Goal: Answer question/provide support: Share knowledge or assist other users

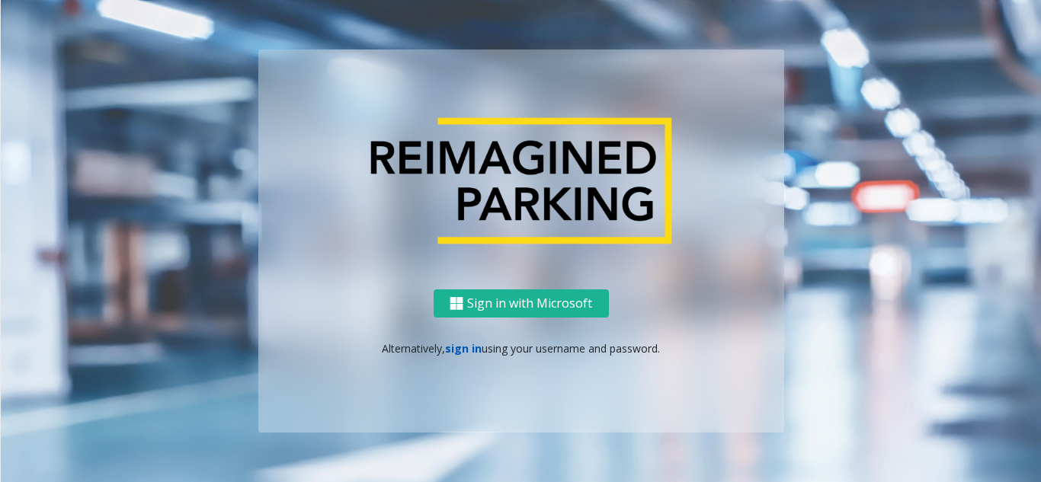
click at [469, 353] on link "sign in" at bounding box center [463, 348] width 37 height 14
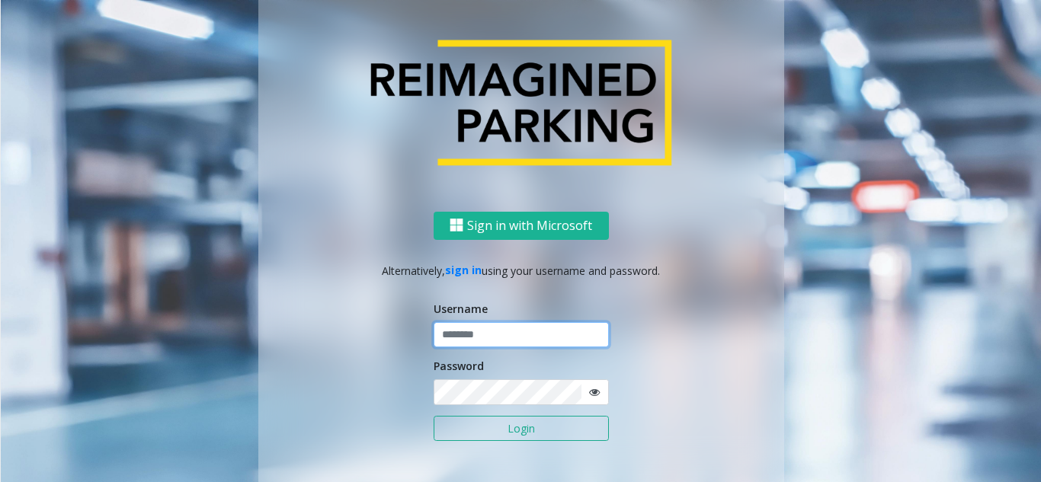
click at [475, 339] on input "text" at bounding box center [521, 335] width 175 height 26
type input "********"
click at [589, 390] on icon at bounding box center [594, 392] width 11 height 11
click at [552, 421] on button "Login" at bounding box center [521, 429] width 175 height 26
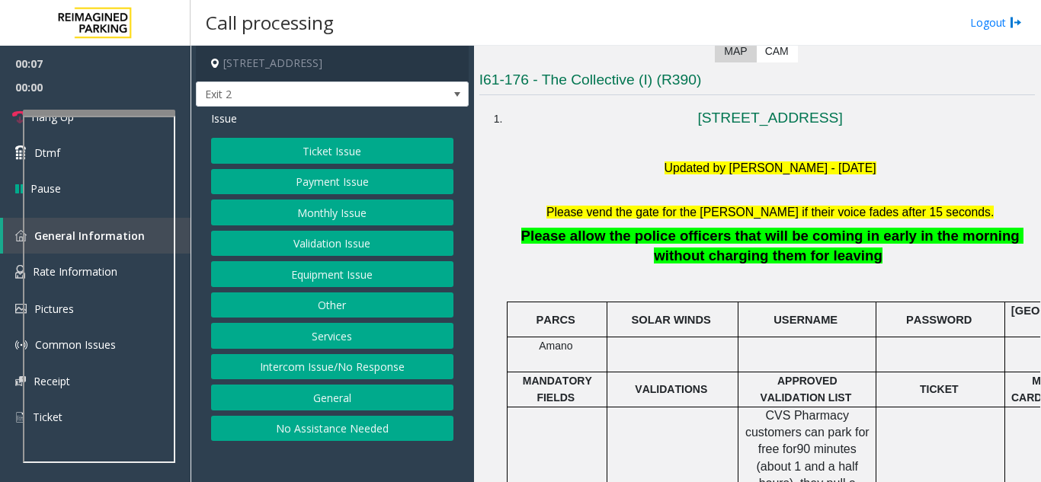
scroll to position [305, 0]
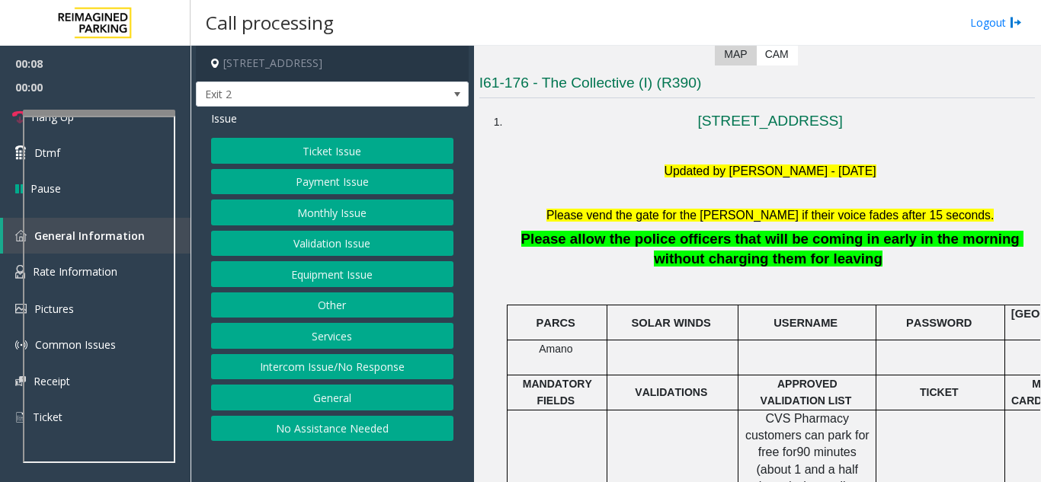
click at [374, 149] on button "Ticket Issue" at bounding box center [332, 151] width 242 height 26
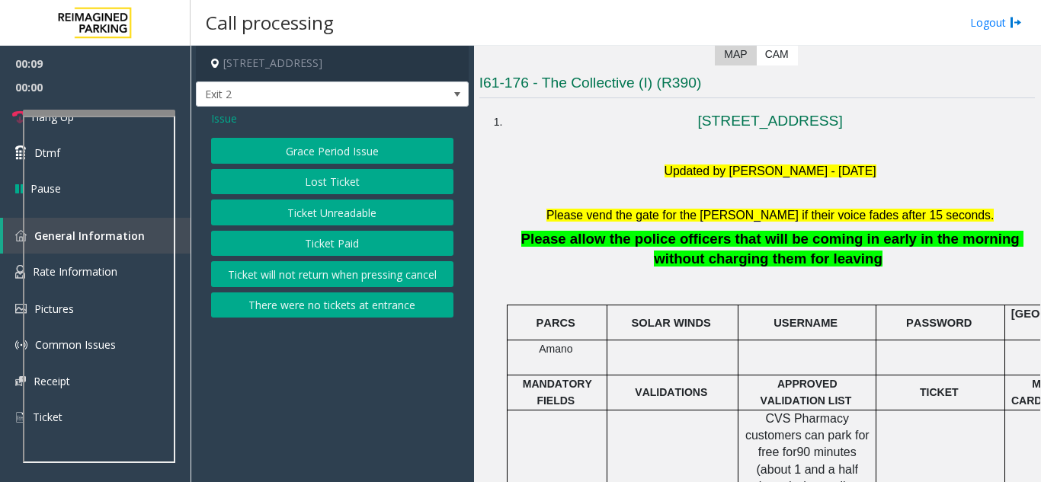
click at [364, 214] on button "Ticket Unreadable" at bounding box center [332, 213] width 242 height 26
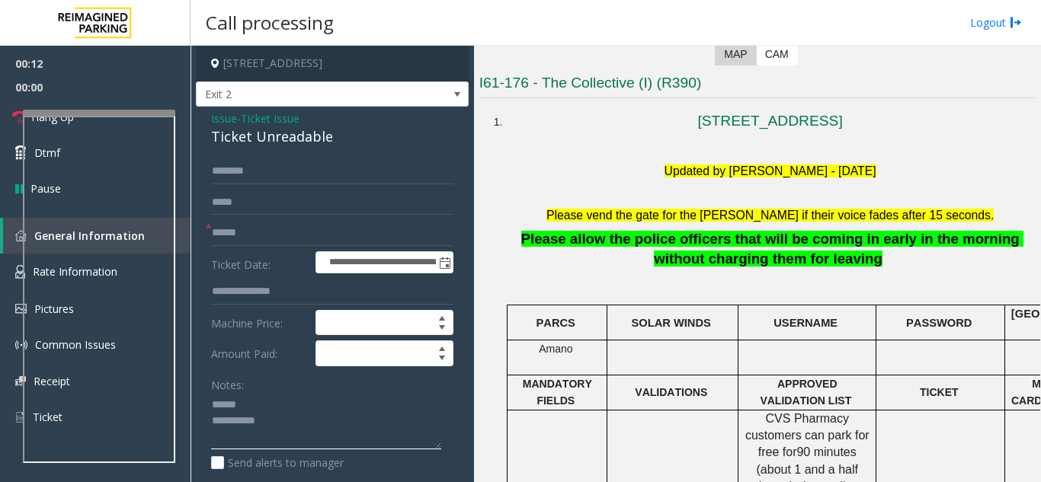
type textarea "**********"
click at [323, 228] on input "text" at bounding box center [332, 233] width 242 height 26
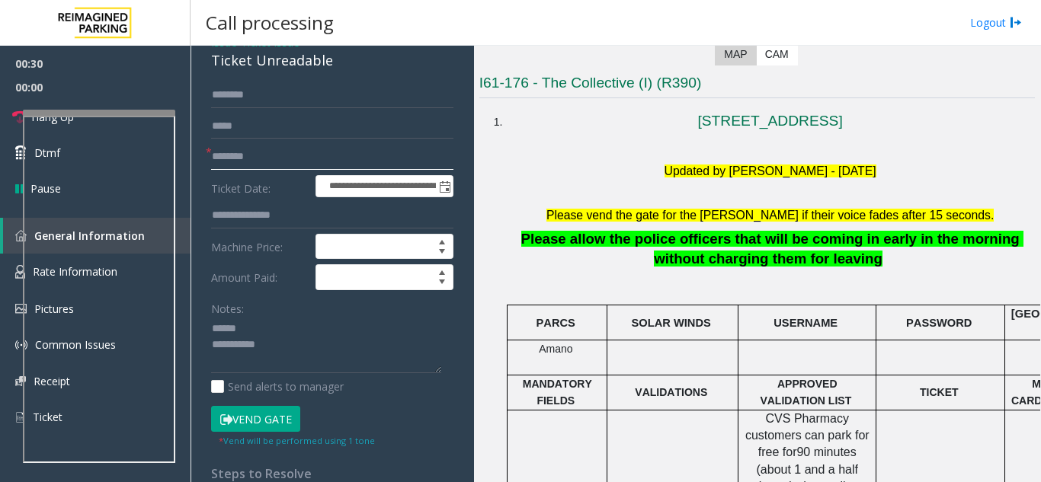
type input "********"
click at [258, 411] on button "Vend Gate" at bounding box center [255, 419] width 89 height 26
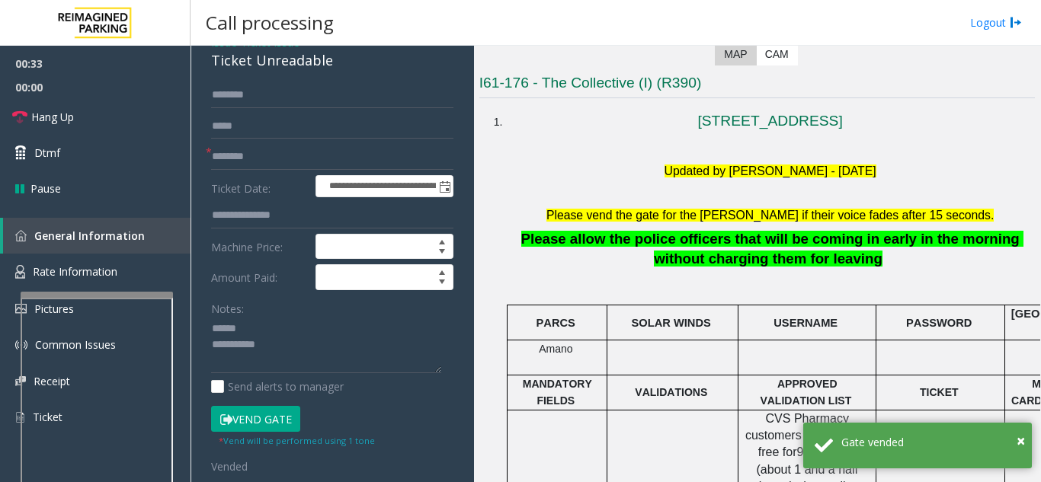
click at [88, 293] on div at bounding box center [97, 295] width 152 height 6
click at [290, 325] on textarea at bounding box center [326, 345] width 230 height 57
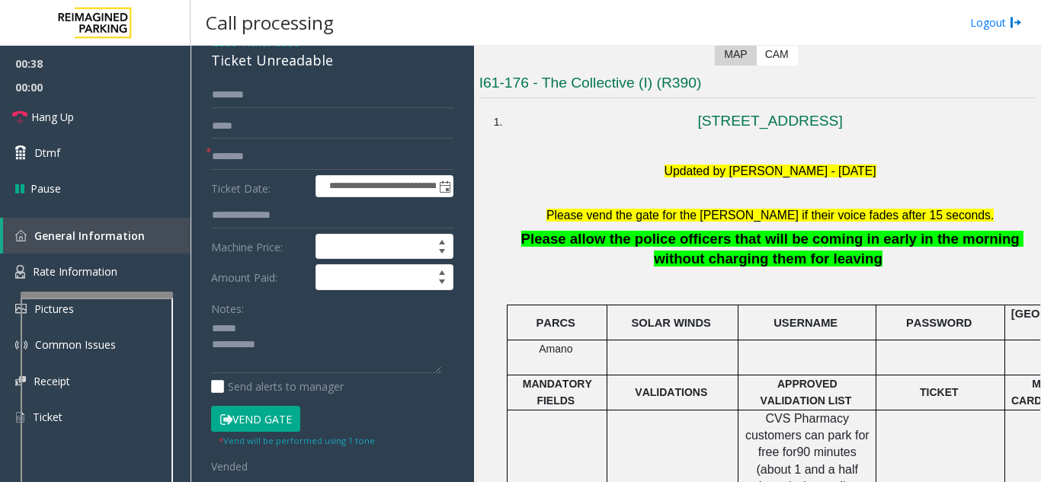
drag, startPoint x: 345, startPoint y: 65, endPoint x: 210, endPoint y: 72, distance: 135.0
click at [210, 72] on div "**********" at bounding box center [332, 423] width 273 height 786
click at [128, 121] on link "Hang Up" at bounding box center [95, 117] width 190 height 36
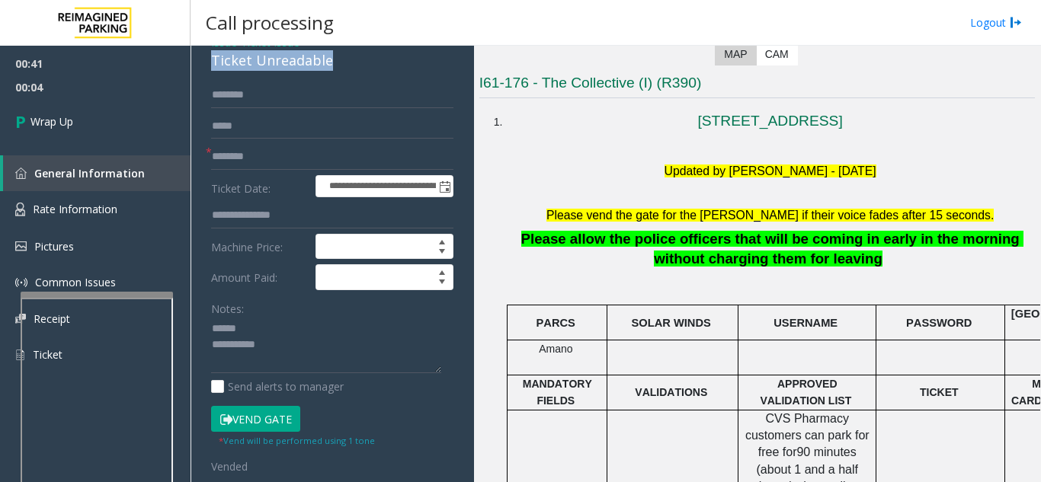
drag, startPoint x: 213, startPoint y: 62, endPoint x: 341, endPoint y: 62, distance: 127.2
click at [341, 62] on div "Ticket Unreadable" at bounding box center [332, 60] width 242 height 21
click at [321, 350] on textarea at bounding box center [326, 345] width 230 height 57
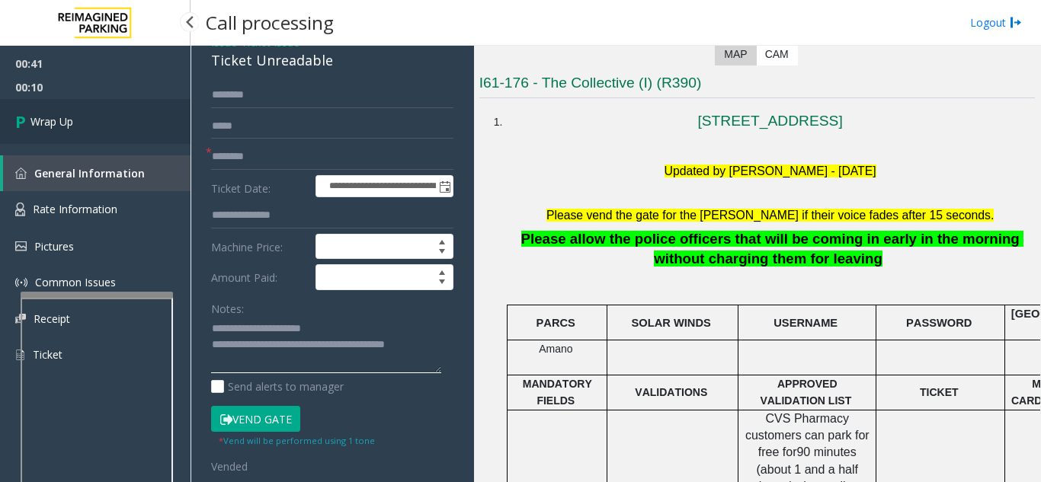
type textarea "**********"
click at [103, 134] on link "Wrap Up" at bounding box center [95, 121] width 190 height 45
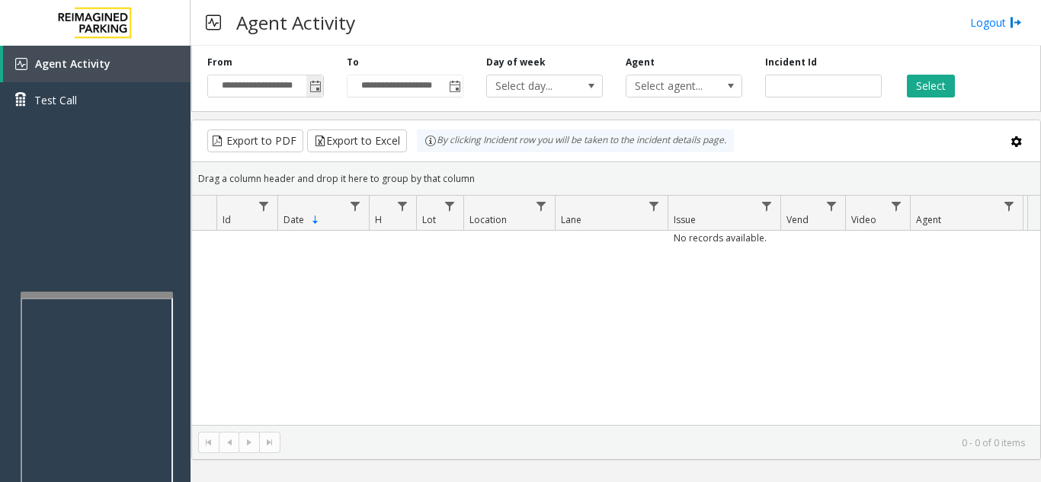
click at [313, 89] on span "Toggle popup" at bounding box center [315, 87] width 12 height 12
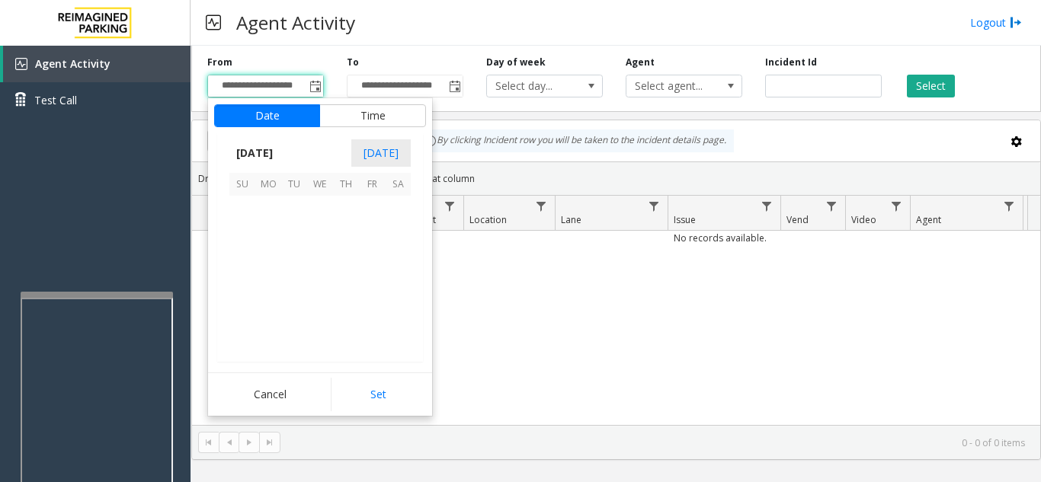
scroll to position [273652, 0]
click at [300, 264] on span "14" at bounding box center [294, 261] width 26 height 26
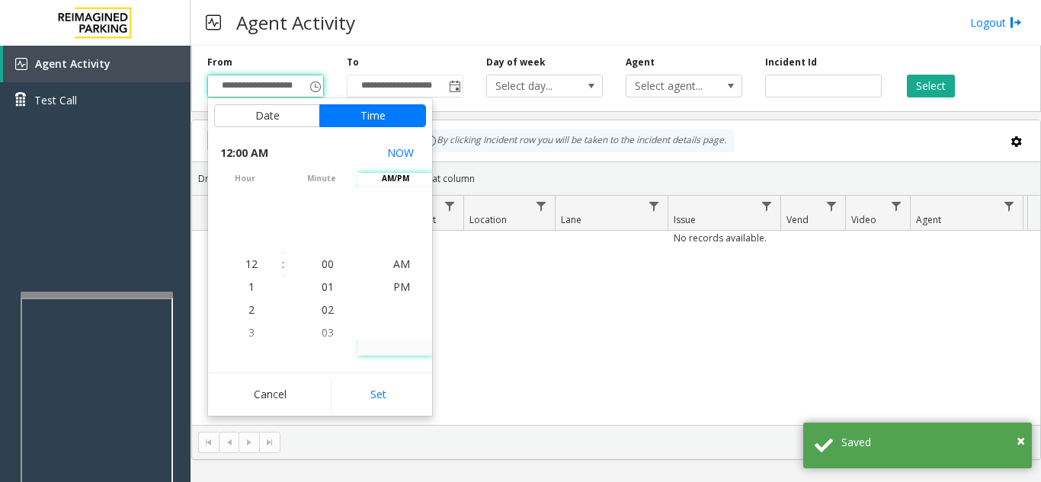
click at [367, 389] on button "Set" at bounding box center [379, 395] width 96 height 34
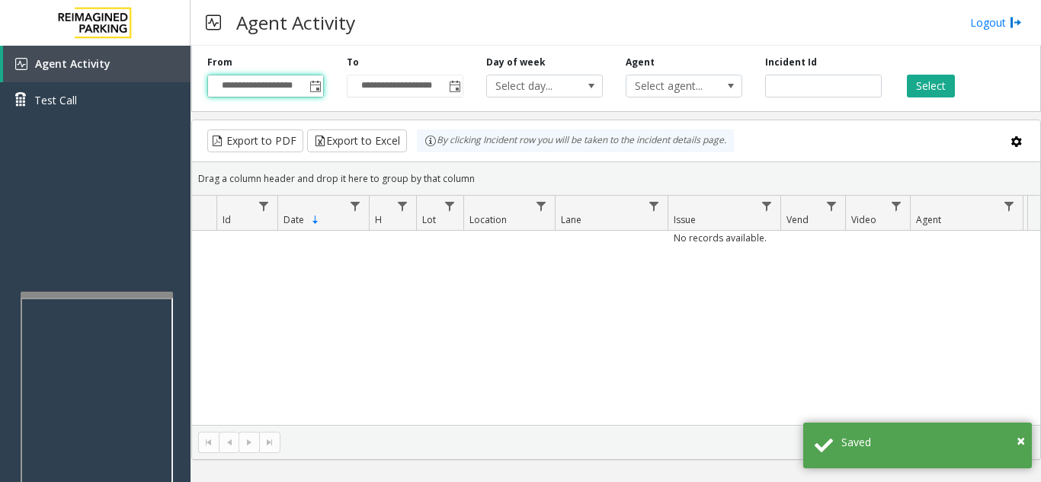
type input "**********"
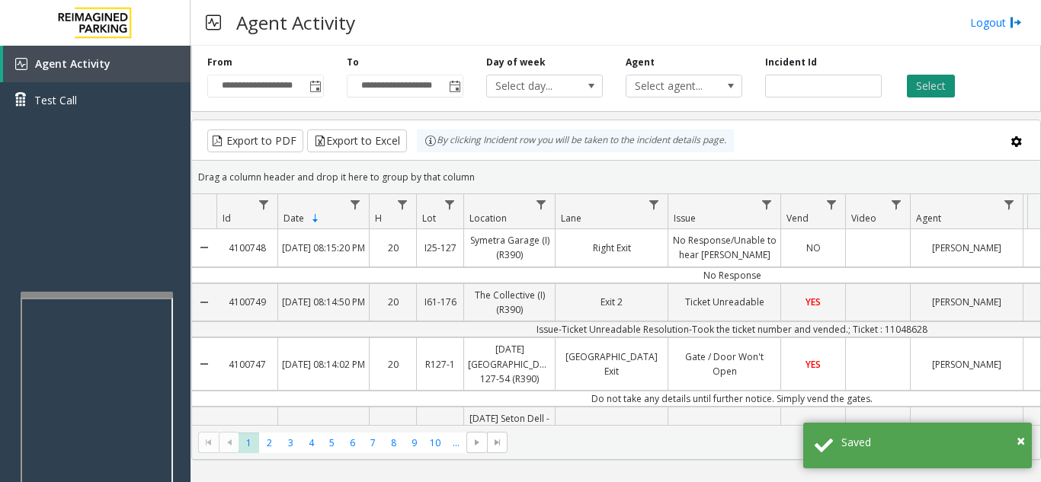
click at [944, 88] on button "Select" at bounding box center [931, 86] width 48 height 23
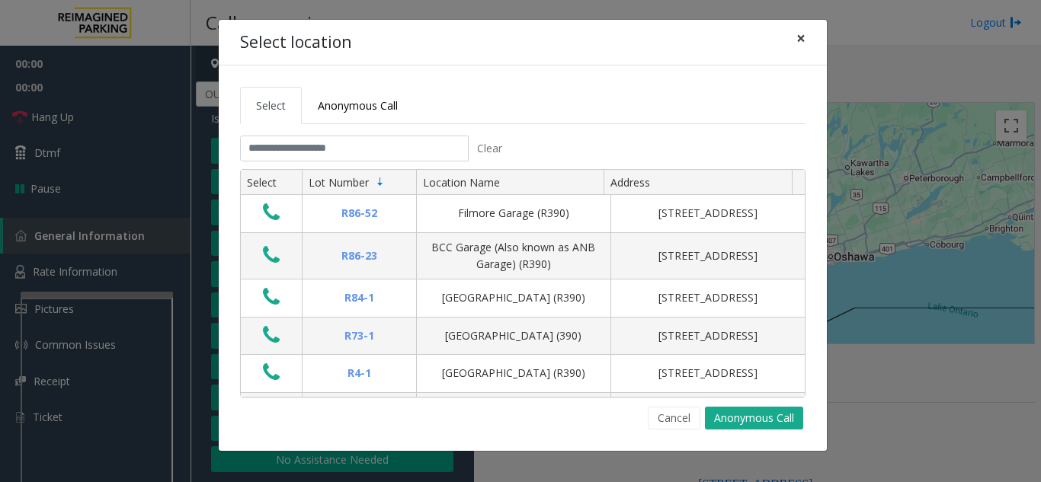
click at [792, 35] on button "×" at bounding box center [801, 38] width 30 height 37
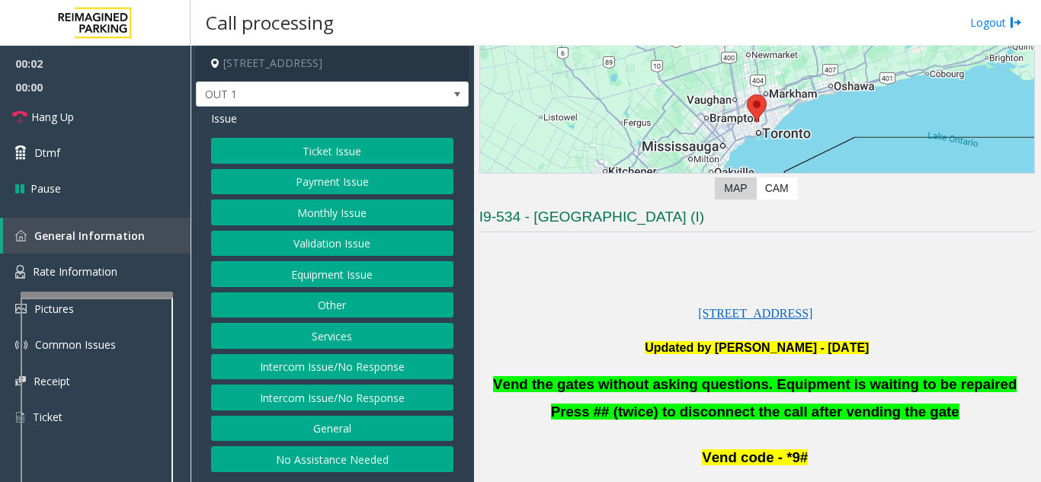
scroll to position [305, 0]
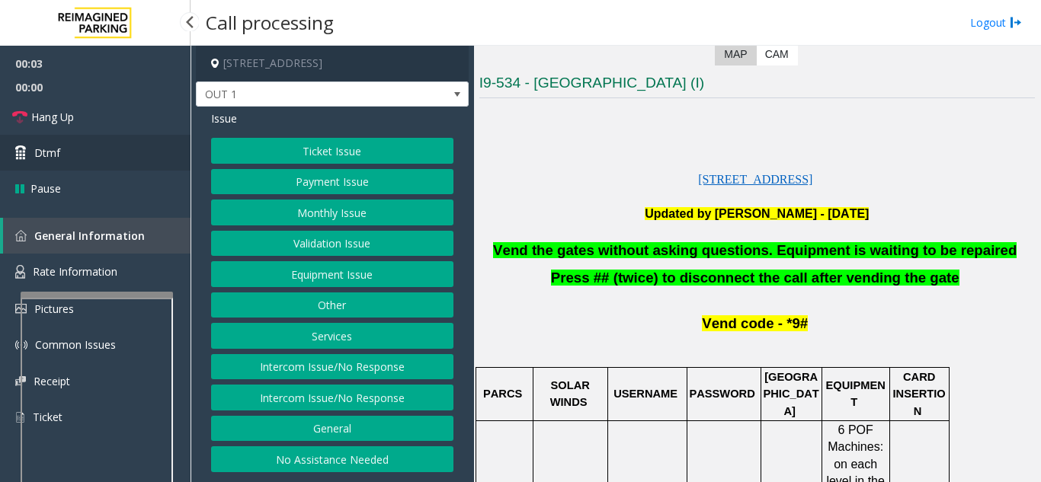
click at [76, 163] on link "Dtmf" at bounding box center [95, 153] width 190 height 36
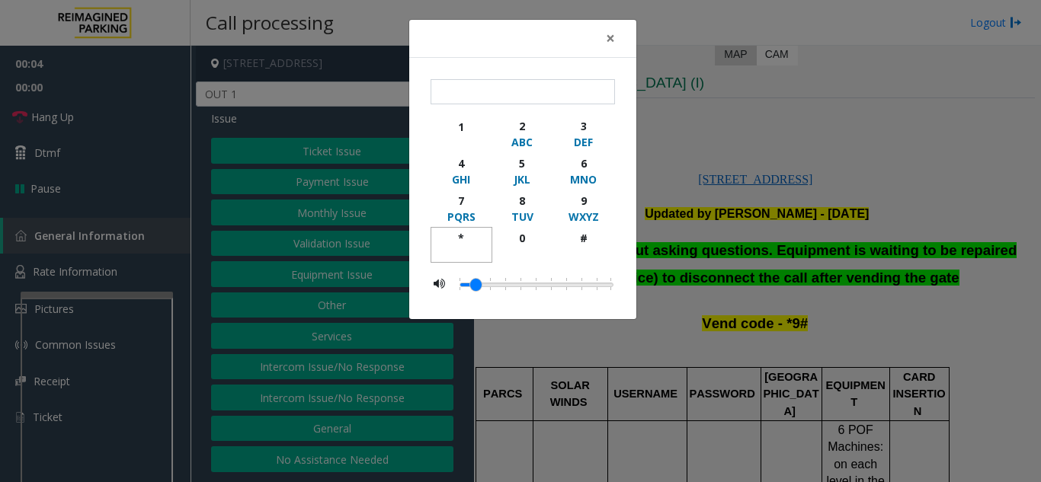
click at [453, 242] on div "*" at bounding box center [461, 238] width 42 height 16
click at [583, 207] on div "9" at bounding box center [583, 201] width 42 height 16
click at [591, 246] on div "button" at bounding box center [583, 253] width 42 height 14
type input "***"
click at [613, 44] on span "×" at bounding box center [610, 37] width 9 height 21
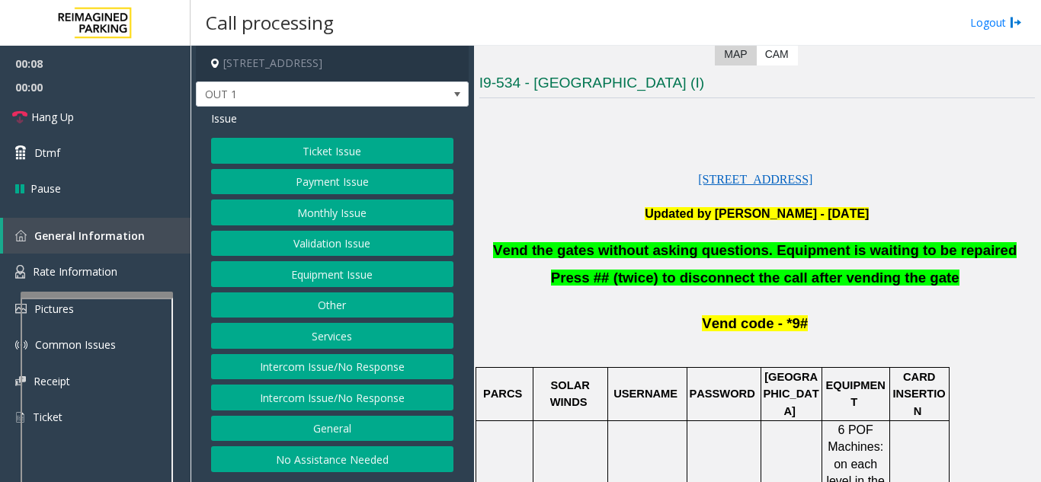
click at [357, 286] on button "Equipment Issue" at bounding box center [332, 274] width 242 height 26
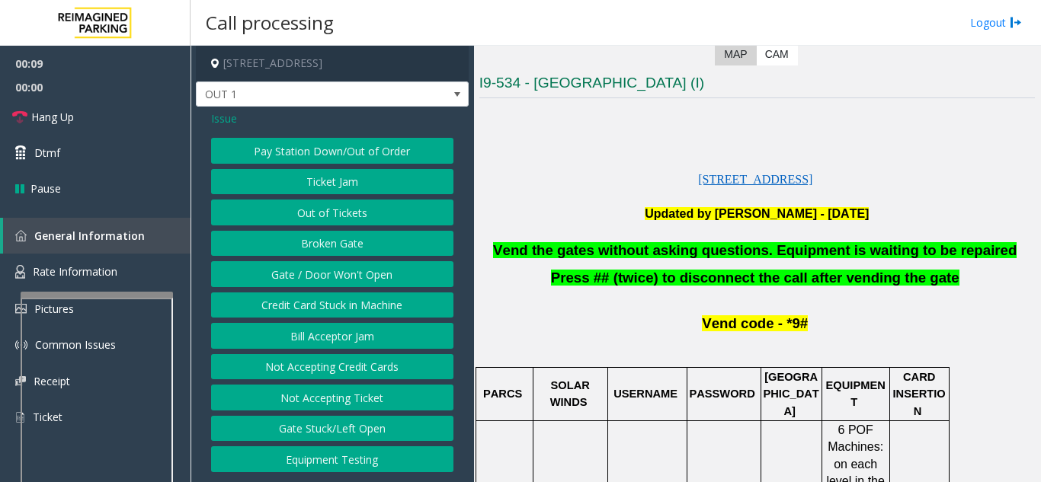
click at [357, 282] on button "Gate / Door Won't Open" at bounding box center [332, 274] width 242 height 26
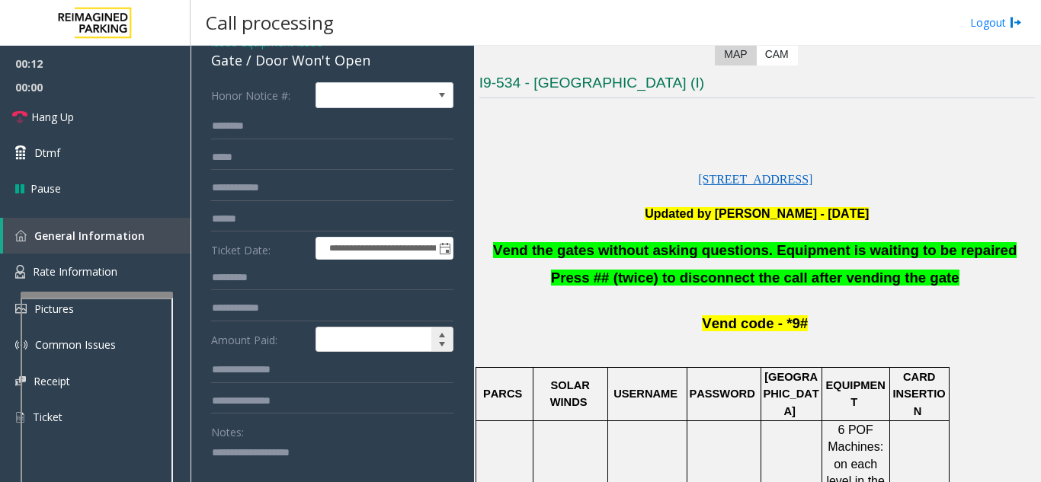
scroll to position [152, 0]
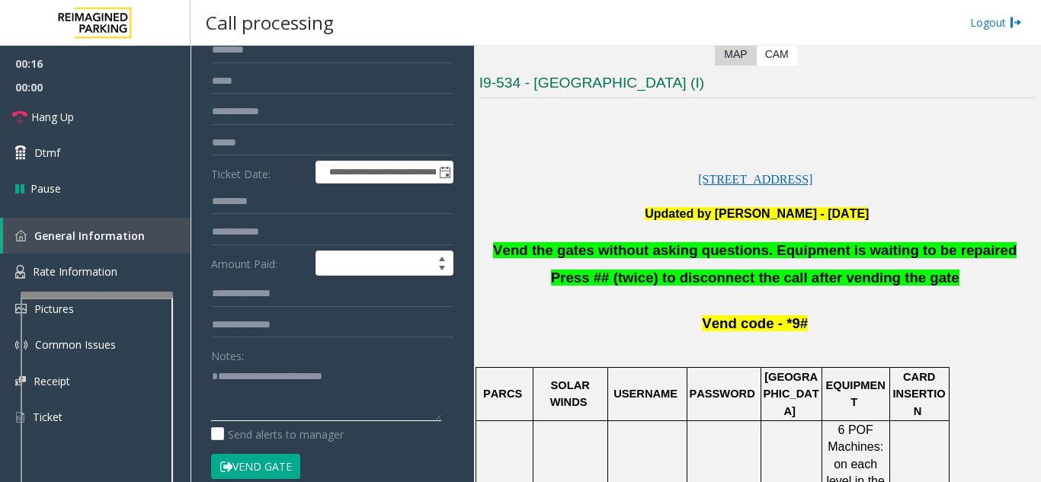
click at [377, 383] on textarea at bounding box center [326, 392] width 230 height 57
type textarea "**********"
click at [82, 114] on link "Hang Up" at bounding box center [95, 117] width 190 height 36
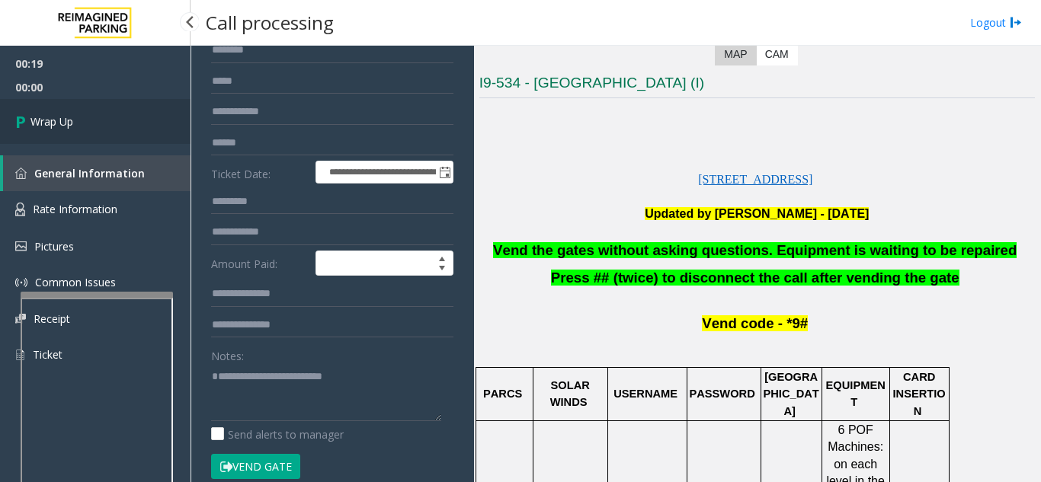
click at [148, 130] on link "Wrap Up" at bounding box center [95, 121] width 190 height 45
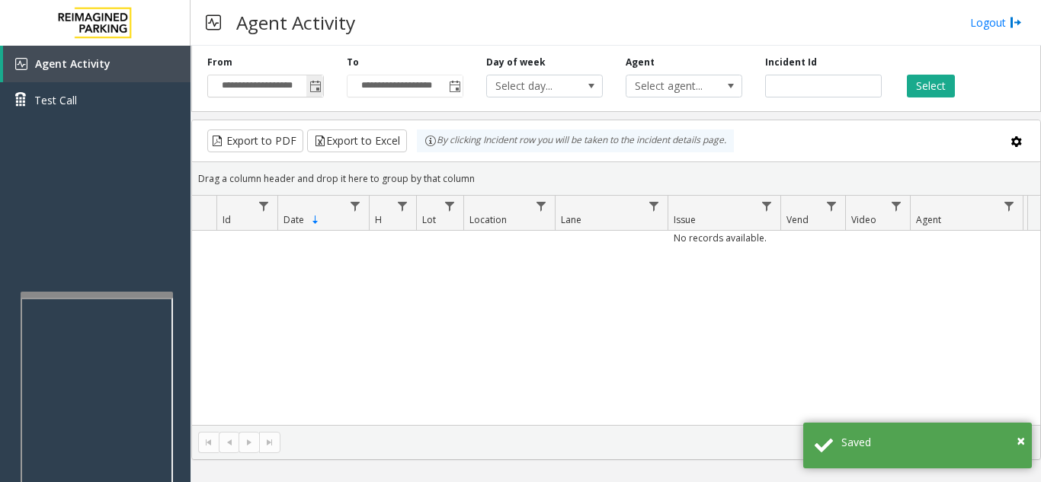
click at [318, 88] on span "Toggle popup" at bounding box center [315, 87] width 12 height 12
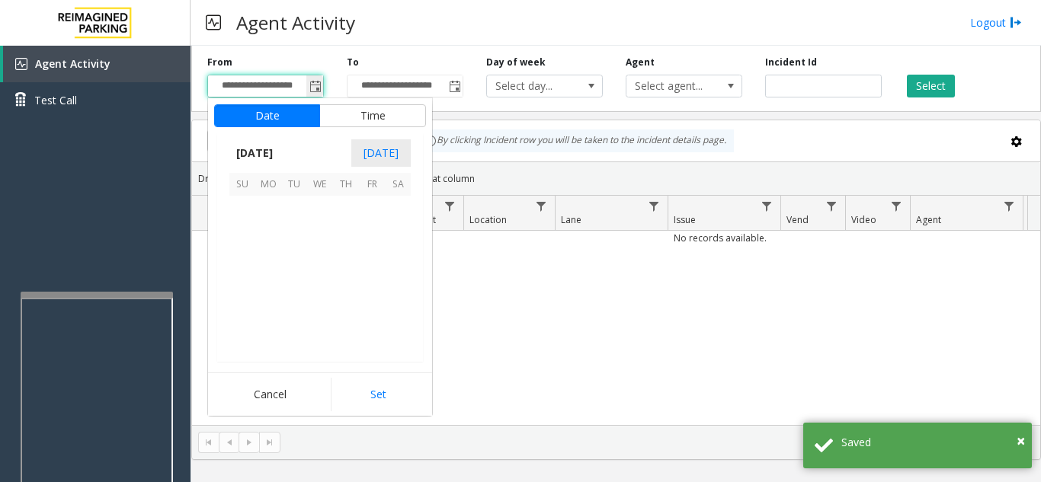
scroll to position [273652, 0]
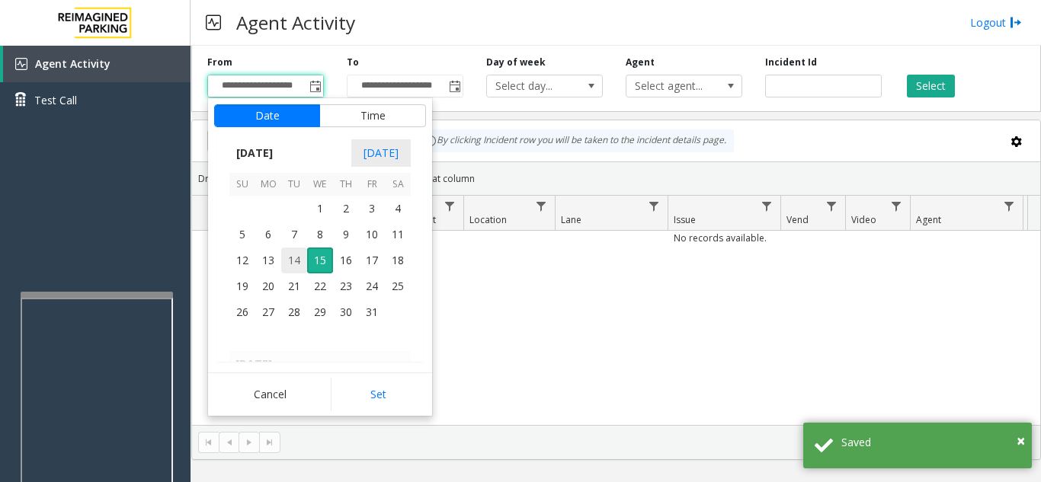
click at [292, 266] on span "14" at bounding box center [294, 261] width 26 height 26
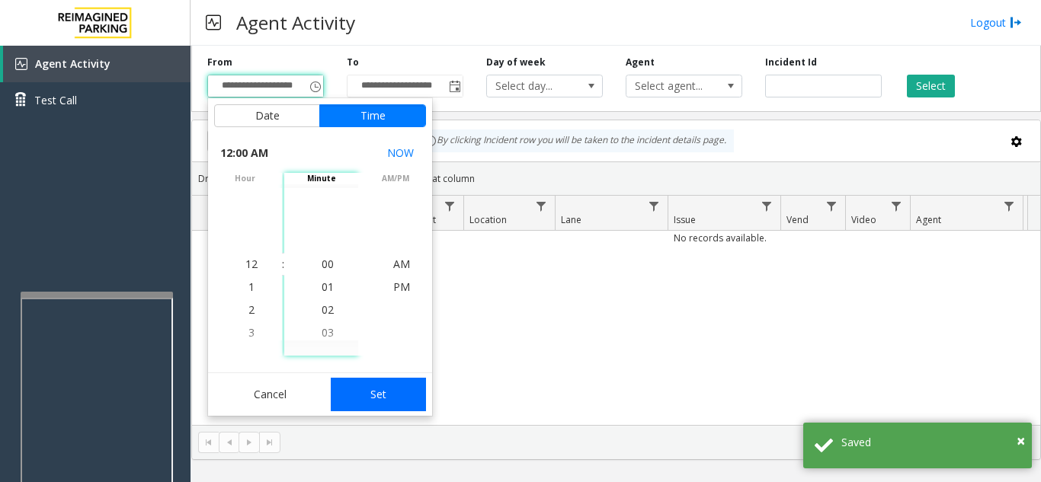
click at [385, 396] on button "Set" at bounding box center [379, 395] width 96 height 34
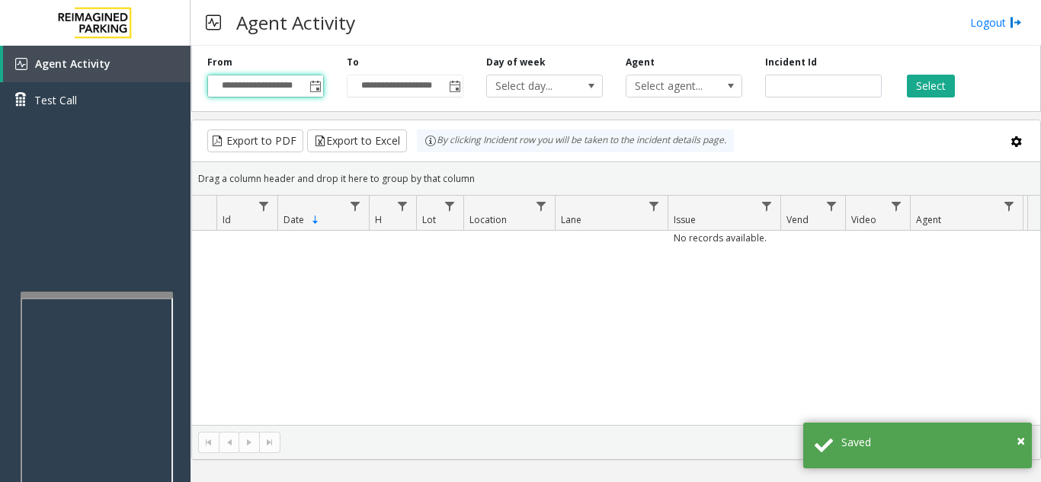
click at [385, 390] on div "No records available." at bounding box center [616, 328] width 848 height 194
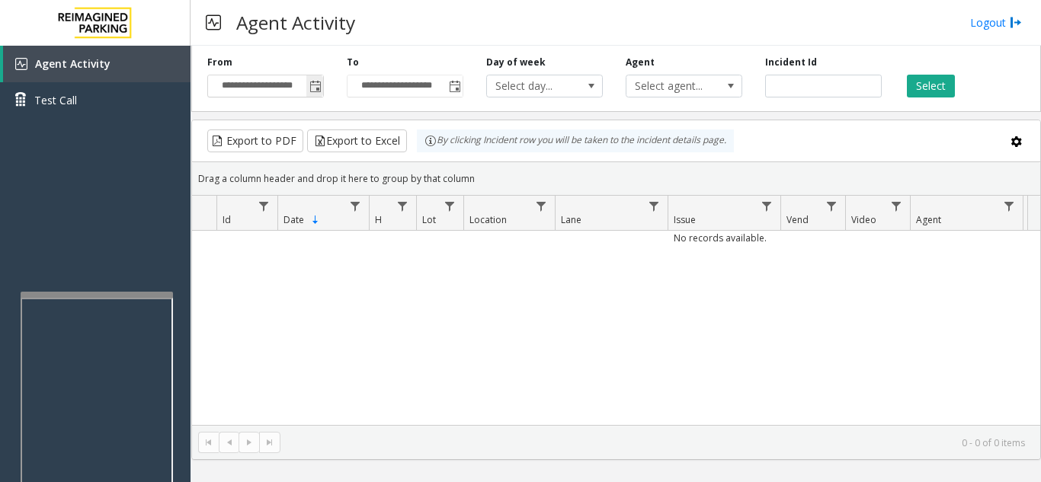
click at [316, 85] on span "Toggle popup" at bounding box center [315, 87] width 12 height 12
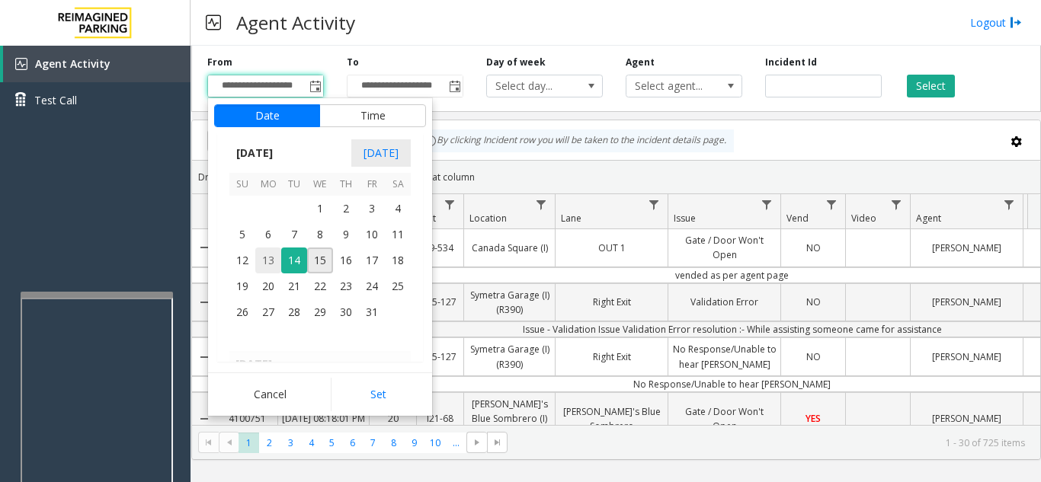
click at [272, 261] on span "13" at bounding box center [268, 261] width 26 height 26
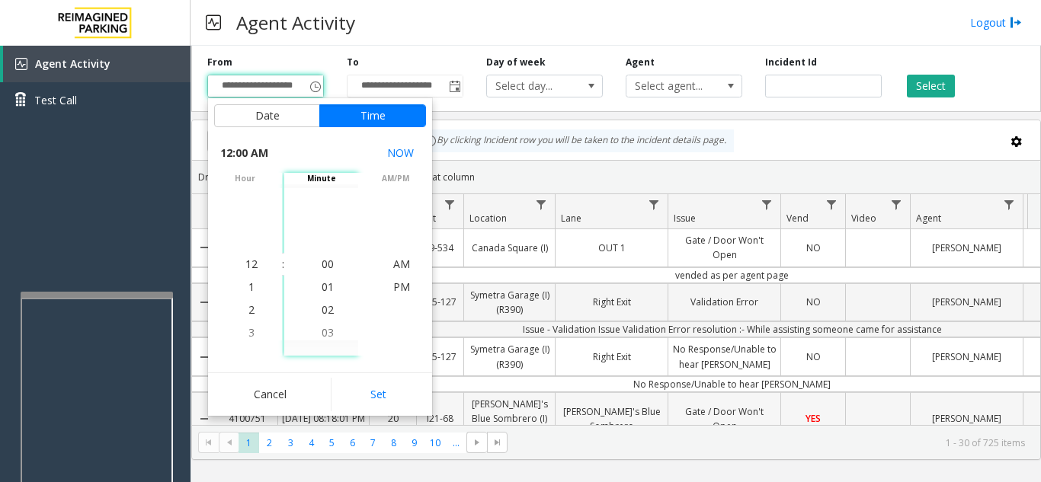
click at [366, 405] on button "Set" at bounding box center [379, 395] width 96 height 34
type input "**********"
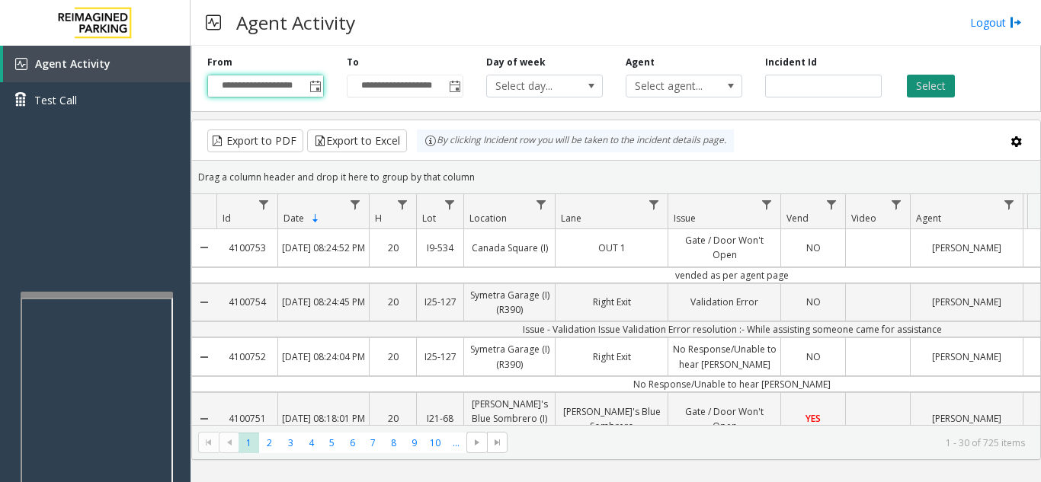
click at [931, 91] on button "Select" at bounding box center [931, 86] width 48 height 23
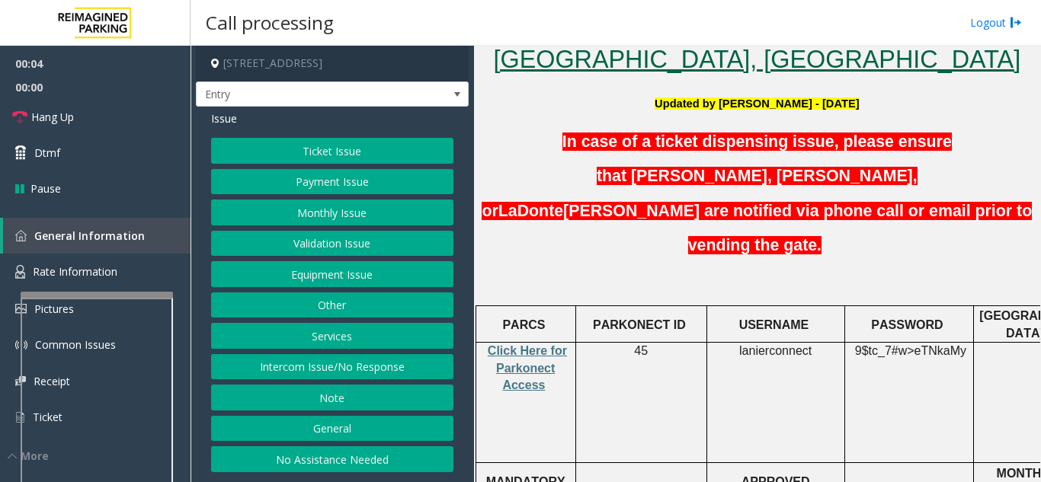
scroll to position [381, 0]
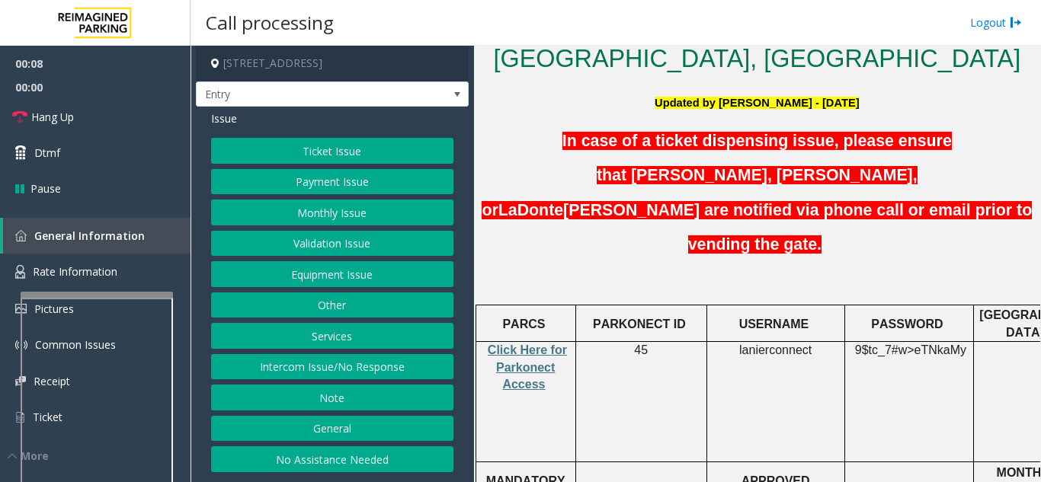
click at [322, 327] on button "Services" at bounding box center [332, 336] width 242 height 26
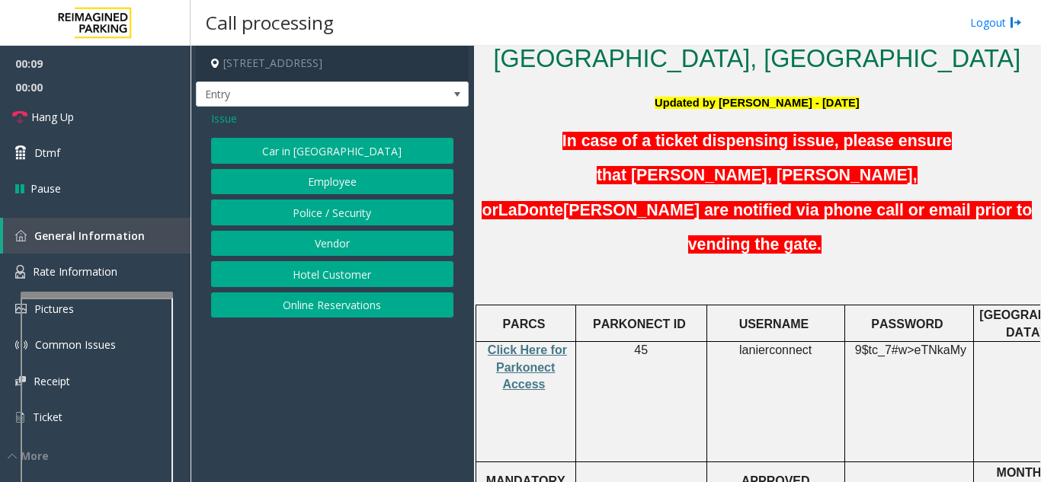
click at [331, 317] on button "Online Reservations" at bounding box center [332, 306] width 242 height 26
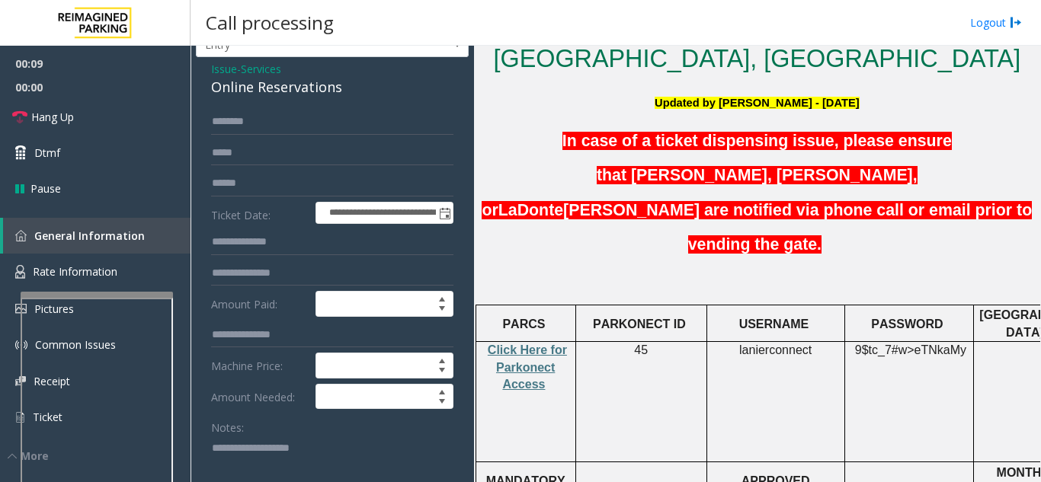
scroll to position [76, 0]
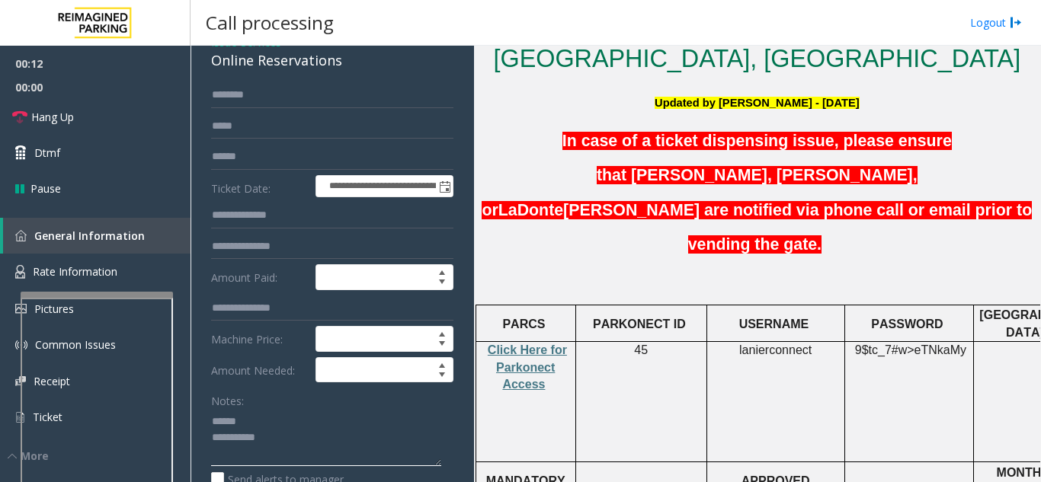
click at [275, 421] on textarea at bounding box center [326, 437] width 230 height 57
drag, startPoint x: 206, startPoint y: 74, endPoint x: 213, endPoint y: 69, distance: 9.3
drag, startPoint x: 351, startPoint y: 59, endPoint x: 213, endPoint y: 66, distance: 138.1
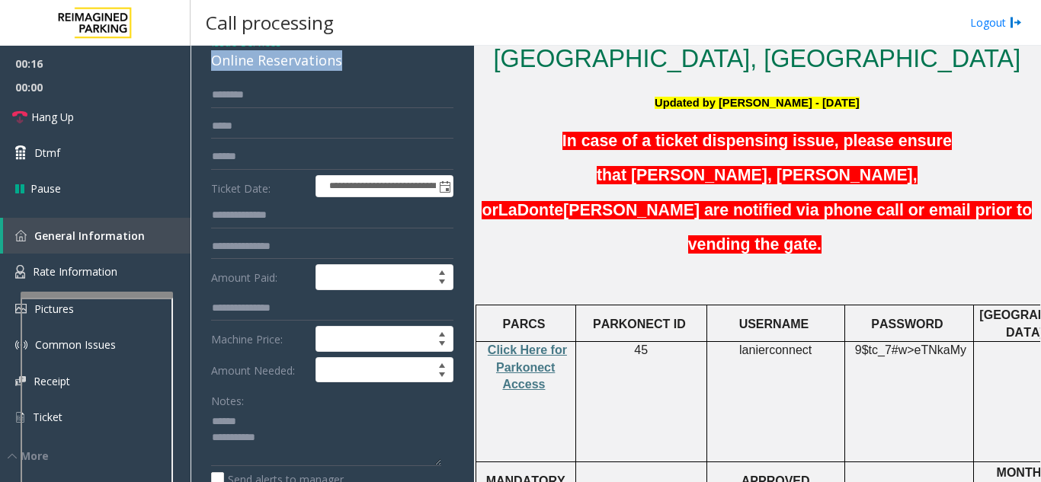
click at [213, 66] on div "Online Reservations" at bounding box center [332, 60] width 242 height 21
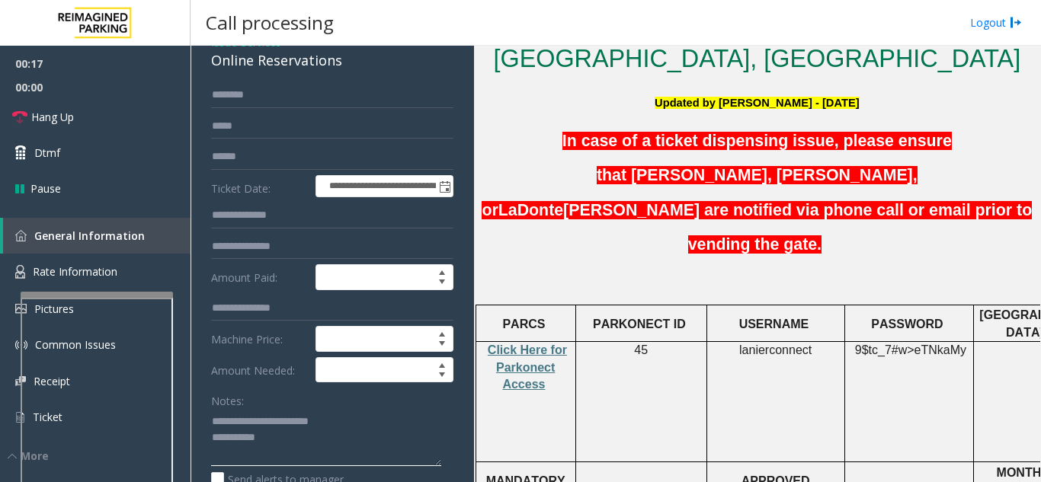
click at [290, 451] on textarea at bounding box center [326, 437] width 230 height 57
click at [399, 422] on textarea at bounding box center [326, 437] width 230 height 57
type textarea "**********"
click at [306, 162] on input "text" at bounding box center [332, 157] width 242 height 26
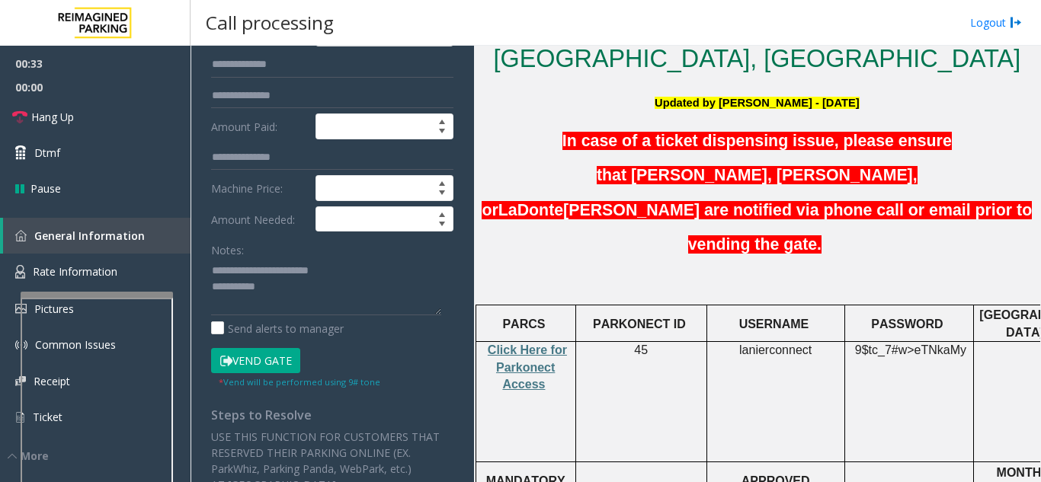
scroll to position [229, 0]
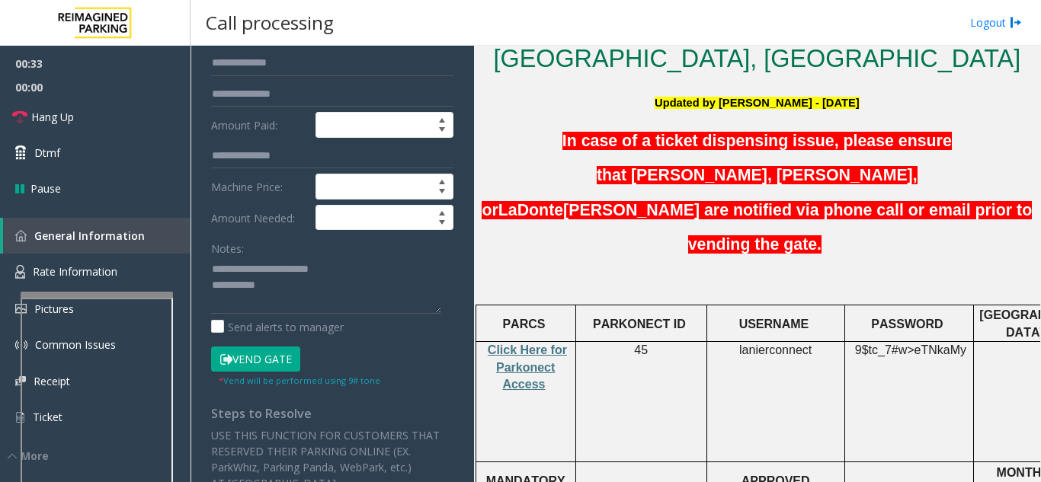
type input "*********"
click at [272, 359] on button "Vend Gate" at bounding box center [255, 360] width 89 height 26
click at [354, 277] on textarea at bounding box center [326, 285] width 230 height 57
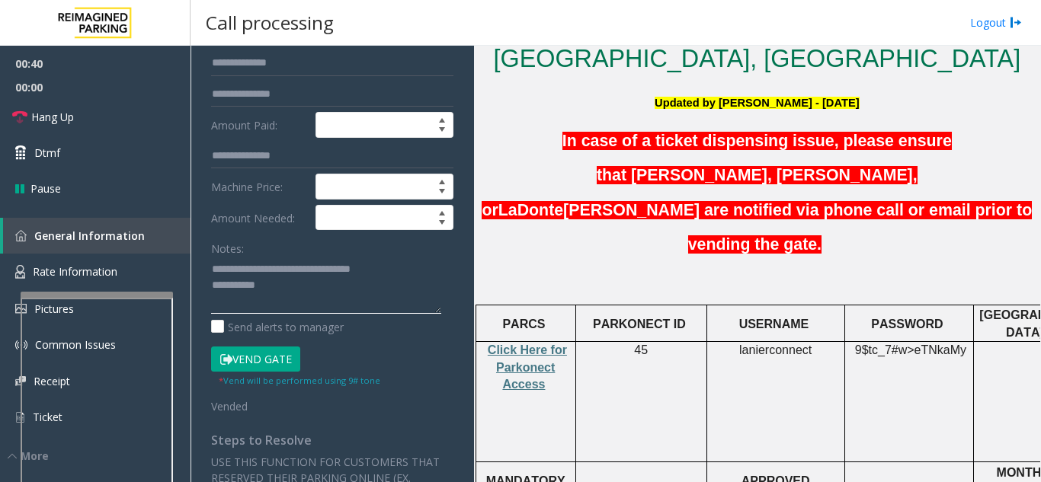
click at [345, 289] on textarea at bounding box center [326, 285] width 230 height 57
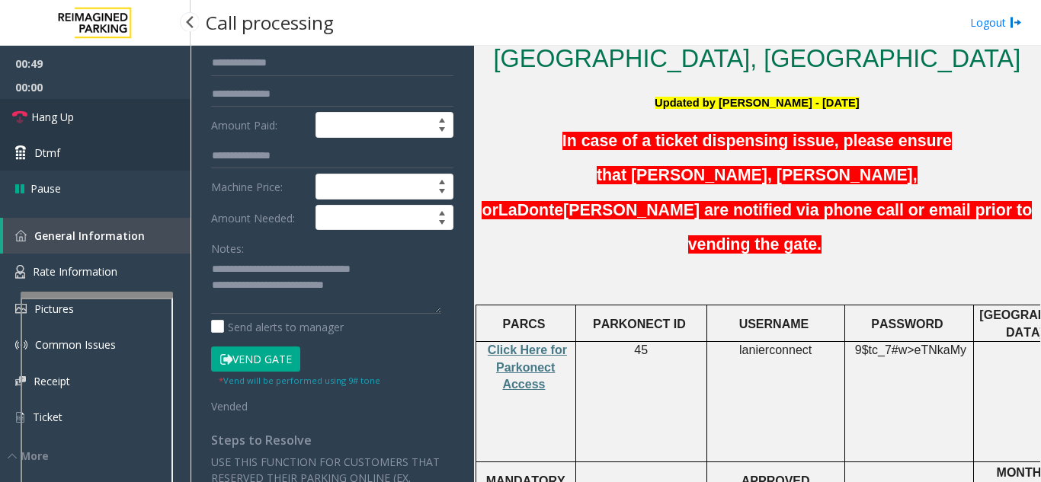
drag, startPoint x: 67, startPoint y: 117, endPoint x: 75, endPoint y: 138, distance: 22.9
click at [67, 117] on span "Hang Up" at bounding box center [52, 117] width 43 height 16
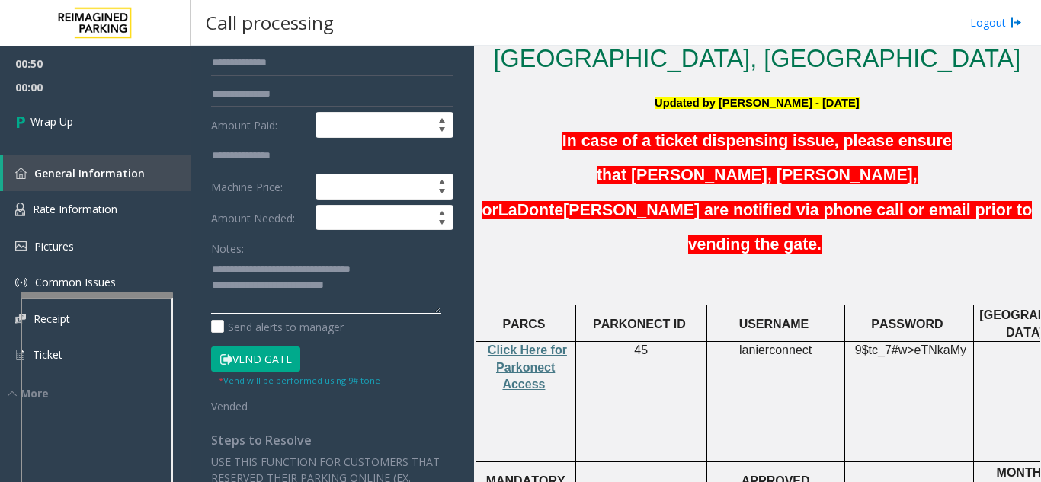
click at [396, 291] on textarea at bounding box center [326, 285] width 230 height 57
type textarea "**********"
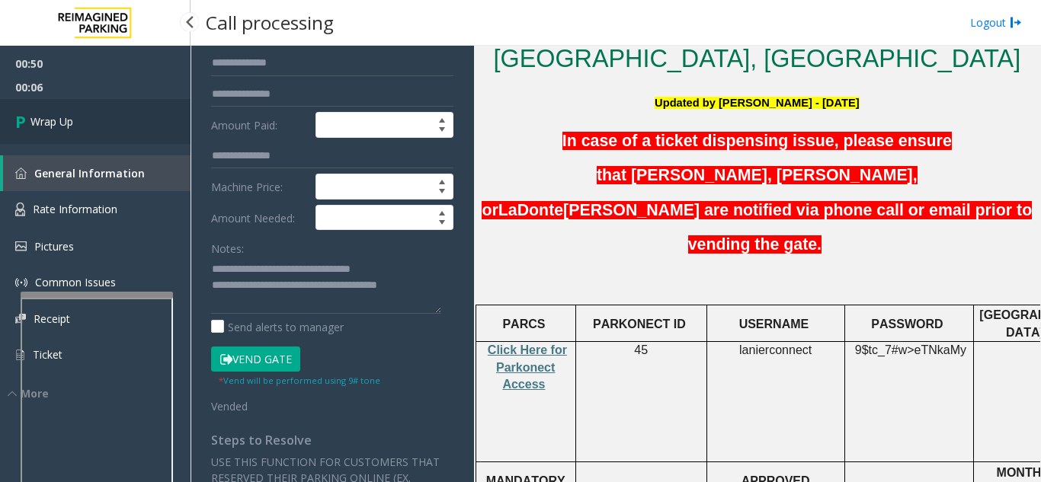
click at [100, 141] on link "Wrap Up" at bounding box center [95, 121] width 190 height 45
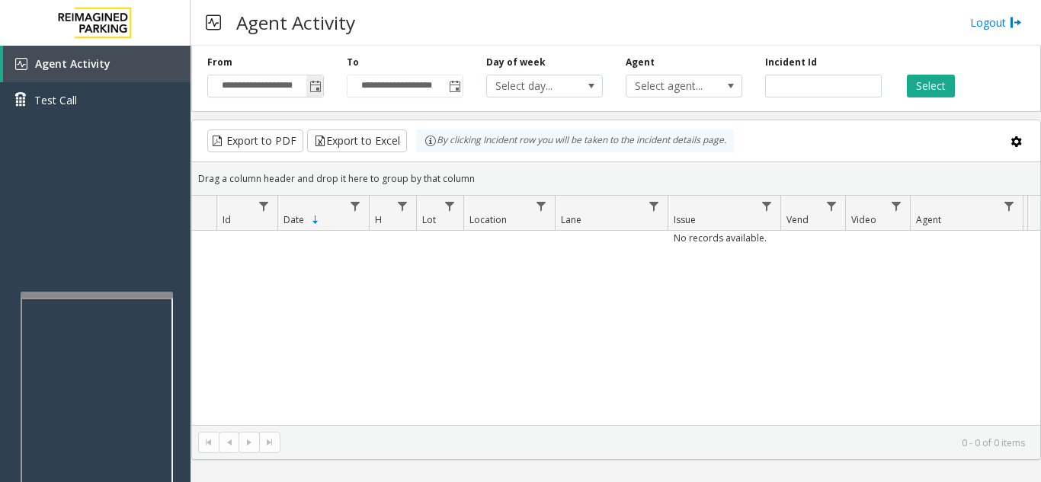
click at [317, 84] on span "Toggle popup" at bounding box center [315, 87] width 12 height 12
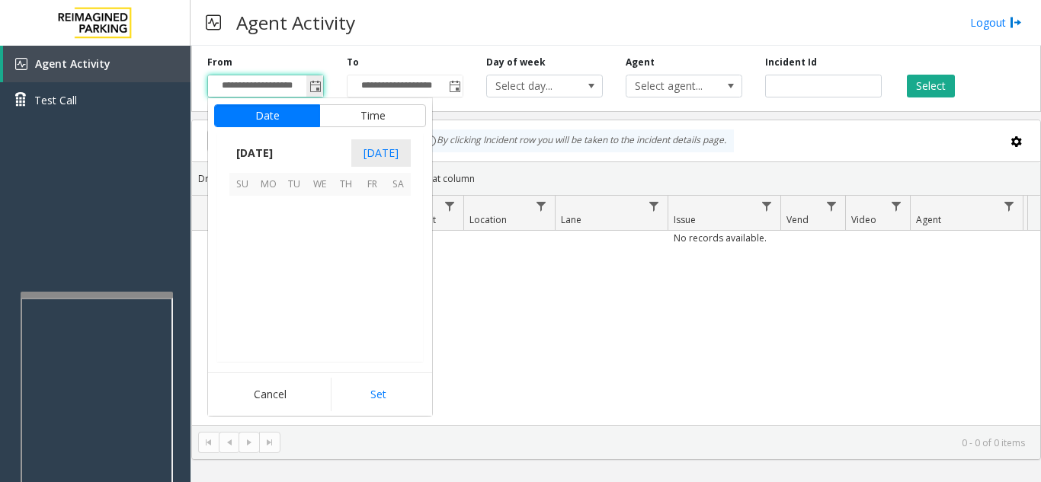
scroll to position [273652, 0]
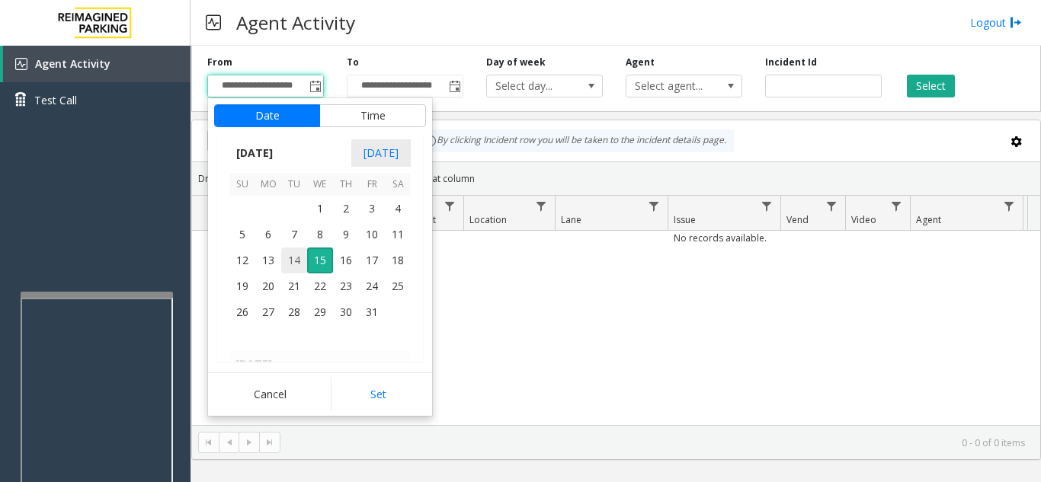
click at [292, 261] on span "14" at bounding box center [294, 261] width 26 height 26
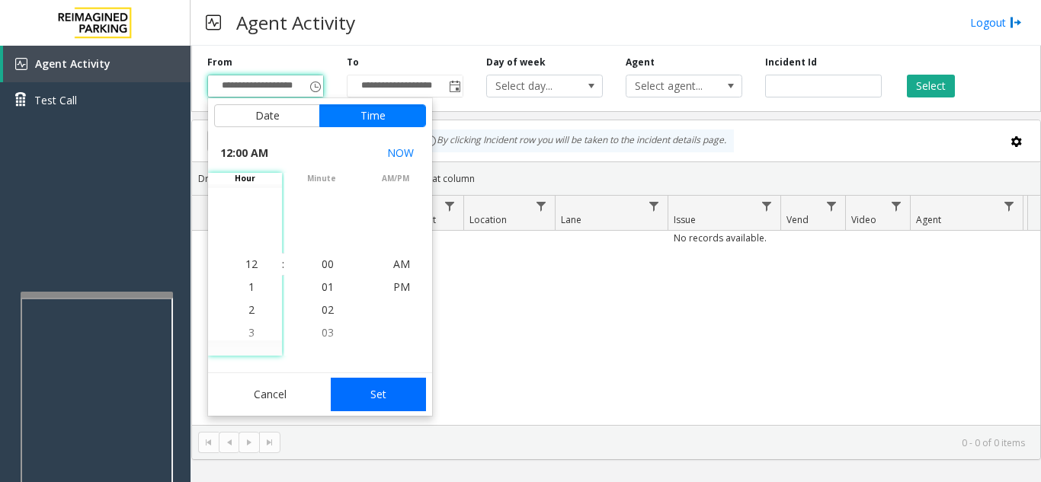
click at [373, 405] on button "Set" at bounding box center [379, 395] width 96 height 34
type input "**********"
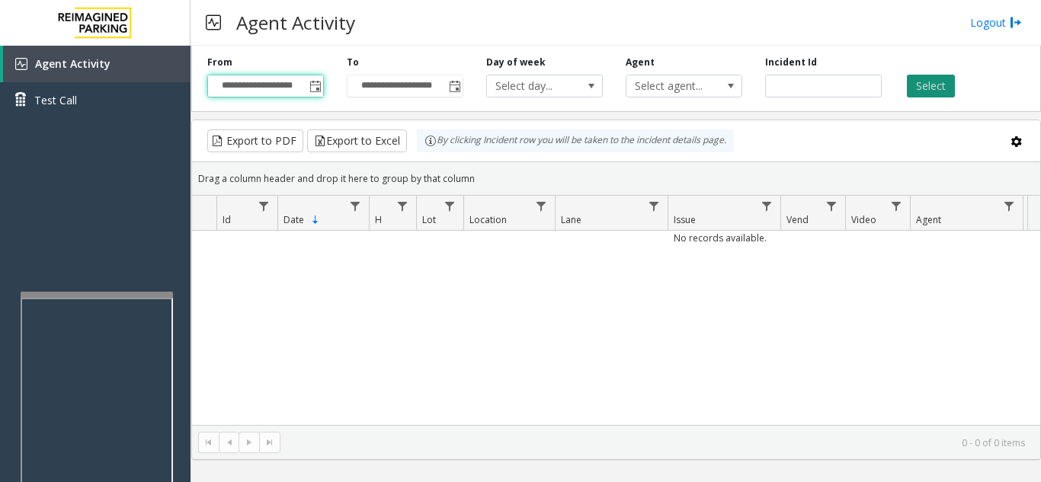
click at [934, 88] on button "Select" at bounding box center [931, 86] width 48 height 23
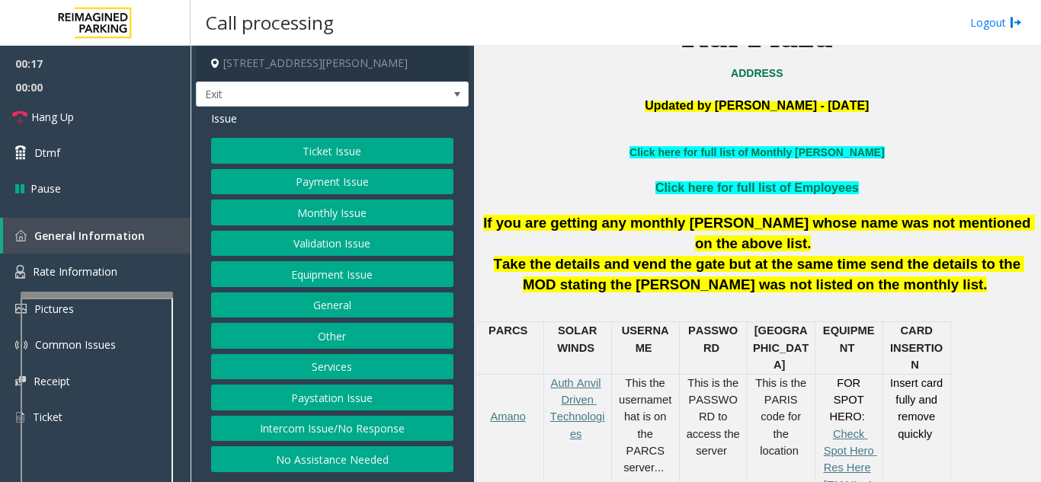
scroll to position [533, 0]
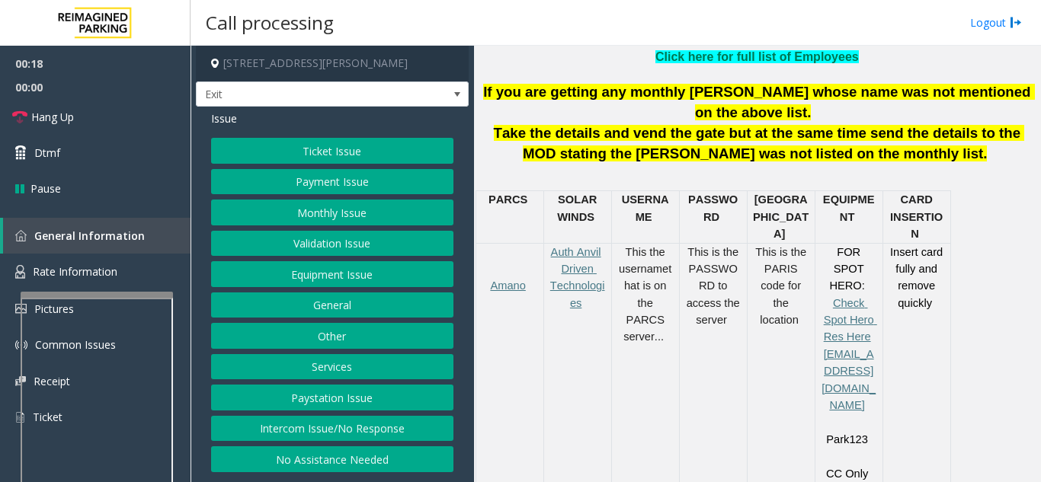
click at [363, 165] on div "Ticket Issue Payment Issue Monthly Issue Validation Issue Equipment Issue Gener…" at bounding box center [332, 305] width 242 height 335
click at [361, 162] on button "Ticket Issue" at bounding box center [332, 151] width 242 height 26
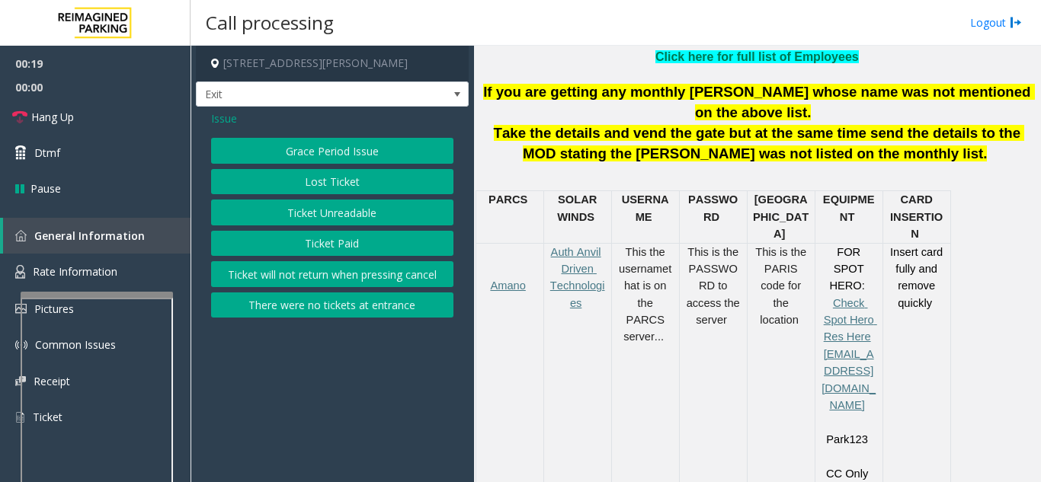
click at [357, 206] on button "Ticket Unreadable" at bounding box center [332, 213] width 242 height 26
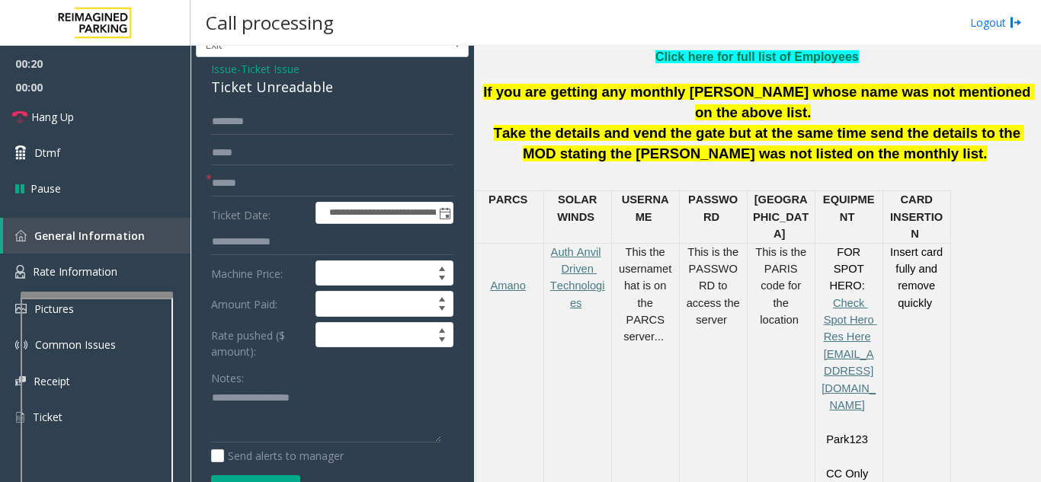
scroll to position [76, 0]
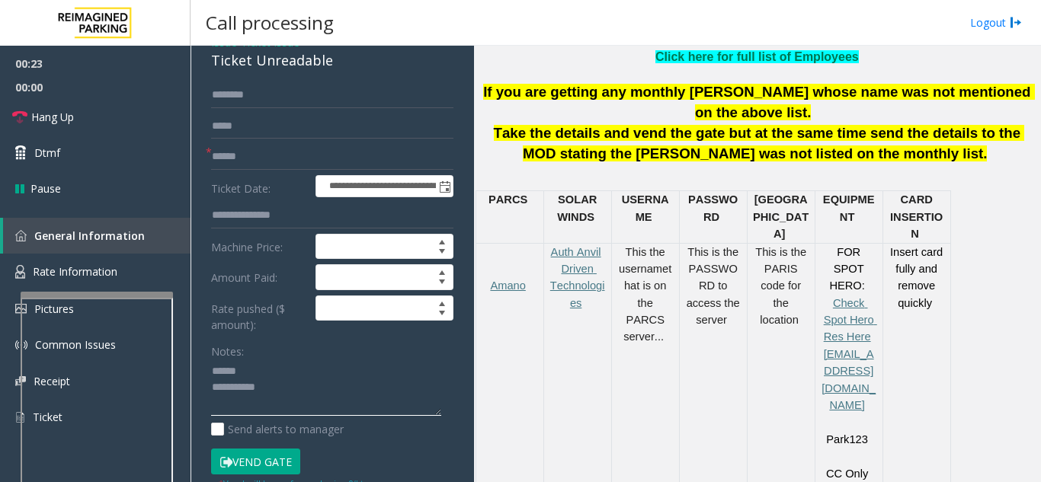
click at [263, 364] on textarea at bounding box center [326, 388] width 230 height 57
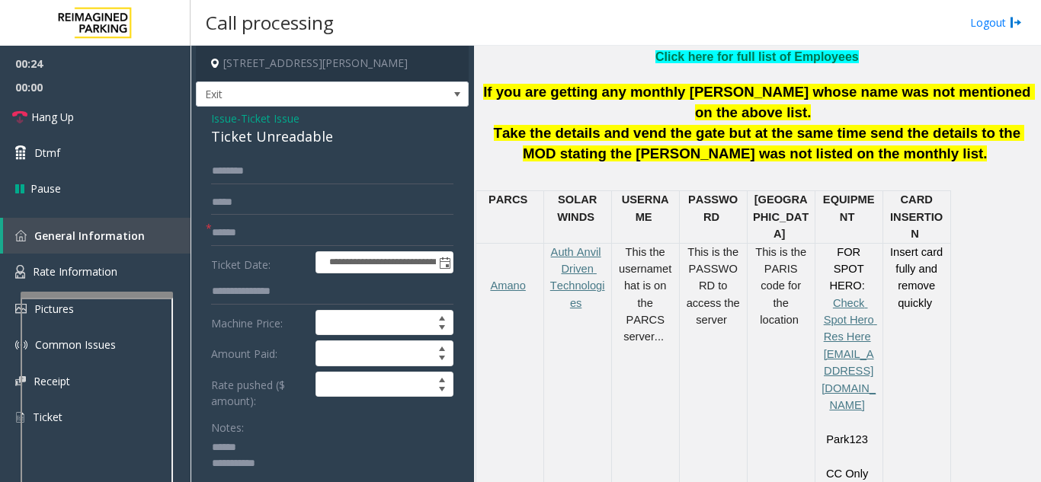
type textarea "**********"
drag, startPoint x: 344, startPoint y: 134, endPoint x: 206, endPoint y: 142, distance: 138.1
click at [131, 127] on link "Hang Up" at bounding box center [95, 117] width 190 height 36
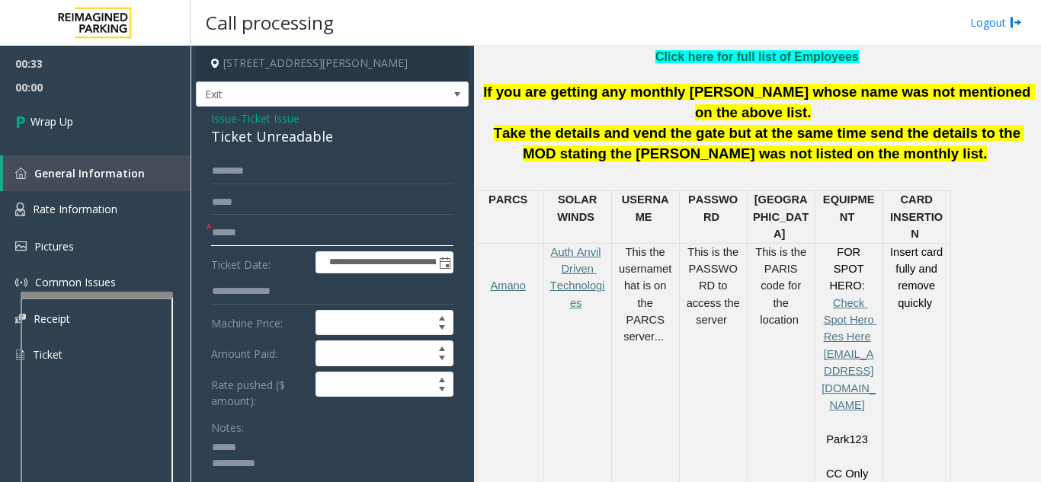
click at [271, 230] on input "text" at bounding box center [332, 233] width 242 height 26
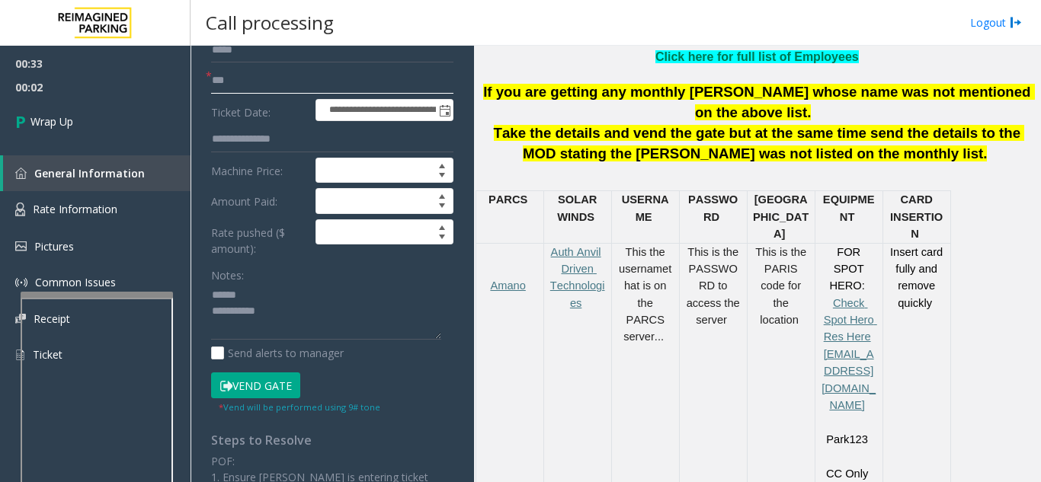
type input "**"
click at [304, 289] on textarea at bounding box center [326, 311] width 230 height 57
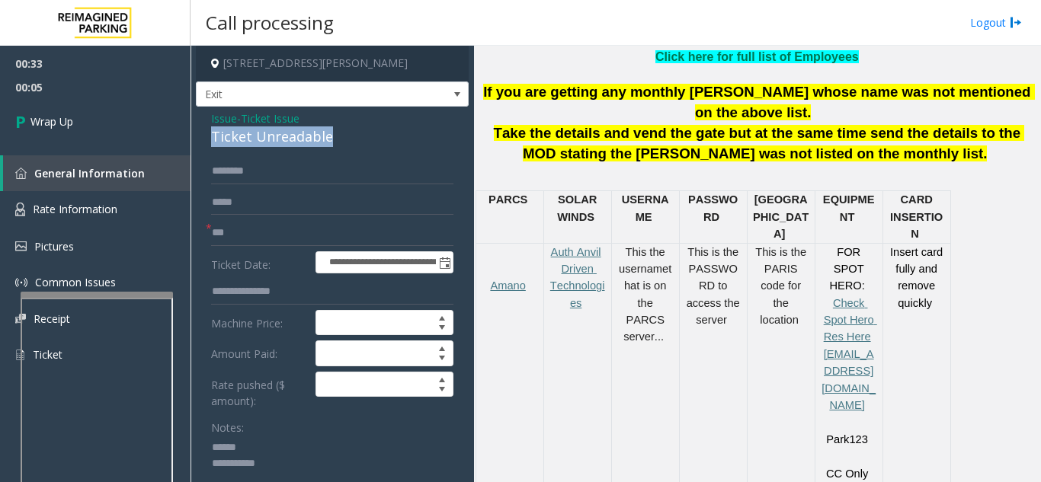
drag, startPoint x: 348, startPoint y: 141, endPoint x: 211, endPoint y: 142, distance: 137.2
click at [211, 142] on div "Ticket Unreadable" at bounding box center [332, 136] width 242 height 21
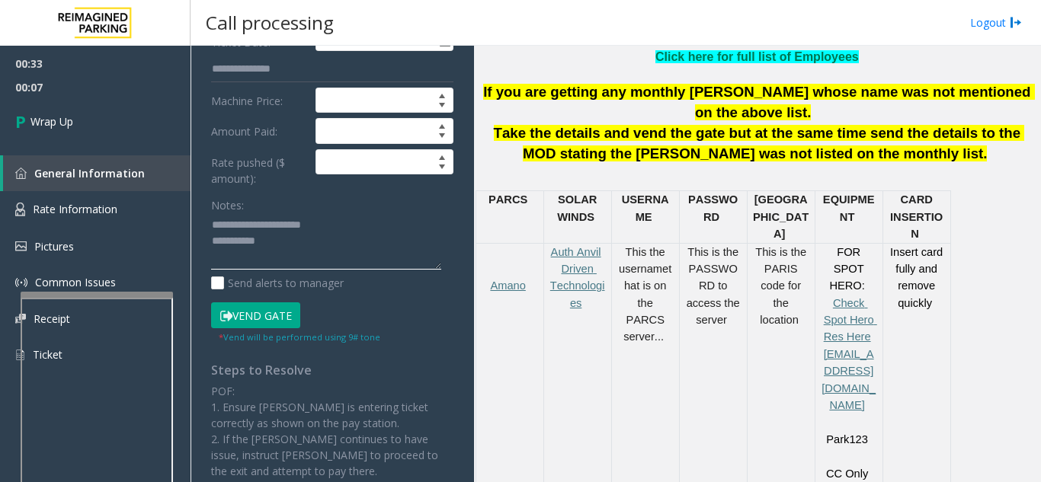
scroll to position [229, 0]
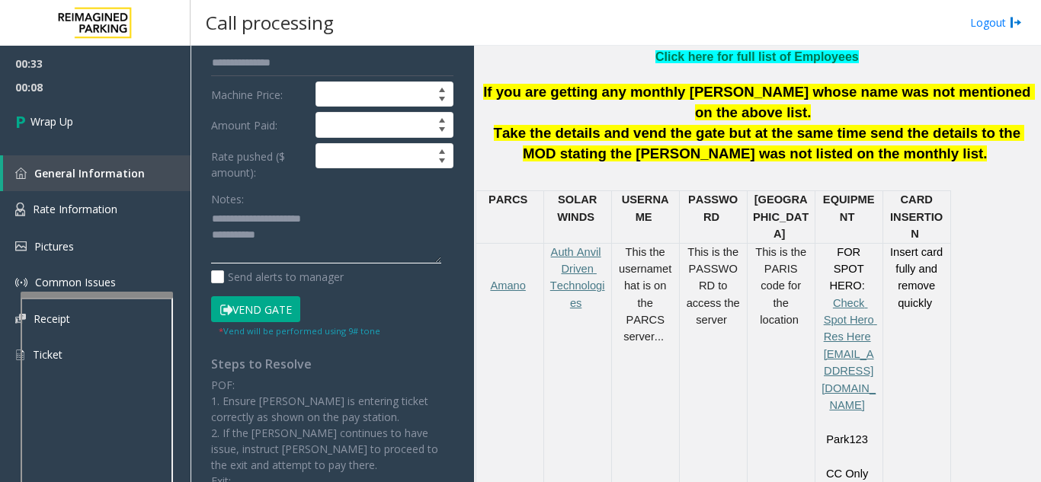
click at [328, 244] on textarea at bounding box center [326, 235] width 230 height 57
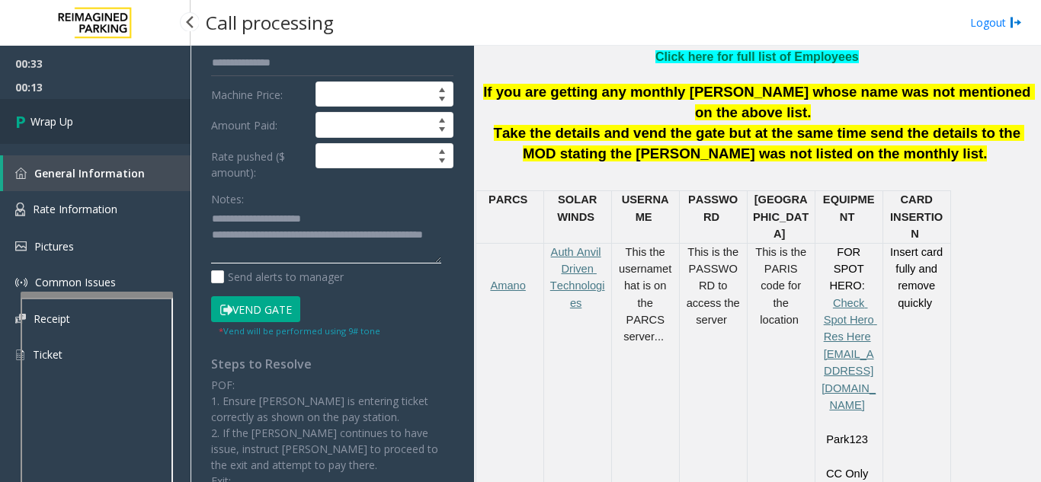
type textarea "**********"
click at [116, 125] on link "Wrap Up" at bounding box center [95, 121] width 190 height 45
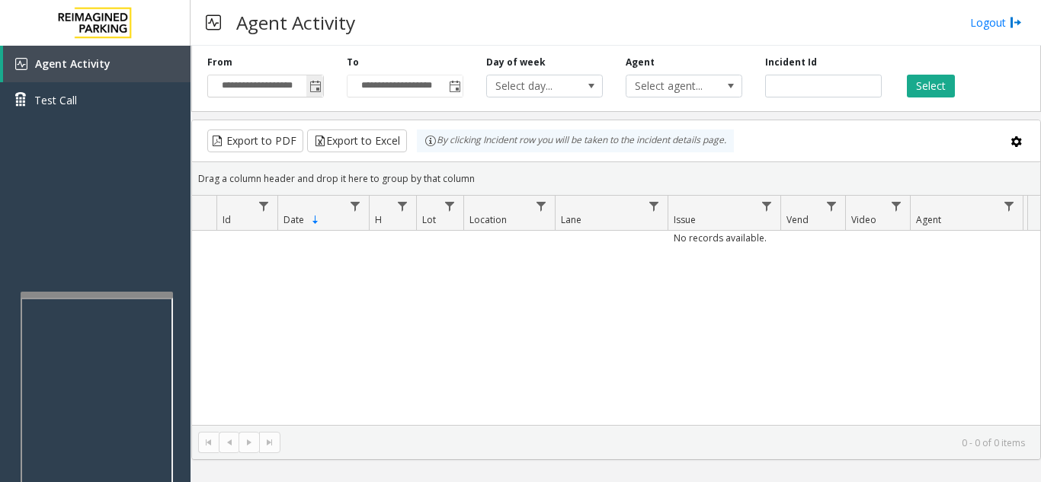
click at [310, 84] on span "Toggle popup" at bounding box center [315, 87] width 12 height 12
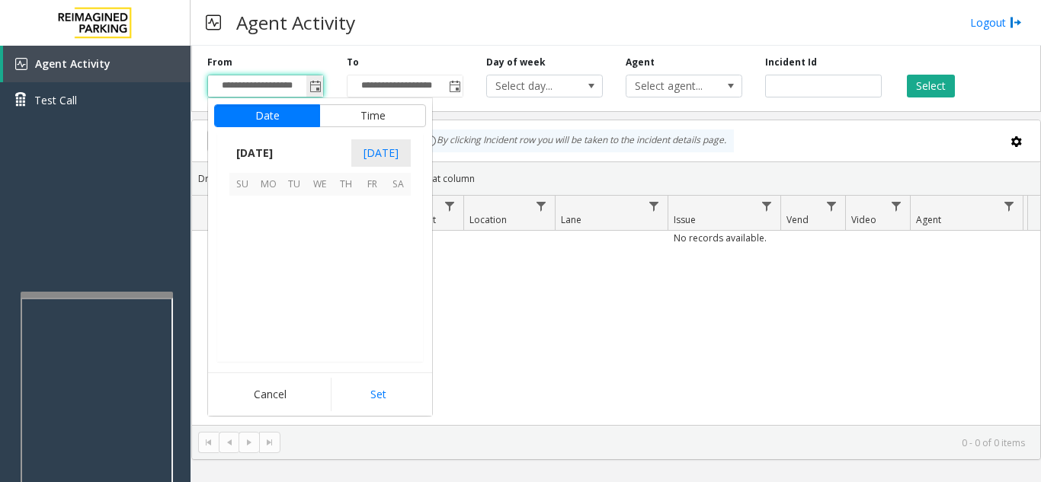
scroll to position [273652, 0]
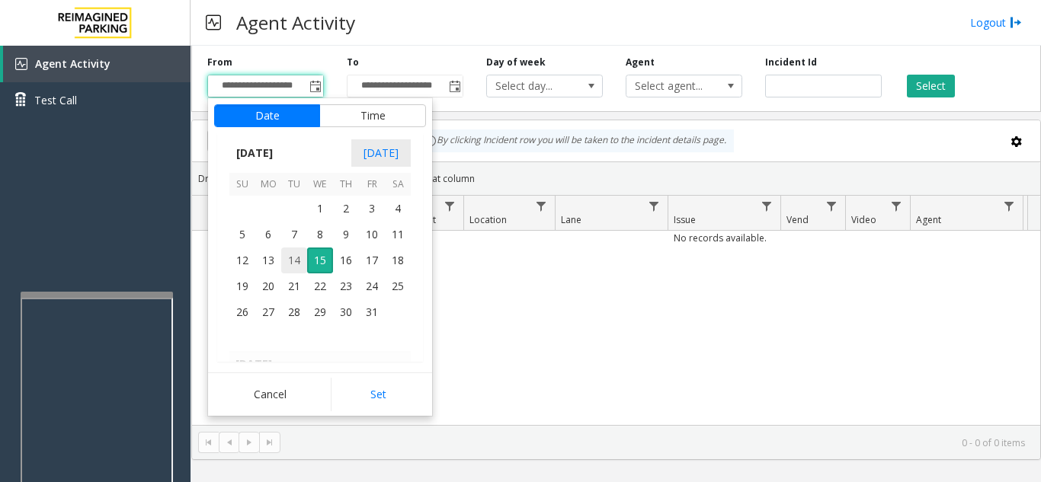
click at [296, 261] on span "14" at bounding box center [294, 261] width 26 height 26
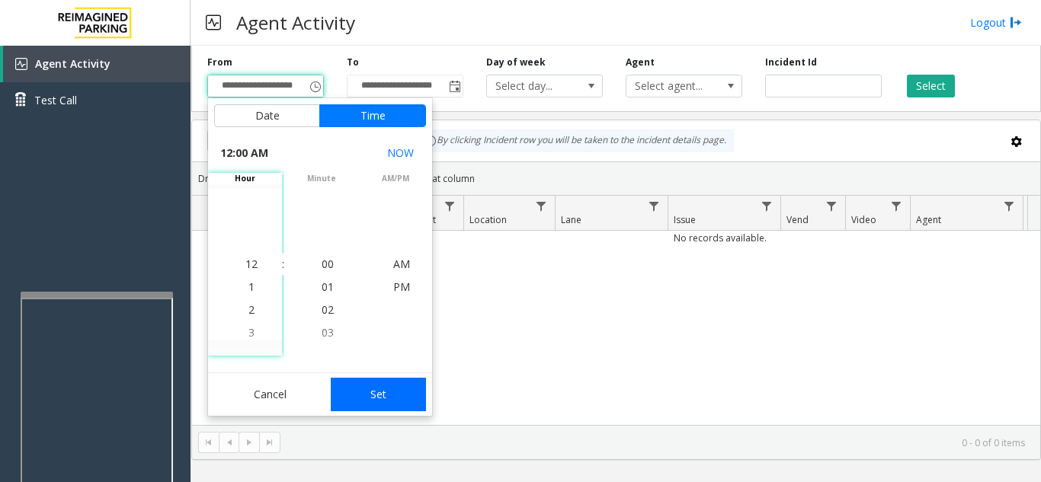
click at [369, 400] on button "Set" at bounding box center [379, 395] width 96 height 34
type input "**********"
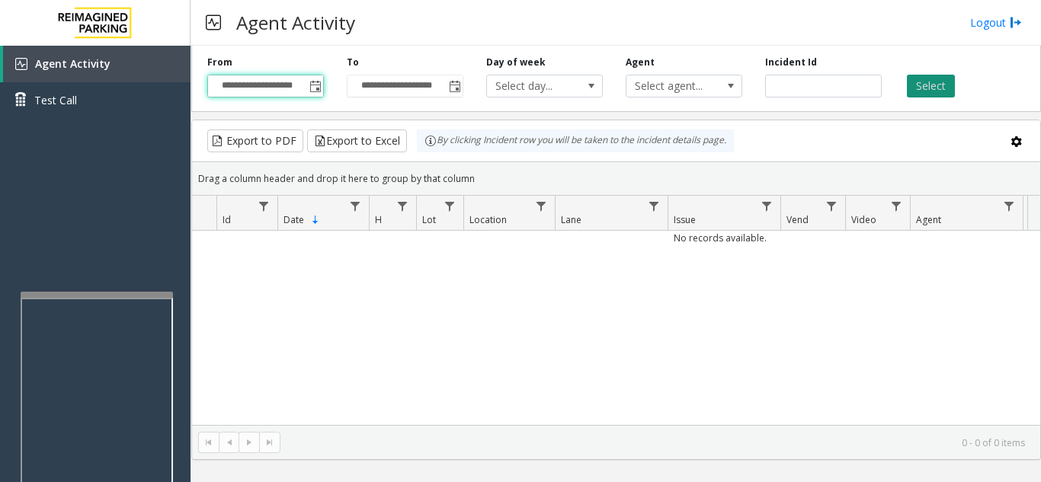
click at [943, 90] on button "Select" at bounding box center [931, 86] width 48 height 23
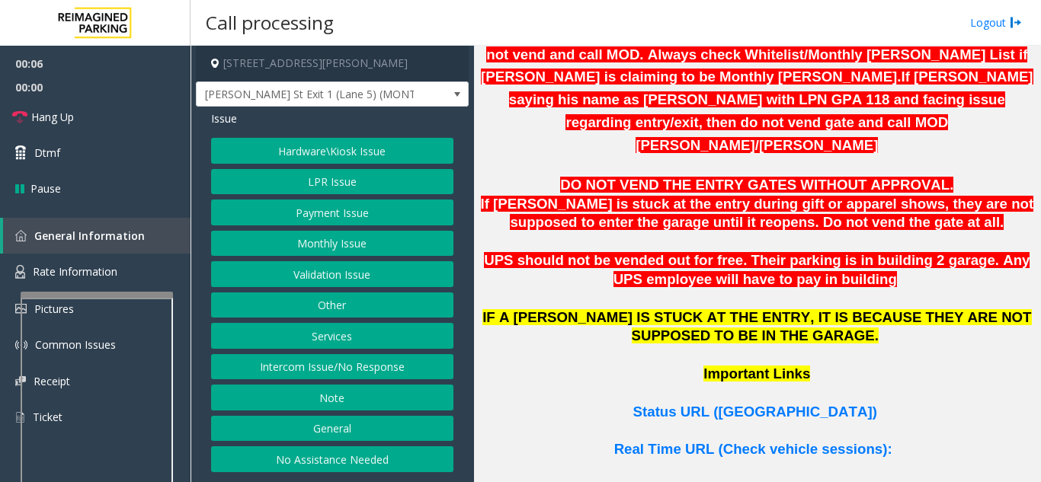
scroll to position [991, 0]
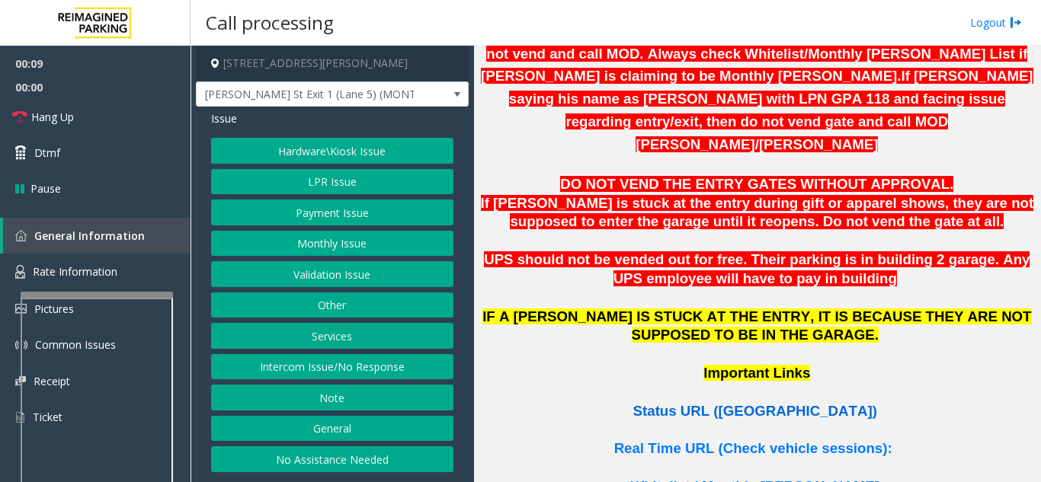
click at [749, 403] on span "Status URL ([GEOGRAPHIC_DATA])" at bounding box center [755, 411] width 244 height 16
click at [325, 187] on button "LPR Issue" at bounding box center [332, 182] width 242 height 26
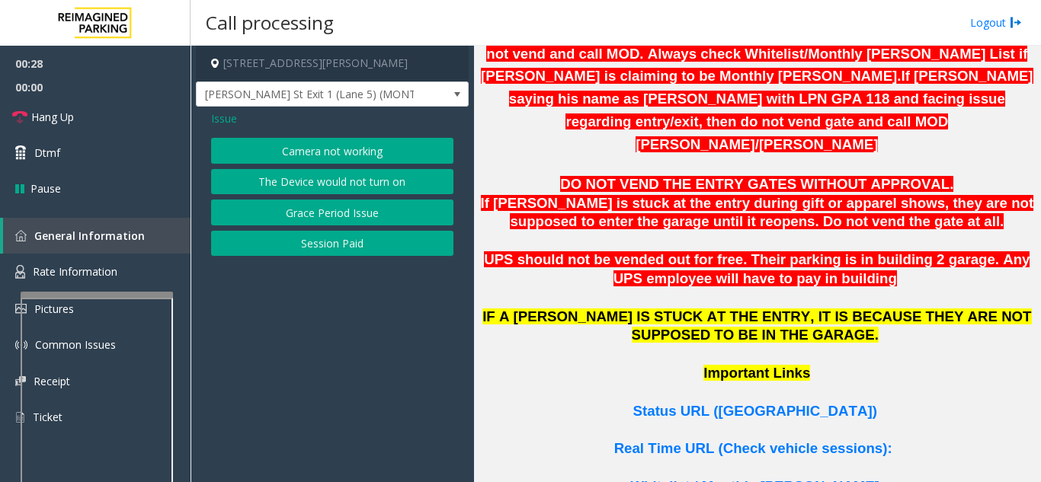
click at [322, 157] on button "Camera not working" at bounding box center [332, 151] width 242 height 26
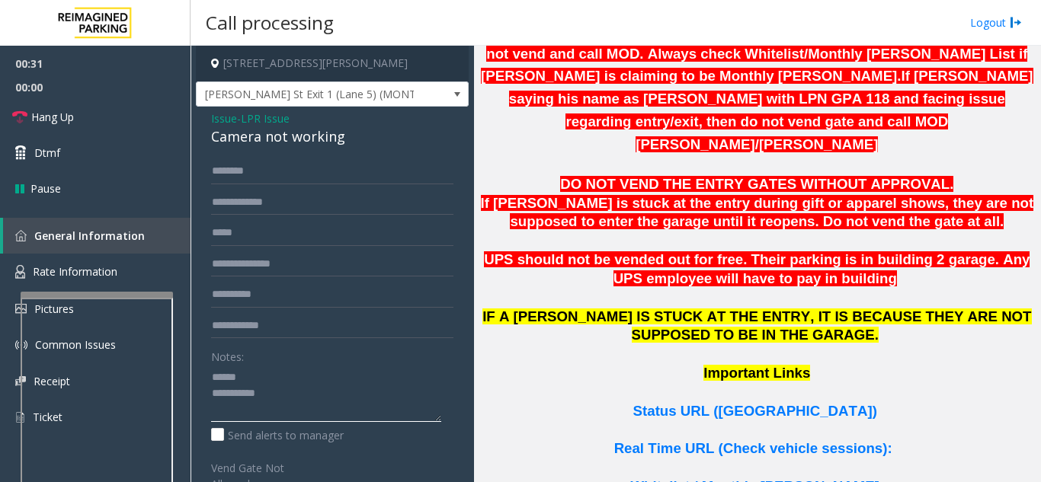
type textarea "**********"
click at [349, 210] on input "text" at bounding box center [332, 203] width 242 height 26
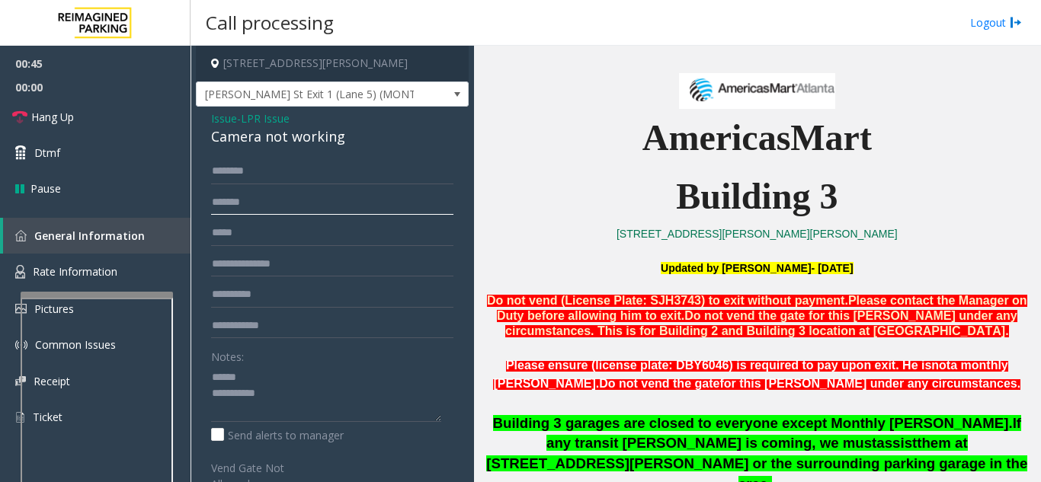
scroll to position [381, 0]
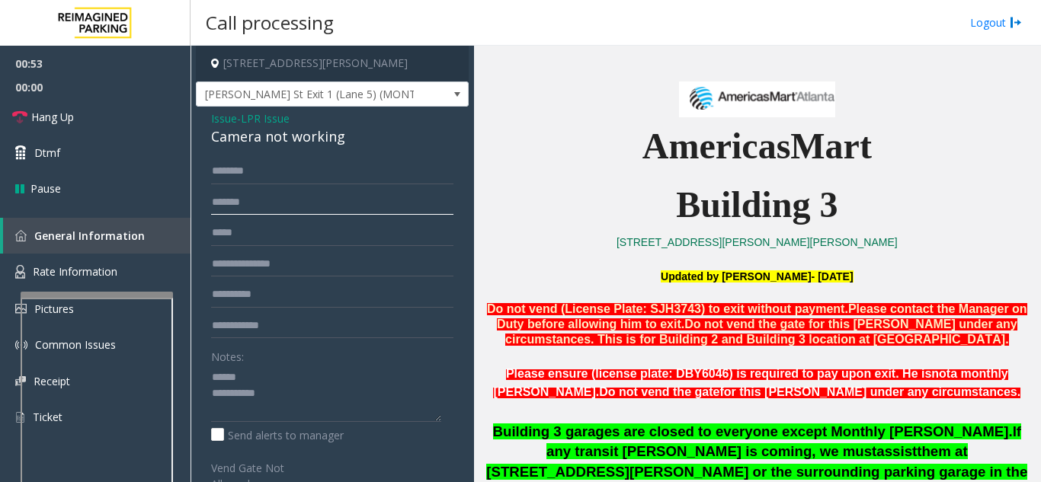
type input "*******"
click at [616, 273] on p "Updated by [PERSON_NAME]- [DATE]" at bounding box center [756, 276] width 555 height 17
drag, startPoint x: 265, startPoint y: 210, endPoint x: 183, endPoint y: 217, distance: 82.6
click at [183, 217] on app-root "00:57 00:00 Hang Up Dtmf Pause General Information Rate Information Pictures Co…" at bounding box center [520, 241] width 1041 height 482
click at [114, 123] on link "Hang Up" at bounding box center [95, 117] width 190 height 36
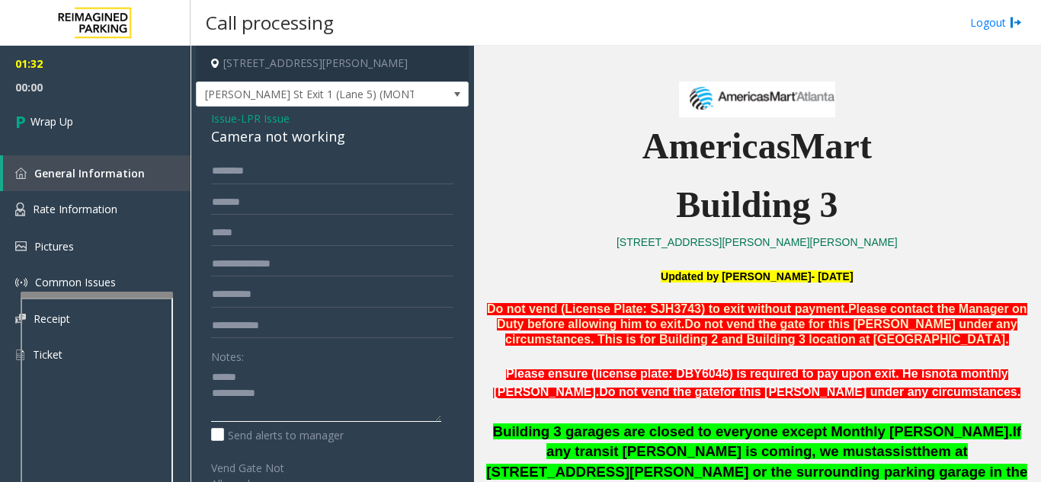
click at [295, 374] on textarea at bounding box center [326, 393] width 230 height 57
drag, startPoint x: 376, startPoint y: 136, endPoint x: 208, endPoint y: 133, distance: 167.7
click at [208, 133] on div "Issue - LPR Issue Camera not working ******* Notes: Send alerts to manager Vend…" at bounding box center [332, 415] width 273 height 616
click at [280, 407] on textarea at bounding box center [326, 393] width 230 height 57
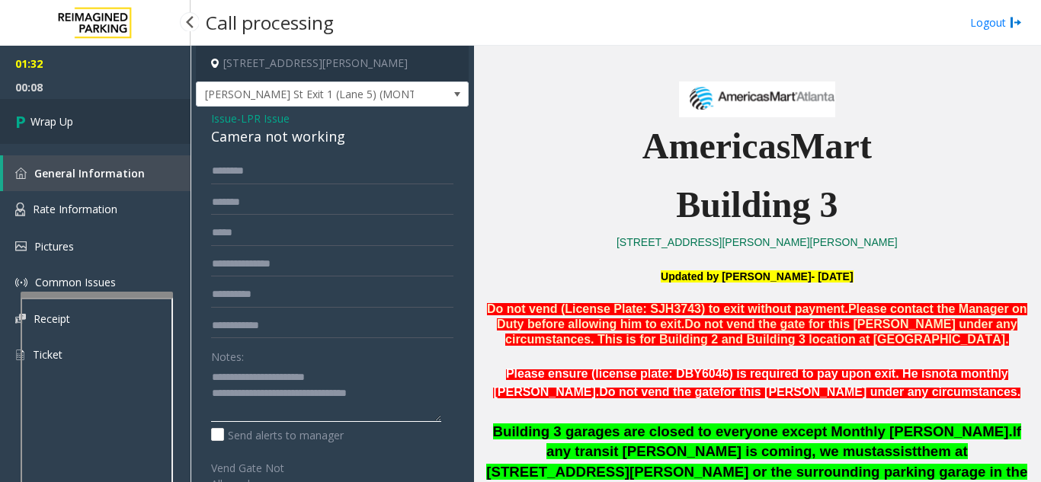
type textarea "**********"
click at [96, 130] on link "Wrap Up" at bounding box center [95, 121] width 190 height 45
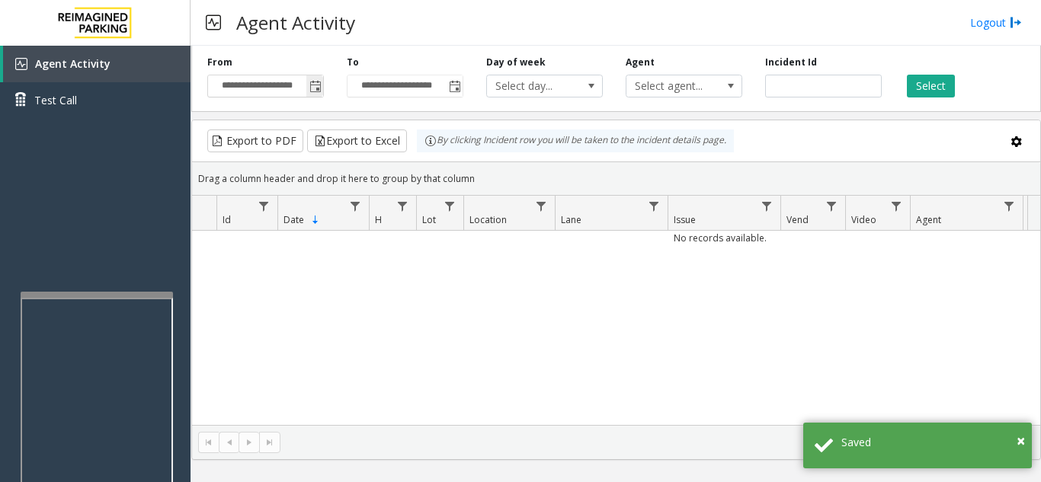
click at [318, 90] on span "Toggle popup" at bounding box center [315, 87] width 12 height 12
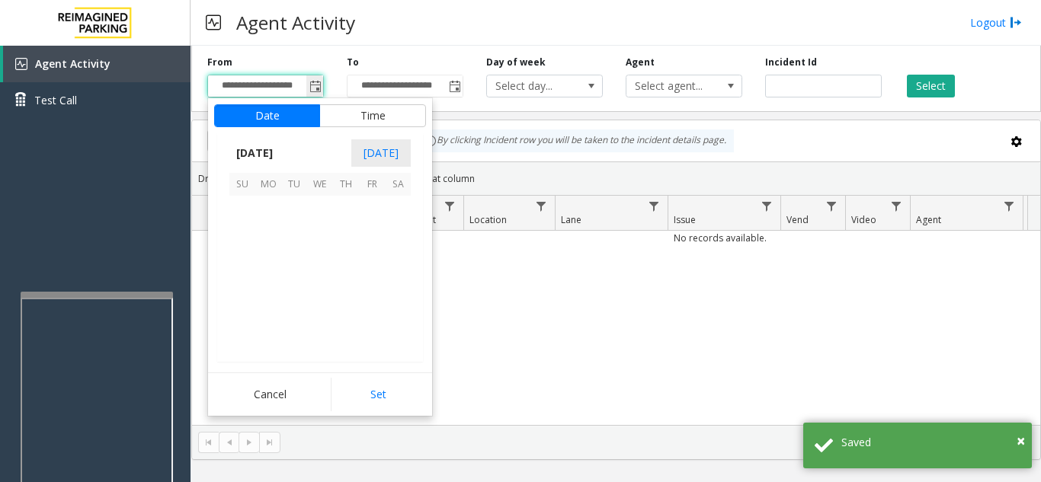
scroll to position [273652, 0]
click at [291, 258] on span "14" at bounding box center [294, 261] width 26 height 26
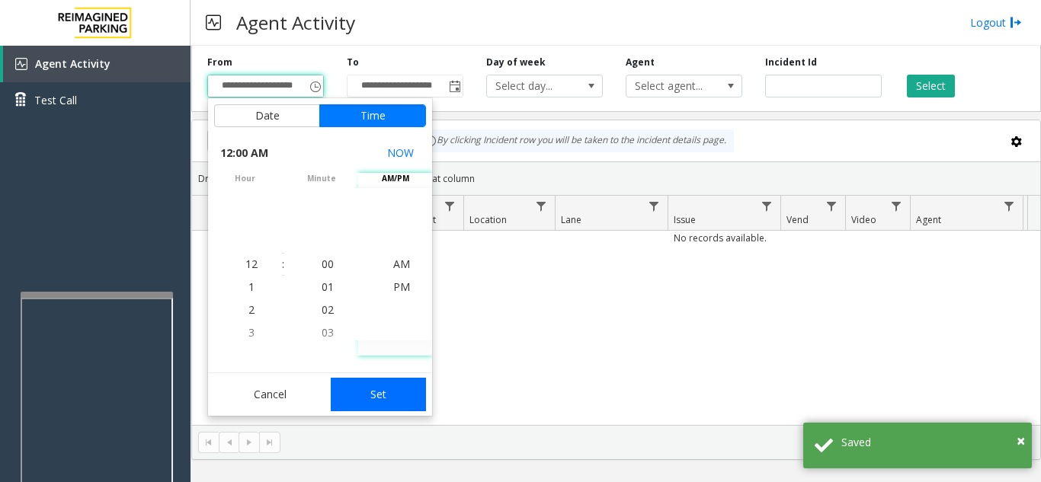
click at [415, 405] on button "Set" at bounding box center [379, 395] width 96 height 34
type input "**********"
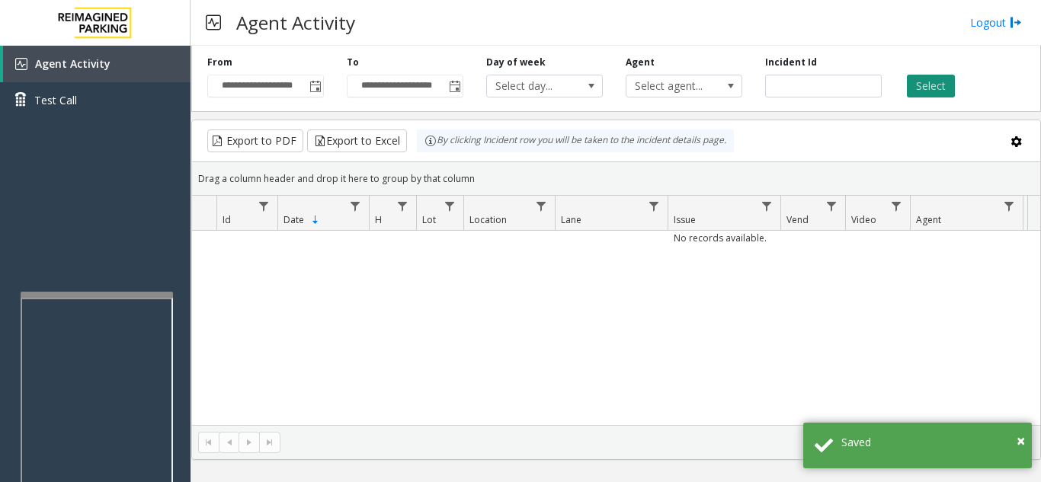
click at [931, 91] on button "Select" at bounding box center [931, 86] width 48 height 23
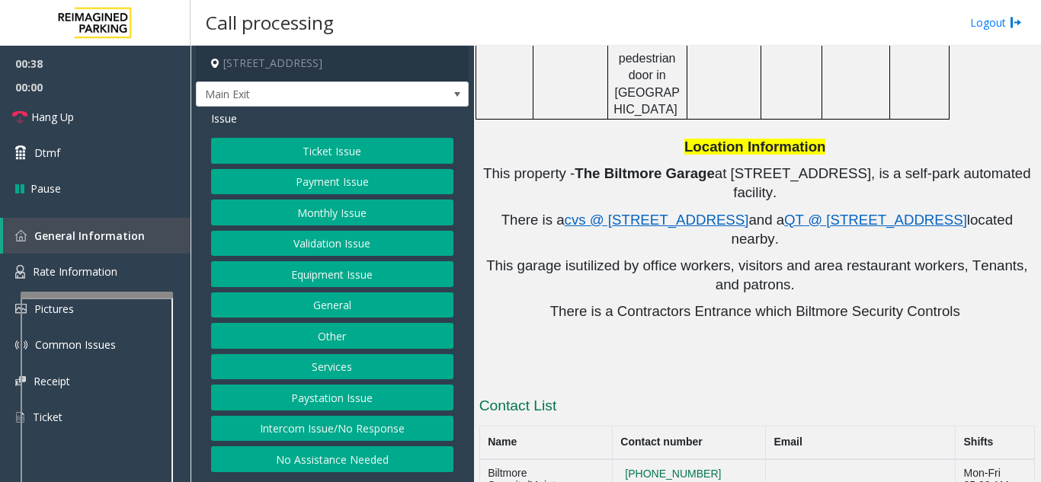
scroll to position [1130, 0]
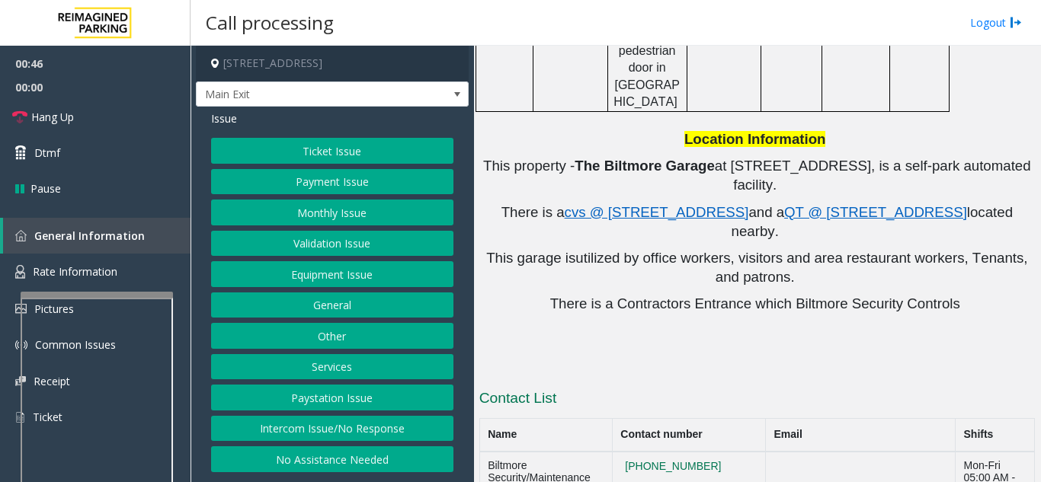
click at [355, 257] on button "Validation Issue" at bounding box center [332, 244] width 242 height 26
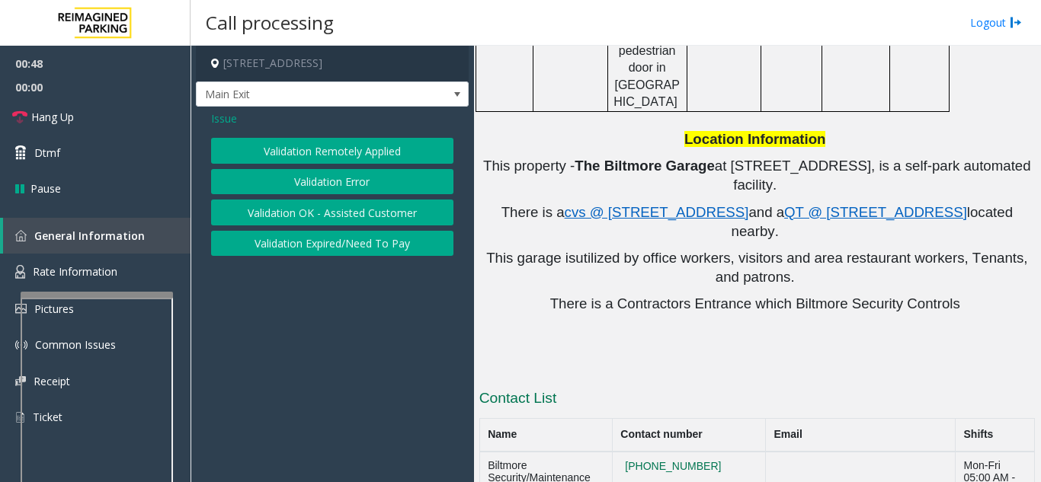
click at [340, 195] on button "Validation Error" at bounding box center [332, 182] width 242 height 26
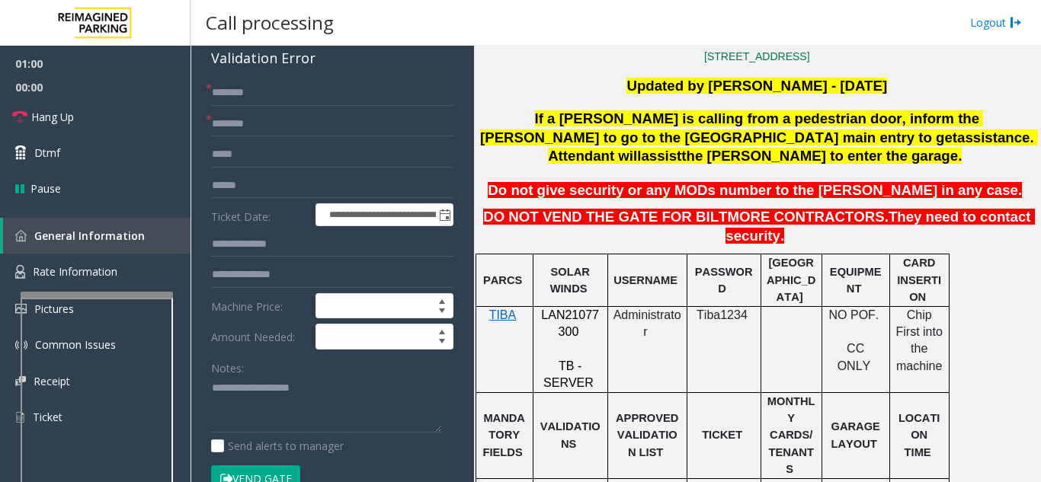
scroll to position [152, 0]
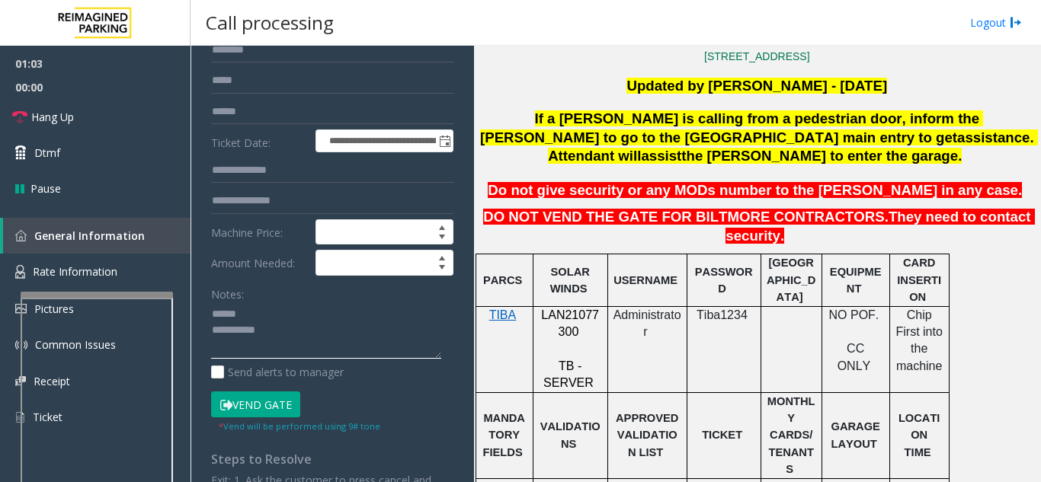
click at [274, 320] on textarea at bounding box center [326, 330] width 230 height 57
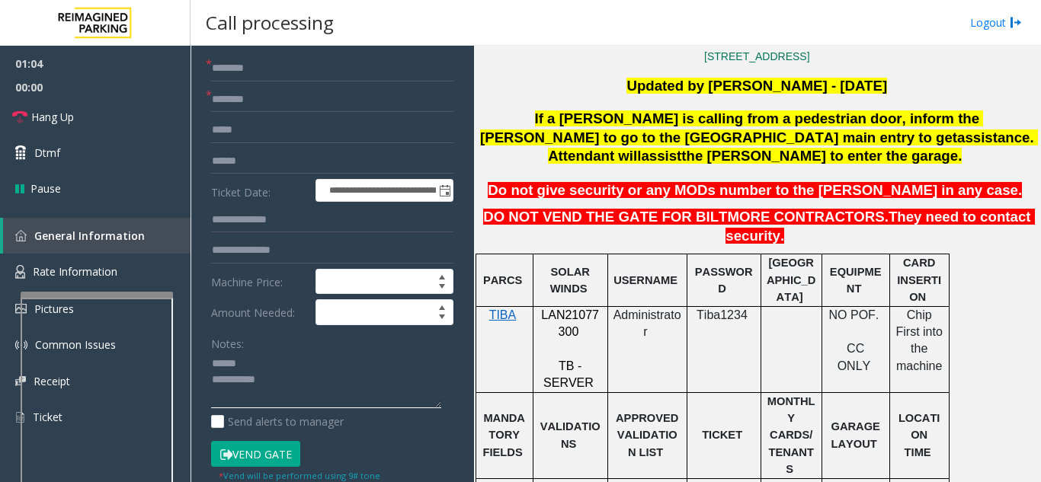
scroll to position [76, 0]
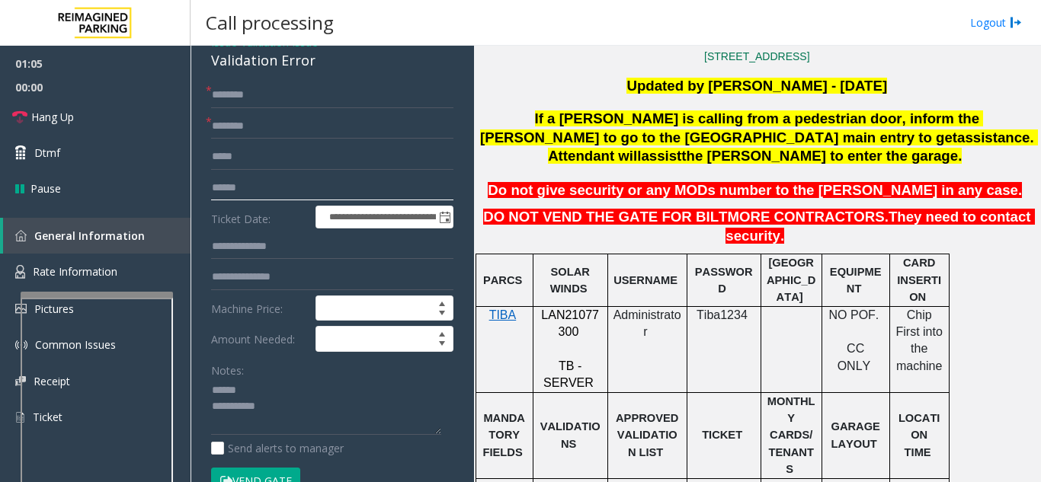
click at [322, 200] on input "text" at bounding box center [332, 188] width 242 height 26
drag, startPoint x: 331, startPoint y: 72, endPoint x: 210, endPoint y: 73, distance: 121.2
click at [210, 73] on div "**********" at bounding box center [332, 424] width 273 height 789
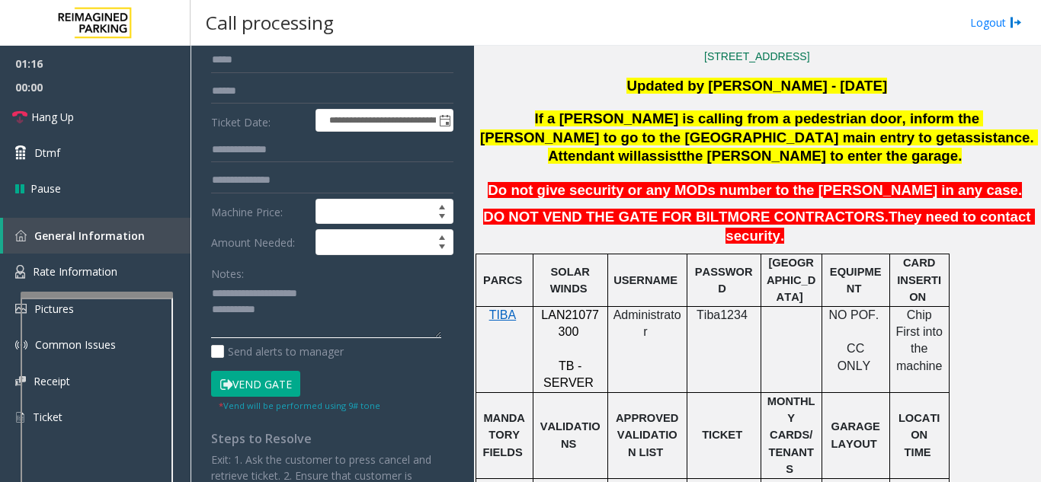
scroll to position [229, 0]
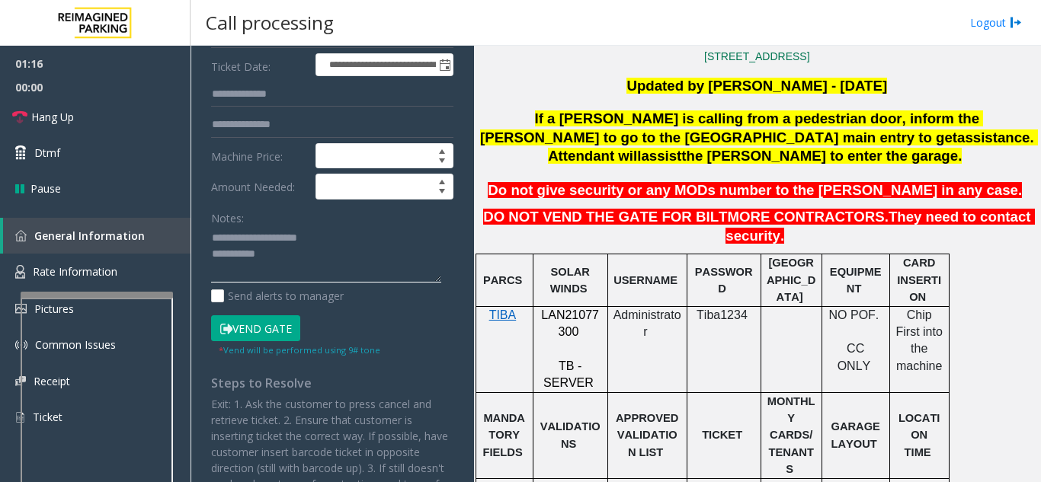
click at [322, 271] on textarea at bounding box center [326, 254] width 230 height 57
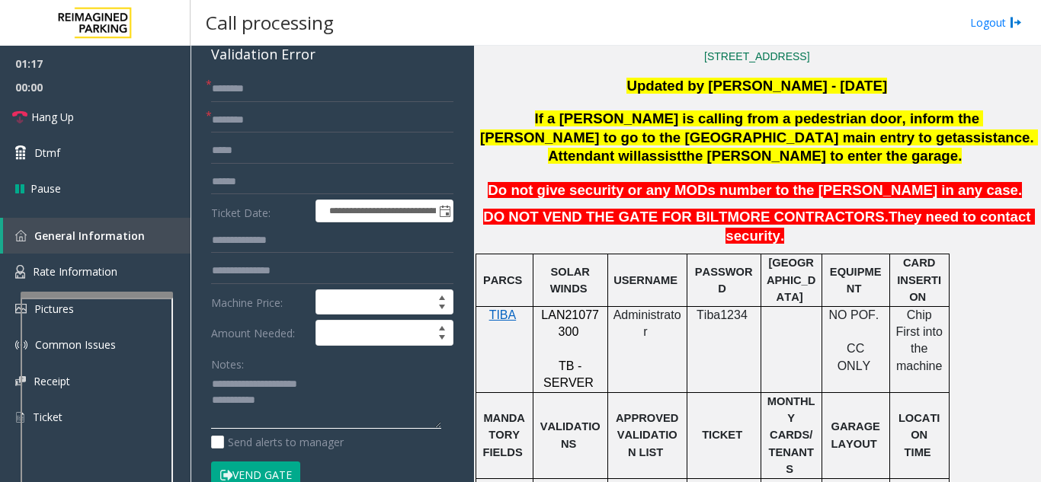
scroll to position [76, 0]
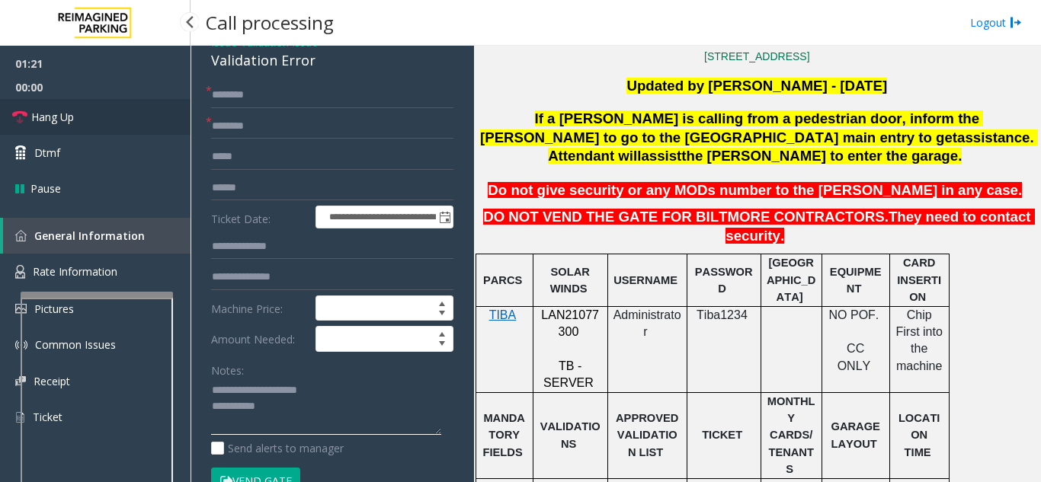
type textarea "**********"
click at [132, 124] on link "Hang Up" at bounding box center [95, 117] width 190 height 36
click at [332, 101] on input "text" at bounding box center [332, 95] width 242 height 26
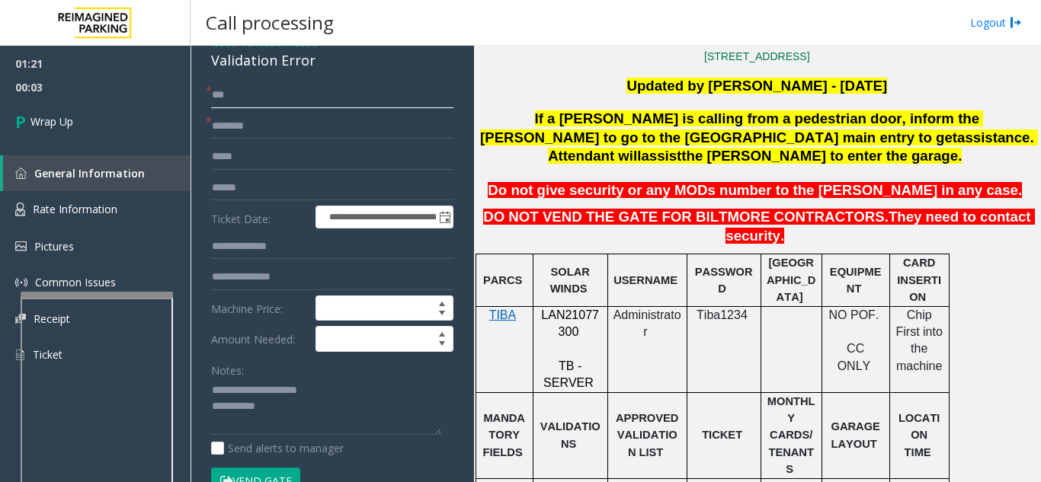
type input "**"
click at [267, 139] on input "text" at bounding box center [332, 127] width 242 height 26
type input "**"
type textarea "**********"
click at [291, 379] on div "Notes:" at bounding box center [332, 396] width 242 height 78
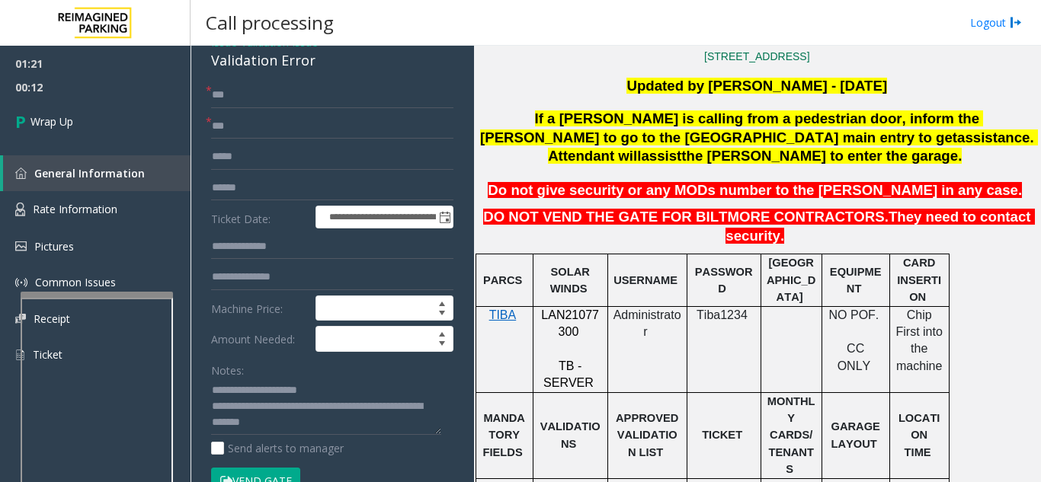
scroll to position [0, 0]
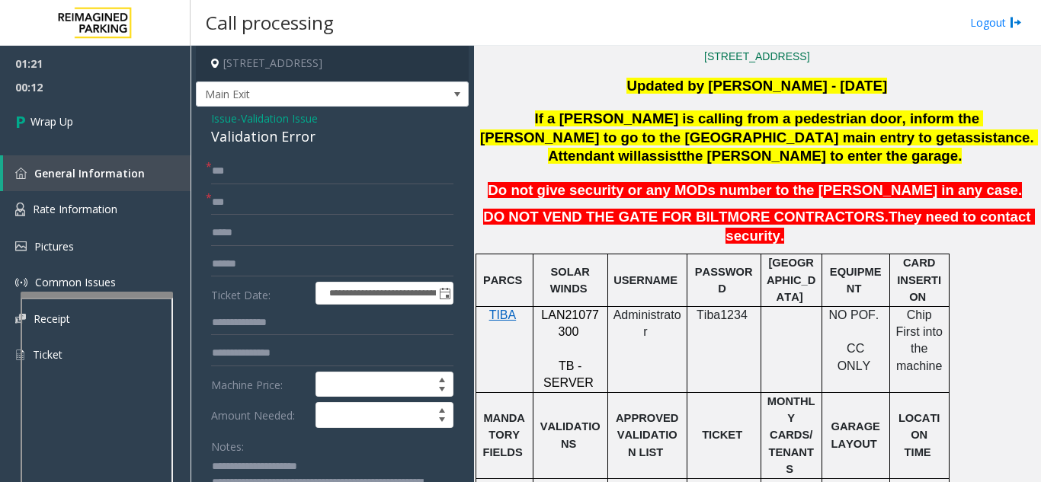
click at [226, 126] on span "Issue" at bounding box center [224, 118] width 26 height 16
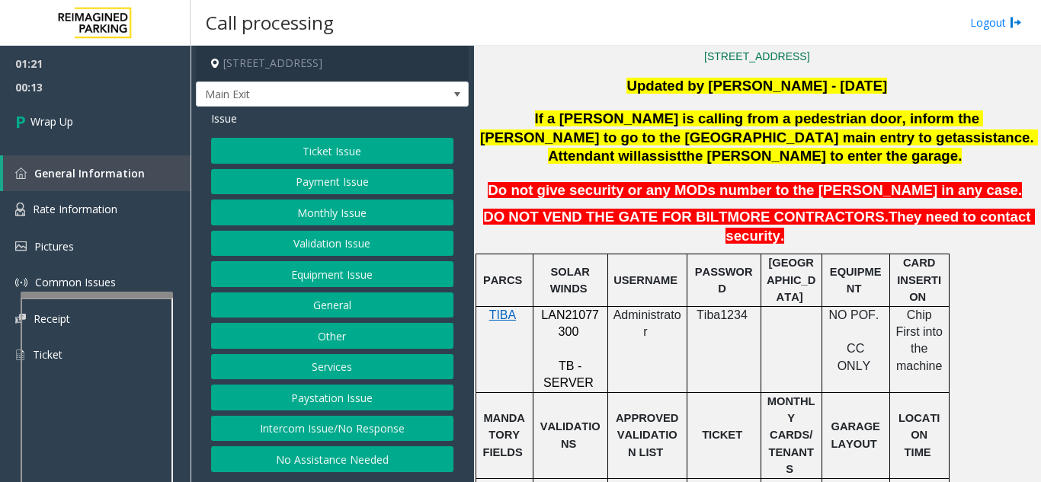
click at [332, 300] on div "Ticket Issue Payment Issue Monthly Issue Validation Issue Equipment Issue Gener…" at bounding box center [332, 305] width 242 height 335
click at [332, 287] on button "Equipment Issue" at bounding box center [332, 274] width 242 height 26
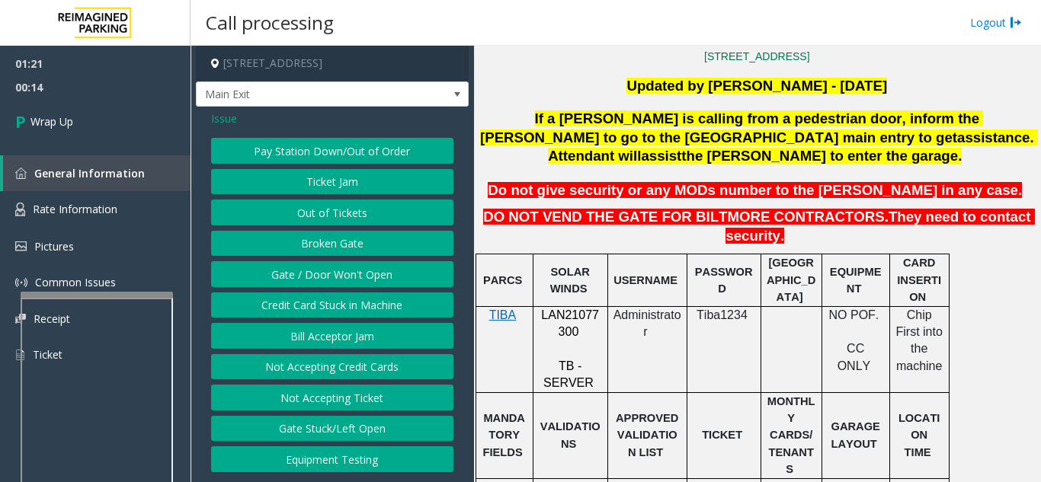
click at [332, 287] on button "Gate / Door Won't Open" at bounding box center [332, 274] width 242 height 26
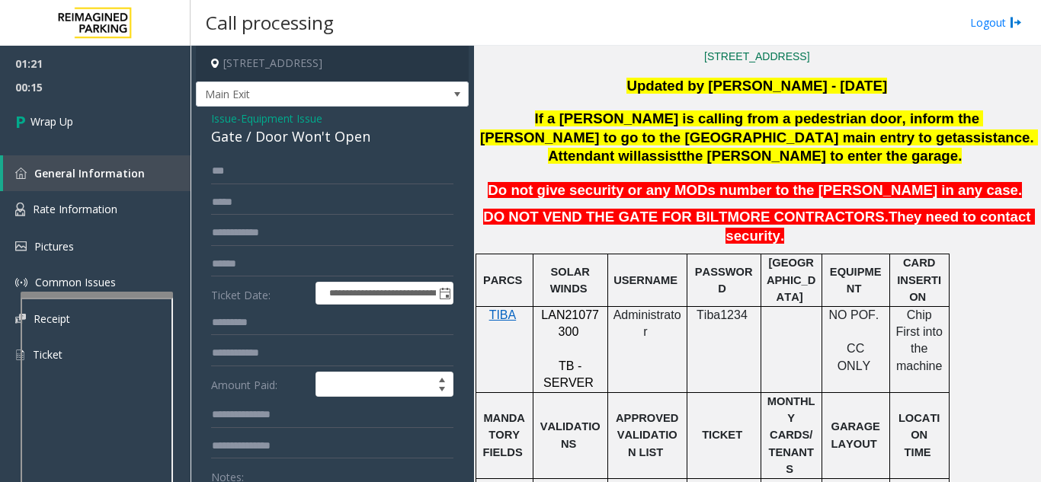
scroll to position [76, 0]
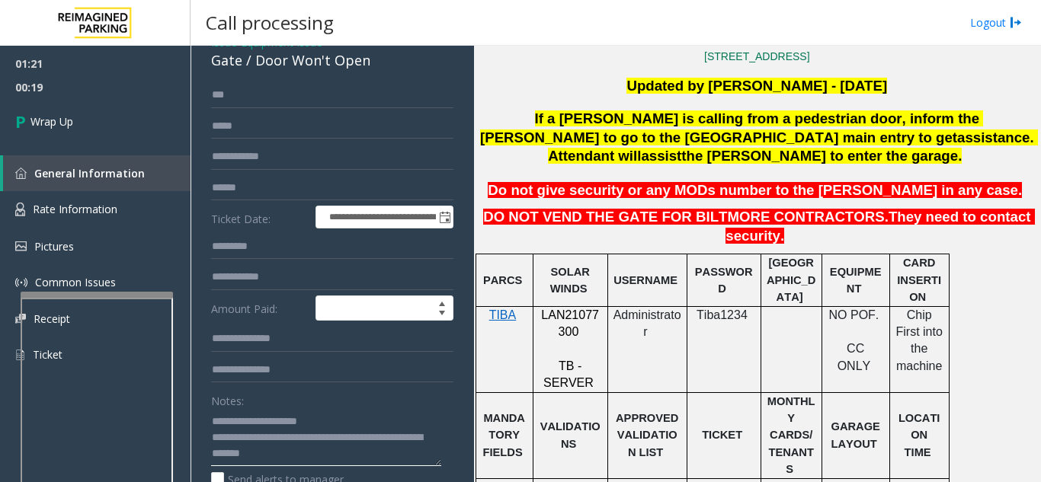
drag, startPoint x: 242, startPoint y: 431, endPoint x: 323, endPoint y: 431, distance: 80.8
click at [323, 431] on textarea at bounding box center [326, 437] width 230 height 57
drag, startPoint x: 253, startPoint y: 75, endPoint x: 373, endPoint y: 77, distance: 119.6
click at [373, 71] on div "Gate / Door Won't Open" at bounding box center [332, 60] width 242 height 21
click at [381, 424] on textarea at bounding box center [326, 437] width 230 height 57
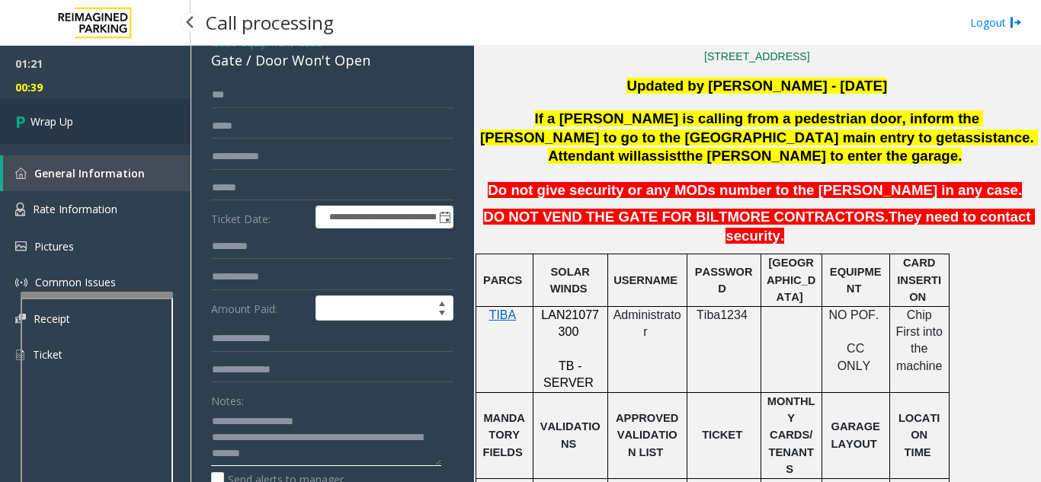
type textarea "**********"
click at [126, 131] on link "Wrap Up" at bounding box center [95, 121] width 190 height 45
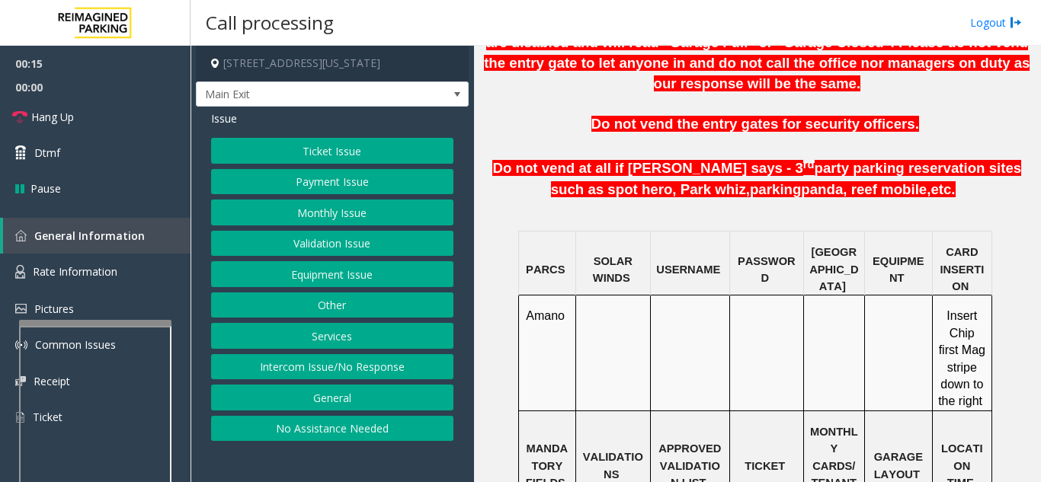
scroll to position [991, 0]
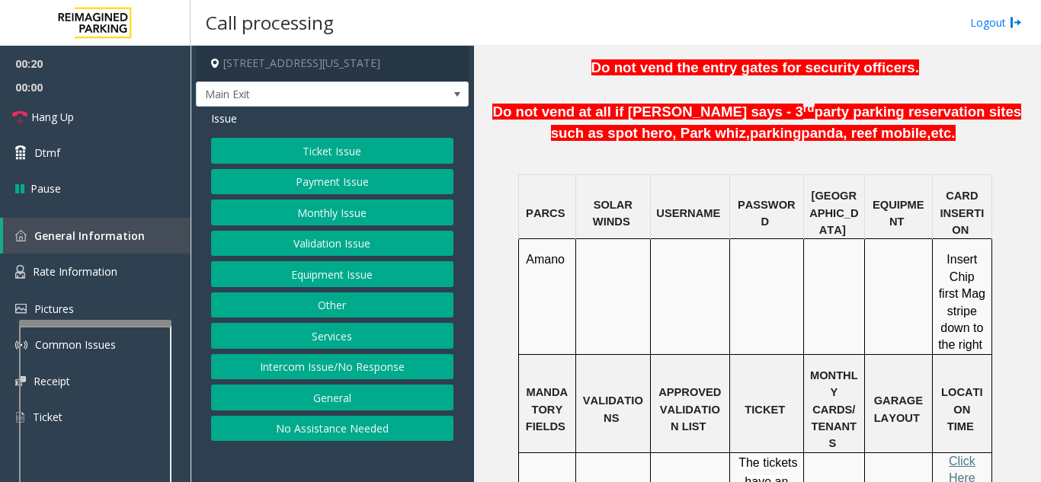
click at [325, 189] on button "Payment Issue" at bounding box center [332, 182] width 242 height 26
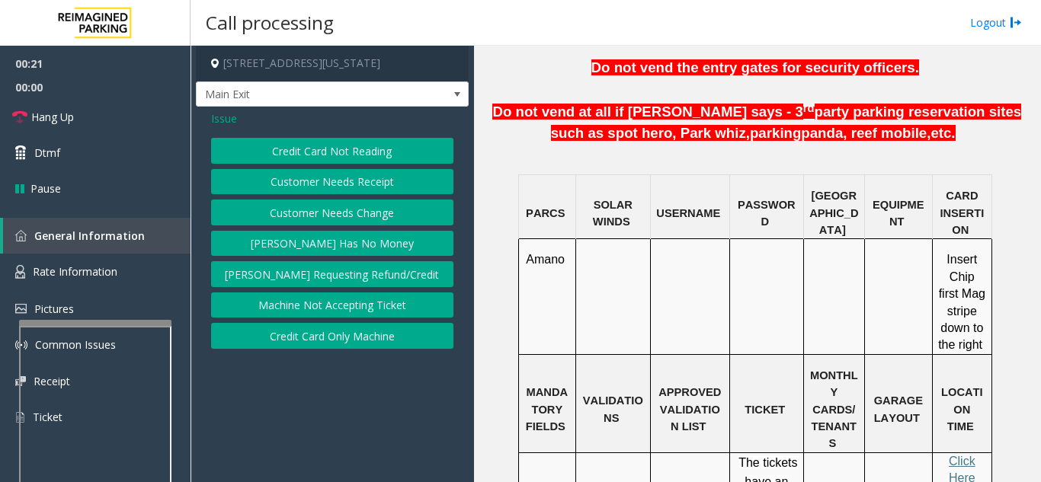
click at [329, 160] on button "Credit Card Not Reading" at bounding box center [332, 151] width 242 height 26
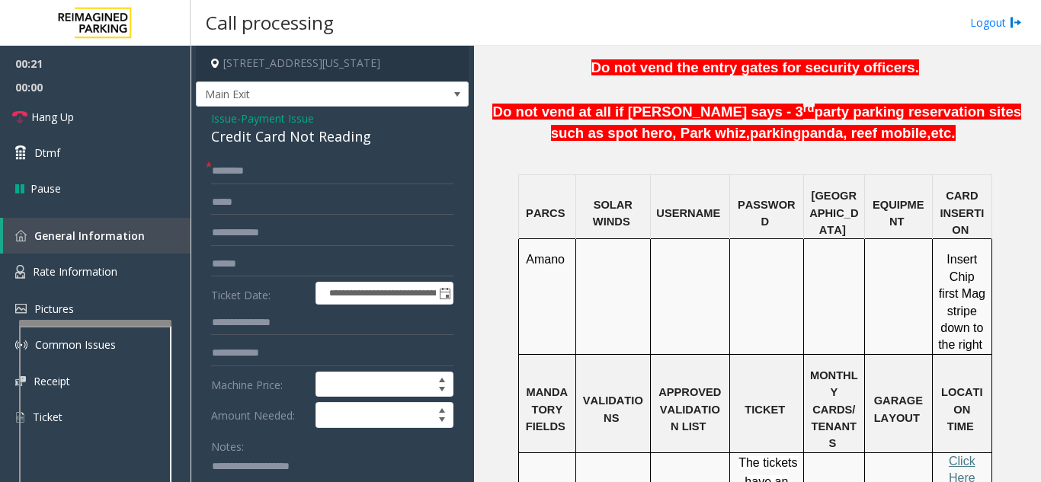
scroll to position [76, 0]
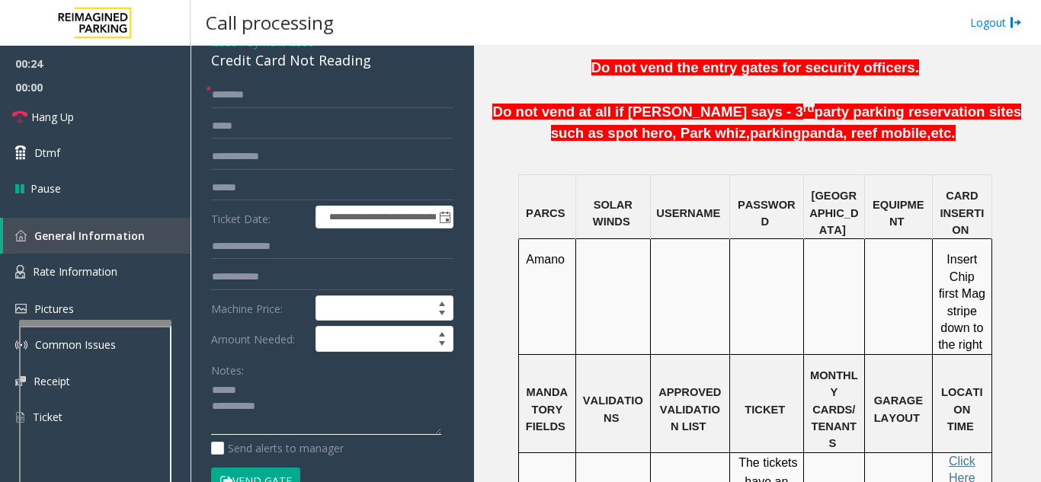
click at [283, 392] on textarea at bounding box center [326, 407] width 230 height 57
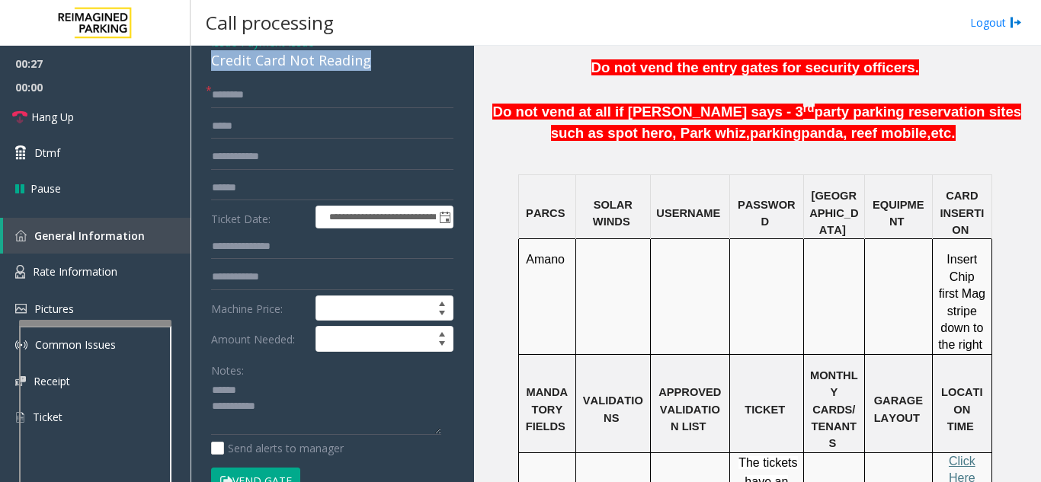
drag, startPoint x: 219, startPoint y: 66, endPoint x: 377, endPoint y: 68, distance: 158.5
click at [377, 68] on div "**********" at bounding box center [332, 328] width 273 height 597
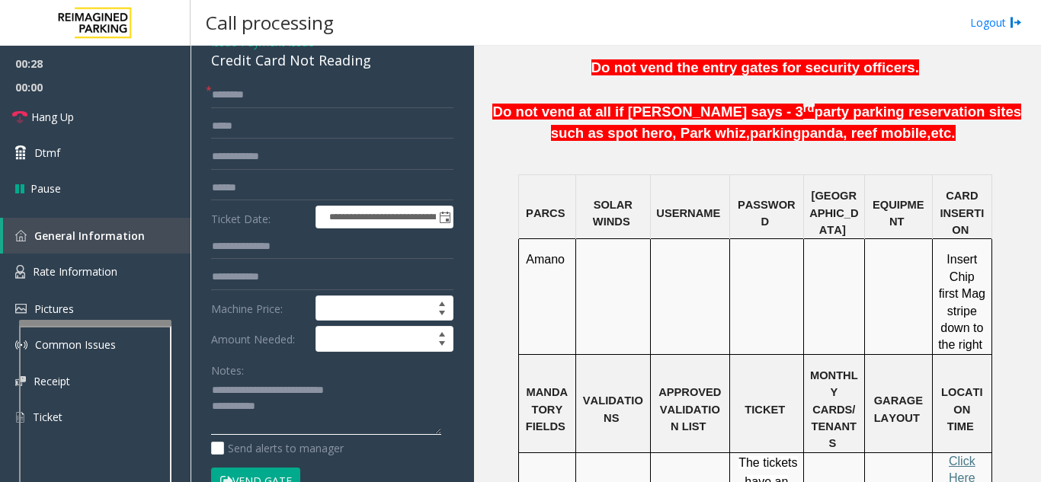
click at [352, 414] on textarea at bounding box center [326, 407] width 230 height 57
type textarea "**********"
click at [414, 89] on input "text" at bounding box center [332, 95] width 242 height 26
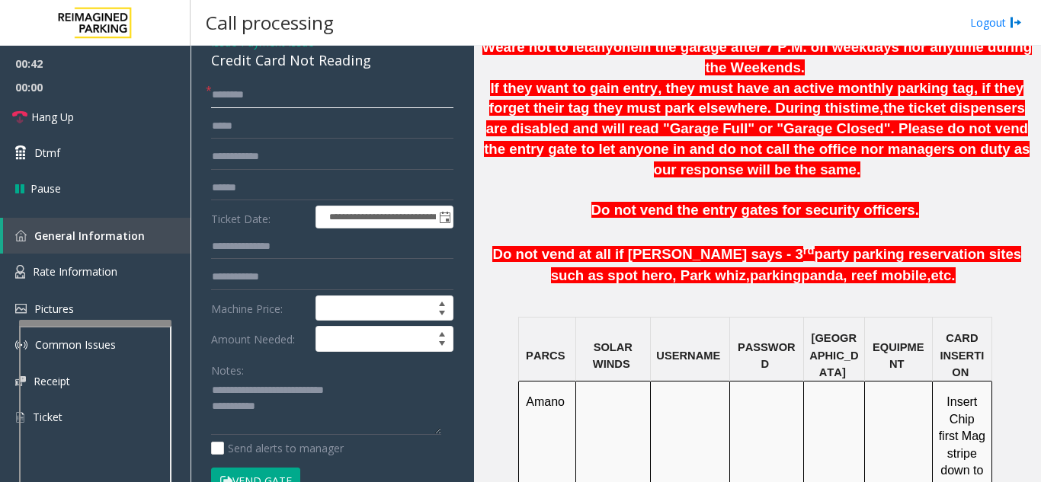
scroll to position [838, 0]
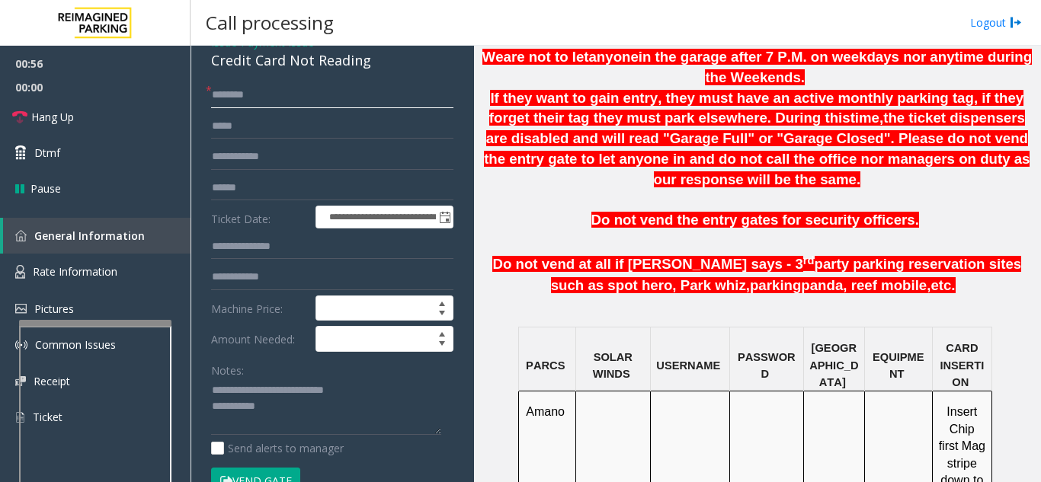
click at [335, 99] on input "text" at bounding box center [332, 95] width 242 height 26
type input "******"
click at [272, 187] on input "text" at bounding box center [332, 188] width 242 height 26
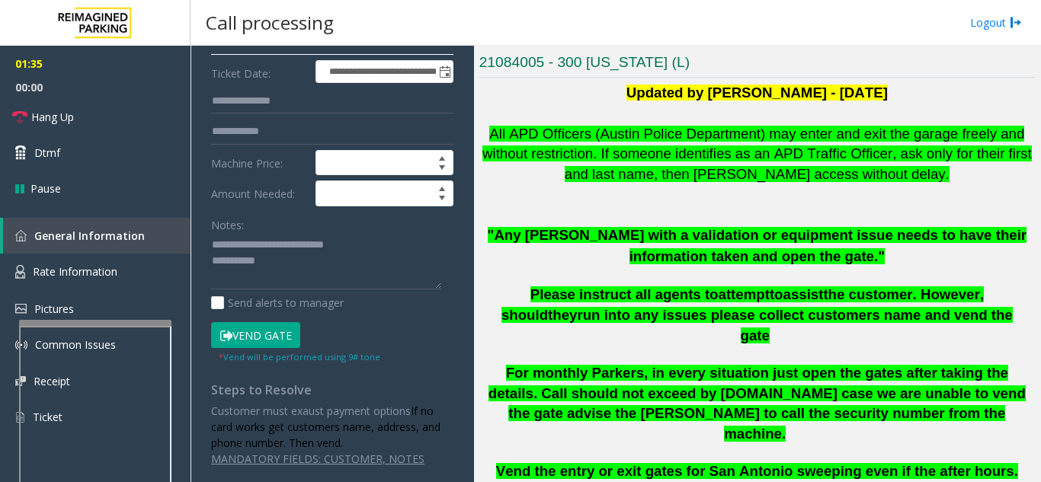
scroll to position [146, 0]
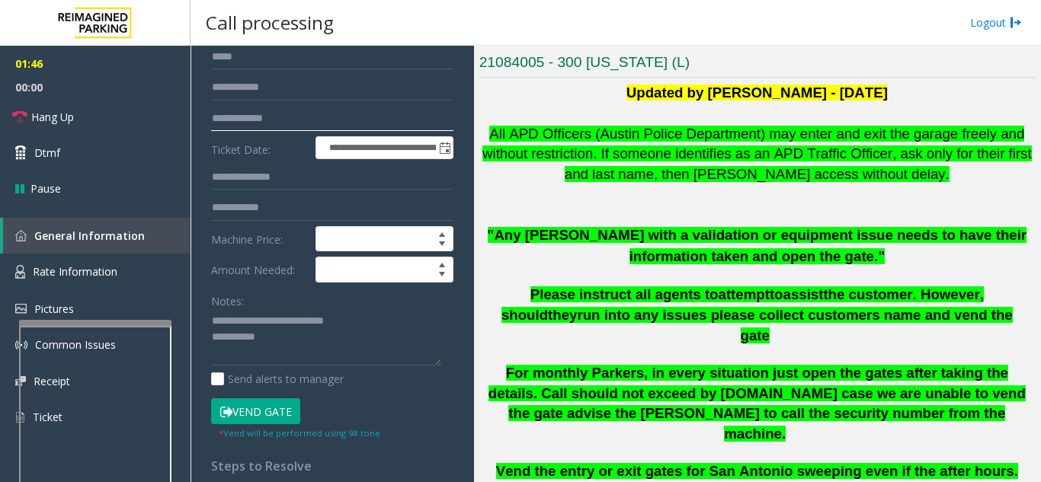
drag, startPoint x: 250, startPoint y: 120, endPoint x: 202, endPoint y: 115, distance: 48.2
click at [202, 115] on div "**********" at bounding box center [332, 278] width 265 height 530
type input "*****"
click at [278, 408] on button "Vend Gate" at bounding box center [255, 412] width 89 height 26
click at [318, 323] on textarea at bounding box center [326, 337] width 230 height 57
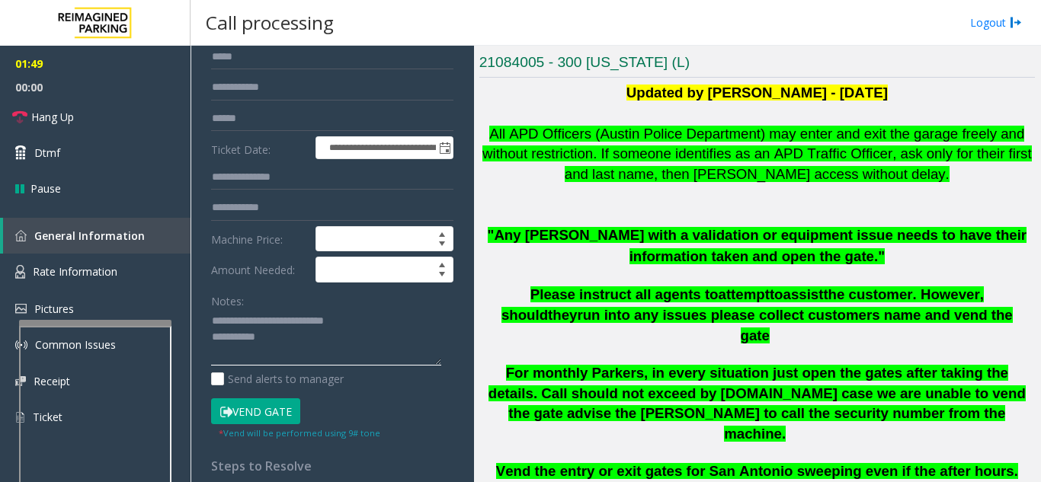
click at [314, 335] on textarea at bounding box center [326, 337] width 230 height 57
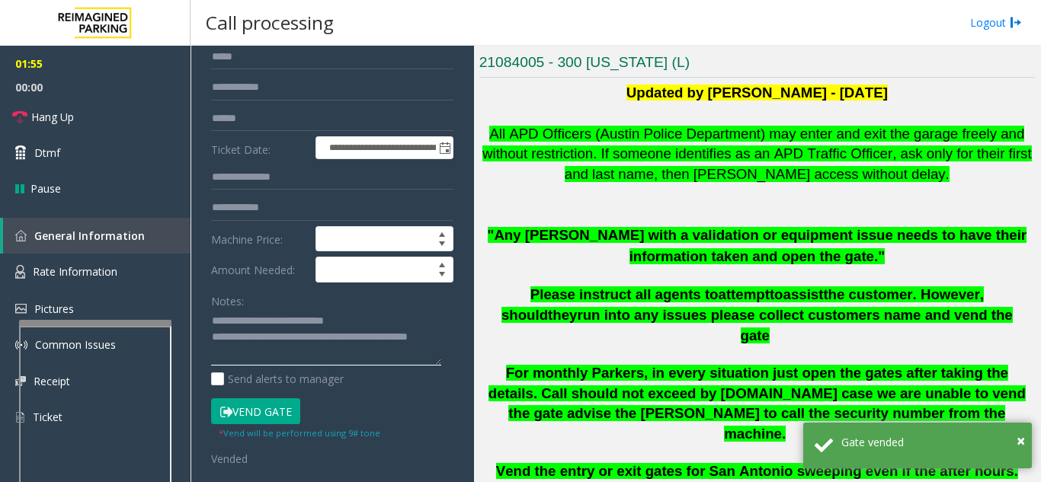
click at [292, 312] on textarea at bounding box center [326, 337] width 230 height 57
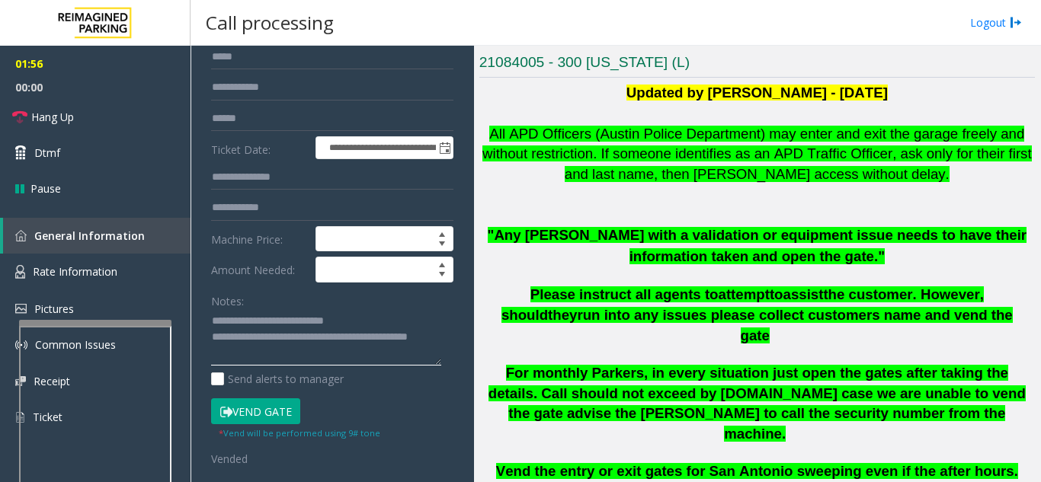
type textarea "**********"
click at [100, 108] on link "Hang Up" at bounding box center [95, 117] width 190 height 36
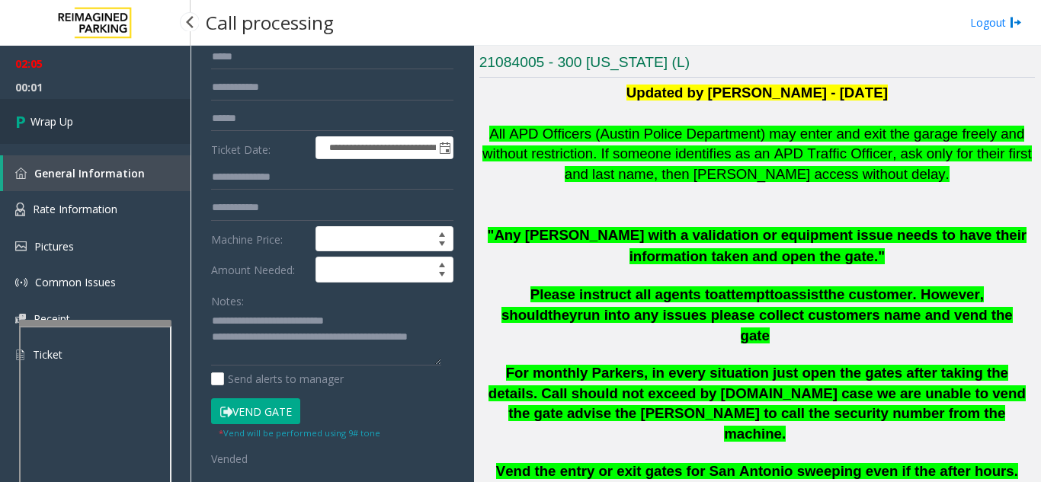
click at [73, 128] on span "Wrap Up" at bounding box center [51, 122] width 43 height 16
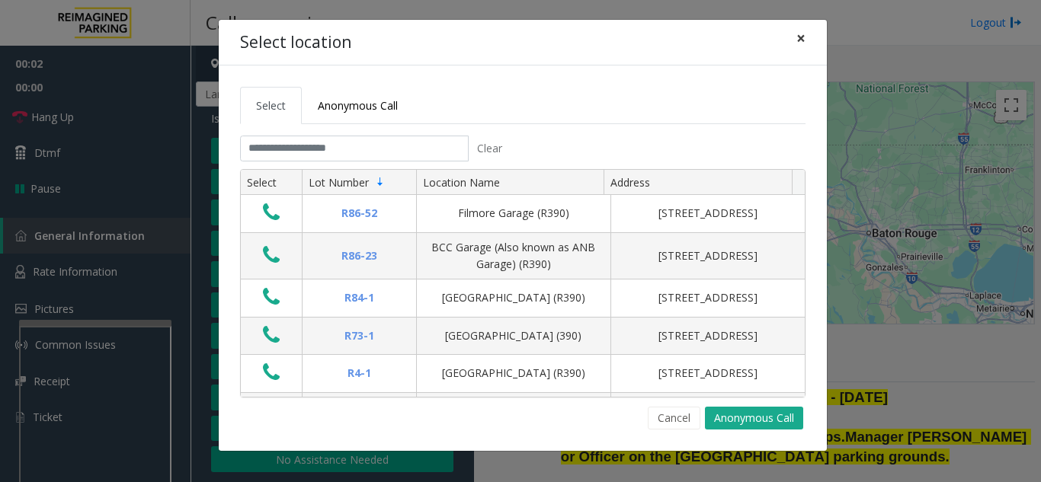
click at [804, 40] on span "×" at bounding box center [800, 37] width 9 height 21
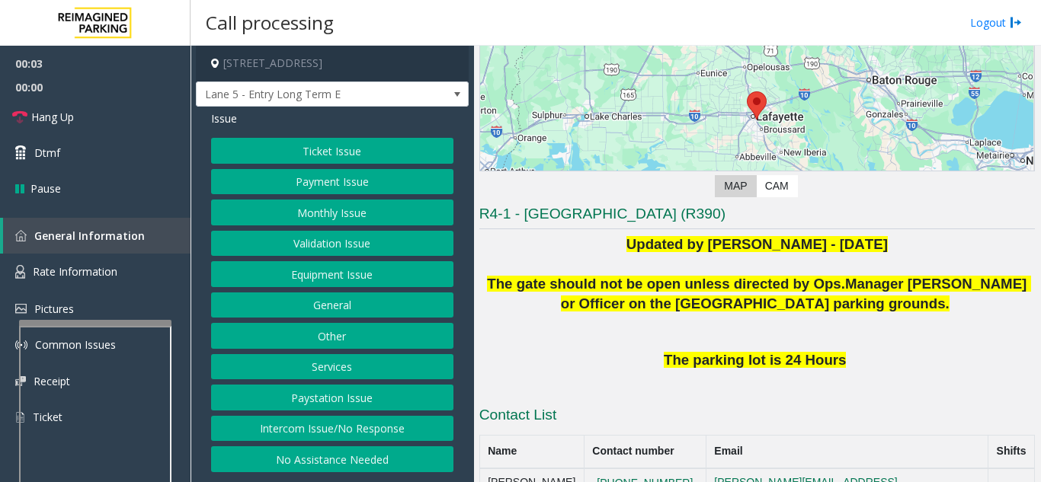
scroll to position [229, 0]
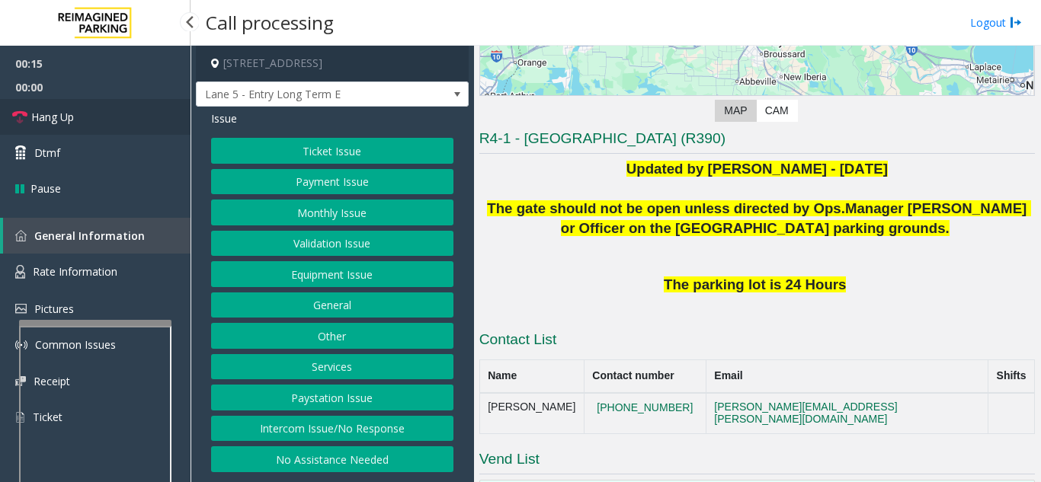
click at [78, 128] on link "Hang Up" at bounding box center [95, 117] width 190 height 36
drag, startPoint x: 326, startPoint y: 434, endPoint x: 317, endPoint y: 411, distance: 23.9
click at [325, 433] on button "Intercom Issue/No Response" at bounding box center [332, 429] width 242 height 26
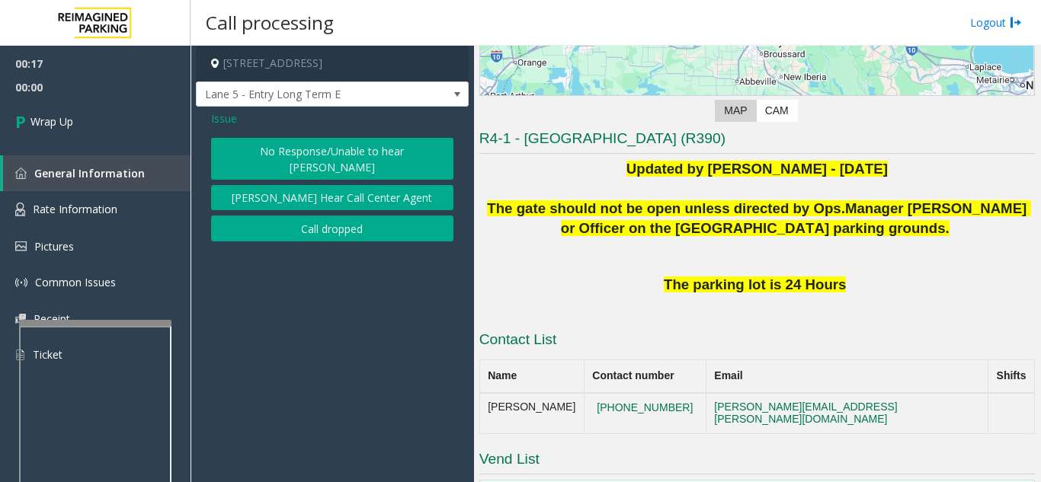
click at [334, 146] on button "No Response/Unable to hear [PERSON_NAME]" at bounding box center [332, 159] width 242 height 42
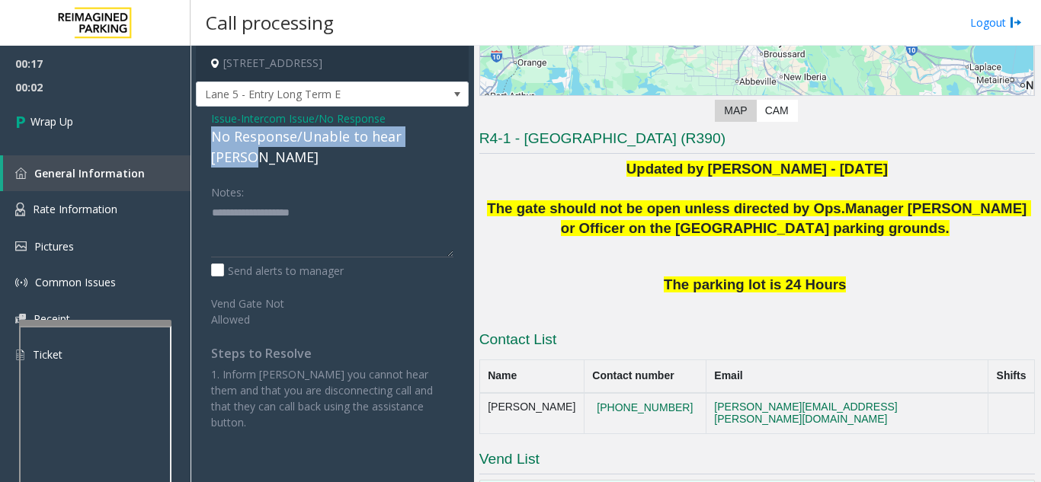
drag, startPoint x: 206, startPoint y: 134, endPoint x: 446, endPoint y: 139, distance: 240.1
click at [446, 139] on div "Issue - Intercom Issue/No Response No Response/Unable to hear [PERSON_NAME] Not…" at bounding box center [332, 276] width 273 height 339
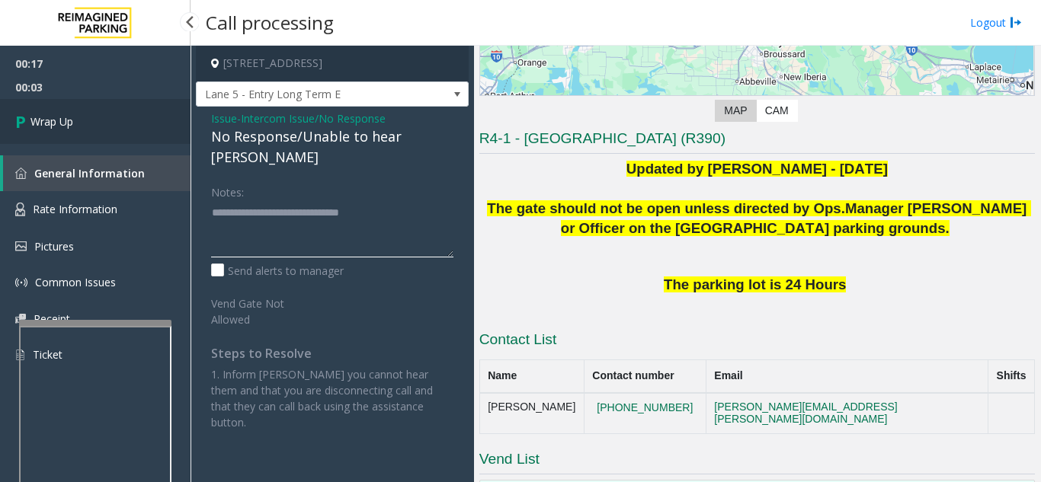
type textarea "**********"
click at [135, 132] on link "Wrap Up" at bounding box center [95, 121] width 190 height 45
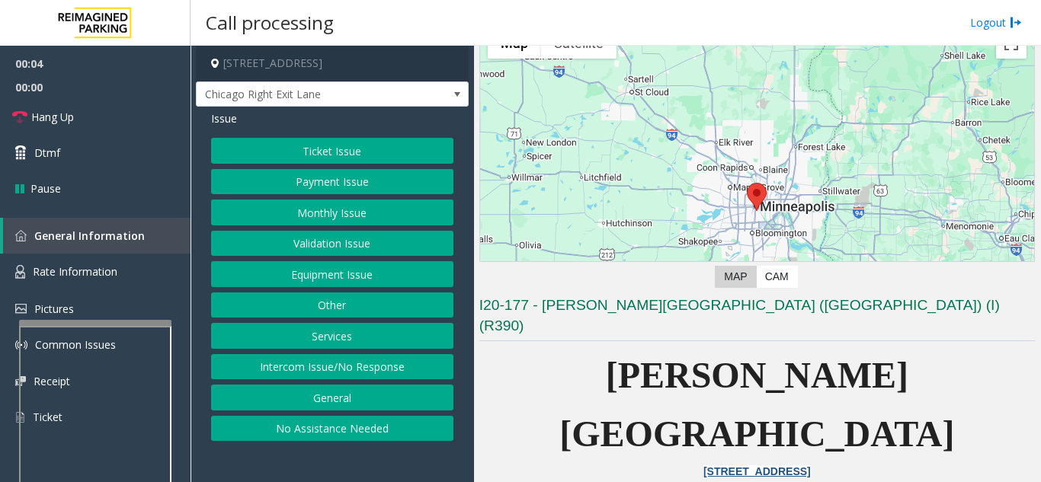
scroll to position [152, 0]
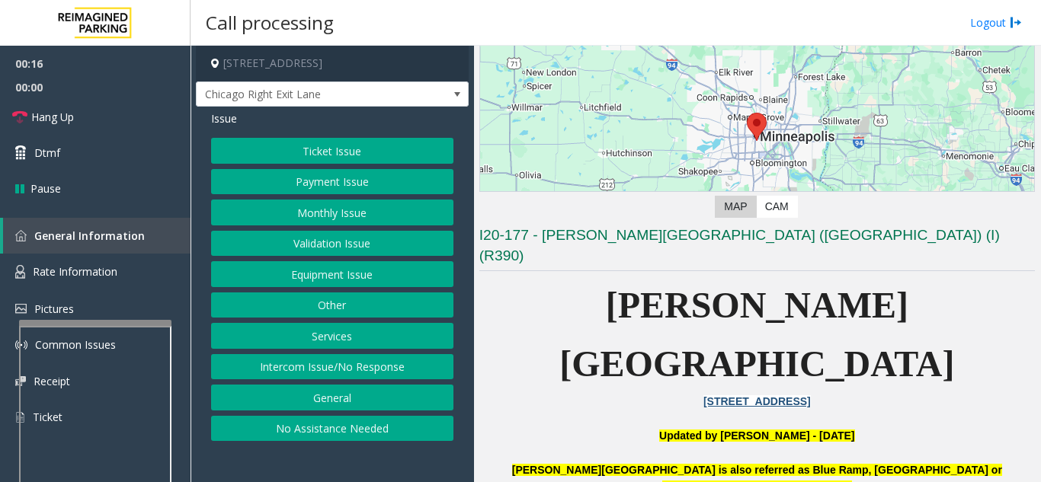
click at [324, 277] on button "Equipment Issue" at bounding box center [332, 274] width 242 height 26
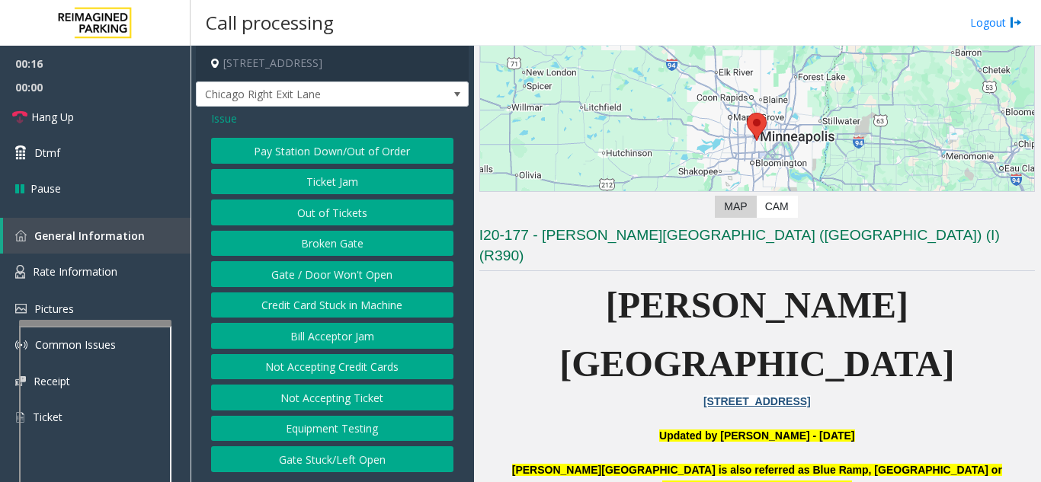
click at [324, 277] on button "Gate / Door Won't Open" at bounding box center [332, 274] width 242 height 26
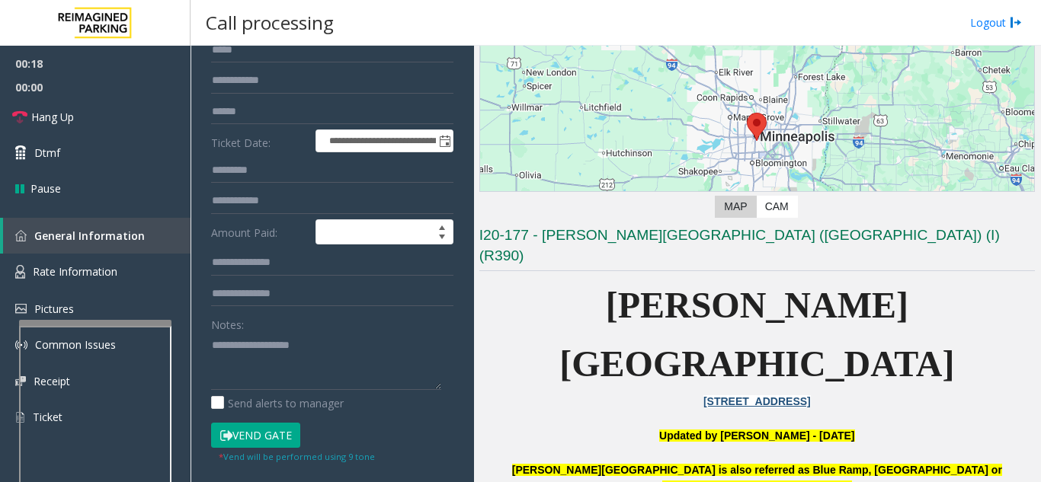
click at [281, 434] on button "Vend Gate" at bounding box center [255, 436] width 89 height 26
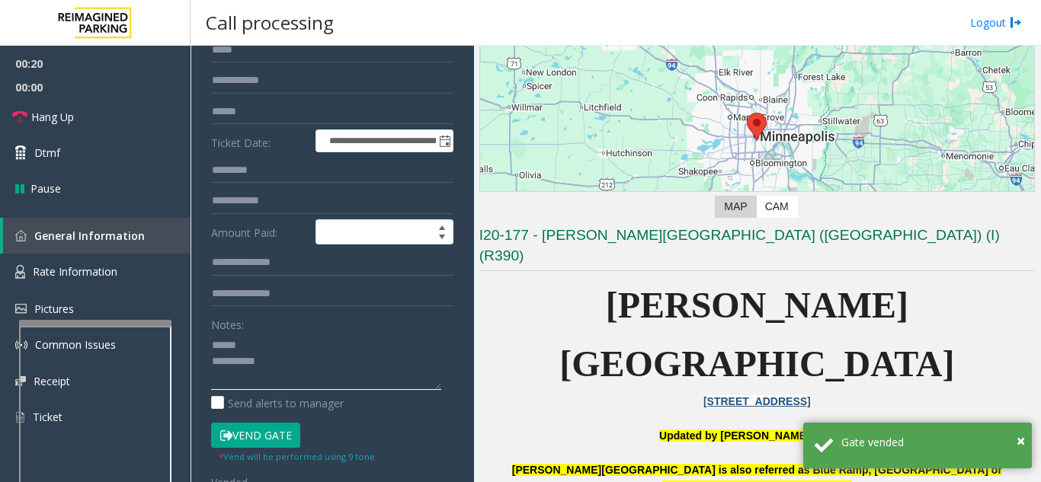
click at [284, 344] on textarea at bounding box center [326, 361] width 230 height 57
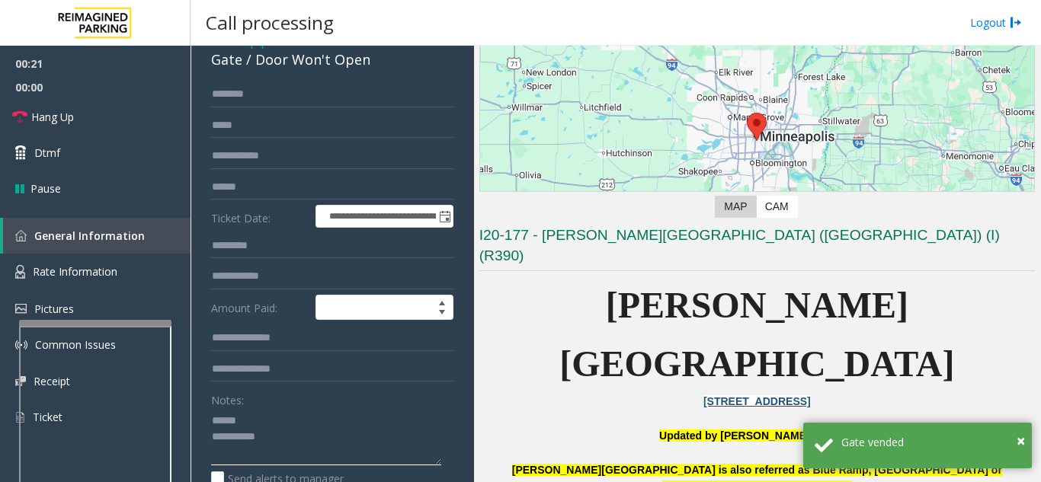
scroll to position [76, 0]
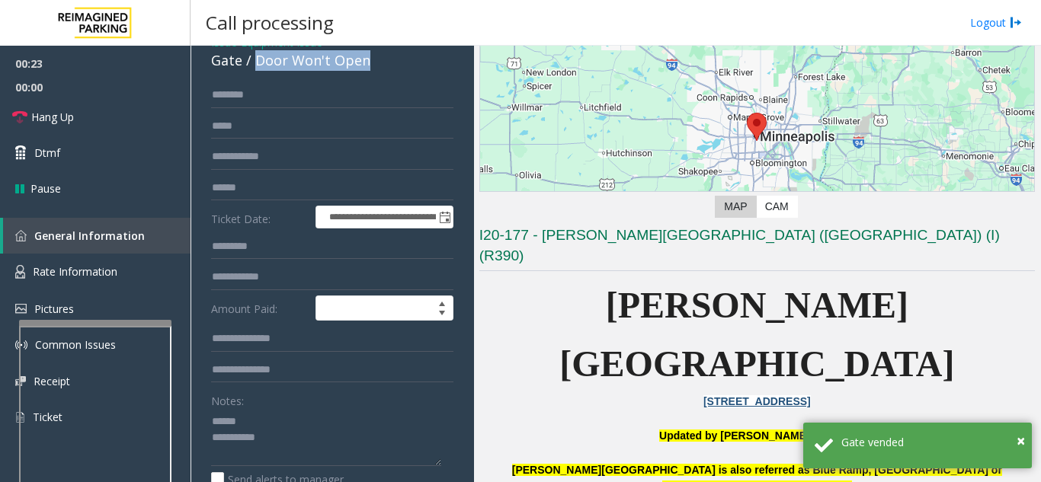
drag, startPoint x: 254, startPoint y: 61, endPoint x: 382, endPoint y: 63, distance: 127.3
click at [387, 62] on div "Gate / Door Won't Open" at bounding box center [332, 60] width 242 height 21
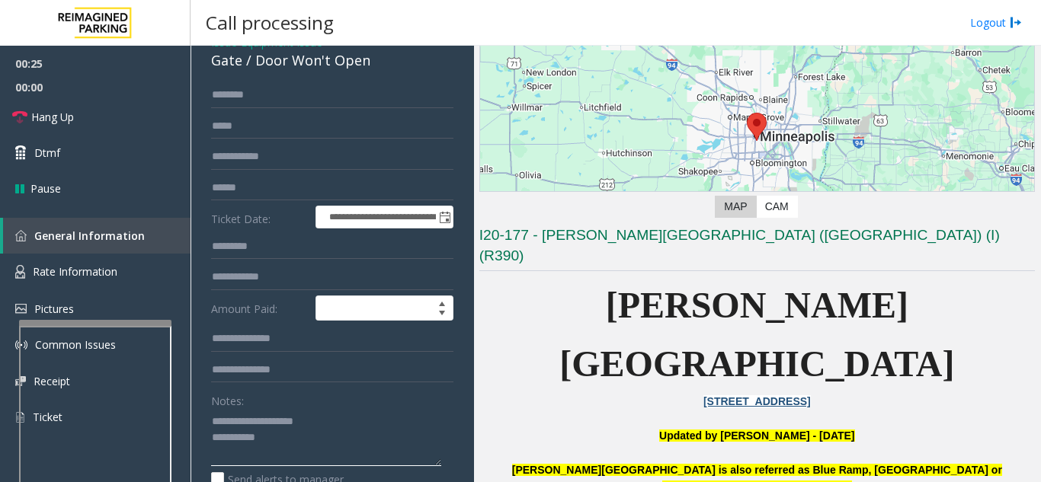
click at [329, 449] on textarea at bounding box center [326, 437] width 230 height 57
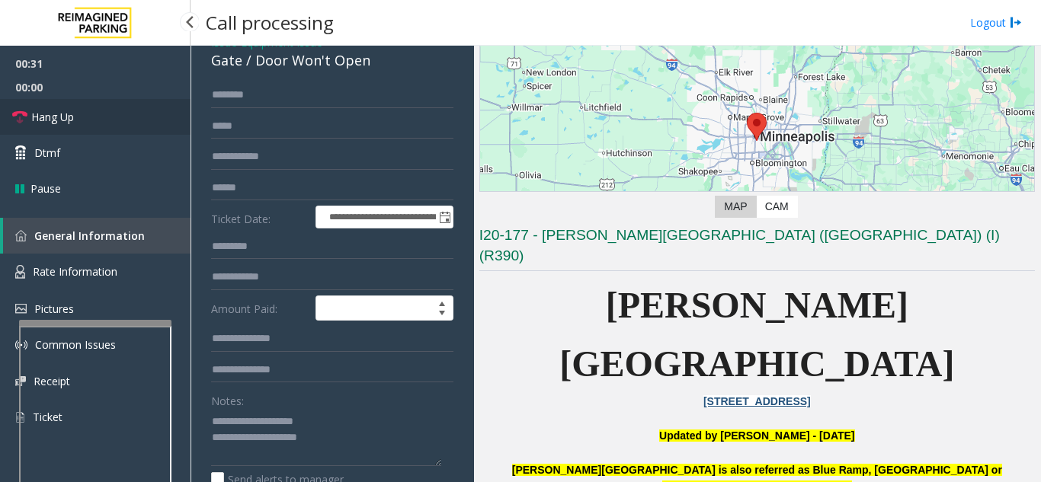
click at [125, 112] on link "Hang Up" at bounding box center [95, 117] width 190 height 36
click at [347, 440] on textarea at bounding box center [326, 437] width 230 height 57
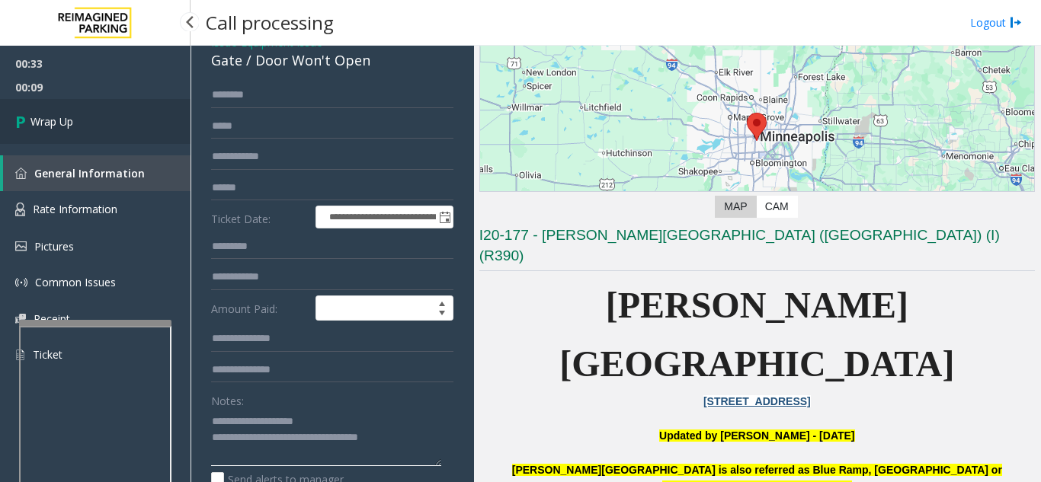
type textarea "**********"
click at [104, 137] on link "Wrap Up" at bounding box center [95, 121] width 190 height 45
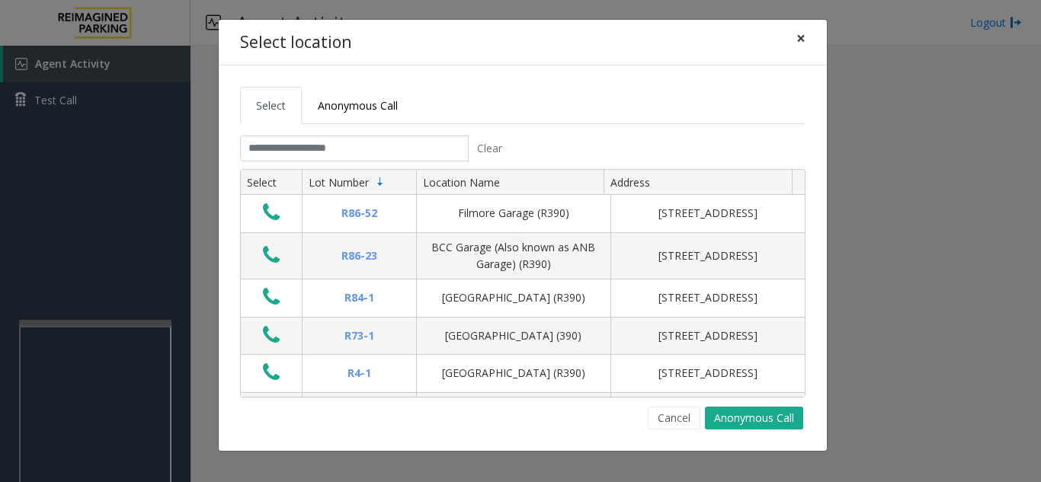
click at [801, 44] on span "×" at bounding box center [800, 37] width 9 height 21
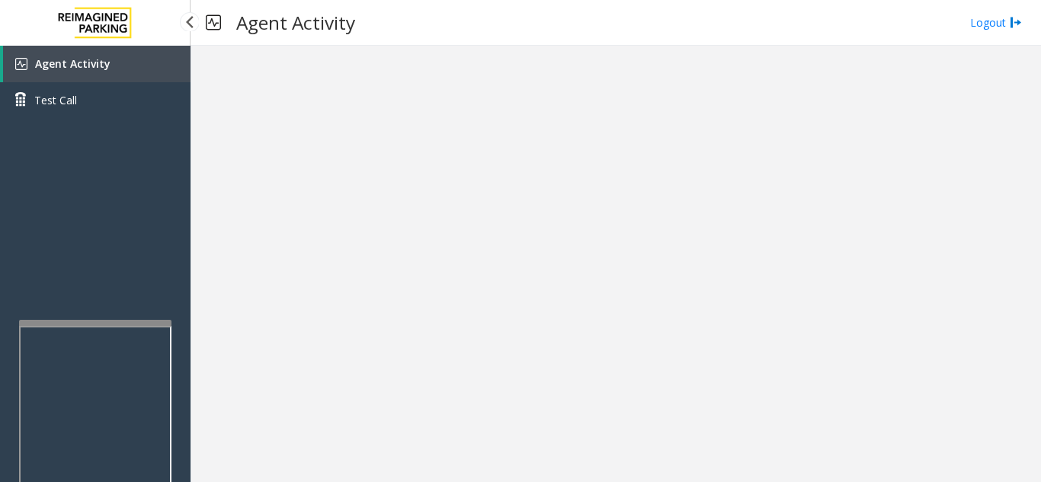
click at [130, 63] on link "Agent Activity" at bounding box center [96, 64] width 187 height 37
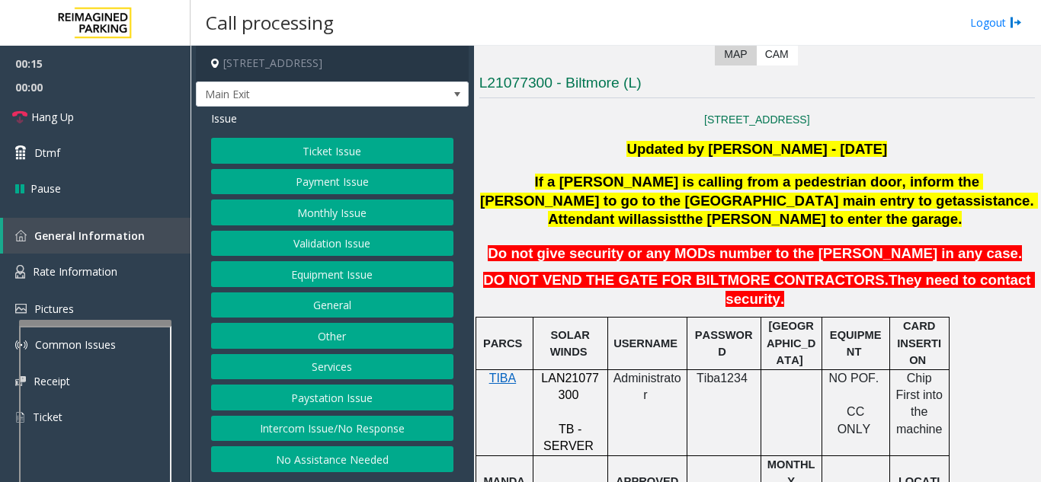
scroll to position [381, 0]
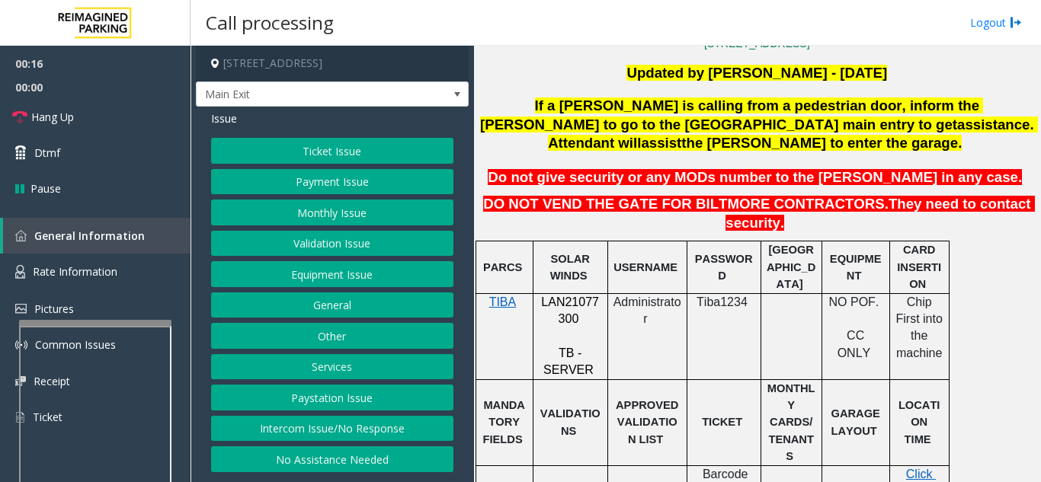
click at [312, 250] on button "Validation Issue" at bounding box center [332, 244] width 242 height 26
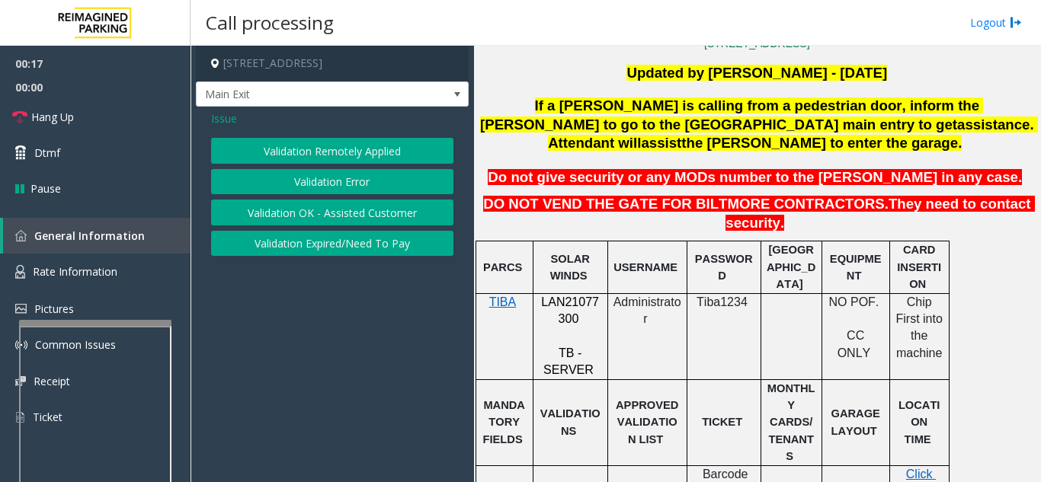
click at [314, 194] on button "Validation Error" at bounding box center [332, 182] width 242 height 26
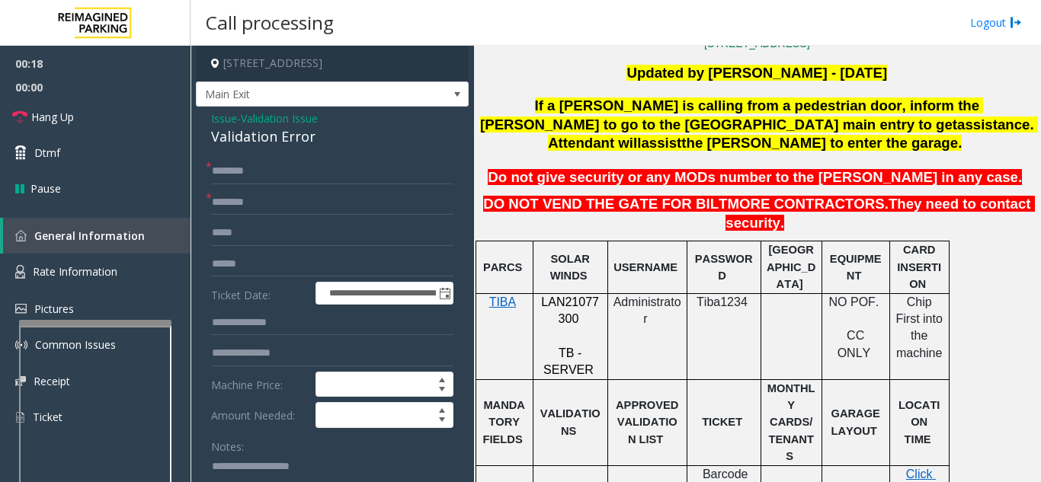
scroll to position [76, 0]
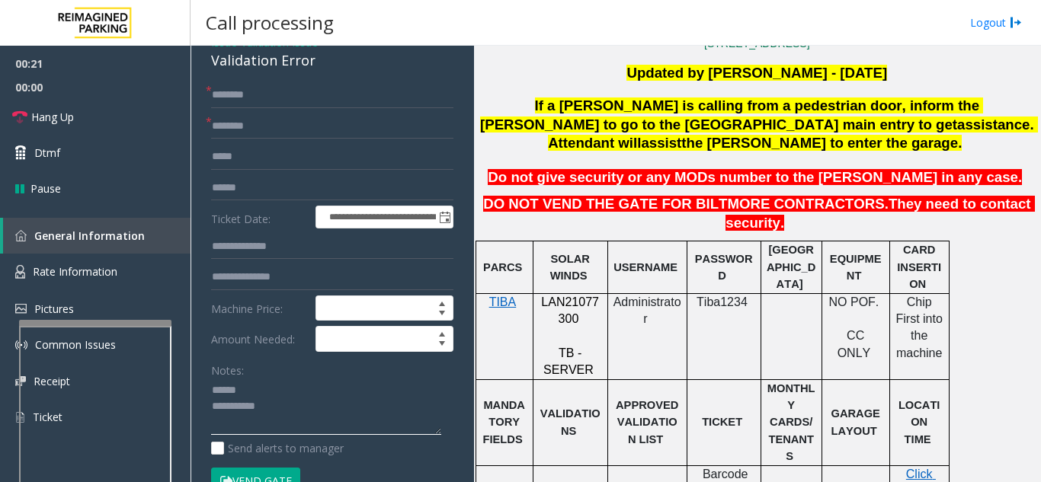
click at [253, 404] on textarea at bounding box center [326, 407] width 230 height 57
drag, startPoint x: 318, startPoint y: 78, endPoint x: 207, endPoint y: 74, distance: 110.5
click at [207, 74] on div "**********" at bounding box center [332, 424] width 273 height 789
type textarea "**********"
drag, startPoint x: 586, startPoint y: 286, endPoint x: 538, endPoint y: 259, distance: 54.9
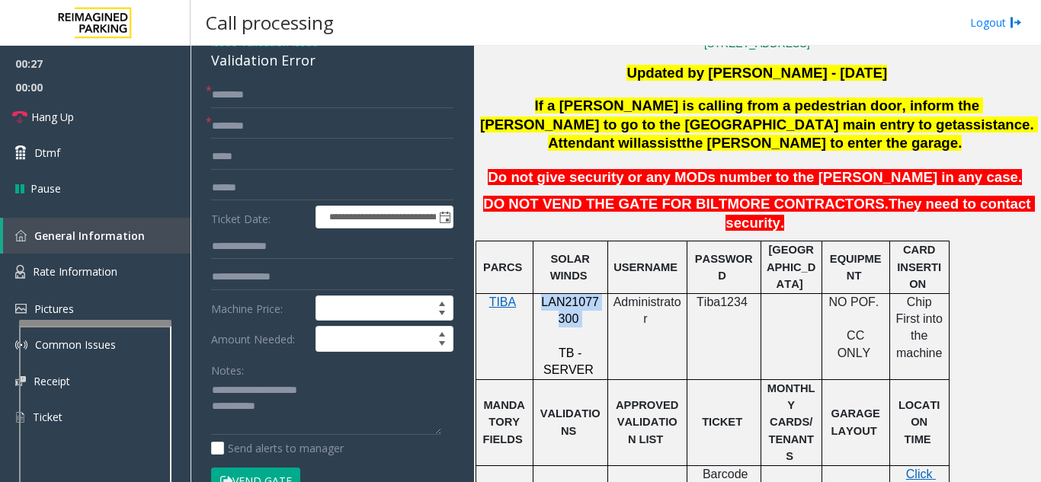
click at [539, 294] on p "LAN21077300" at bounding box center [570, 311] width 63 height 34
copy p "LAN21077300"
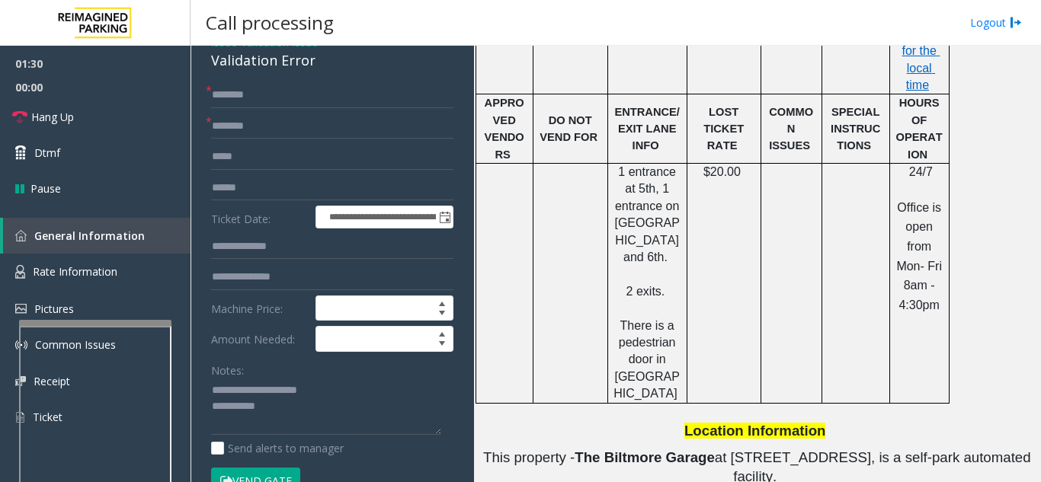
scroll to position [914, 0]
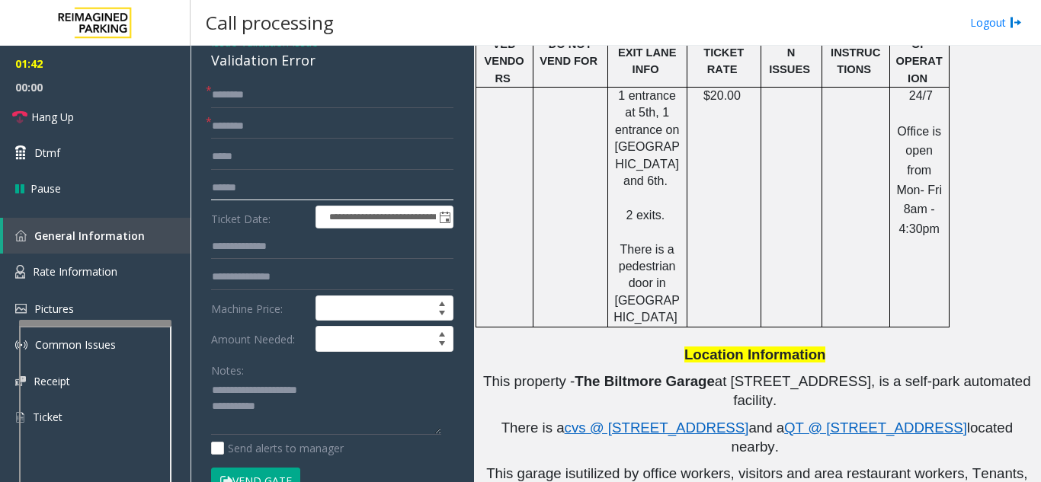
click at [252, 201] on input "text" at bounding box center [332, 188] width 242 height 26
type input "*******"
click at [308, 105] on input "text" at bounding box center [332, 95] width 242 height 26
type input "*******"
click at [325, 290] on input "text" at bounding box center [332, 277] width 242 height 26
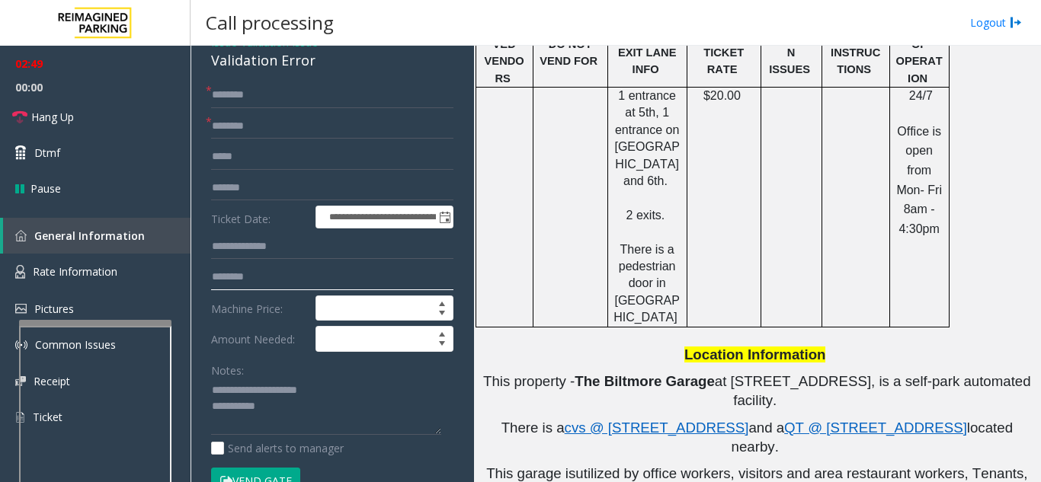
type input "********"
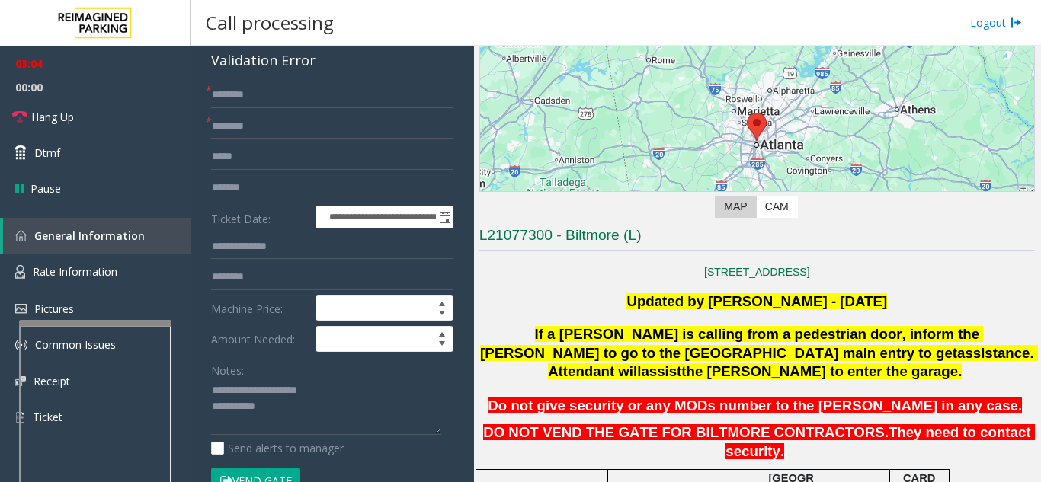
scroll to position [229, 0]
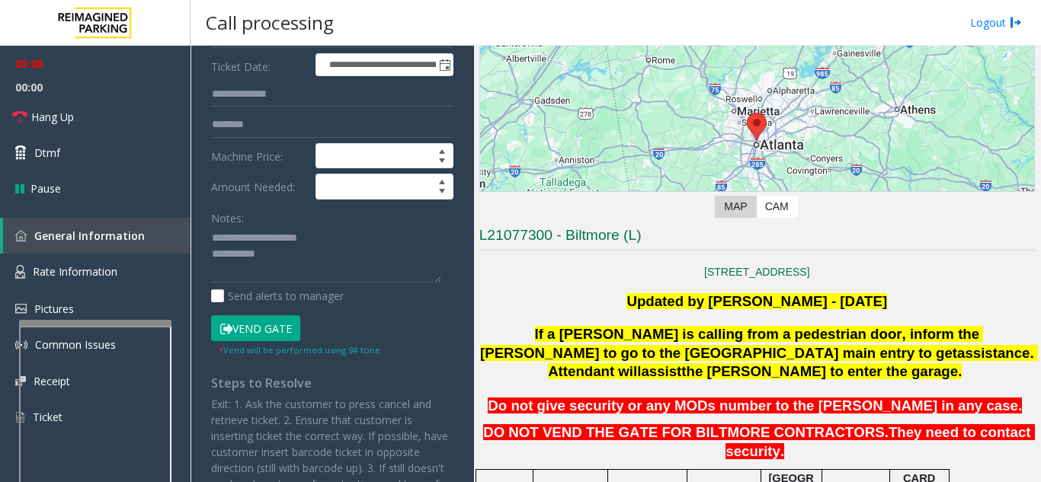
click at [246, 339] on button "Vend Gate" at bounding box center [255, 328] width 89 height 26
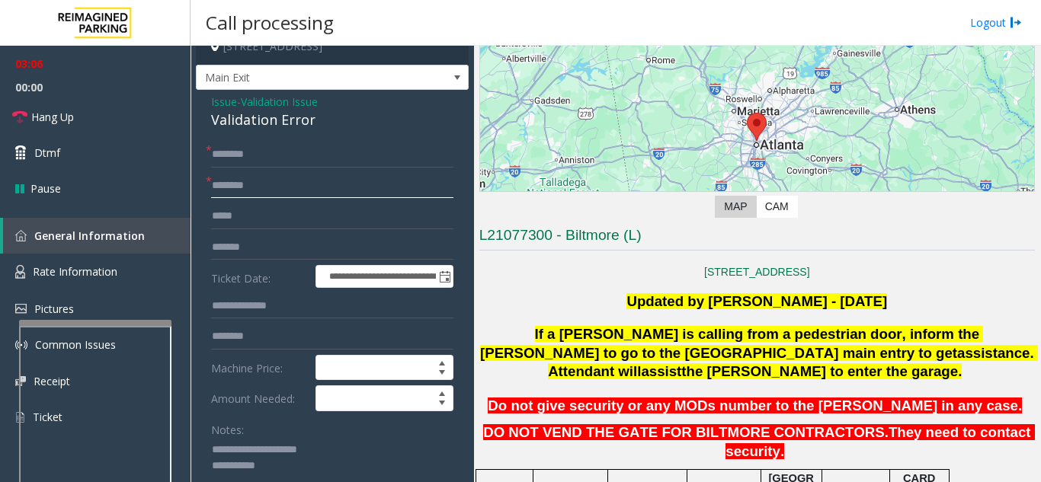
scroll to position [5, 0]
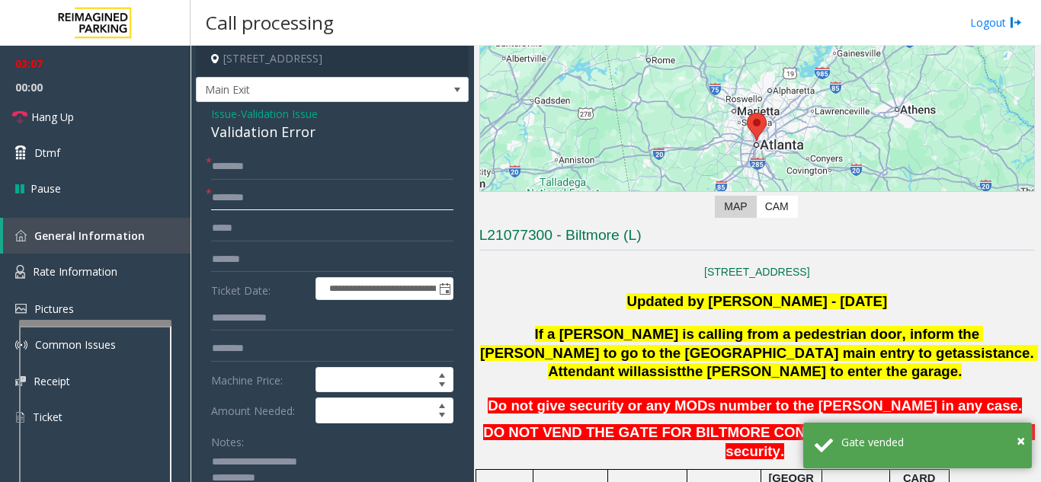
click at [258, 210] on input "text" at bounding box center [332, 198] width 242 height 26
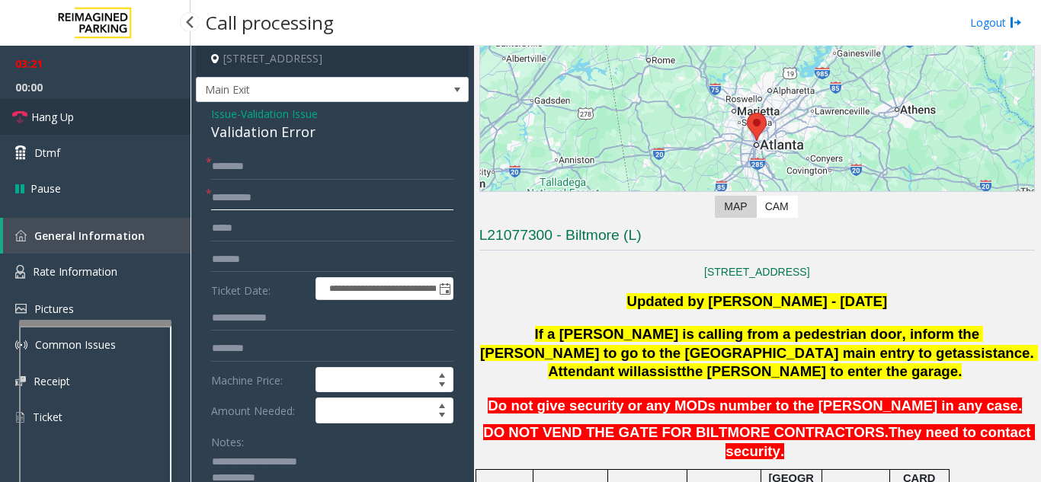
type input "*********"
click at [90, 120] on link "Hang Up" at bounding box center [95, 117] width 190 height 36
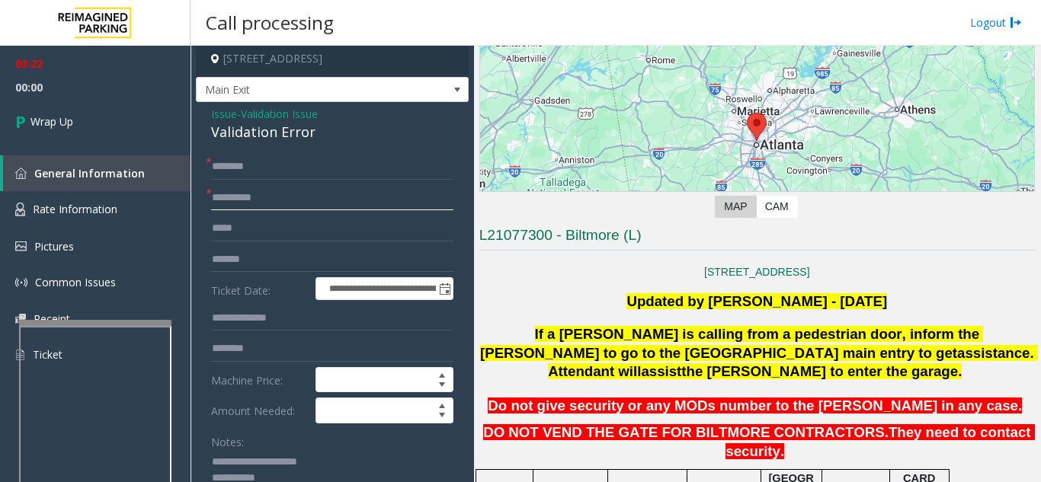
drag, startPoint x: 270, startPoint y: 214, endPoint x: 213, endPoint y: 214, distance: 57.1
click at [213, 211] on input "*********" at bounding box center [332, 198] width 242 height 26
drag, startPoint x: 623, startPoint y: 236, endPoint x: 563, endPoint y: 237, distance: 59.4
click at [563, 237] on h3 "L21077300 - Biltmore (L)" at bounding box center [756, 238] width 555 height 25
type input "********"
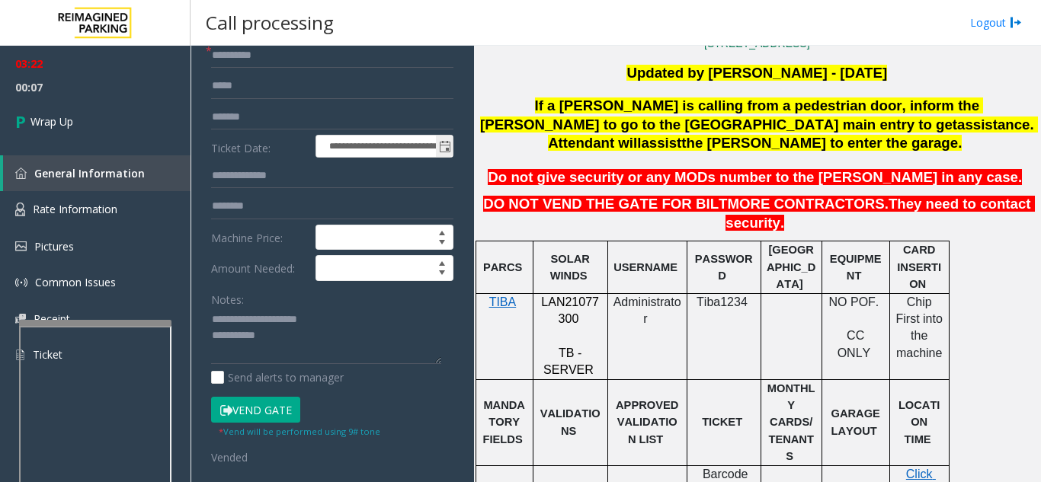
scroll to position [157, 0]
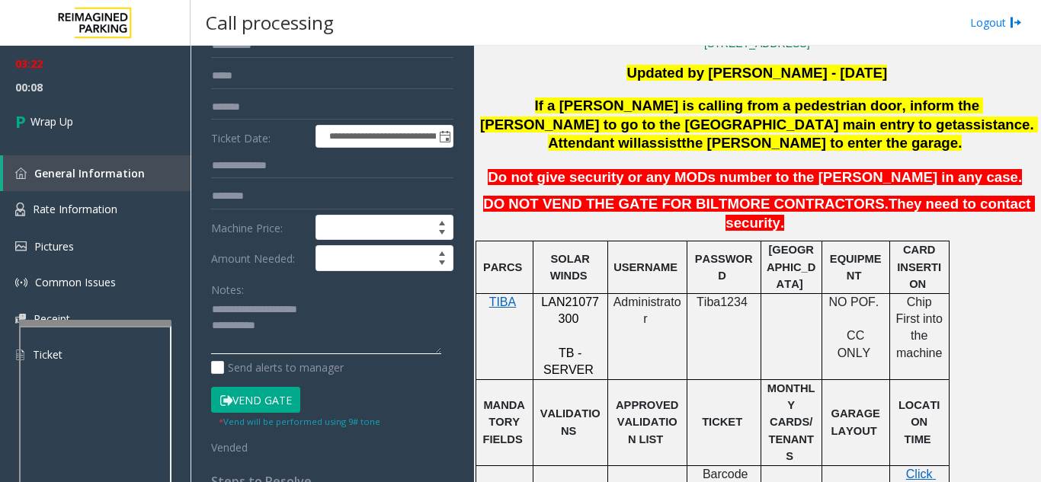
click at [304, 344] on textarea at bounding box center [326, 326] width 230 height 57
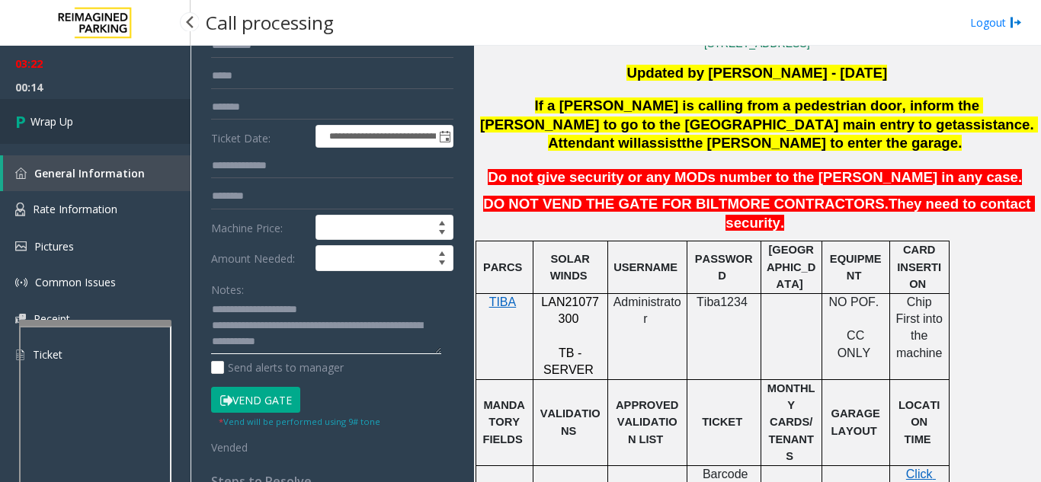
type textarea "**********"
click at [88, 139] on link "Wrap Up" at bounding box center [95, 121] width 190 height 45
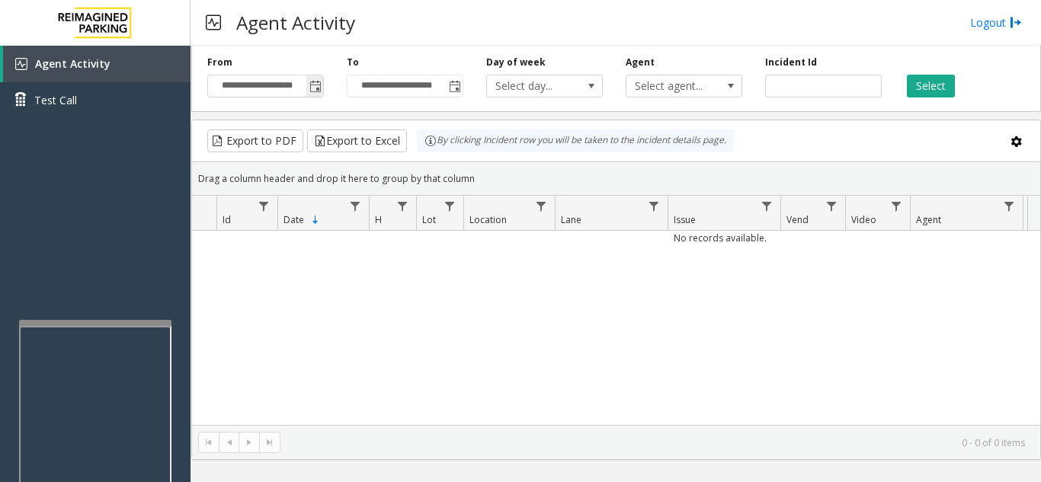
click at [316, 86] on span "Toggle popup" at bounding box center [315, 87] width 12 height 12
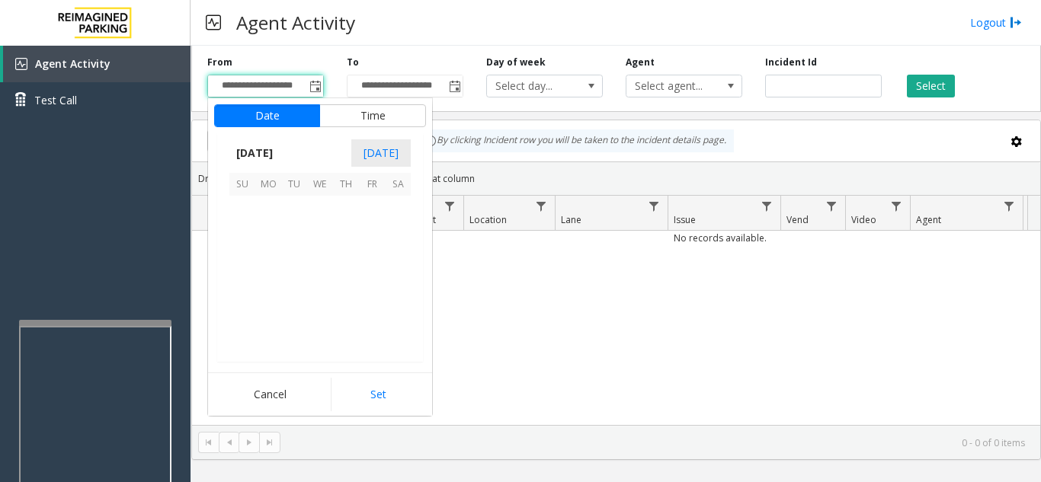
scroll to position [273652, 0]
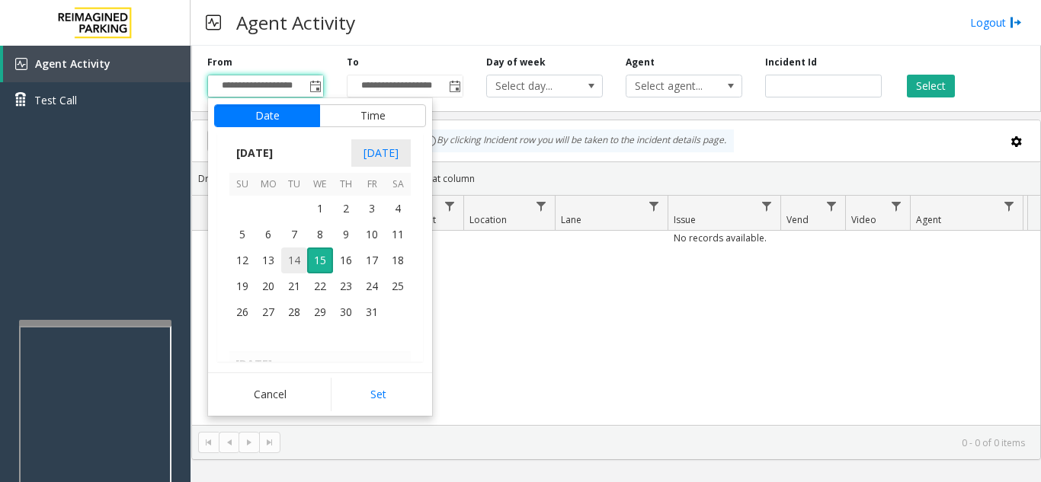
click at [293, 257] on span "14" at bounding box center [294, 261] width 26 height 26
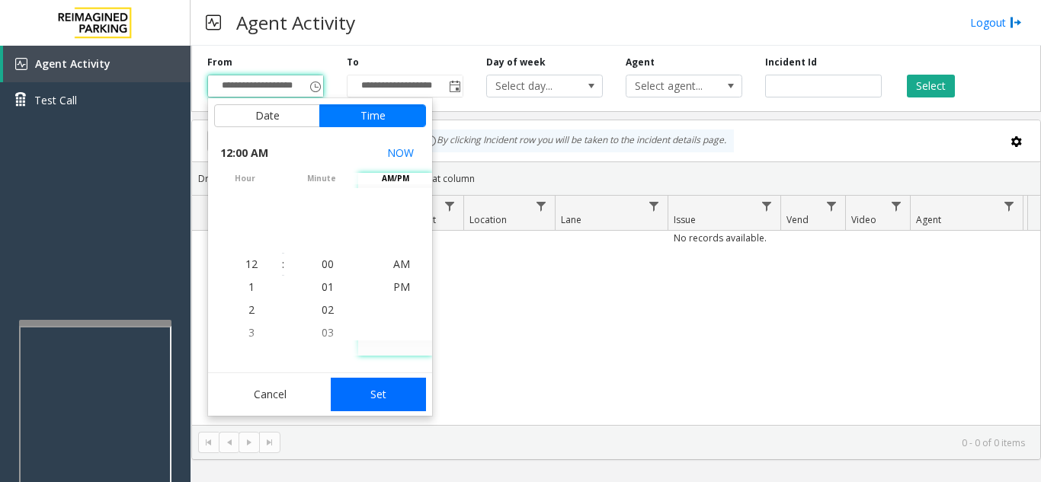
click at [409, 392] on button "Set" at bounding box center [379, 395] width 96 height 34
type input "**********"
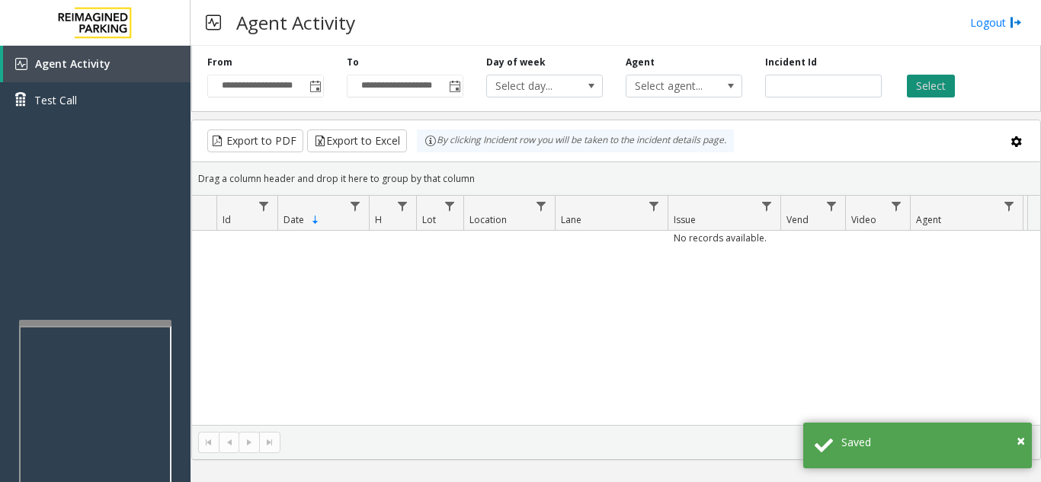
click at [936, 81] on button "Select" at bounding box center [931, 86] width 48 height 23
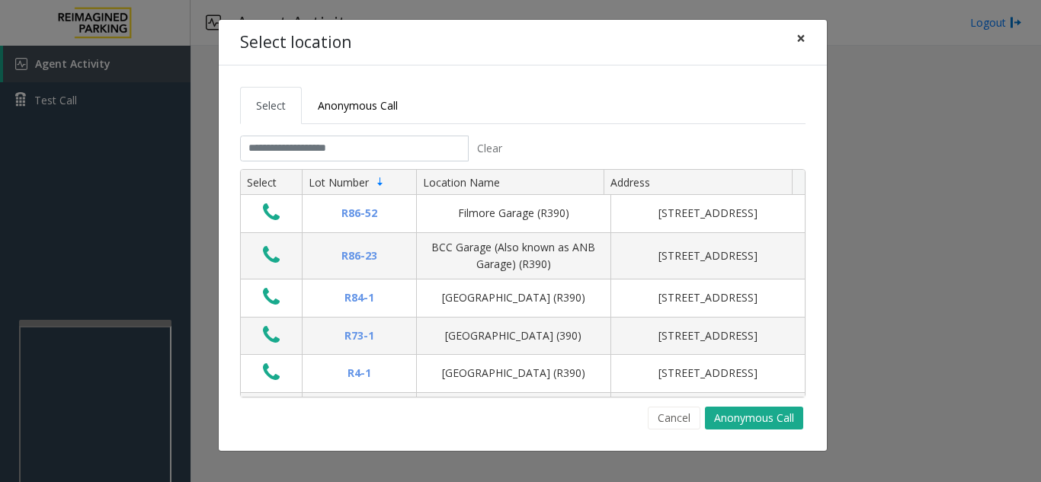
click at [799, 45] on span "×" at bounding box center [800, 37] width 9 height 21
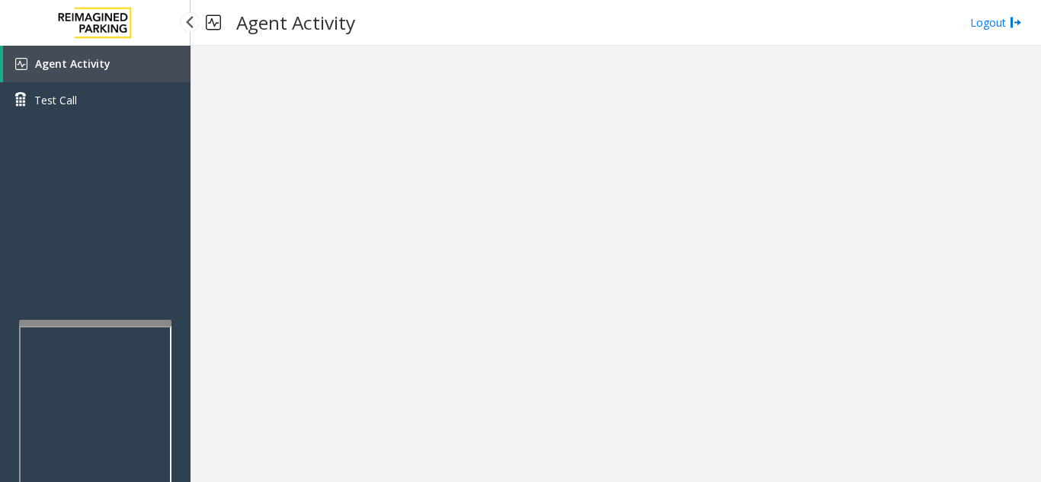
click at [130, 60] on link "Agent Activity" at bounding box center [96, 64] width 187 height 37
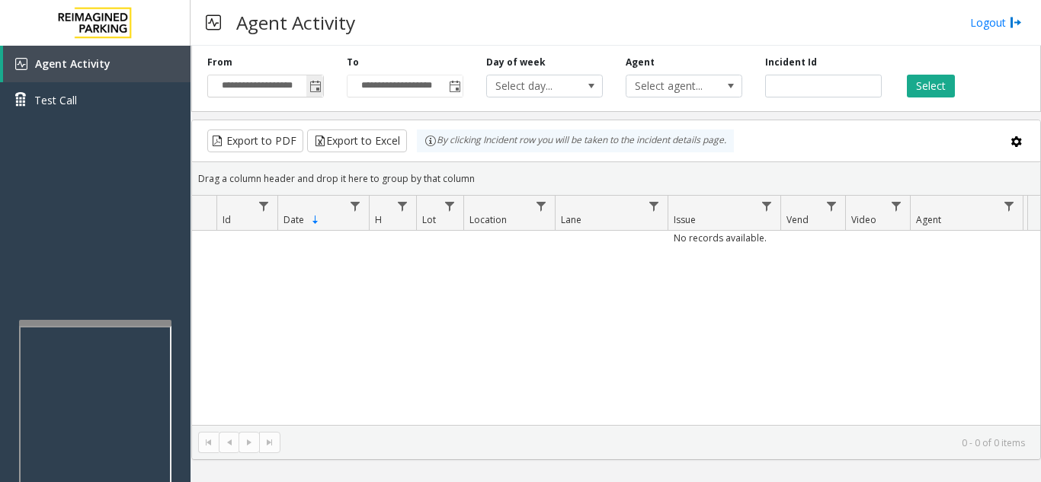
drag, startPoint x: 316, startPoint y: 86, endPoint x: 316, endPoint y: 94, distance: 8.4
click at [316, 87] on span "Toggle popup" at bounding box center [315, 87] width 12 height 12
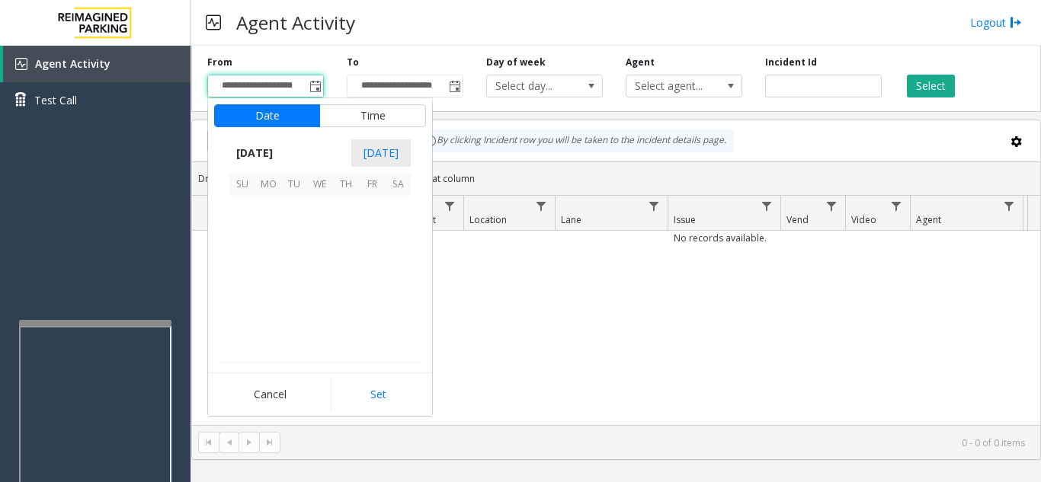
scroll to position [273652, 0]
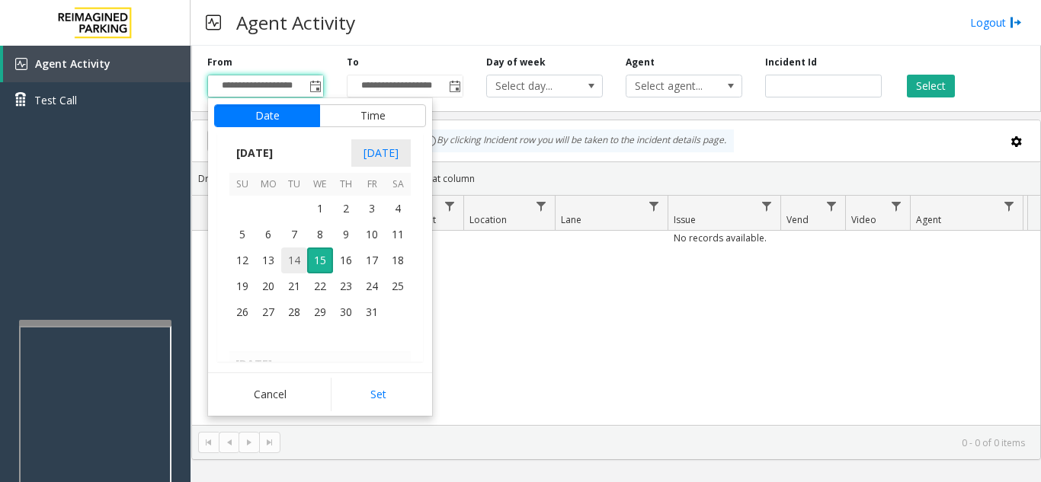
click at [296, 258] on span "14" at bounding box center [294, 261] width 26 height 26
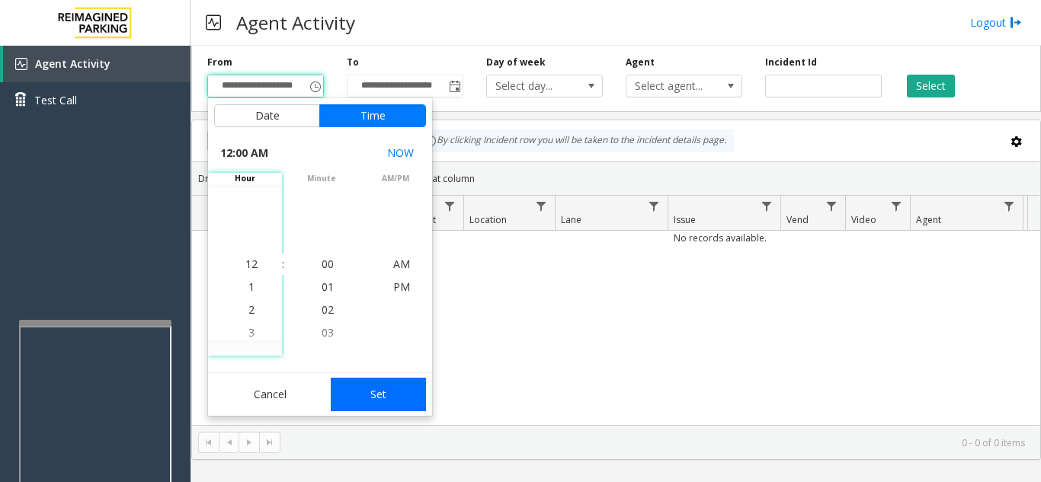
click at [373, 405] on button "Set" at bounding box center [379, 395] width 96 height 34
type input "**********"
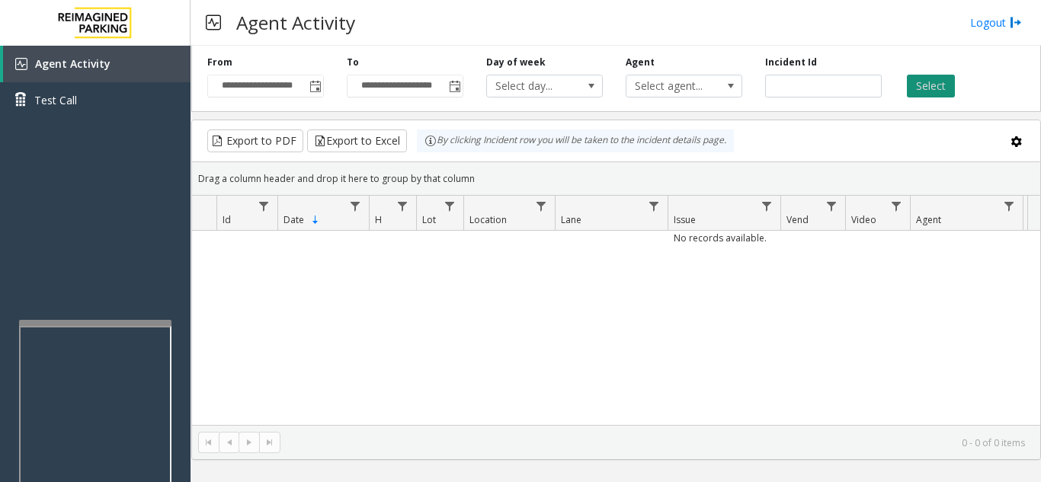
click at [916, 88] on button "Select" at bounding box center [931, 86] width 48 height 23
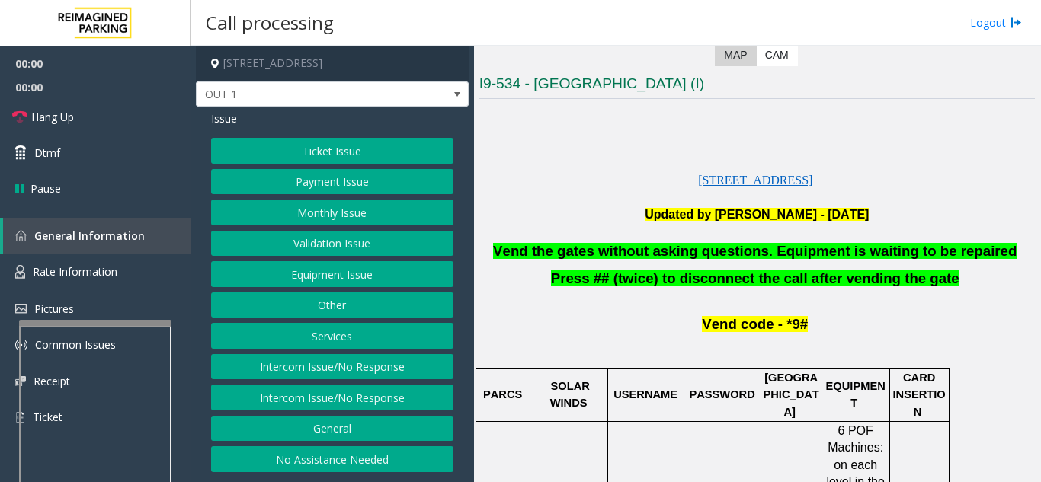
scroll to position [305, 0]
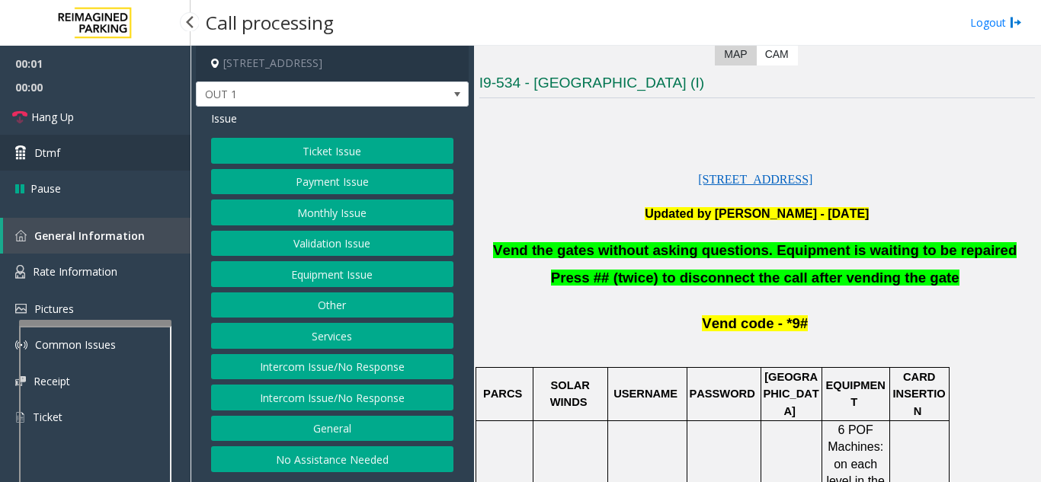
click at [98, 155] on link "Dtmf" at bounding box center [95, 153] width 190 height 36
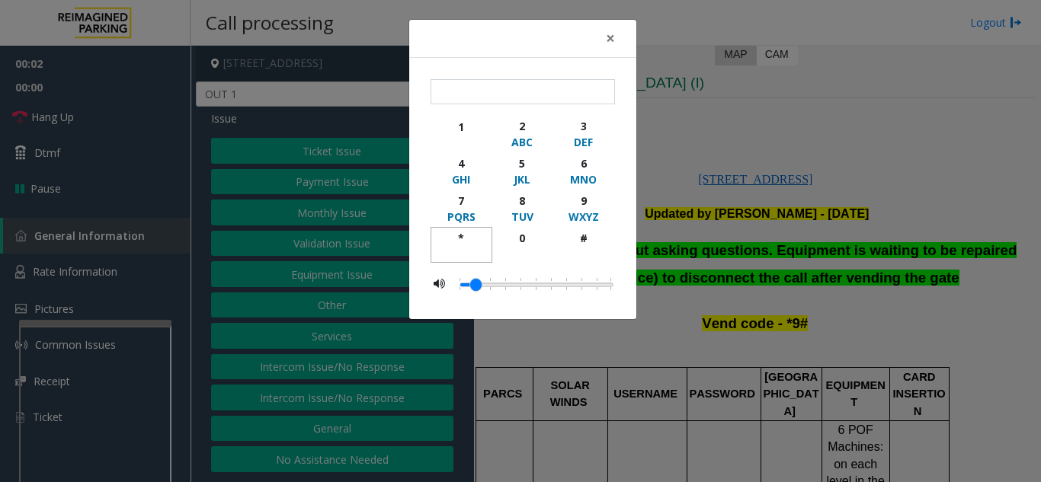
click at [463, 238] on div "*" at bounding box center [461, 238] width 42 height 16
click at [594, 206] on div "9" at bounding box center [583, 201] width 42 height 16
click at [593, 240] on div "#" at bounding box center [583, 238] width 42 height 16
type input "***"
click at [609, 34] on span "×" at bounding box center [610, 37] width 9 height 21
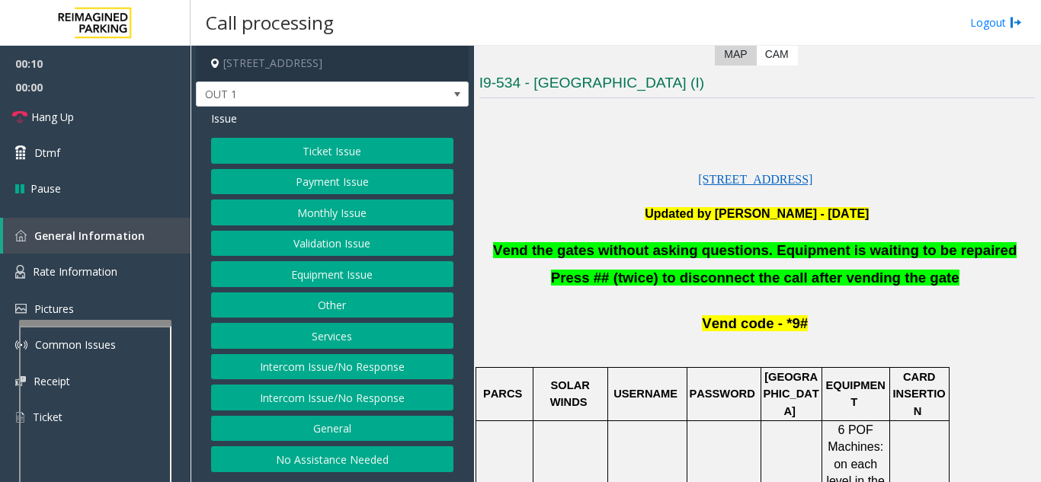
click at [389, 276] on button "Equipment Issue" at bounding box center [332, 274] width 242 height 26
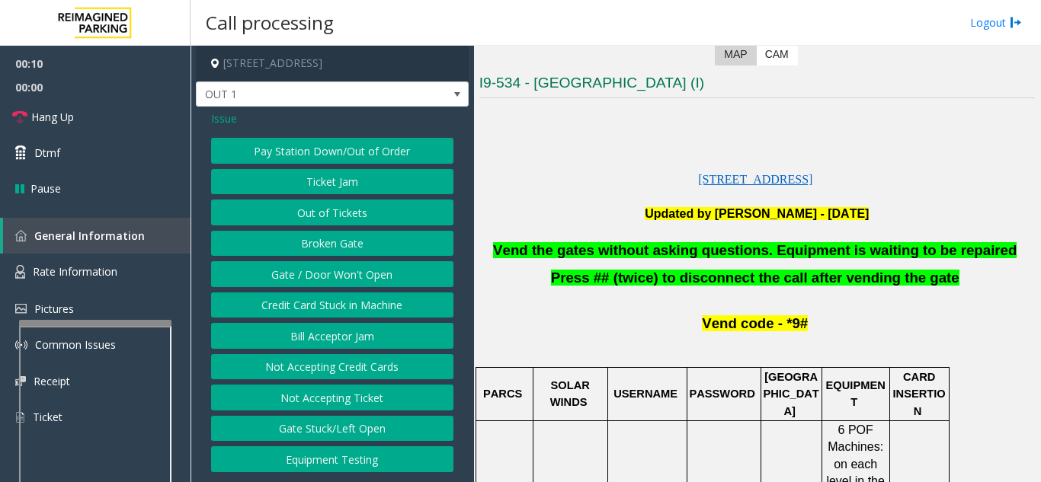
drag, startPoint x: 389, startPoint y: 276, endPoint x: 389, endPoint y: 289, distance: 13.0
click at [389, 289] on div "Pay Station Down/Out of Order Ticket Jam Out of Tickets [GEOGRAPHIC_DATA] / Doo…" at bounding box center [332, 305] width 242 height 335
click at [383, 277] on button "Gate / Door Won't Open" at bounding box center [332, 274] width 242 height 26
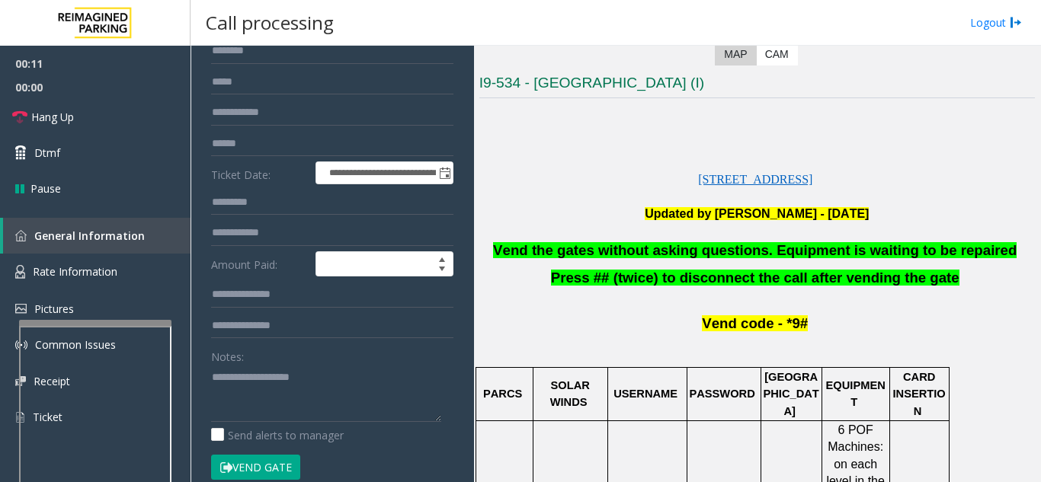
scroll to position [152, 0]
click at [136, 123] on link "Hang Up" at bounding box center [95, 117] width 190 height 36
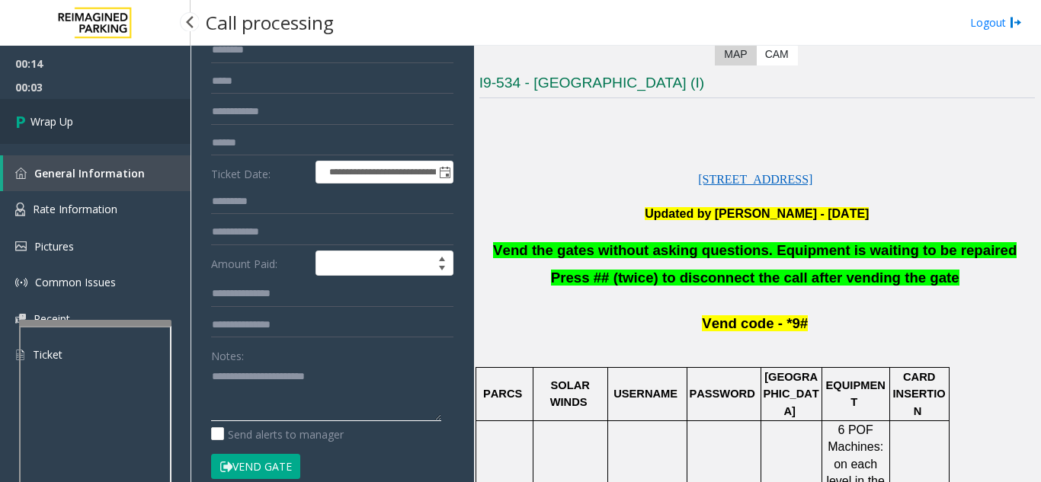
type textarea "**********"
click at [81, 114] on link "Wrap Up" at bounding box center [95, 121] width 190 height 45
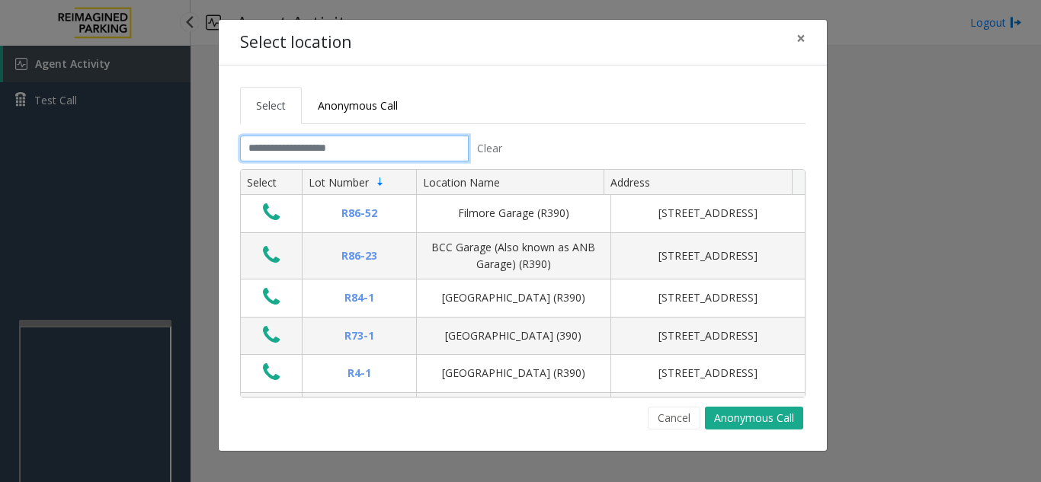
click at [377, 136] on input "text" at bounding box center [354, 149] width 229 height 26
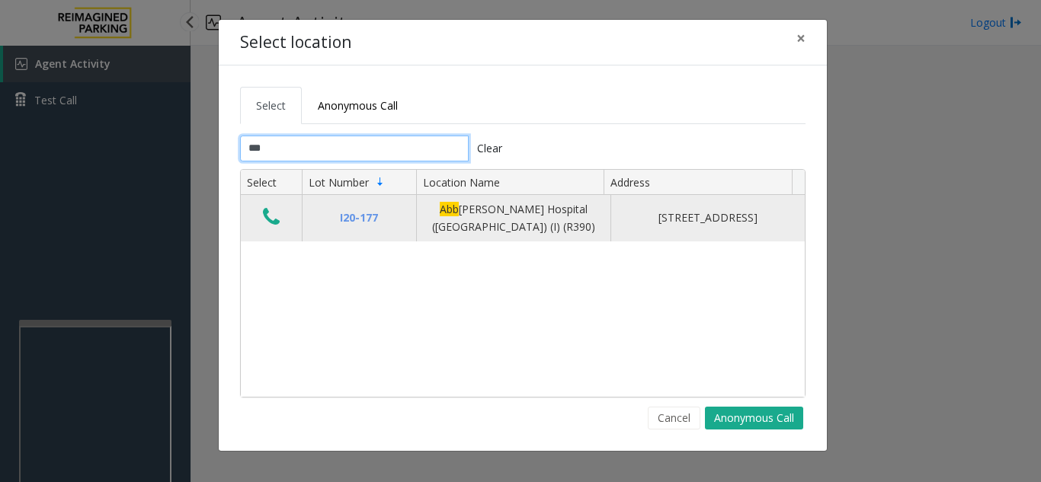
type input "***"
click at [274, 215] on icon "Data table" at bounding box center [271, 216] width 17 height 21
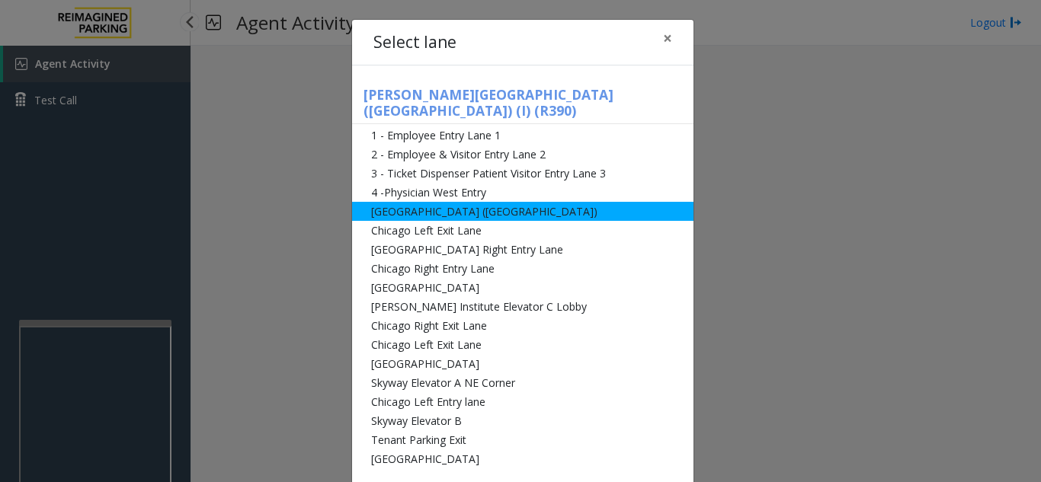
click at [479, 202] on li "[GEOGRAPHIC_DATA] ([GEOGRAPHIC_DATA])" at bounding box center [522, 211] width 341 height 19
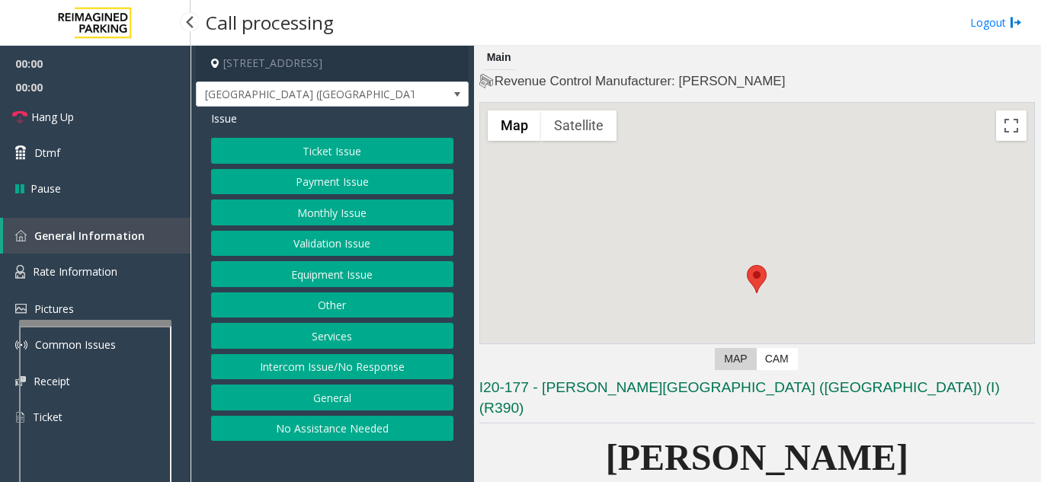
click at [333, 238] on button "Validation Issue" at bounding box center [332, 244] width 242 height 26
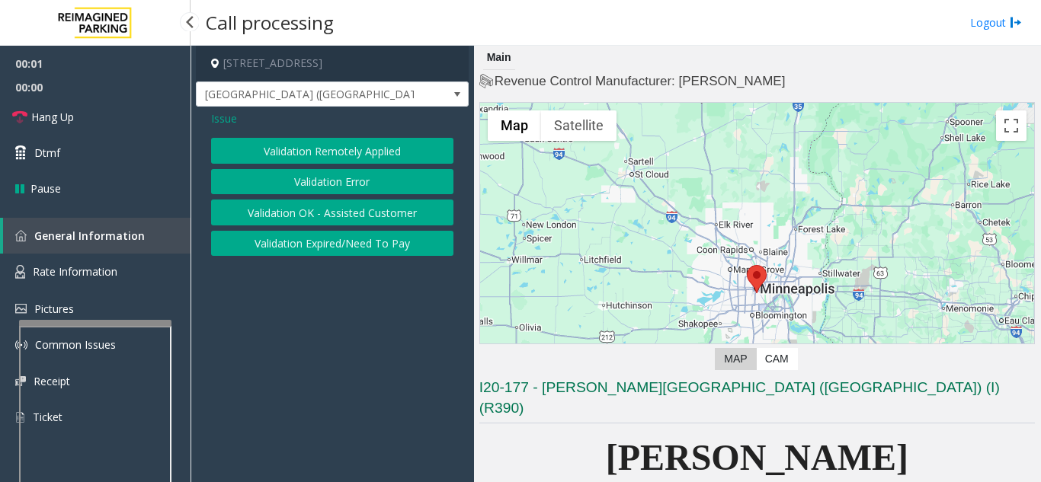
click at [335, 187] on button "Validation Error" at bounding box center [332, 182] width 242 height 26
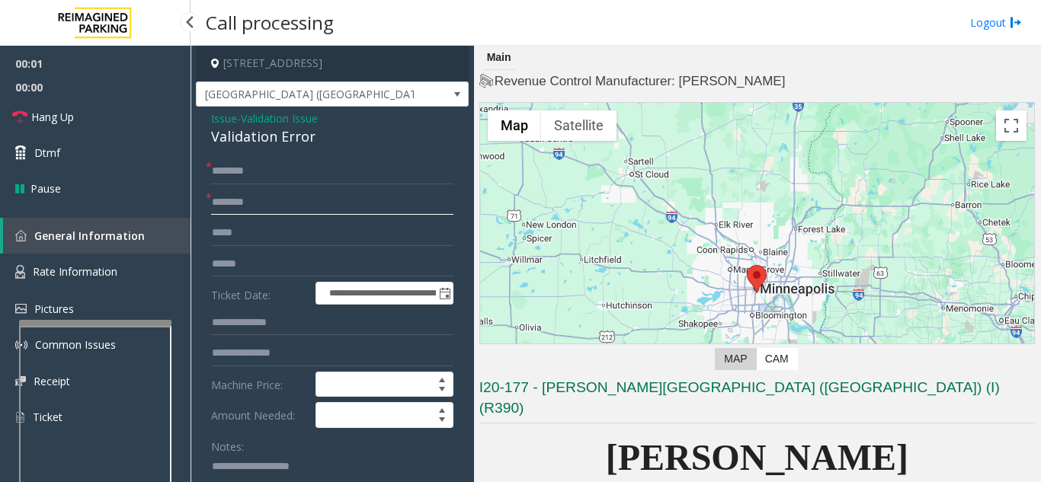
click at [339, 215] on input "text" at bounding box center [332, 203] width 242 height 26
type input "**"
click at [265, 463] on textarea at bounding box center [326, 483] width 230 height 57
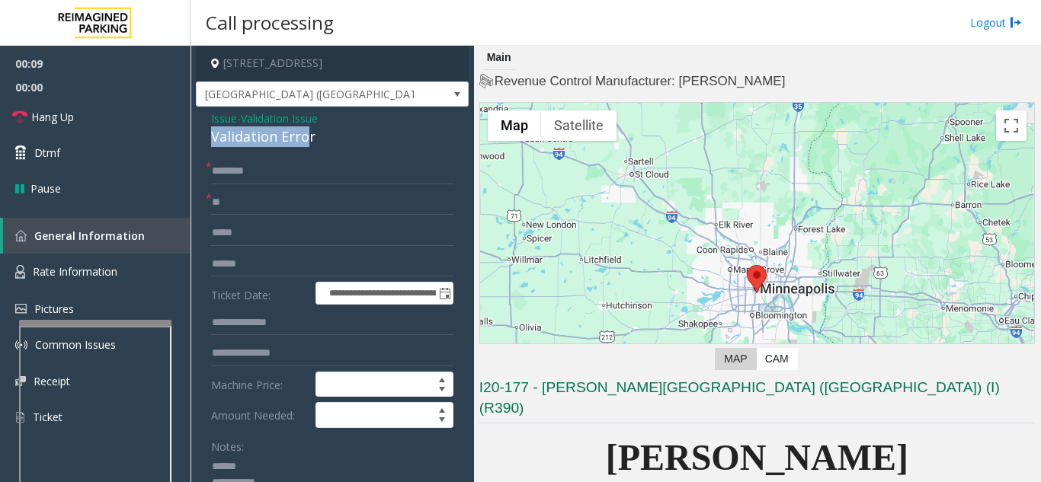
drag, startPoint x: 207, startPoint y: 140, endPoint x: 306, endPoint y: 140, distance: 99.1
click at [351, 464] on textarea at bounding box center [326, 483] width 230 height 57
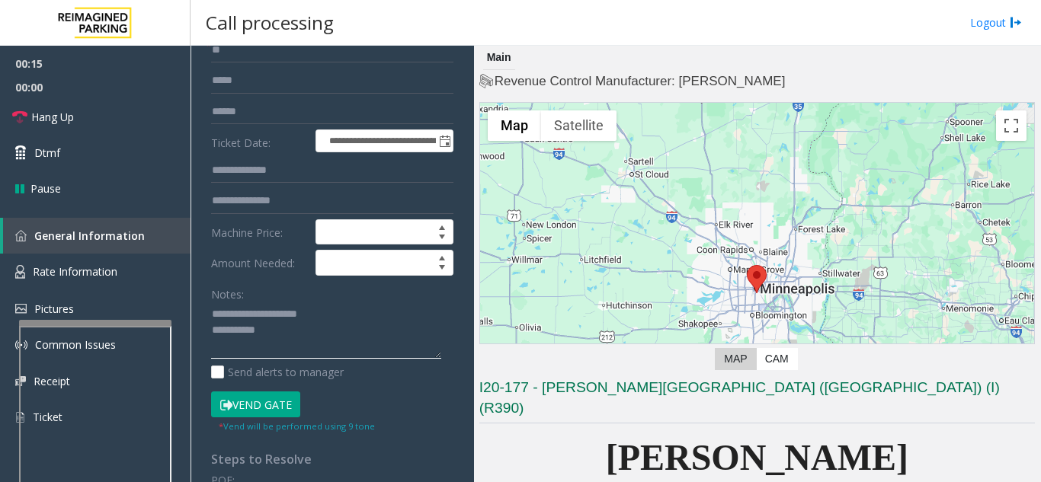
scroll to position [76, 0]
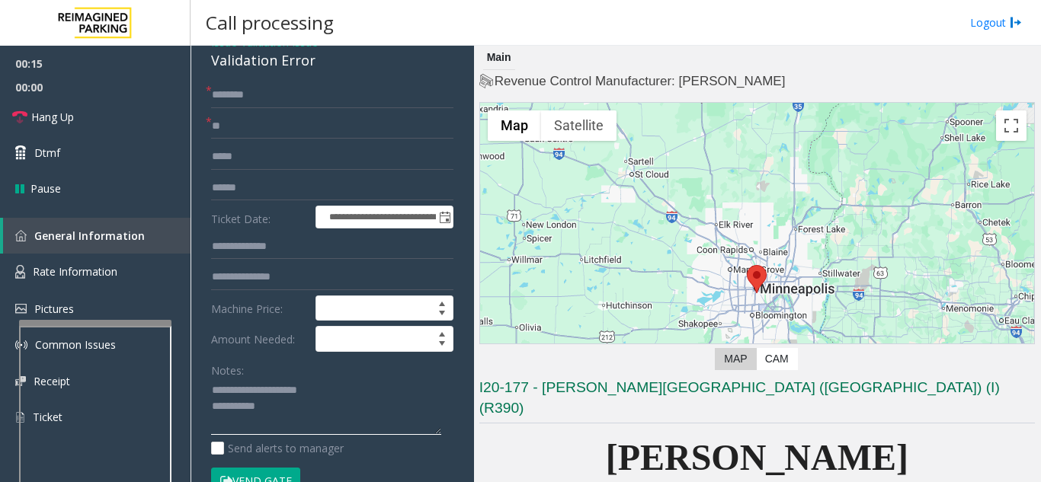
type textarea "**********"
click at [293, 134] on input "**" at bounding box center [332, 127] width 242 height 26
type input "*"
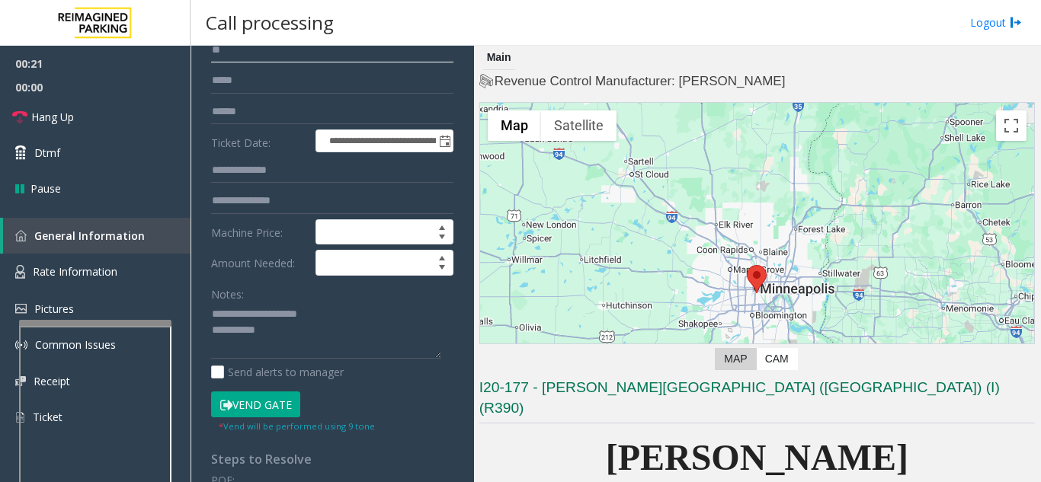
type input "**"
click at [254, 405] on button "Vend Gate" at bounding box center [255, 405] width 89 height 26
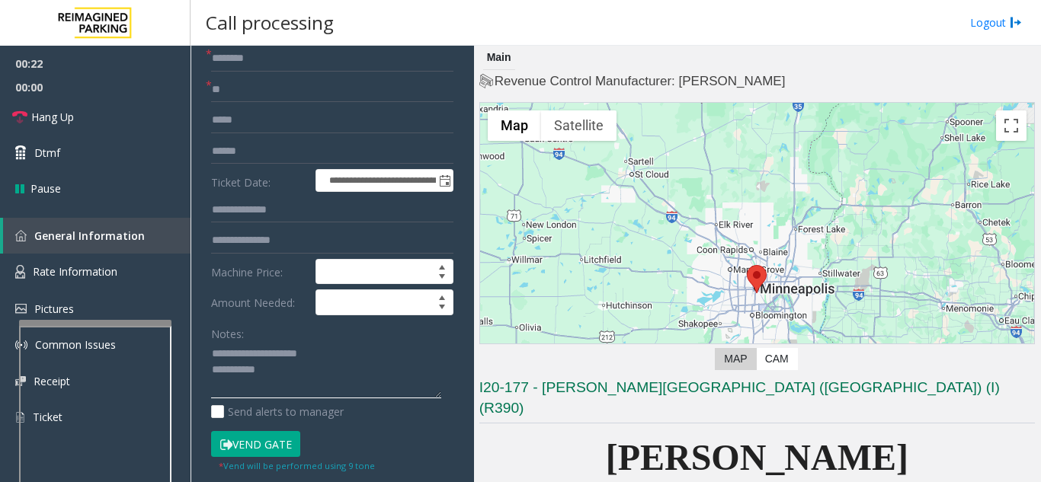
click at [282, 379] on textarea at bounding box center [326, 370] width 230 height 57
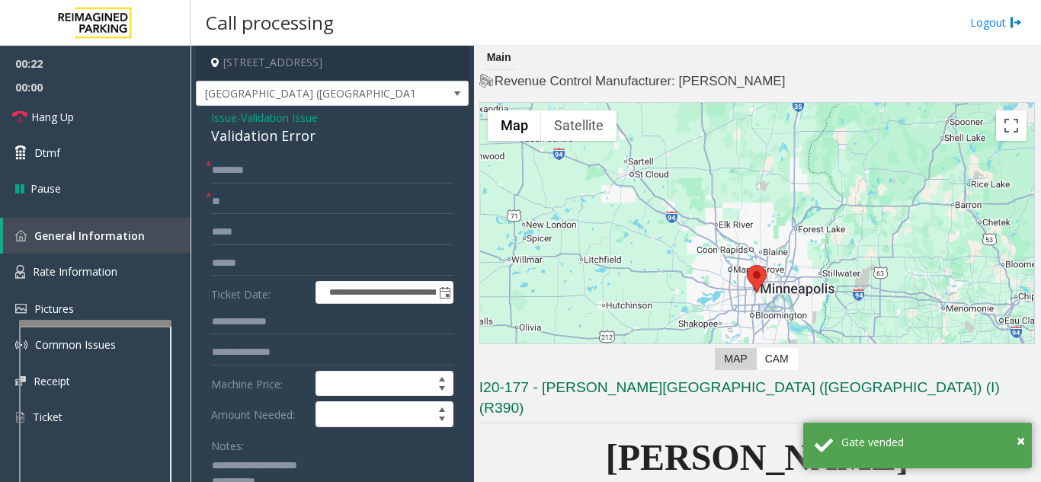
scroll to position [0, 0]
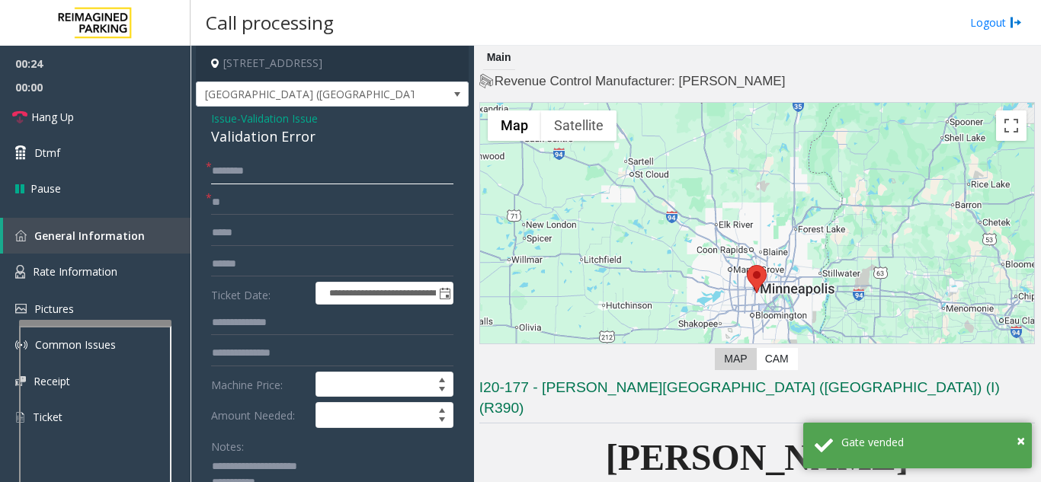
click at [299, 171] on input "text" at bounding box center [332, 171] width 242 height 26
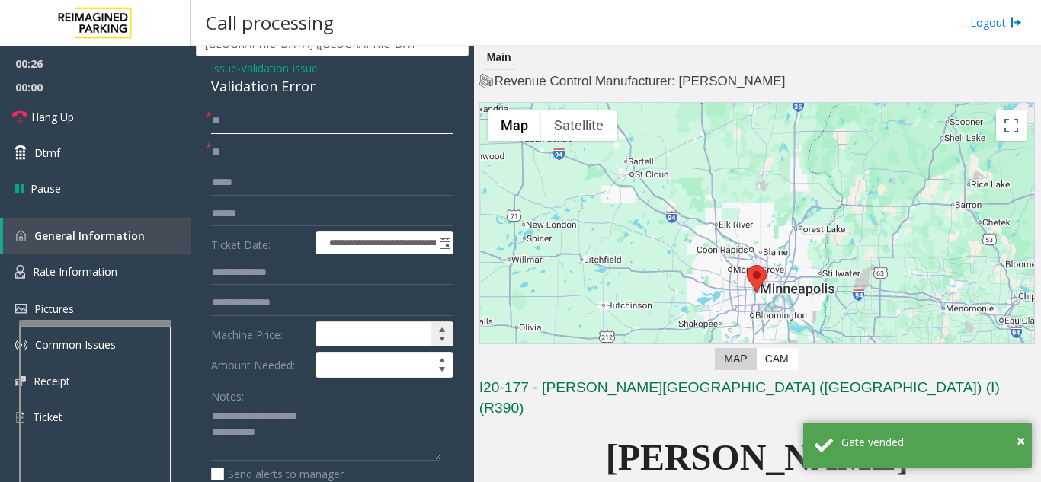
scroll to position [152, 0]
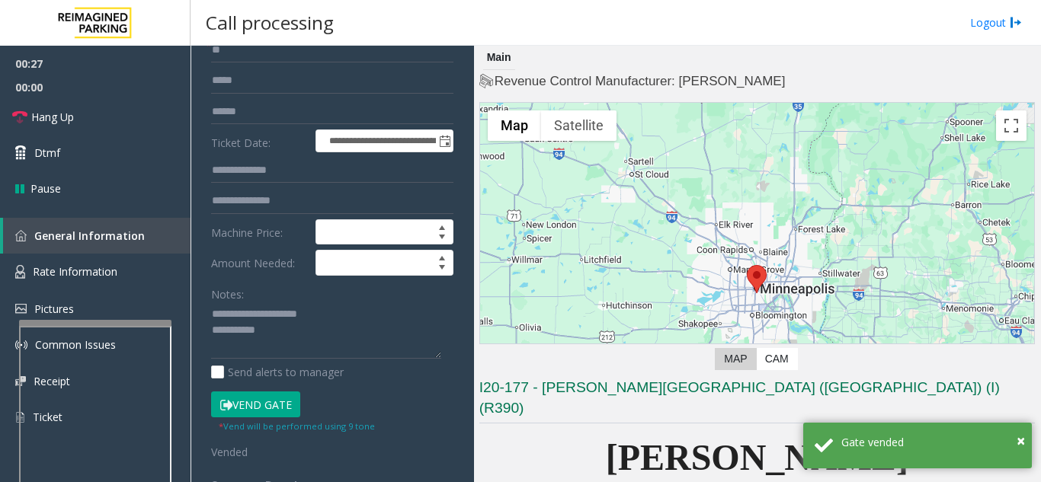
type input "**"
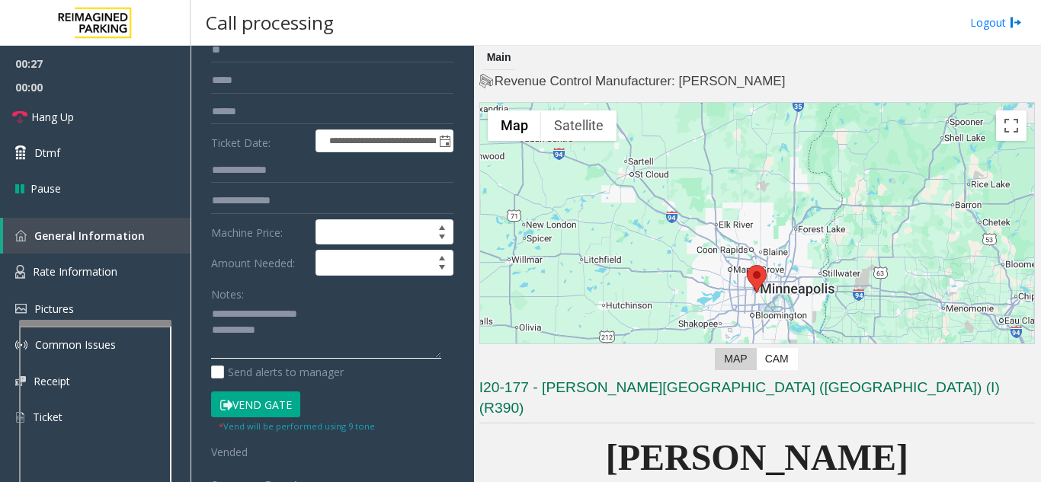
click at [331, 329] on textarea at bounding box center [326, 330] width 230 height 57
click at [117, 117] on link "Hang Up" at bounding box center [95, 117] width 190 height 36
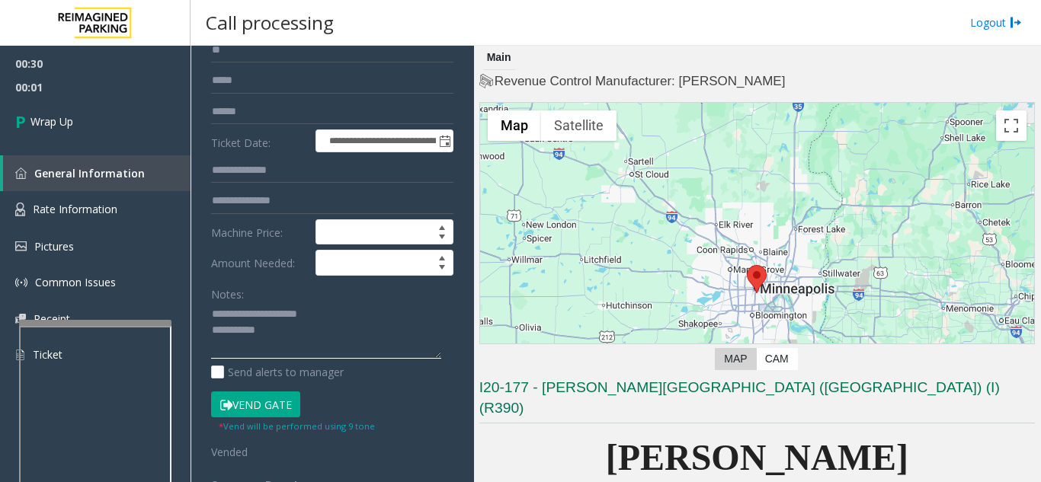
click at [331, 333] on textarea at bounding box center [326, 330] width 230 height 57
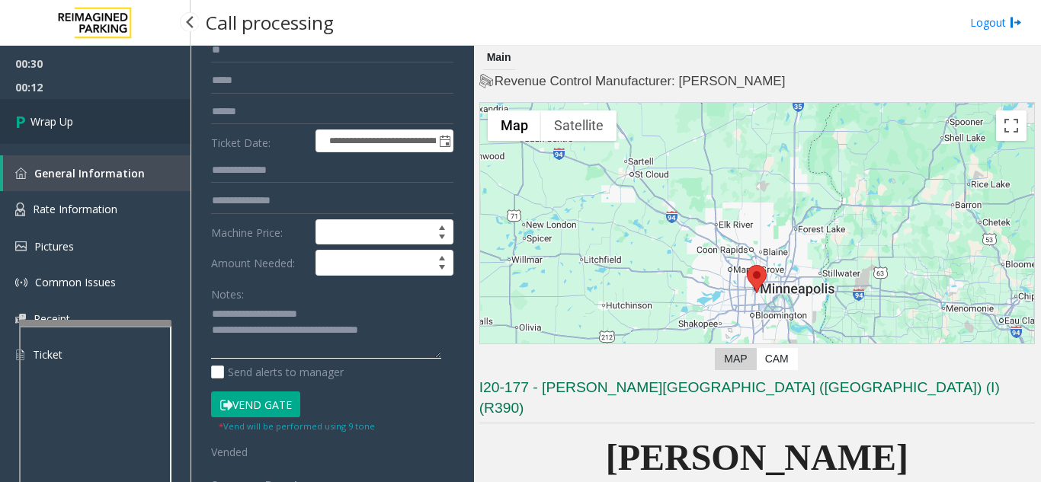
type textarea "**********"
click at [56, 125] on span "Wrap Up" at bounding box center [51, 122] width 43 height 16
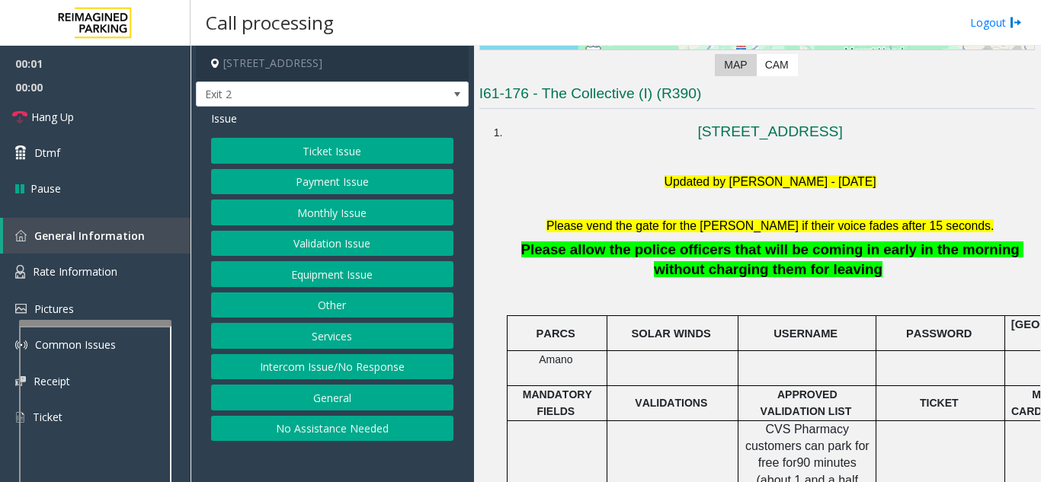
scroll to position [381, 0]
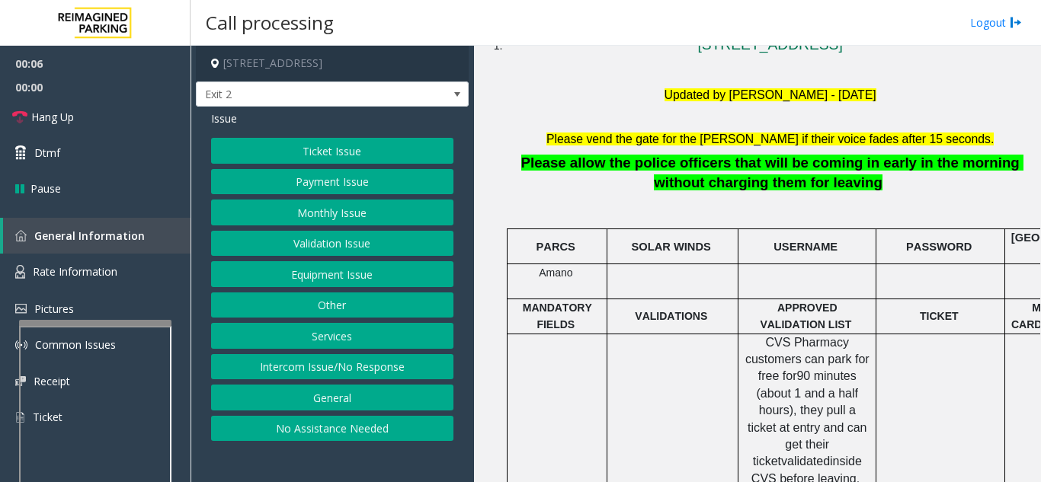
click at [305, 147] on button "Ticket Issue" at bounding box center [332, 151] width 242 height 26
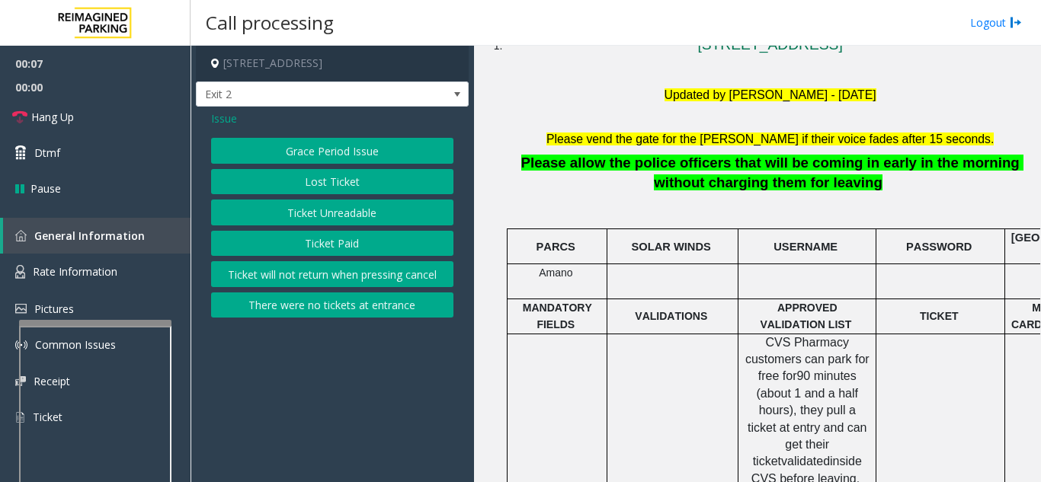
click at [345, 214] on button "Ticket Unreadable" at bounding box center [332, 213] width 242 height 26
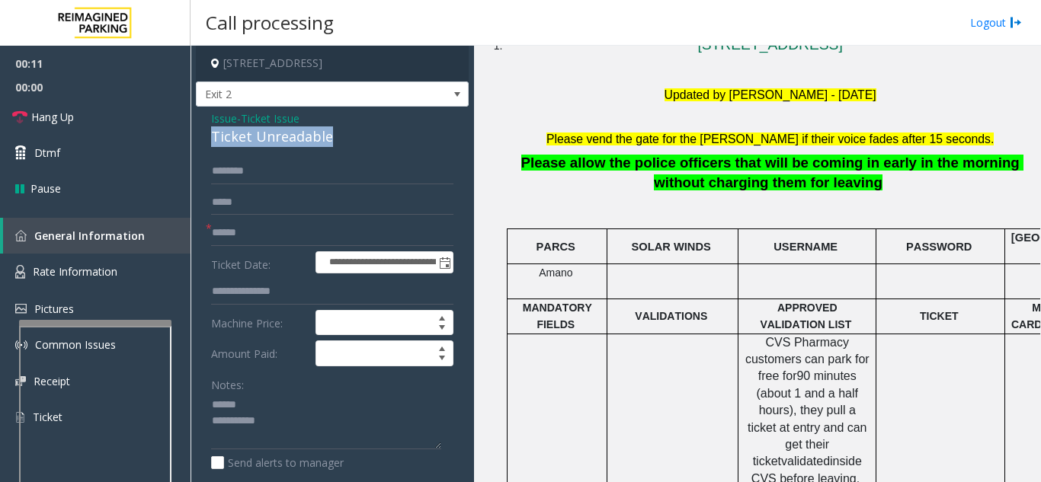
drag, startPoint x: 211, startPoint y: 138, endPoint x: 353, endPoint y: 138, distance: 141.7
click at [353, 138] on div "Ticket Unreadable" at bounding box center [332, 136] width 242 height 21
type textarea "**********"
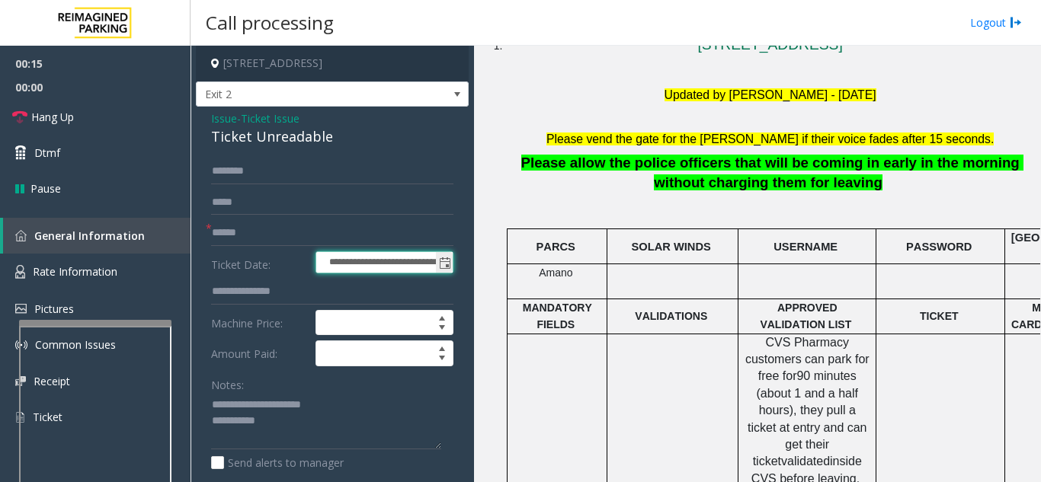
click at [342, 256] on input "**********" at bounding box center [384, 262] width 136 height 21
click at [340, 230] on input "text" at bounding box center [332, 233] width 242 height 26
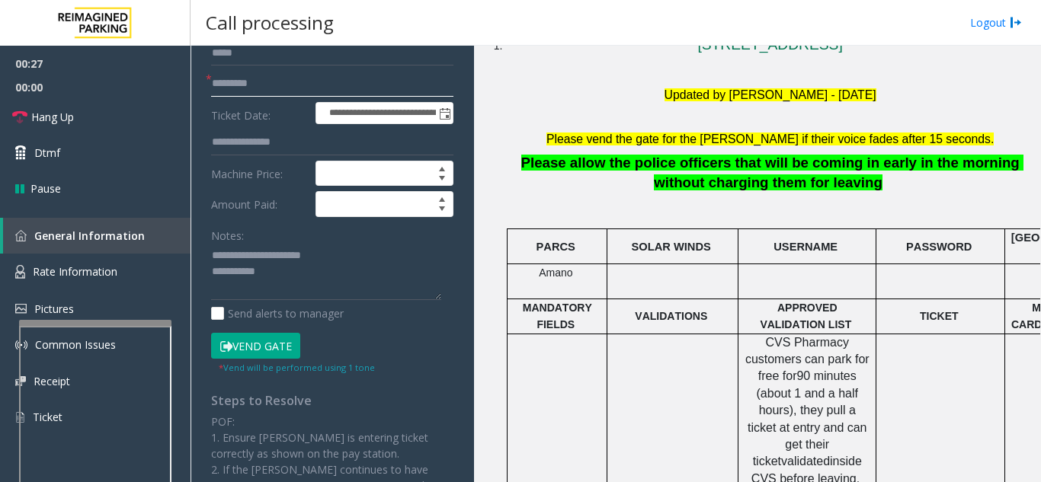
scroll to position [152, 0]
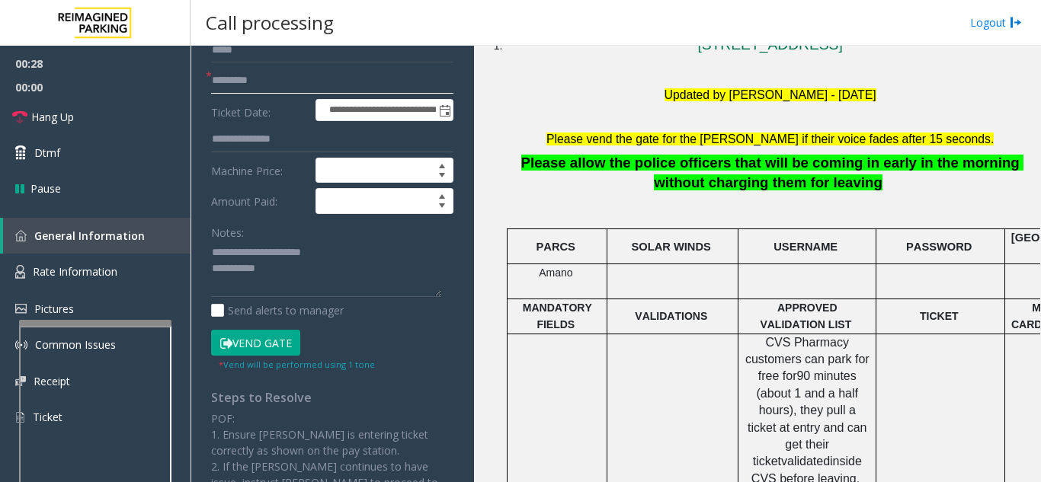
type input "*********"
click at [256, 341] on button "Vend Gate" at bounding box center [255, 343] width 89 height 26
click at [318, 278] on textarea at bounding box center [326, 269] width 230 height 57
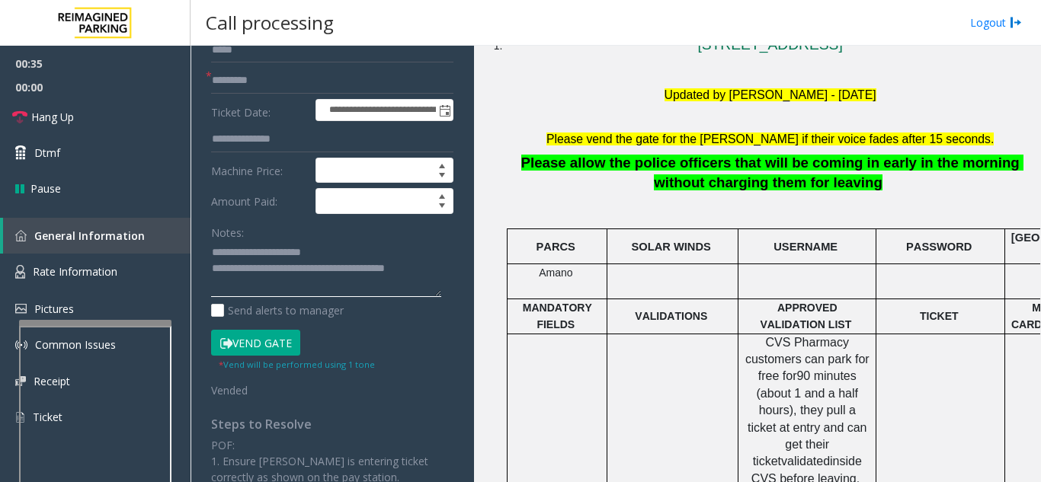
click at [317, 242] on textarea at bounding box center [326, 269] width 230 height 57
type textarea "**********"
click at [50, 126] on link "Hang Up" at bounding box center [95, 117] width 190 height 36
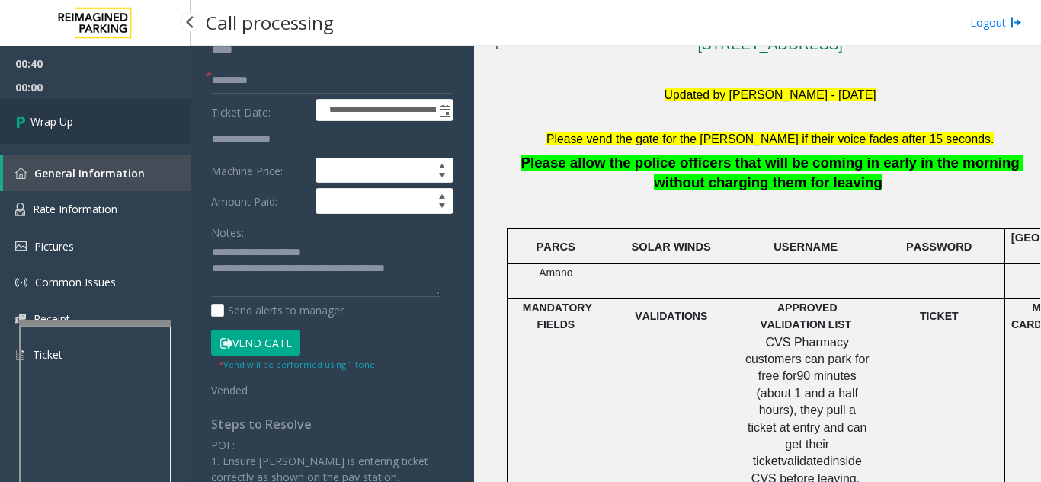
click at [119, 137] on link "Wrap Up" at bounding box center [95, 121] width 190 height 45
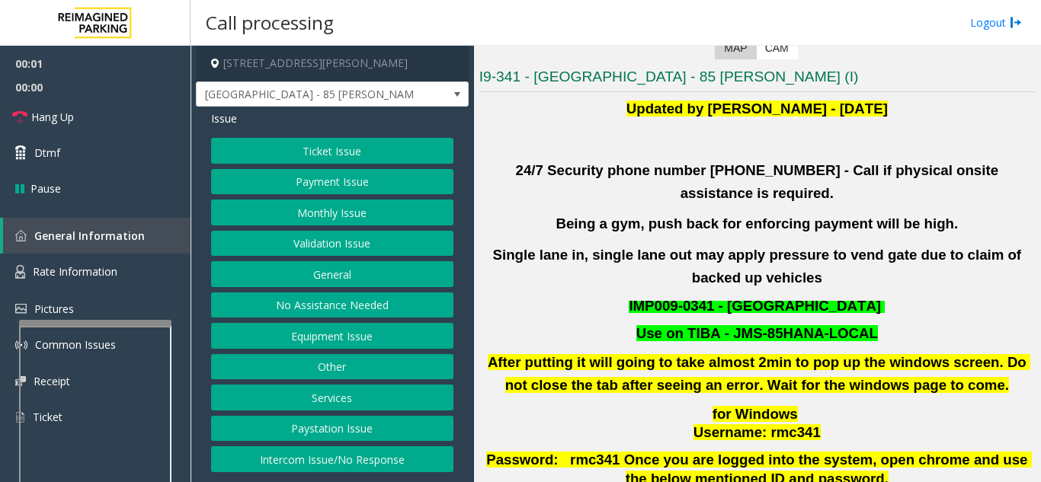
scroll to position [381, 0]
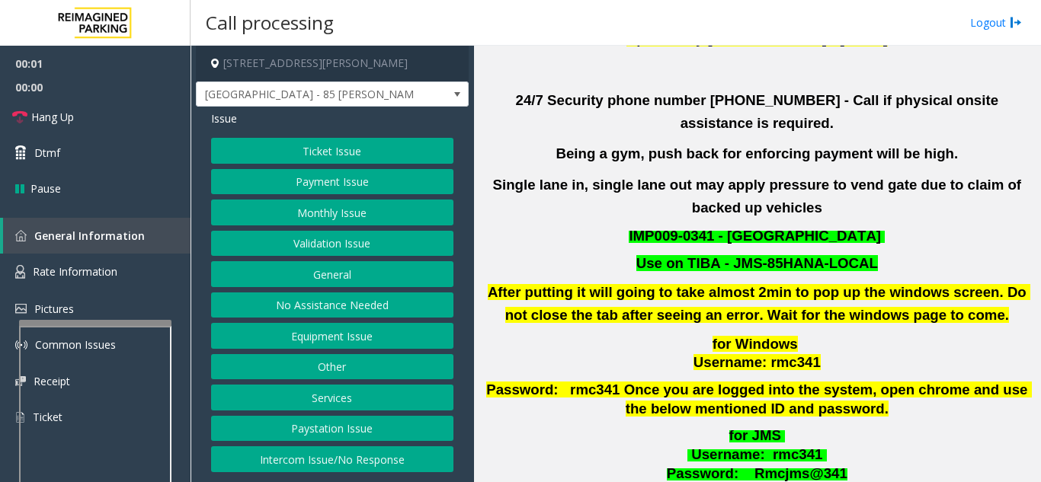
click at [349, 245] on button "Validation Issue" at bounding box center [332, 244] width 242 height 26
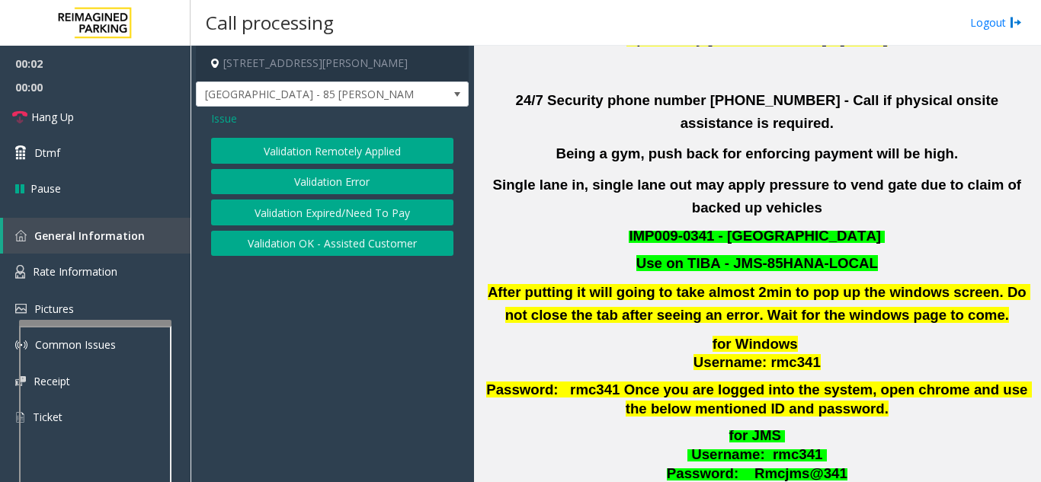
click at [350, 180] on button "Validation Error" at bounding box center [332, 182] width 242 height 26
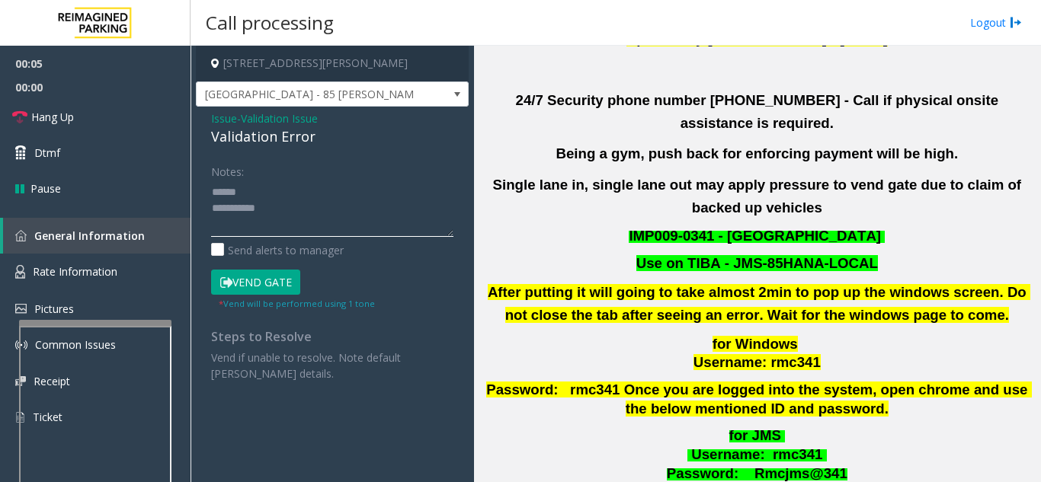
type textarea "**********"
click at [214, 117] on span "Issue" at bounding box center [224, 118] width 26 height 16
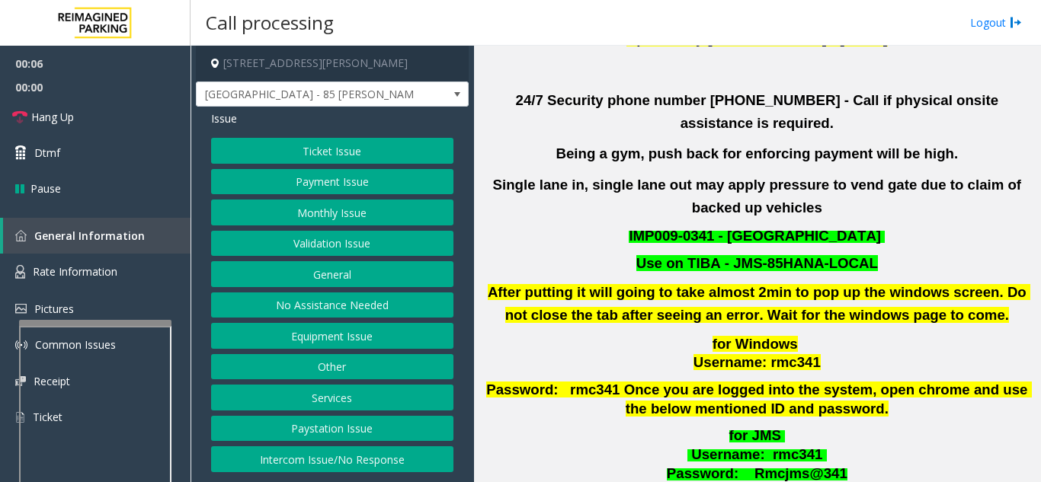
click at [318, 160] on button "Ticket Issue" at bounding box center [332, 151] width 242 height 26
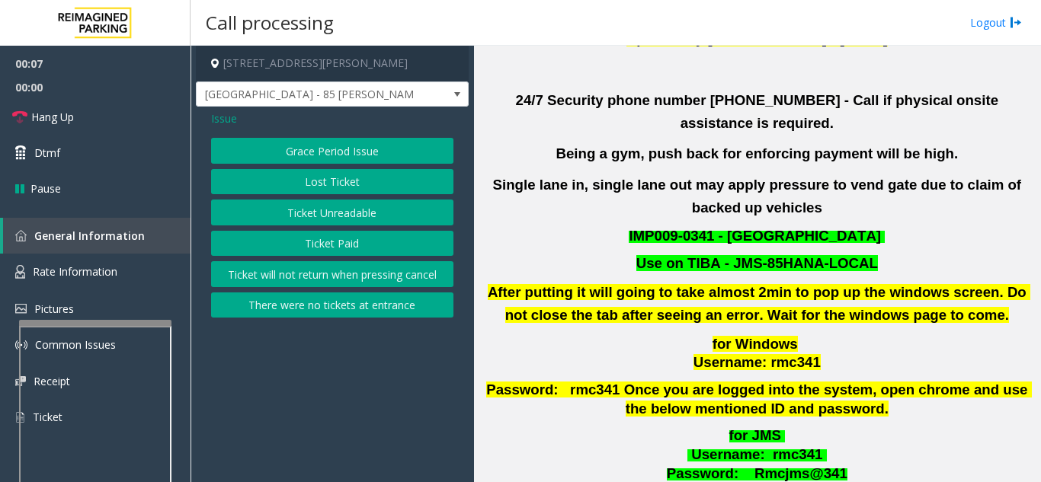
click at [332, 209] on button "Ticket Unreadable" at bounding box center [332, 213] width 242 height 26
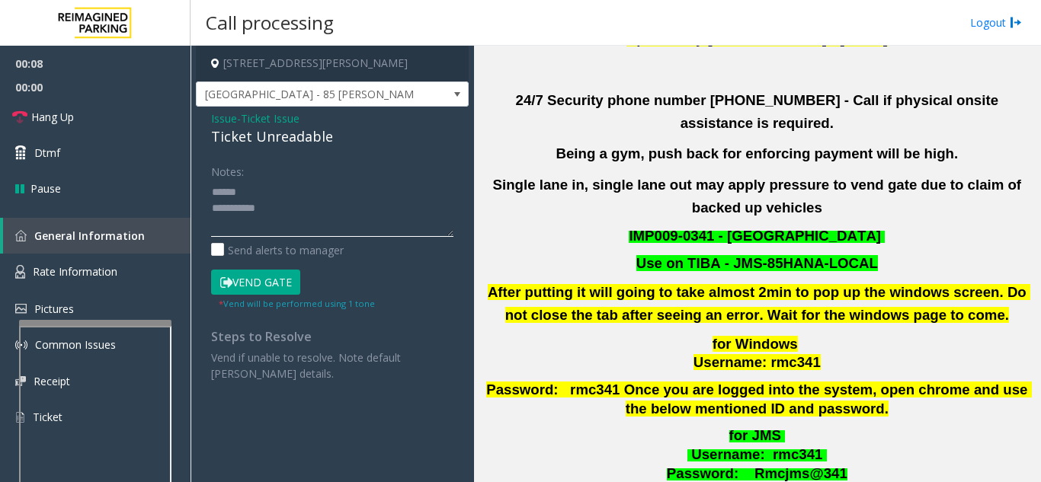
click at [308, 204] on textarea at bounding box center [332, 208] width 242 height 57
click at [253, 294] on button "Vend Gate" at bounding box center [255, 283] width 89 height 26
click at [260, 281] on button "Vend Gate" at bounding box center [255, 283] width 89 height 26
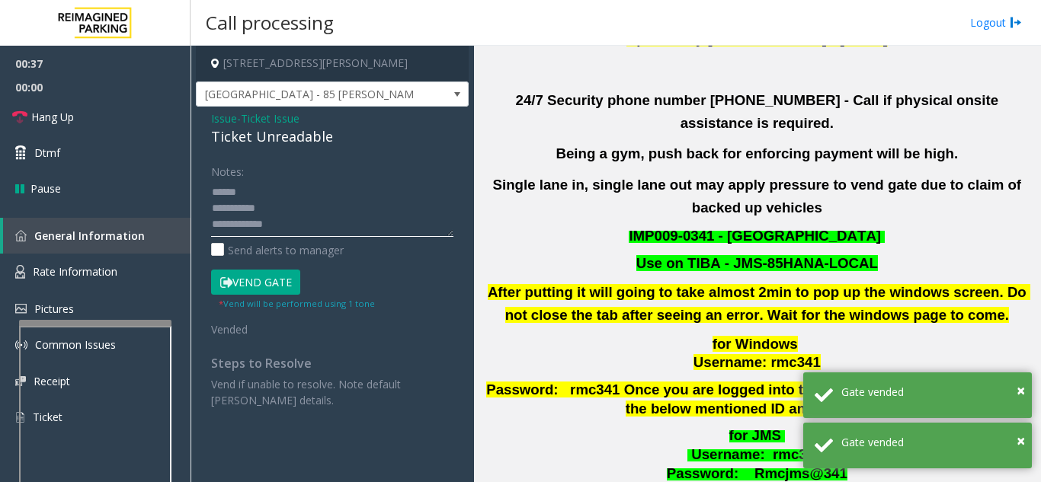
click at [261, 191] on textarea at bounding box center [332, 208] width 242 height 57
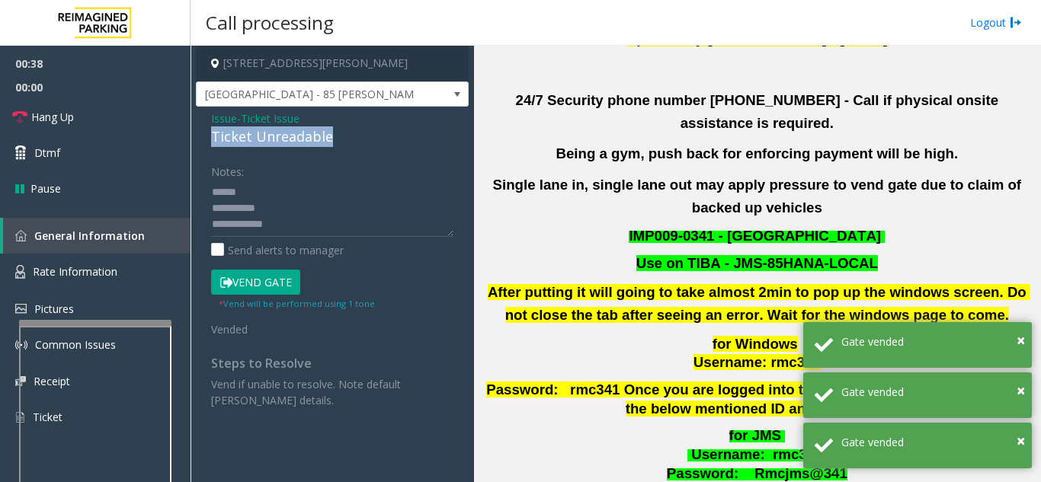
drag, startPoint x: 203, startPoint y: 130, endPoint x: 350, endPoint y: 138, distance: 147.3
click at [350, 138] on div "Issue - Ticket Issue Ticket Unreadable Notes: Send alerts to manager Vend Gate …" at bounding box center [332, 265] width 273 height 317
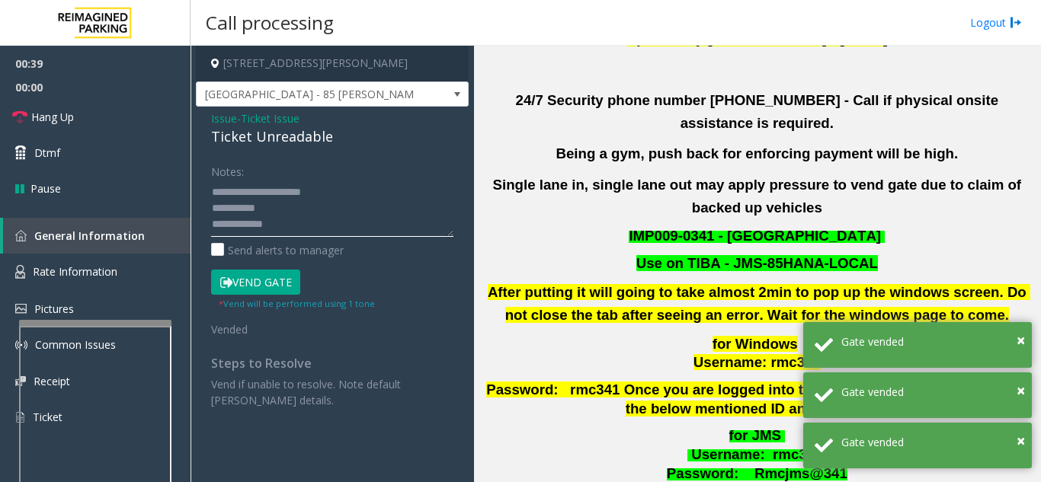
click at [318, 208] on textarea at bounding box center [332, 208] width 242 height 57
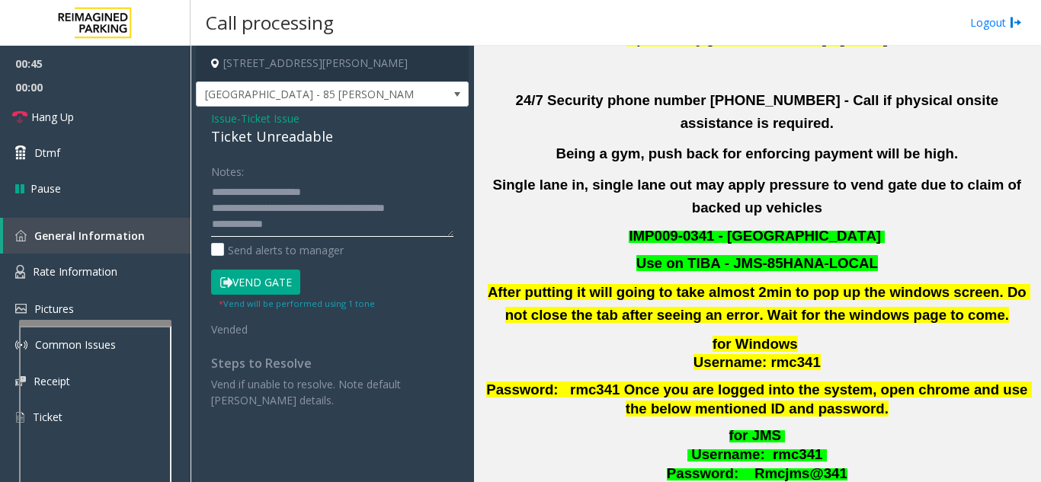
click at [352, 183] on textarea at bounding box center [332, 208] width 242 height 57
type textarea "**********"
click at [87, 126] on link "Hang Up" at bounding box center [95, 117] width 190 height 36
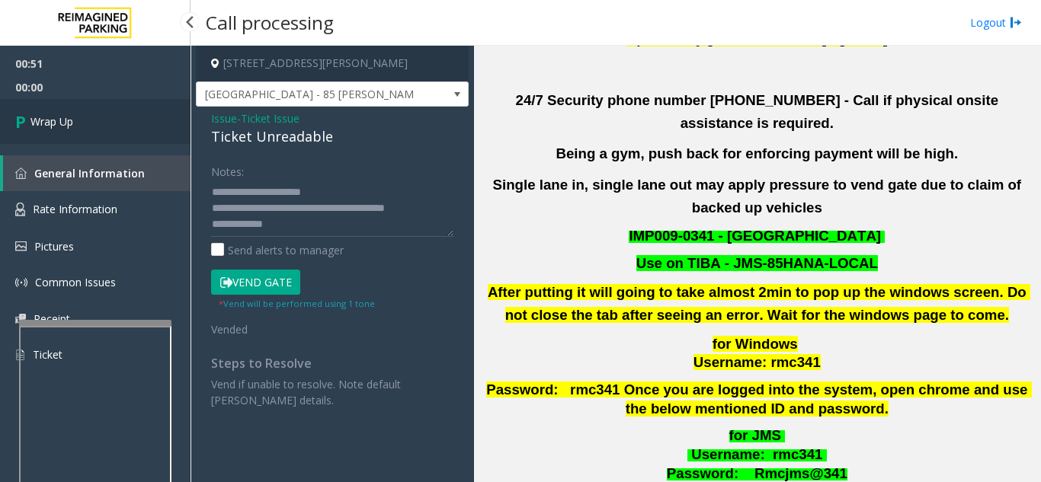
click at [126, 126] on link "Wrap Up" at bounding box center [95, 121] width 190 height 45
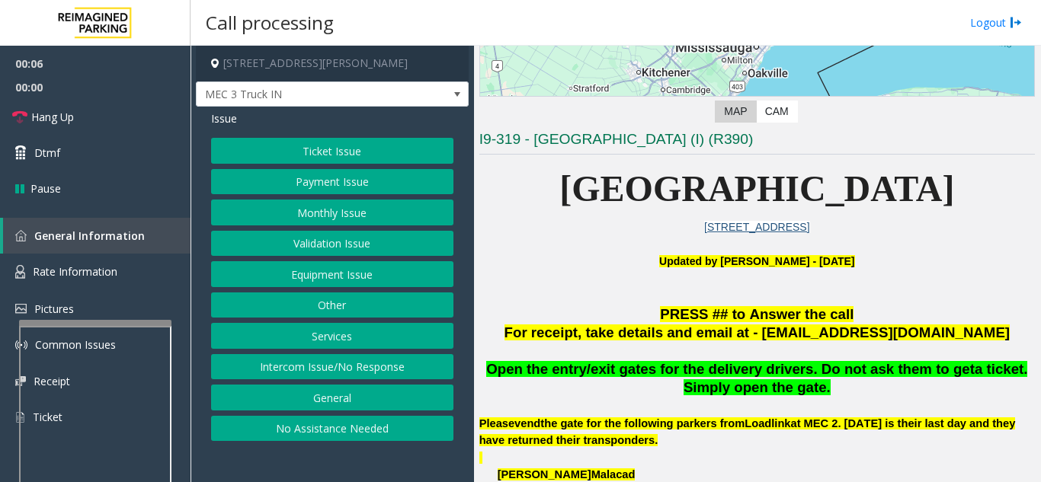
scroll to position [229, 0]
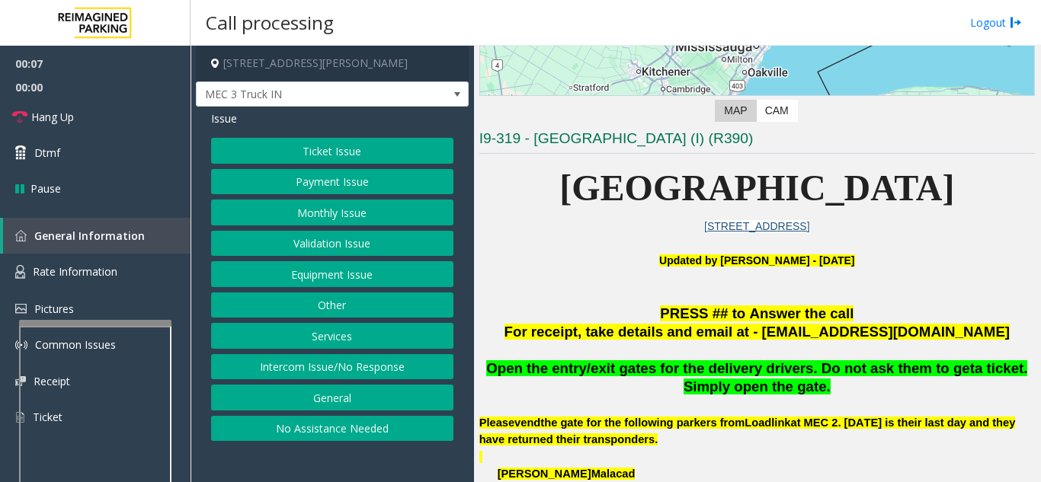
click at [319, 258] on div "Ticket Issue Payment Issue Monthly Issue Validation Issue Equipment Issue Other…" at bounding box center [332, 289] width 242 height 303
click at [299, 275] on button "Equipment Issue" at bounding box center [332, 274] width 242 height 26
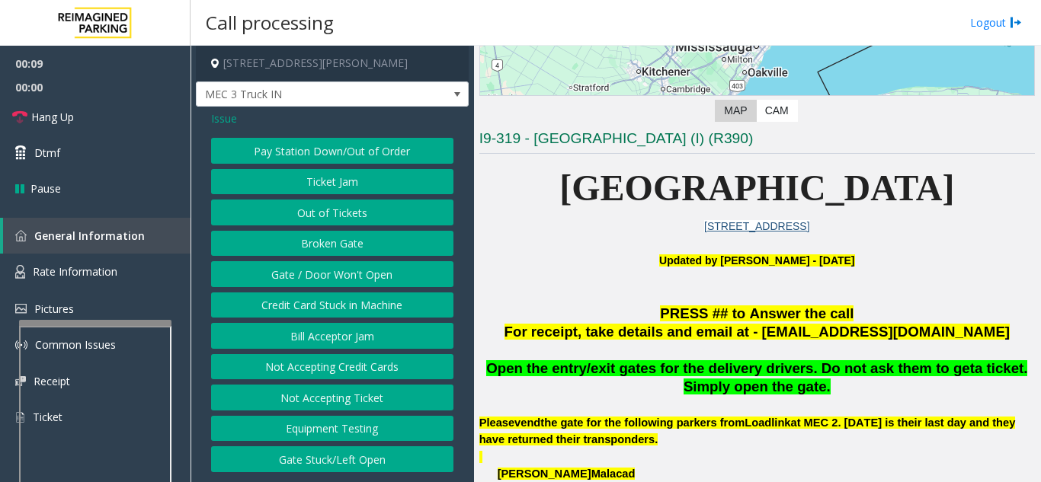
click at [299, 270] on button "Gate / Door Won't Open" at bounding box center [332, 274] width 242 height 26
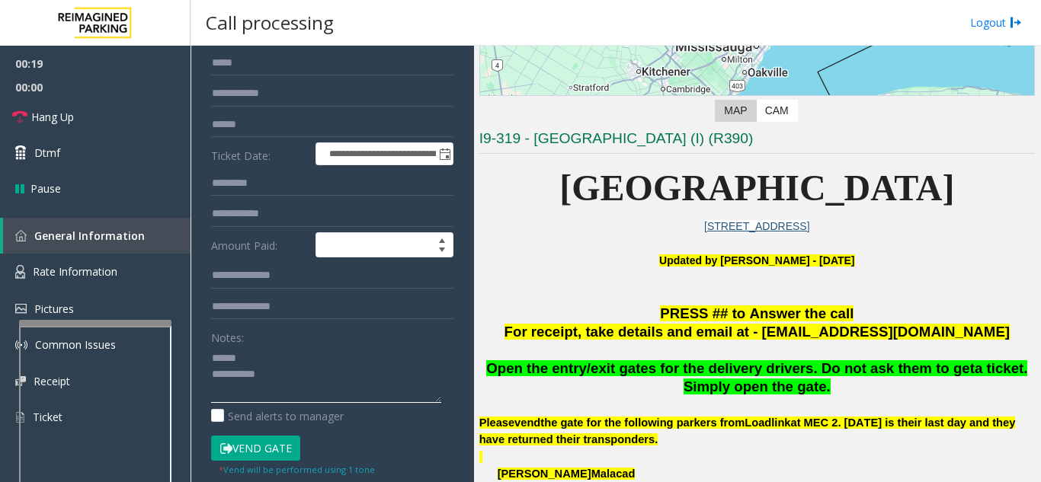
scroll to position [166, 0]
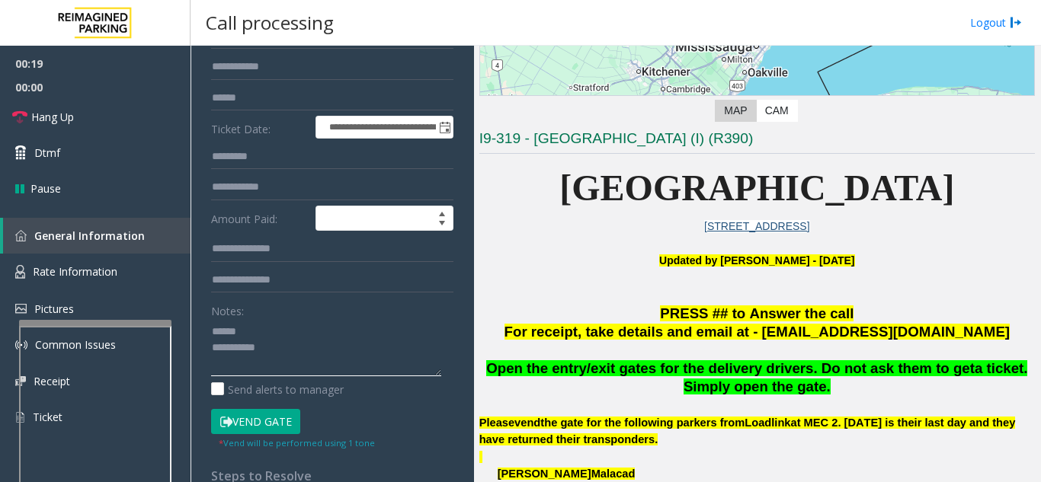
type textarea "**********"
click at [264, 421] on button "Vend Gate" at bounding box center [255, 422] width 89 height 26
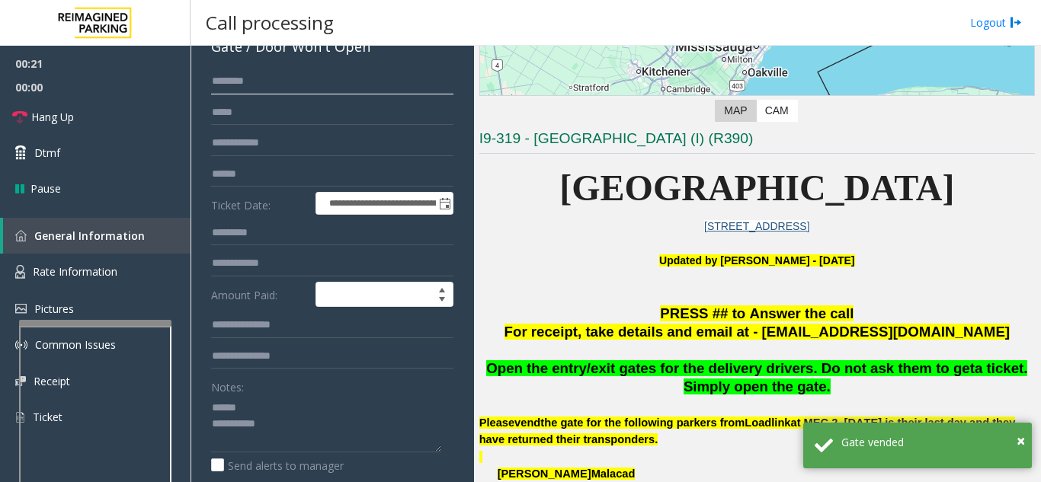
click at [261, 81] on input "text" at bounding box center [332, 82] width 242 height 26
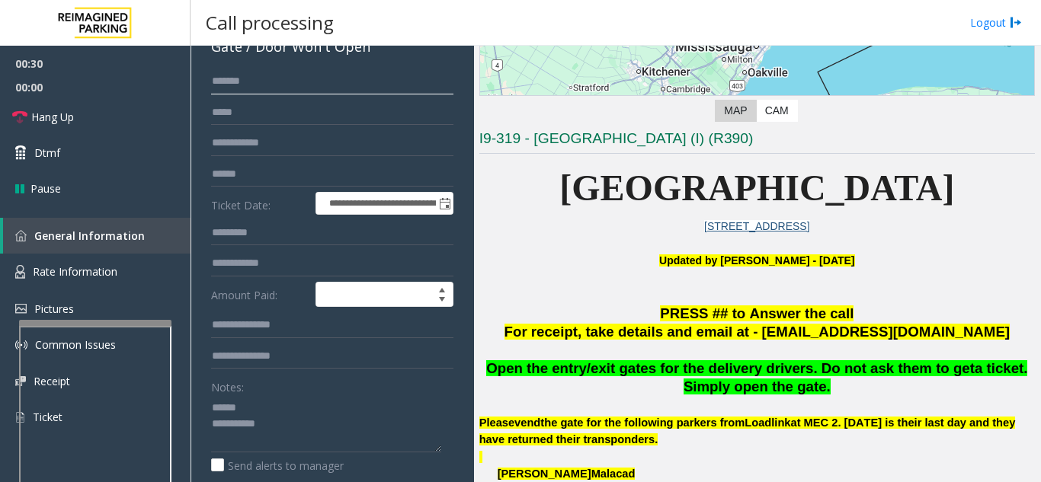
scroll to position [14, 0]
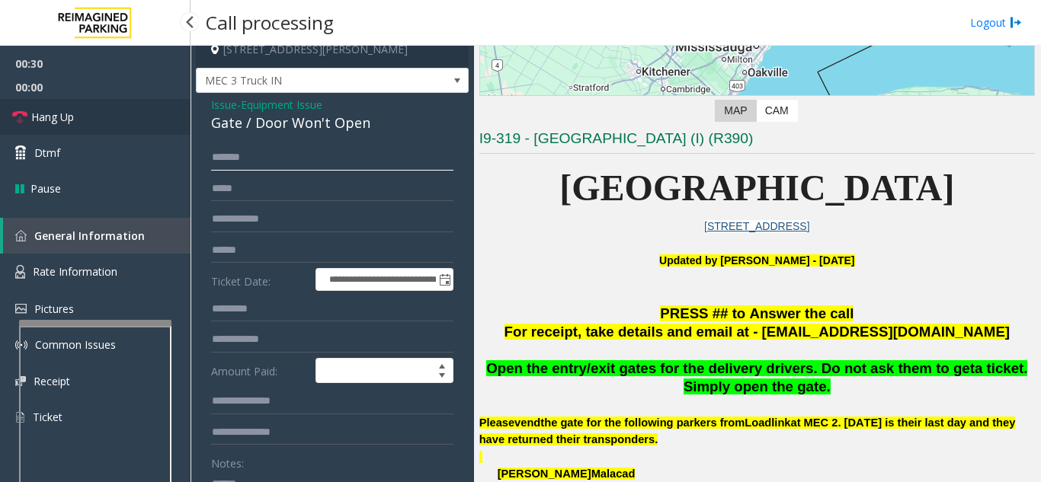
type input "******"
click at [53, 122] on span "Hang Up" at bounding box center [52, 117] width 43 height 16
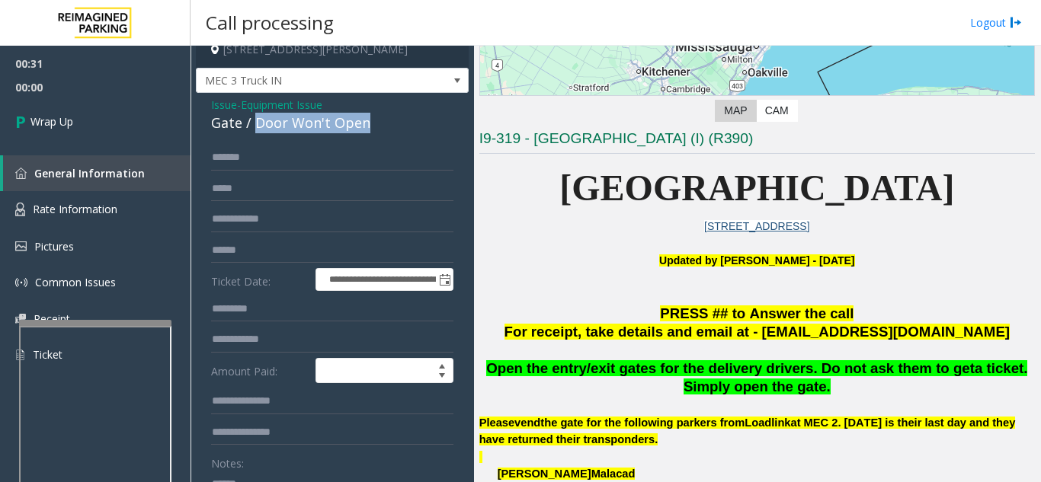
drag, startPoint x: 255, startPoint y: 120, endPoint x: 400, endPoint y: 129, distance: 145.1
click at [400, 129] on div "Gate / Door Won't Open" at bounding box center [332, 123] width 242 height 21
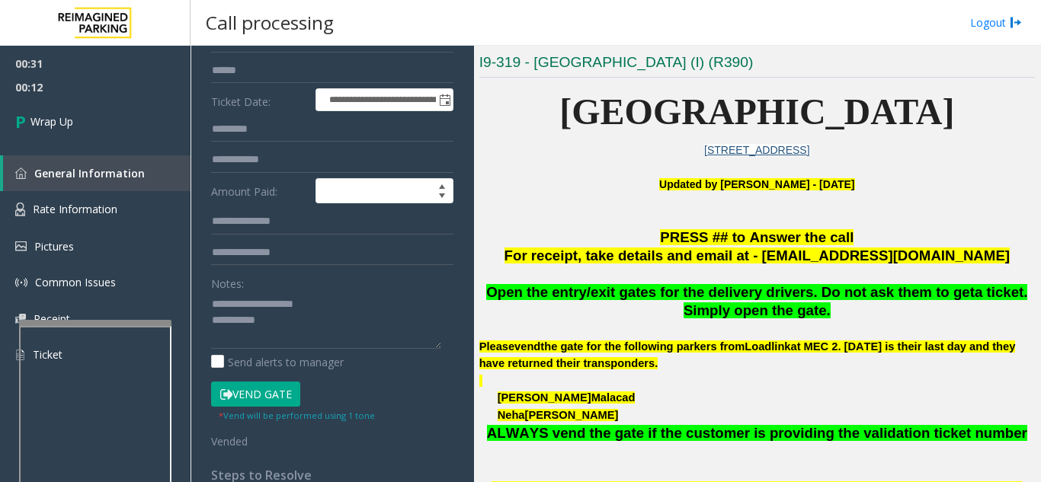
scroll to position [201, 0]
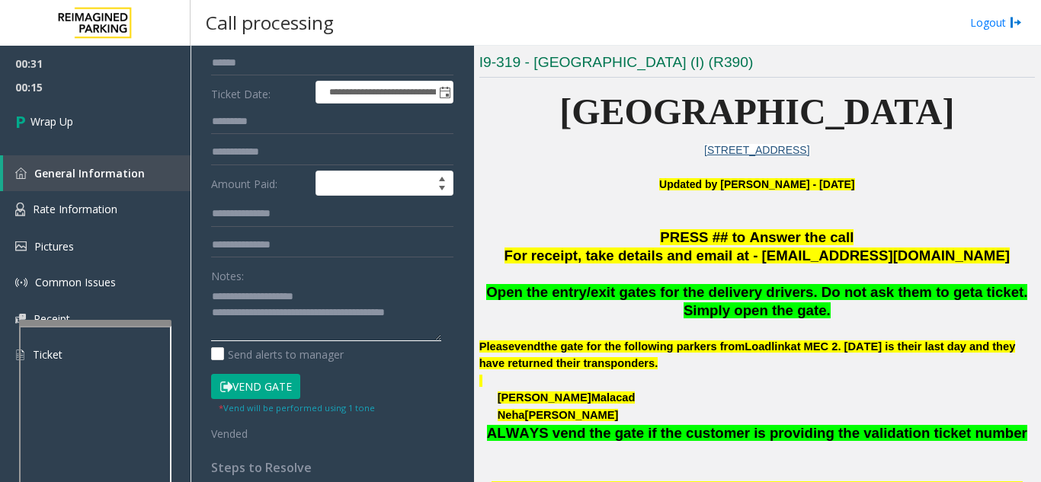
click at [344, 290] on textarea at bounding box center [326, 312] width 230 height 57
type textarea "**********"
click at [140, 117] on link "Wrap Up" at bounding box center [95, 121] width 190 height 45
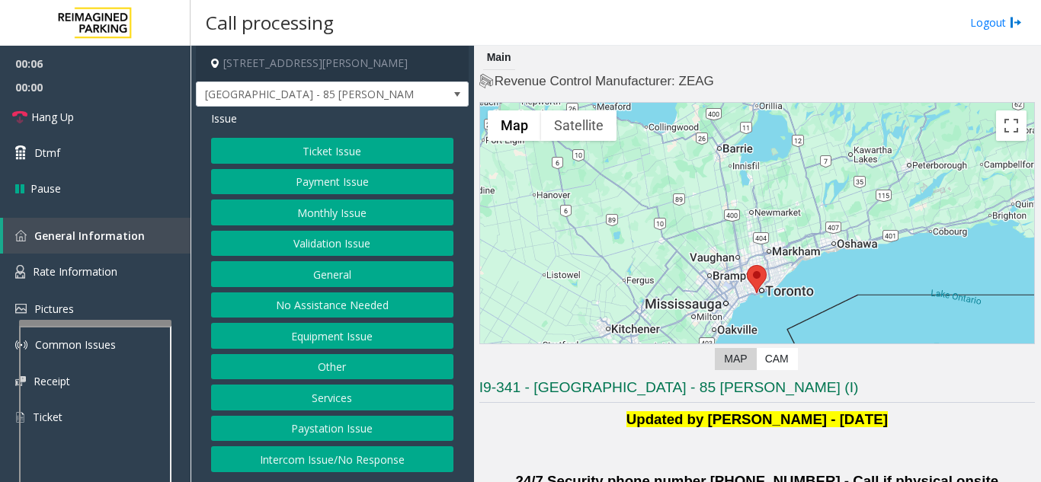
click at [336, 331] on button "Equipment Issue" at bounding box center [332, 336] width 242 height 26
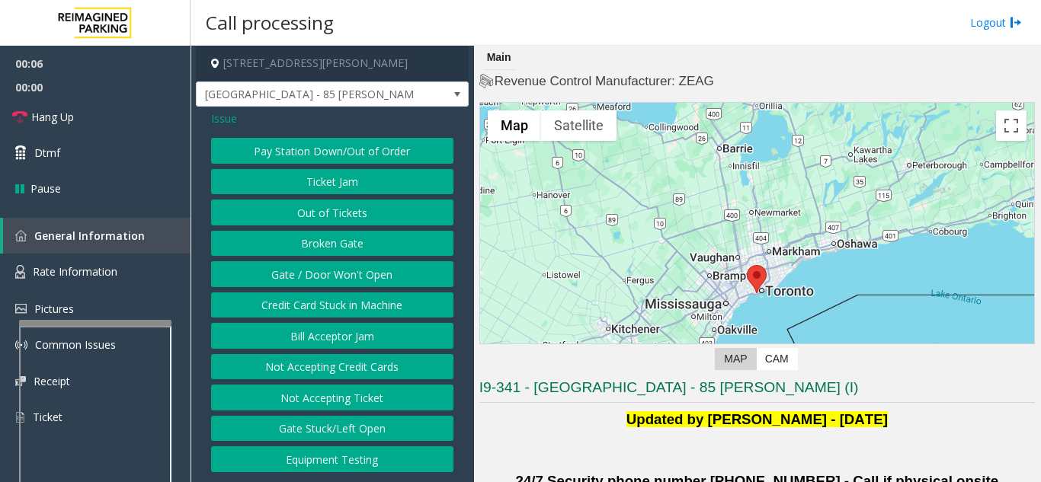
click at [352, 270] on button "Gate / Door Won't Open" at bounding box center [332, 274] width 242 height 26
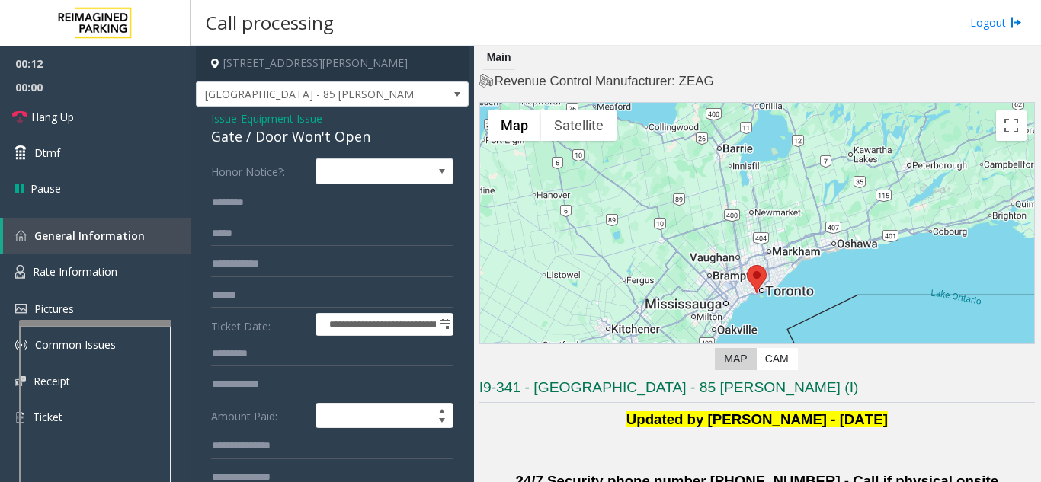
type textarea "**********"
click at [222, 127] on div "Gate / Door Won't Open" at bounding box center [332, 136] width 242 height 21
click at [227, 121] on span "Issue" at bounding box center [224, 118] width 26 height 16
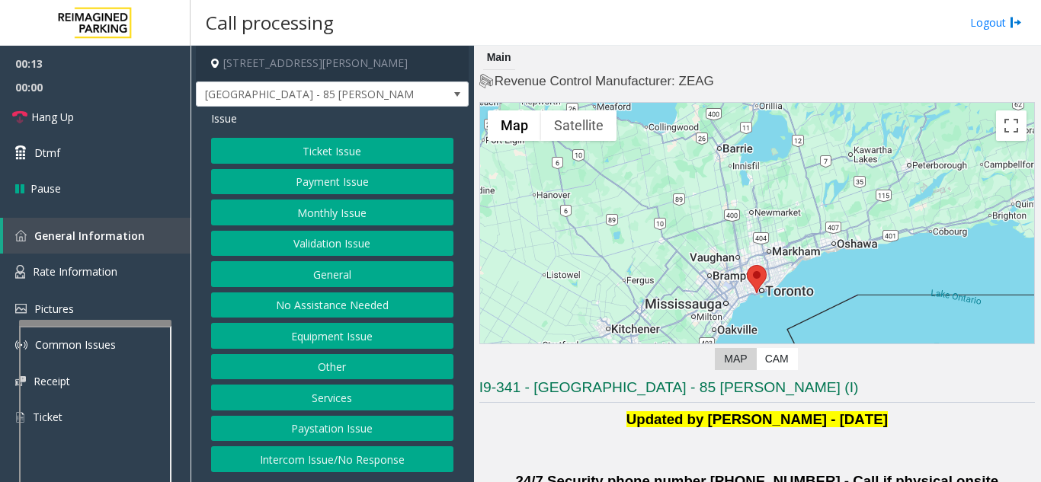
click at [376, 154] on button "Ticket Issue" at bounding box center [332, 151] width 242 height 26
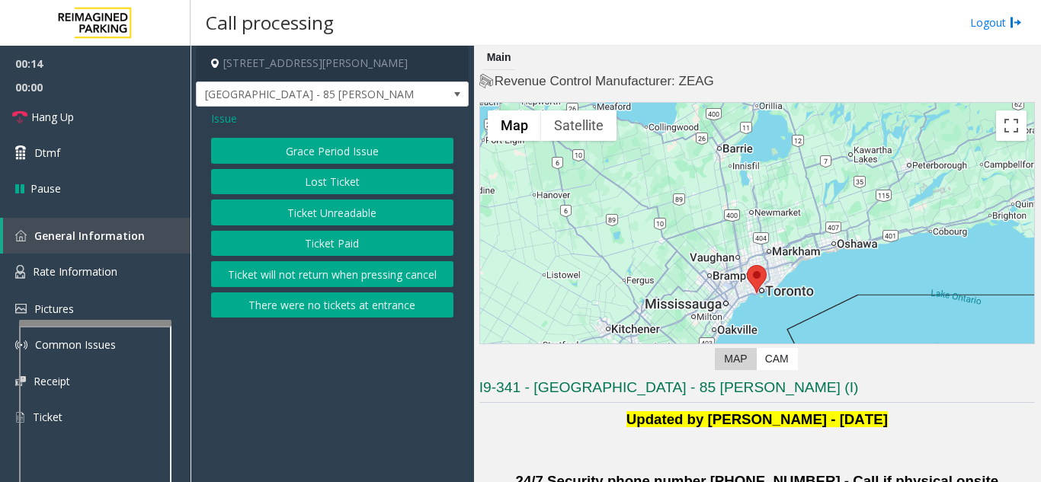
click at [325, 253] on button "Ticket Paid" at bounding box center [332, 244] width 242 height 26
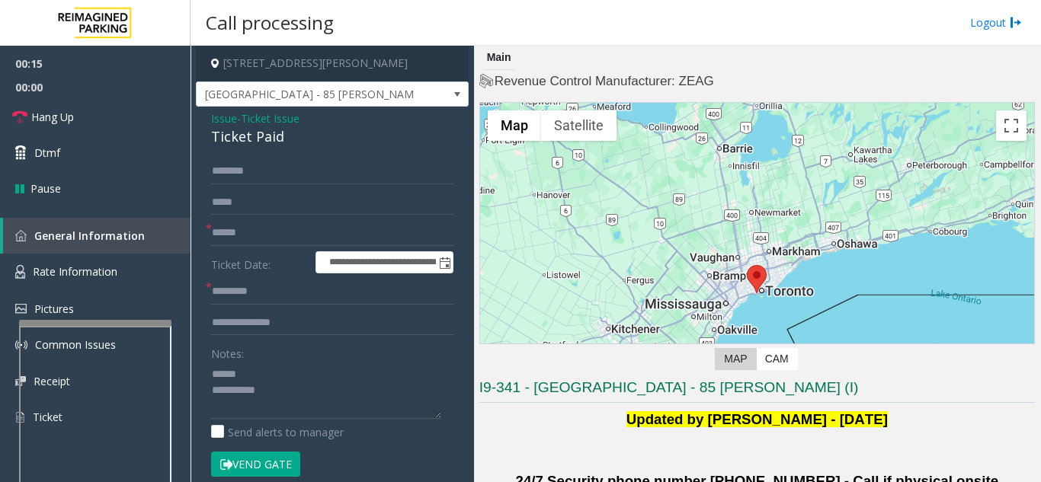
click at [223, 113] on span "Issue" at bounding box center [224, 118] width 26 height 16
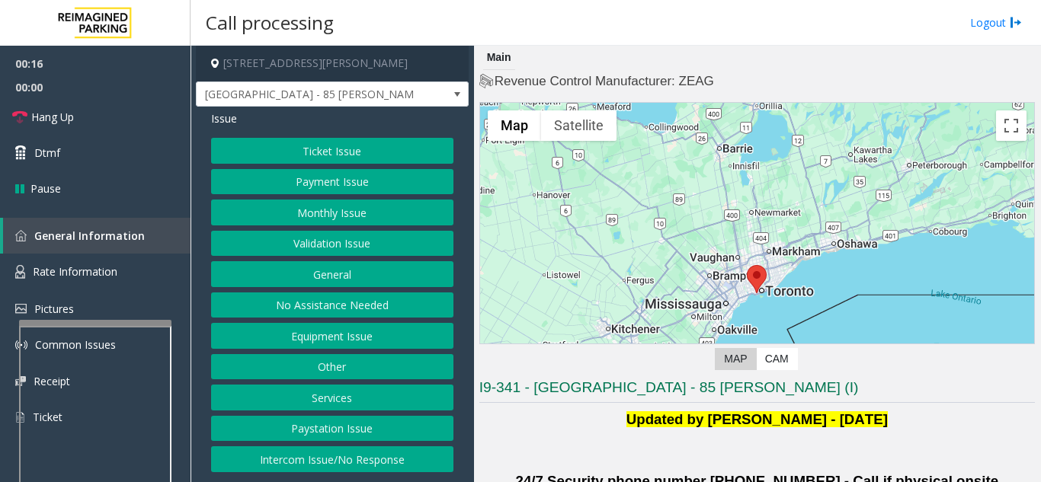
click at [357, 161] on button "Ticket Issue" at bounding box center [332, 151] width 242 height 26
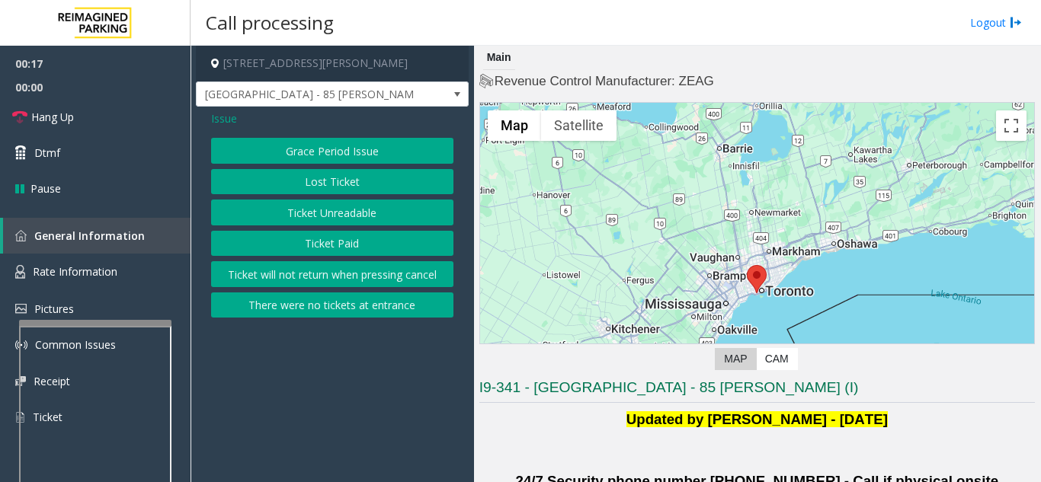
click at [365, 216] on button "Ticket Unreadable" at bounding box center [332, 213] width 242 height 26
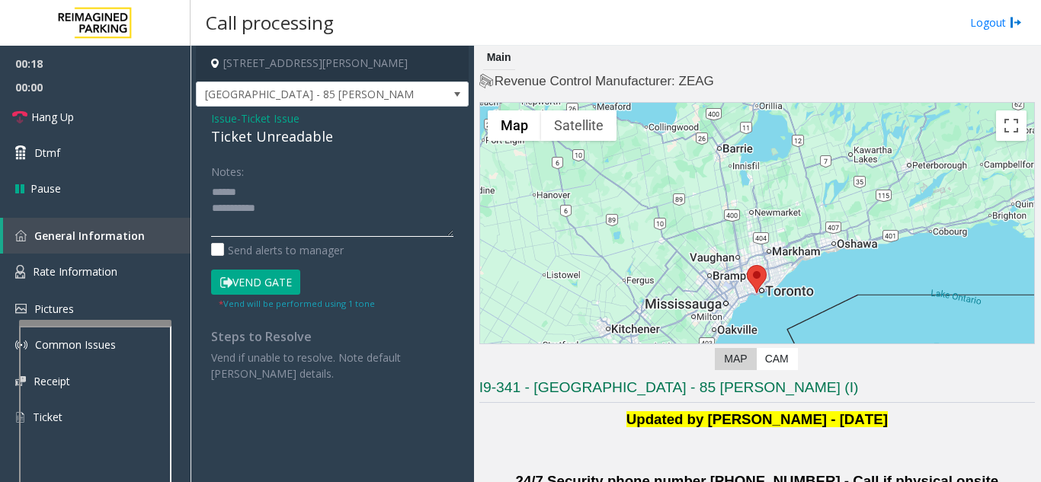
click at [363, 219] on textarea at bounding box center [332, 208] width 242 height 57
click at [267, 286] on button "Vend Gate" at bounding box center [255, 283] width 89 height 26
click at [266, 189] on textarea at bounding box center [332, 208] width 242 height 57
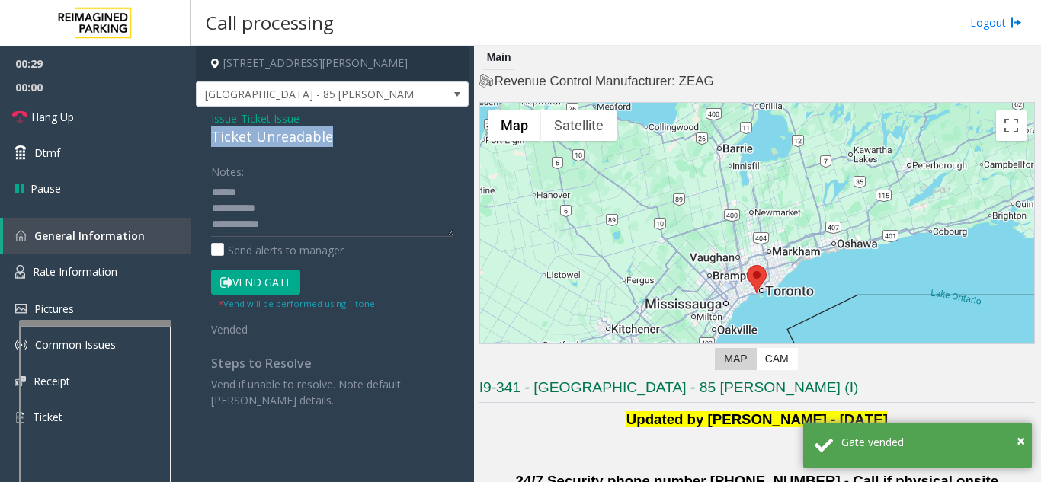
drag, startPoint x: 197, startPoint y: 136, endPoint x: 366, endPoint y: 145, distance: 168.6
click at [366, 145] on div "Issue - Ticket Issue Ticket Unreadable Notes: Send alerts to manager Vend Gate …" at bounding box center [332, 265] width 273 height 317
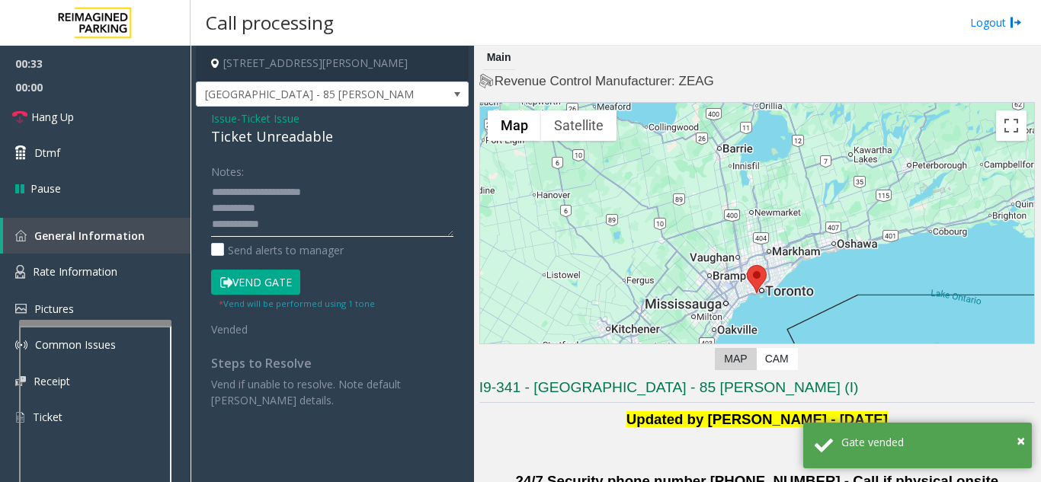
click at [308, 197] on textarea at bounding box center [332, 208] width 242 height 57
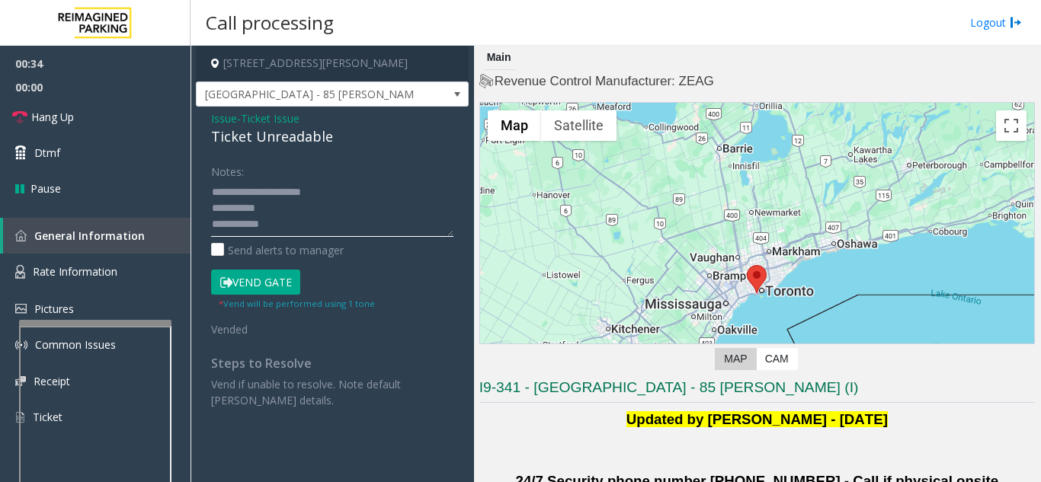
click at [287, 214] on textarea at bounding box center [332, 208] width 242 height 57
drag, startPoint x: 258, startPoint y: 276, endPoint x: 395, endPoint y: 279, distance: 137.9
click at [257, 276] on button "Vend Gate" at bounding box center [255, 283] width 89 height 26
type textarea "**********"
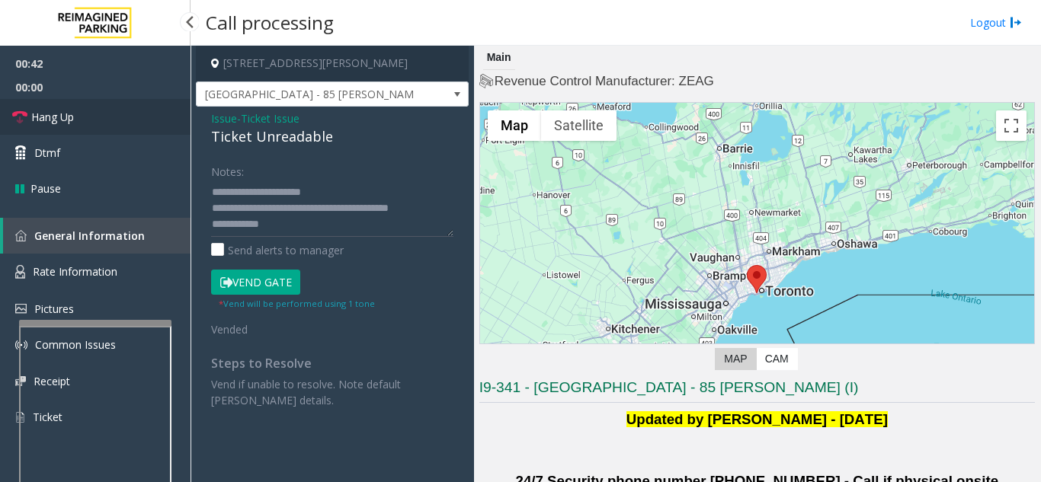
click at [161, 120] on link "Hang Up" at bounding box center [95, 117] width 190 height 36
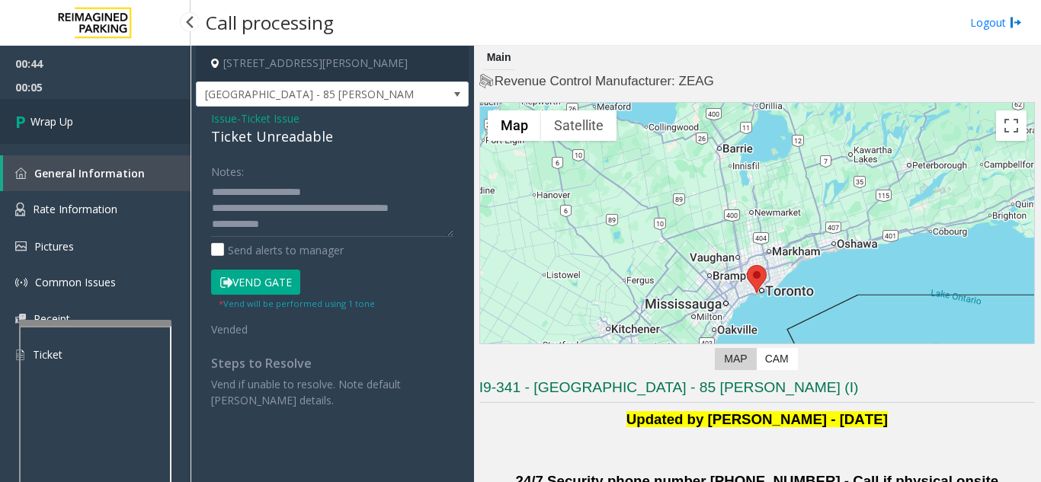
click at [42, 130] on link "Wrap Up" at bounding box center [95, 121] width 190 height 45
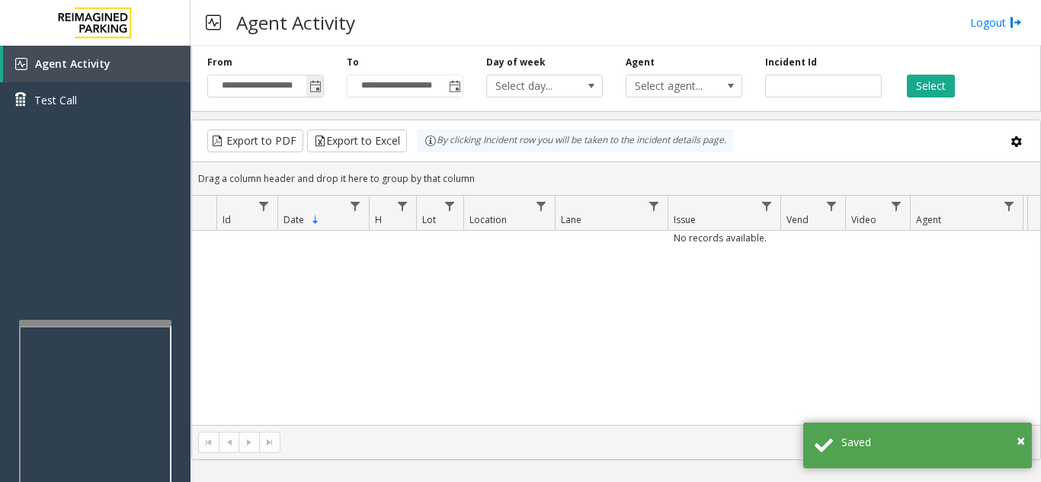
click at [318, 91] on span "Toggle popup" at bounding box center [315, 87] width 12 height 12
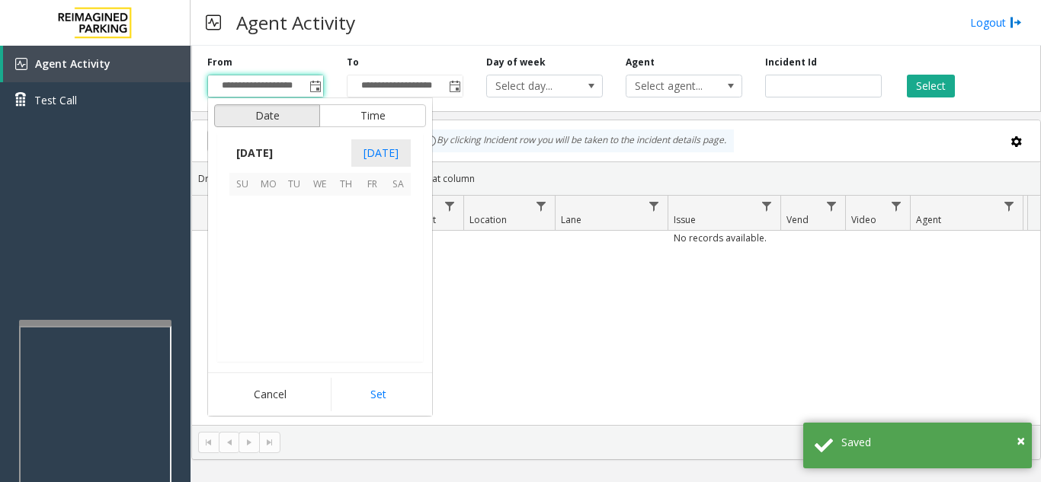
scroll to position [273652, 0]
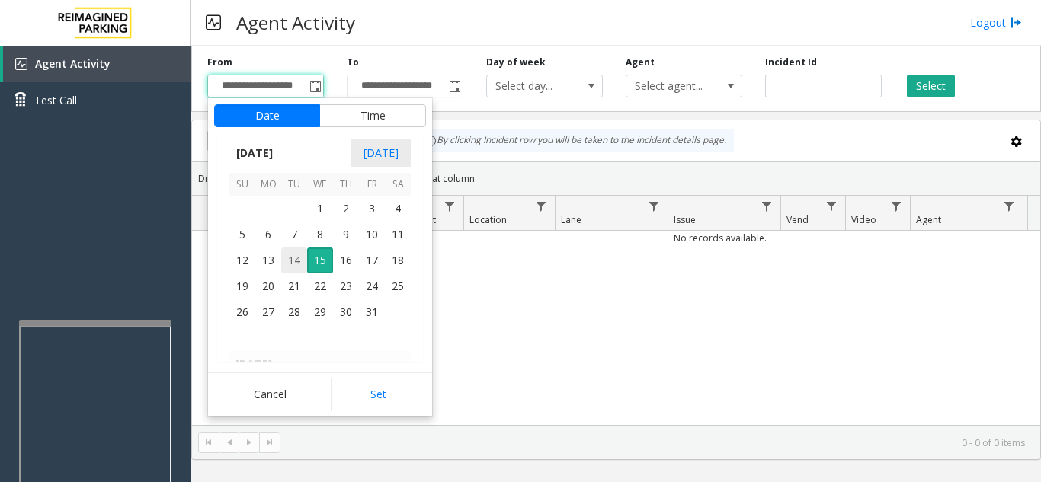
click at [290, 261] on span "14" at bounding box center [294, 261] width 26 height 26
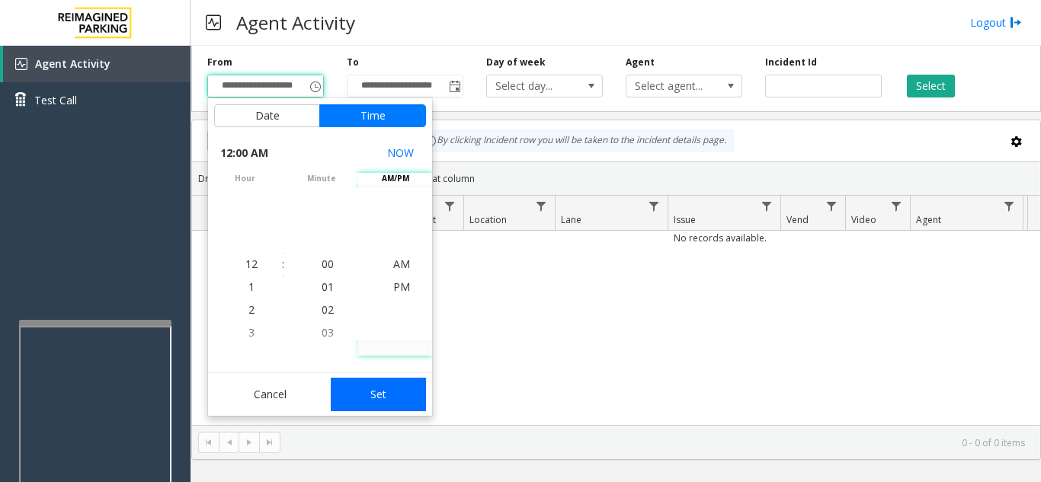
drag, startPoint x: 390, startPoint y: 395, endPoint x: 529, endPoint y: 335, distance: 151.5
click at [392, 394] on button "Set" at bounding box center [379, 395] width 96 height 34
type input "**********"
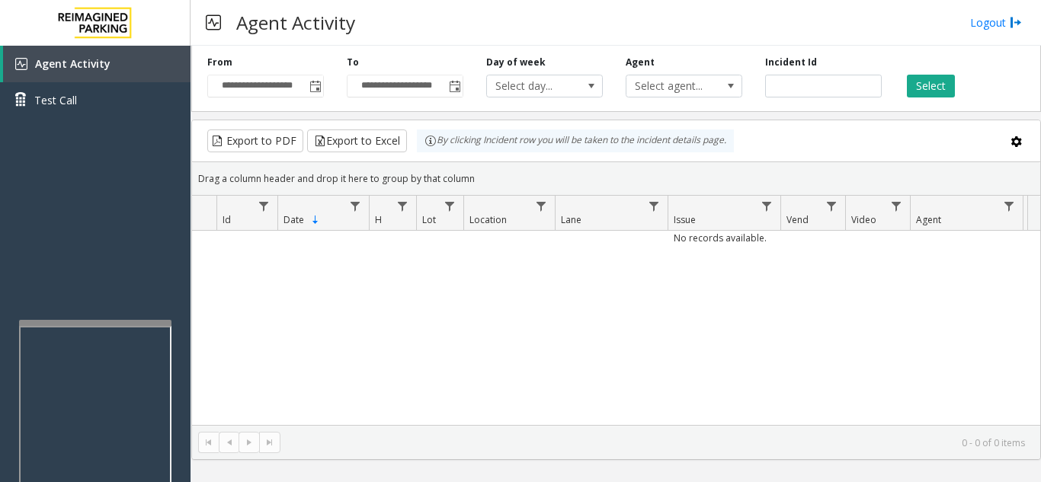
click at [917, 53] on div "**********" at bounding box center [616, 76] width 850 height 72
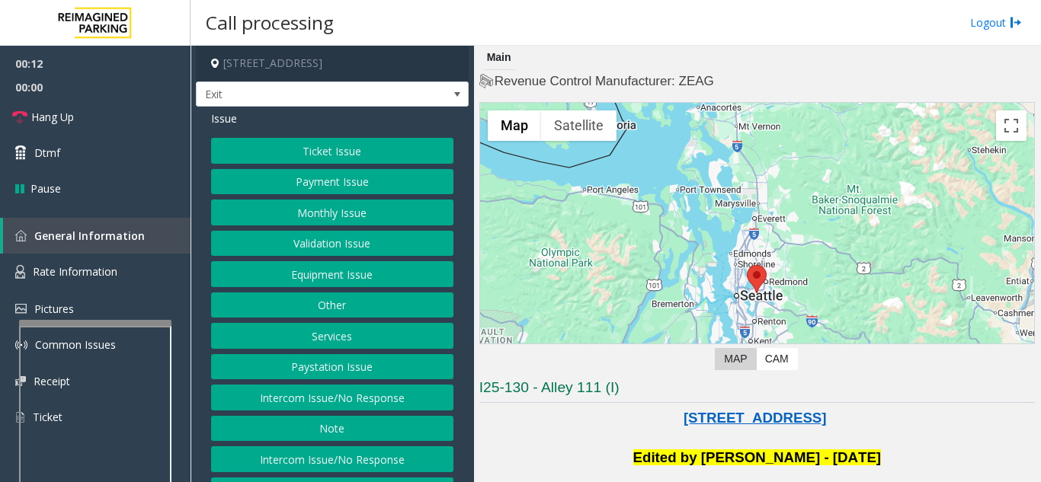
click at [305, 216] on button "Monthly Issue" at bounding box center [332, 213] width 242 height 26
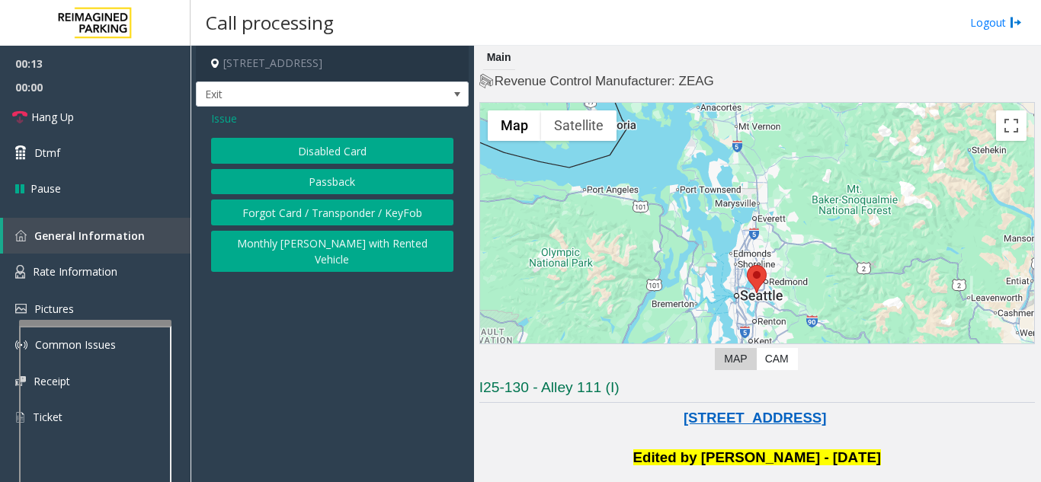
click at [365, 152] on button "Disabled Card" at bounding box center [332, 151] width 242 height 26
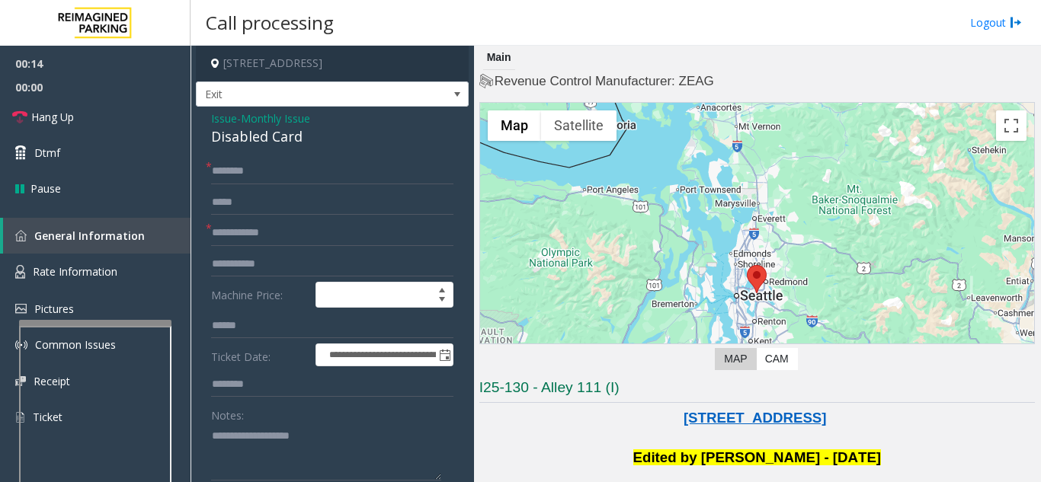
scroll to position [229, 0]
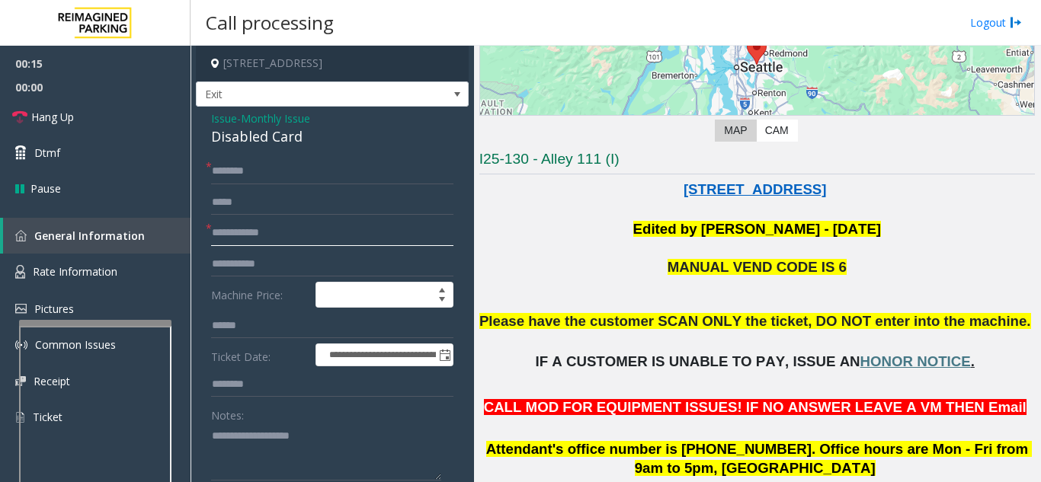
click at [330, 238] on input "text" at bounding box center [332, 233] width 242 height 26
type input "*****"
type textarea "**********"
click at [324, 183] on input "text" at bounding box center [332, 171] width 242 height 26
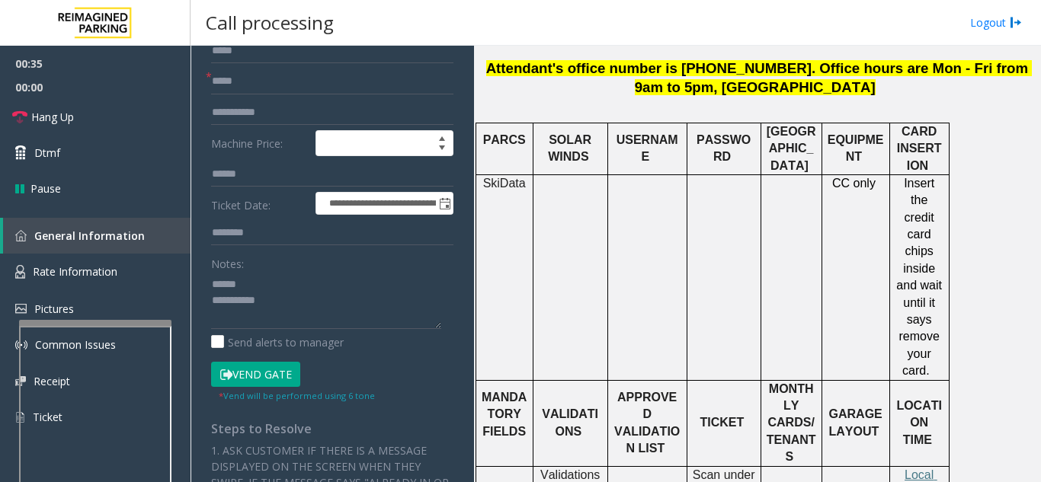
scroll to position [152, 0]
type input "******"
drag, startPoint x: 267, startPoint y: 377, endPoint x: 272, endPoint y: 363, distance: 14.5
click at [267, 375] on button "Vend Gate" at bounding box center [255, 374] width 89 height 26
click at [299, 283] on textarea at bounding box center [326, 299] width 230 height 57
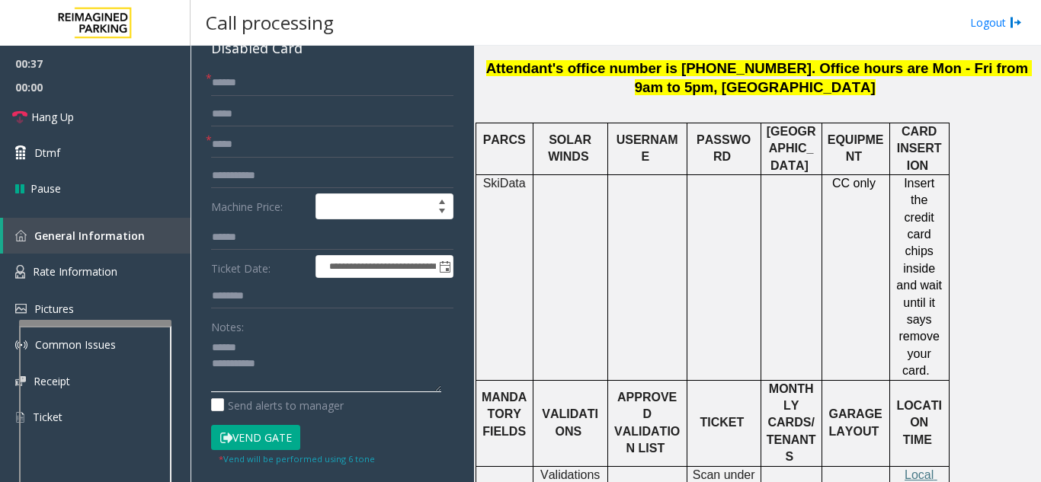
scroll to position [0, 0]
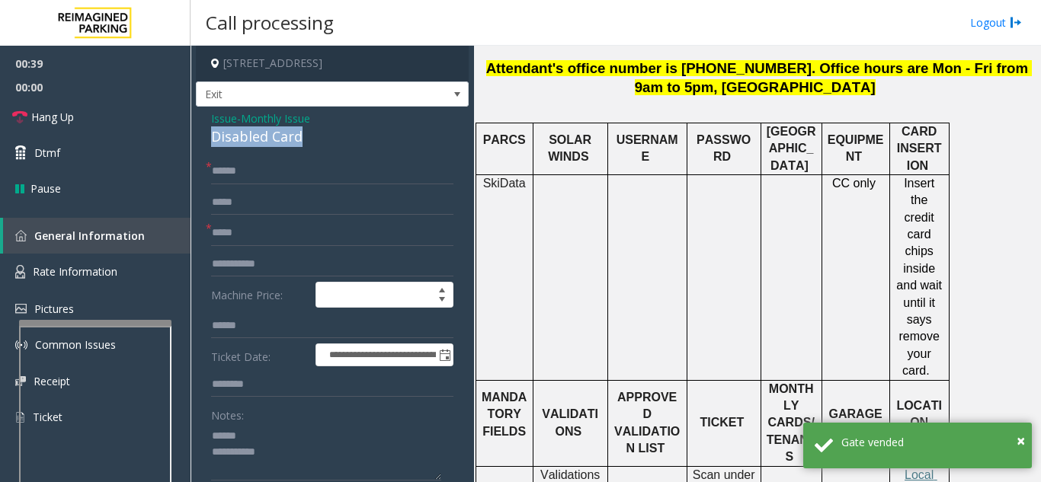
drag, startPoint x: 336, startPoint y: 136, endPoint x: 199, endPoint y: 140, distance: 137.2
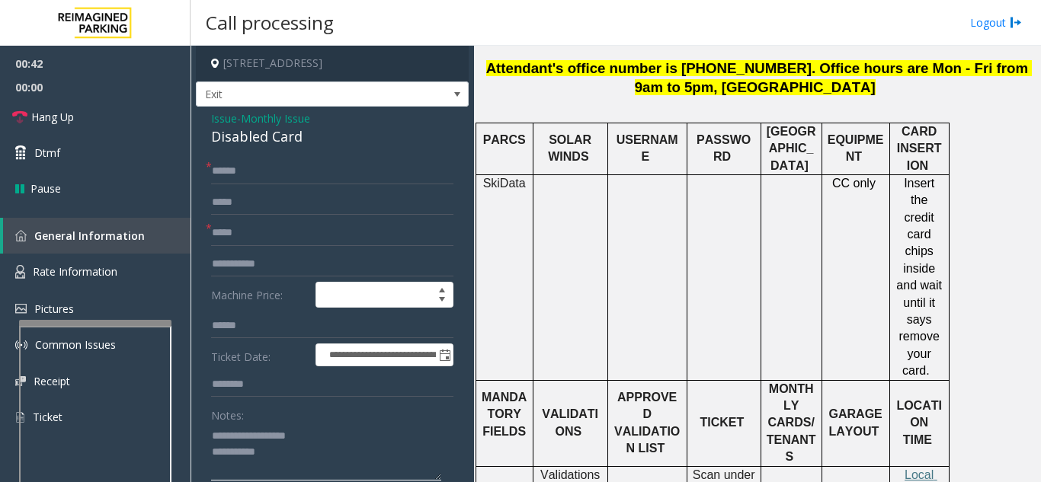
click at [341, 424] on textarea at bounding box center [326, 452] width 230 height 57
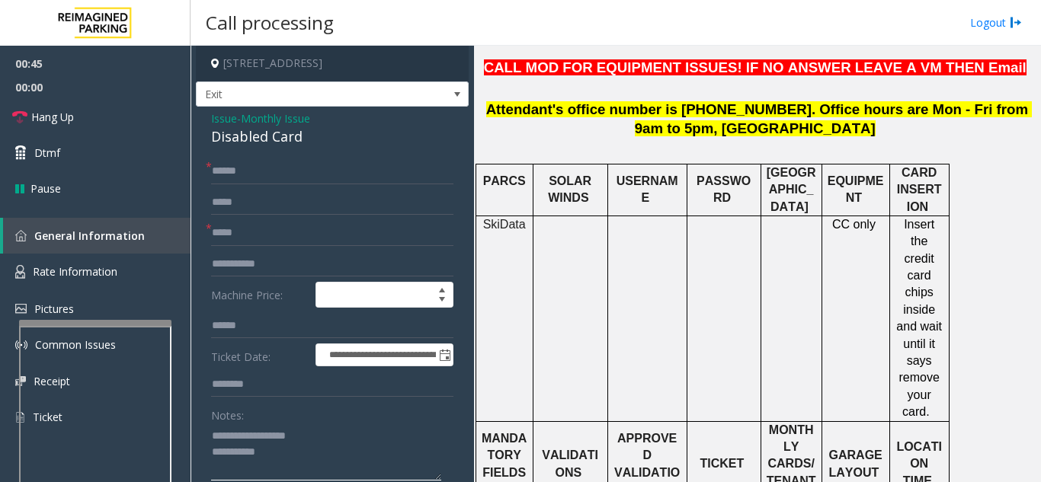
scroll to position [533, 0]
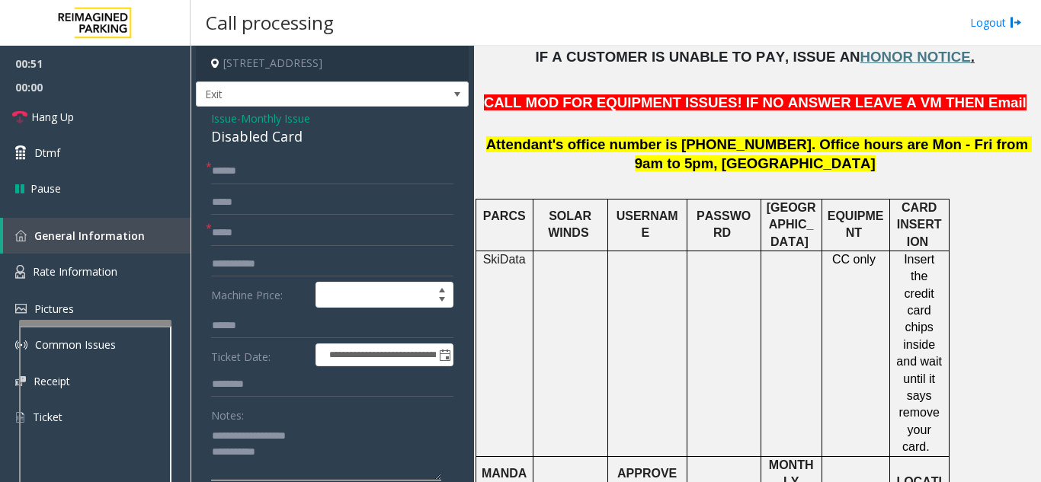
click at [402, 450] on textarea at bounding box center [326, 452] width 230 height 57
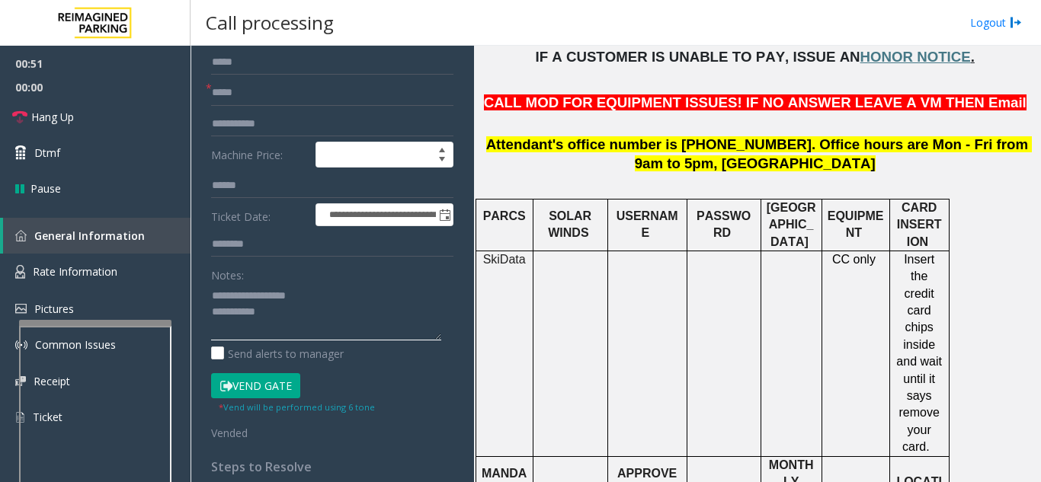
scroll to position [152, 0]
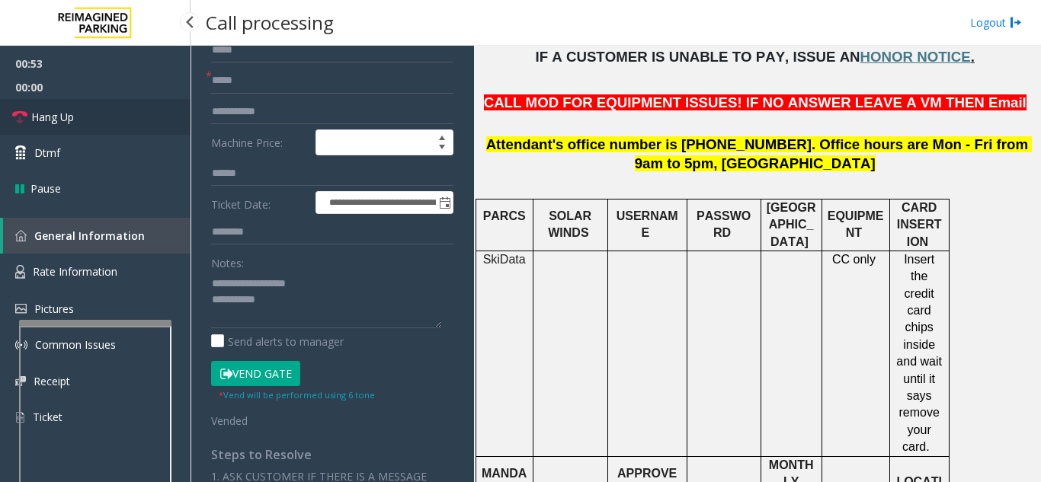
click at [89, 123] on link "Hang Up" at bounding box center [95, 117] width 190 height 36
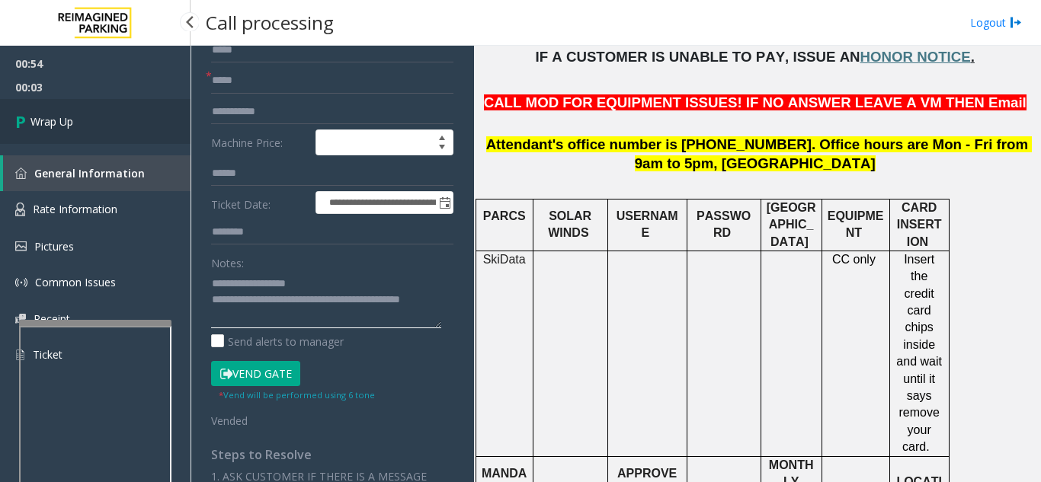
type textarea "**********"
click at [38, 102] on link "Wrap Up" at bounding box center [95, 121] width 190 height 45
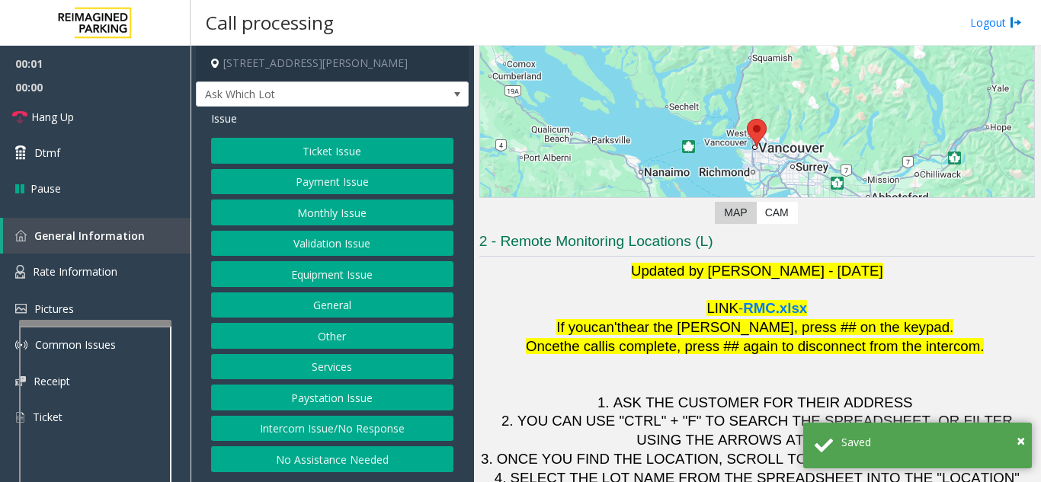
scroll to position [152, 0]
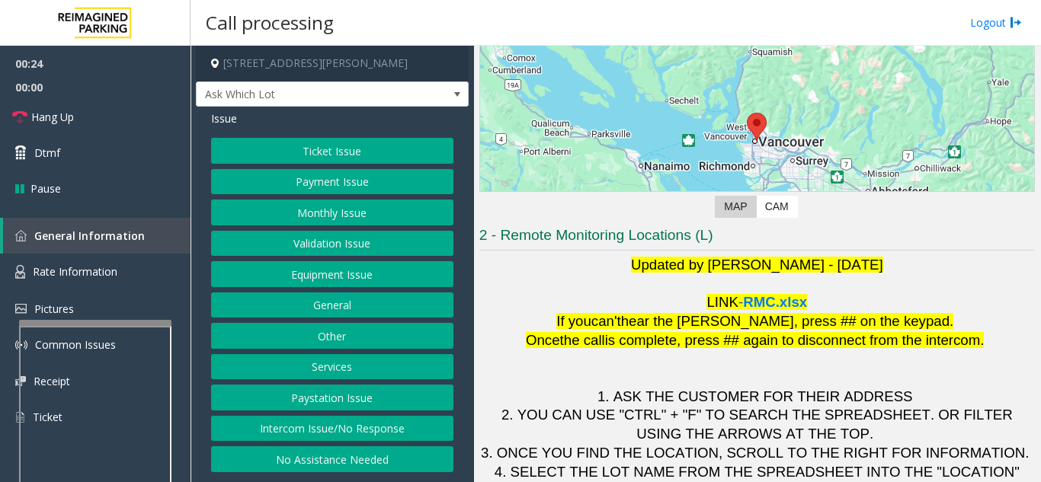
click at [366, 146] on button "Ticket Issue" at bounding box center [332, 151] width 242 height 26
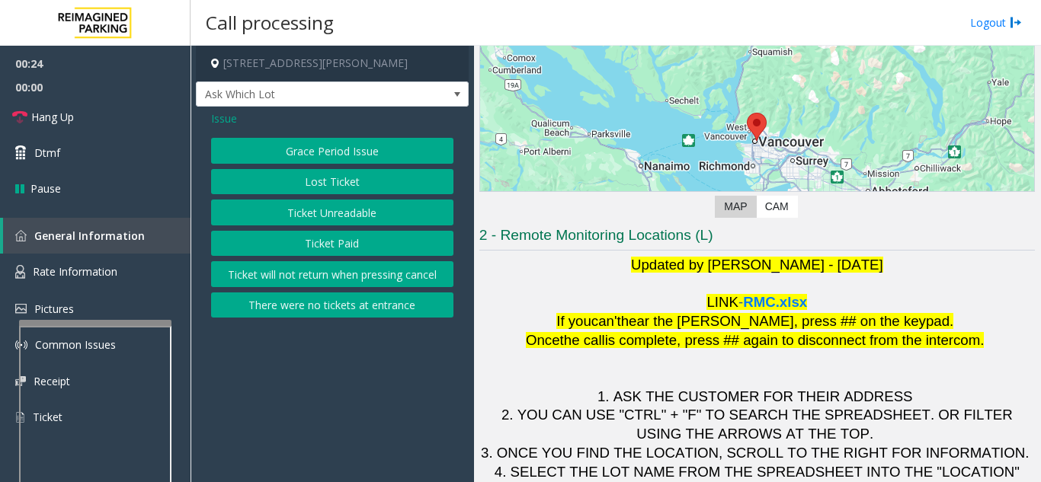
click at [348, 210] on button "Ticket Unreadable" at bounding box center [332, 213] width 242 height 26
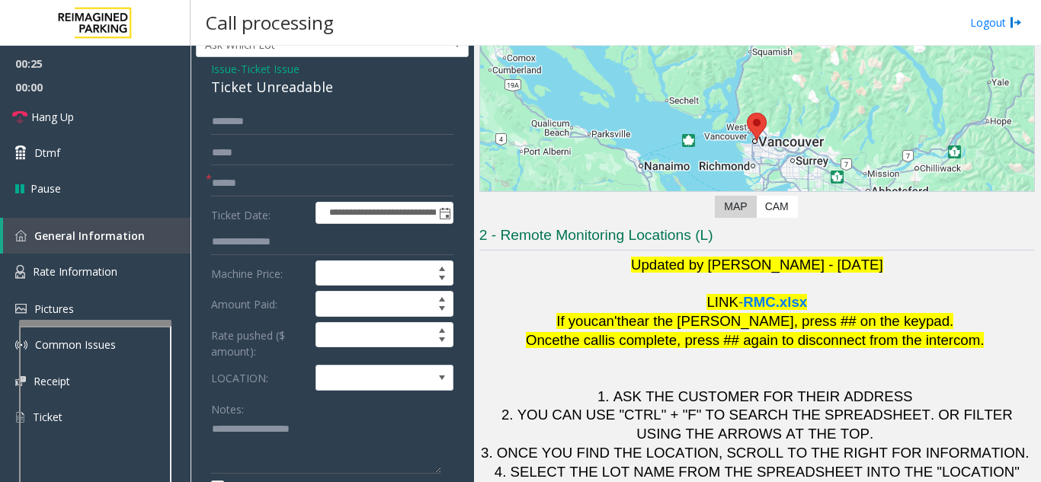
scroll to position [76, 0]
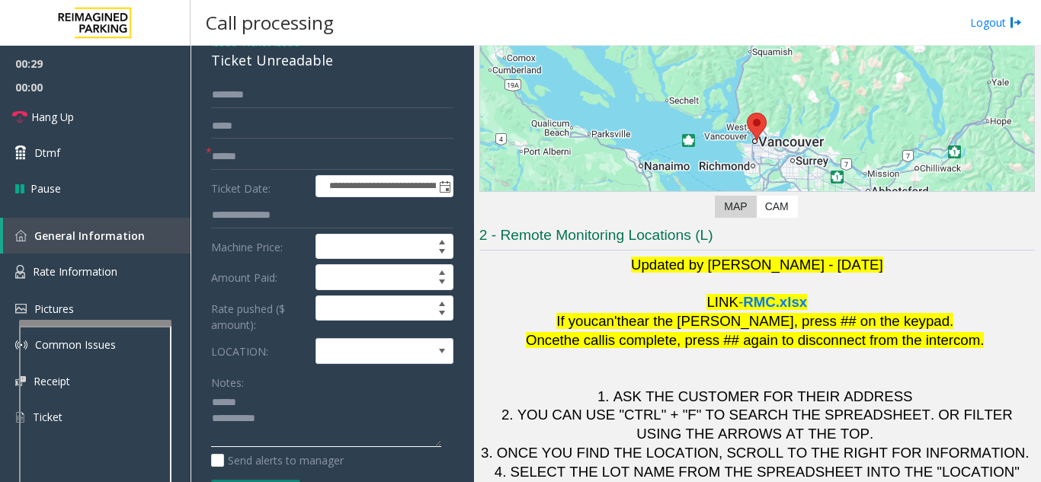
click at [261, 399] on textarea at bounding box center [326, 419] width 230 height 57
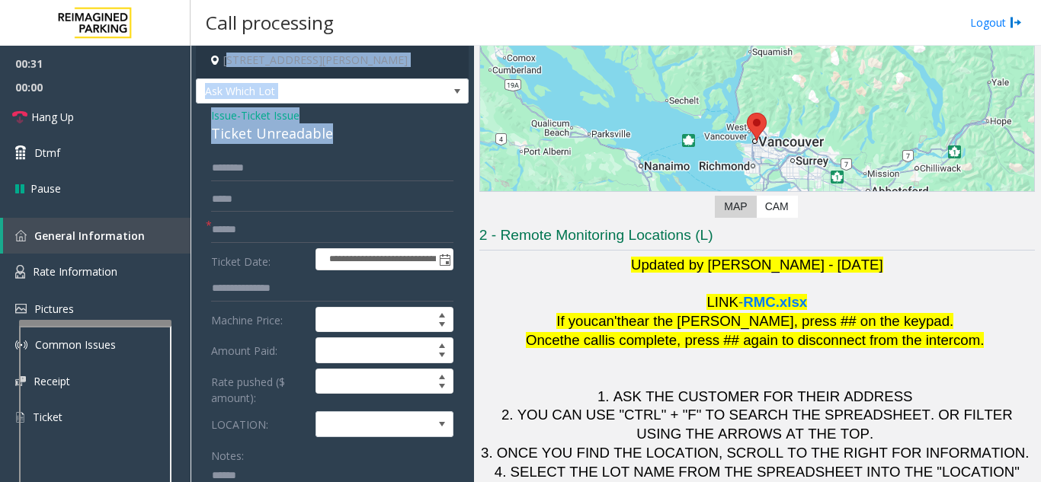
scroll to position [0, 0]
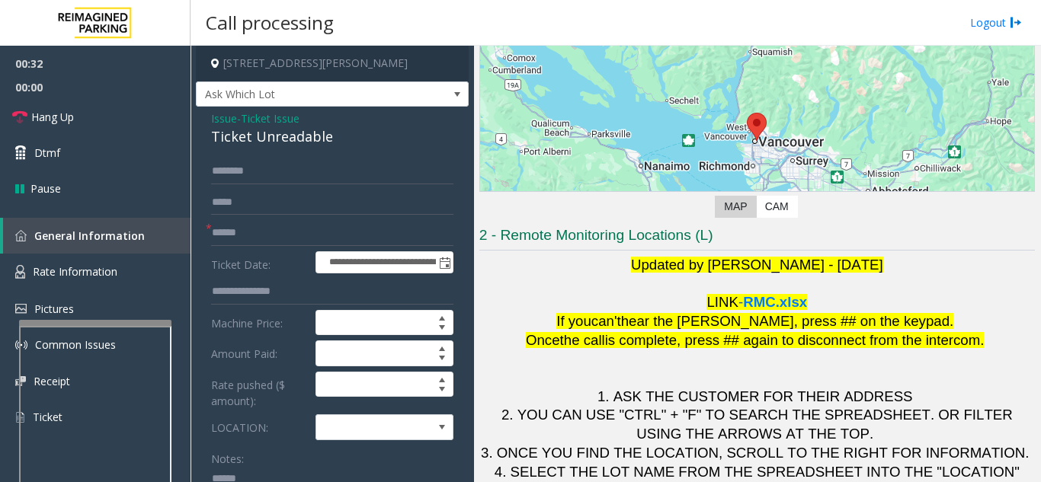
drag, startPoint x: 349, startPoint y: 63, endPoint x: 210, endPoint y: 149, distance: 163.5
drag, startPoint x: 202, startPoint y: 146, endPoint x: 330, endPoint y: 147, distance: 128.0
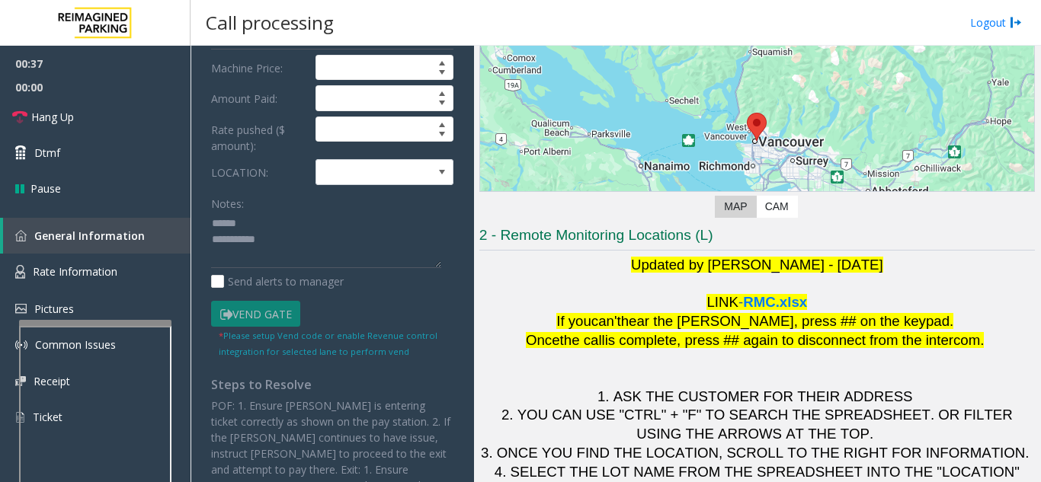
scroll to position [293, 0]
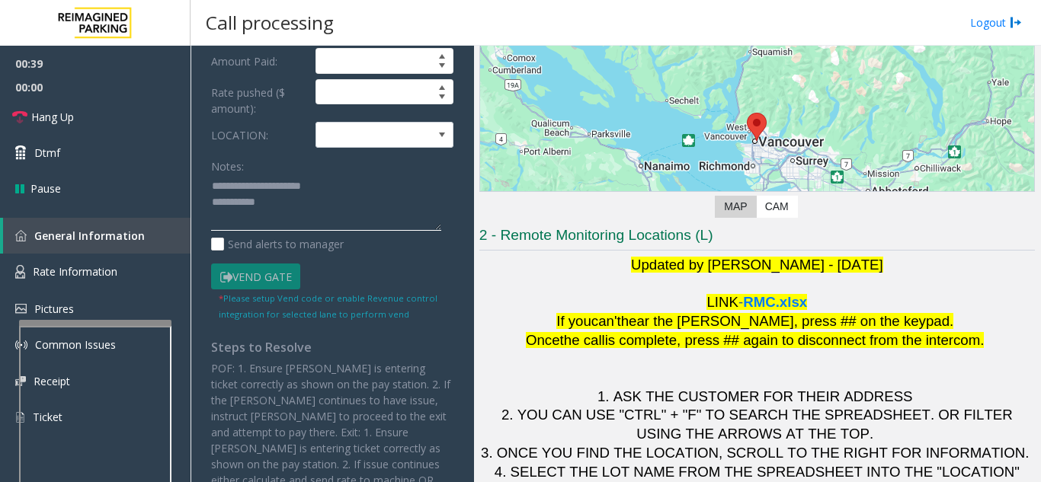
click at [331, 222] on textarea at bounding box center [326, 202] width 230 height 57
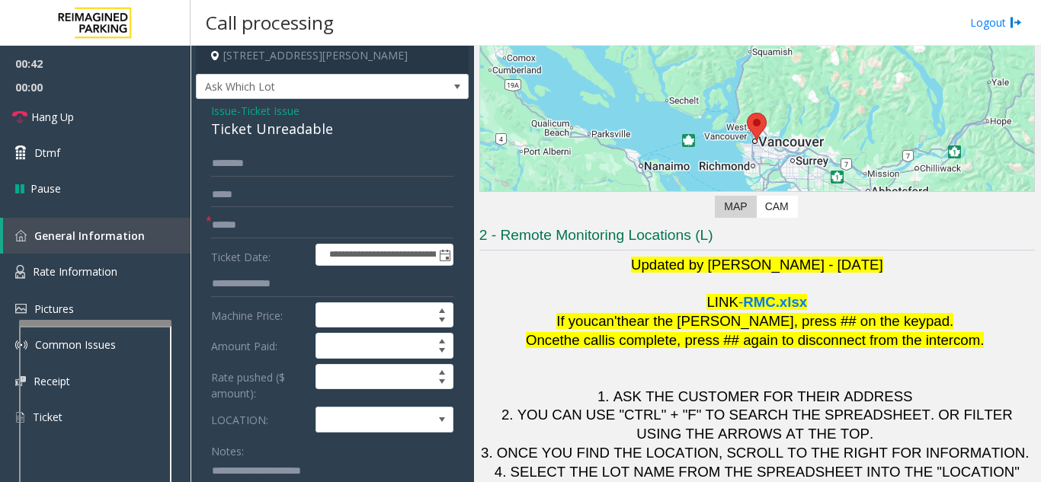
scroll to position [0, 0]
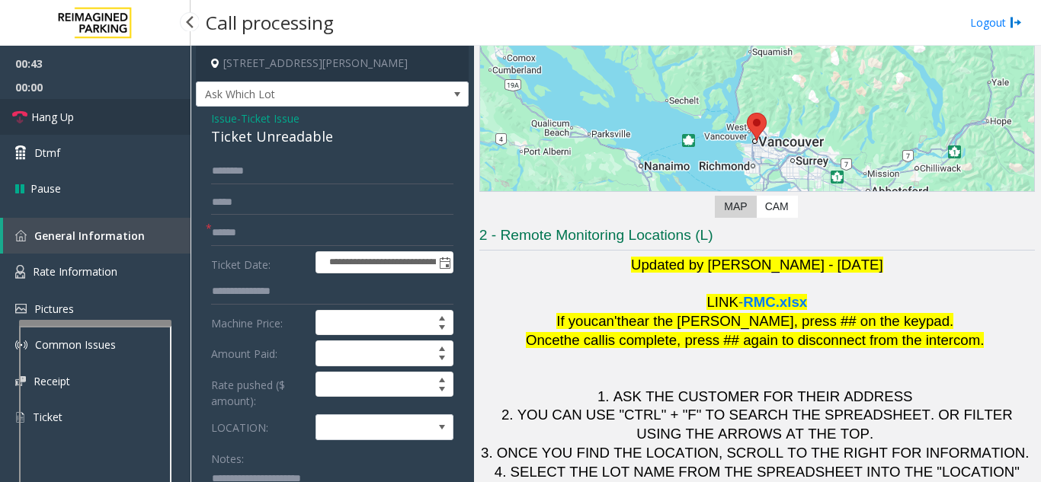
type textarea "**********"
click at [51, 120] on span "Hang Up" at bounding box center [52, 117] width 43 height 16
click at [257, 238] on input "text" at bounding box center [332, 233] width 242 height 26
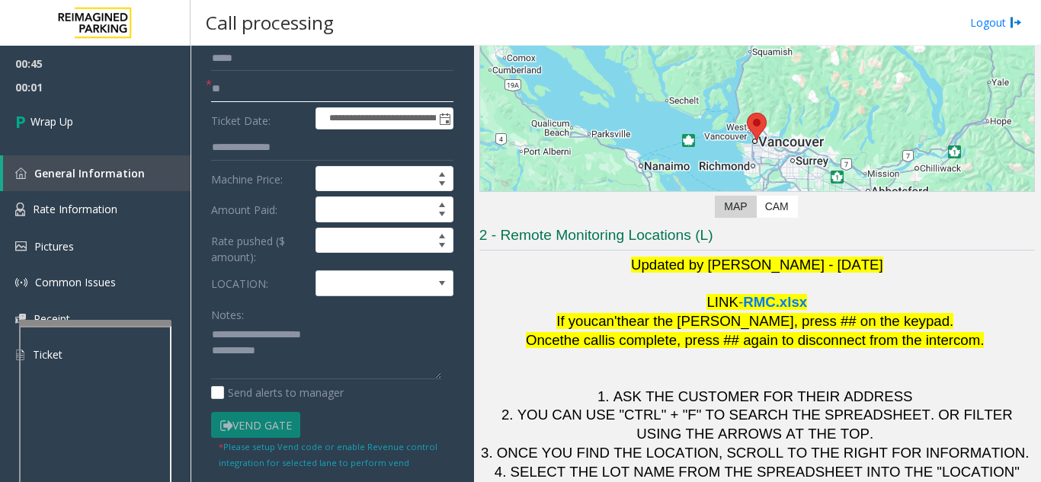
scroll to position [152, 0]
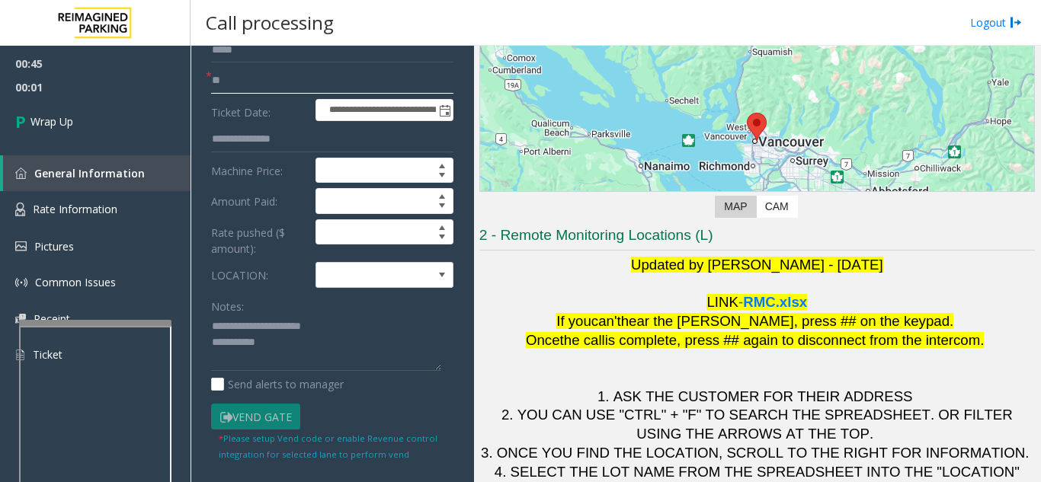
type input "**"
click at [314, 359] on textarea at bounding box center [326, 343] width 230 height 57
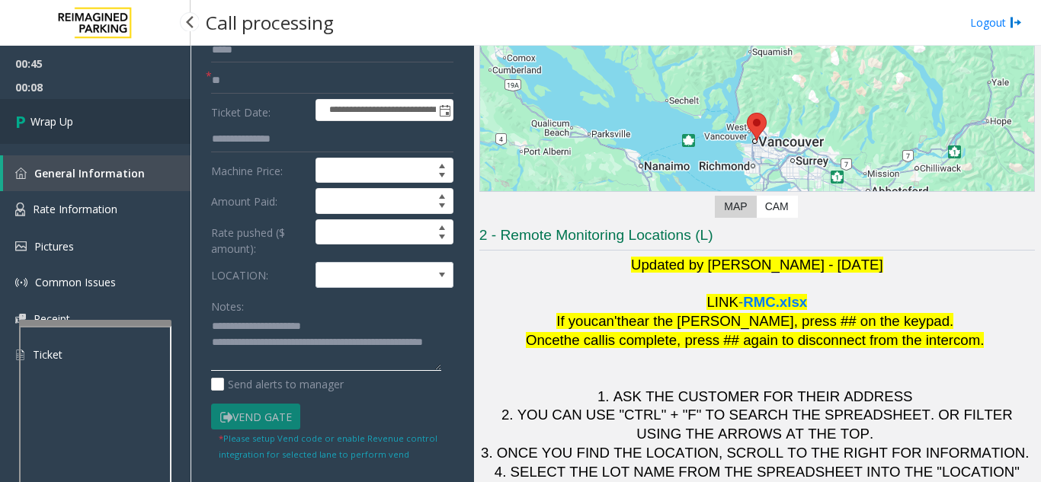
type textarea "**********"
click at [78, 123] on link "Wrap Up" at bounding box center [95, 121] width 190 height 45
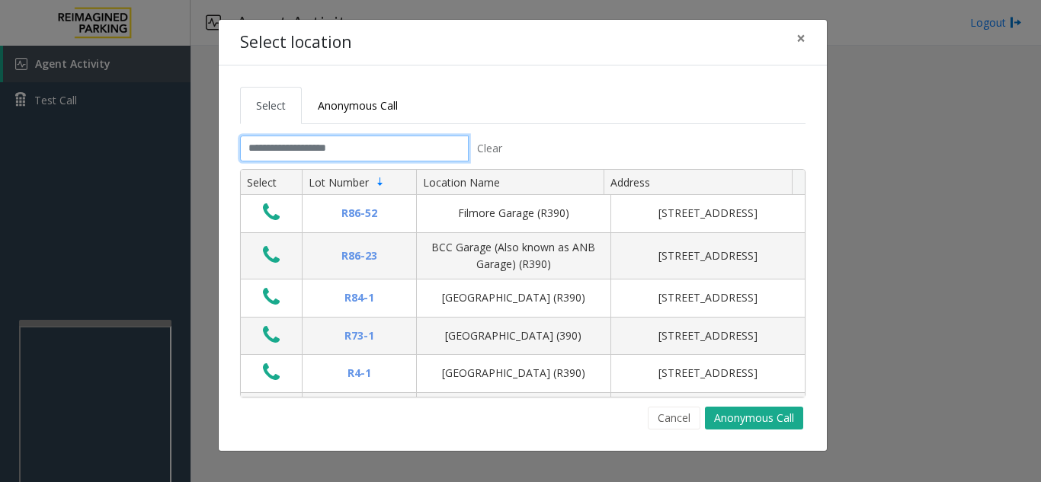
click at [395, 142] on input "text" at bounding box center [354, 149] width 229 height 26
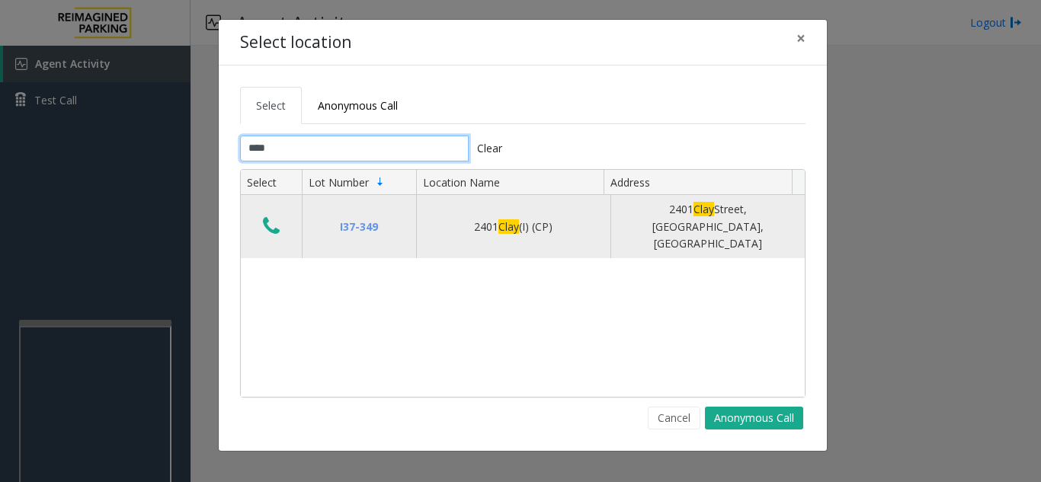
type input "****"
click at [273, 216] on icon "Data table" at bounding box center [271, 226] width 17 height 21
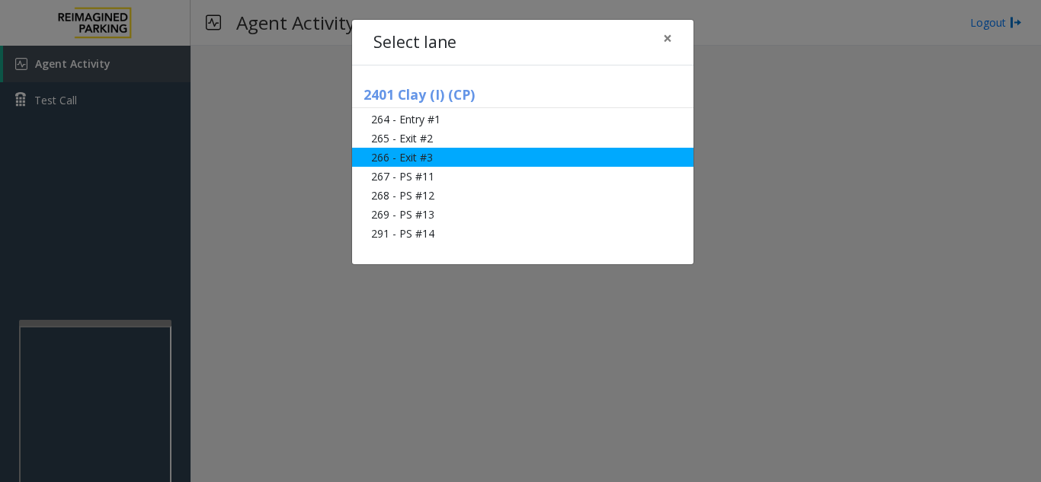
click at [491, 160] on li "266 - Exit #3" at bounding box center [522, 157] width 341 height 19
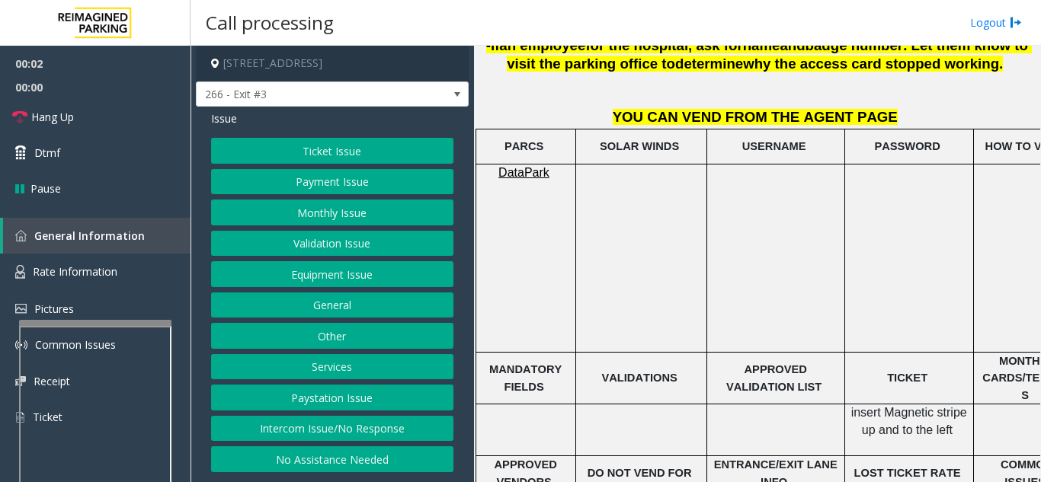
scroll to position [610, 0]
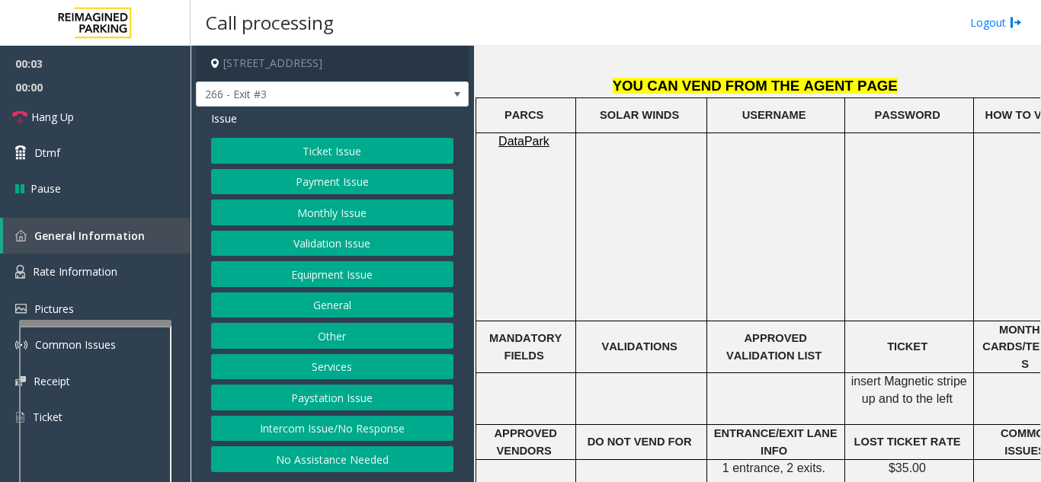
click at [384, 158] on button "Ticket Issue" at bounding box center [332, 151] width 242 height 26
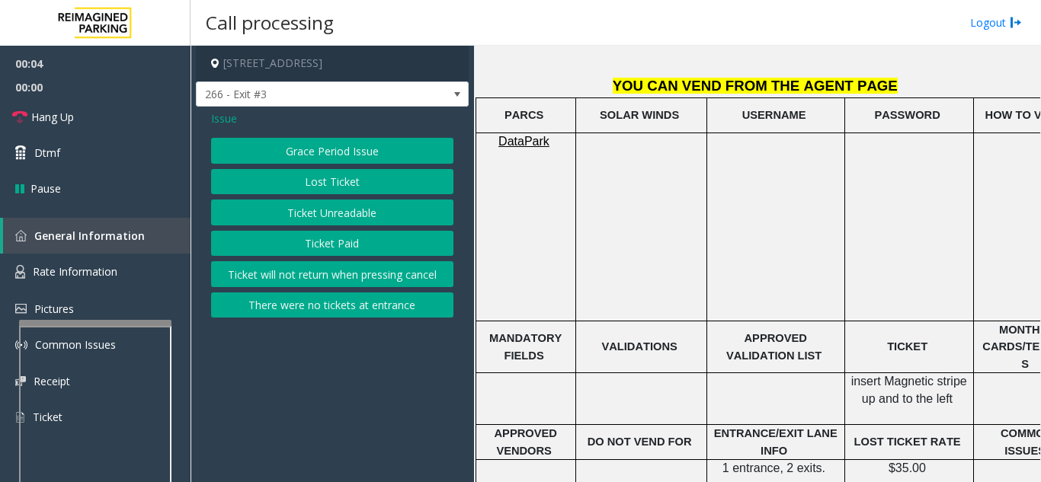
click at [387, 211] on button "Ticket Unreadable" at bounding box center [332, 213] width 242 height 26
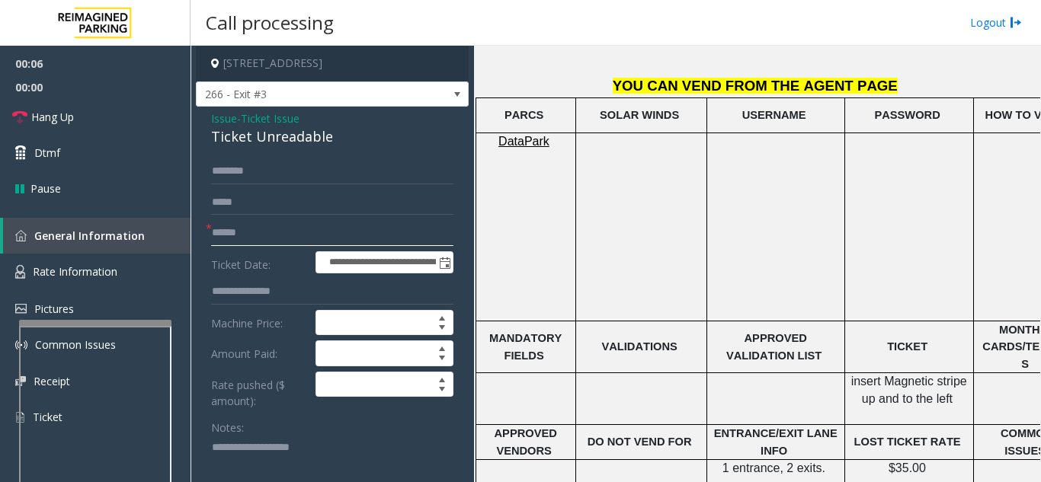
click at [366, 231] on input "text" at bounding box center [332, 233] width 242 height 26
type input "******"
click at [261, 447] on textarea at bounding box center [326, 464] width 230 height 57
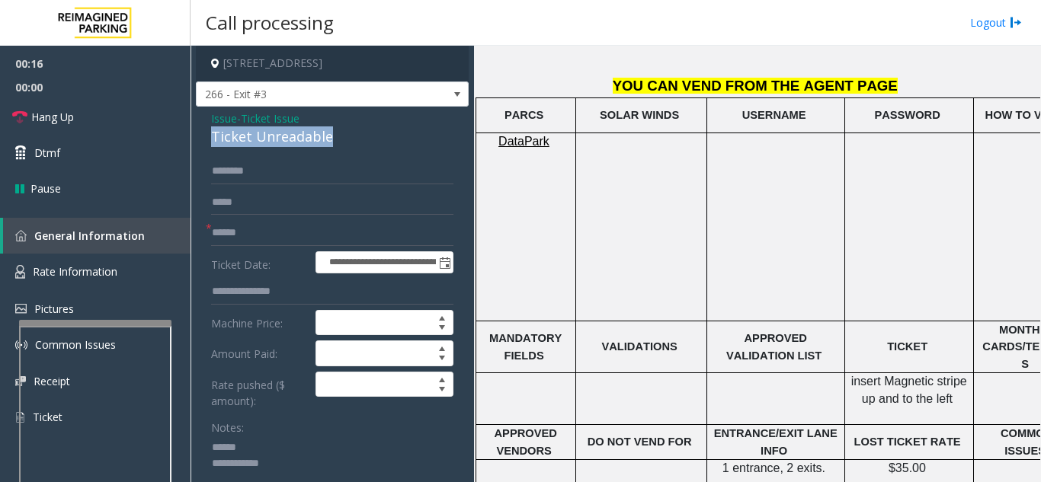
drag, startPoint x: 202, startPoint y: 130, endPoint x: 351, endPoint y: 139, distance: 148.8
click at [352, 469] on textarea at bounding box center [326, 464] width 230 height 57
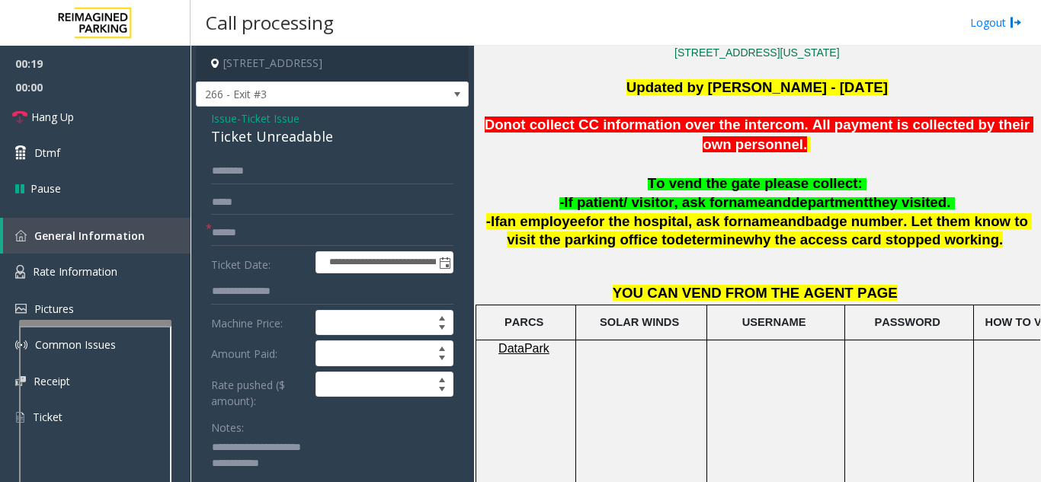
scroll to position [381, 0]
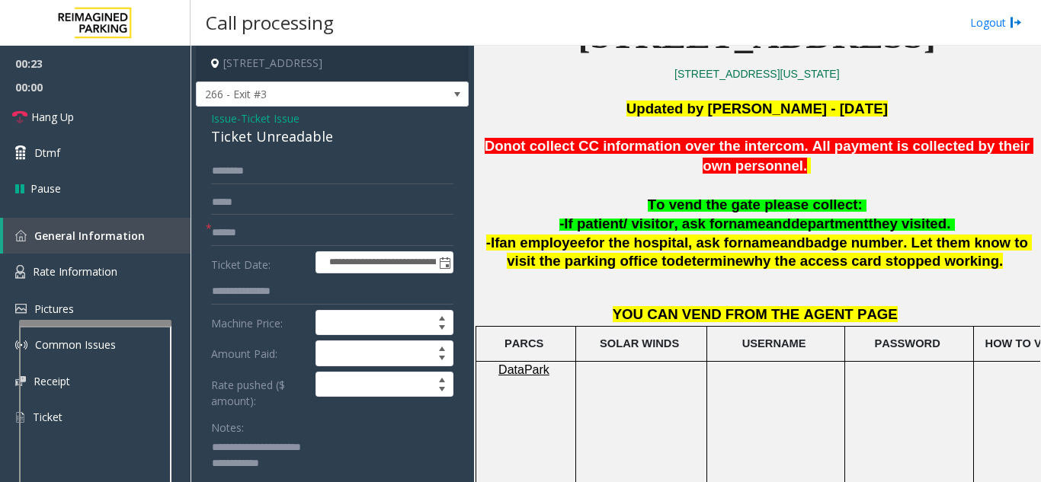
type textarea "**********"
click at [344, 169] on input "text" at bounding box center [332, 171] width 242 height 26
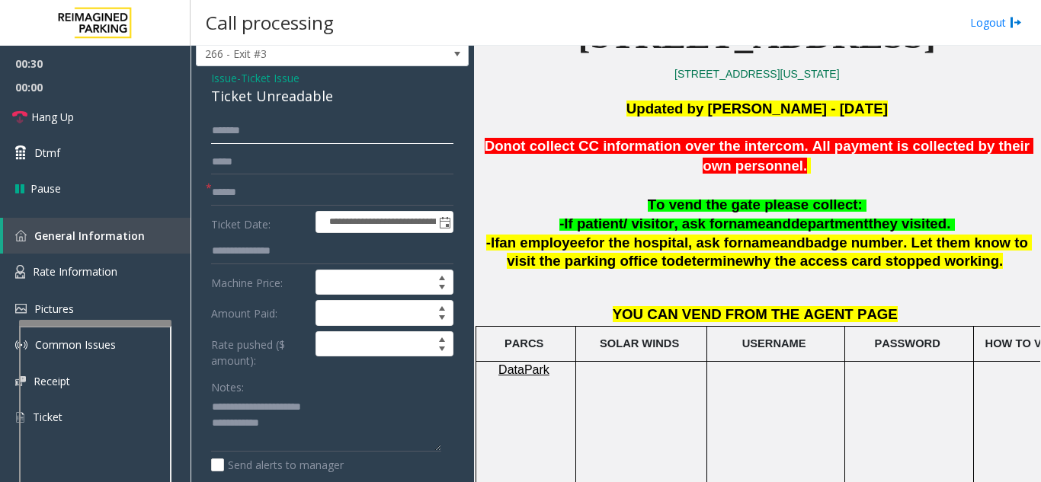
scroll to position [76, 0]
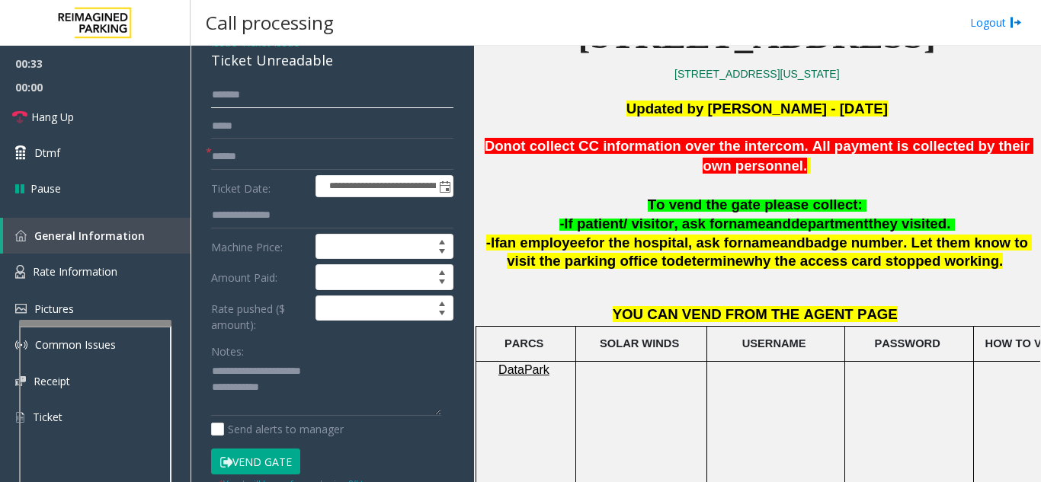
type input "******"
click at [245, 464] on button "Vend Gate" at bounding box center [255, 462] width 89 height 26
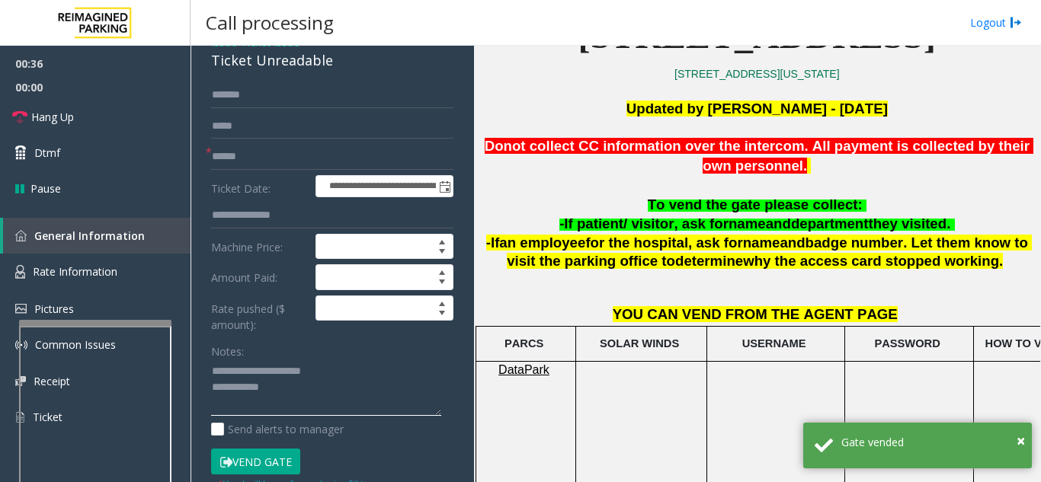
click at [303, 392] on textarea at bounding box center [326, 388] width 230 height 57
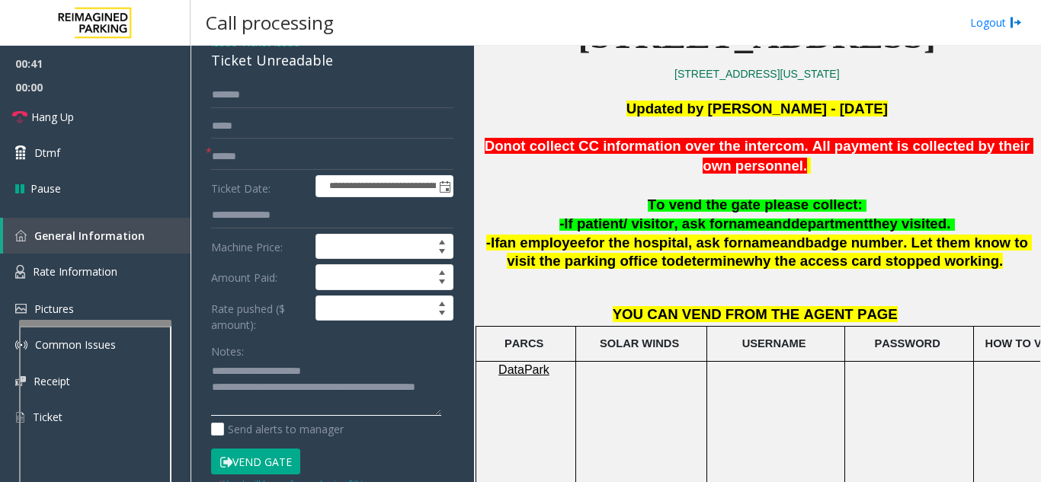
type textarea "**********"
click at [308, 349] on div "Notes:" at bounding box center [332, 377] width 242 height 78
click at [38, 102] on link "Hang Up" at bounding box center [95, 117] width 190 height 36
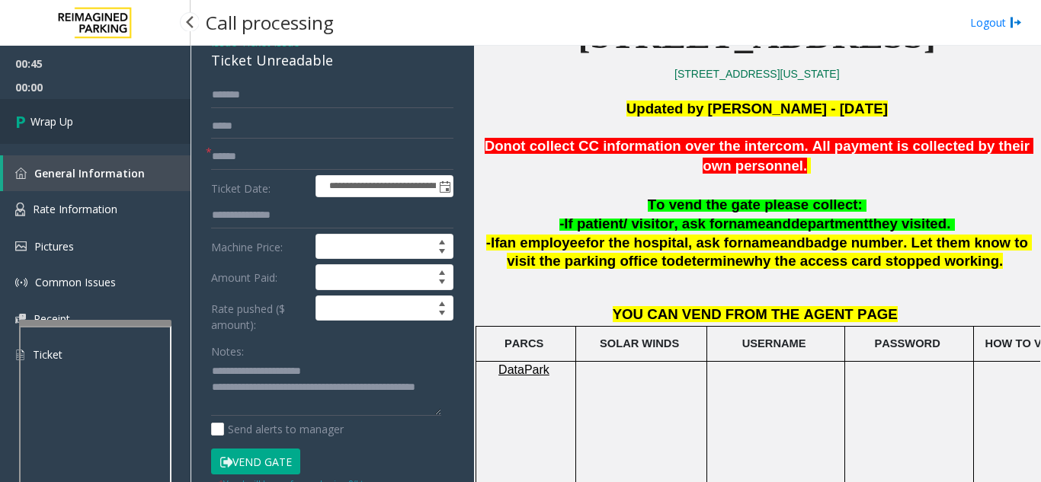
click at [63, 125] on span "Wrap Up" at bounding box center [51, 122] width 43 height 16
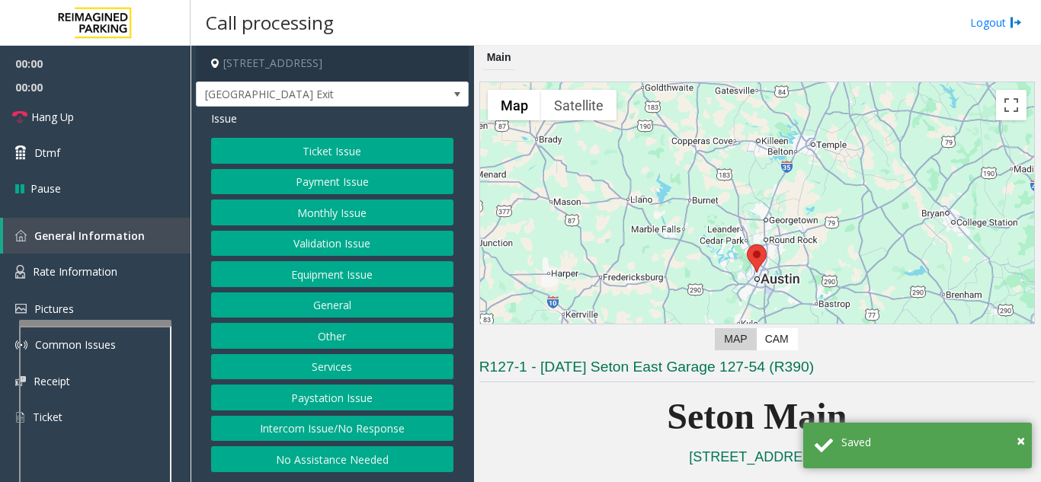
click at [320, 264] on button "Equipment Issue" at bounding box center [332, 274] width 242 height 26
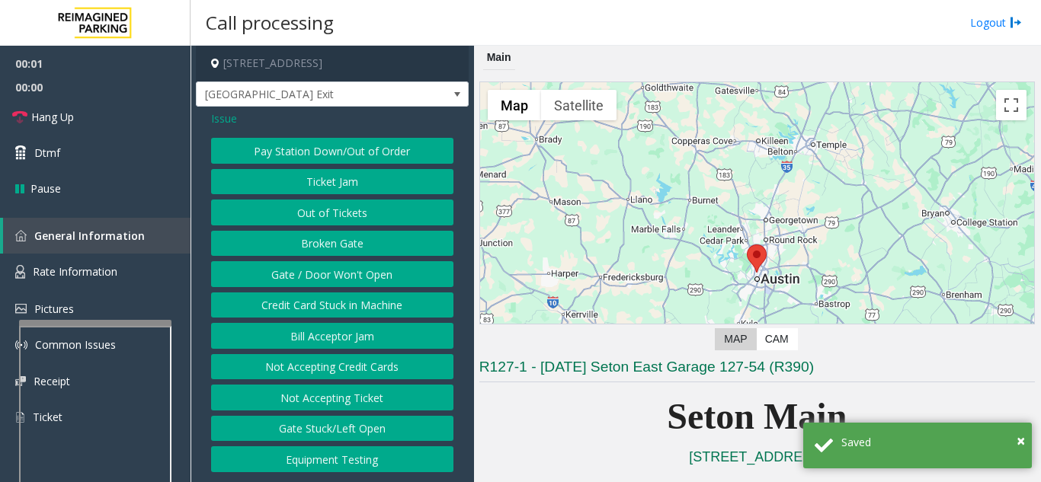
click at [320, 264] on button "Gate / Door Won't Open" at bounding box center [332, 274] width 242 height 26
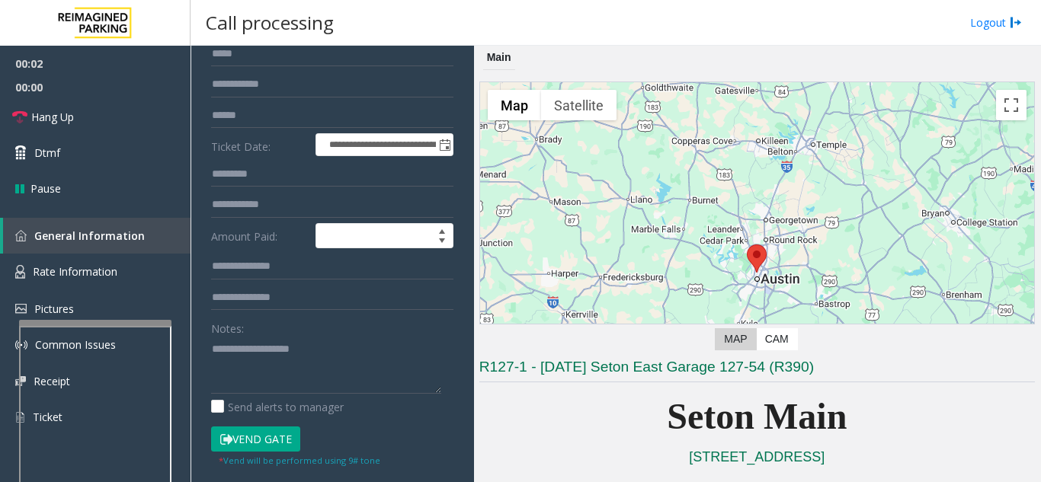
scroll to position [152, 0]
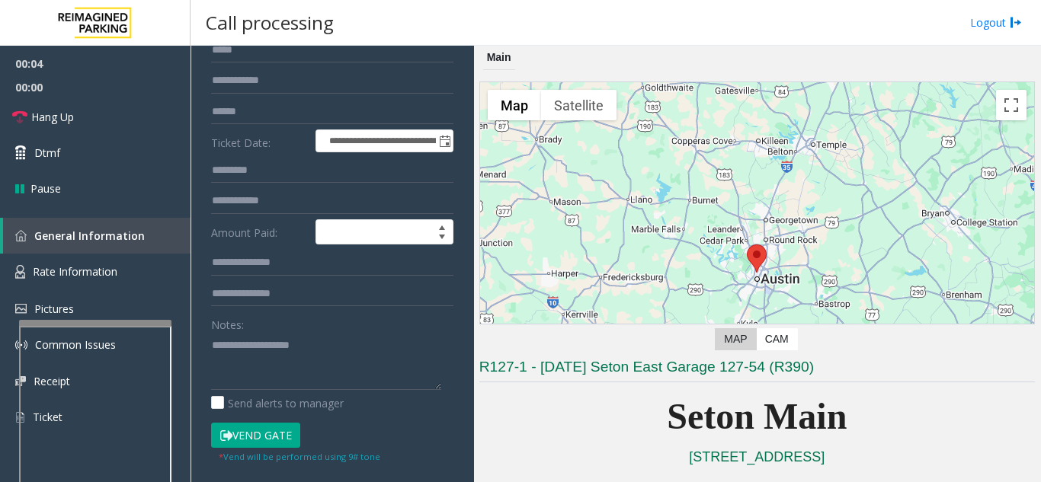
click at [256, 433] on button "Vend Gate" at bounding box center [255, 436] width 89 height 26
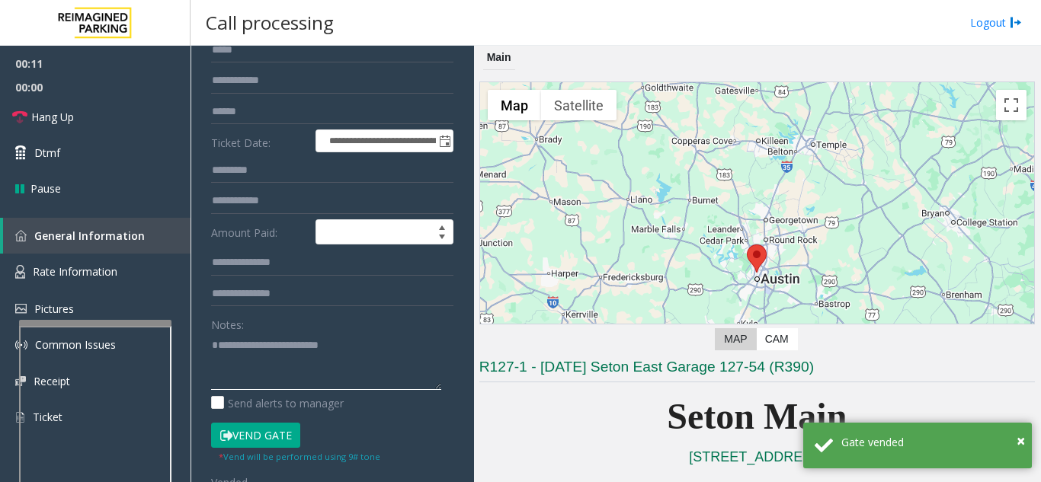
click at [371, 335] on textarea at bounding box center [326, 361] width 230 height 57
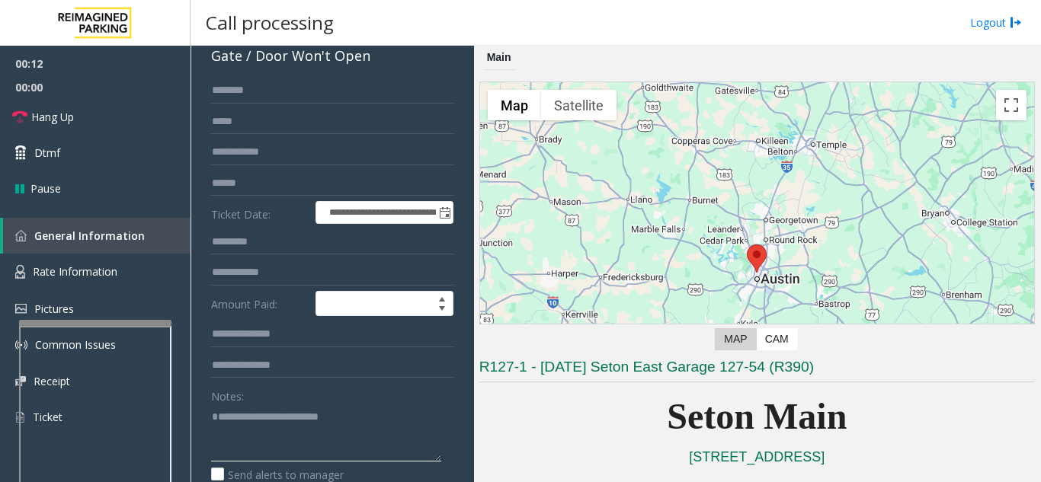
scroll to position [0, 0]
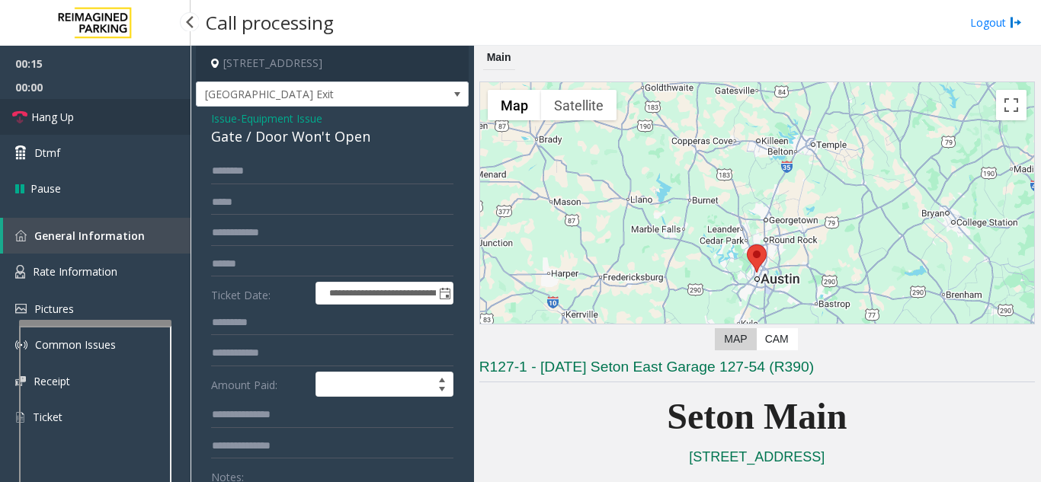
type textarea "**********"
click at [115, 114] on link "Hang Up" at bounding box center [95, 117] width 190 height 36
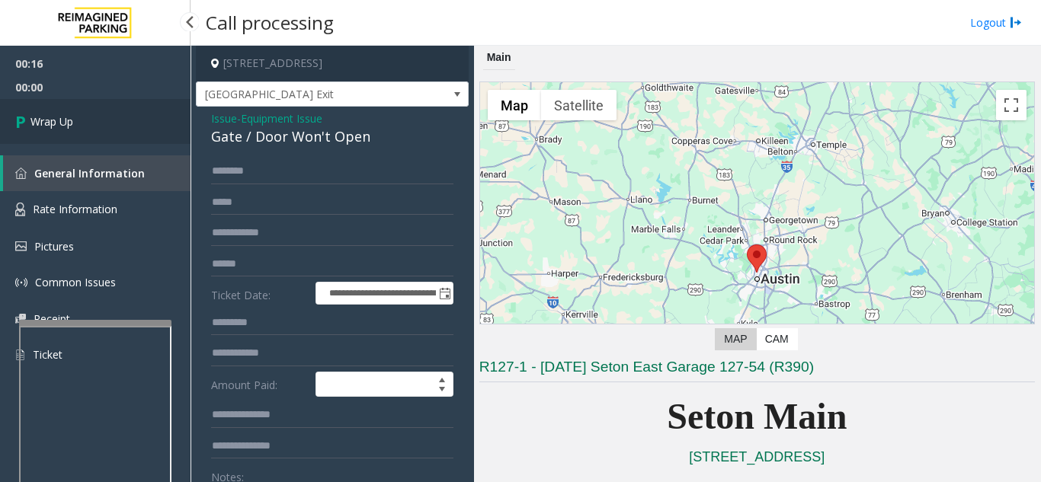
click at [149, 136] on link "Wrap Up" at bounding box center [95, 121] width 190 height 45
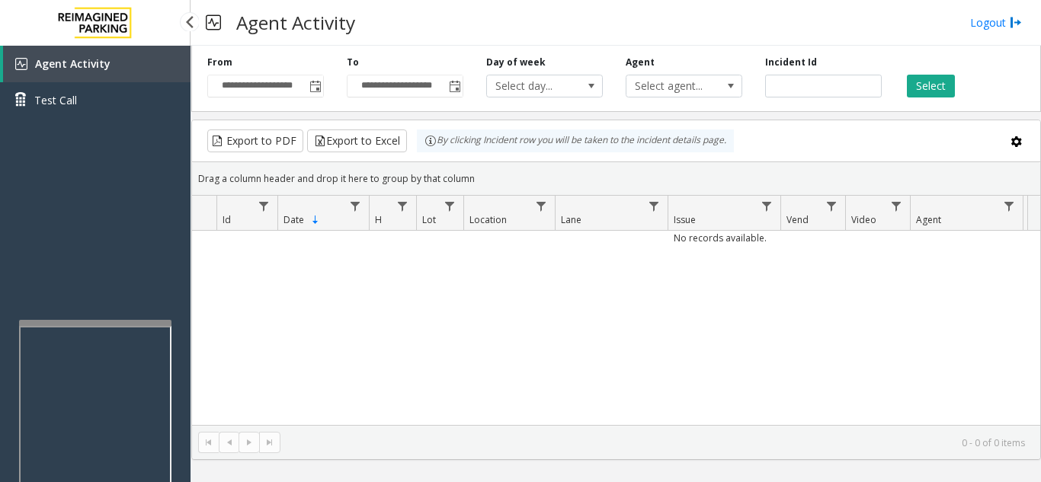
click at [128, 65] on link "Agent Activity" at bounding box center [96, 64] width 187 height 37
click at [317, 90] on span "Toggle popup" at bounding box center [315, 87] width 12 height 12
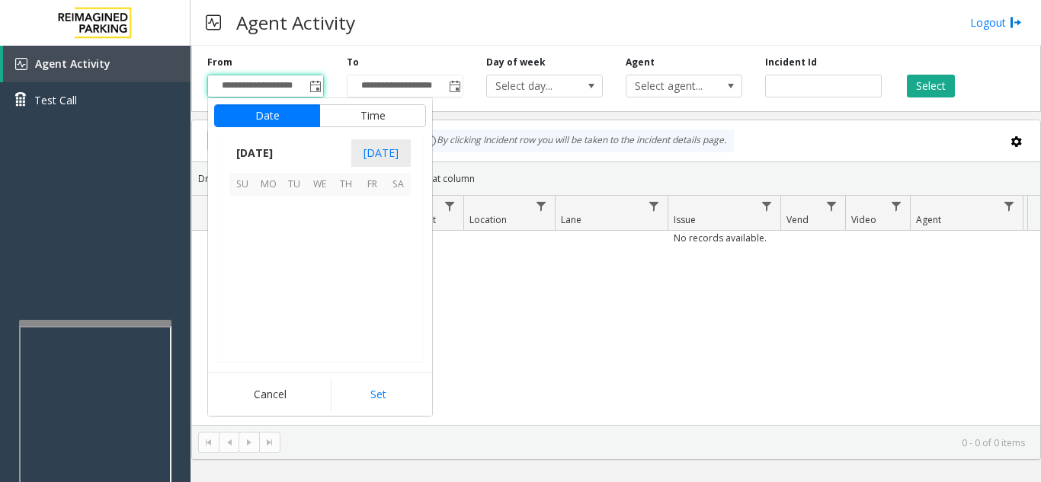
scroll to position [273652, 0]
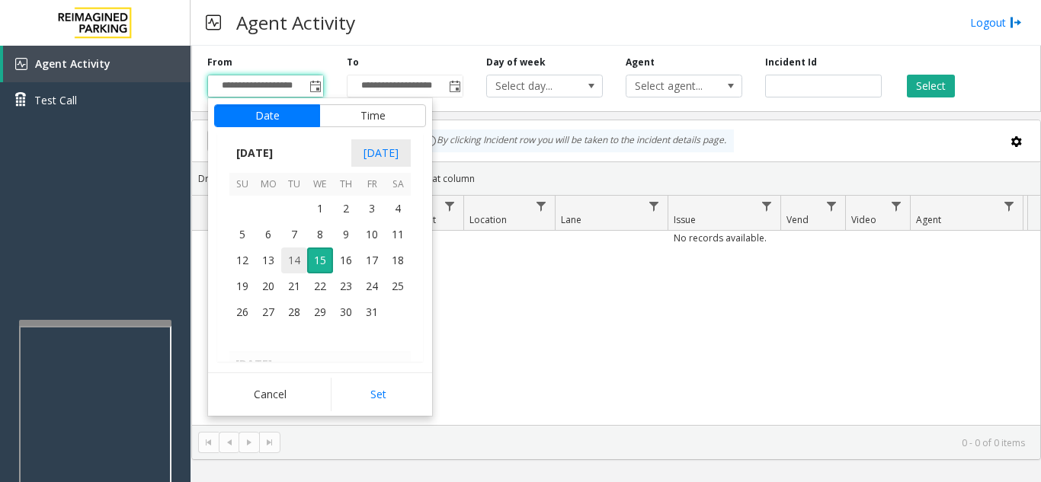
click at [288, 258] on span "14" at bounding box center [294, 261] width 26 height 26
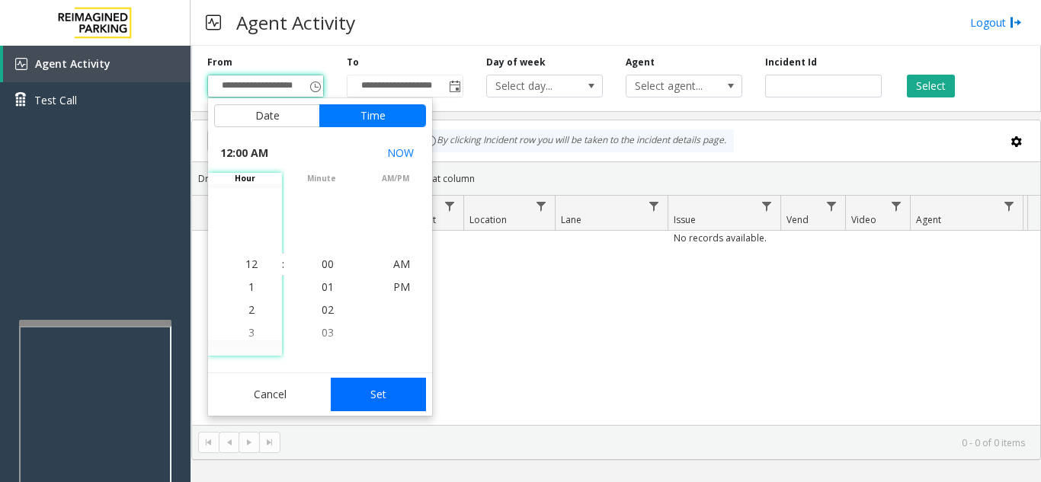
click at [367, 398] on button "Set" at bounding box center [379, 395] width 96 height 34
type input "**********"
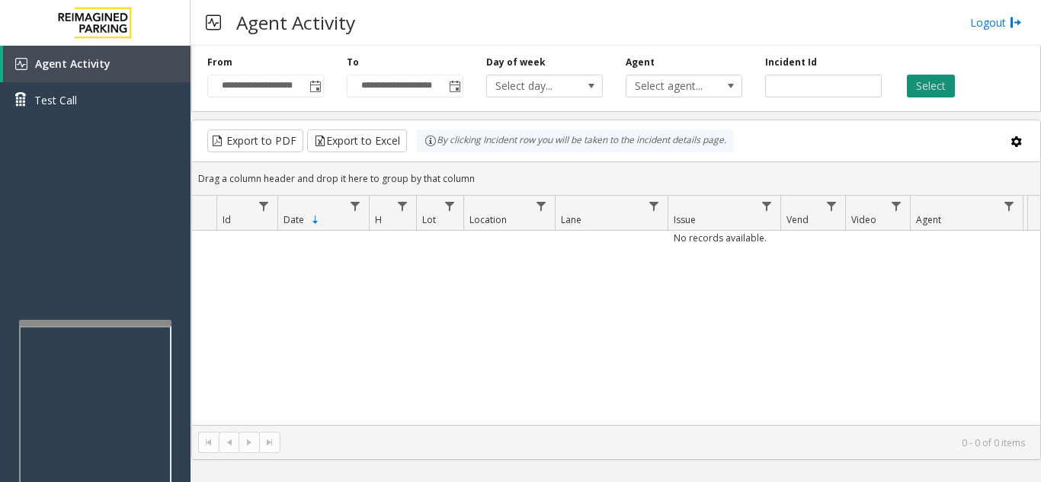
click at [936, 83] on button "Select" at bounding box center [931, 86] width 48 height 23
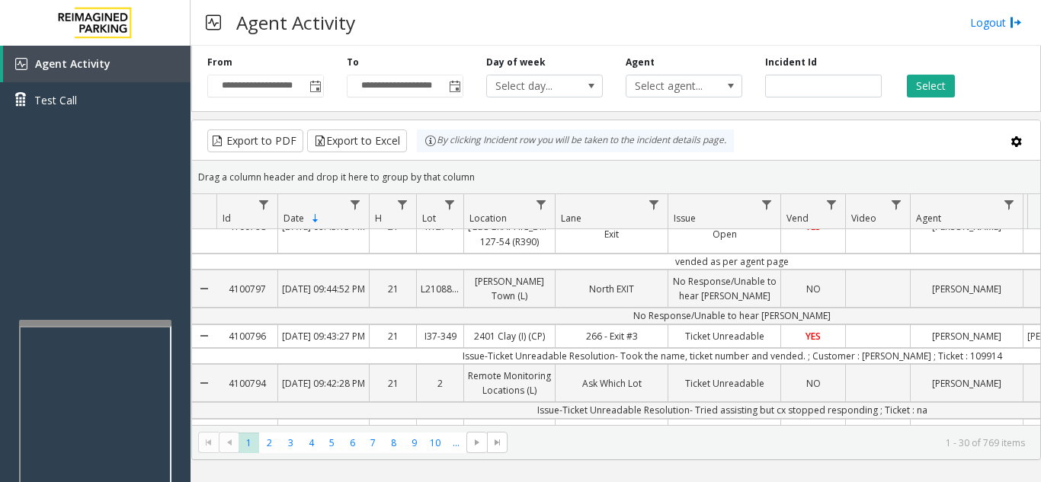
scroll to position [0, 0]
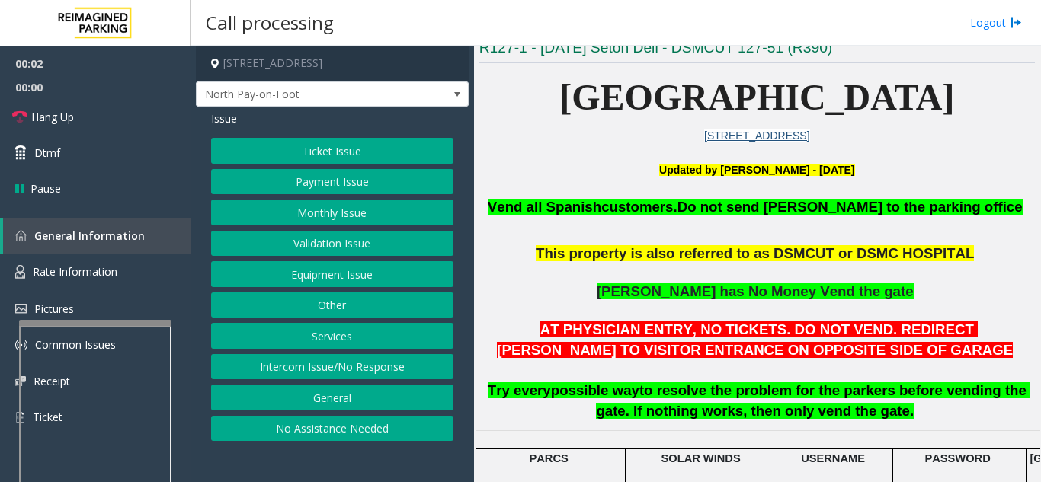
scroll to position [381, 0]
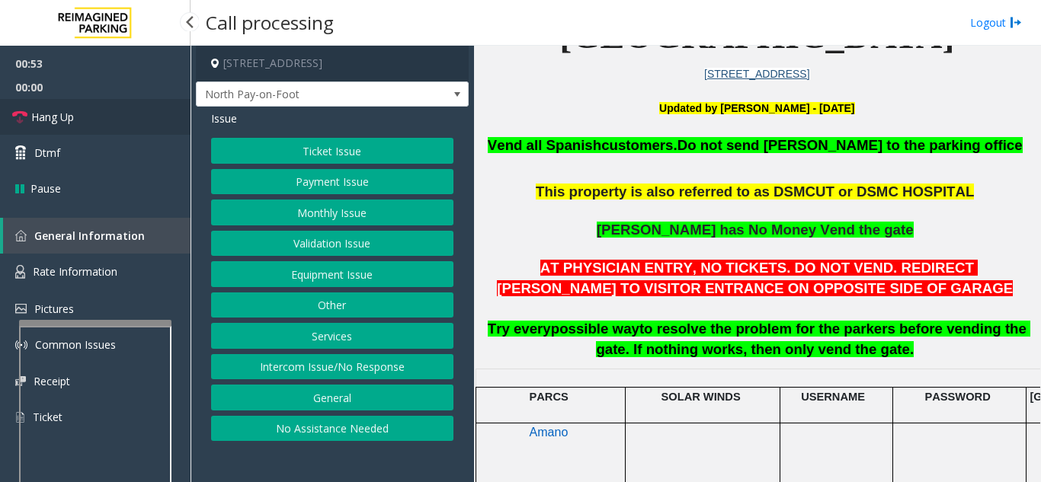
click at [75, 118] on link "Hang Up" at bounding box center [95, 117] width 190 height 36
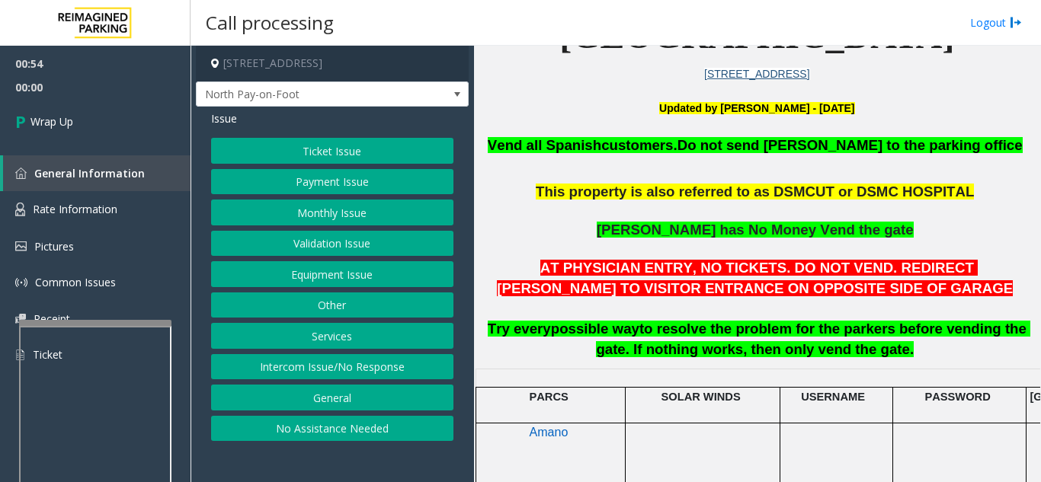
click at [286, 291] on div "Ticket Issue Payment Issue Monthly Issue Validation Issue Equipment Issue Other…" at bounding box center [332, 289] width 242 height 303
click at [292, 274] on button "Equipment Issue" at bounding box center [332, 274] width 242 height 26
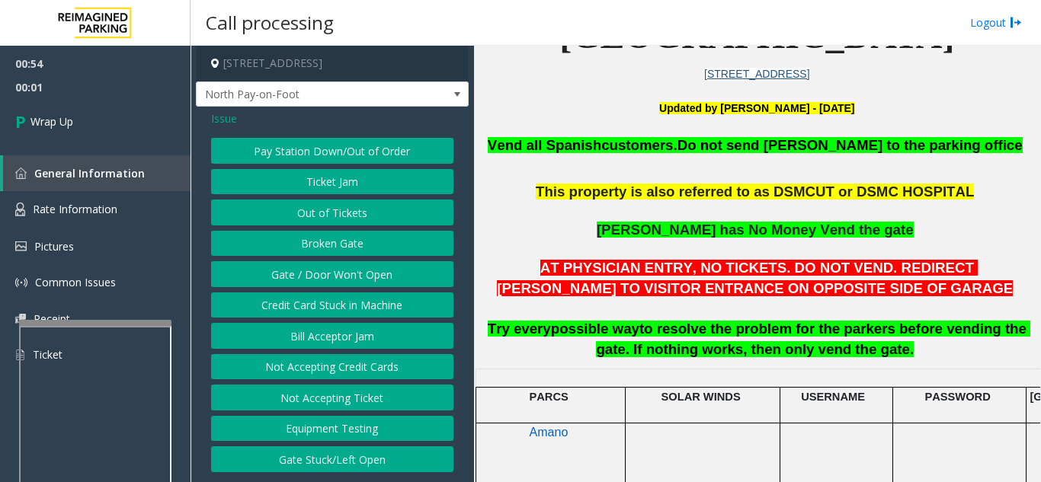
click at [292, 274] on button "Gate / Door Won't Open" at bounding box center [332, 274] width 242 height 26
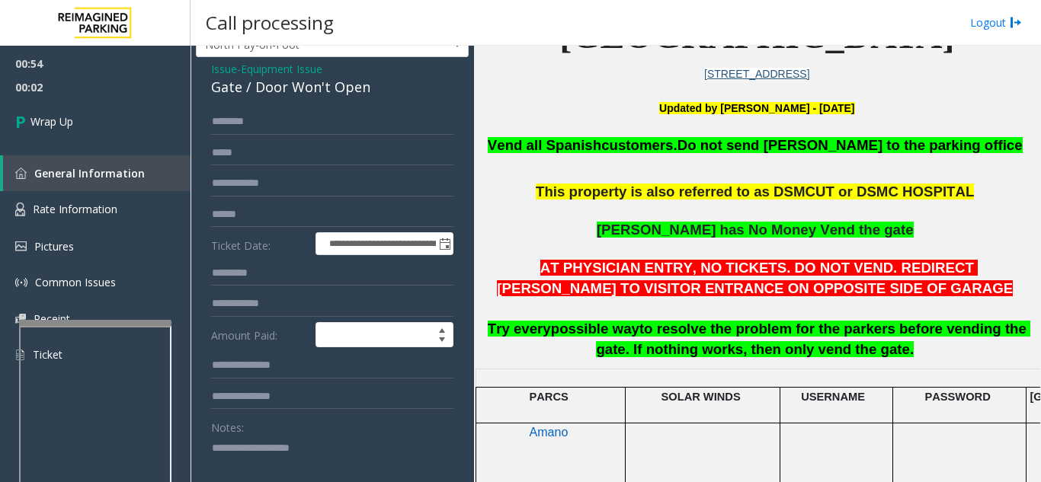
scroll to position [76, 0]
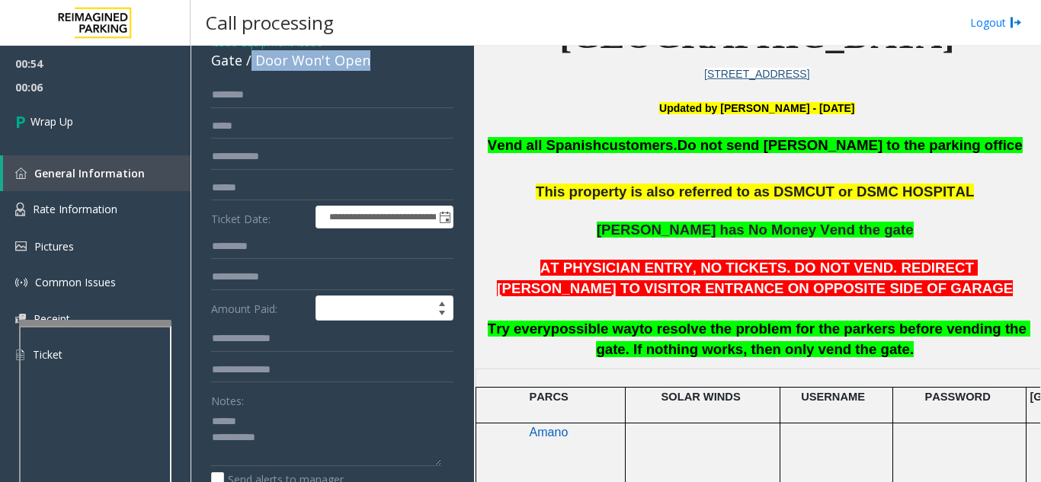
drag, startPoint x: 250, startPoint y: 67, endPoint x: 386, endPoint y: 72, distance: 136.5
click at [387, 72] on div "**********" at bounding box center [332, 416] width 273 height 772
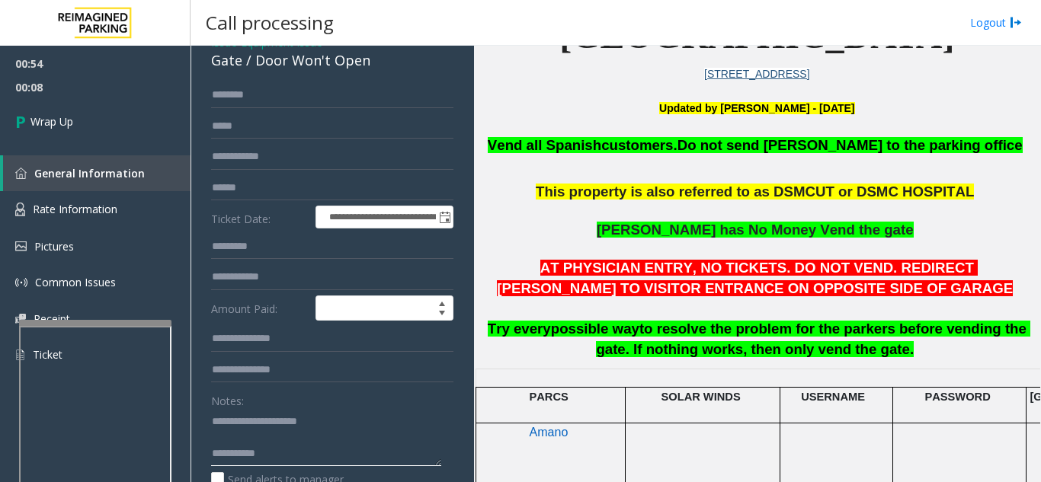
click at [332, 431] on textarea at bounding box center [326, 437] width 230 height 57
click at [332, 439] on textarea at bounding box center [326, 437] width 230 height 57
click at [336, 447] on textarea at bounding box center [326, 437] width 230 height 57
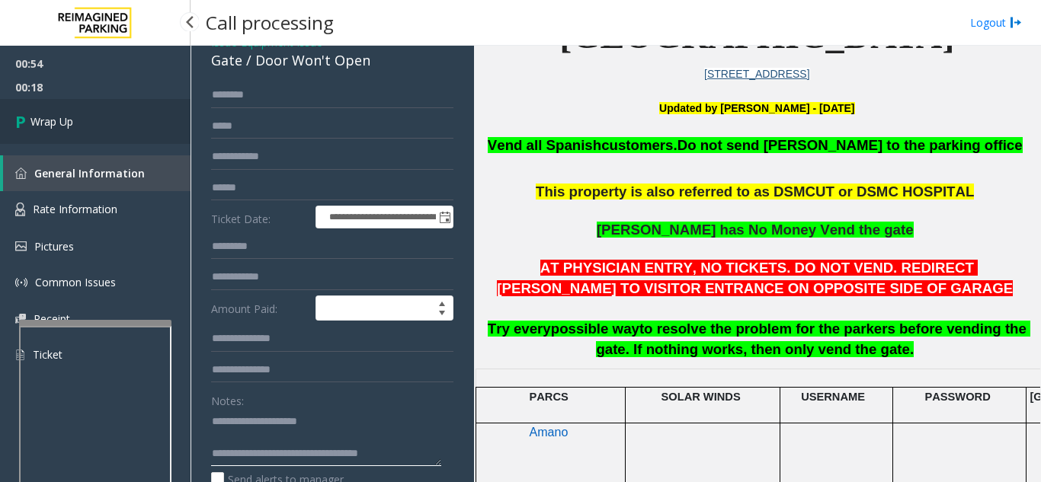
type textarea "**********"
click at [101, 116] on link "Wrap Up" at bounding box center [95, 121] width 190 height 45
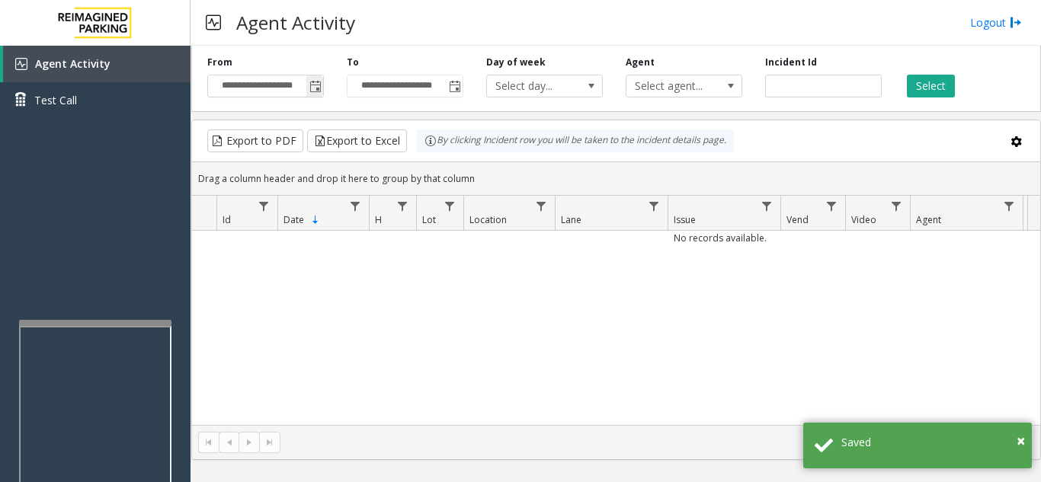
click at [318, 85] on span "Toggle popup" at bounding box center [315, 87] width 12 height 12
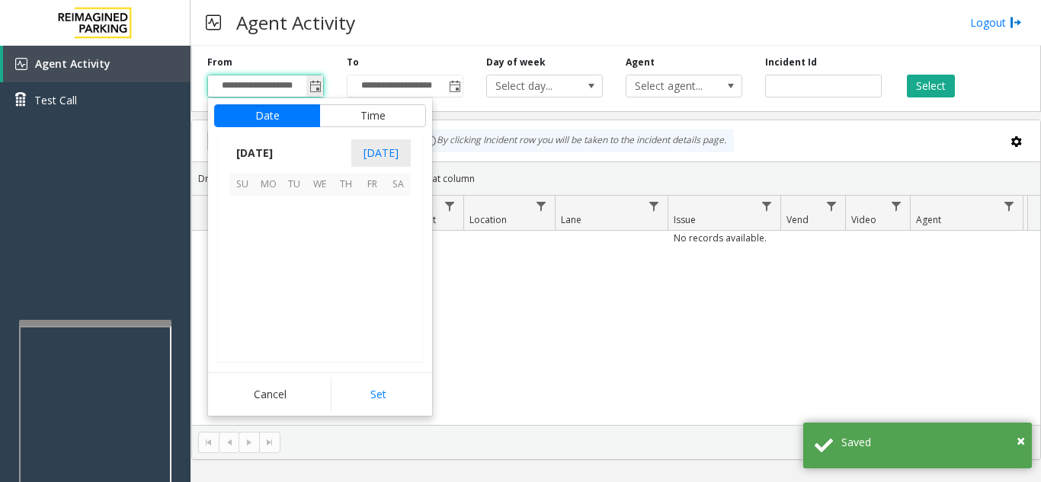
scroll to position [273652, 0]
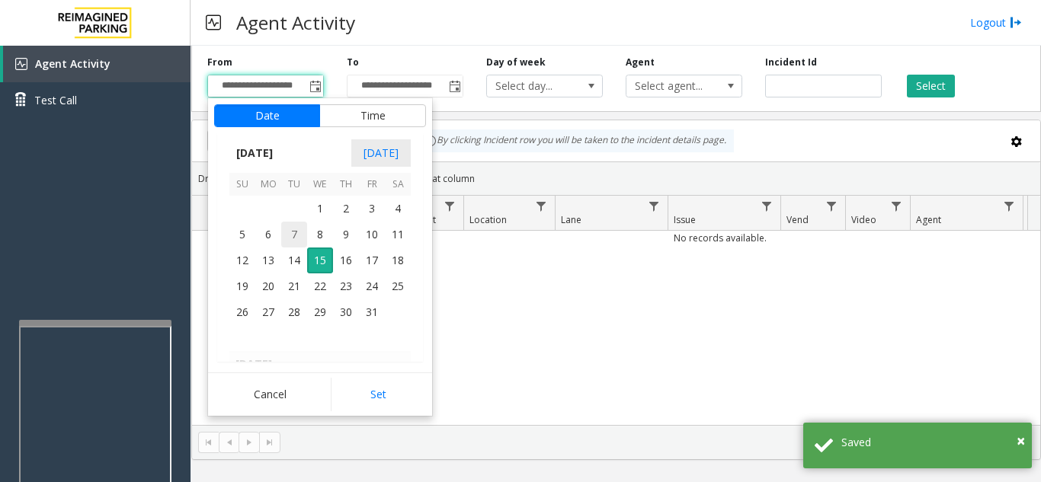
click at [293, 247] on span "7" at bounding box center [294, 235] width 26 height 26
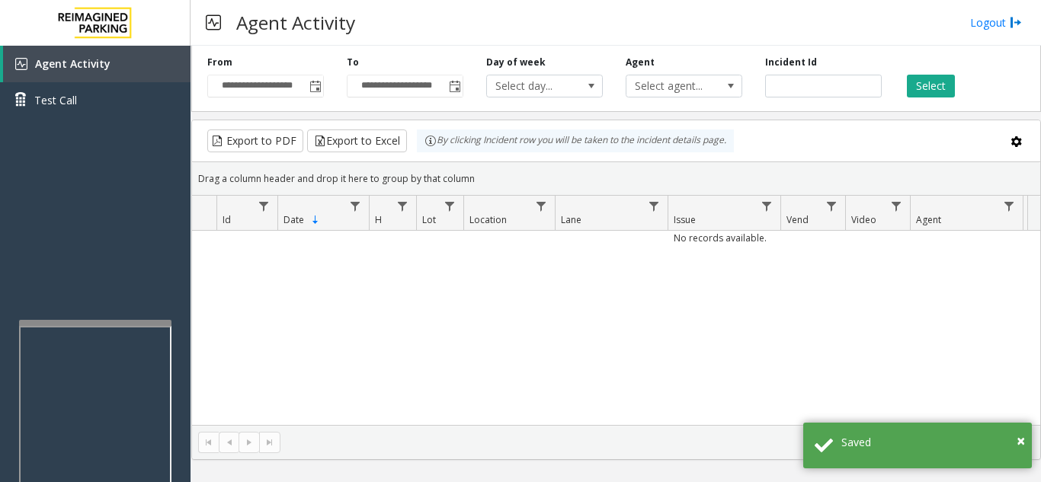
click at [467, 295] on div "No records available." at bounding box center [616, 328] width 848 height 194
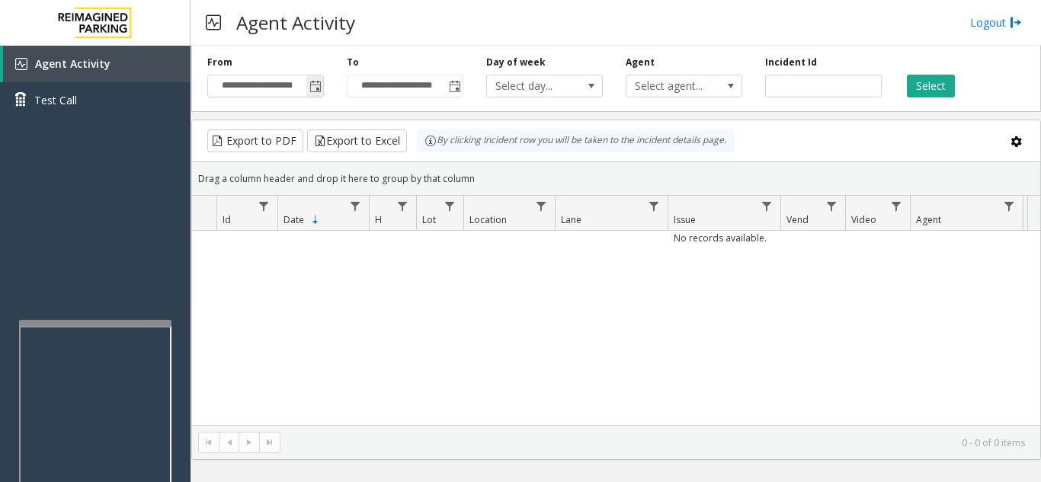
click at [314, 93] on span "Toggle popup" at bounding box center [315, 87] width 12 height 12
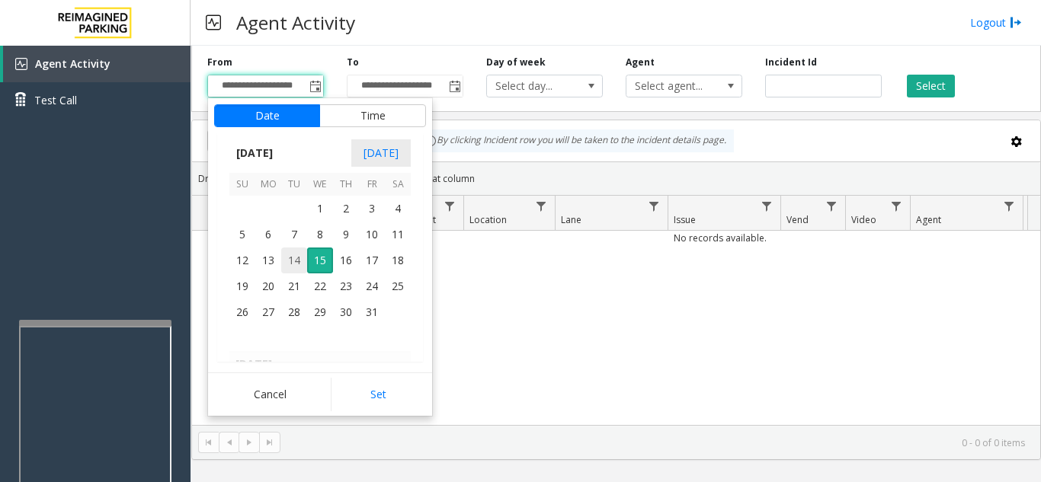
click at [298, 261] on span "14" at bounding box center [294, 261] width 26 height 26
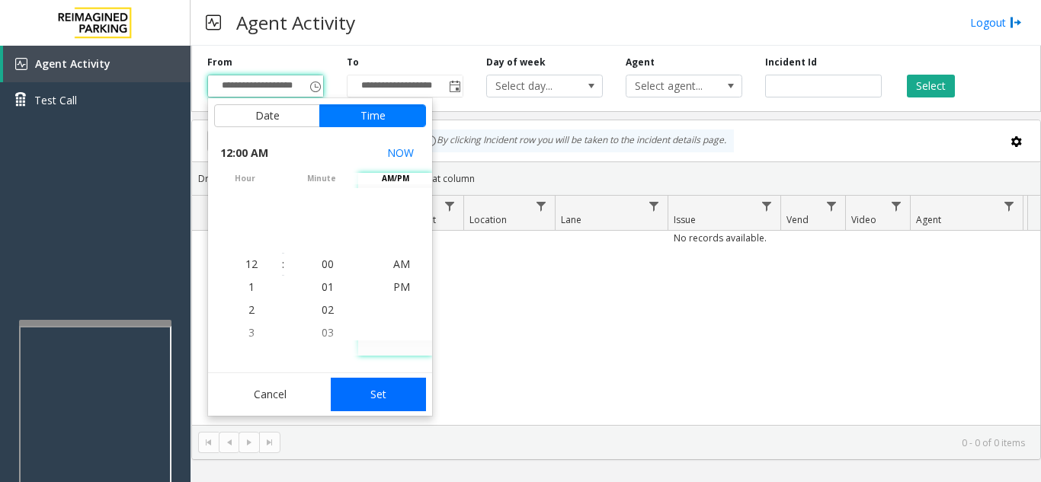
click at [397, 400] on button "Set" at bounding box center [379, 395] width 96 height 34
type input "**********"
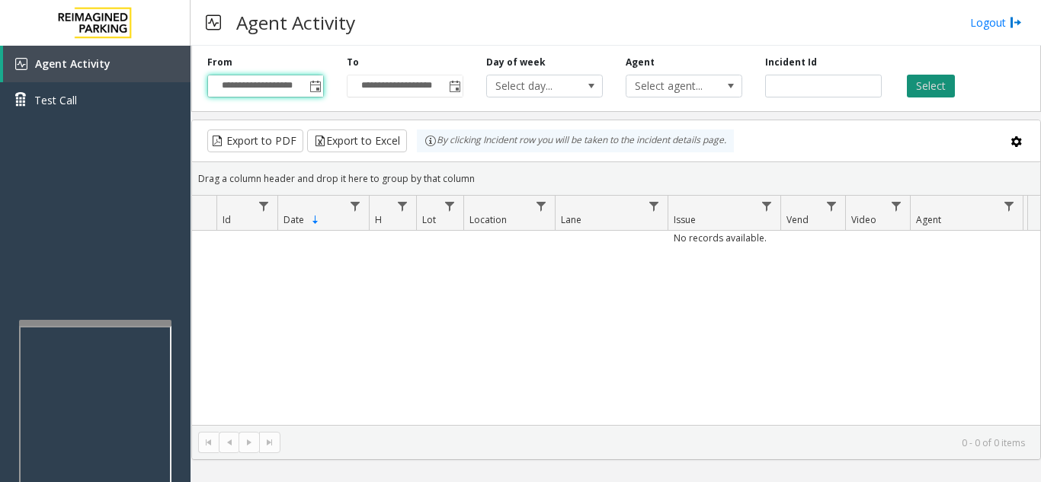
click at [930, 84] on button "Select" at bounding box center [931, 86] width 48 height 23
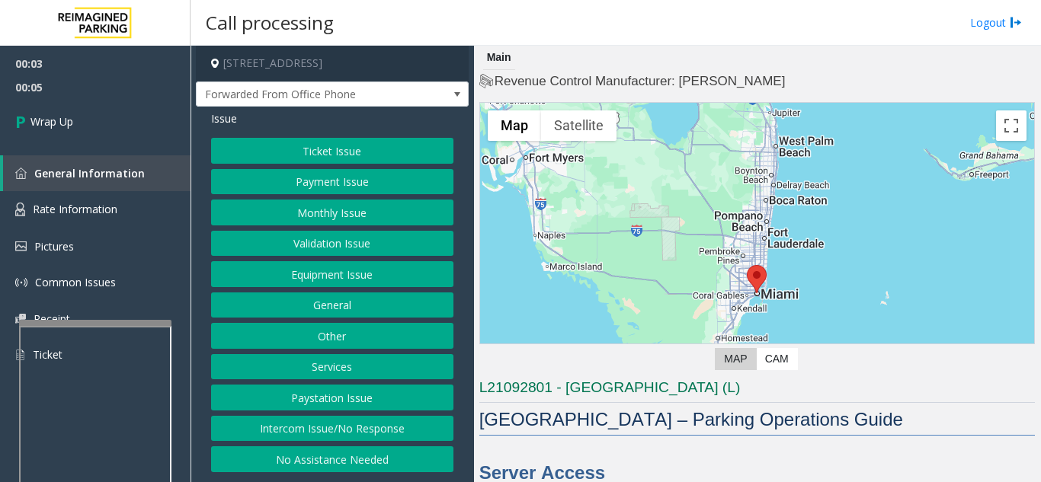
click at [364, 424] on button "Intercom Issue/No Response" at bounding box center [332, 429] width 242 height 26
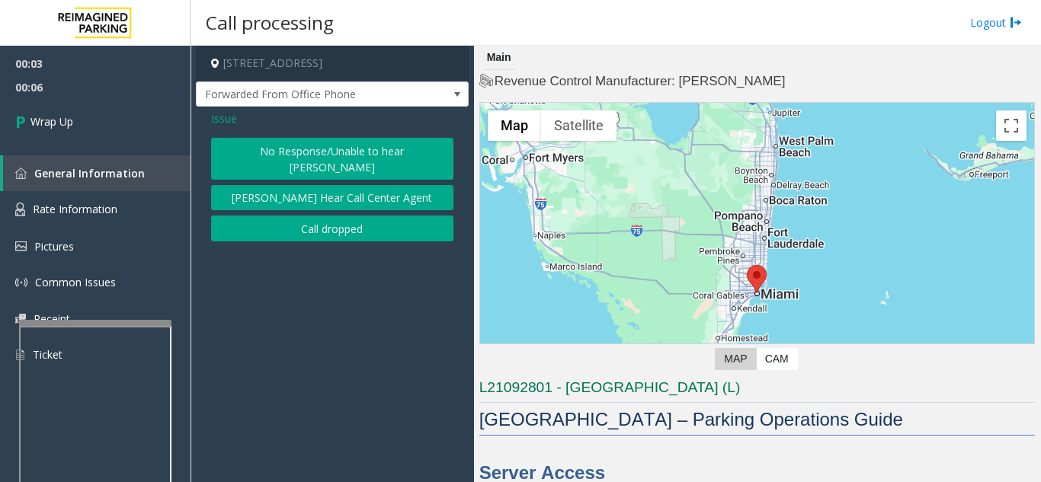
click at [347, 220] on button "Call dropped" at bounding box center [332, 229] width 242 height 26
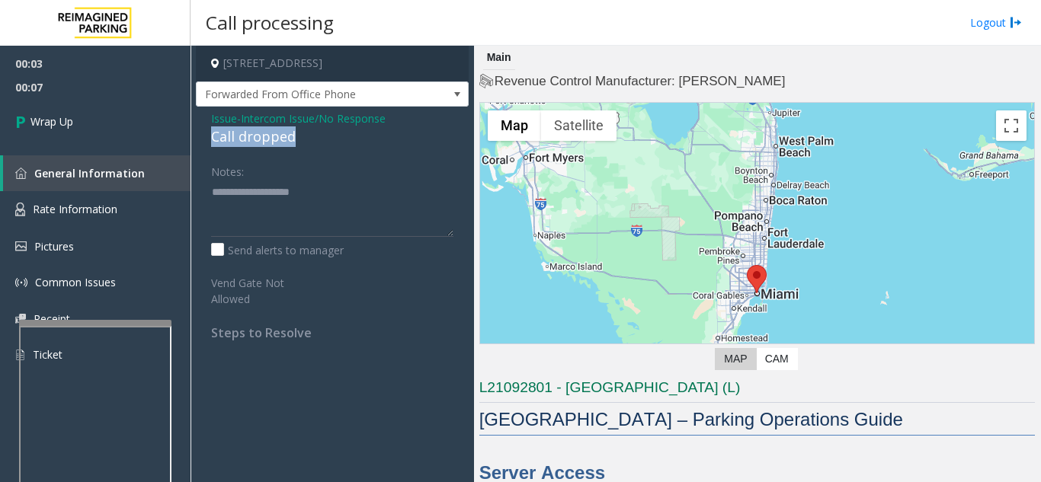
drag, startPoint x: 323, startPoint y: 130, endPoint x: 207, endPoint y: 136, distance: 116.0
click at [207, 136] on div "Issue - Intercom Issue/No Response Call dropped Notes: Send alerts to manager V…" at bounding box center [332, 231] width 273 height 249
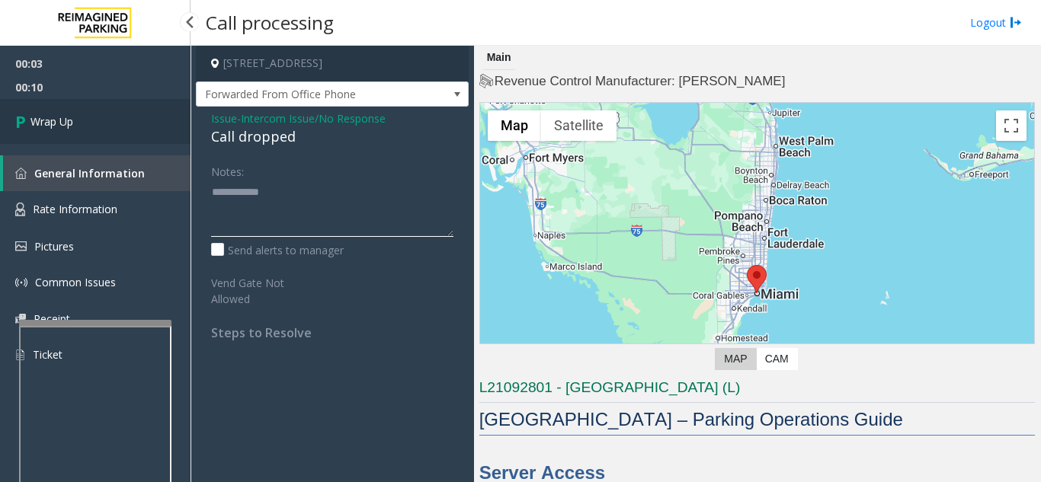
type textarea "**********"
click at [76, 127] on link "Wrap Up" at bounding box center [95, 121] width 190 height 45
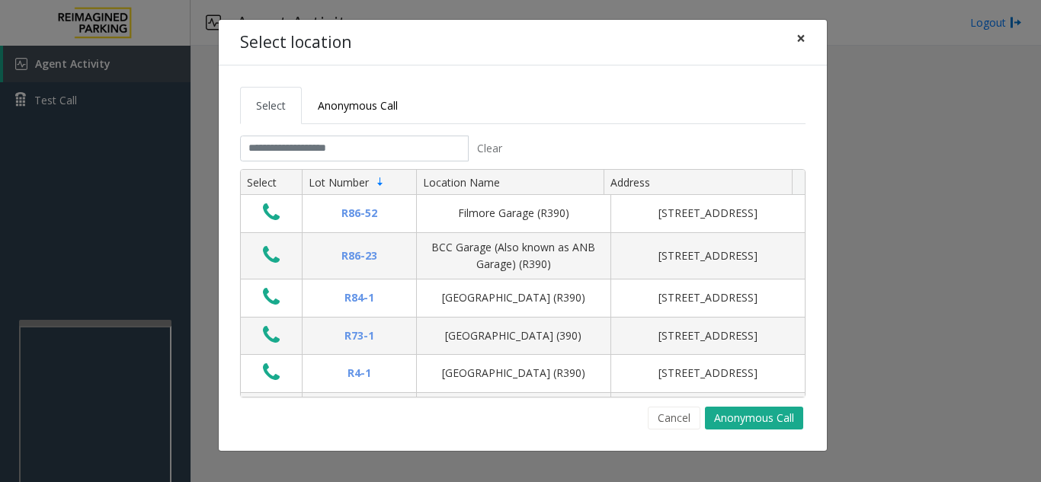
click at [800, 41] on span "×" at bounding box center [800, 37] width 9 height 21
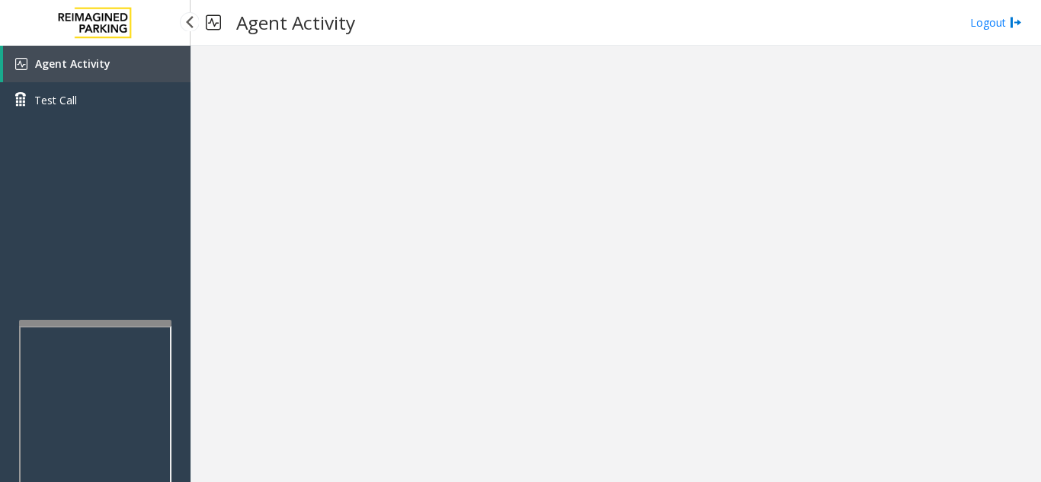
click at [77, 62] on span "Agent Activity" at bounding box center [72, 63] width 75 height 14
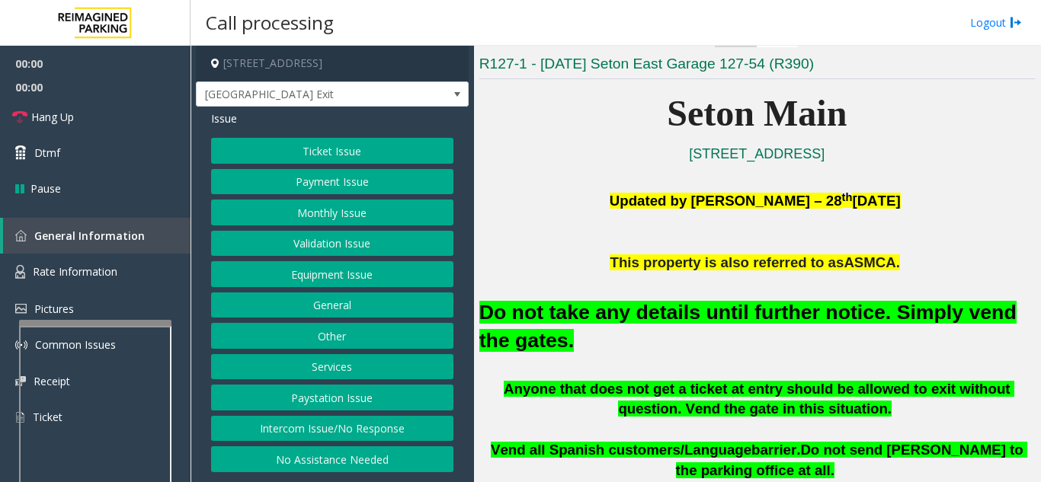
scroll to position [305, 0]
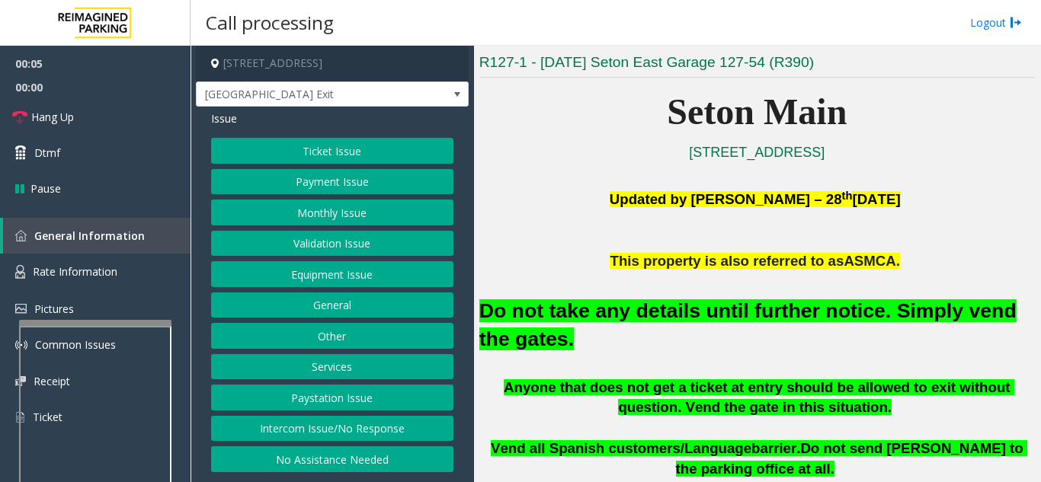
click at [296, 277] on button "Equipment Issue" at bounding box center [332, 274] width 242 height 26
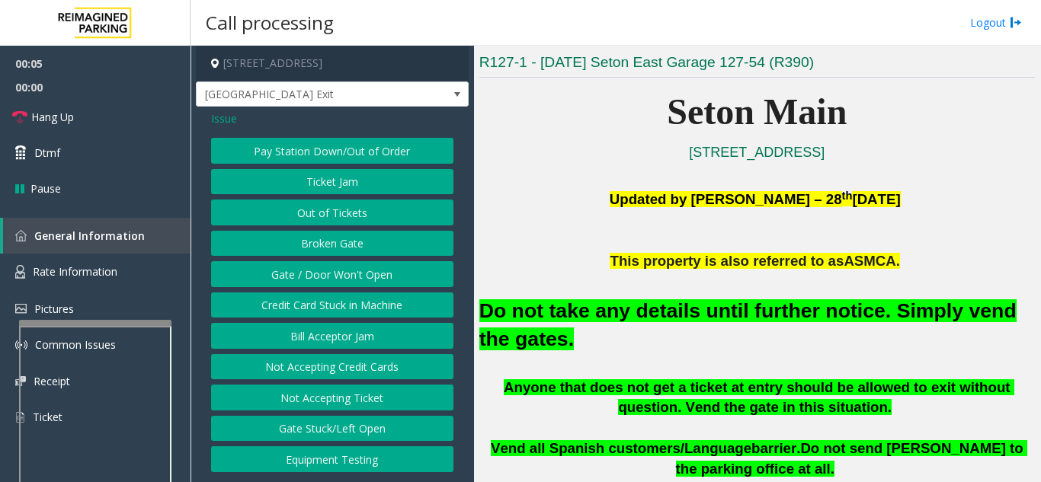
click at [296, 277] on button "Gate / Door Won't Open" at bounding box center [332, 274] width 242 height 26
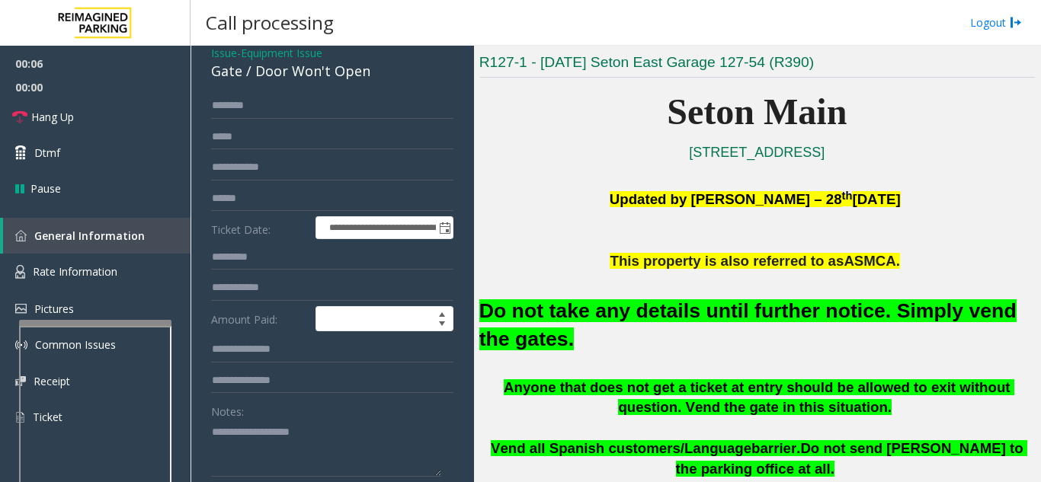
scroll to position [152, 0]
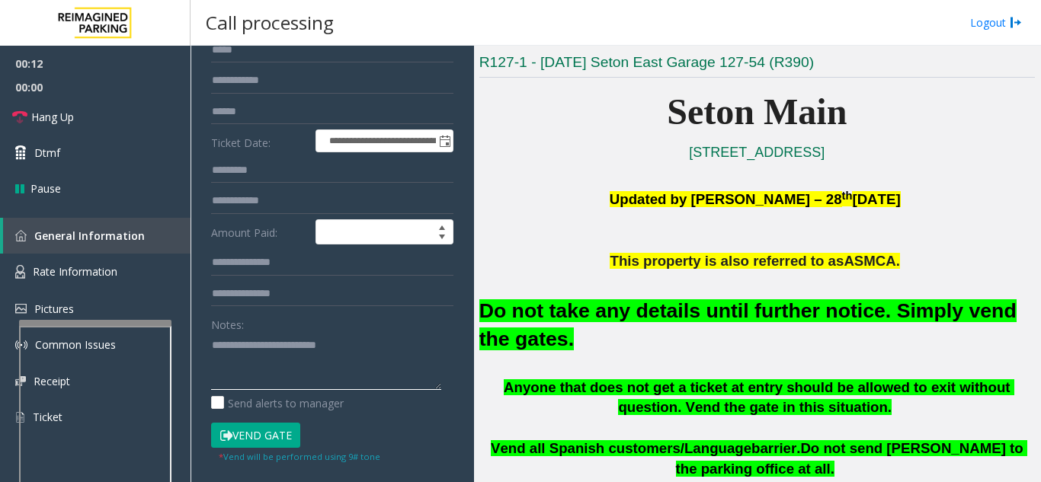
type textarea "**********"
click at [245, 430] on button "Vend Gate" at bounding box center [255, 436] width 89 height 26
click at [117, 123] on link "Hang Up" at bounding box center [95, 117] width 190 height 36
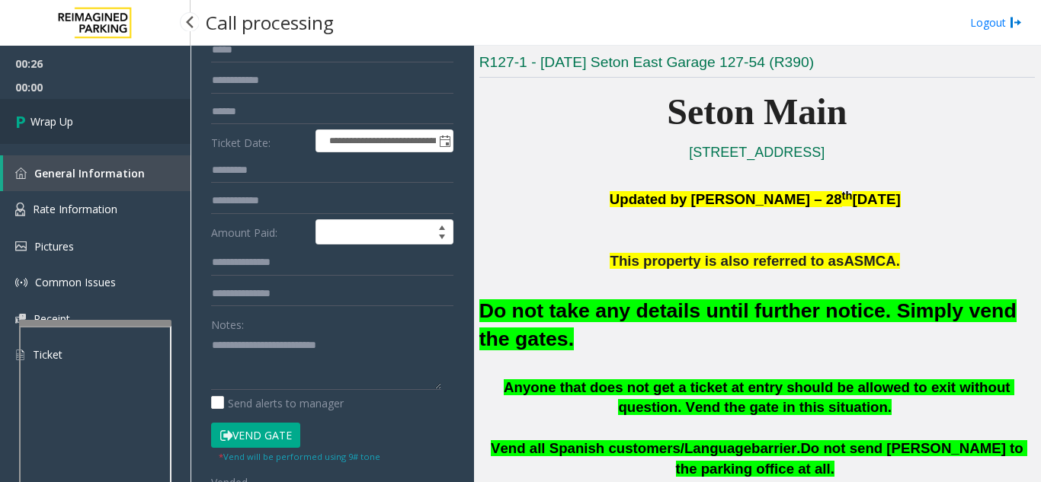
click at [120, 123] on link "Wrap Up" at bounding box center [95, 121] width 190 height 45
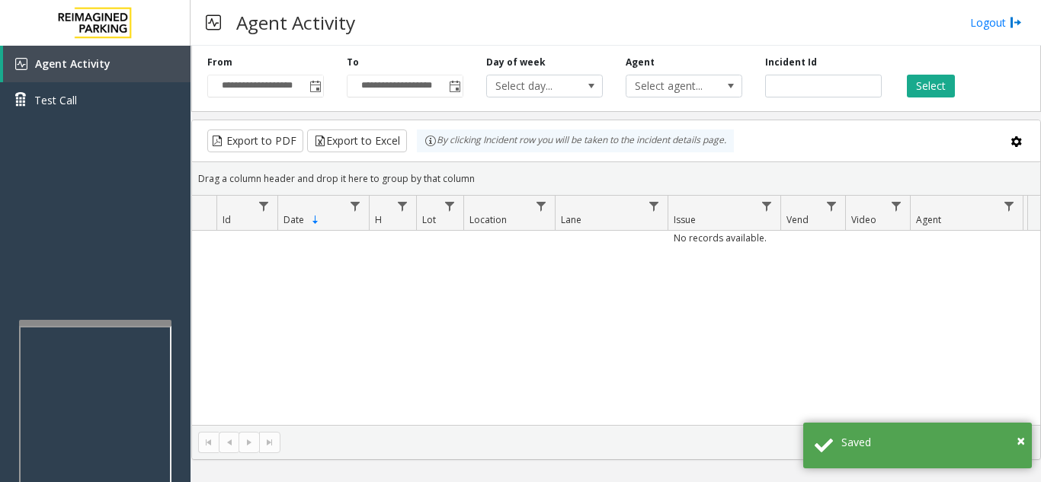
click at [325, 92] on div "**********" at bounding box center [265, 77] width 139 height 42
click at [312, 91] on span "Toggle popup" at bounding box center [315, 87] width 12 height 12
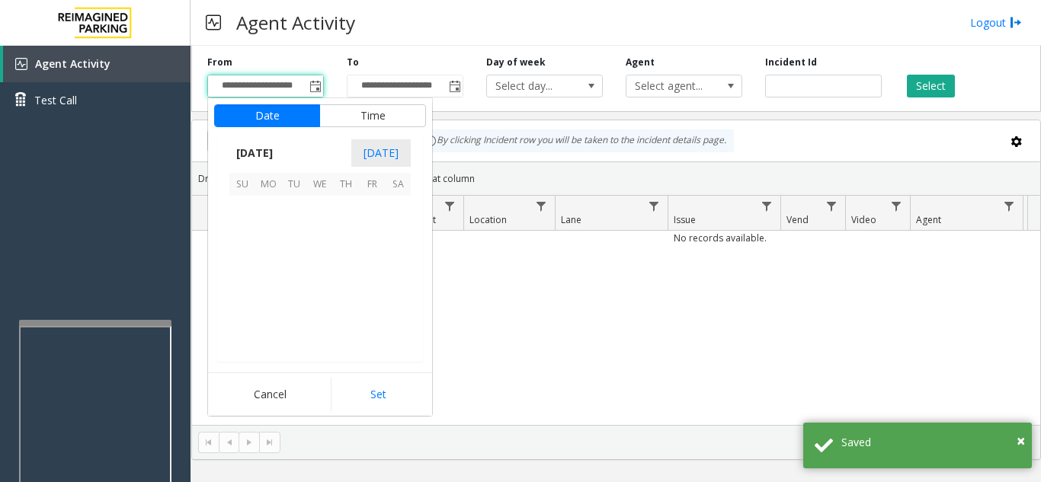
scroll to position [273652, 0]
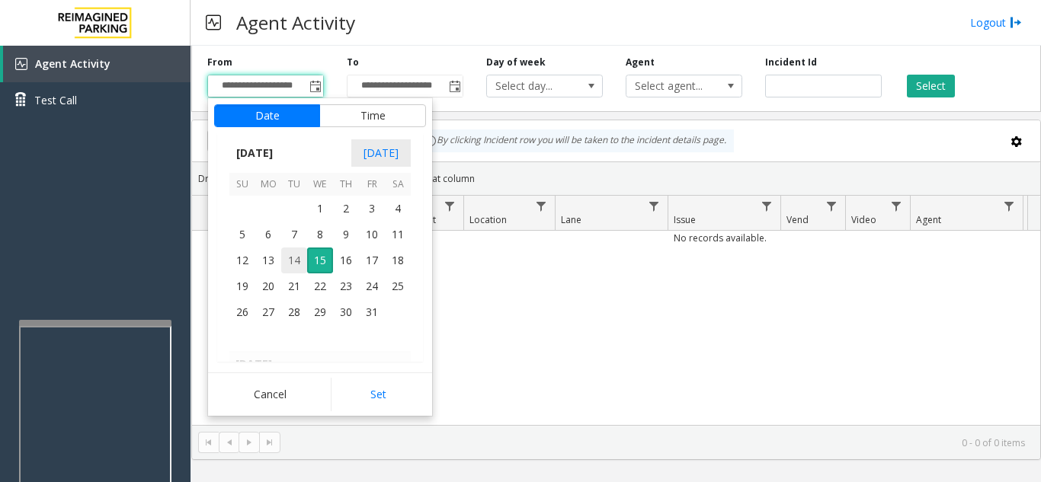
click at [288, 261] on span "14" at bounding box center [294, 261] width 26 height 26
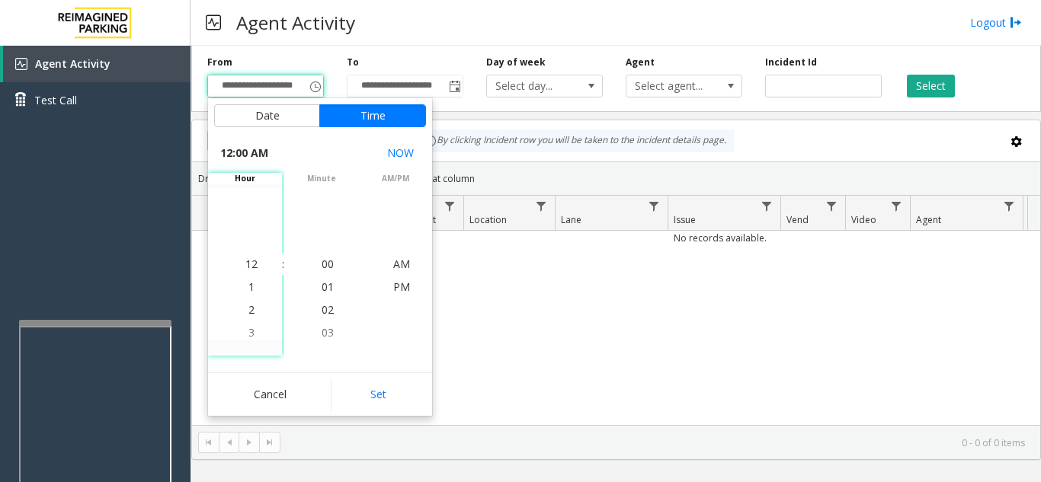
drag, startPoint x: 370, startPoint y: 404, endPoint x: 539, endPoint y: 302, distance: 196.5
click at [373, 402] on button "Set" at bounding box center [379, 395] width 96 height 34
type input "**********"
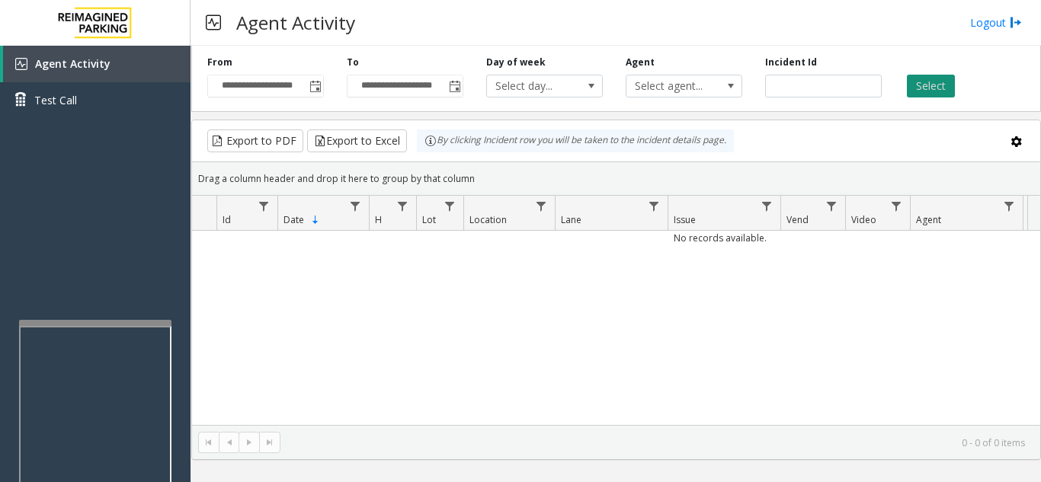
click at [936, 90] on button "Select" at bounding box center [931, 86] width 48 height 23
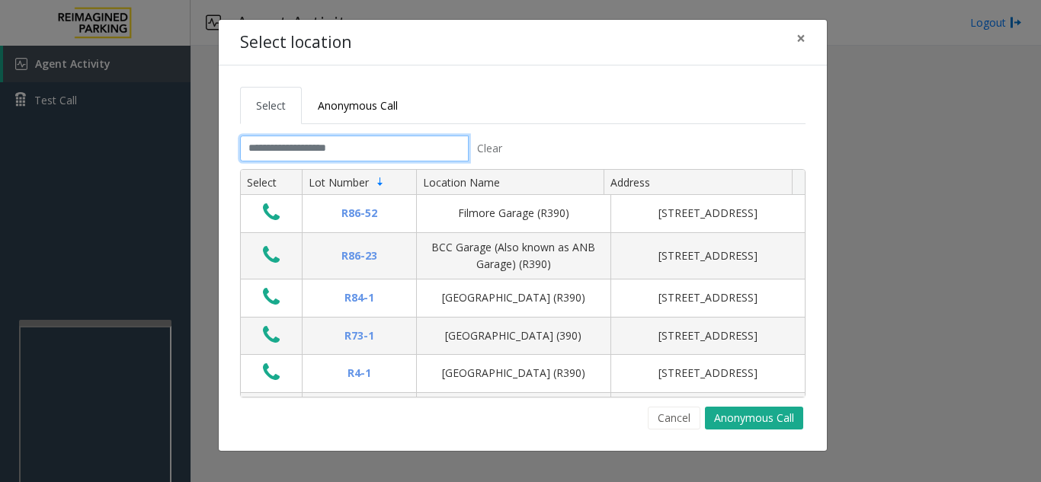
click at [416, 155] on input "text" at bounding box center [354, 149] width 229 height 26
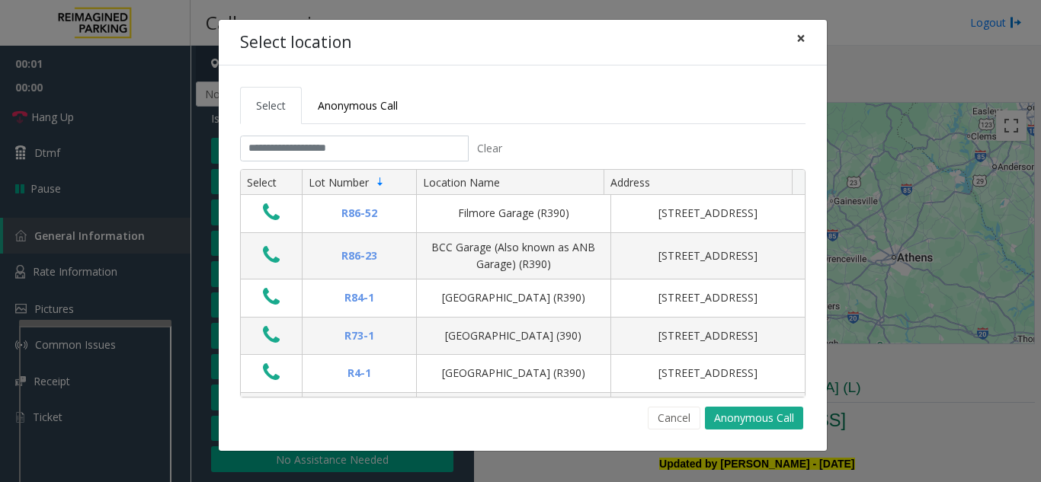
click at [808, 40] on button "×" at bounding box center [801, 38] width 30 height 37
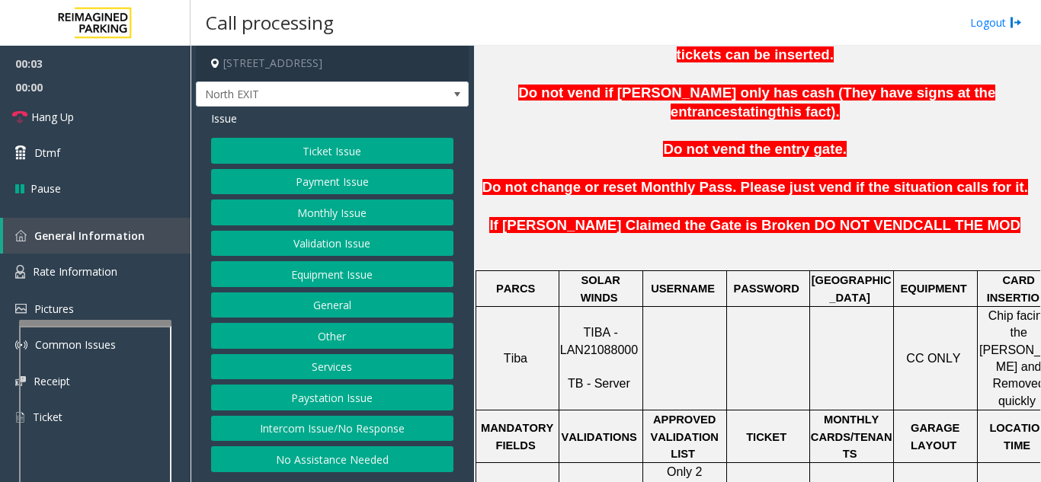
scroll to position [533, 0]
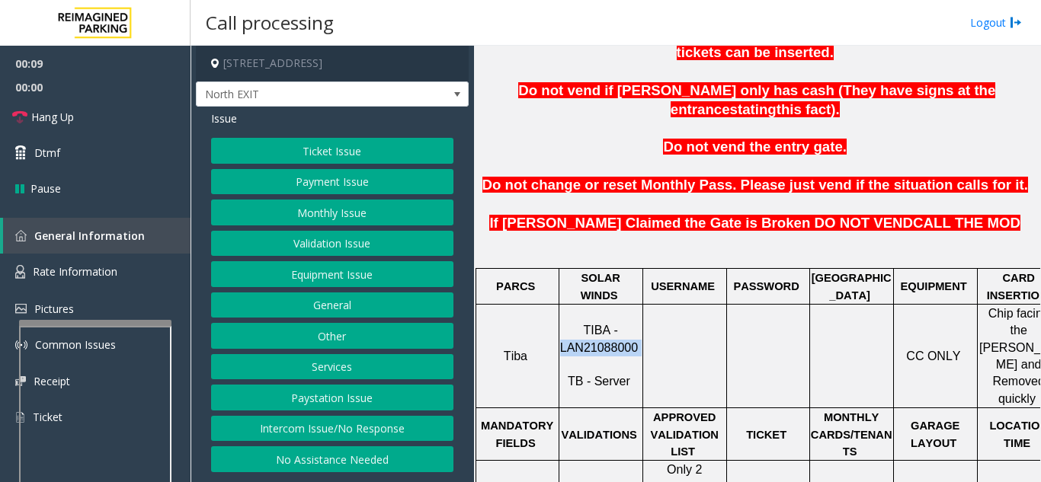
drag, startPoint x: 637, startPoint y: 291, endPoint x: 564, endPoint y: 297, distance: 73.4
click at [564, 322] on p "TIBA - LAN21088000 TB - Server" at bounding box center [601, 356] width 82 height 69
copy p "LAN21088000"
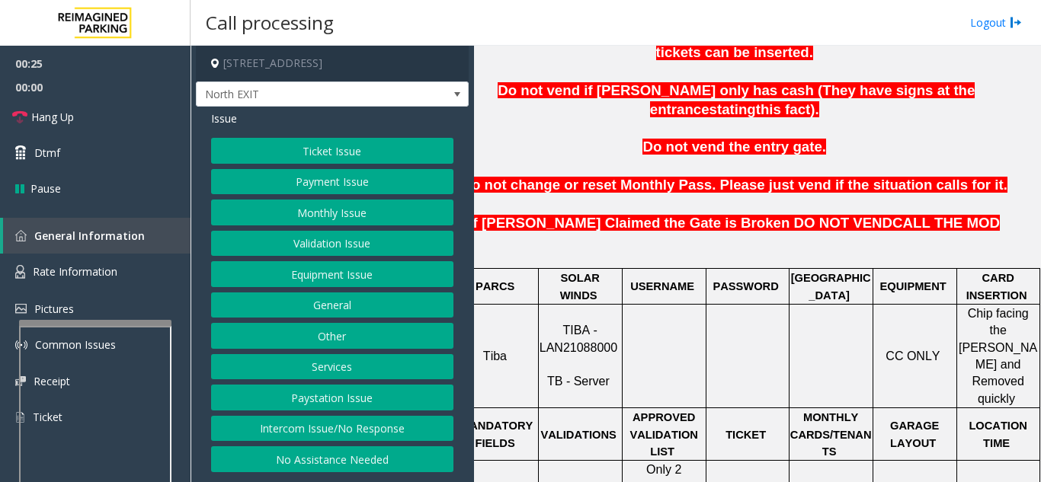
click at [1004, 183] on div "Main Revenue Control Manufacturer: TIBA ← Move left → Move right ↑ Move up ↓ Mo…" at bounding box center [757, 264] width 566 height 437
click at [300, 184] on button "Payment Issue" at bounding box center [332, 182] width 242 height 26
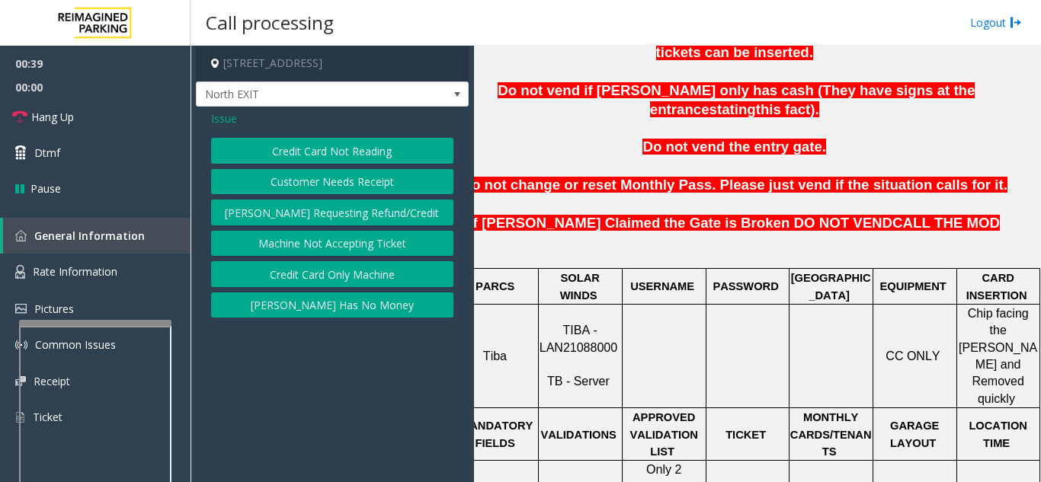
click at [313, 157] on button "Credit Card Not Reading" at bounding box center [332, 151] width 242 height 26
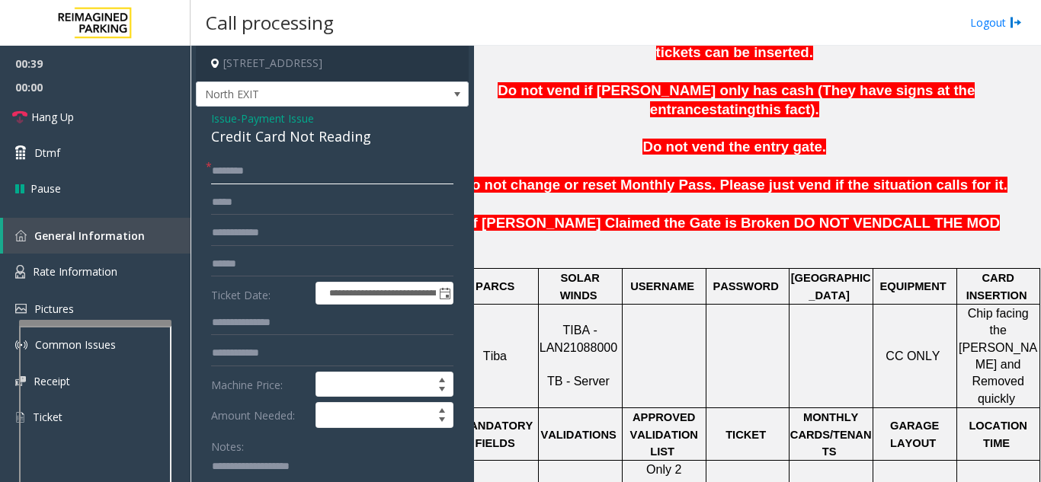
click at [312, 175] on input "text" at bounding box center [332, 171] width 242 height 26
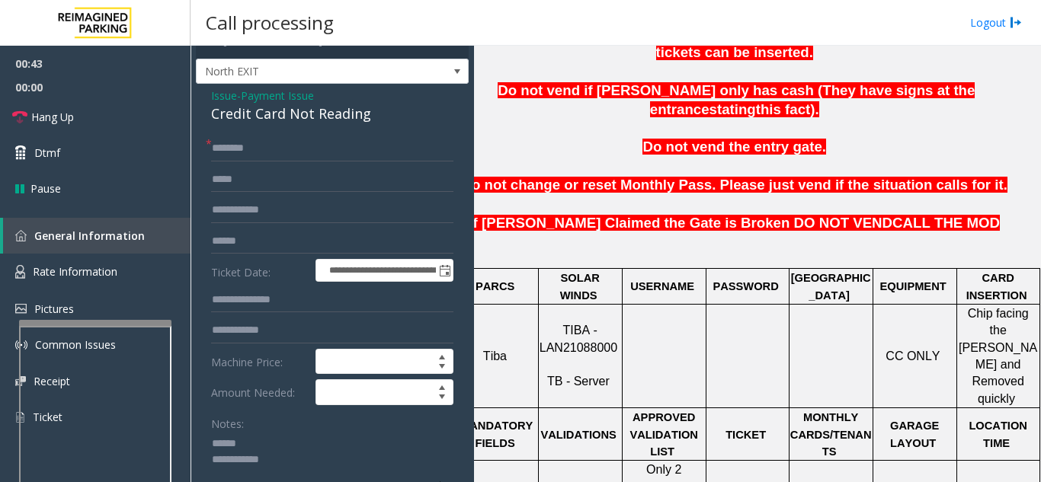
type textarea "**********"
click at [282, 136] on input "text" at bounding box center [332, 149] width 242 height 26
type input "****"
drag, startPoint x: 392, startPoint y: 117, endPoint x: 213, endPoint y: 112, distance: 179.1
click at [213, 112] on div "Credit Card Not Reading" at bounding box center [332, 114] width 242 height 21
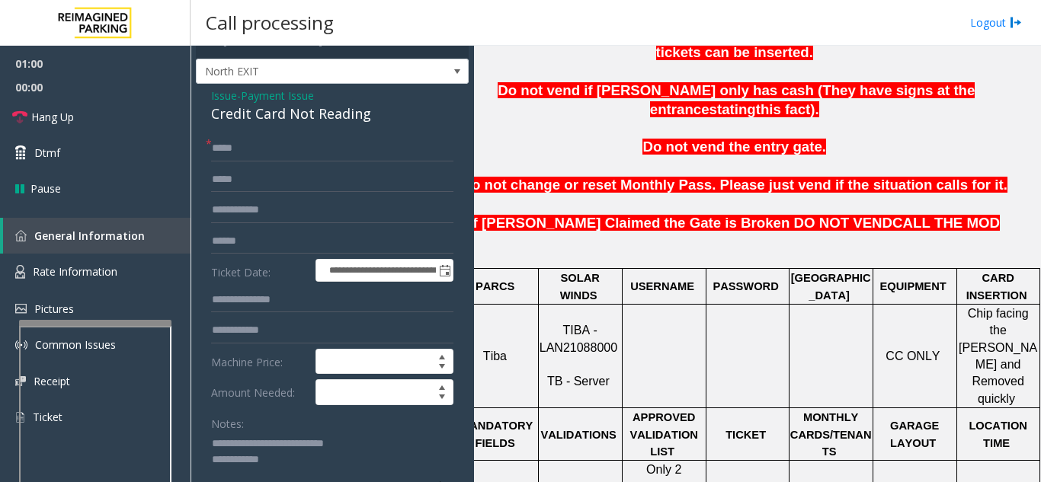
type textarea "**********"
click at [290, 215] on input "text" at bounding box center [332, 210] width 242 height 26
click at [283, 255] on form "**********" at bounding box center [332, 349] width 242 height 427
click at [289, 249] on input "text" at bounding box center [332, 242] width 242 height 26
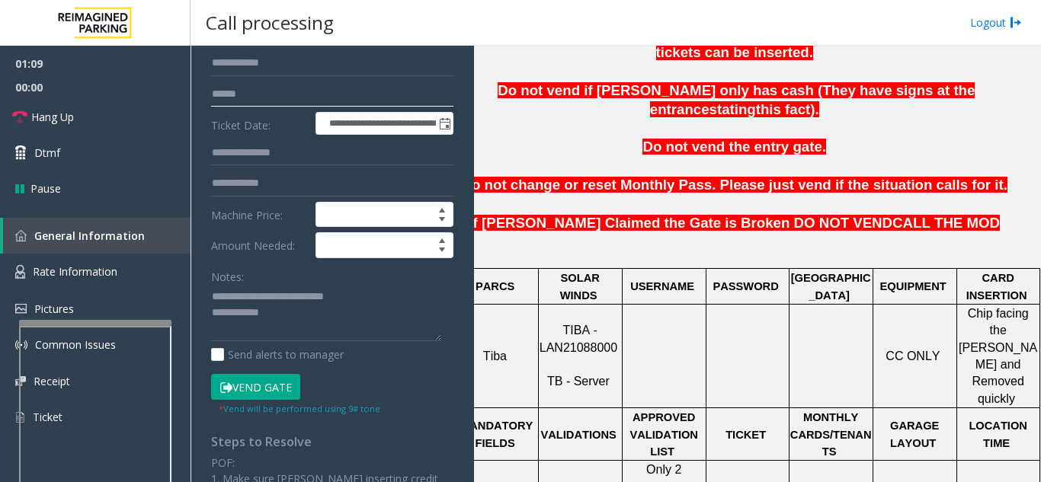
scroll to position [175, 0]
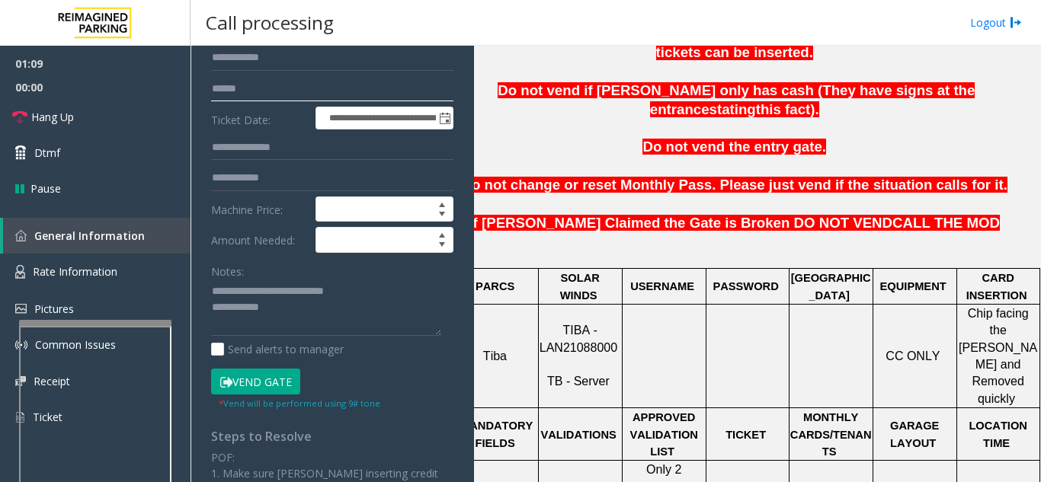
type input "******"
click at [288, 387] on button "Vend Gate" at bounding box center [255, 382] width 89 height 26
click at [314, 312] on textarea at bounding box center [326, 308] width 230 height 57
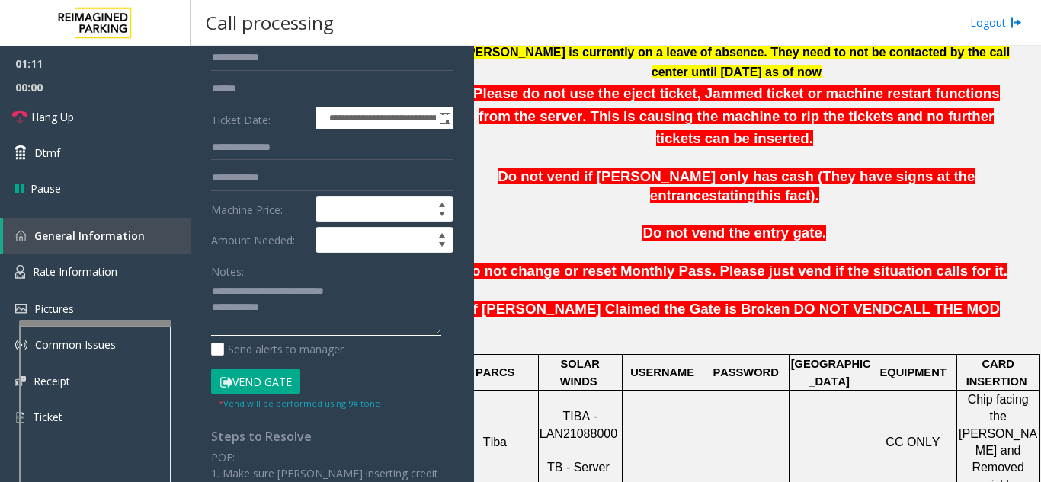
scroll to position [229, 33]
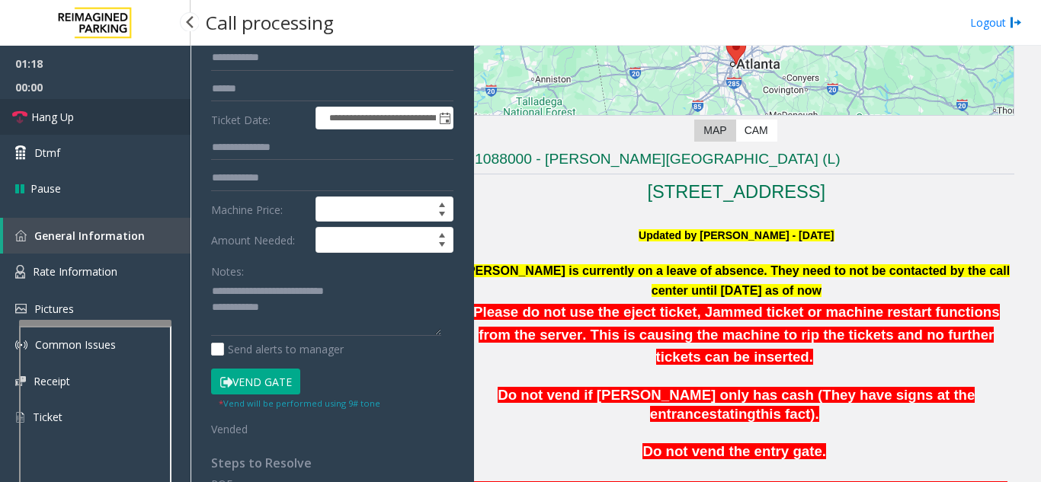
click at [160, 114] on link "Hang Up" at bounding box center [95, 117] width 190 height 36
click at [328, 312] on textarea at bounding box center [326, 308] width 230 height 57
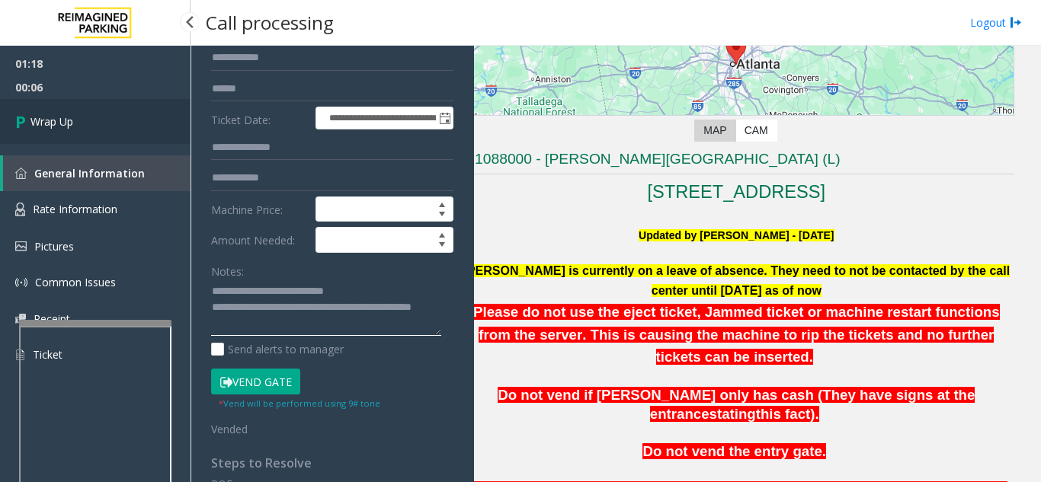
type textarea "**********"
click at [92, 118] on link "Wrap Up" at bounding box center [95, 121] width 190 height 45
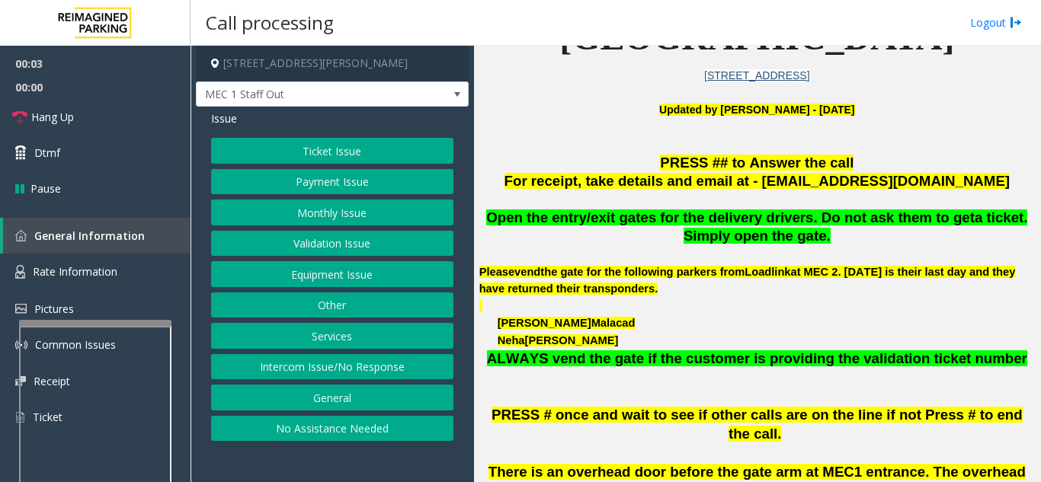
scroll to position [381, 0]
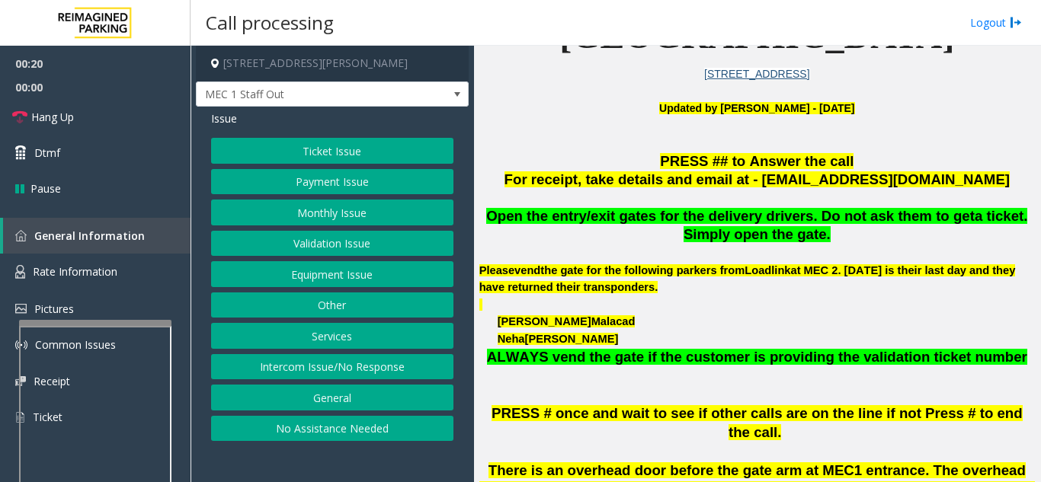
click at [337, 282] on button "Equipment Issue" at bounding box center [332, 274] width 242 height 26
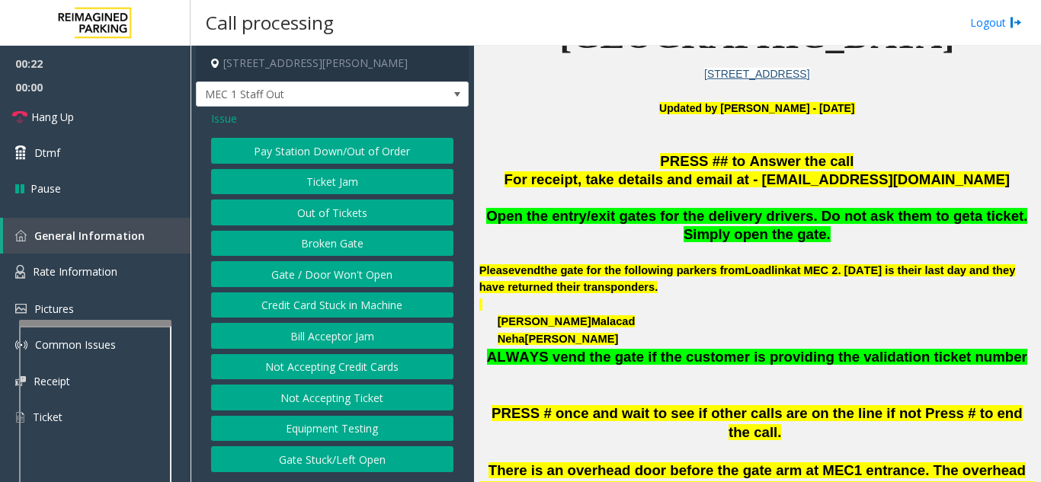
click at [232, 118] on span "Issue" at bounding box center [224, 118] width 26 height 16
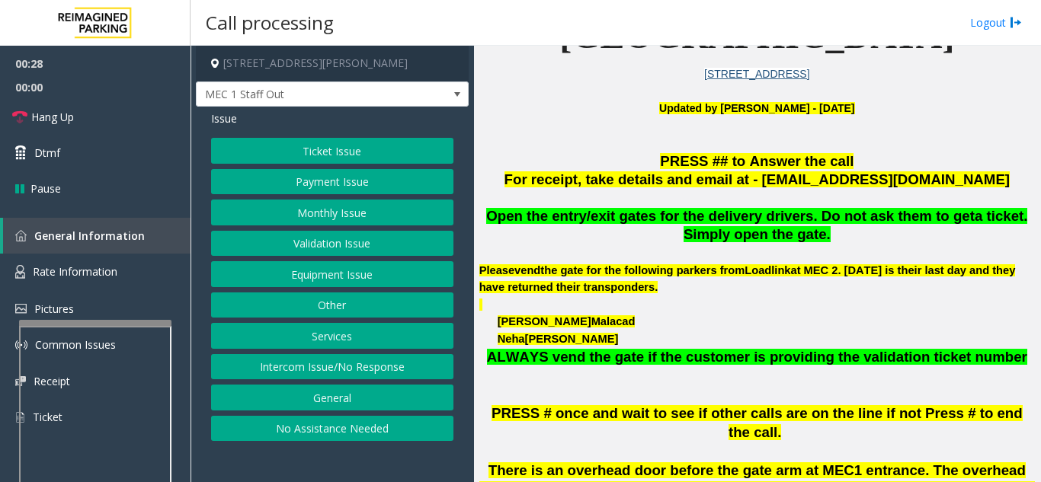
click at [363, 285] on button "Equipment Issue" at bounding box center [332, 274] width 242 height 26
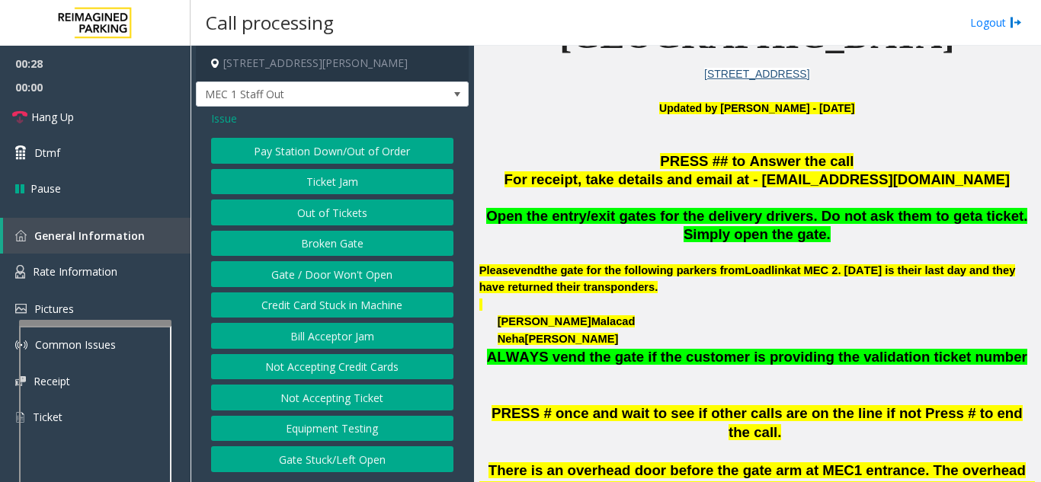
click at [363, 285] on button "Gate / Door Won't Open" at bounding box center [332, 274] width 242 height 26
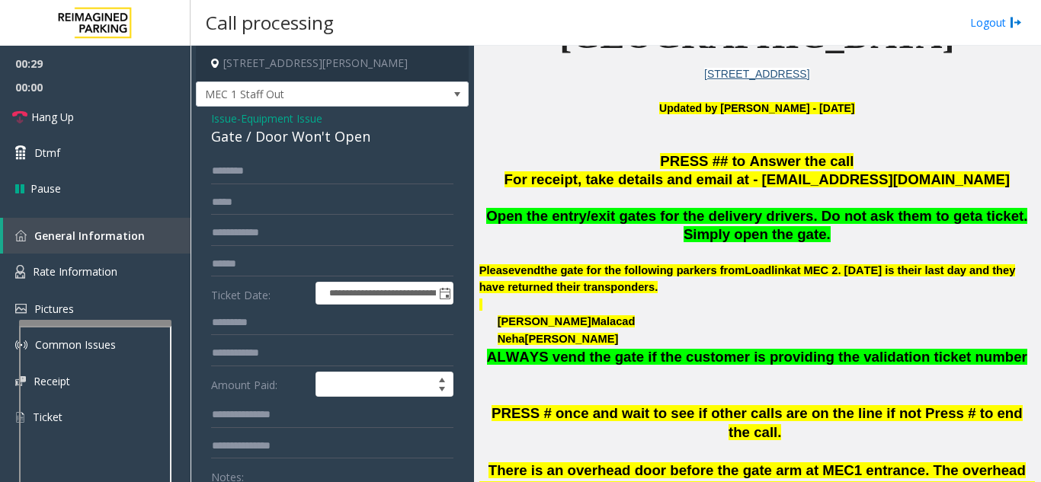
scroll to position [76, 0]
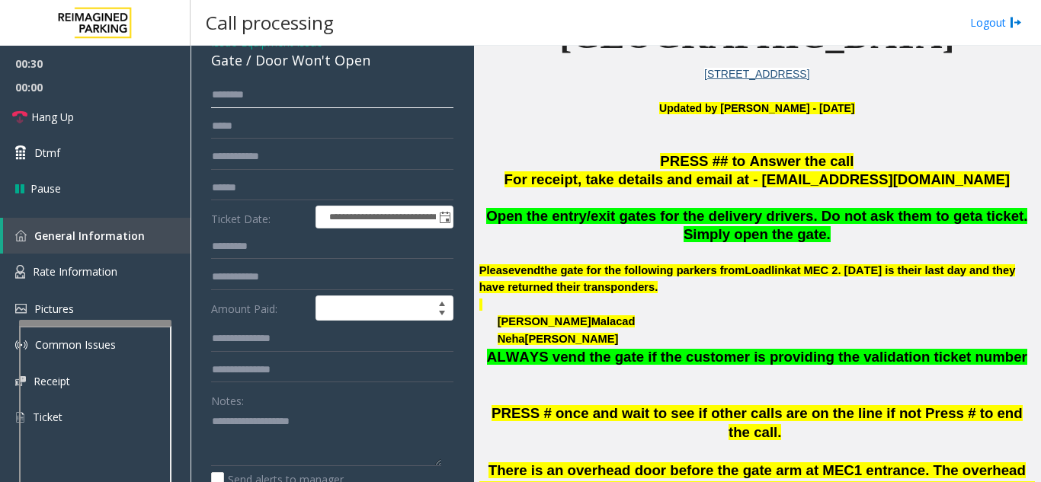
click at [377, 90] on input "text" at bounding box center [332, 95] width 242 height 26
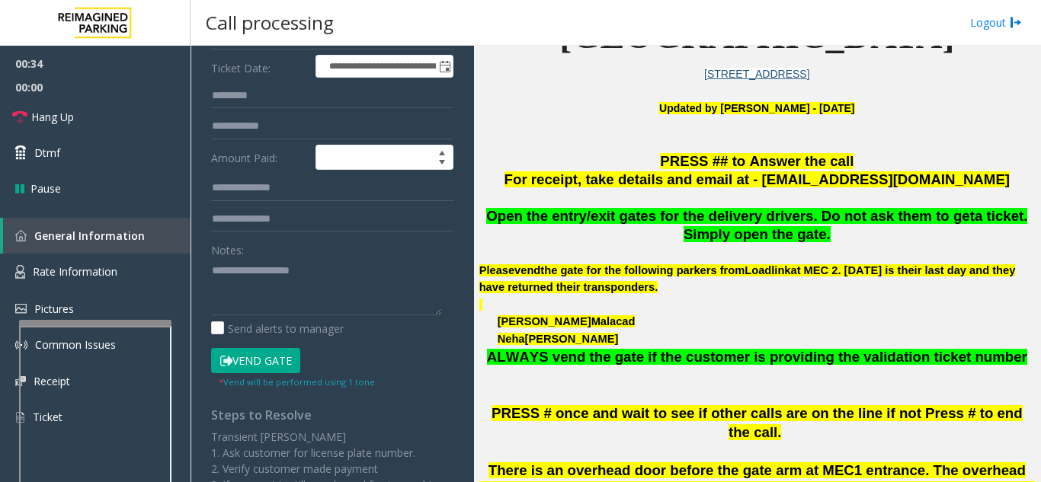
scroll to position [229, 0]
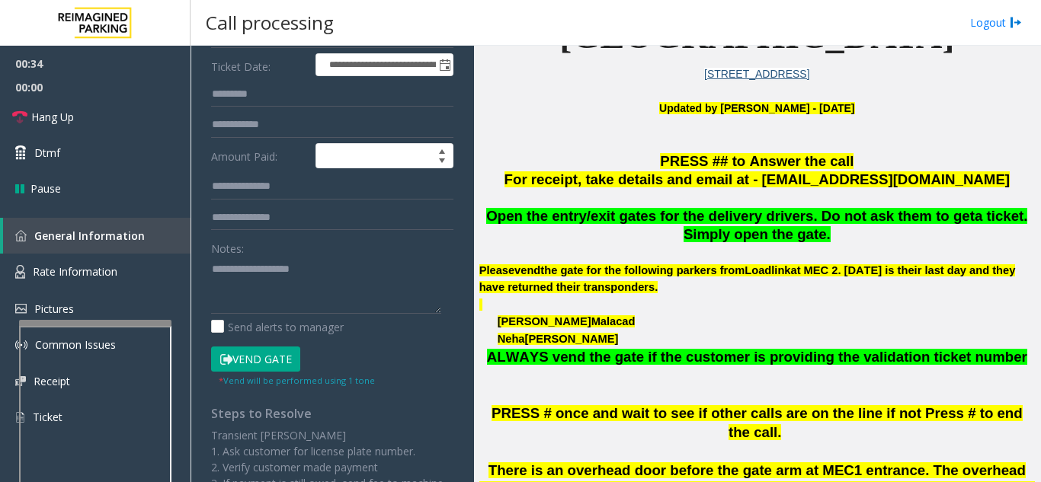
type input "****"
click at [254, 353] on button "Vend Gate" at bounding box center [255, 360] width 89 height 26
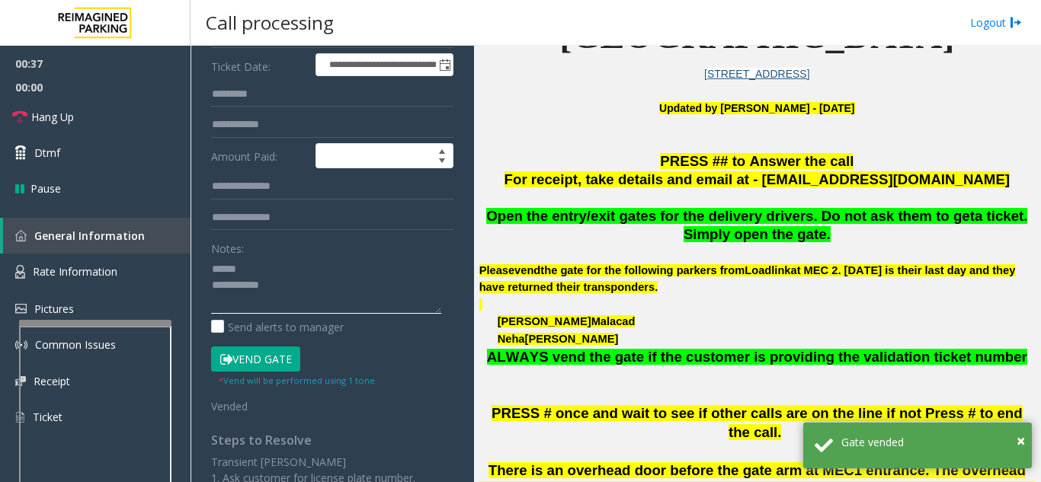
click at [279, 262] on textarea at bounding box center [326, 285] width 230 height 57
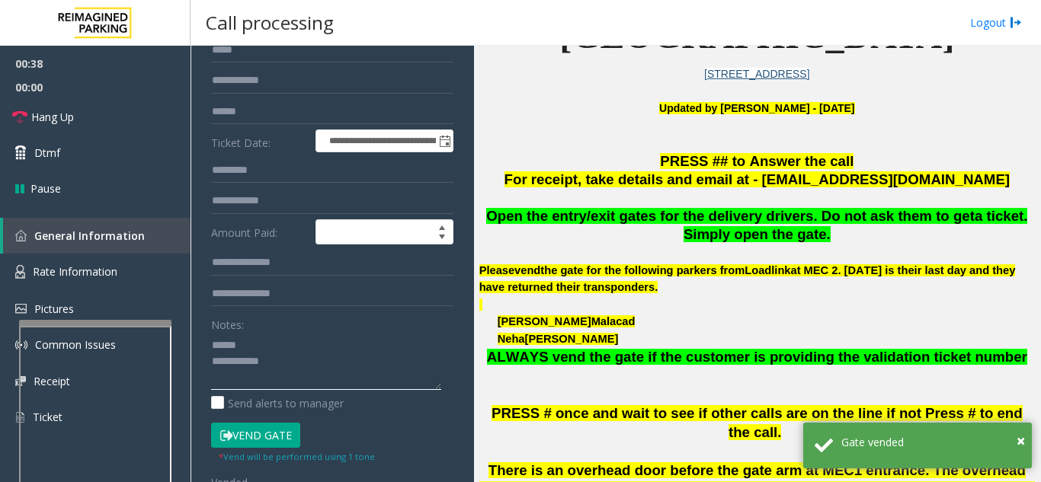
scroll to position [76, 0]
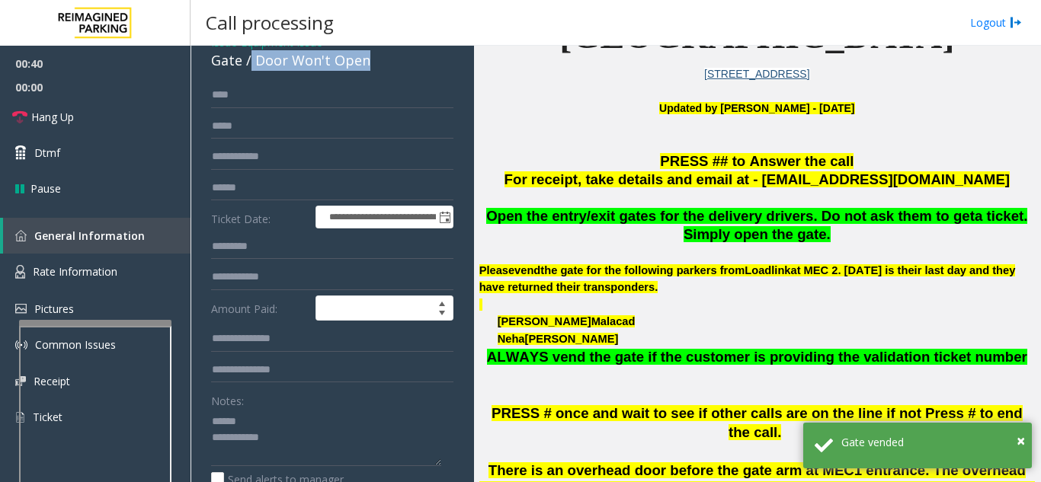
drag, startPoint x: 251, startPoint y: 66, endPoint x: 392, endPoint y: 62, distance: 140.2
click at [392, 62] on div "Gate / Door Won't Open" at bounding box center [332, 60] width 242 height 21
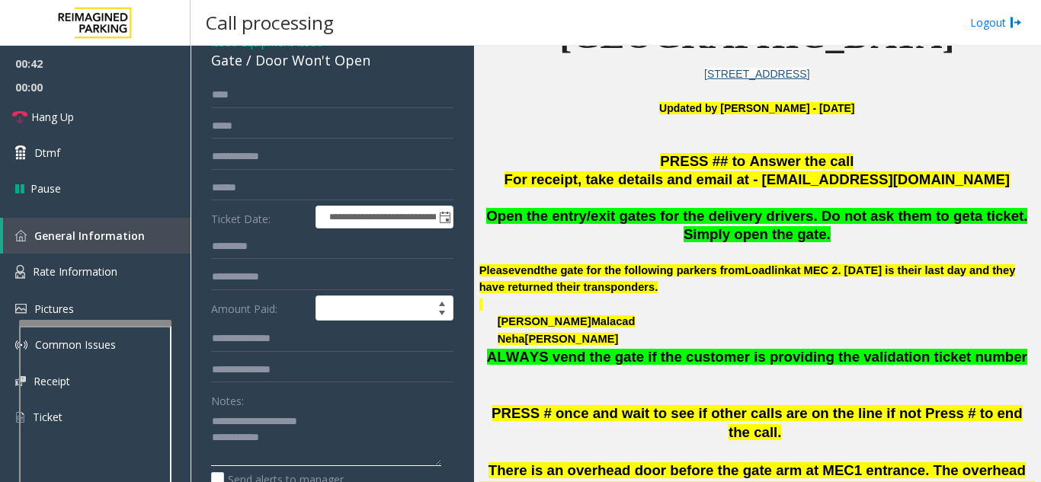
scroll to position [229, 0]
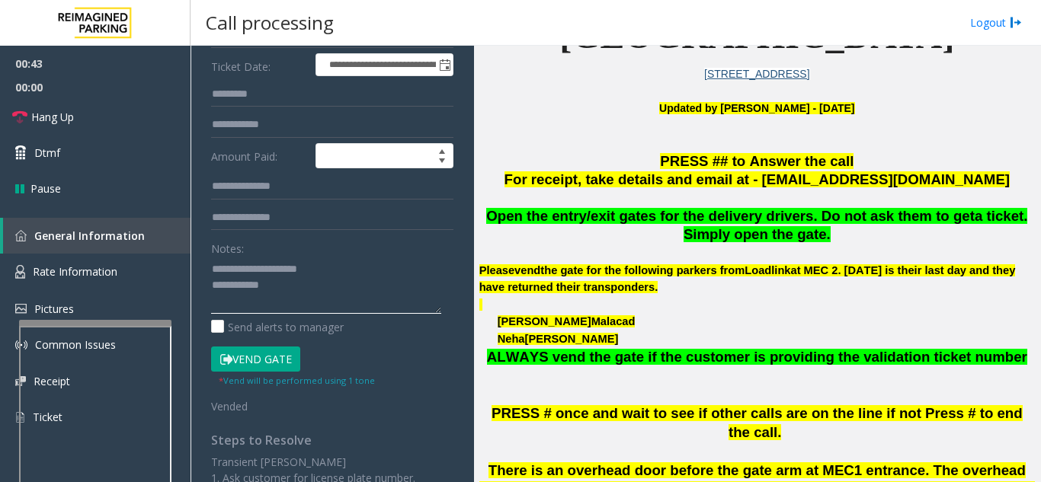
click at [299, 289] on textarea at bounding box center [326, 285] width 230 height 57
click at [110, 124] on link "Hang Up" at bounding box center [95, 117] width 190 height 36
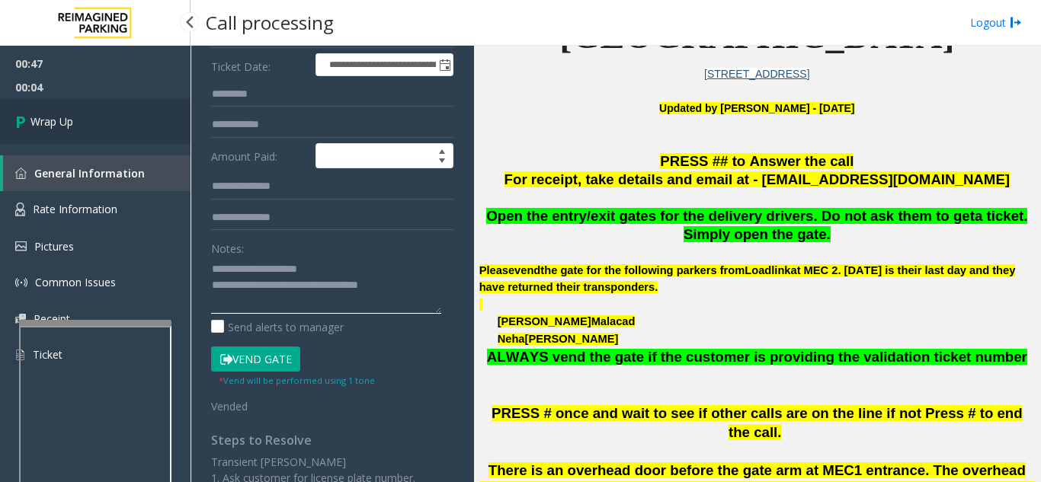
type textarea "**********"
click at [66, 120] on span "Wrap Up" at bounding box center [51, 122] width 43 height 16
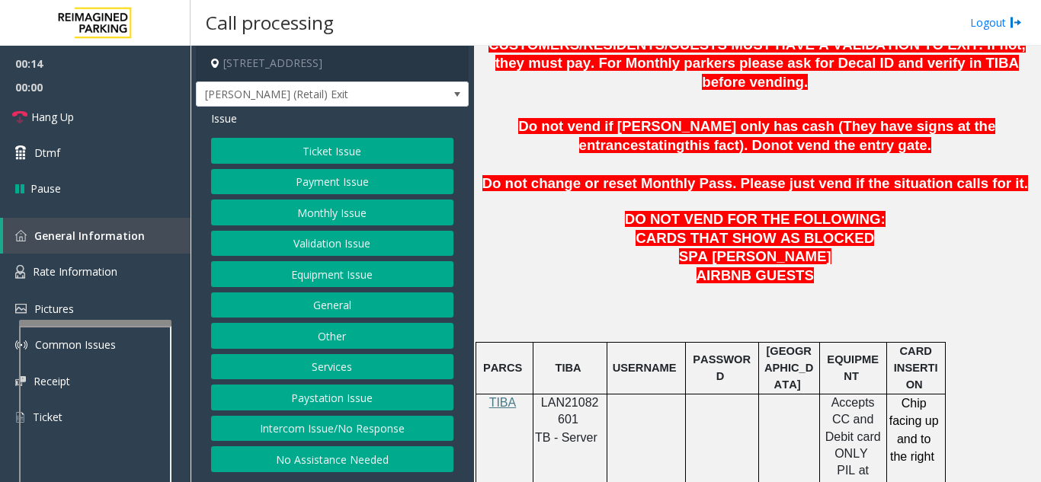
scroll to position [838, 0]
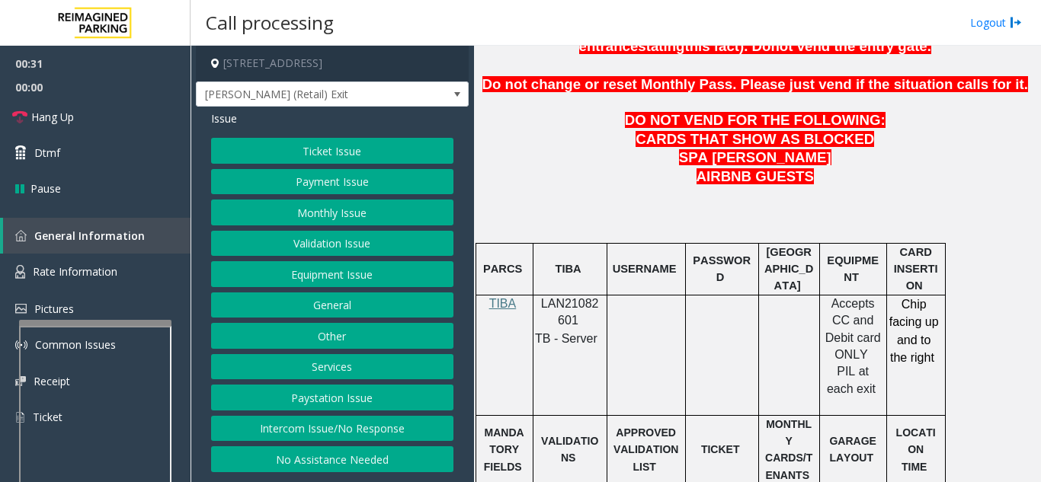
click at [315, 178] on button "Payment Issue" at bounding box center [332, 182] width 242 height 26
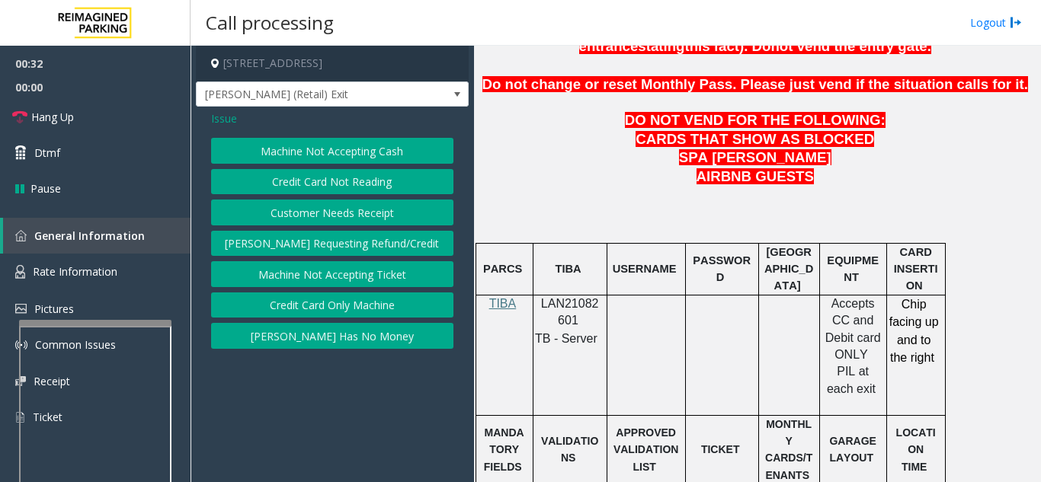
click at [327, 147] on button "Machine Not Accepting Cash" at bounding box center [332, 151] width 242 height 26
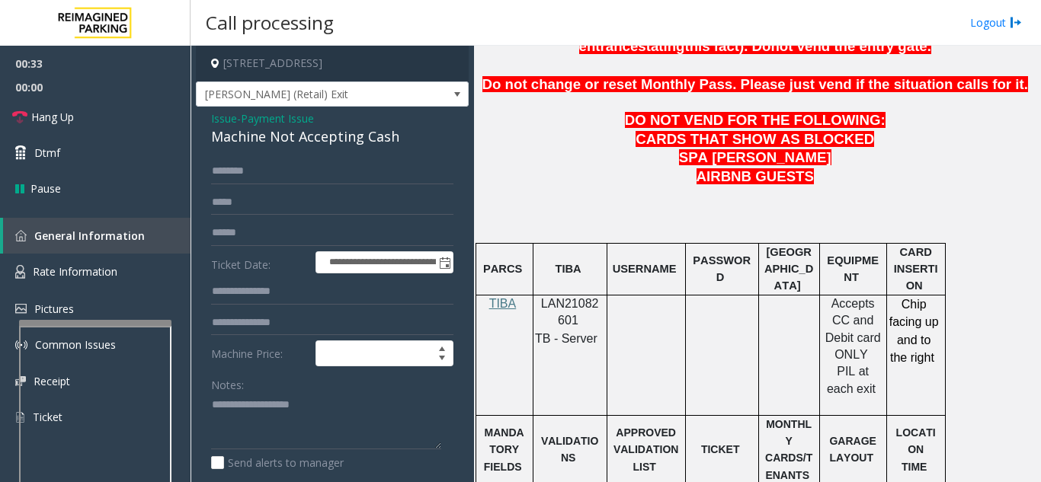
click at [227, 126] on span "Issue" at bounding box center [224, 118] width 26 height 16
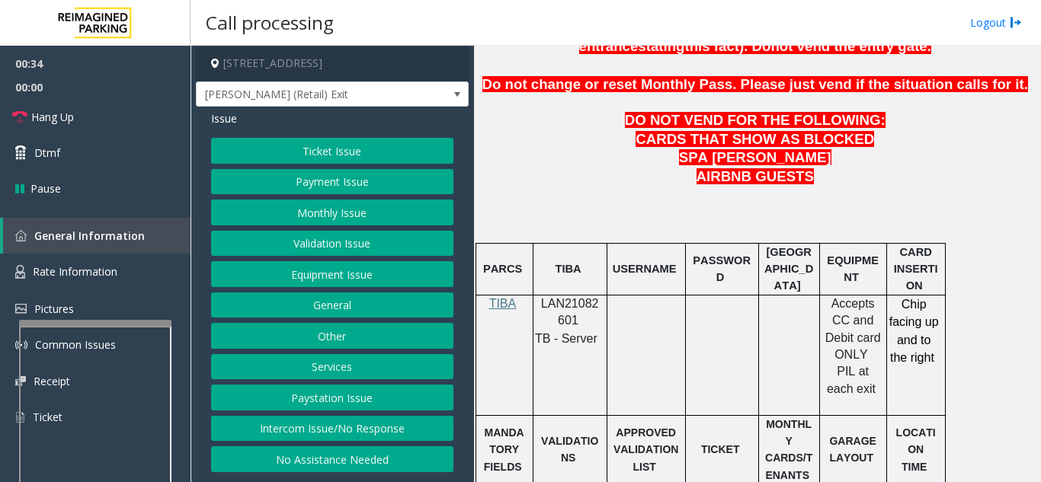
click at [321, 185] on button "Payment Issue" at bounding box center [332, 182] width 242 height 26
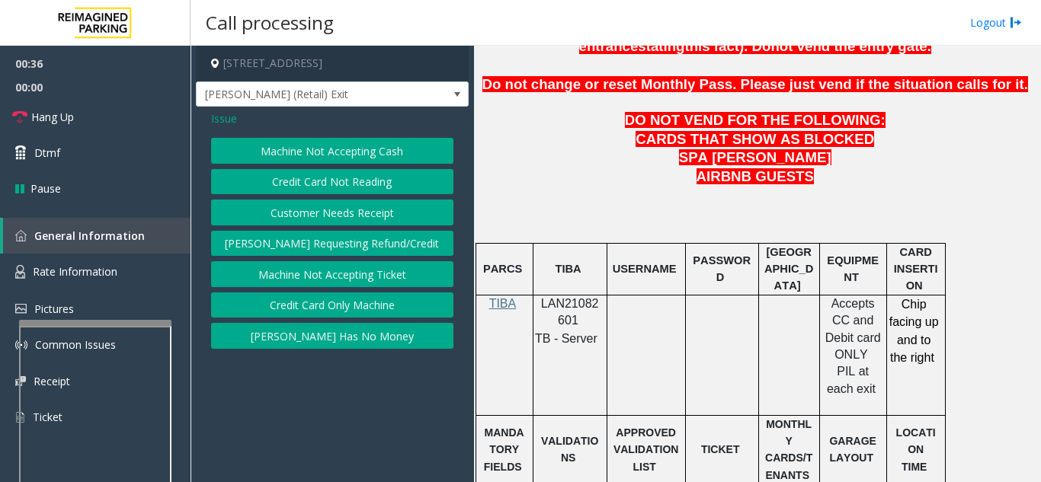
click at [328, 190] on button "Credit Card Not Reading" at bounding box center [332, 182] width 242 height 26
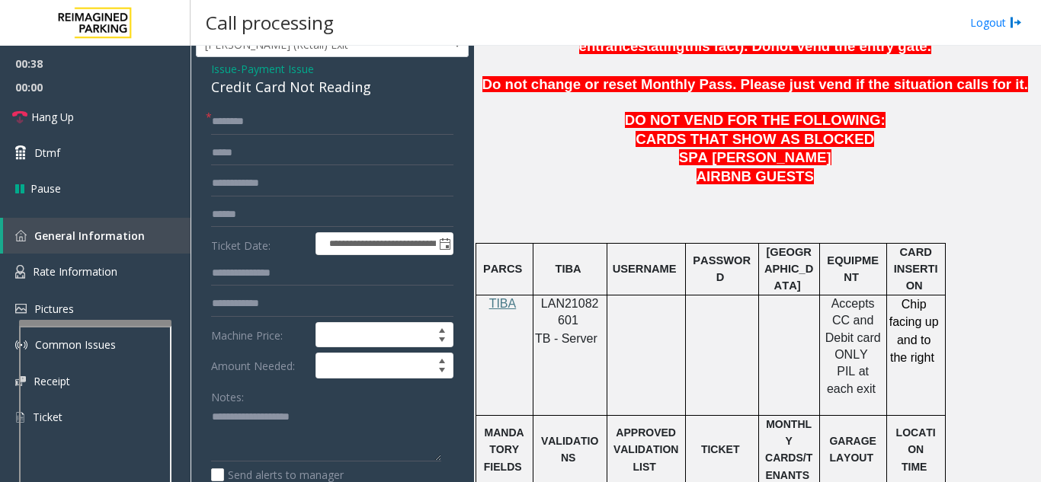
scroll to position [76, 0]
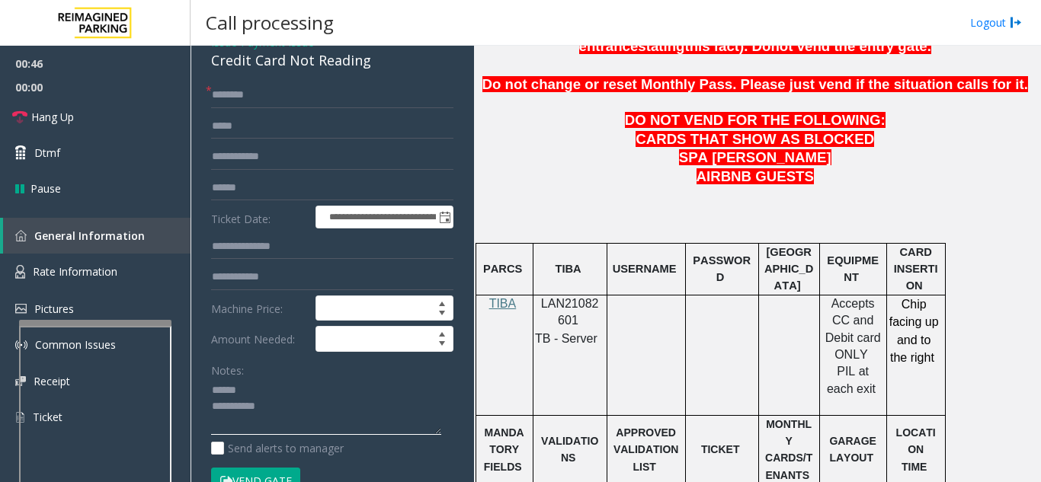
click at [264, 411] on textarea at bounding box center [326, 407] width 230 height 57
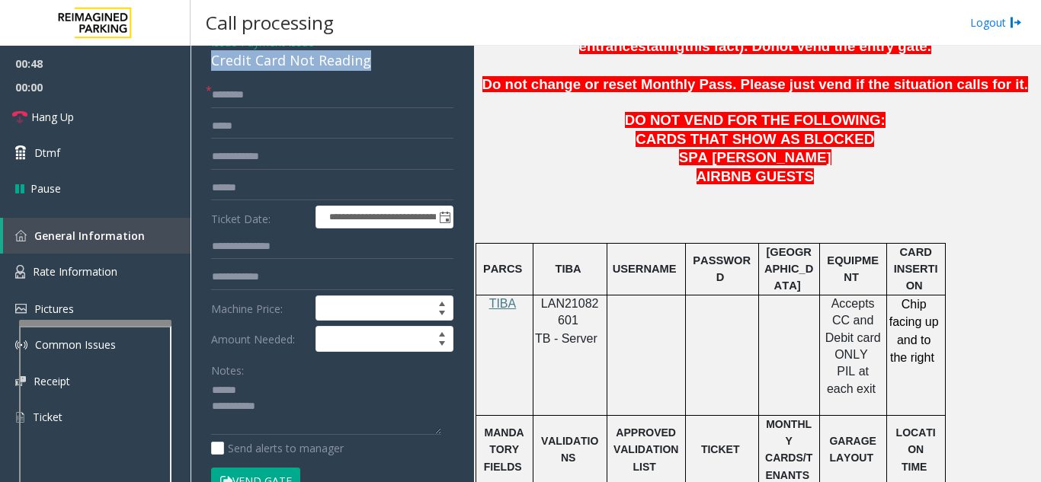
drag, startPoint x: 208, startPoint y: 78, endPoint x: 373, endPoint y: 78, distance: 165.3
click at [373, 78] on div "**********" at bounding box center [332, 376] width 273 height 693
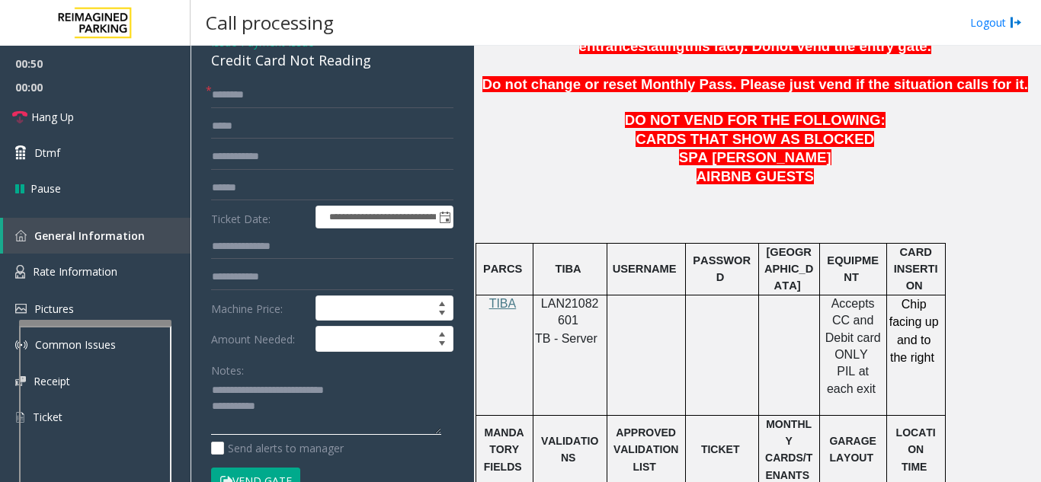
type textarea "**********"
click at [306, 108] on input "text" at bounding box center [332, 95] width 242 height 26
type input "**********"
click at [309, 198] on input "text" at bounding box center [332, 188] width 242 height 26
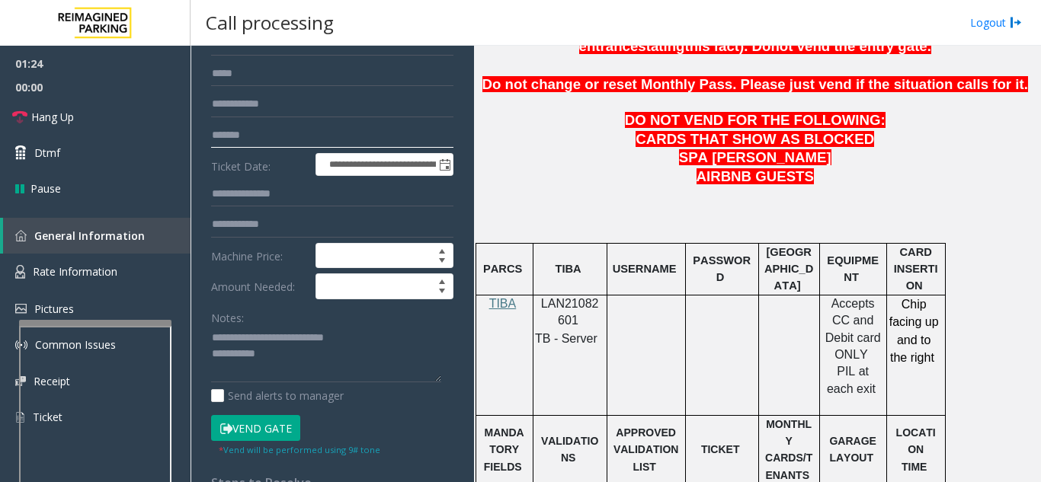
scroll to position [152, 0]
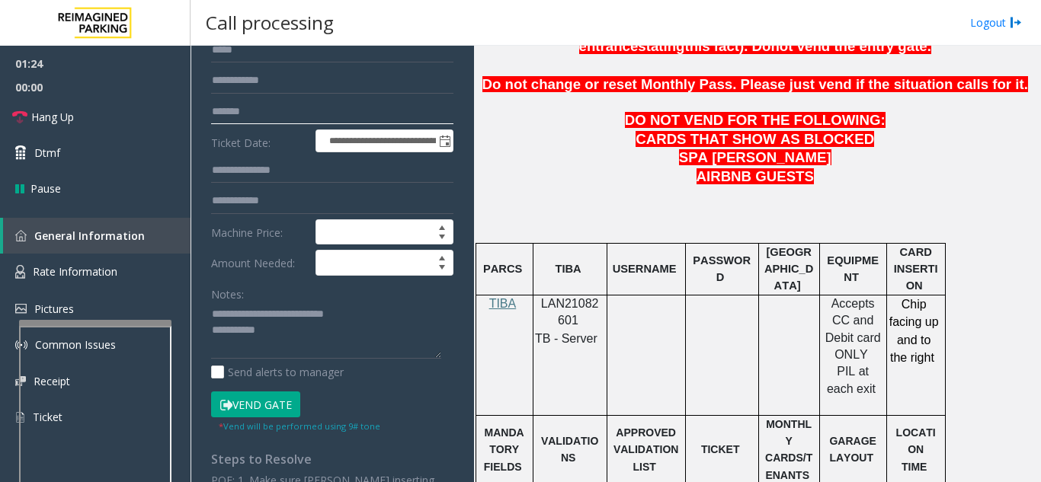
type input "*******"
click at [322, 343] on textarea at bounding box center [326, 330] width 230 height 57
click at [383, 322] on textarea at bounding box center [326, 330] width 230 height 57
type textarea "**********"
click at [239, 413] on button "Vend Gate" at bounding box center [255, 405] width 89 height 26
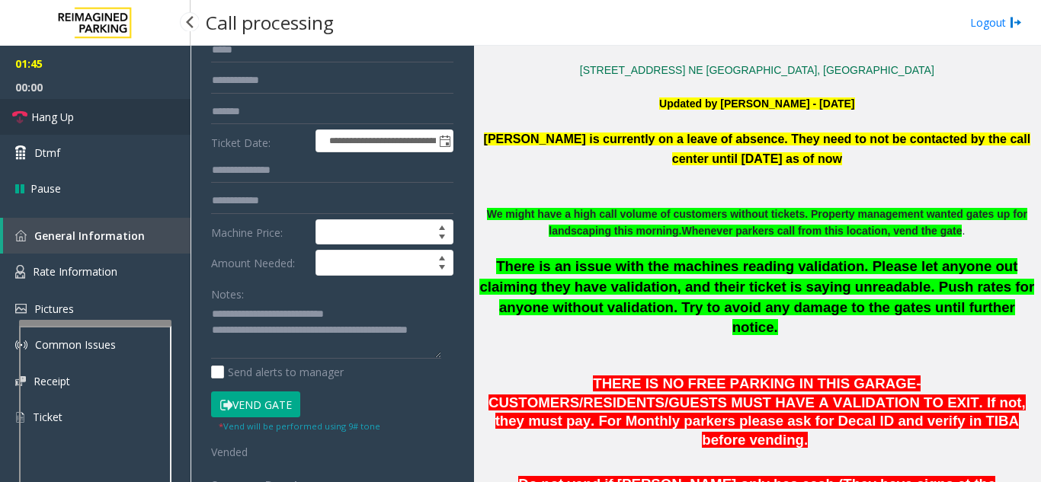
click at [72, 123] on span "Hang Up" at bounding box center [52, 117] width 43 height 16
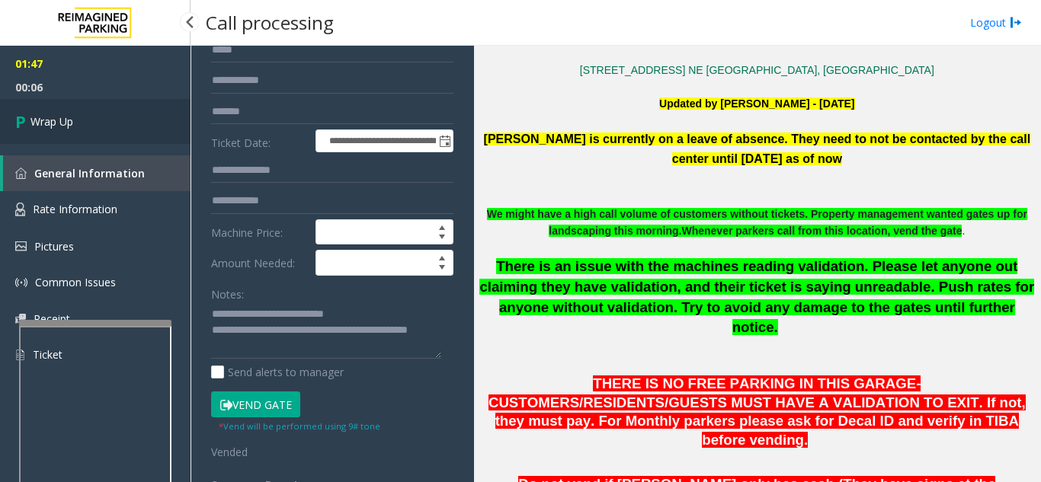
click at [72, 123] on span "Wrap Up" at bounding box center [51, 122] width 43 height 16
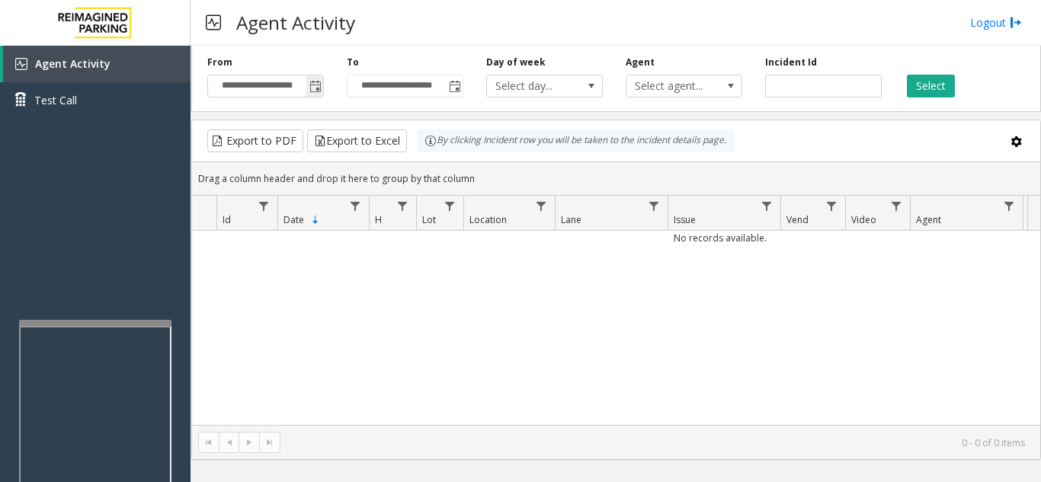
click at [315, 88] on span "Toggle popup" at bounding box center [315, 87] width 12 height 12
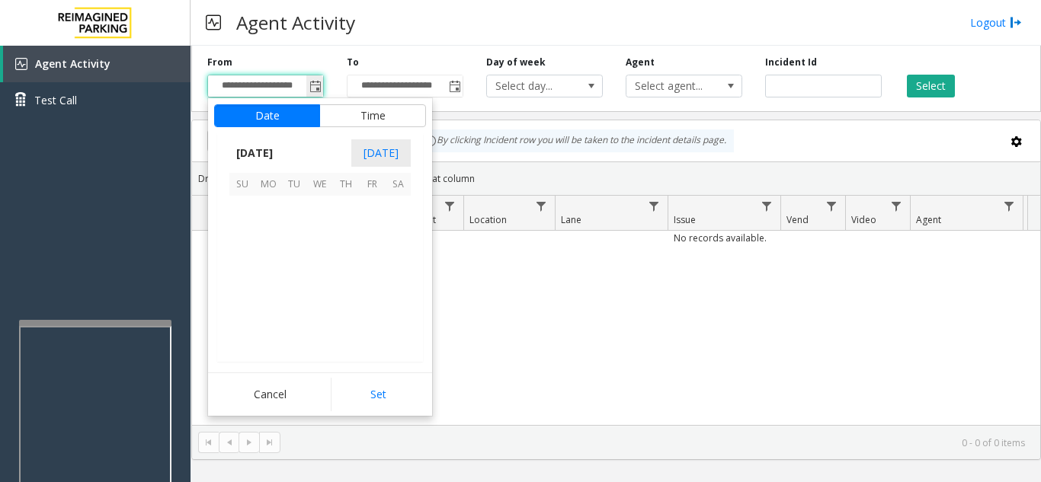
scroll to position [273652, 0]
click at [289, 261] on span "14" at bounding box center [294, 261] width 26 height 26
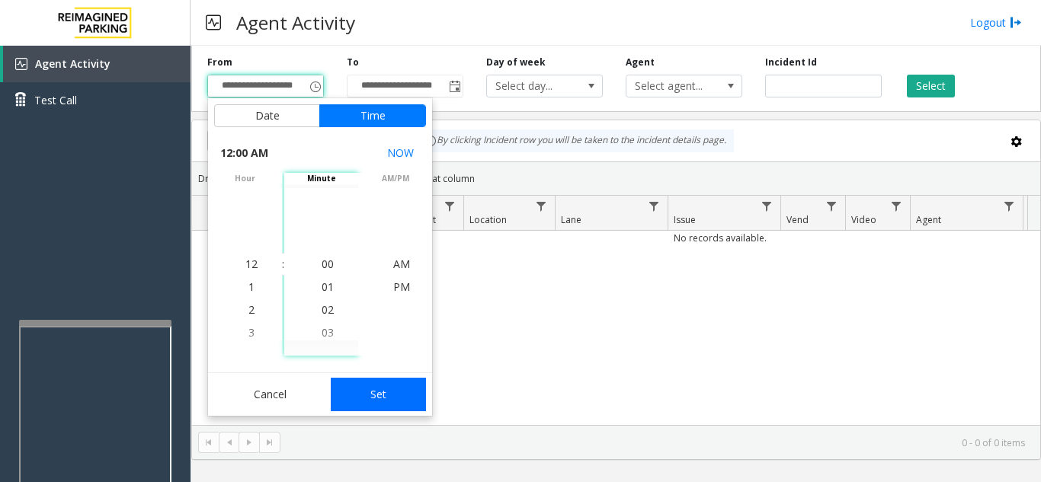
click at [388, 406] on button "Set" at bounding box center [379, 395] width 96 height 34
type input "**********"
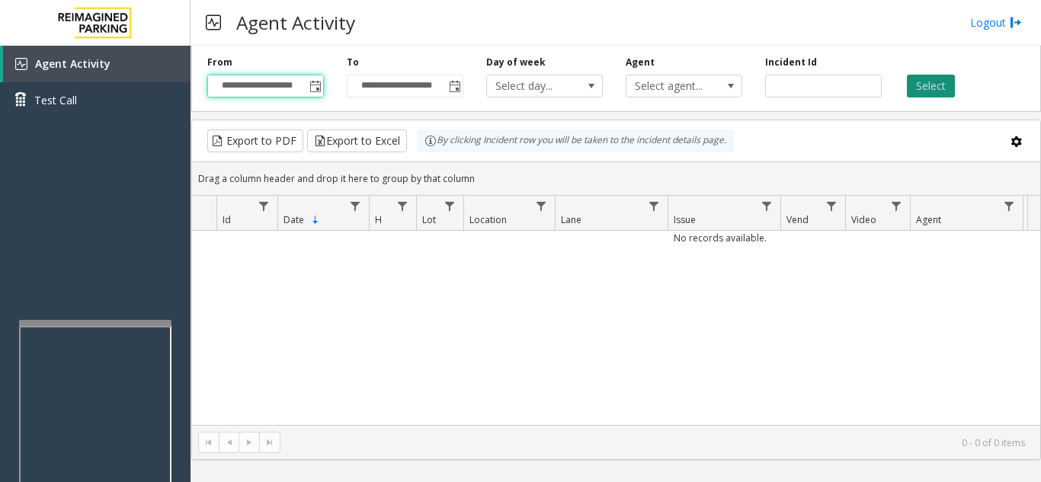
click at [949, 92] on button "Select" at bounding box center [931, 86] width 48 height 23
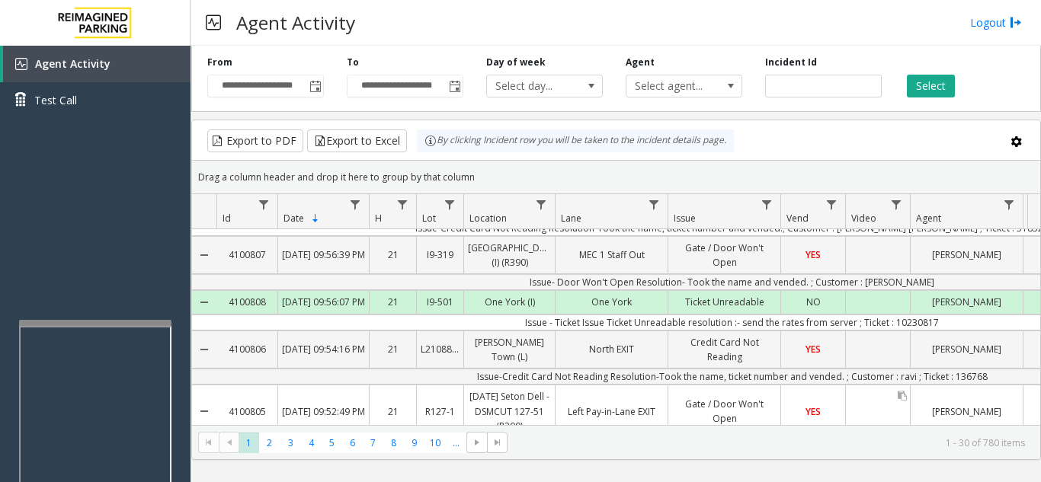
scroll to position [0, 0]
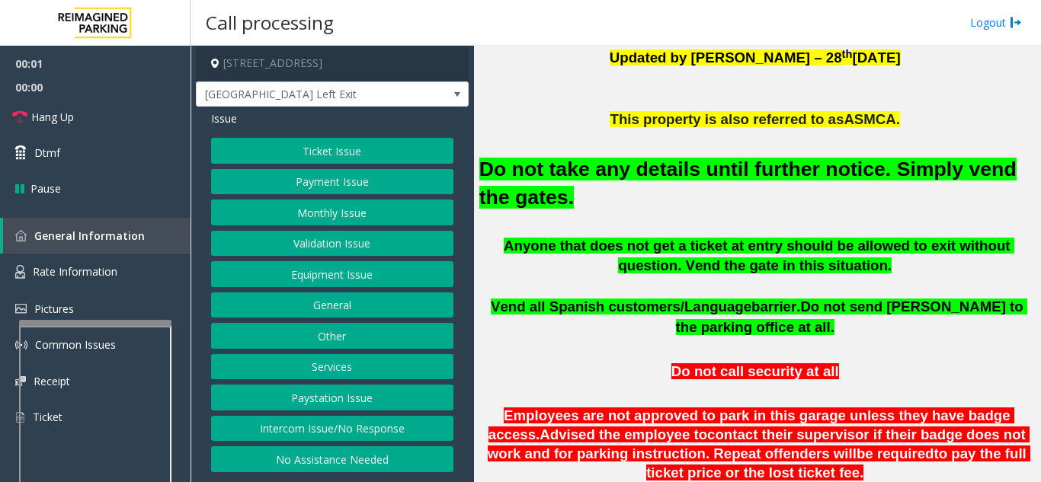
scroll to position [457, 0]
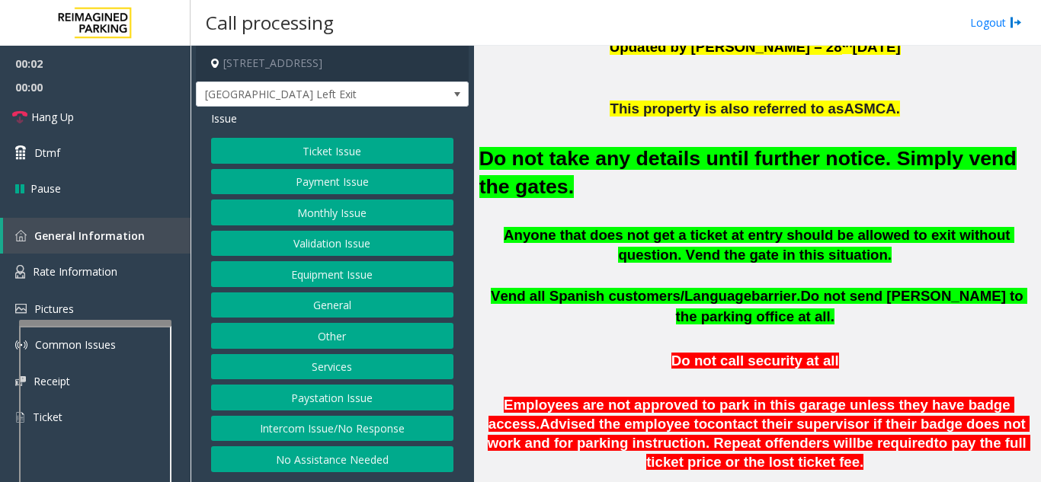
click at [331, 280] on button "Equipment Issue" at bounding box center [332, 274] width 242 height 26
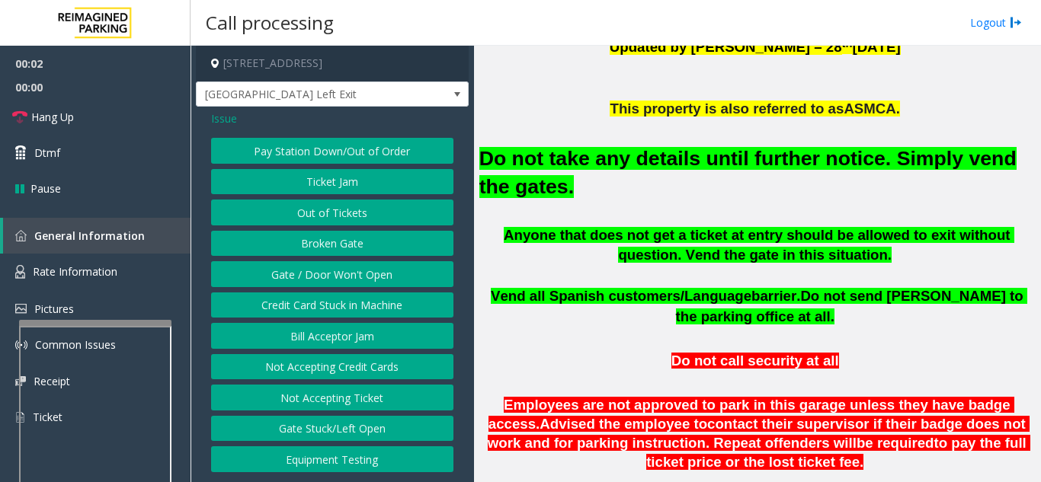
click at [331, 283] on button "Gate / Door Won't Open" at bounding box center [332, 274] width 242 height 26
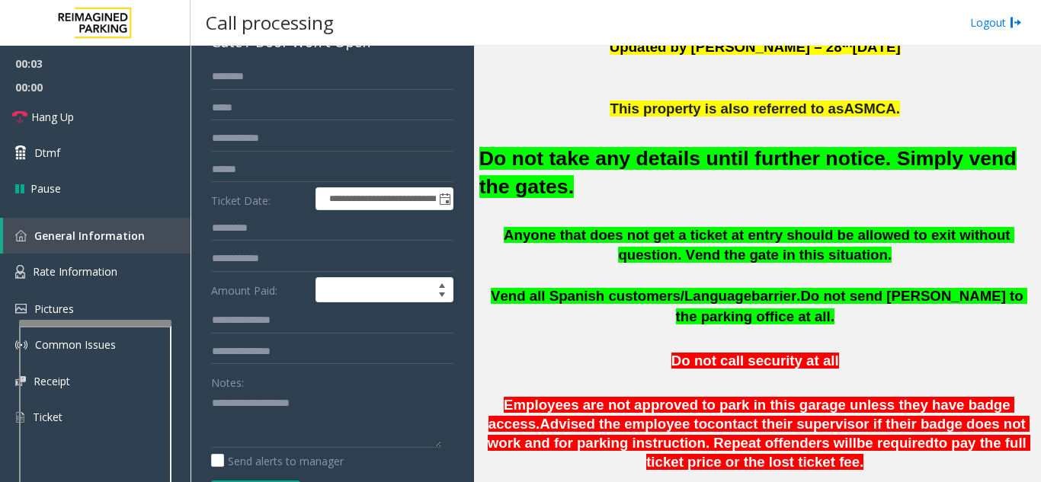
scroll to position [152, 0]
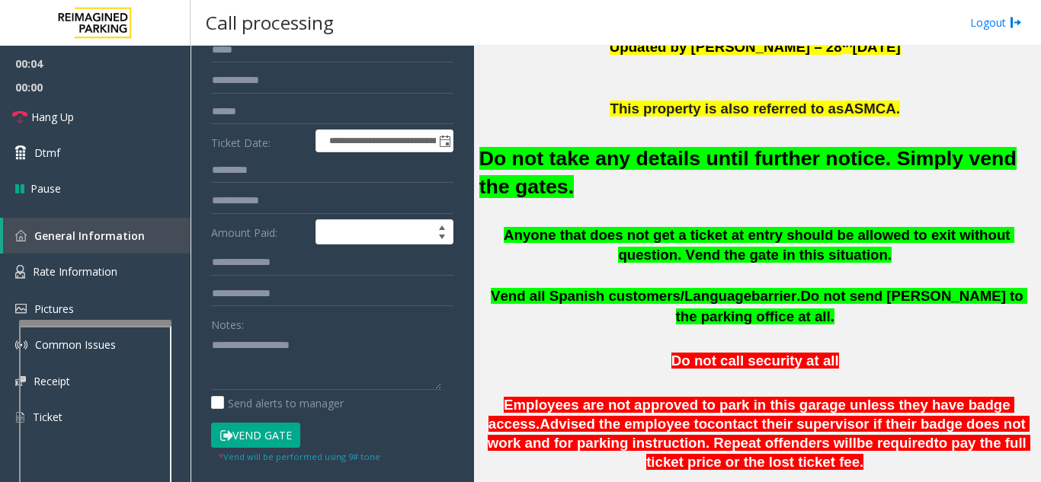
click at [245, 436] on button "Vend Gate" at bounding box center [255, 436] width 89 height 26
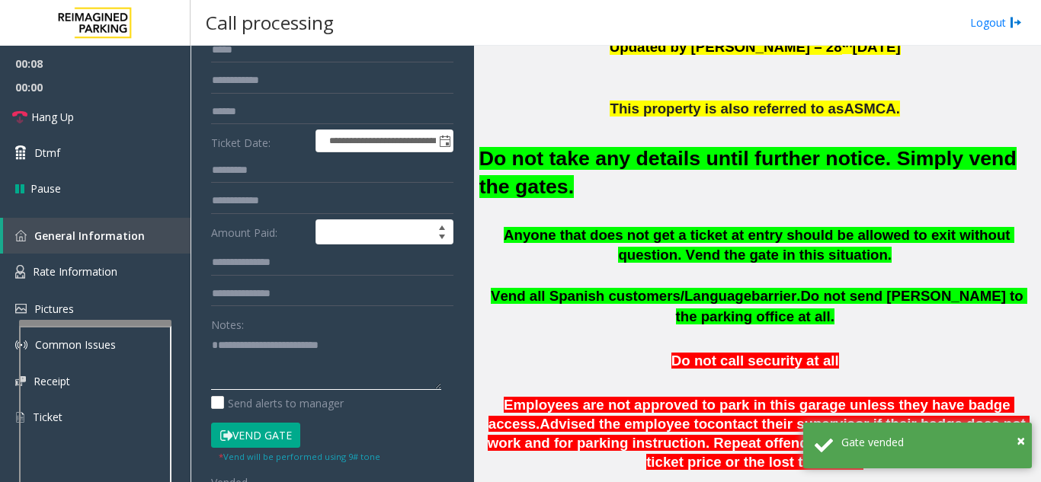
click at [406, 344] on textarea at bounding box center [326, 361] width 230 height 57
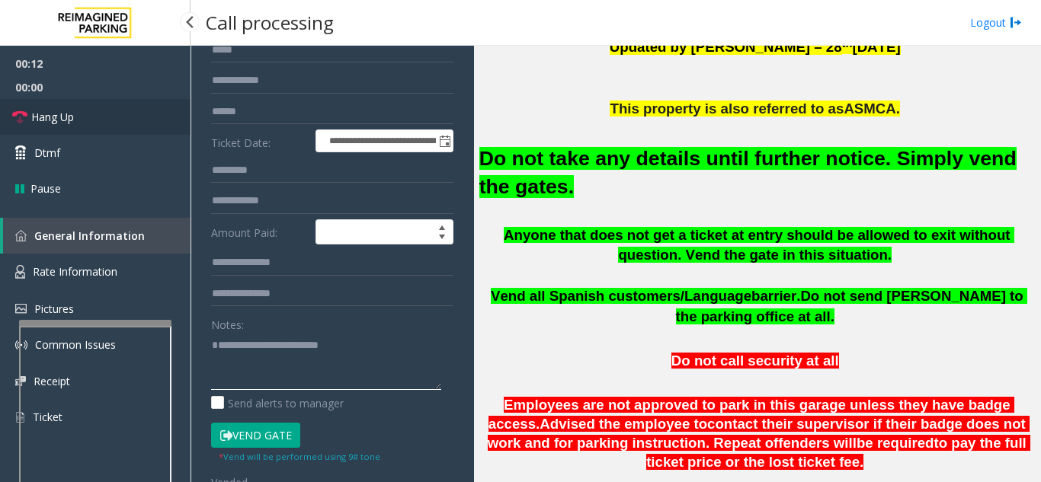
type textarea "**********"
click at [134, 132] on link "Hang Up" at bounding box center [95, 117] width 190 height 36
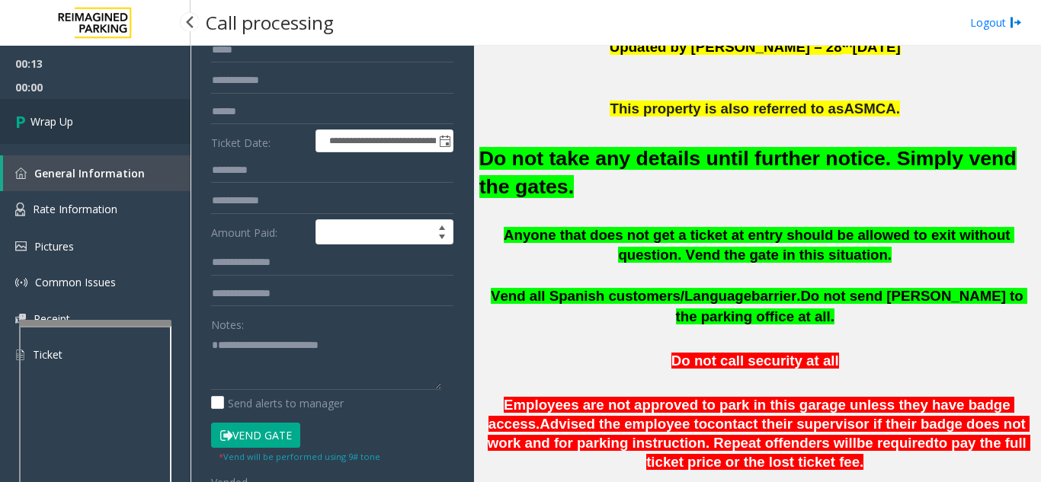
click at [134, 132] on link "Wrap Up" at bounding box center [95, 121] width 190 height 45
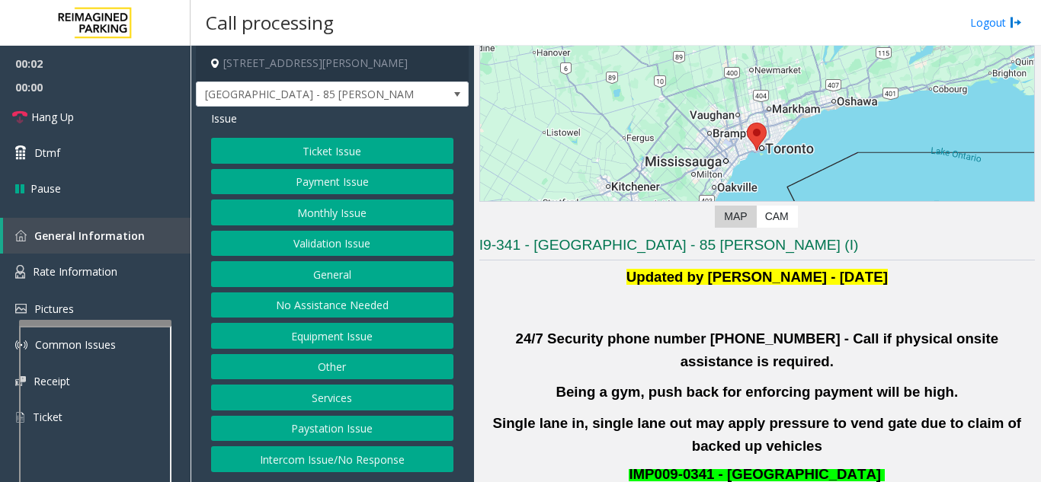
scroll to position [305, 0]
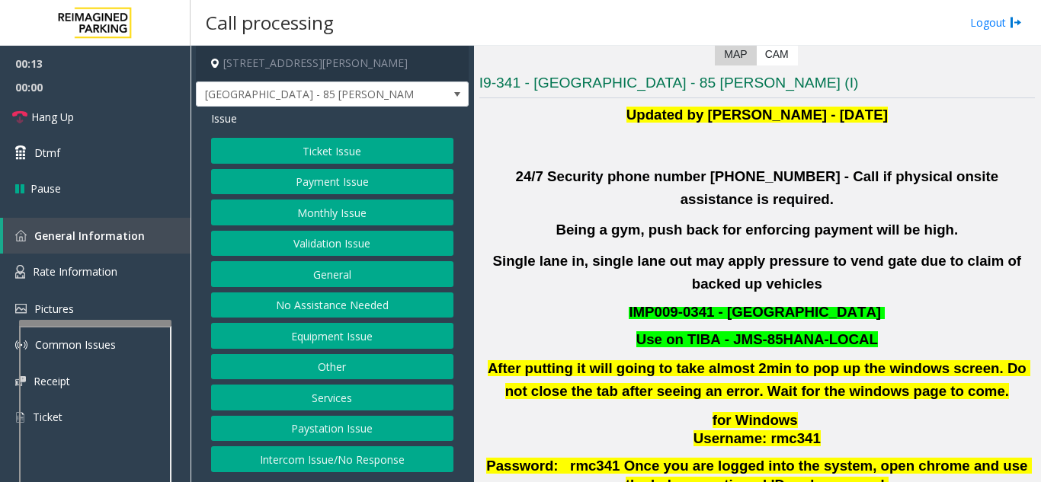
click at [341, 245] on button "Validation Issue" at bounding box center [332, 244] width 242 height 26
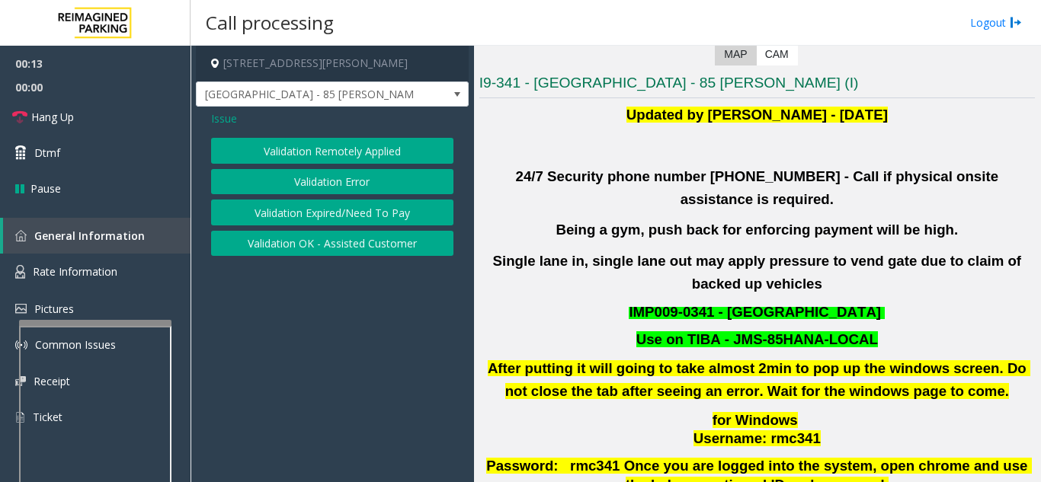
click at [329, 187] on button "Validation Error" at bounding box center [332, 182] width 242 height 26
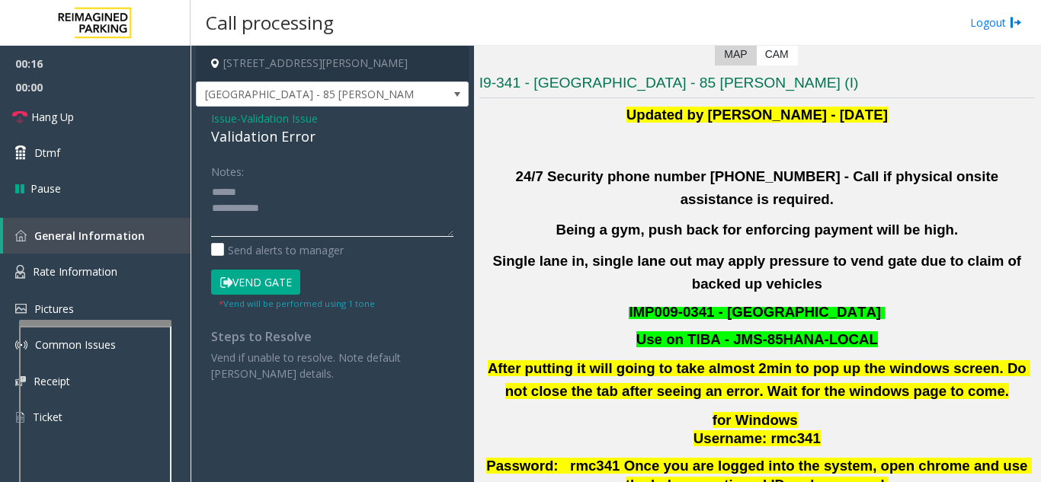
click at [325, 211] on textarea at bounding box center [332, 208] width 242 height 57
drag, startPoint x: 232, startPoint y: 139, endPoint x: 316, endPoint y: 146, distance: 84.8
click at [316, 146] on div "Issue - Validation Issue Validation Error Notes: Send alerts to manager Vend Ga…" at bounding box center [332, 252] width 273 height 290
click at [307, 208] on textarea at bounding box center [332, 208] width 242 height 57
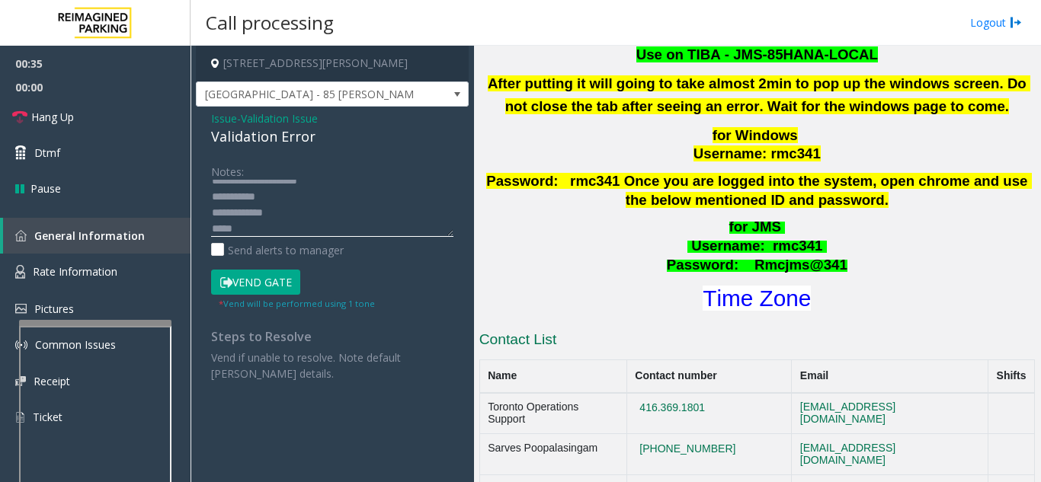
scroll to position [610, 0]
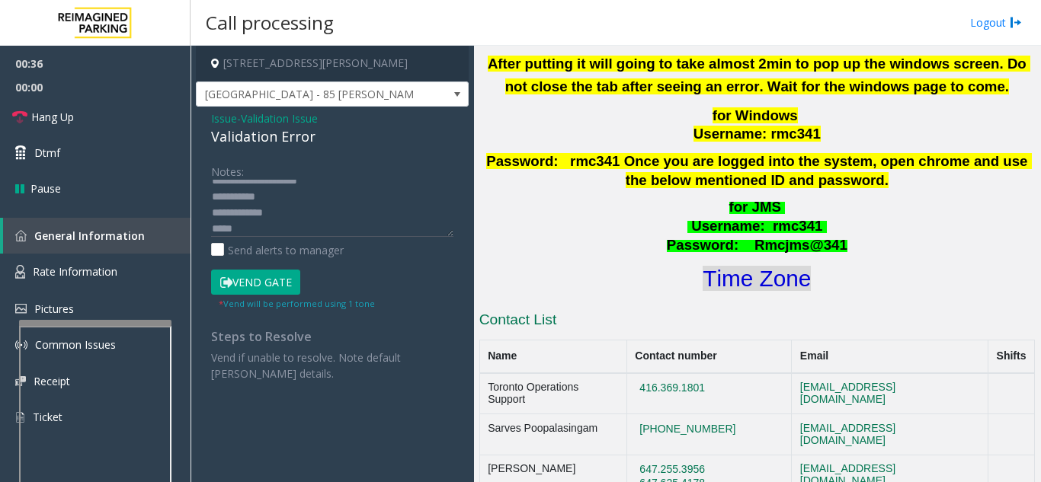
click at [785, 266] on font "Time Zone" at bounding box center [757, 278] width 108 height 25
click at [338, 226] on textarea at bounding box center [332, 208] width 242 height 57
click at [282, 283] on button "Vend Gate" at bounding box center [255, 283] width 89 height 26
click at [265, 230] on textarea at bounding box center [332, 208] width 242 height 57
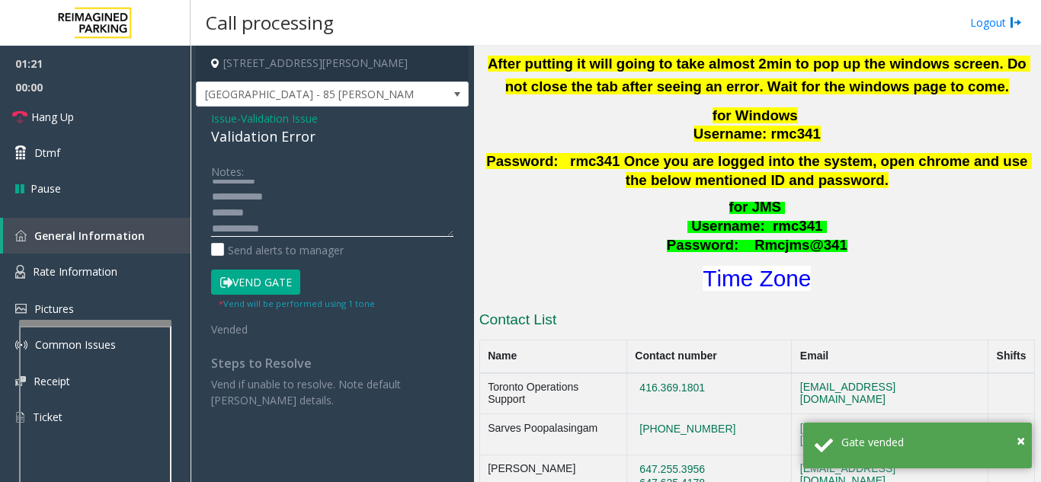
scroll to position [0, 0]
click at [360, 174] on div "Notes:" at bounding box center [332, 197] width 242 height 78
click at [355, 194] on textarea at bounding box center [332, 208] width 242 height 57
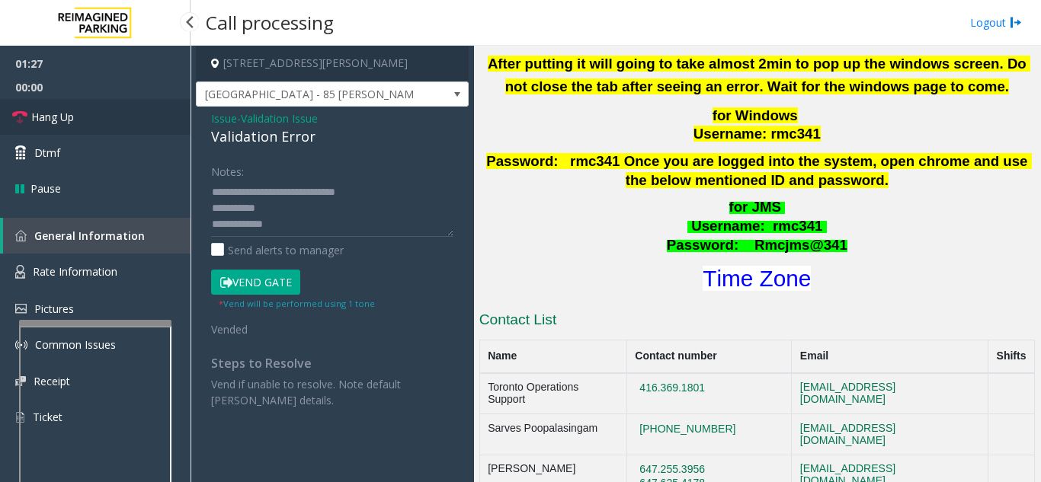
click at [98, 129] on link "Hang Up" at bounding box center [95, 117] width 190 height 36
click at [328, 209] on textarea at bounding box center [332, 208] width 242 height 57
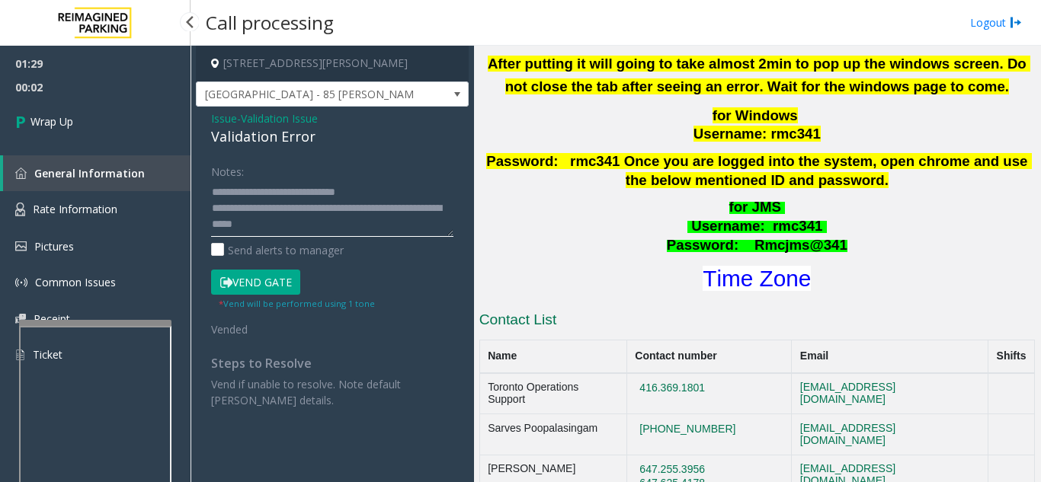
type textarea "**********"
click at [26, 92] on span "00:02" at bounding box center [95, 87] width 190 height 24
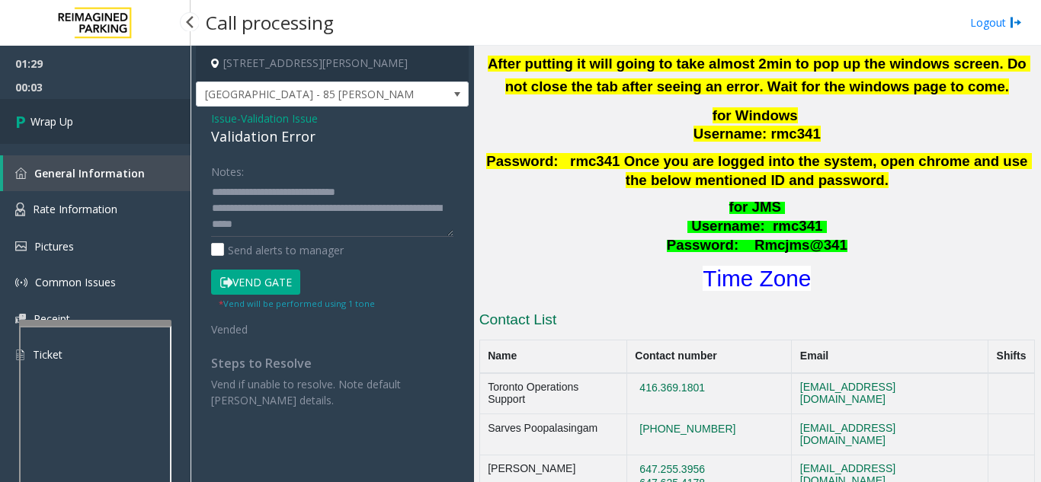
click at [58, 120] on span "Wrap Up" at bounding box center [51, 122] width 43 height 16
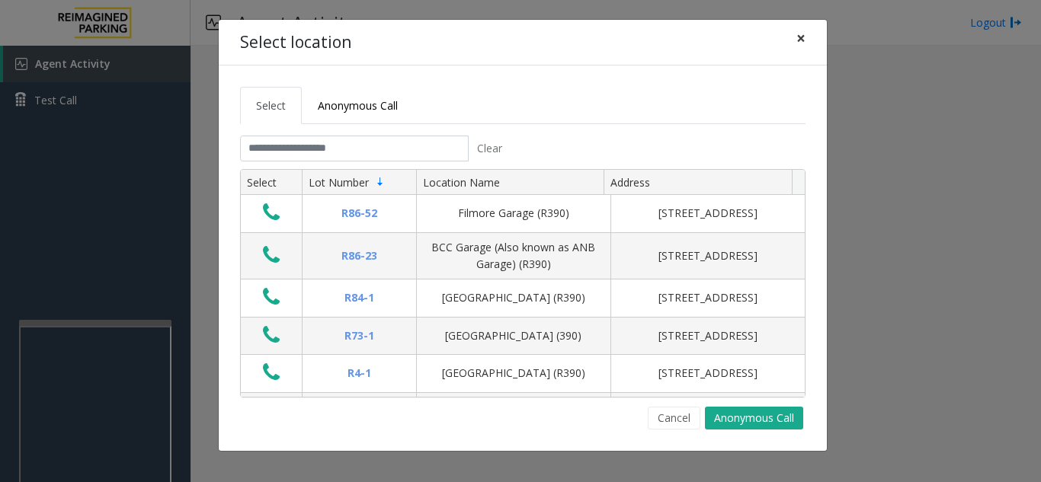
click at [799, 39] on span "×" at bounding box center [800, 37] width 9 height 21
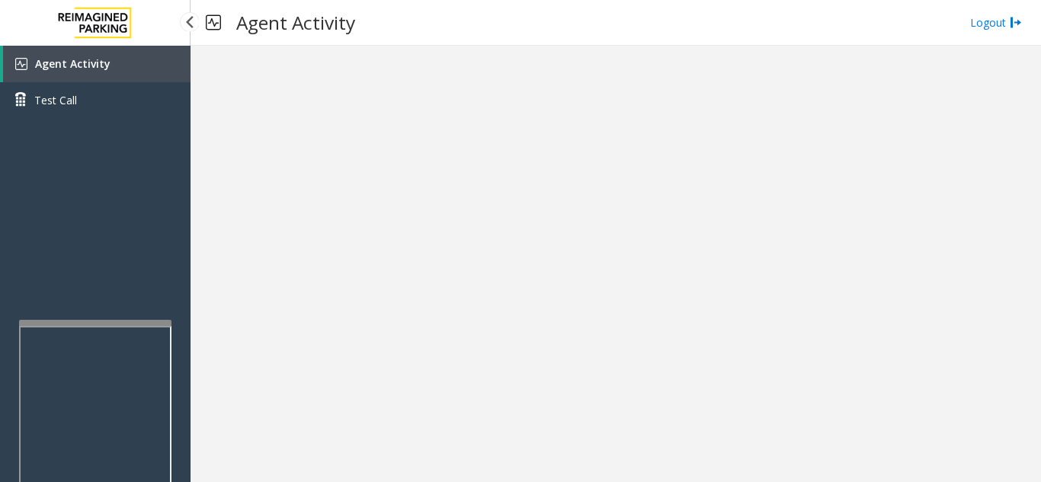
click at [100, 73] on link "Agent Activity" at bounding box center [96, 64] width 187 height 37
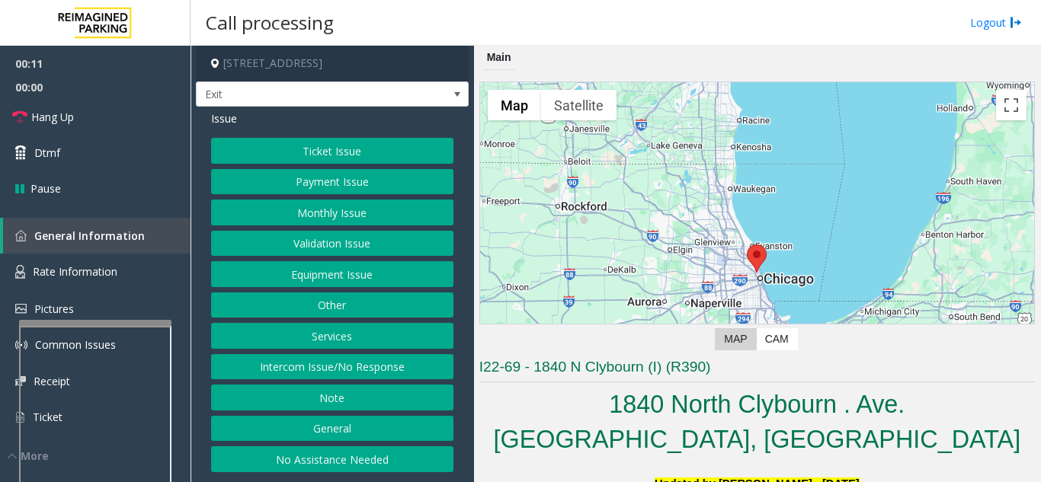
click at [339, 347] on button "Services" at bounding box center [332, 336] width 242 height 26
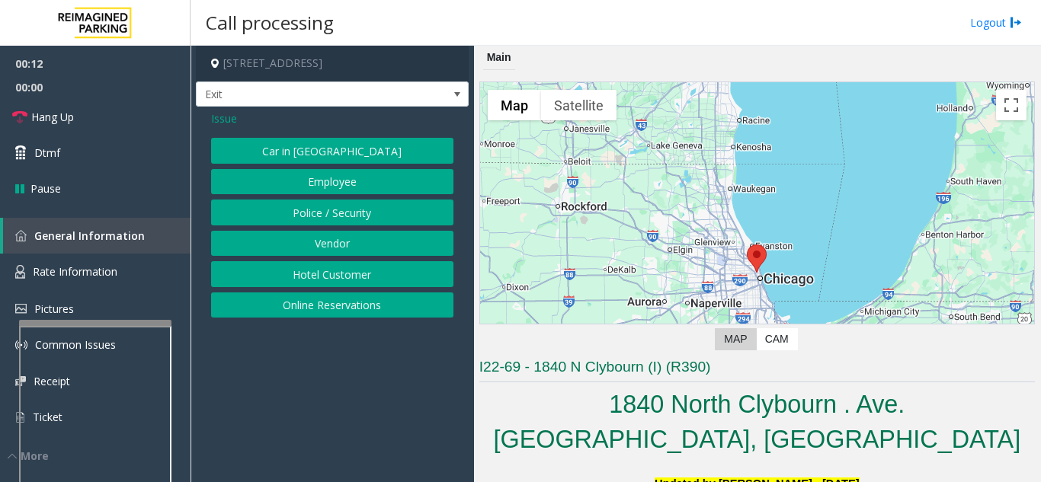
click at [341, 312] on button "Online Reservations" at bounding box center [332, 306] width 242 height 26
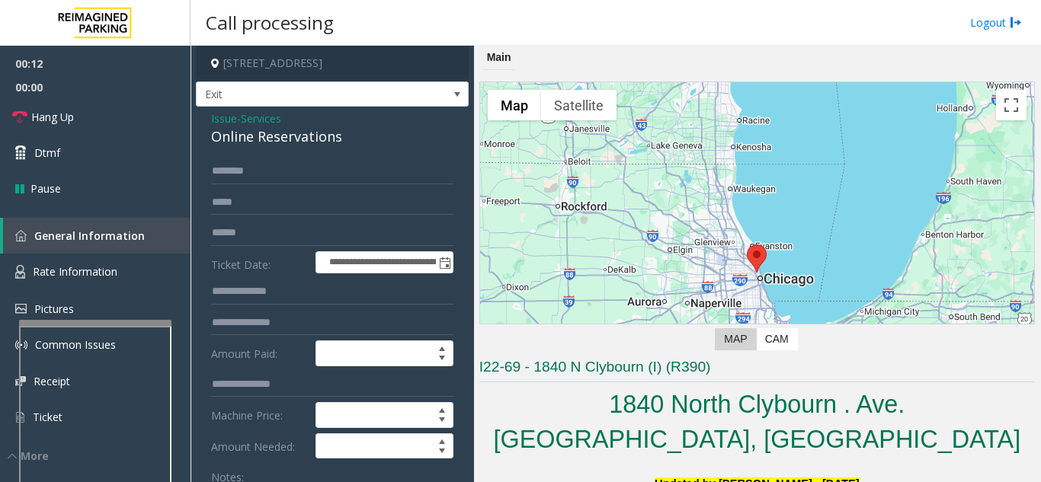
scroll to position [76, 0]
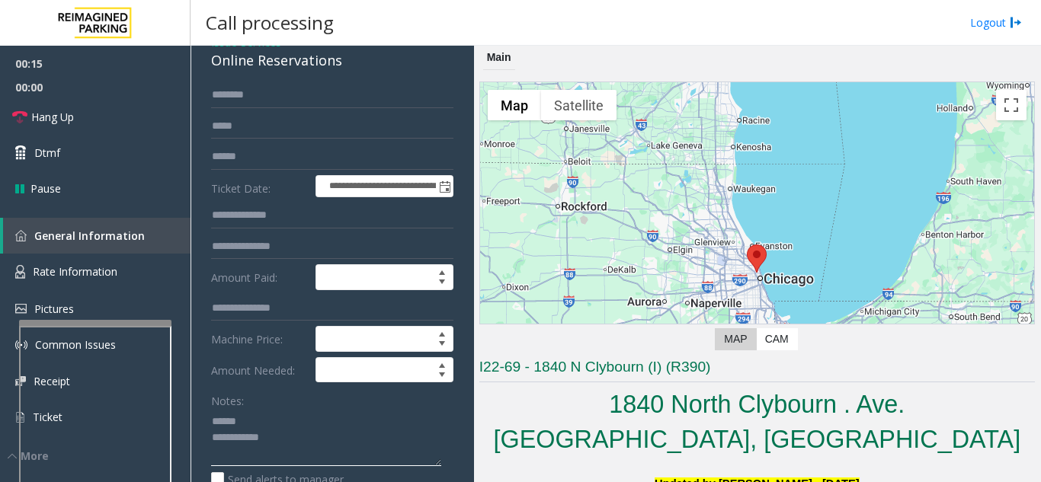
type textarea "**********"
click at [296, 157] on input "text" at bounding box center [332, 157] width 242 height 26
drag, startPoint x: 360, startPoint y: 62, endPoint x: 213, endPoint y: 63, distance: 147.1
click at [213, 63] on div "Online Reservations" at bounding box center [332, 60] width 242 height 21
click at [238, 166] on input "text" at bounding box center [332, 157] width 242 height 26
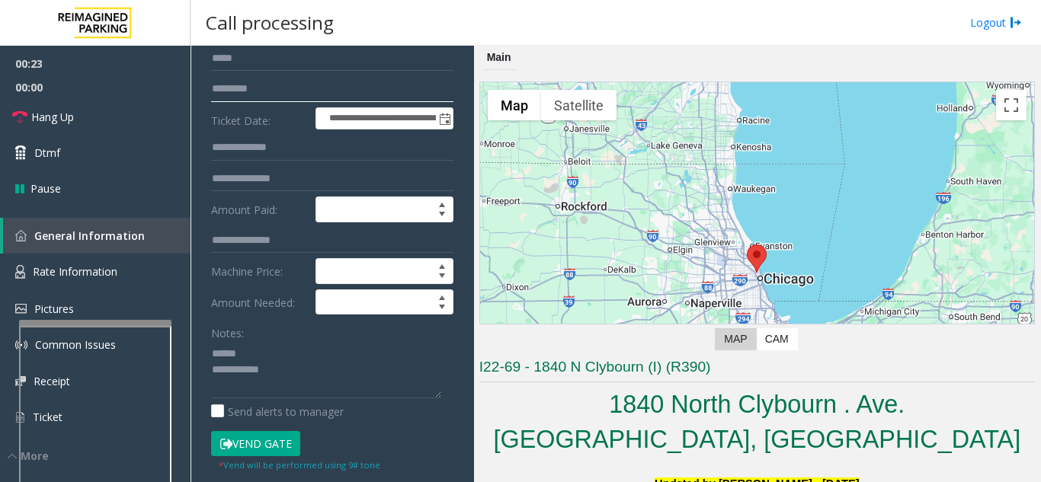
scroll to position [229, 0]
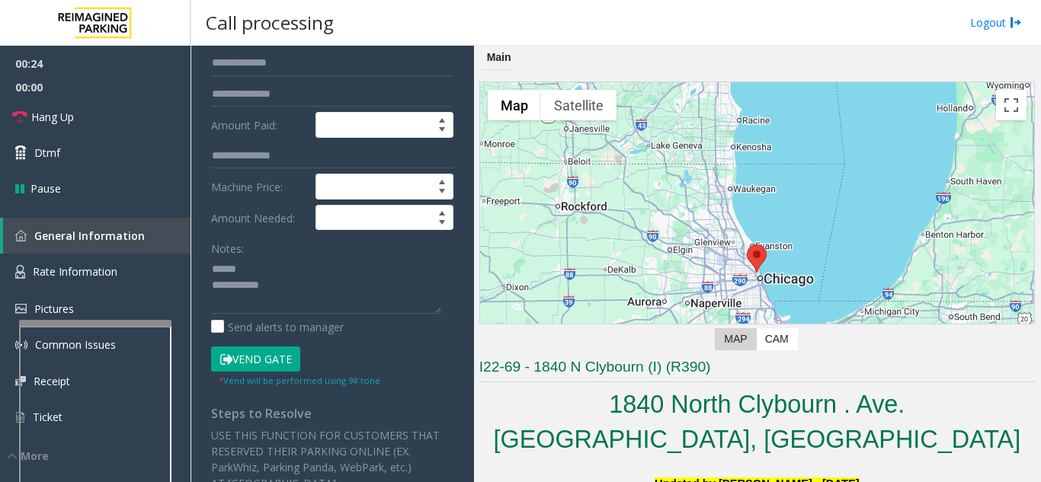
type input "*********"
click at [259, 357] on button "Vend Gate" at bounding box center [255, 360] width 89 height 26
click at [299, 264] on textarea at bounding box center [326, 285] width 230 height 57
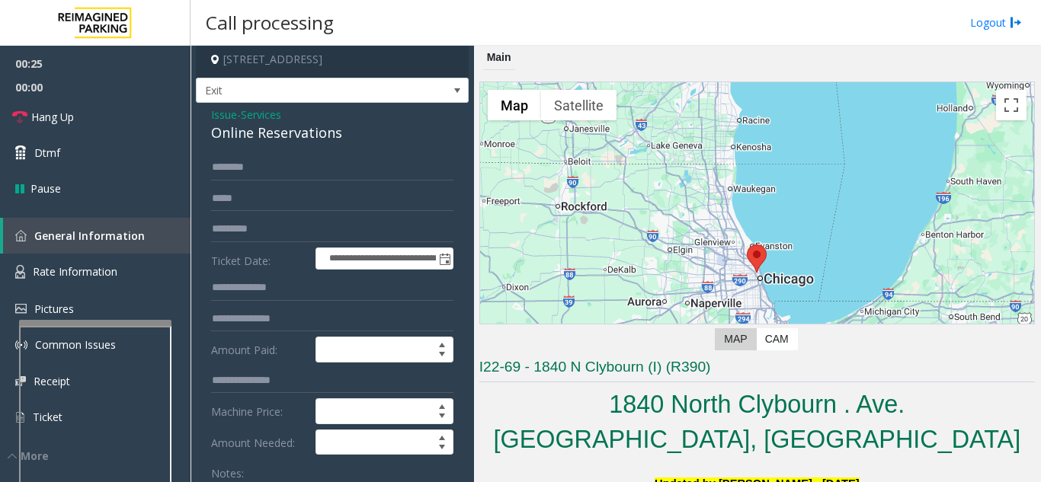
scroll to position [0, 0]
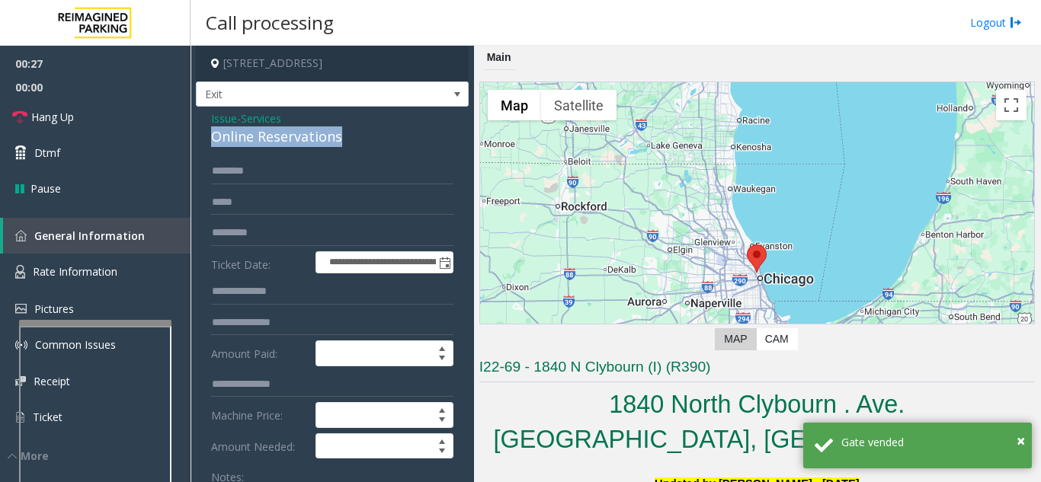
drag, startPoint x: 365, startPoint y: 142, endPoint x: 197, endPoint y: 136, distance: 168.5
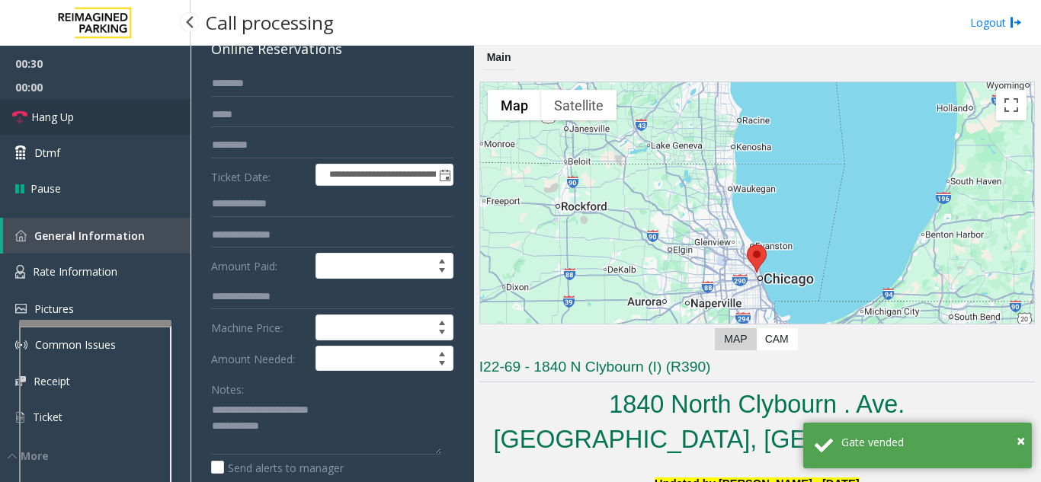
click at [98, 122] on link "Hang Up" at bounding box center [95, 117] width 190 height 36
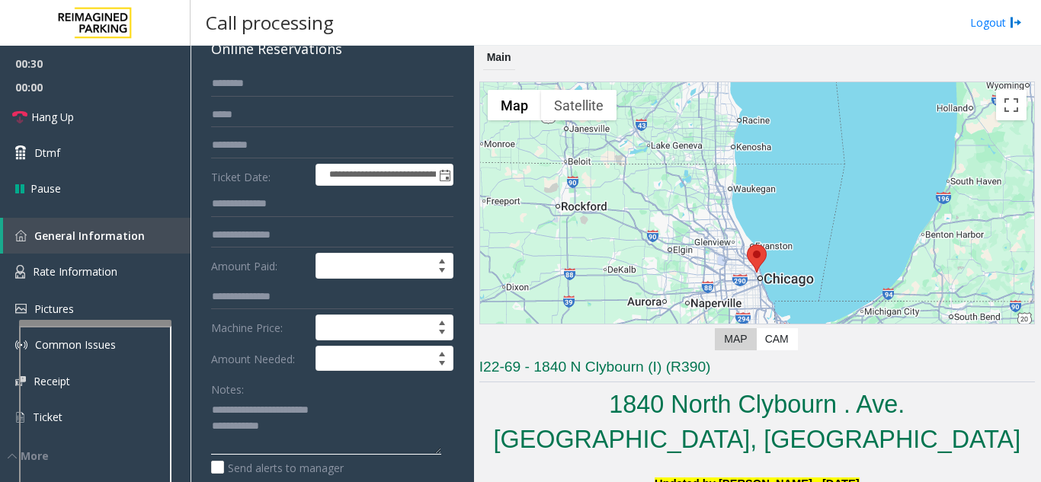
click at [346, 433] on textarea at bounding box center [326, 426] width 230 height 57
click at [384, 409] on textarea at bounding box center [326, 426] width 230 height 57
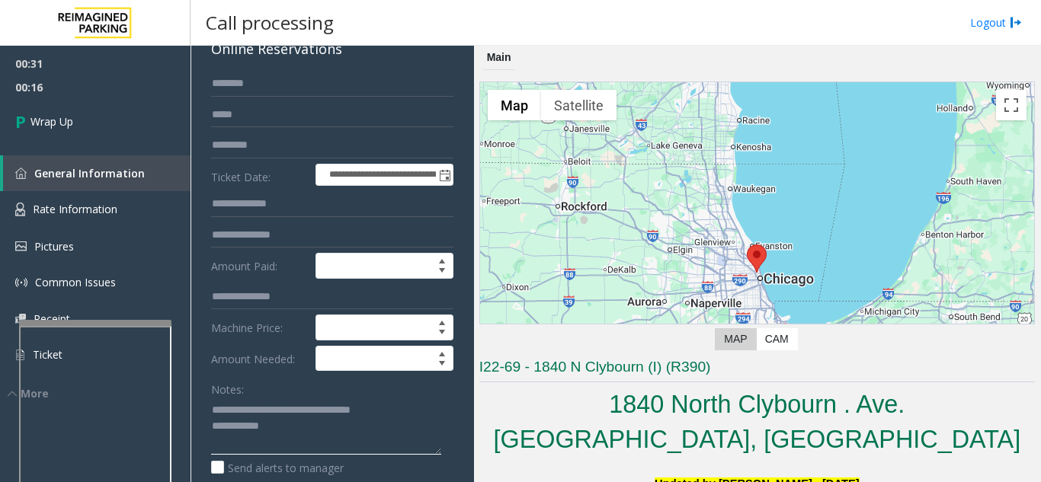
click at [355, 434] on textarea at bounding box center [326, 426] width 230 height 57
click at [365, 424] on textarea at bounding box center [326, 426] width 230 height 57
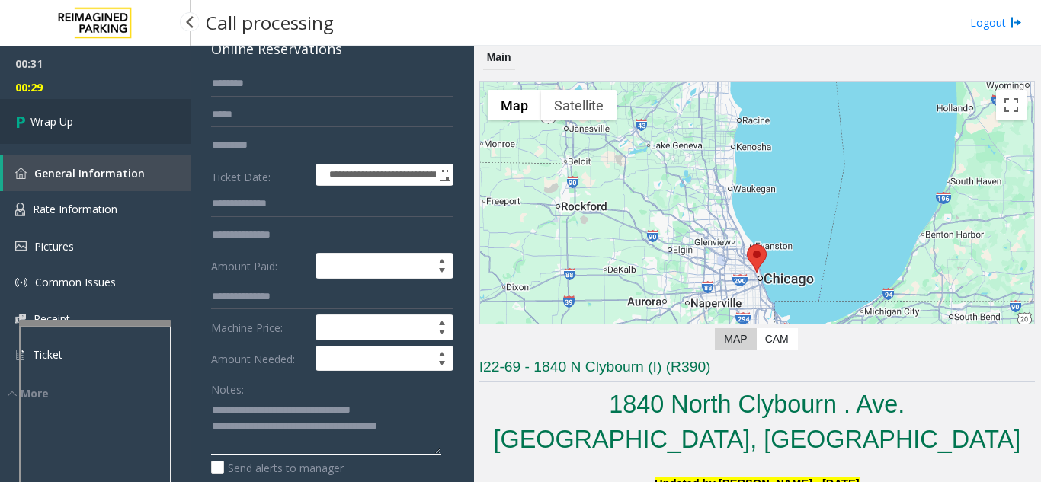
type textarea "**********"
click at [96, 101] on link "Wrap Up" at bounding box center [95, 121] width 190 height 45
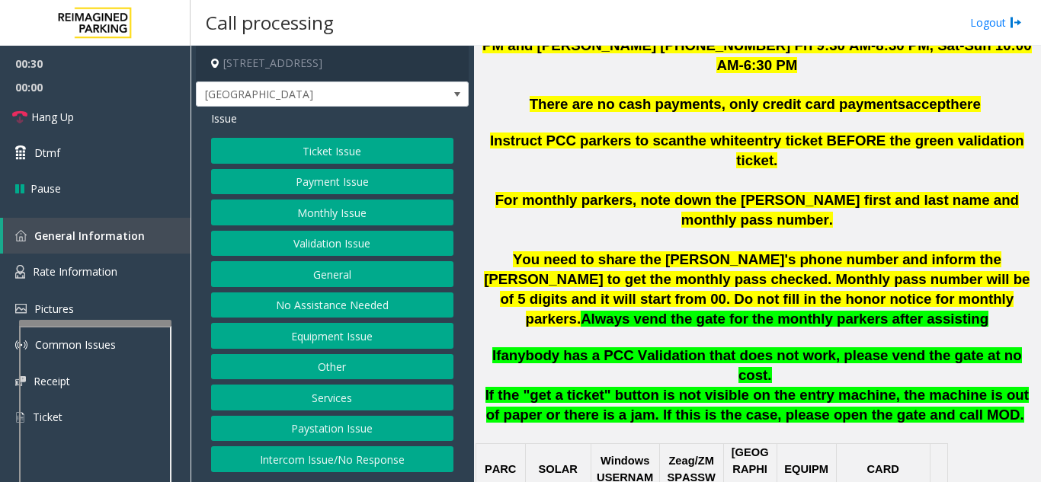
scroll to position [610, 0]
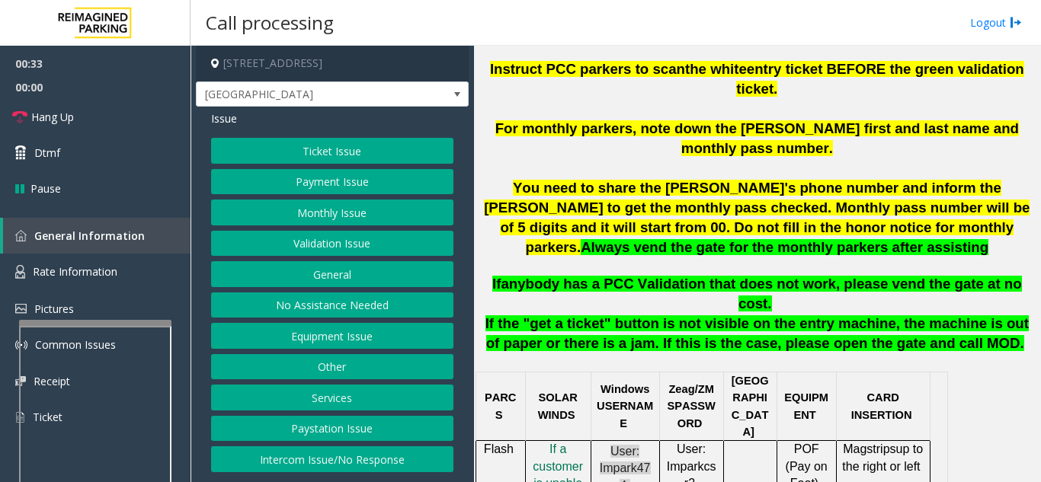
click at [319, 223] on button "Monthly Issue" at bounding box center [332, 213] width 242 height 26
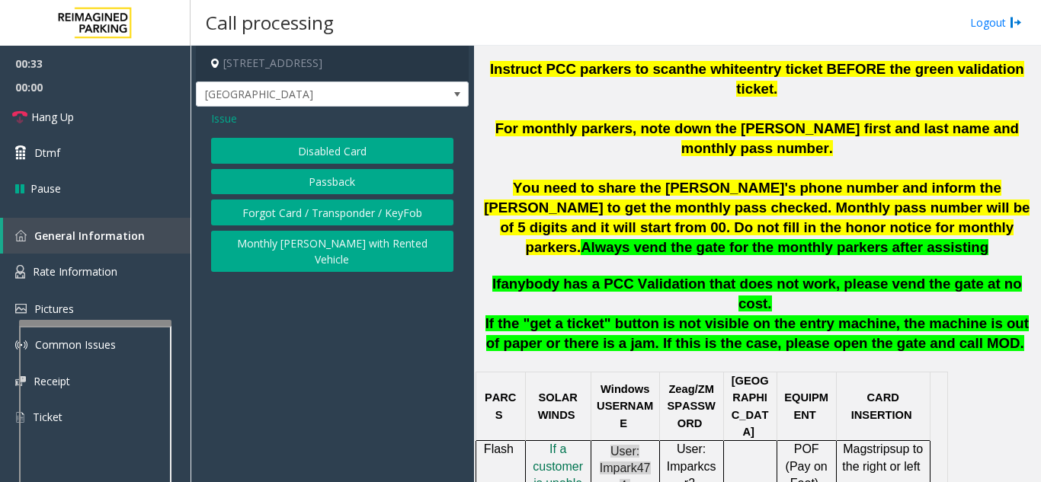
click at [321, 152] on button "Disabled Card" at bounding box center [332, 151] width 242 height 26
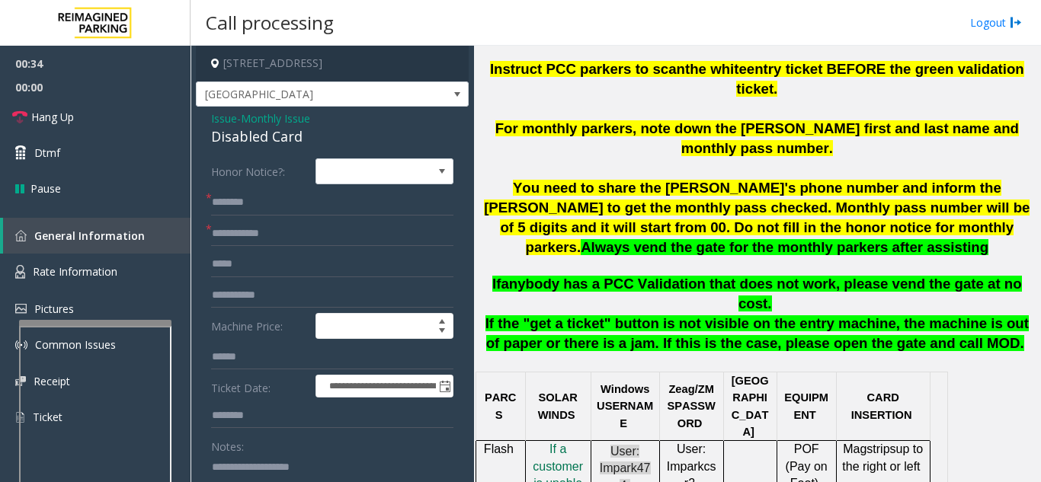
scroll to position [76, 0]
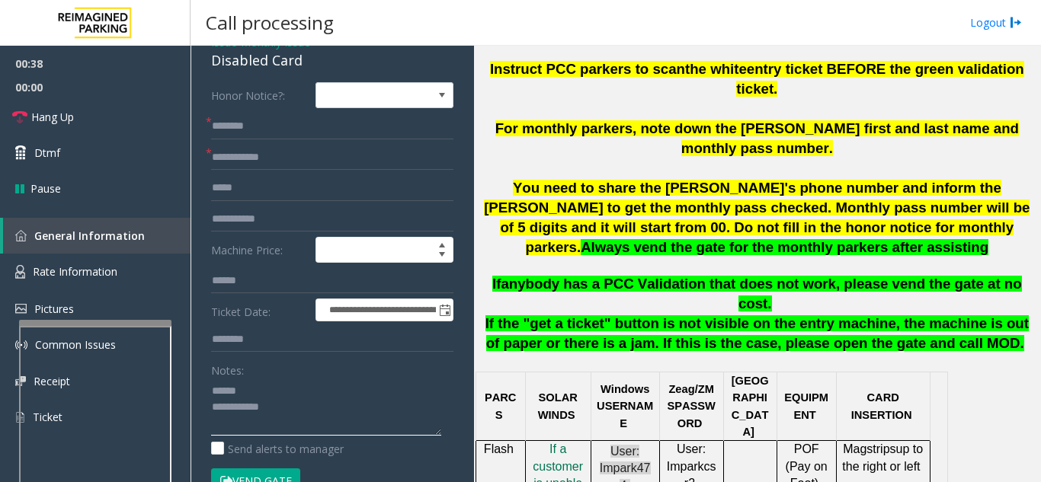
type textarea "**********"
click at [281, 150] on input "text" at bounding box center [332, 158] width 242 height 26
type input "****"
click at [280, 120] on input "text" at bounding box center [332, 127] width 242 height 26
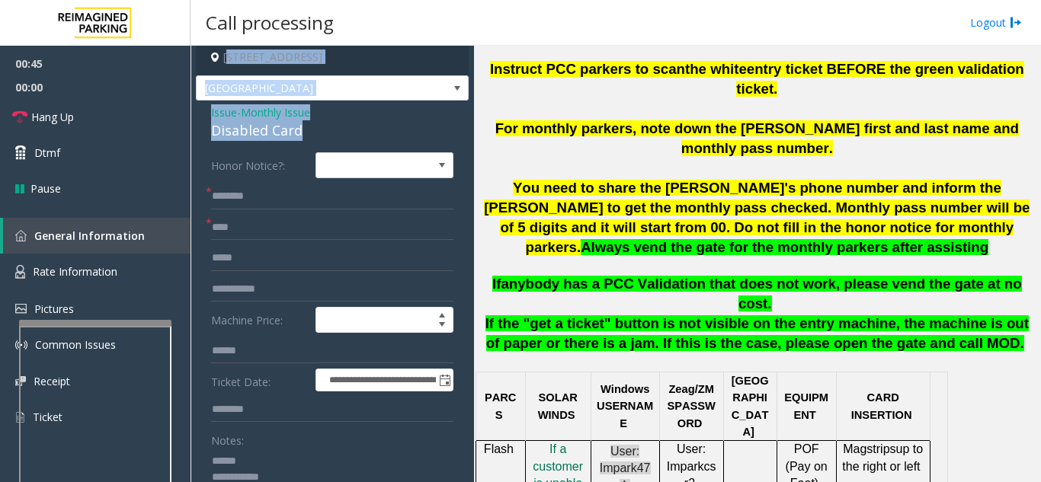
scroll to position [0, 0]
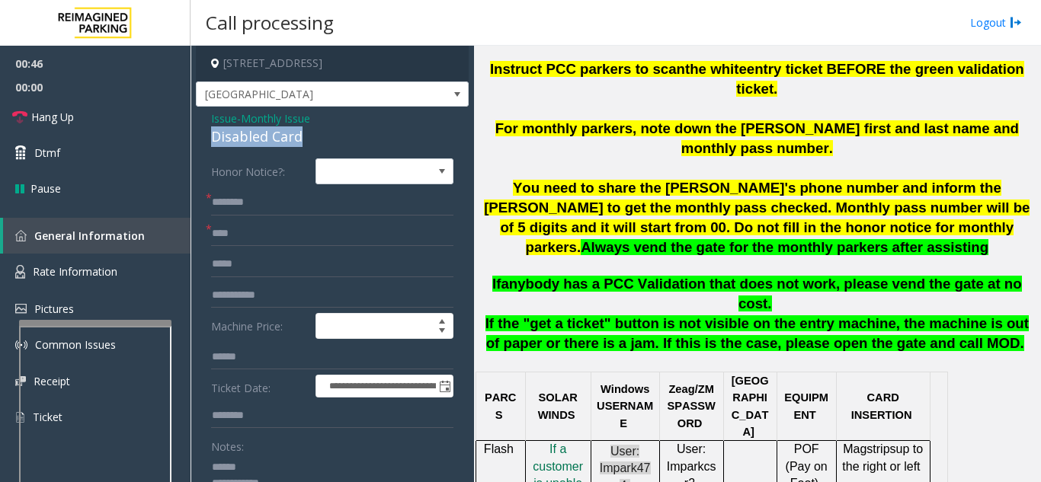
drag, startPoint x: 293, startPoint y: 57, endPoint x: 207, endPoint y: 129, distance: 112.0
type textarea "**********"
click at [244, 202] on input "text" at bounding box center [332, 203] width 242 height 26
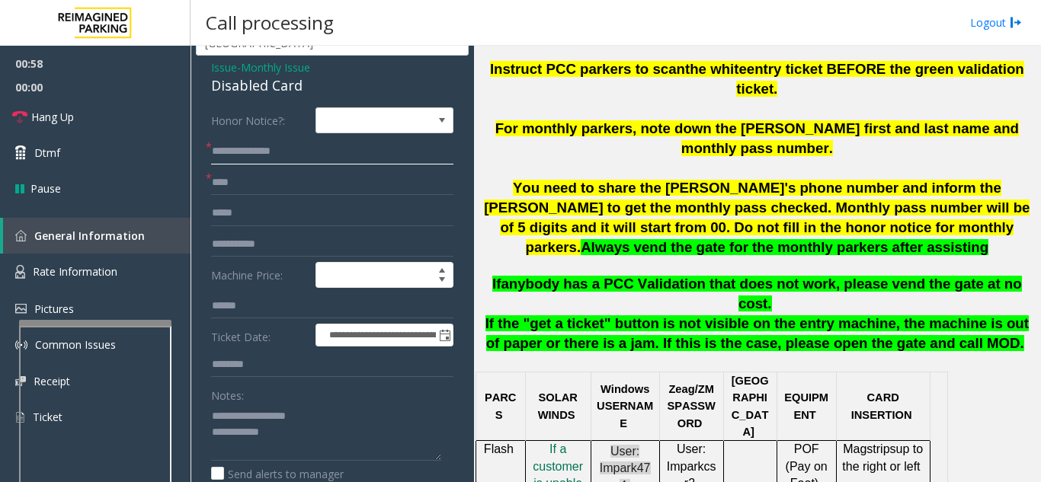
scroll to position [152, 0]
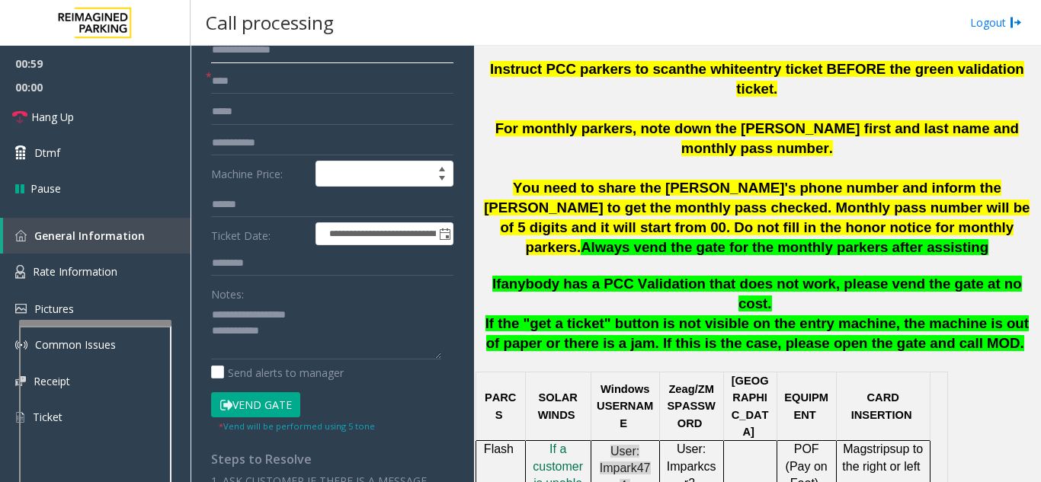
type input "**********"
click at [285, 410] on button "Vend Gate" at bounding box center [255, 405] width 89 height 26
click at [334, 330] on textarea at bounding box center [326, 330] width 230 height 57
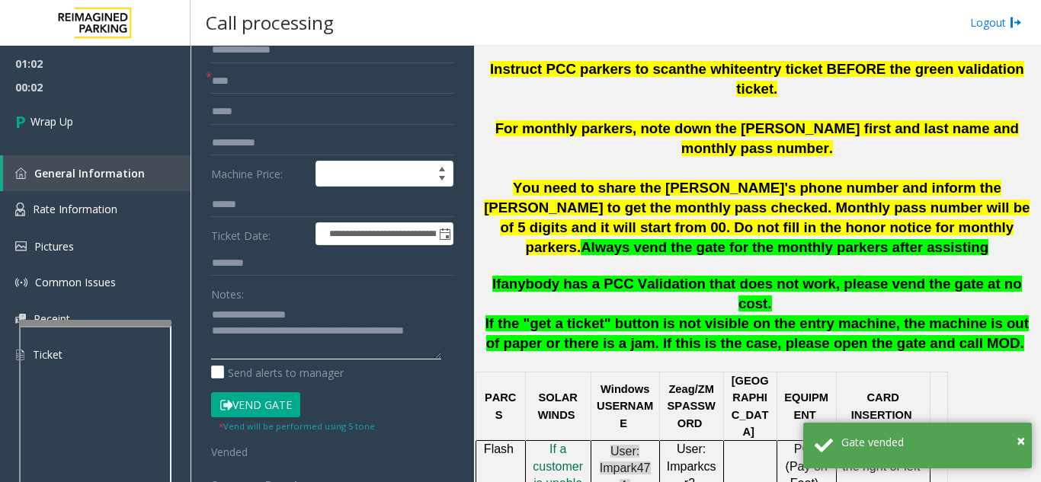
click at [364, 303] on textarea at bounding box center [326, 330] width 230 height 57
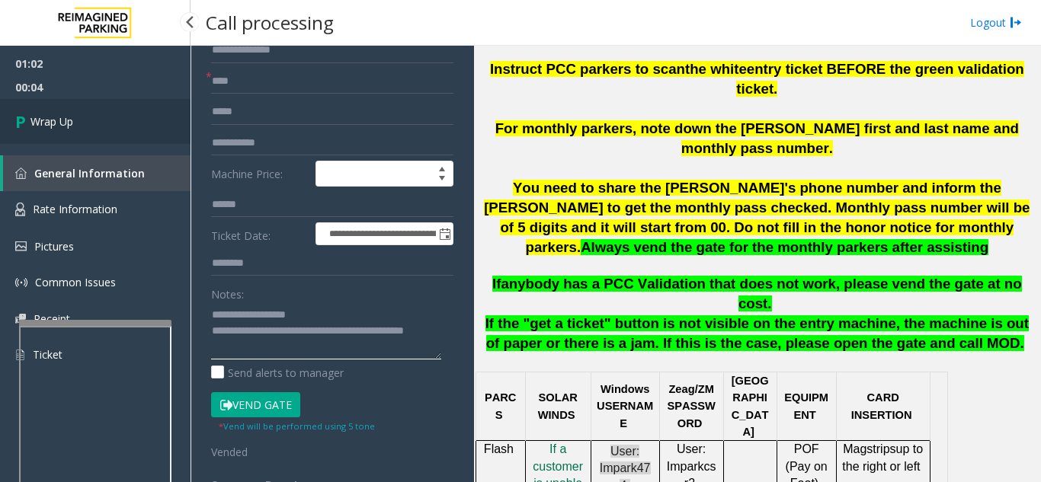
type textarea "**********"
click at [75, 116] on link "Wrap Up" at bounding box center [95, 121] width 190 height 45
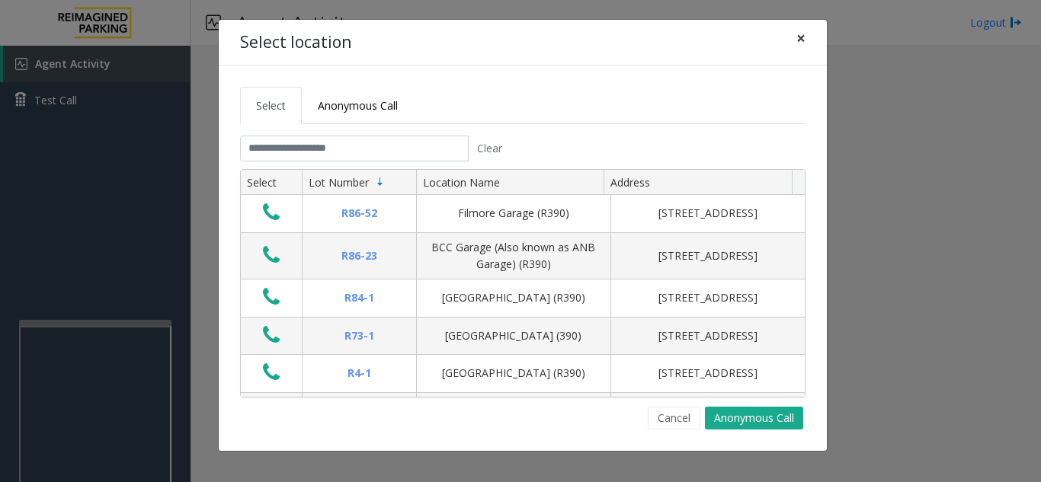
click at [801, 40] on span "×" at bounding box center [800, 37] width 9 height 21
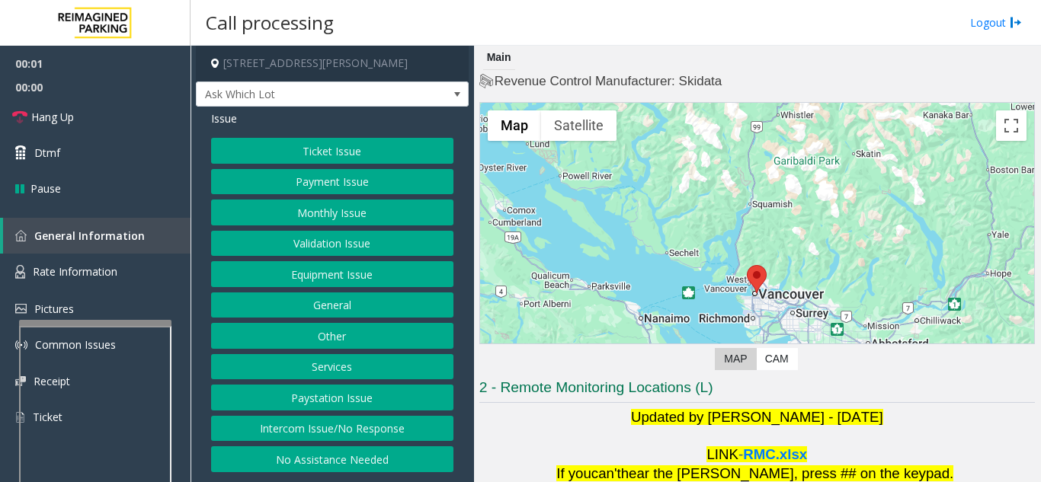
scroll to position [224, 0]
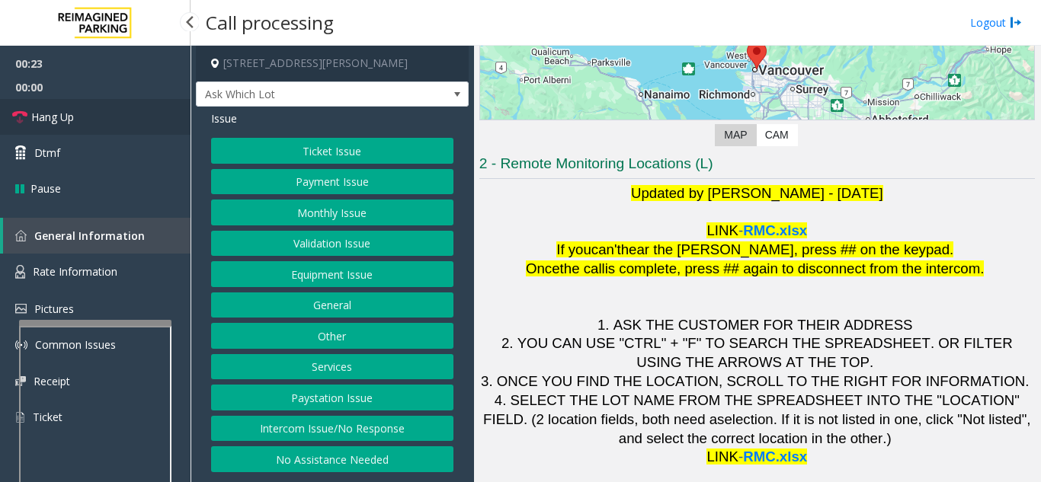
click at [98, 124] on link "Hang Up" at bounding box center [95, 117] width 190 height 36
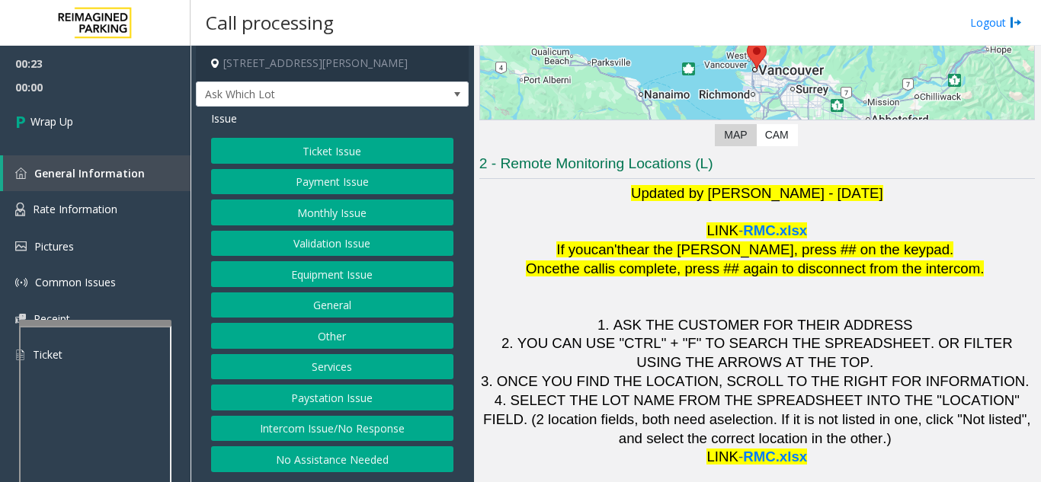
click at [357, 275] on button "Equipment Issue" at bounding box center [332, 274] width 242 height 26
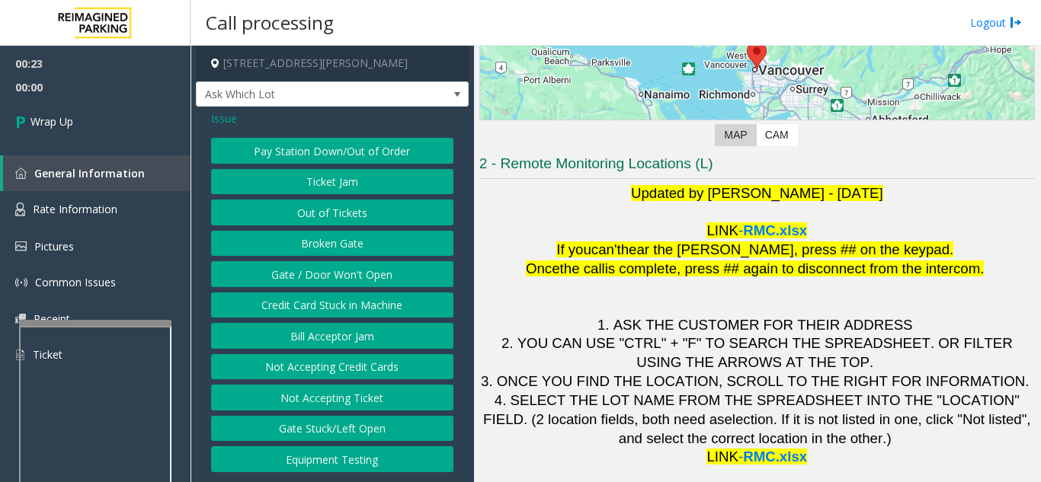
click at [357, 275] on button "Gate / Door Won't Open" at bounding box center [332, 274] width 242 height 26
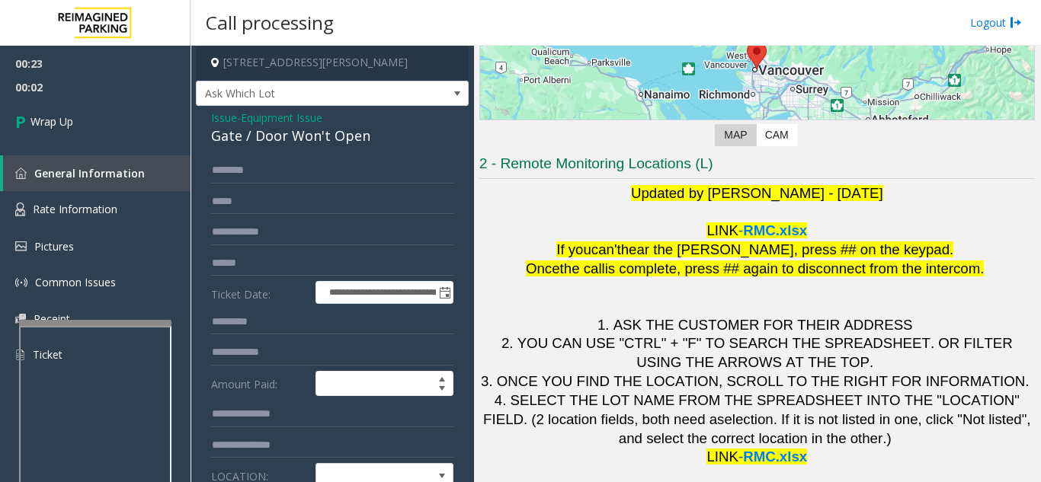
scroll to position [0, 0]
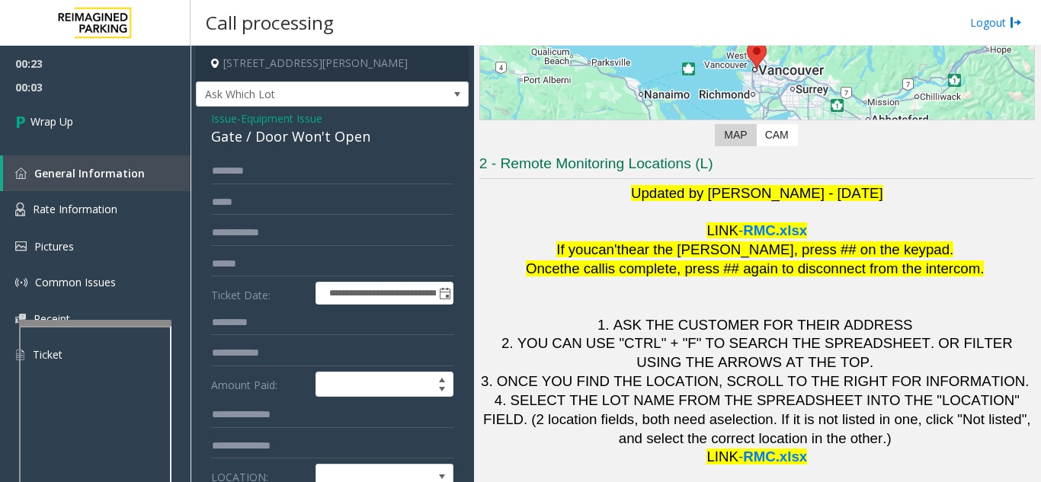
click at [227, 116] on span "Issue" at bounding box center [224, 118] width 26 height 16
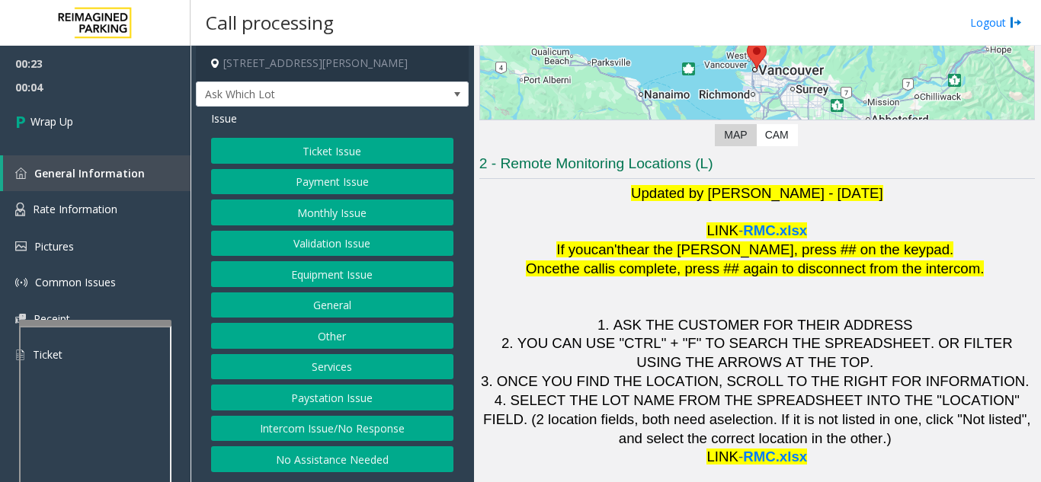
click at [359, 431] on button "Intercom Issue/No Response" at bounding box center [332, 429] width 242 height 26
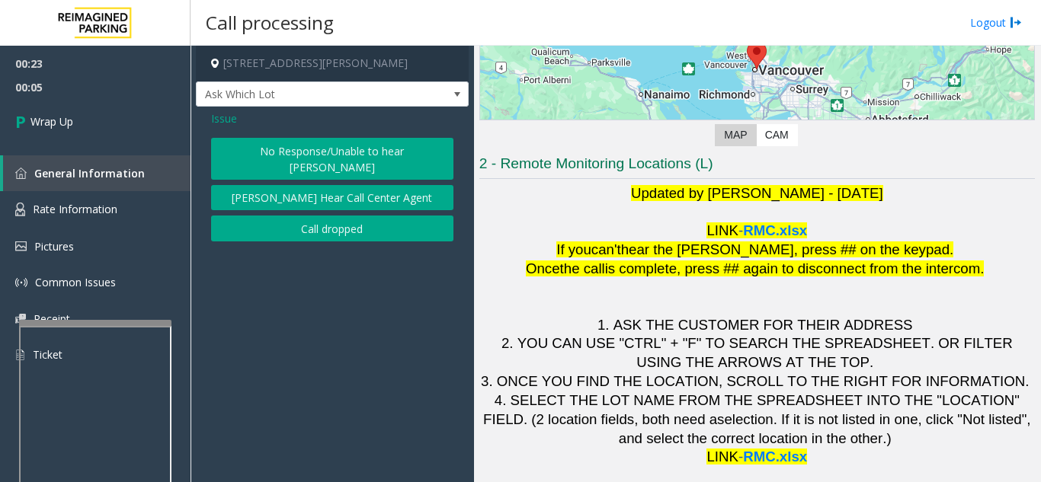
click at [262, 158] on button "No Response/Unable to hear [PERSON_NAME]" at bounding box center [332, 159] width 242 height 42
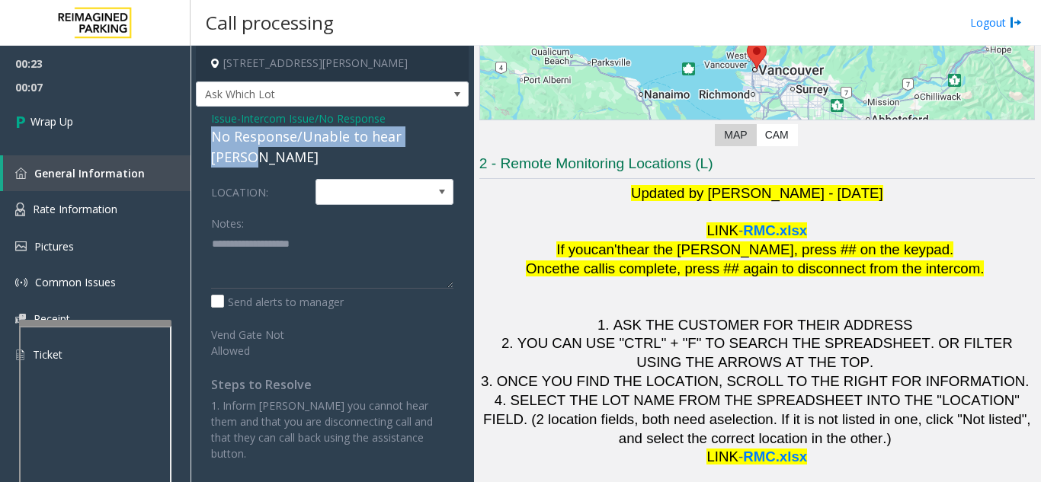
drag, startPoint x: 210, startPoint y: 139, endPoint x: 444, endPoint y: 135, distance: 234.7
click at [444, 135] on div "Issue - Intercom Issue/No Response No Response/Unable to hear parker LOCATION: …" at bounding box center [332, 292] width 273 height 370
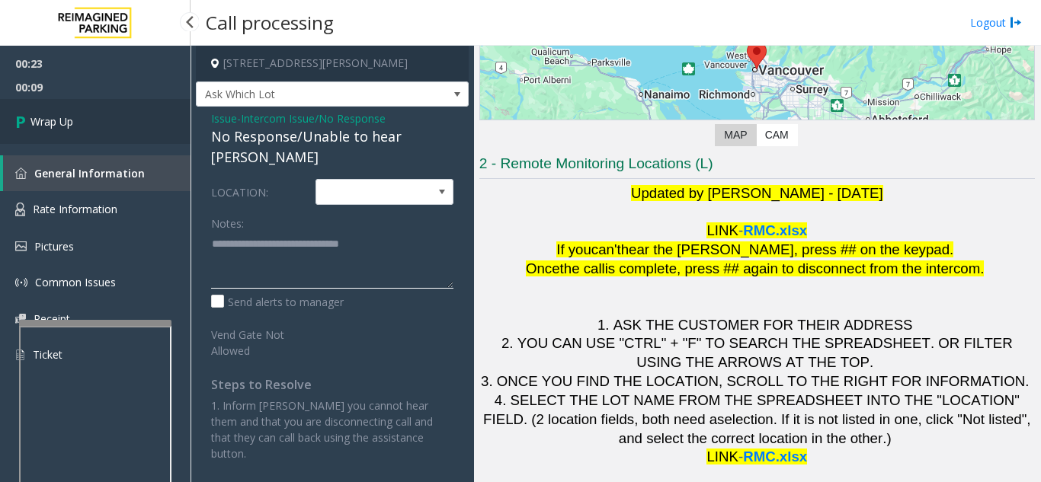
type textarea "**********"
click at [110, 124] on link "Wrap Up" at bounding box center [95, 121] width 190 height 45
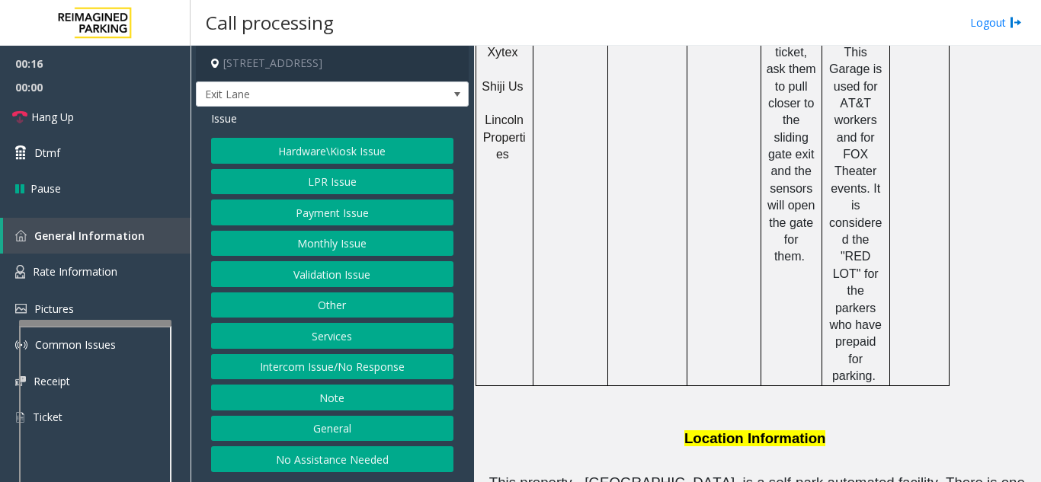
scroll to position [1295, 0]
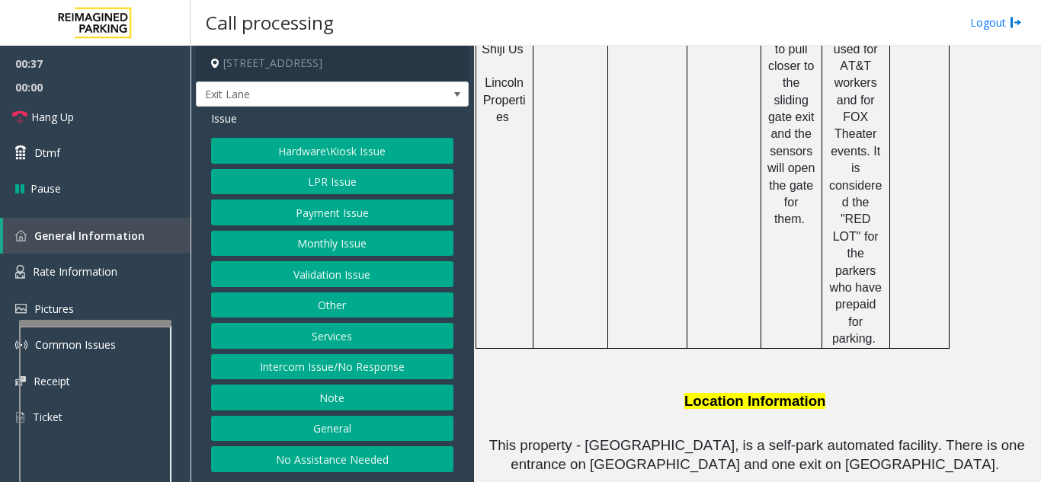
click at [340, 148] on button "Hardware\Kiosk Issue" at bounding box center [332, 151] width 242 height 26
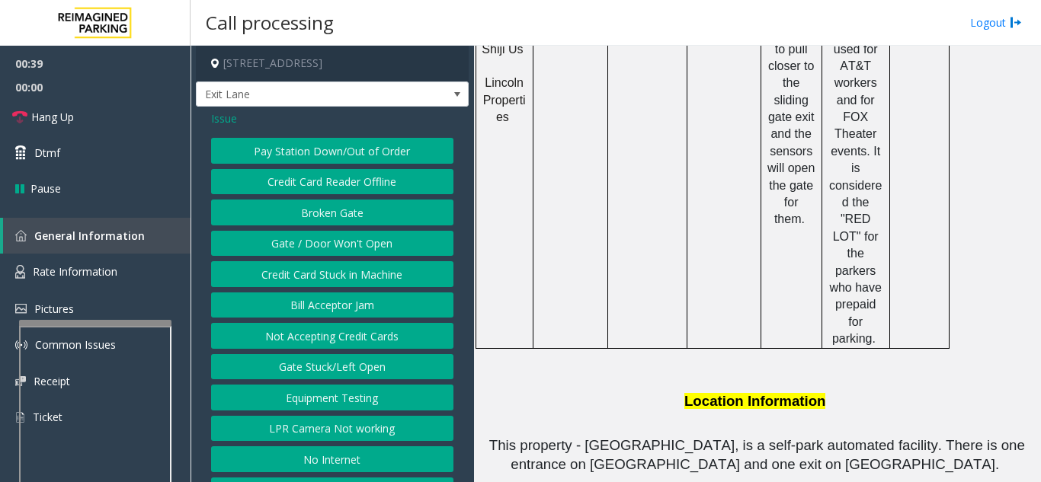
click at [227, 126] on span "Issue" at bounding box center [224, 118] width 26 height 16
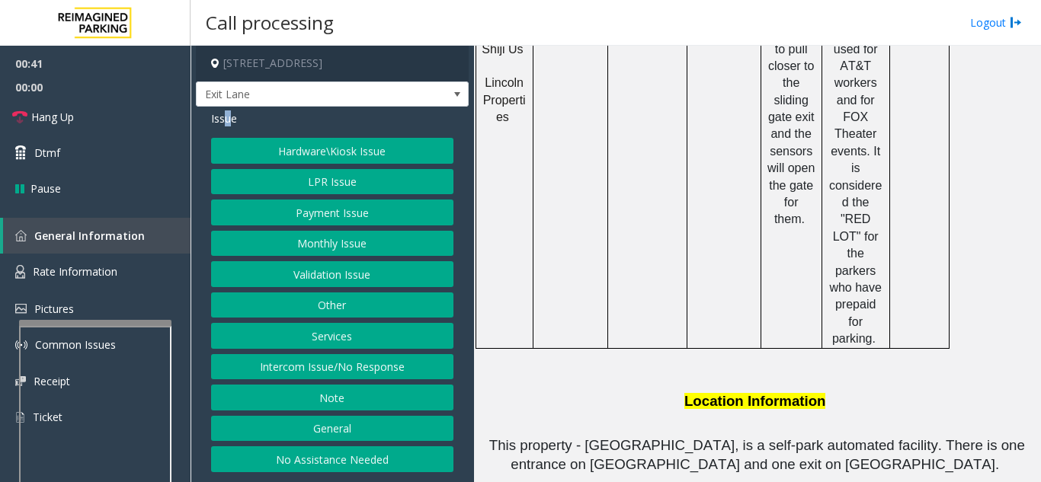
click at [355, 177] on button "LPR Issue" at bounding box center [332, 182] width 242 height 26
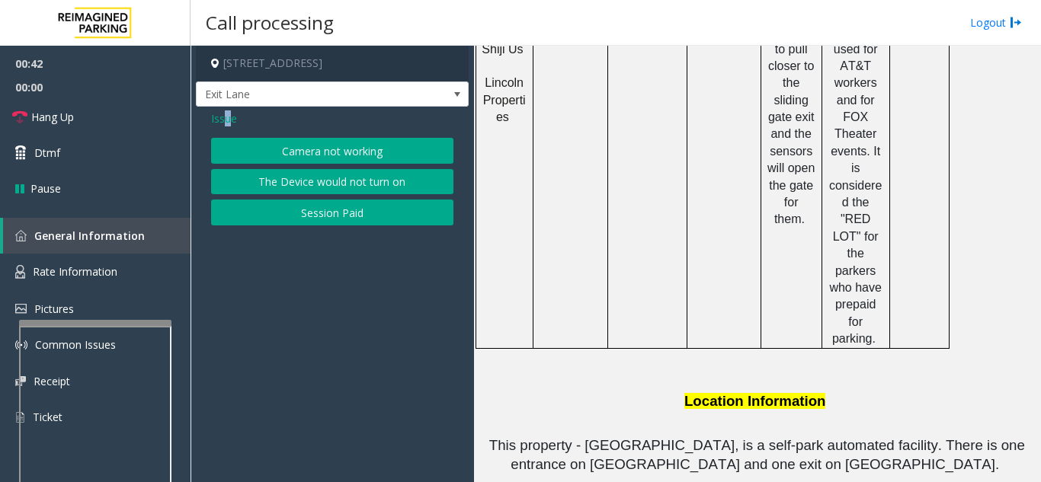
click at [354, 158] on button "Camera not working" at bounding box center [332, 151] width 242 height 26
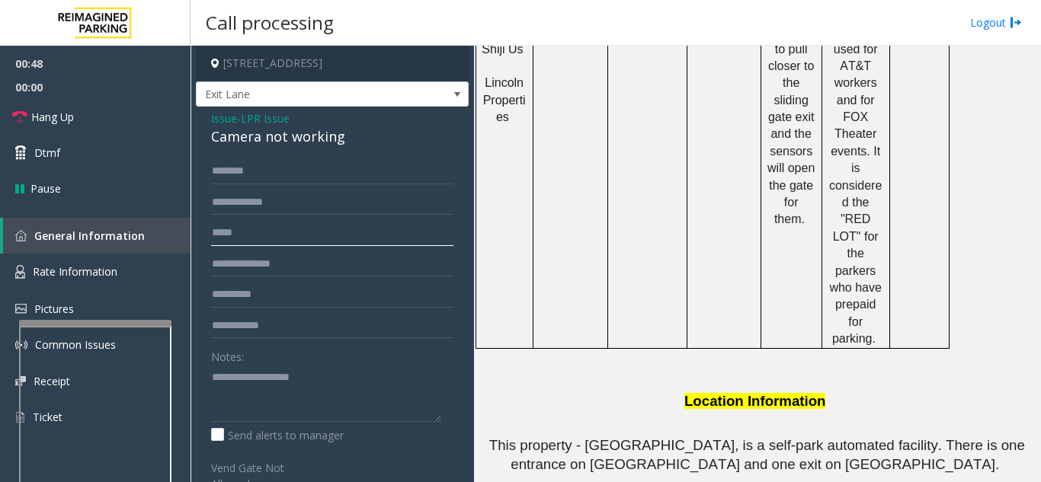
click at [274, 246] on input "text" at bounding box center [332, 233] width 242 height 26
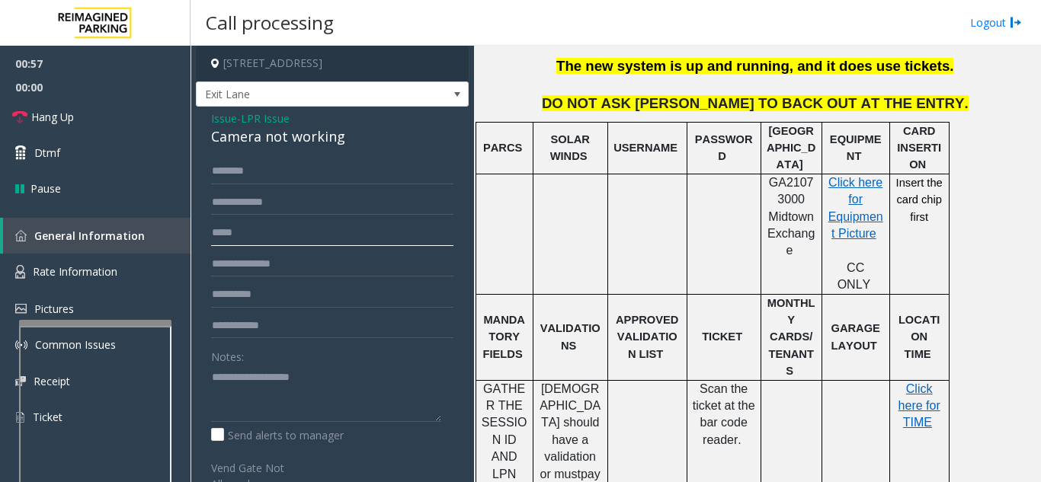
scroll to position [533, 0]
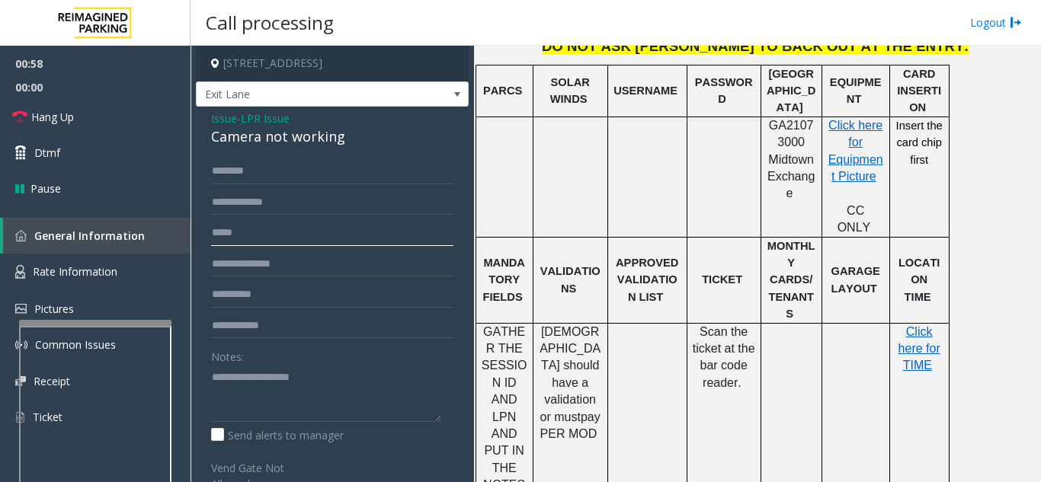
drag, startPoint x: 318, startPoint y: 251, endPoint x: 329, endPoint y: 240, distance: 15.6
click at [319, 246] on input "text" at bounding box center [332, 233] width 242 height 26
drag, startPoint x: 363, startPoint y: 245, endPoint x: 282, endPoint y: 245, distance: 81.5
click at [282, 245] on input "**********" at bounding box center [332, 233] width 242 height 26
type input "**********"
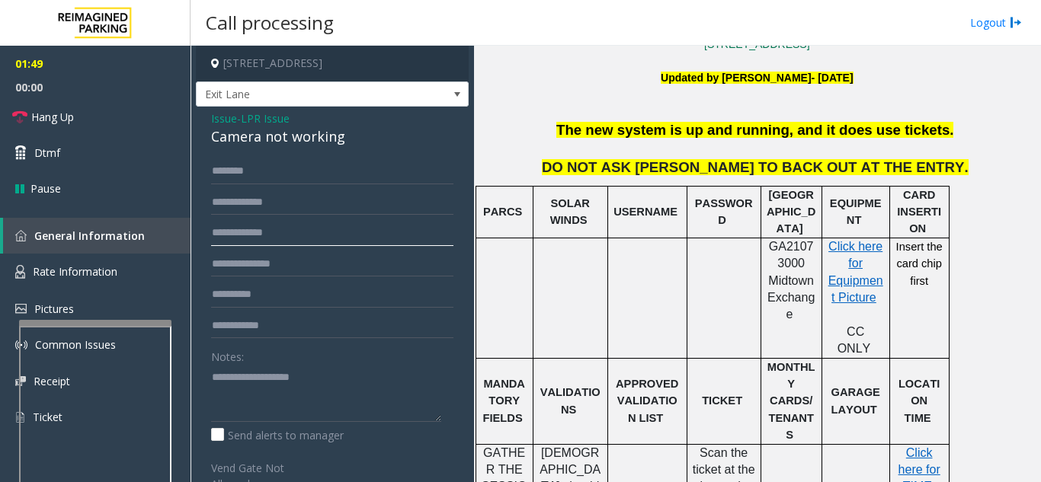
scroll to position [152, 0]
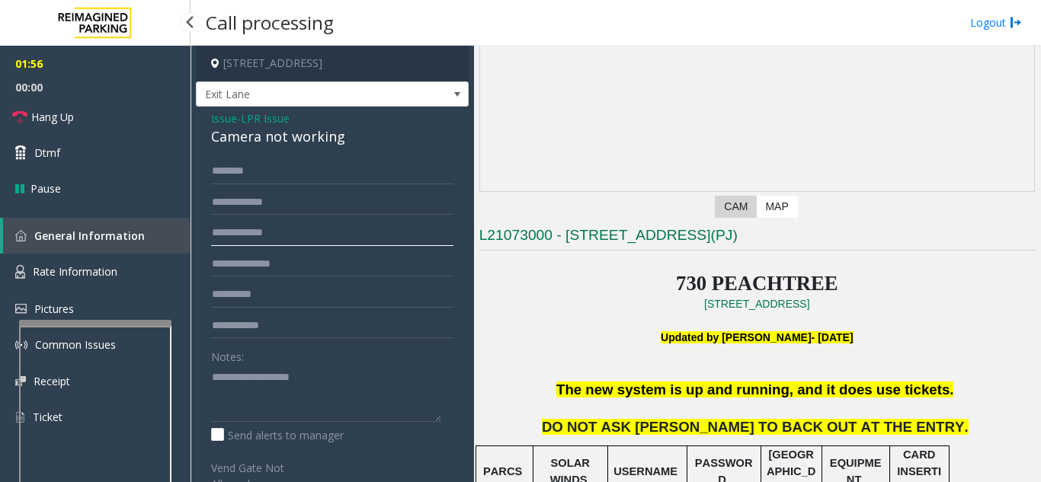
drag, startPoint x: 315, startPoint y: 249, endPoint x: 178, endPoint y: 245, distance: 136.5
click at [178, 245] on app-root "**********" at bounding box center [520, 241] width 1041 height 482
click at [248, 202] on input "text" at bounding box center [332, 203] width 242 height 26
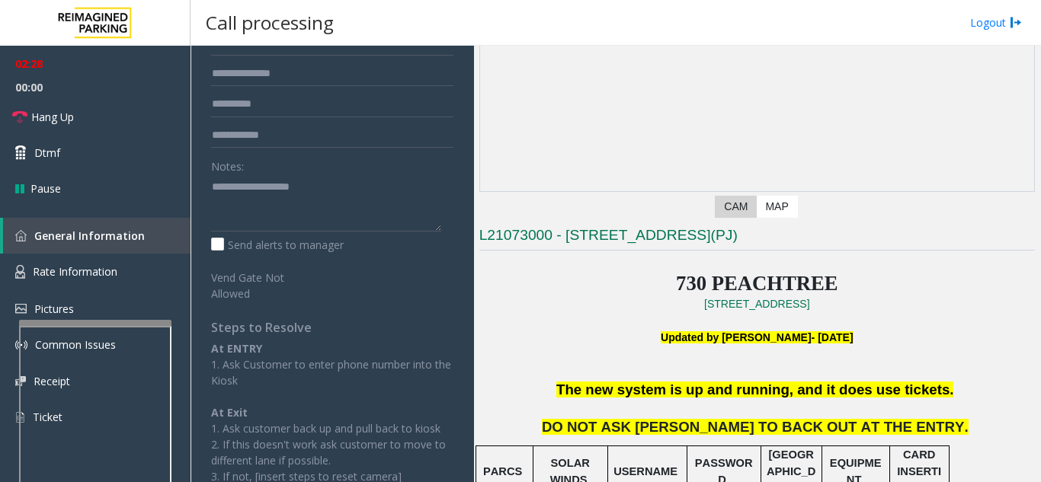
scroll to position [0, 0]
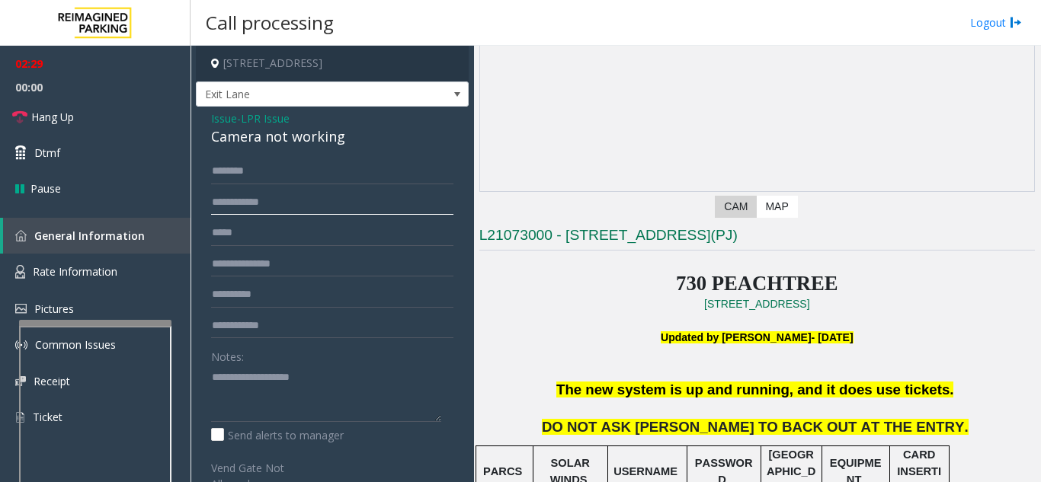
type input "**********"
click at [231, 126] on span "Issue" at bounding box center [224, 118] width 26 height 16
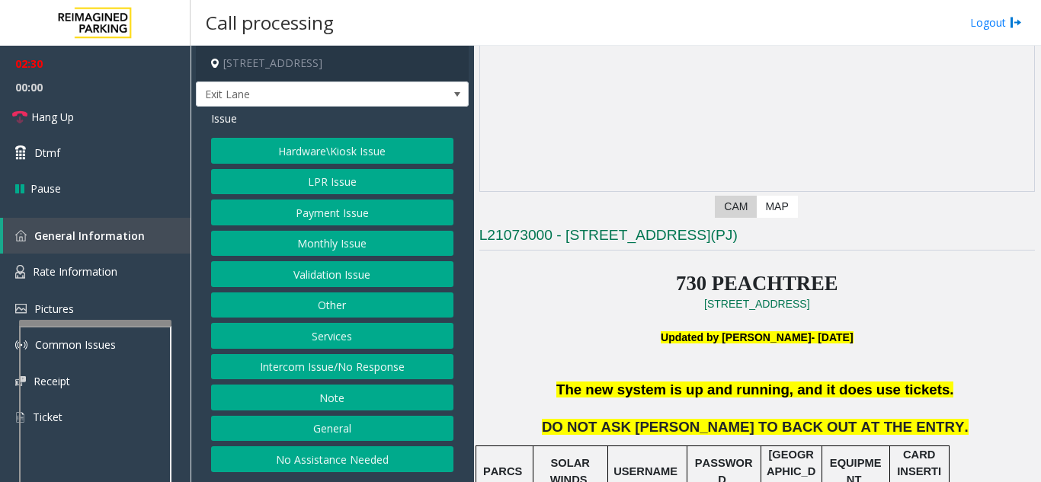
click at [316, 185] on button "LPR Issue" at bounding box center [332, 182] width 242 height 26
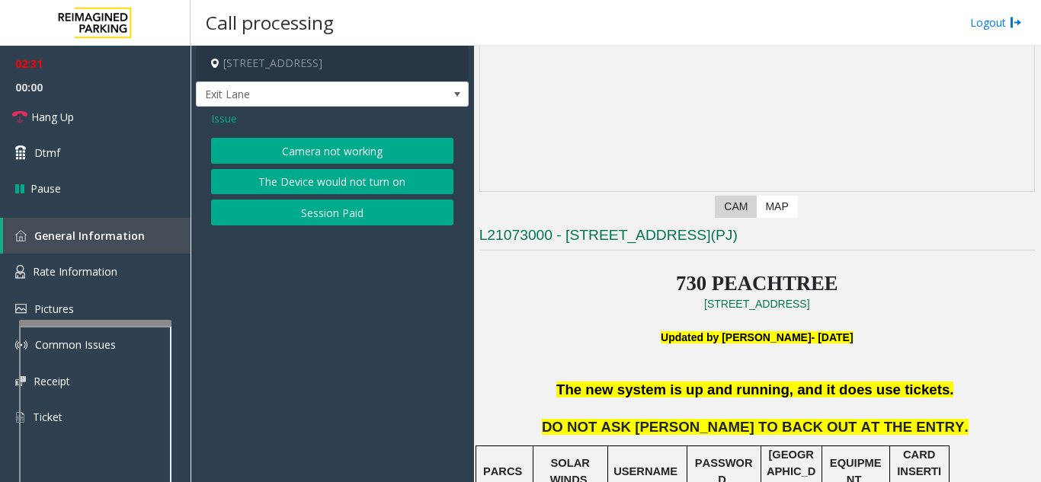
click at [321, 159] on button "Camera not working" at bounding box center [332, 151] width 242 height 26
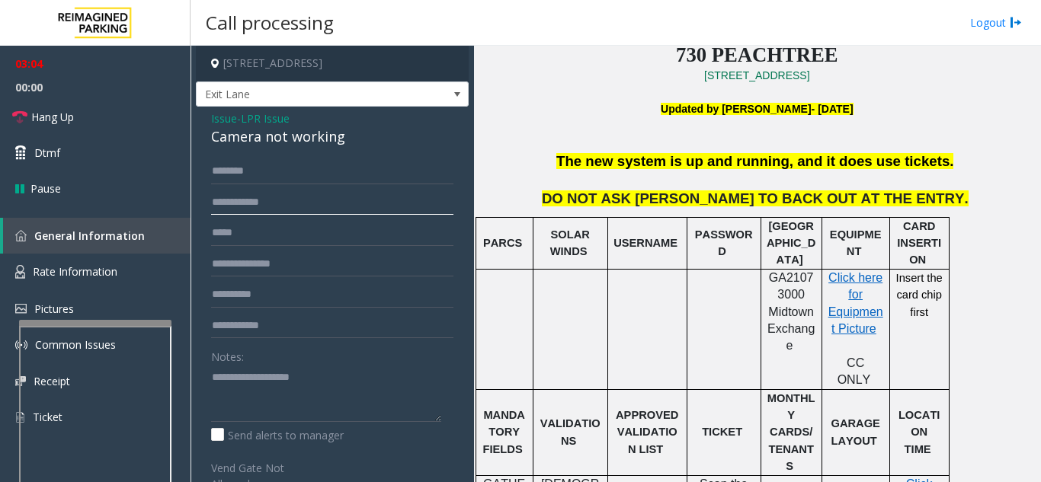
drag, startPoint x: 231, startPoint y: 213, endPoint x: 205, endPoint y: 220, distance: 27.0
click at [205, 220] on div "**********" at bounding box center [332, 432] width 265 height 549
type input "*******"
click at [219, 126] on span "Issue" at bounding box center [224, 118] width 26 height 16
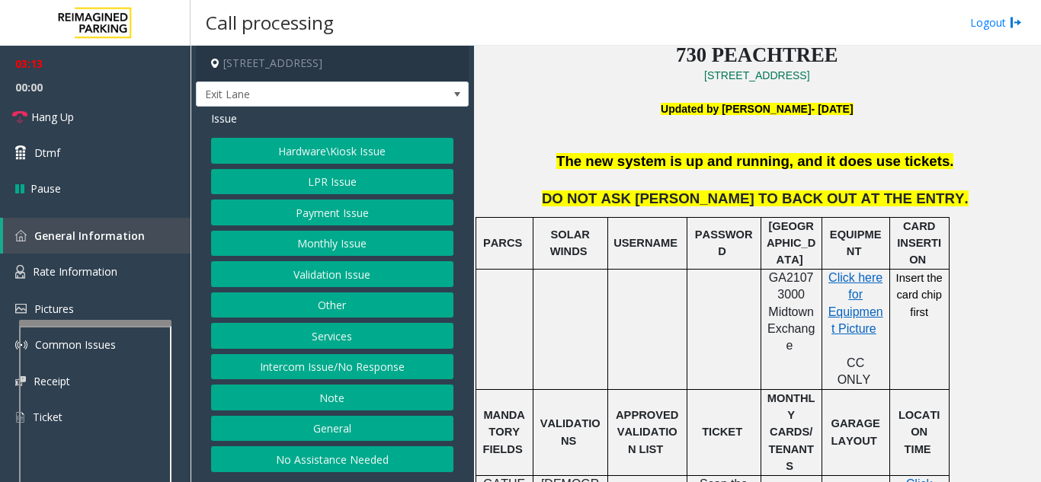
click at [332, 212] on button "Payment Issue" at bounding box center [332, 213] width 242 height 26
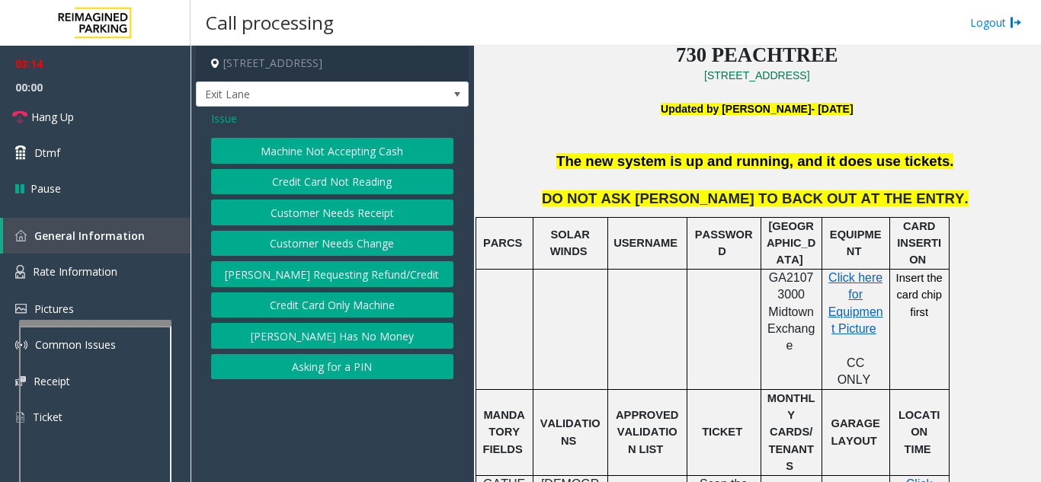
click at [332, 190] on button "Credit Card Not Reading" at bounding box center [332, 182] width 242 height 26
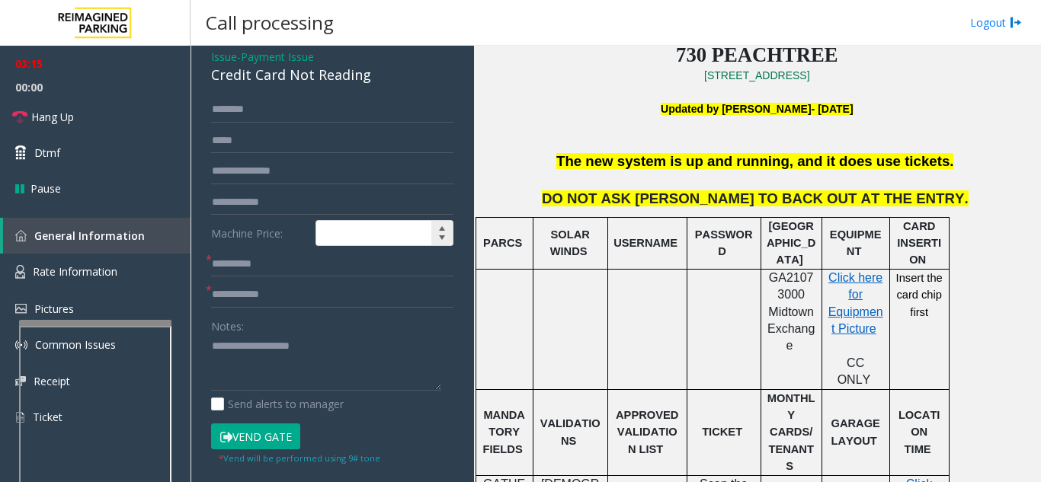
scroll to position [229, 0]
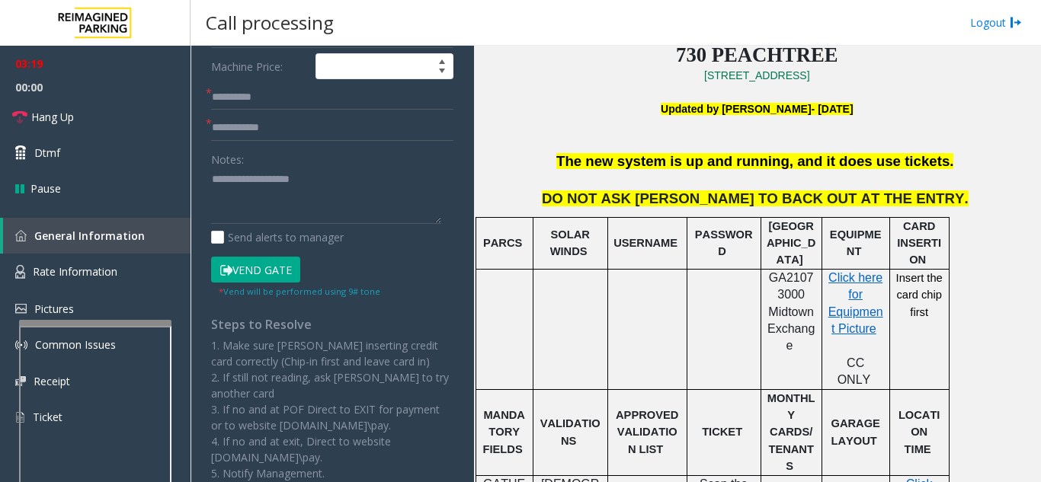
click at [286, 283] on button "Vend Gate" at bounding box center [255, 270] width 89 height 26
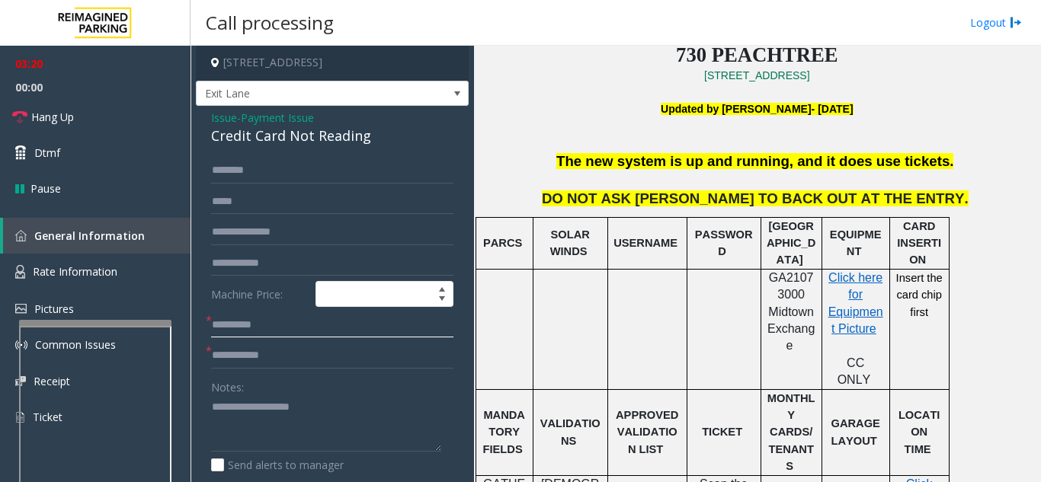
scroll to position [0, 0]
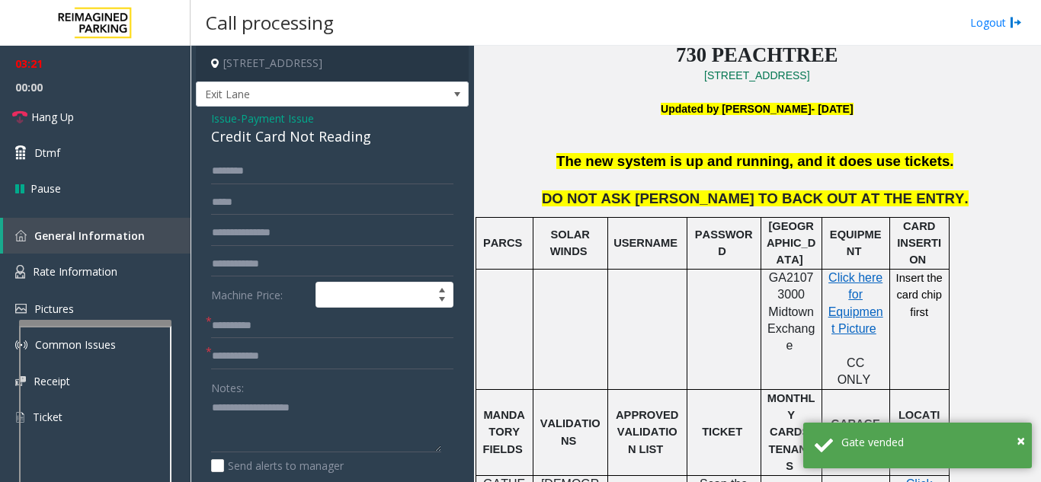
click at [225, 126] on span "Issue" at bounding box center [224, 118] width 26 height 16
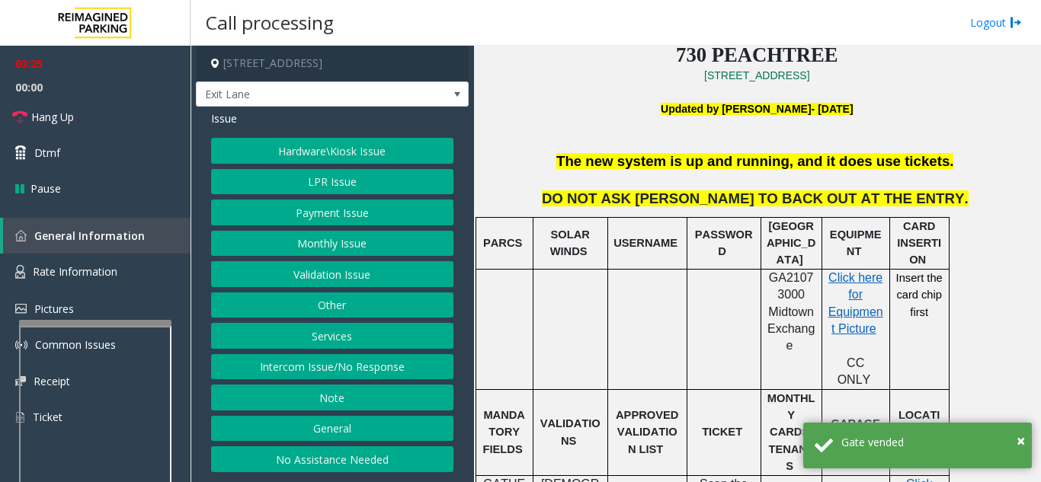
click at [306, 190] on button "LPR Issue" at bounding box center [332, 182] width 242 height 26
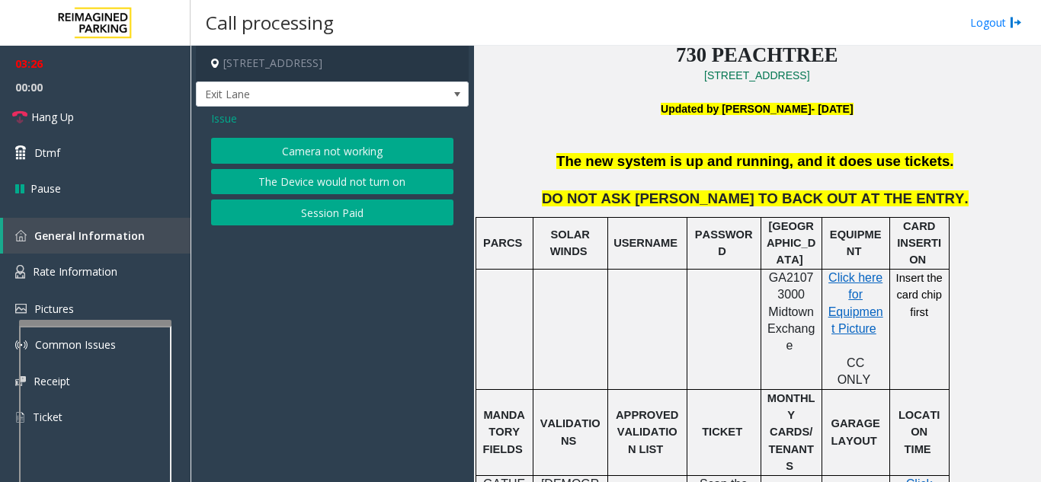
click at [318, 154] on button "Camera not working" at bounding box center [332, 151] width 242 height 26
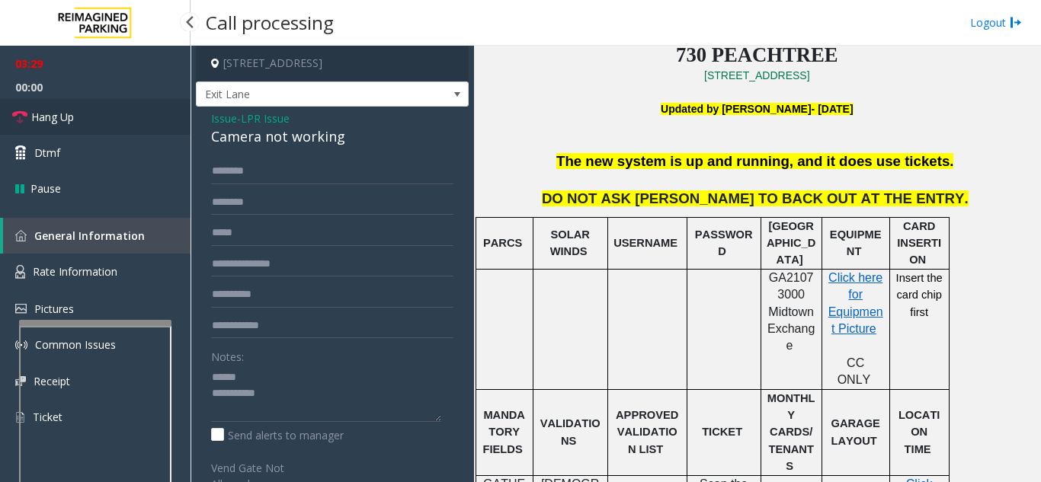
click at [88, 110] on link "Hang Up" at bounding box center [95, 117] width 190 height 36
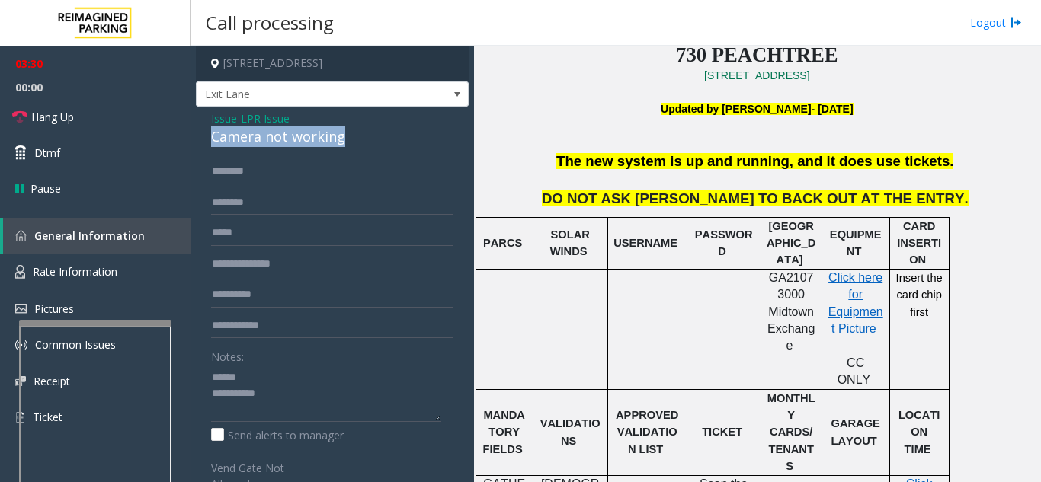
drag, startPoint x: 267, startPoint y: 149, endPoint x: 283, endPoint y: 150, distance: 16.0
click at [365, 149] on div "Issue - LPR Issue Camera not working ******* Notes: Send alerts to manager Vend…" at bounding box center [332, 415] width 273 height 616
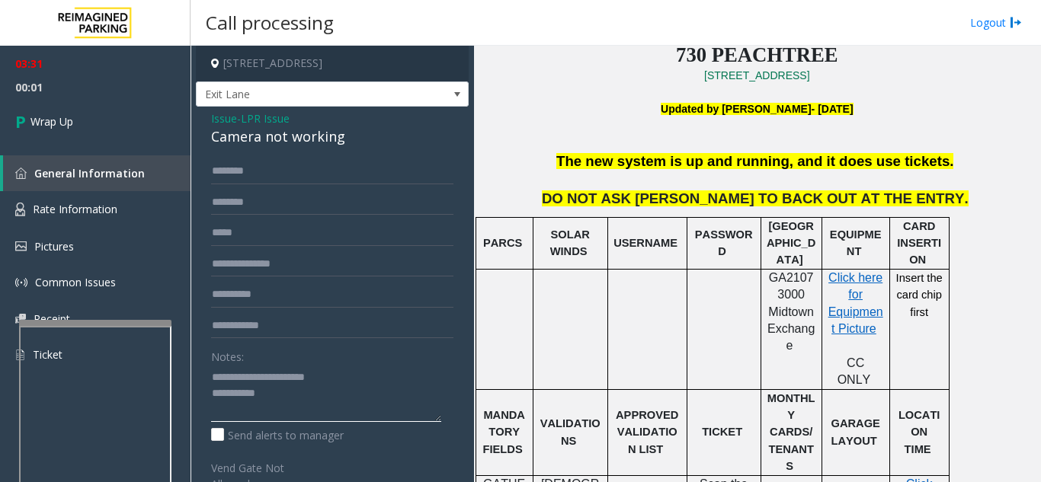
click at [326, 402] on textarea at bounding box center [326, 393] width 230 height 57
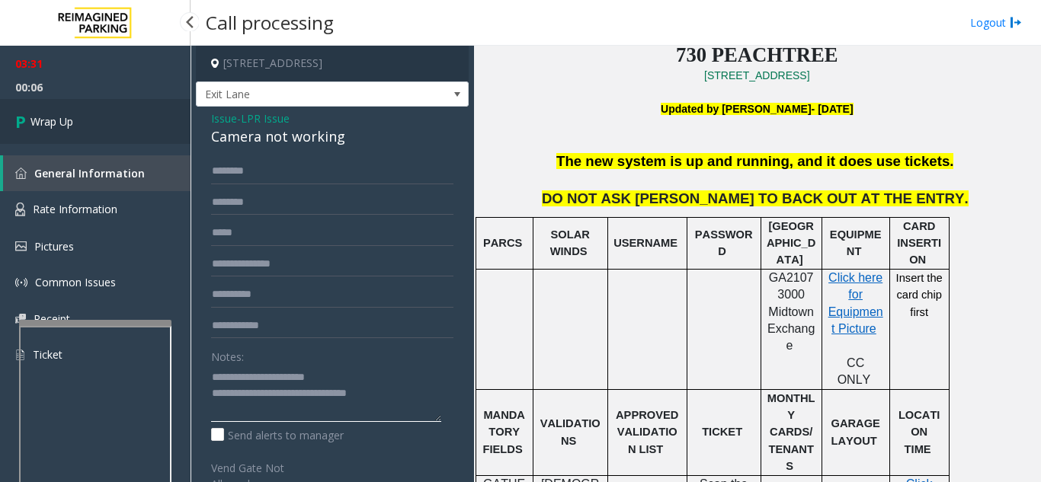
type textarea "**********"
click at [79, 122] on link "Wrap Up" at bounding box center [95, 121] width 190 height 45
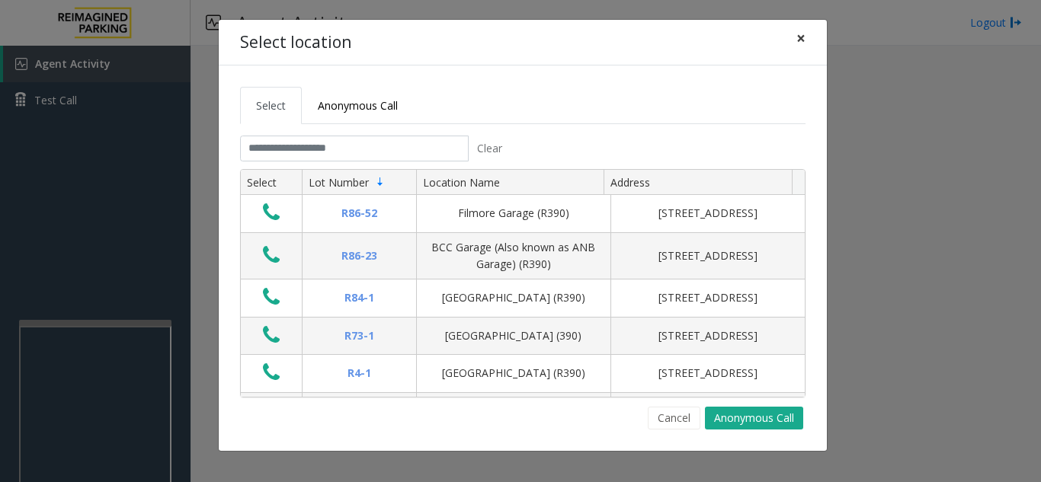
click at [804, 39] on span "×" at bounding box center [800, 37] width 9 height 21
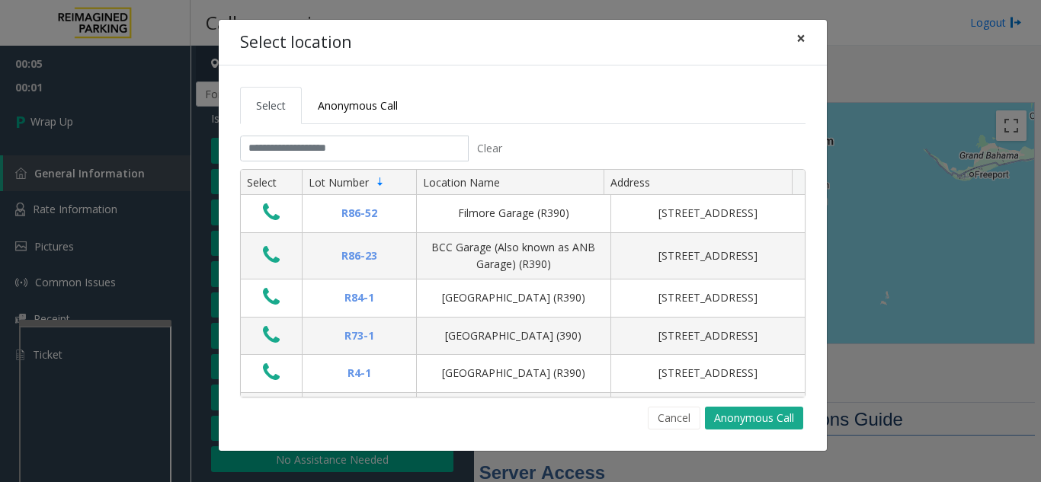
click at [804, 45] on span "×" at bounding box center [800, 37] width 9 height 21
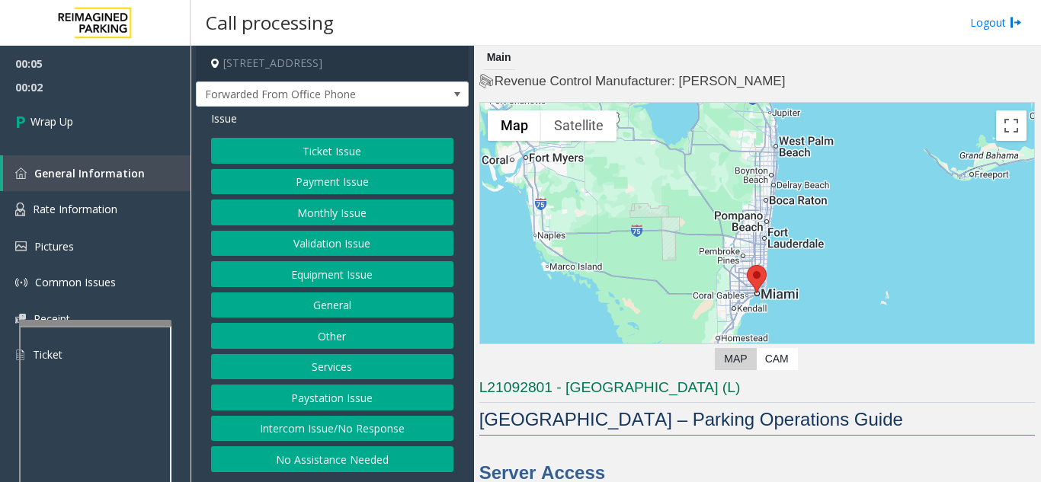
scroll to position [229, 0]
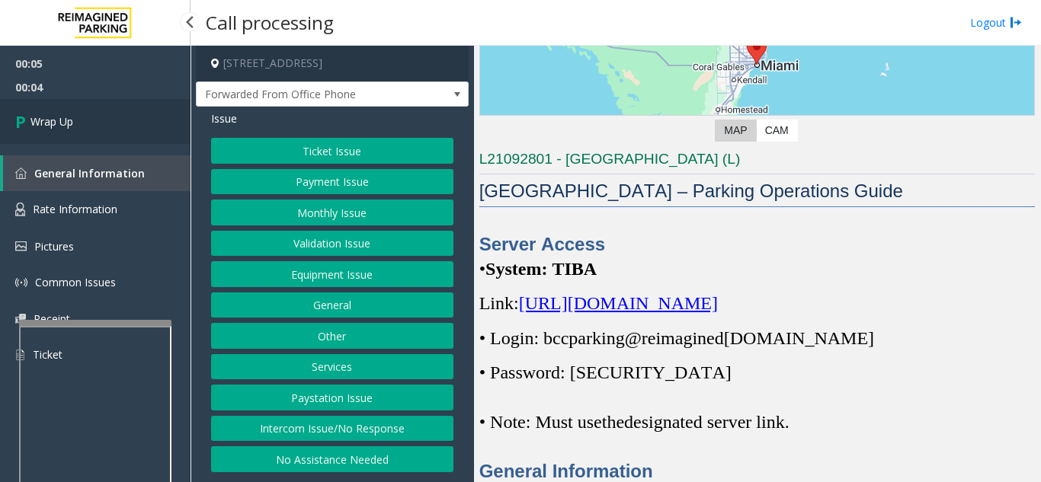
click at [106, 120] on link "Wrap Up" at bounding box center [95, 121] width 190 height 45
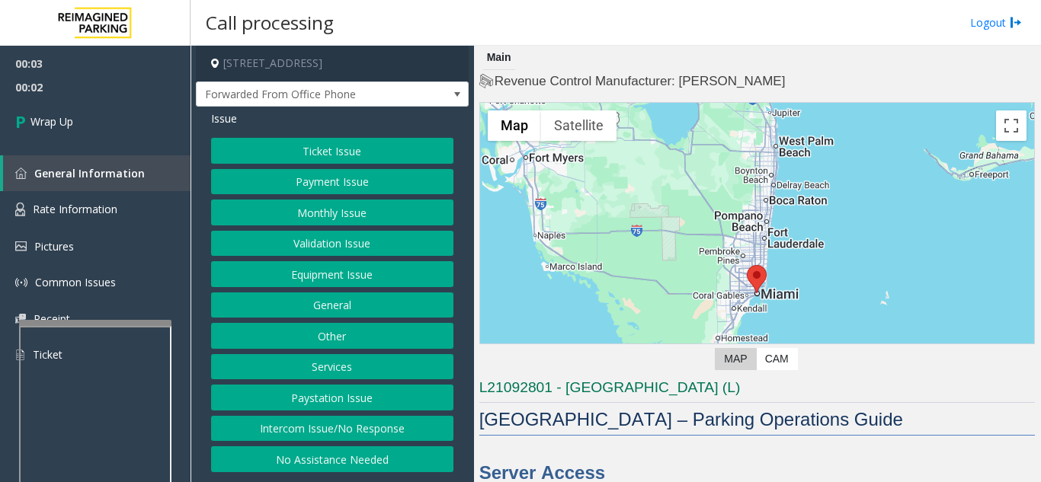
drag, startPoint x: 335, startPoint y: 422, endPoint x: 331, endPoint y: 395, distance: 27.6
click at [333, 424] on button "Intercom Issue/No Response" at bounding box center [332, 429] width 242 height 26
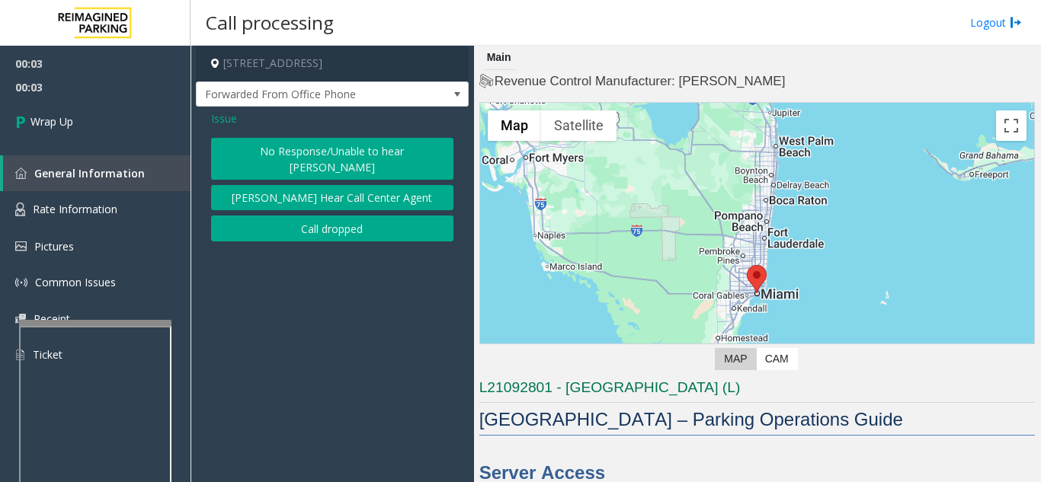
click at [296, 216] on button "Call dropped" at bounding box center [332, 229] width 242 height 26
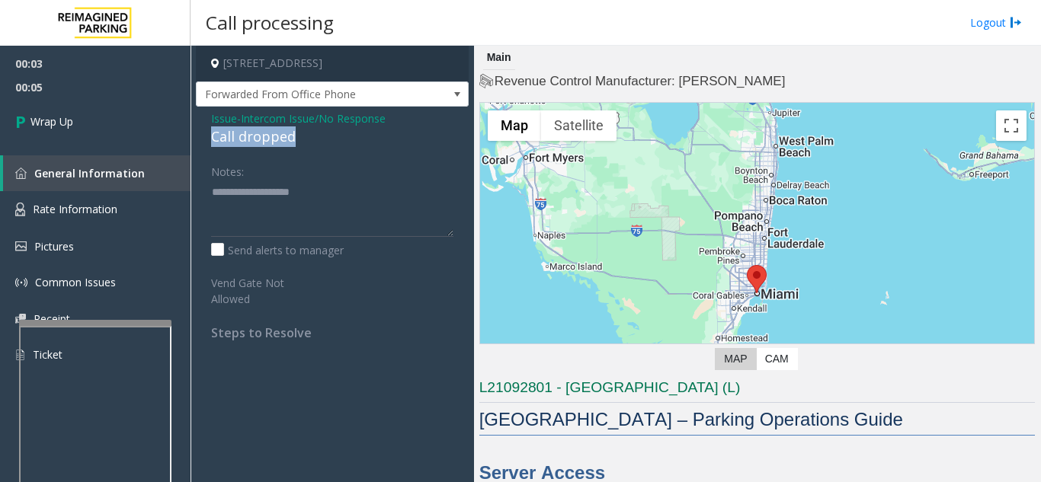
drag, startPoint x: 311, startPoint y: 139, endPoint x: 213, endPoint y: 139, distance: 97.5
click at [213, 139] on div "Call dropped" at bounding box center [332, 136] width 242 height 21
type textarea "**********"
click at [305, 182] on textarea at bounding box center [332, 208] width 242 height 57
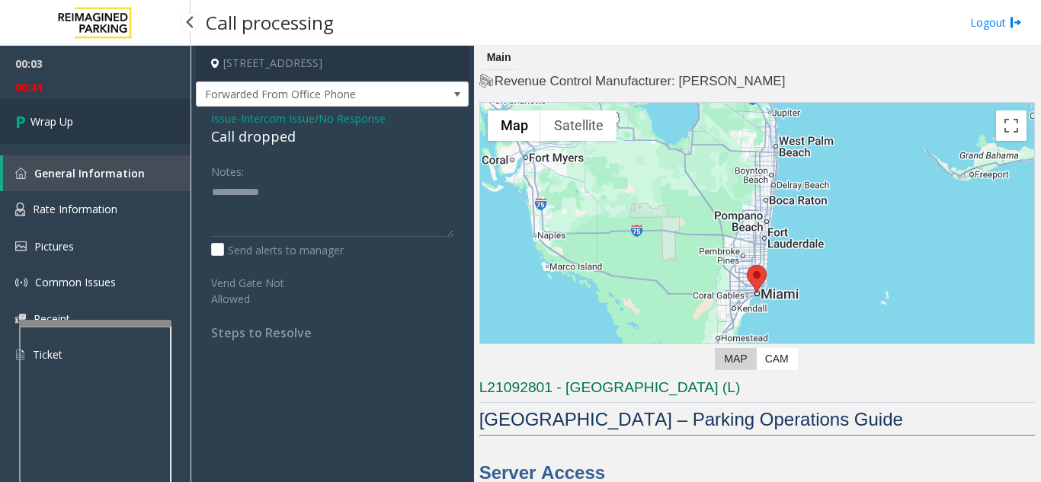
drag, startPoint x: 69, startPoint y: 121, endPoint x: 77, endPoint y: 110, distance: 13.7
click at [69, 121] on span "Wrap Up" at bounding box center [51, 122] width 43 height 16
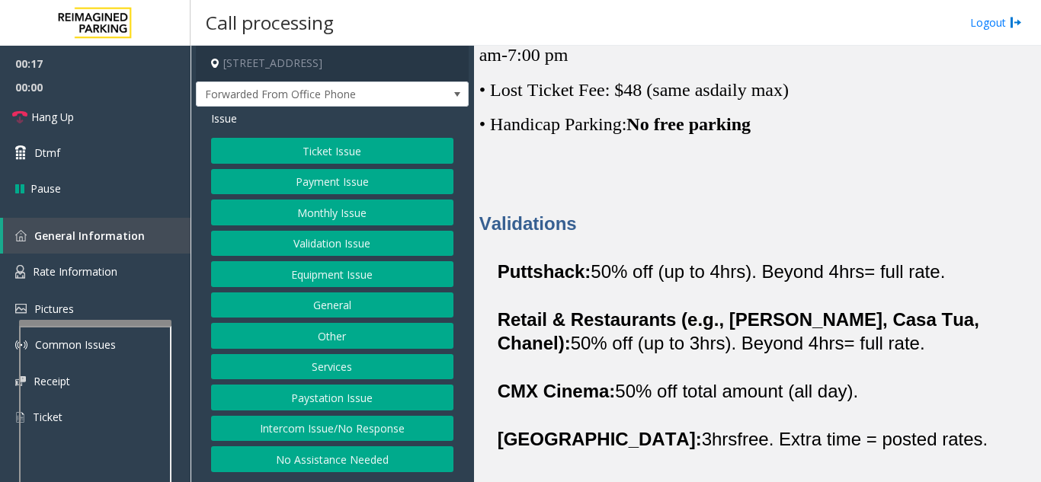
scroll to position [762, 0]
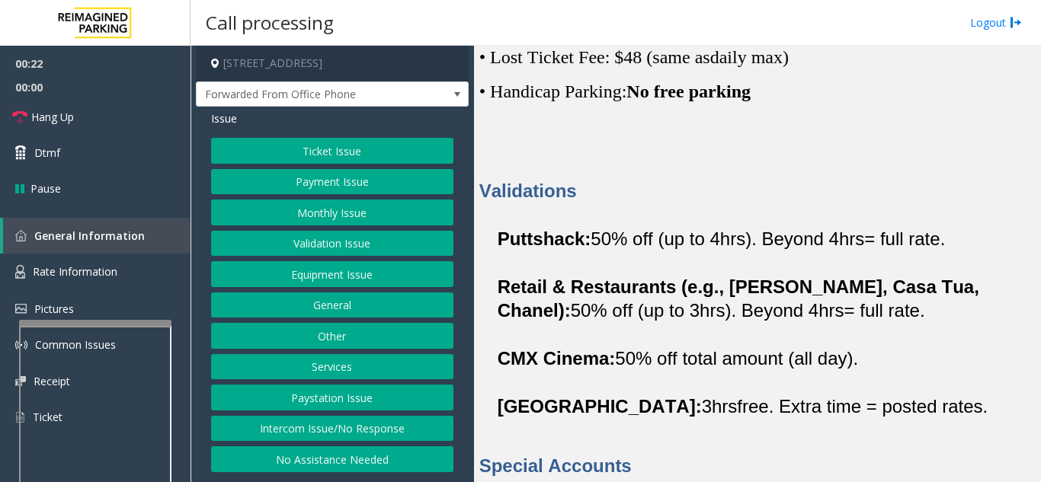
click at [331, 366] on button "Services" at bounding box center [332, 367] width 242 height 26
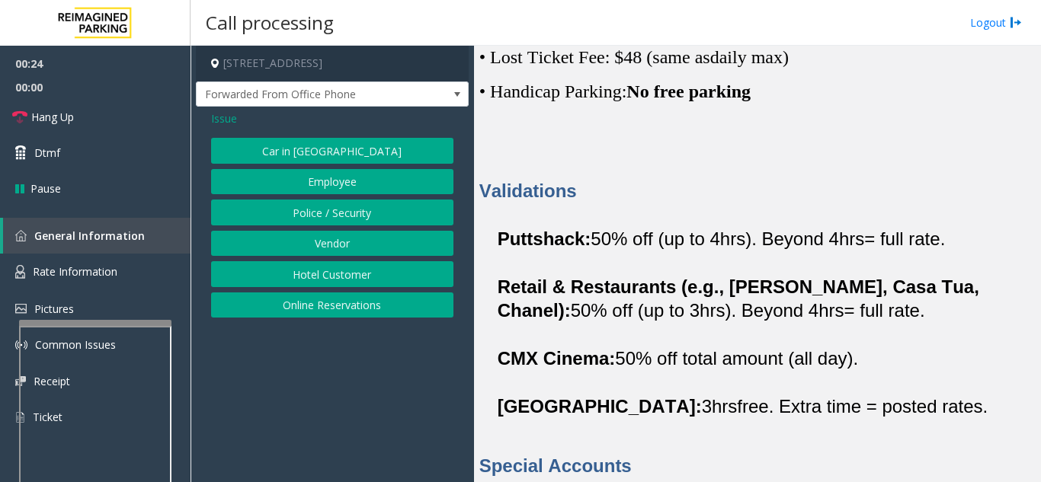
click at [354, 212] on button "Police / Security" at bounding box center [332, 213] width 242 height 26
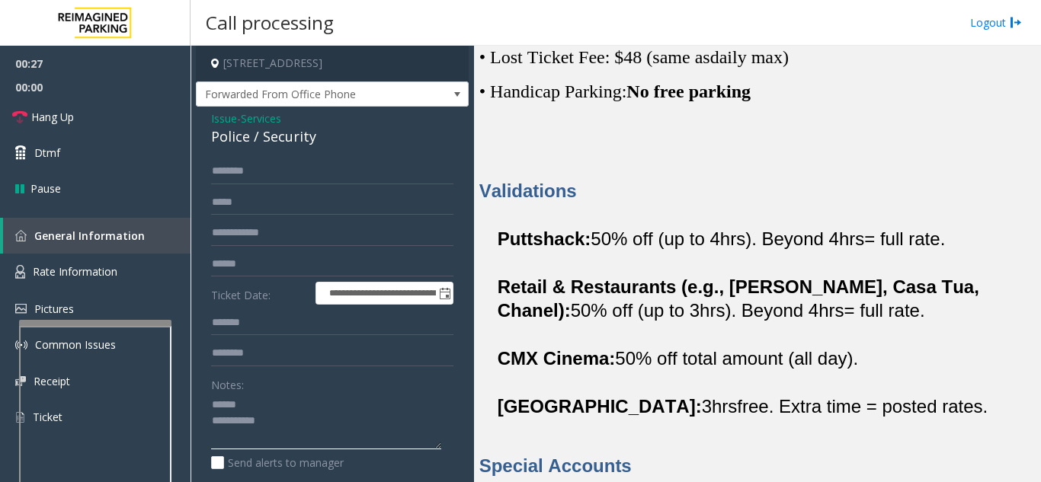
type textarea "**********"
click at [313, 187] on form "**********" at bounding box center [332, 341] width 242 height 366
click at [313, 177] on input "text" at bounding box center [332, 171] width 242 height 26
type input "******"
drag, startPoint x: 264, startPoint y: 139, endPoint x: 319, endPoint y: 139, distance: 55.6
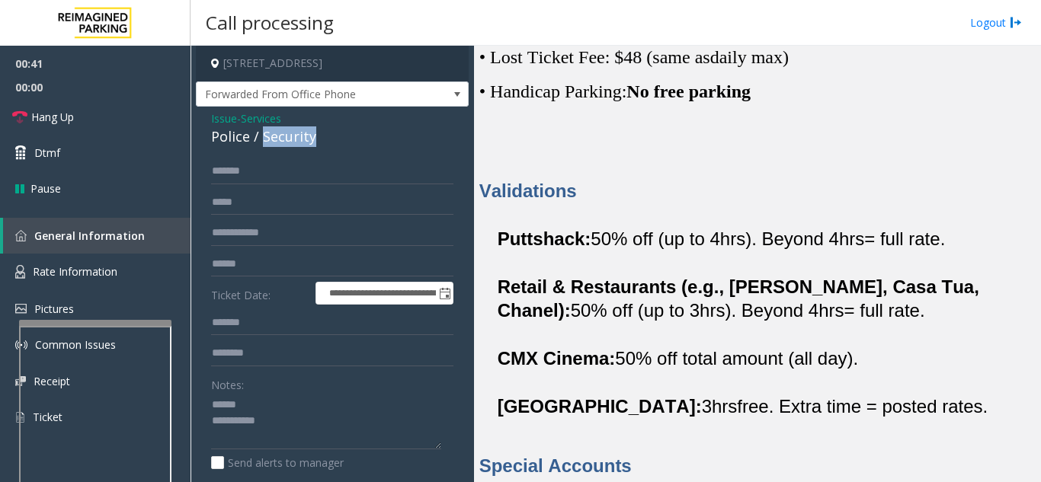
click at [324, 139] on div "Police / Security" at bounding box center [332, 136] width 242 height 21
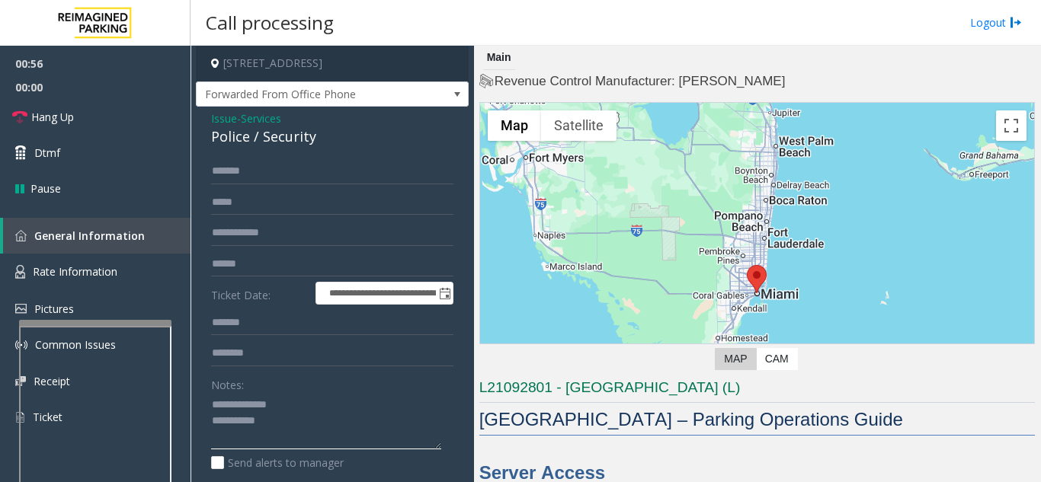
scroll to position [305, 0]
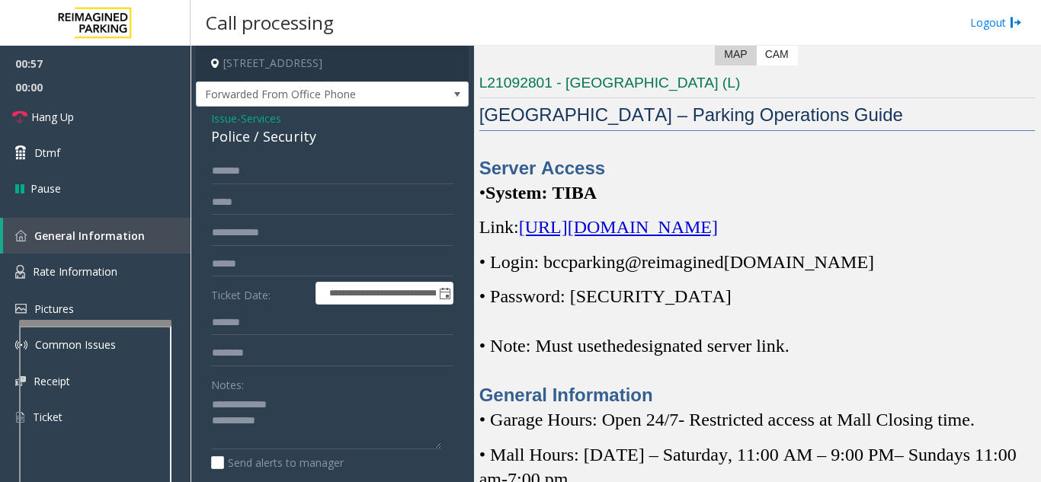
click at [678, 237] on span "[URL][DOMAIN_NAME]" at bounding box center [618, 227] width 199 height 20
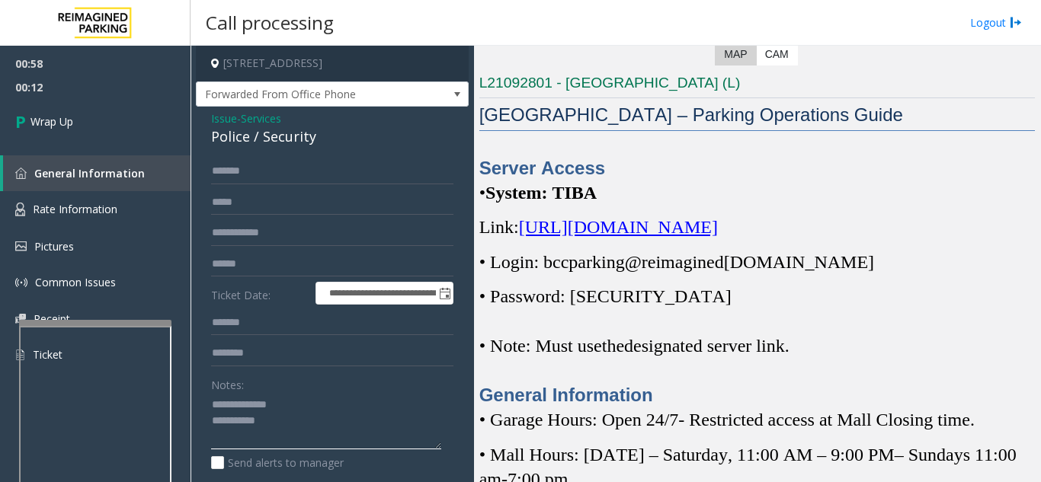
click at [308, 421] on textarea at bounding box center [326, 421] width 230 height 57
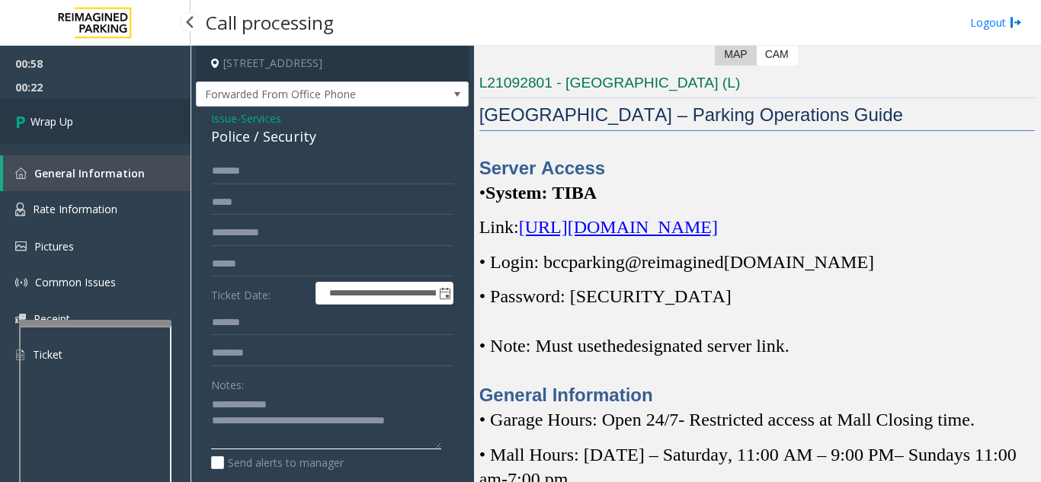
type textarea "**********"
click at [137, 135] on link "Wrap Up" at bounding box center [95, 121] width 190 height 45
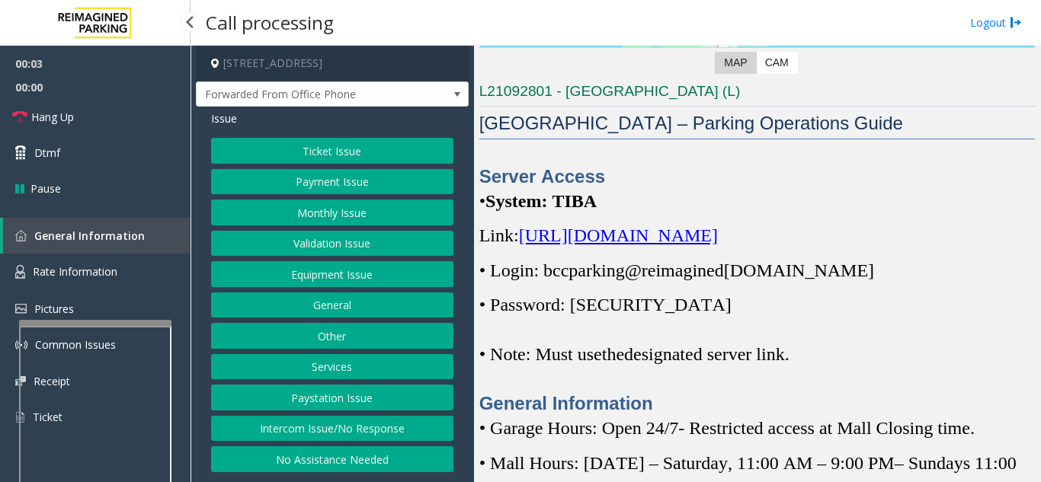
scroll to position [305, 0]
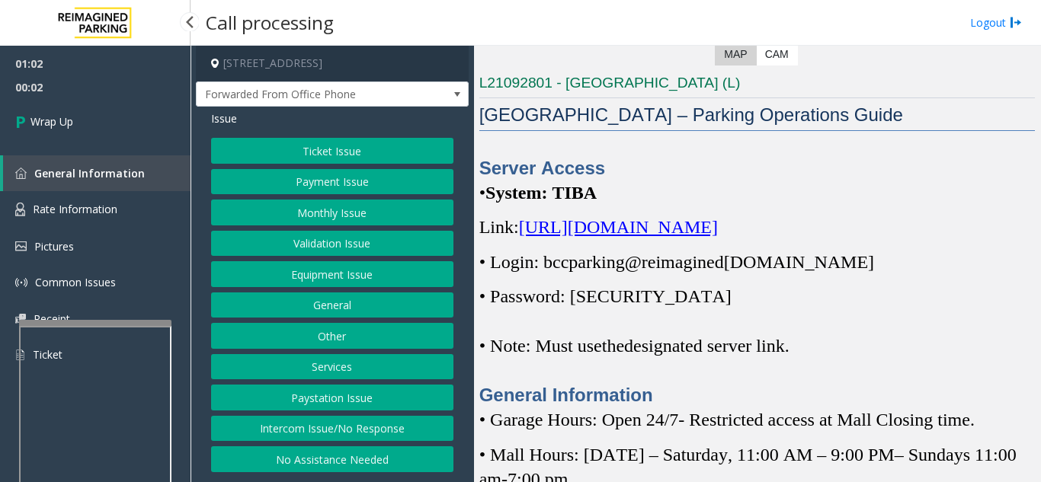
click at [321, 275] on button "Equipment Issue" at bounding box center [332, 274] width 242 height 26
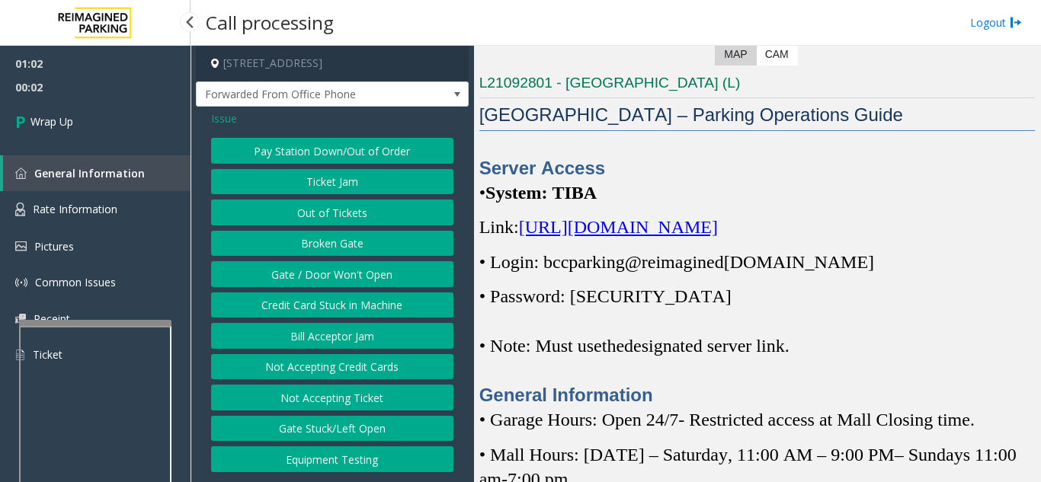
click at [322, 275] on button "Gate / Door Won't Open" at bounding box center [332, 274] width 242 height 26
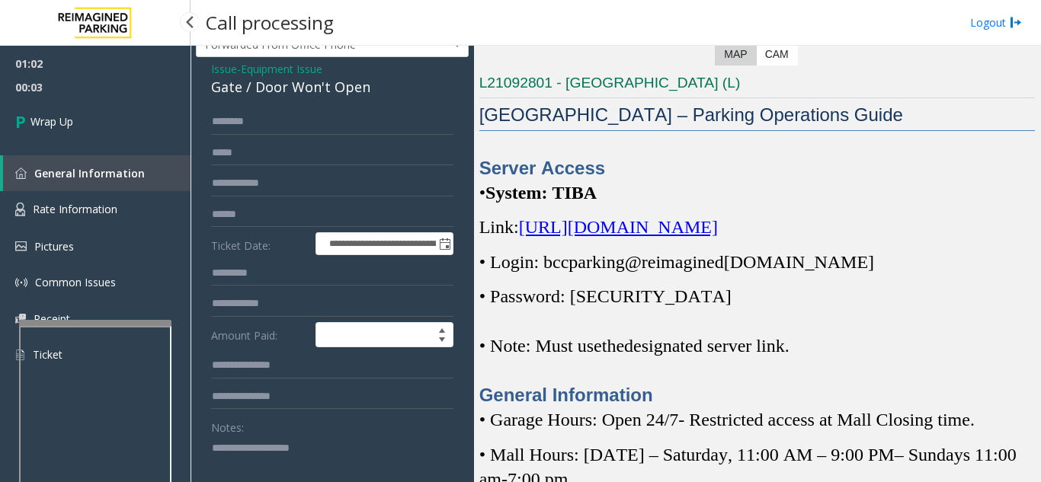
scroll to position [76, 0]
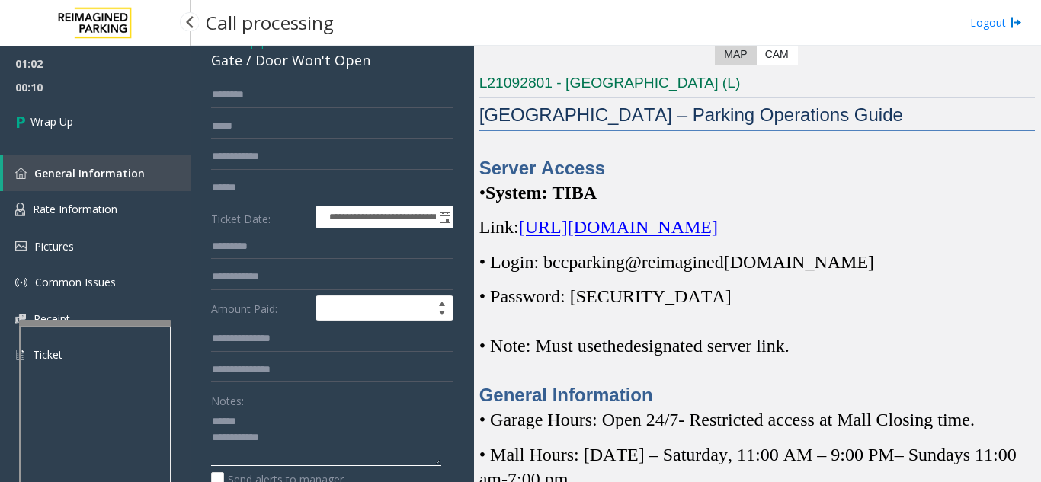
type textarea "**********"
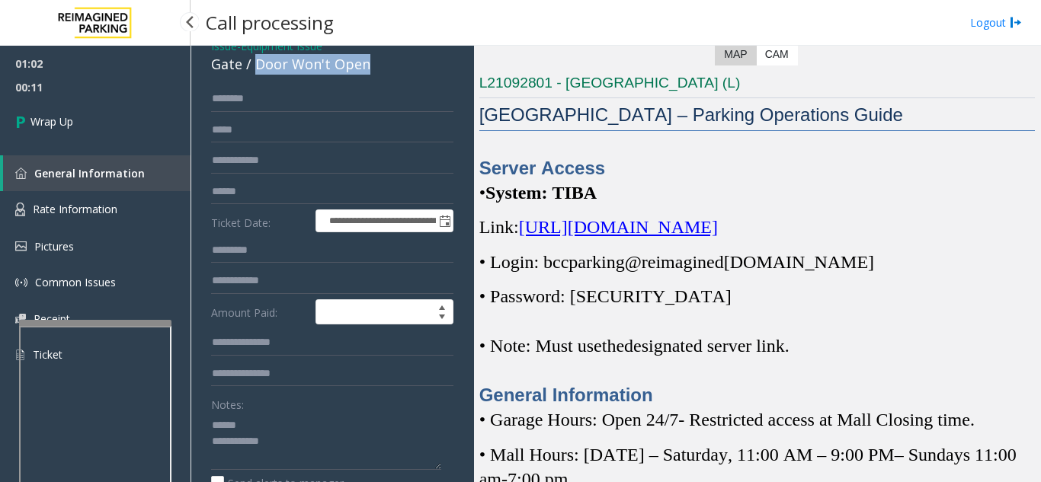
drag, startPoint x: 254, startPoint y: 59, endPoint x: 378, endPoint y: 74, distance: 124.3
click at [378, 74] on div "Gate / Door Won't Open" at bounding box center [332, 64] width 242 height 21
drag, startPoint x: 271, startPoint y: 425, endPoint x: 271, endPoint y: 416, distance: 9.1
click at [271, 420] on textarea at bounding box center [326, 441] width 230 height 57
drag, startPoint x: 261, startPoint y: 62, endPoint x: 389, endPoint y: 68, distance: 128.9
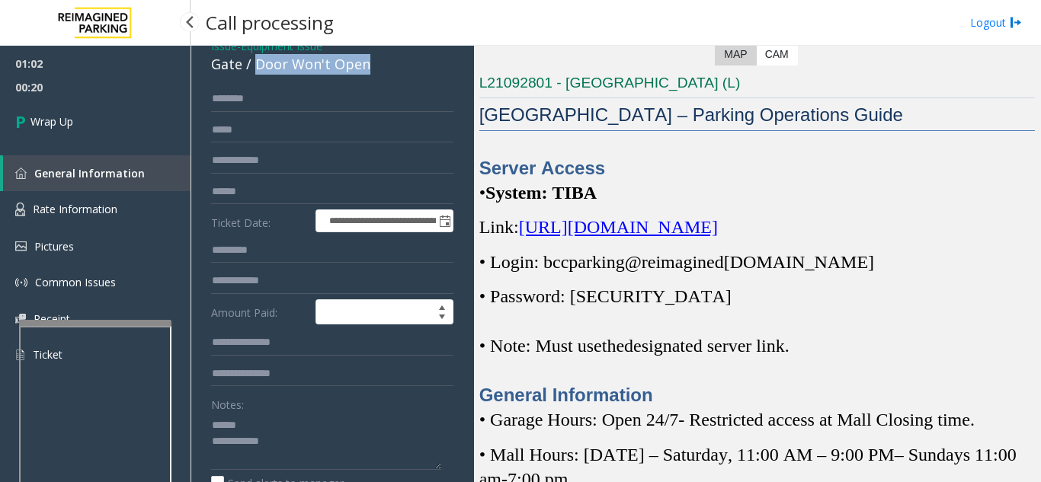
click at [389, 68] on div "Gate / Door Won't Open" at bounding box center [332, 64] width 242 height 21
drag, startPoint x: 328, startPoint y: 355, endPoint x: 321, endPoint y: 389, distance: 34.2
click at [321, 389] on form "**********" at bounding box center [332, 315] width 242 height 458
drag, startPoint x: 296, startPoint y: 65, endPoint x: 386, endPoint y: 64, distance: 89.9
click at [386, 64] on div "Gate / Door Won't Open" at bounding box center [332, 64] width 242 height 21
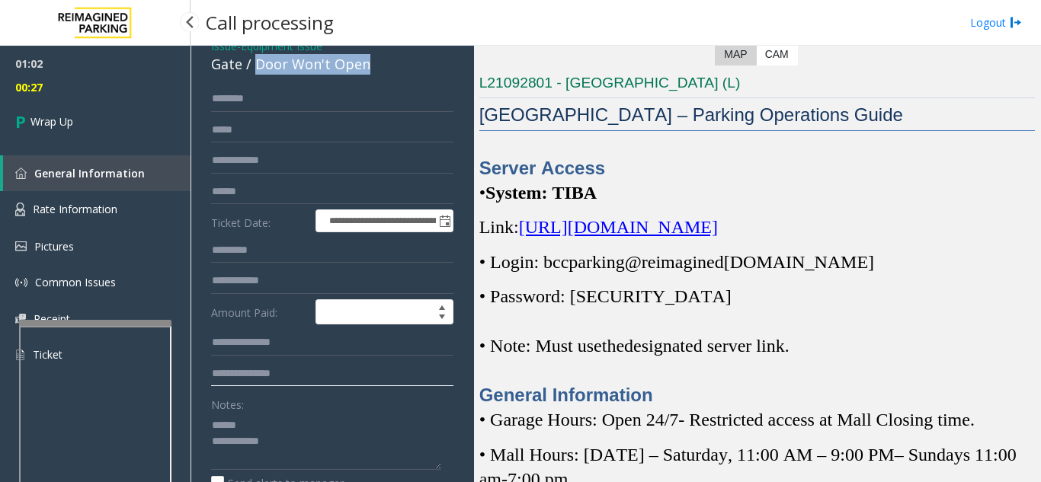
type input "**********"
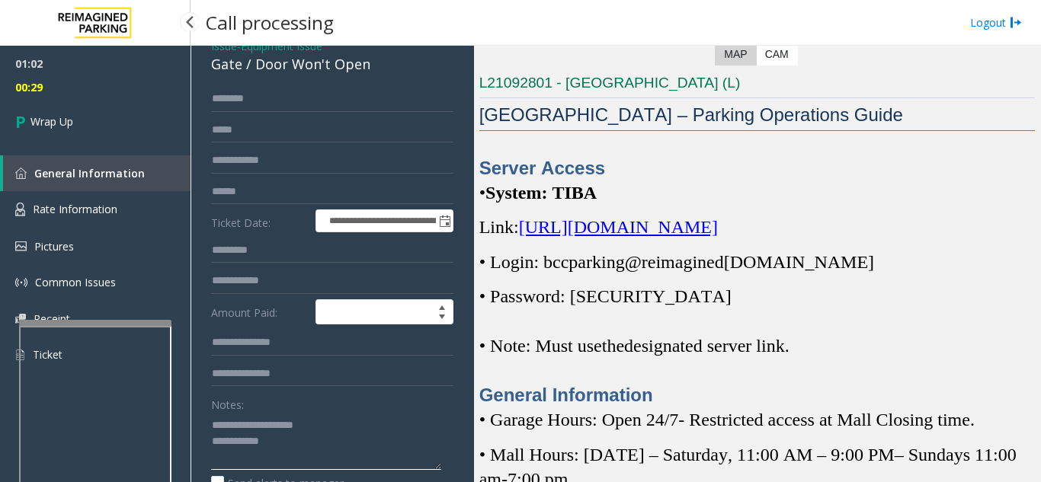
click at [298, 442] on textarea at bounding box center [326, 441] width 230 height 57
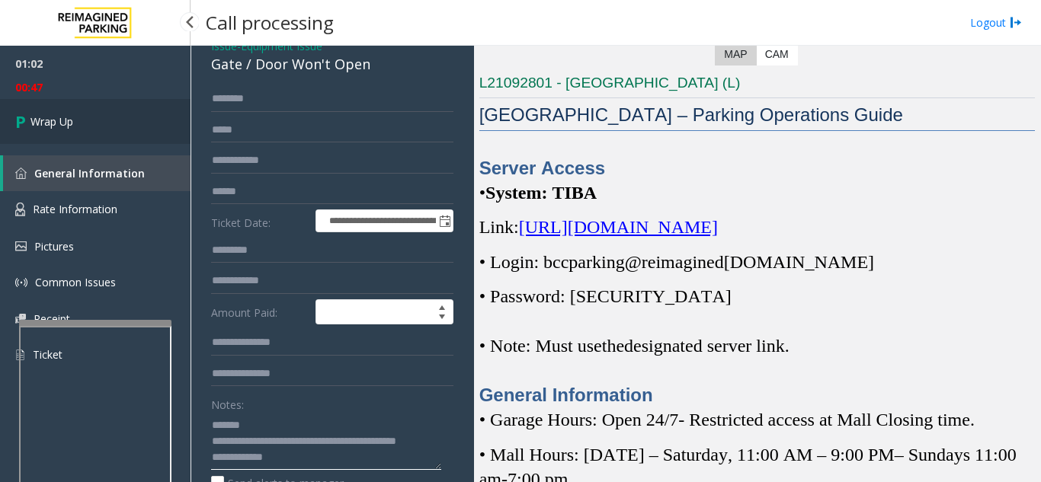
type textarea "**********"
click at [69, 110] on link "Wrap Up" at bounding box center [95, 121] width 190 height 45
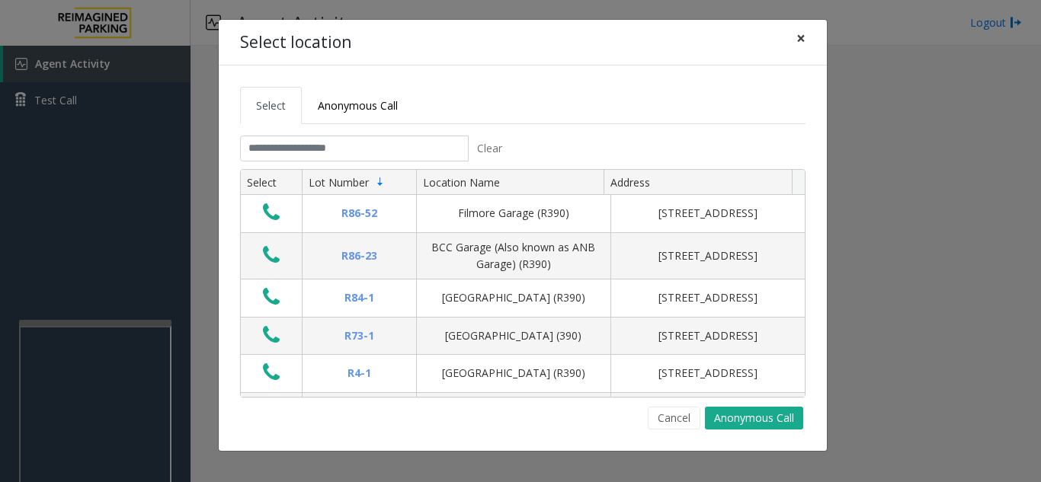
click at [796, 39] on span "×" at bounding box center [800, 37] width 9 height 21
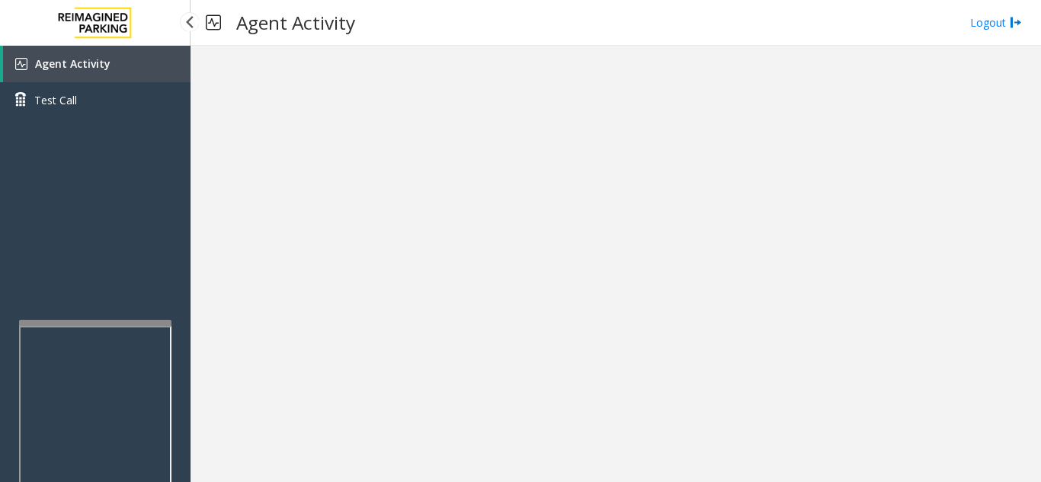
click at [116, 68] on link "Agent Activity" at bounding box center [96, 64] width 187 height 37
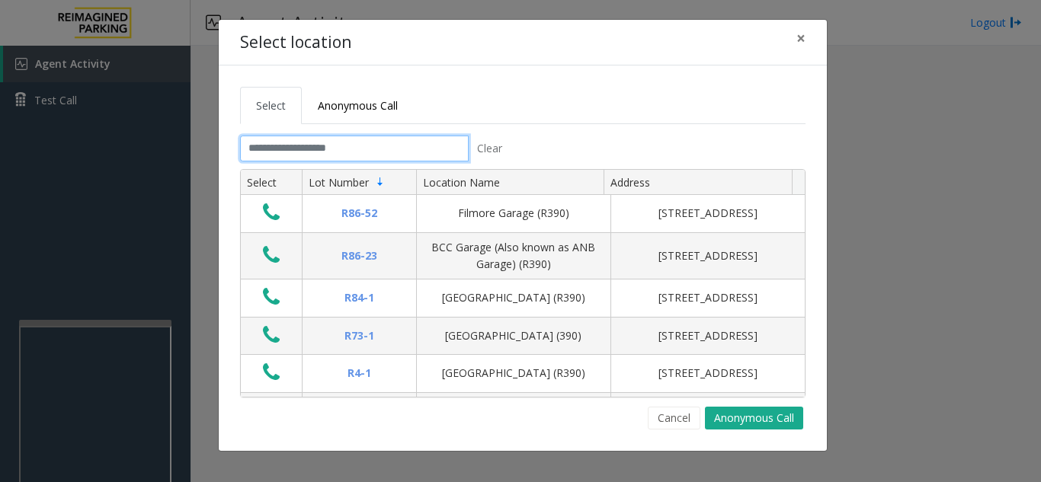
click at [376, 146] on input "text" at bounding box center [354, 149] width 229 height 26
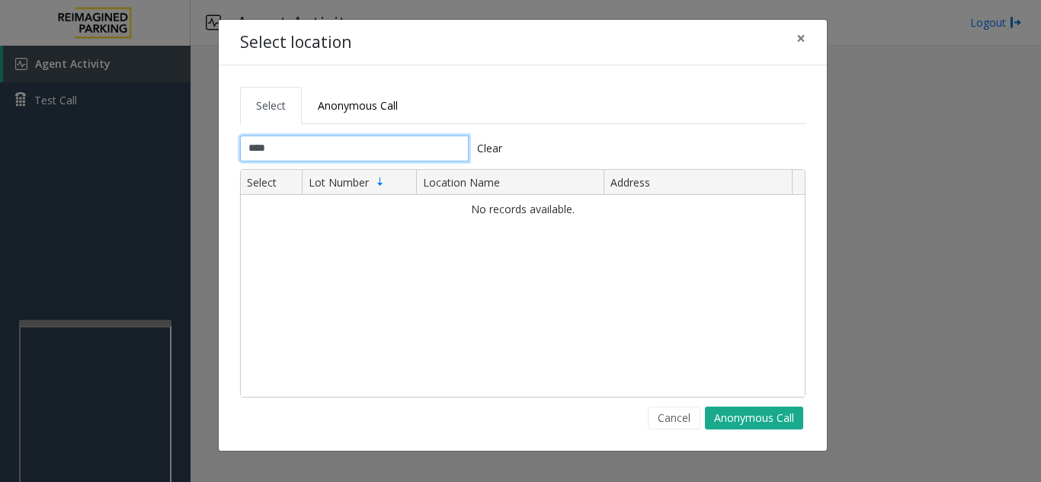
type input "****"
click at [797, 28] on span "×" at bounding box center [800, 37] width 9 height 21
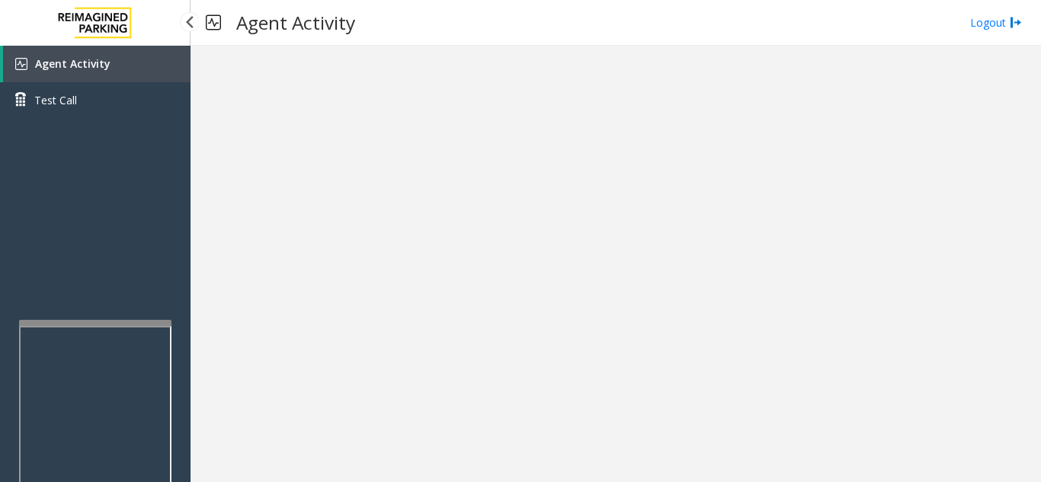
click at [95, 68] on span "Agent Activity" at bounding box center [72, 63] width 75 height 14
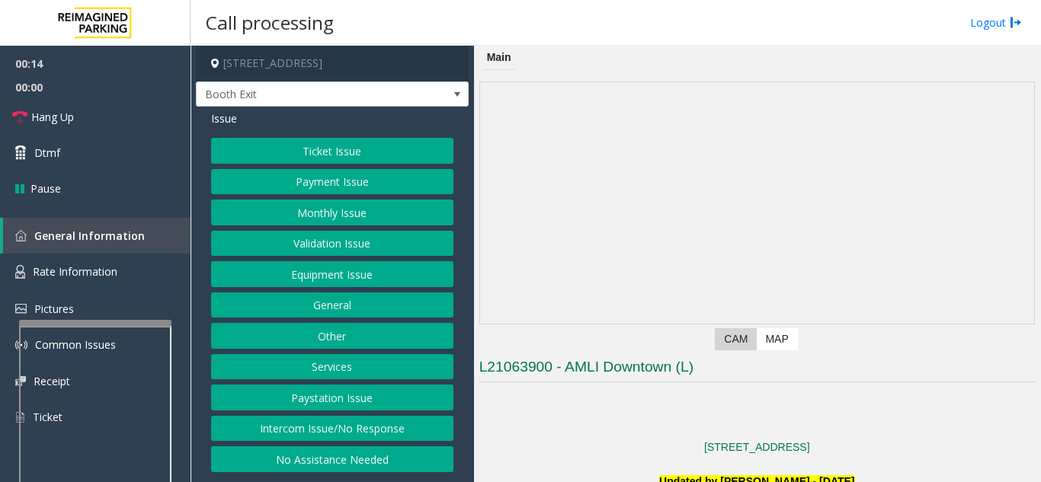
click at [372, 433] on button "Intercom Issue/No Response" at bounding box center [332, 429] width 242 height 26
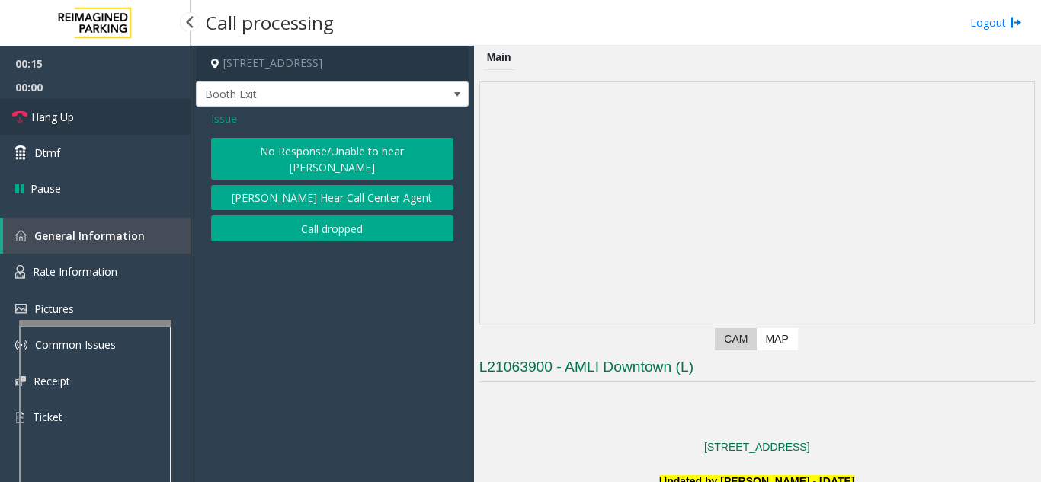
click at [181, 122] on link "Hang Up" at bounding box center [95, 117] width 190 height 36
click at [296, 155] on button "No Response/Unable to hear [PERSON_NAME]" at bounding box center [332, 159] width 242 height 42
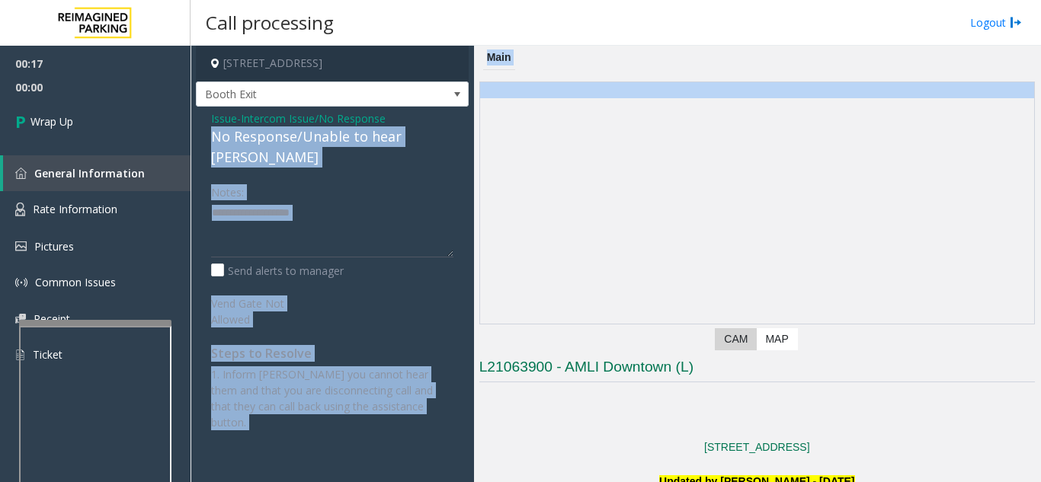
drag, startPoint x: 207, startPoint y: 139, endPoint x: 499, endPoint y: 135, distance: 291.9
click at [499, 135] on div "201 Lavaca Street, Austin, TX Booth Exit Issue - Intercom Issue/No Response No …" at bounding box center [615, 264] width 850 height 437
click at [387, 202] on textarea at bounding box center [332, 228] width 242 height 57
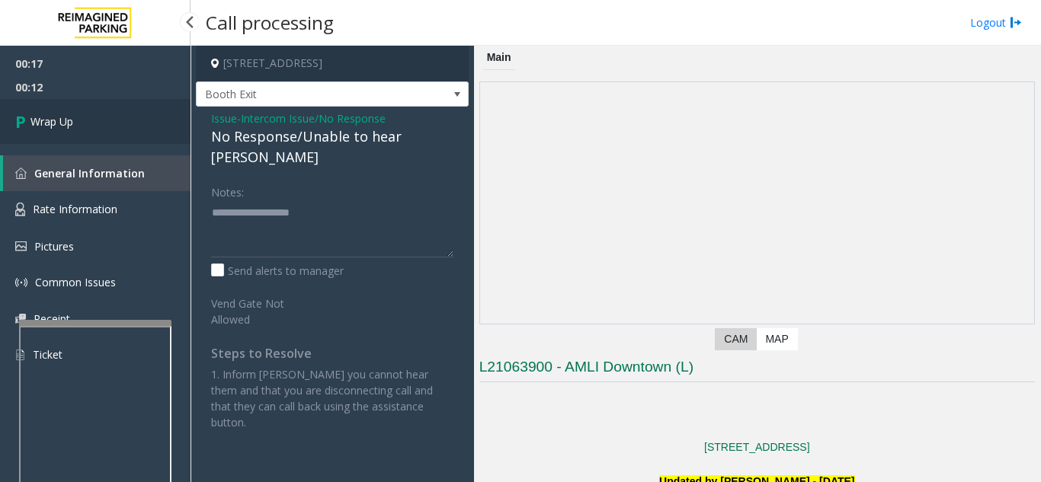
click at [120, 114] on link "Wrap Up" at bounding box center [95, 121] width 190 height 45
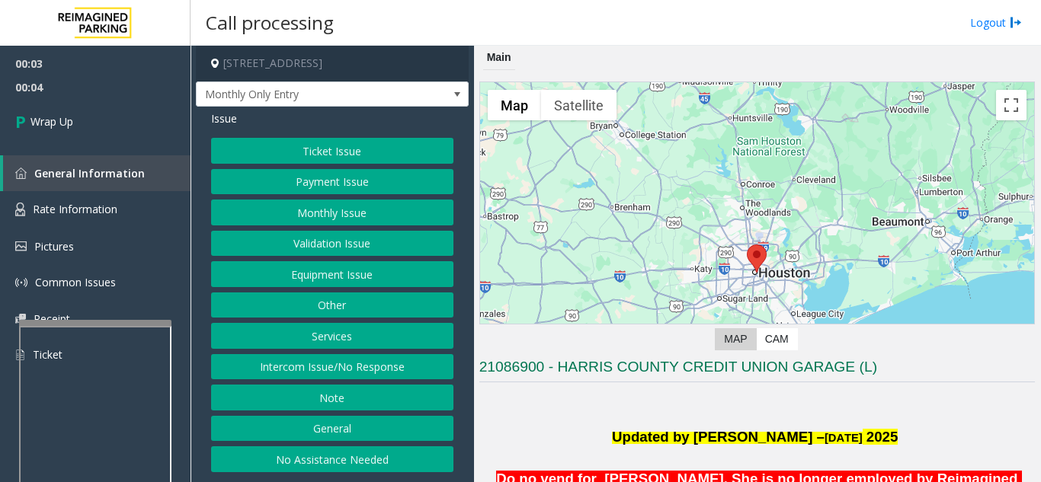
click at [369, 373] on button "Intercom Issue/No Response" at bounding box center [332, 367] width 242 height 26
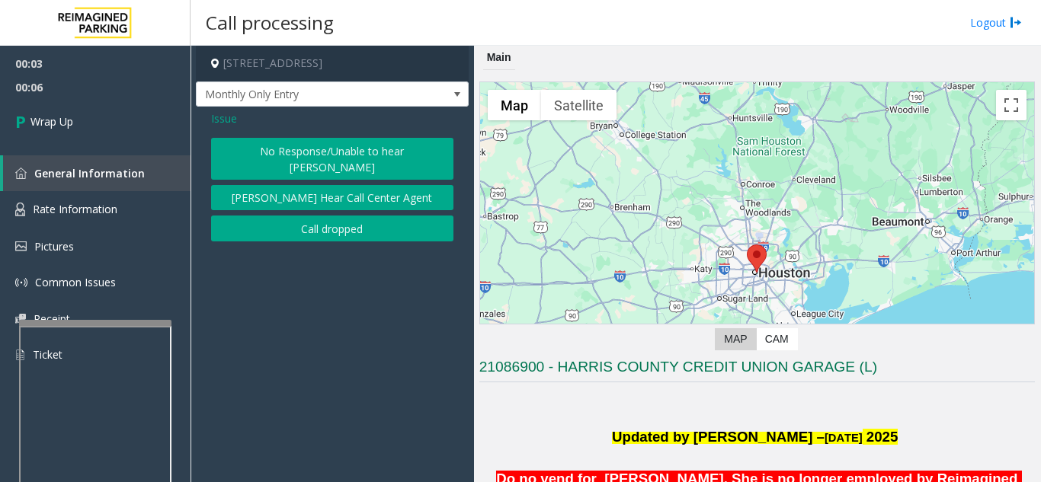
click at [294, 216] on button "Call dropped" at bounding box center [332, 229] width 242 height 26
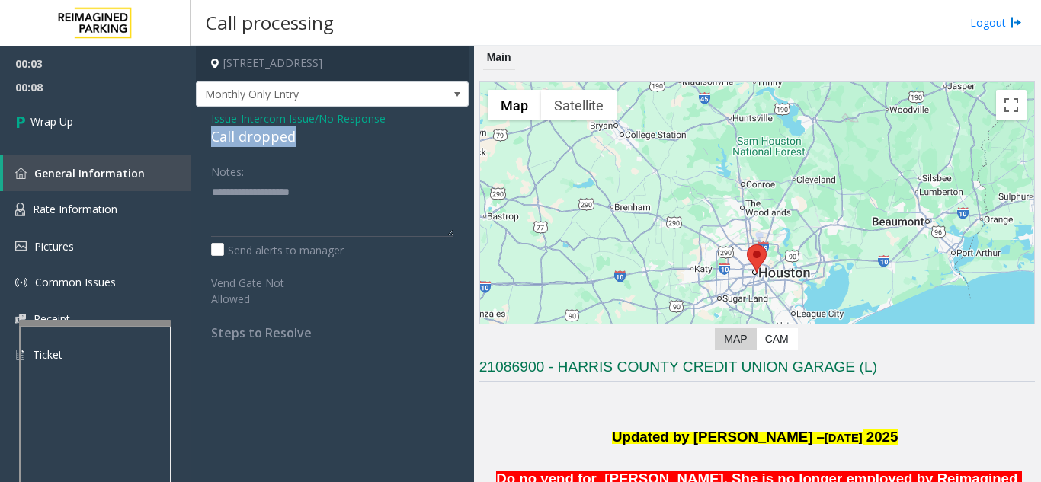
drag, startPoint x: 306, startPoint y: 133, endPoint x: 203, endPoint y: 137, distance: 102.2
click at [203, 137] on div "Issue - Intercom Issue/No Response Call dropped Notes: Send alerts to manager V…" at bounding box center [332, 231] width 273 height 249
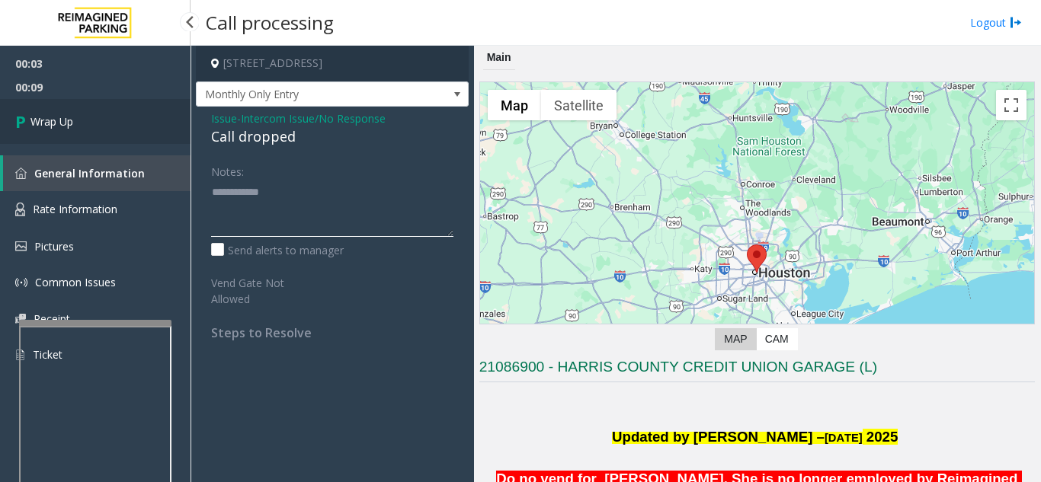
type textarea "**********"
click at [91, 120] on link "Wrap Up" at bounding box center [95, 121] width 190 height 45
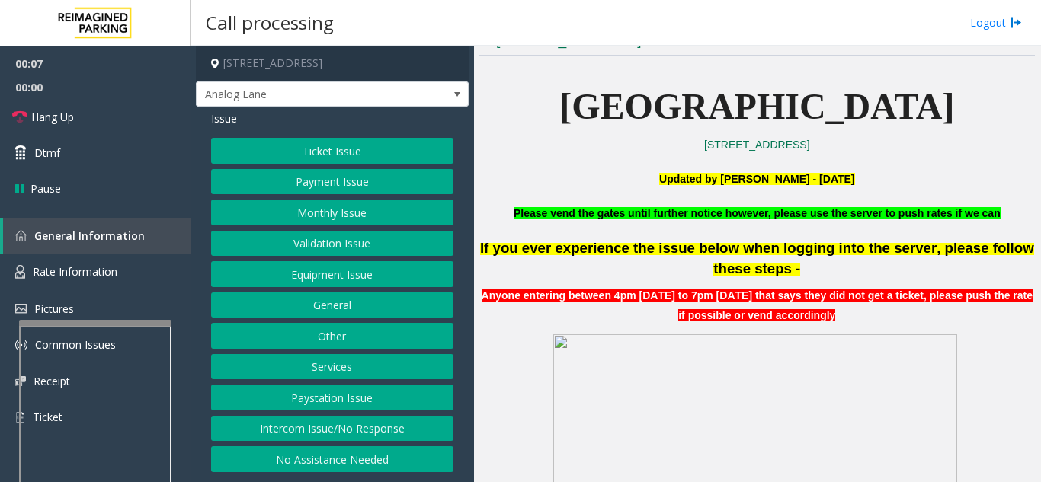
scroll to position [381, 0]
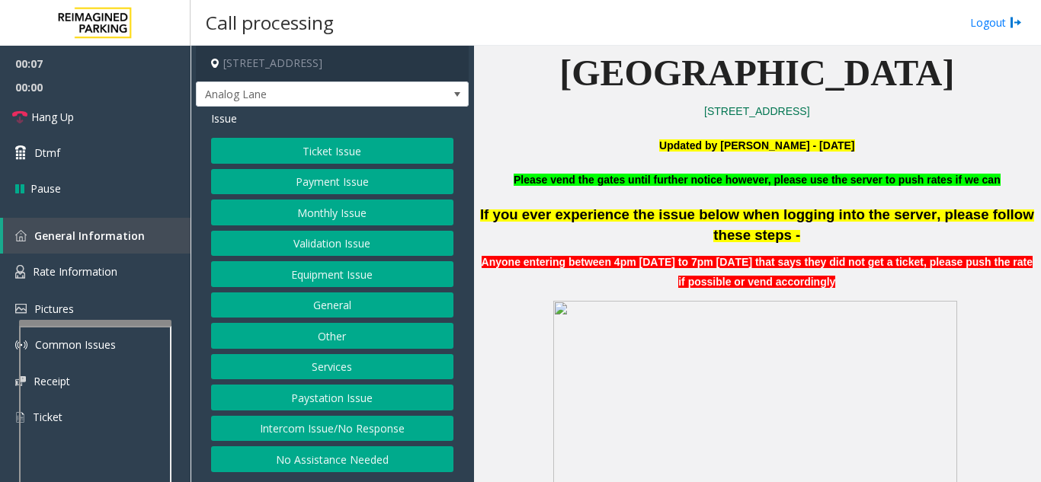
click at [373, 148] on button "Ticket Issue" at bounding box center [332, 151] width 242 height 26
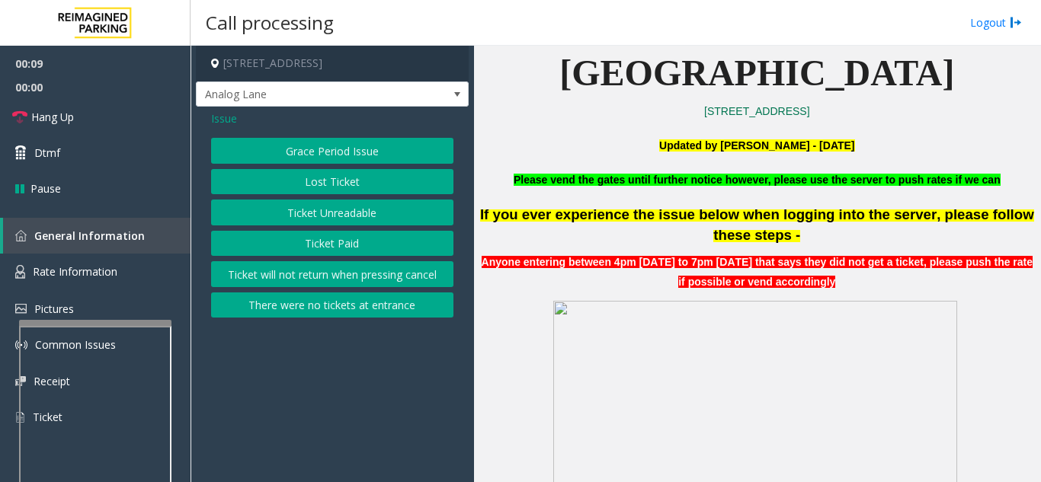
click at [335, 311] on button "There were no tickets at entrance" at bounding box center [332, 306] width 242 height 26
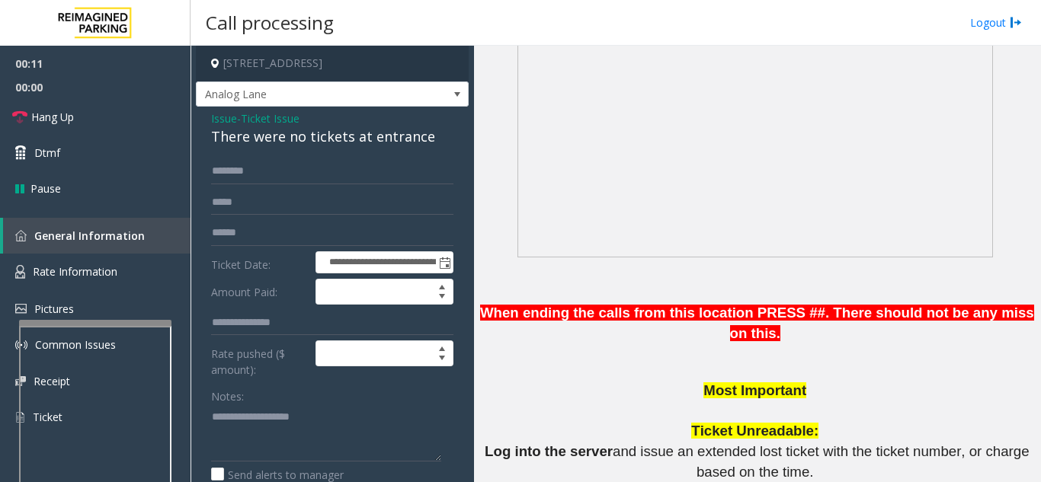
scroll to position [1067, 0]
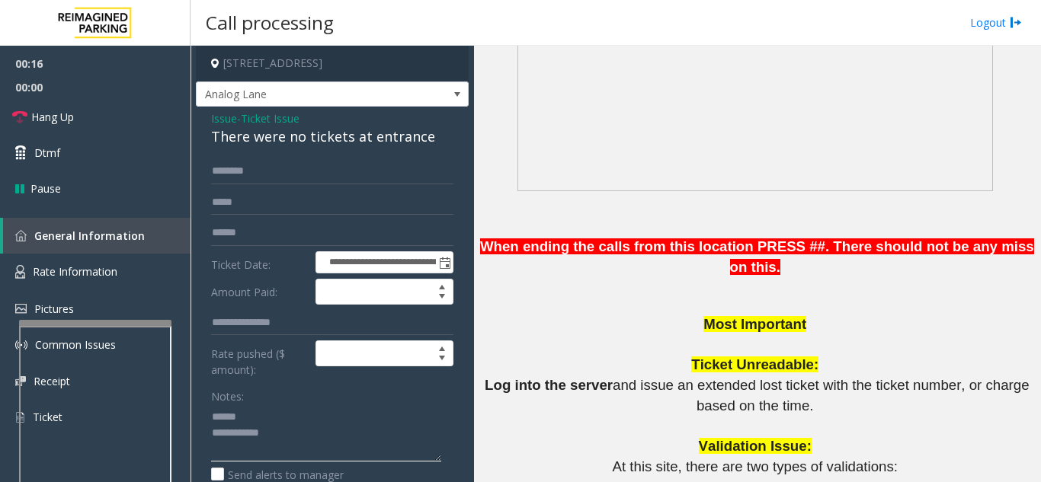
click at [252, 417] on textarea at bounding box center [326, 433] width 230 height 57
type textarea "**********"
click at [323, 181] on input "text" at bounding box center [332, 171] width 242 height 26
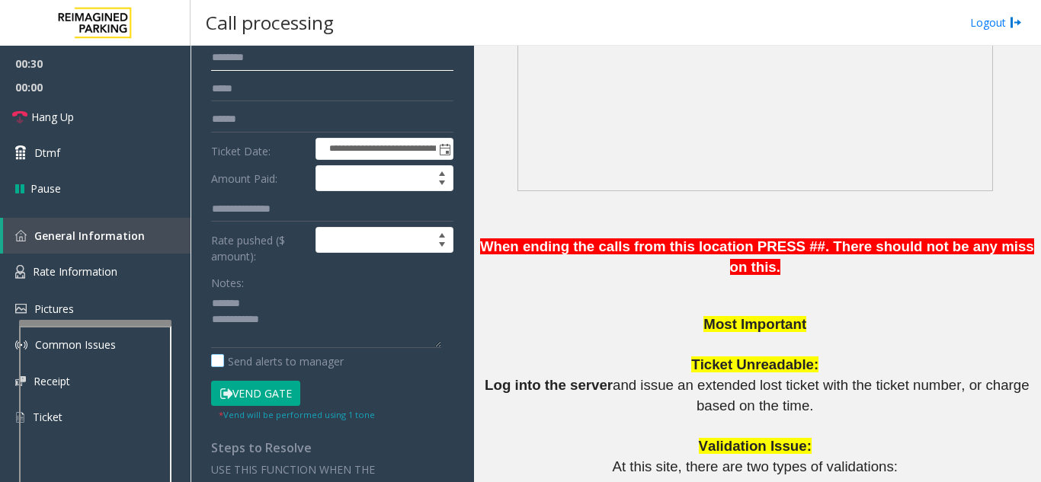
scroll to position [152, 0]
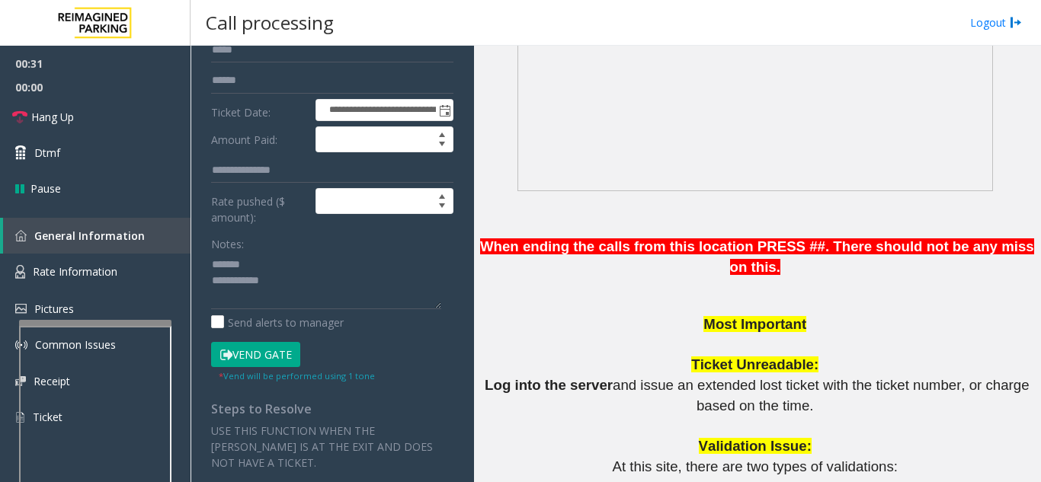
type input "*******"
click at [258, 354] on button "Vend Gate" at bounding box center [255, 355] width 89 height 26
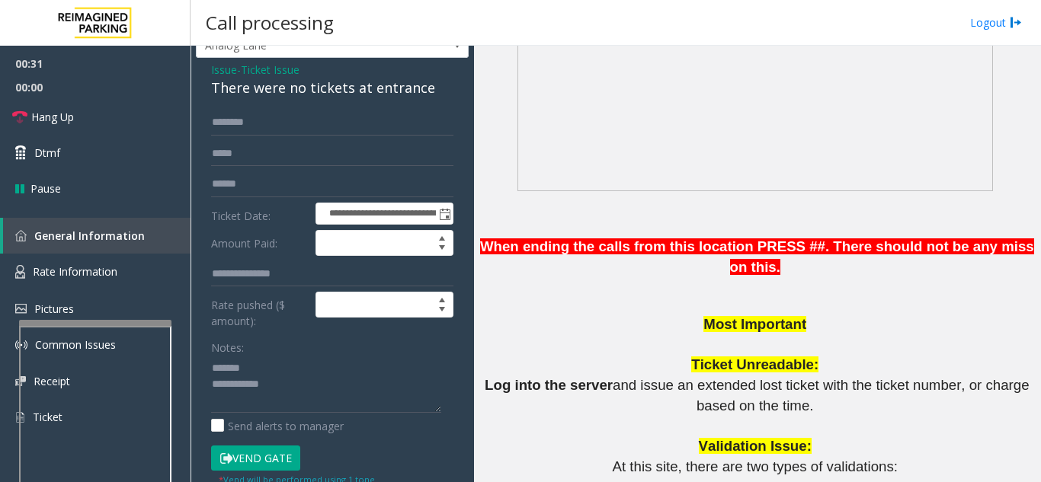
scroll to position [0, 0]
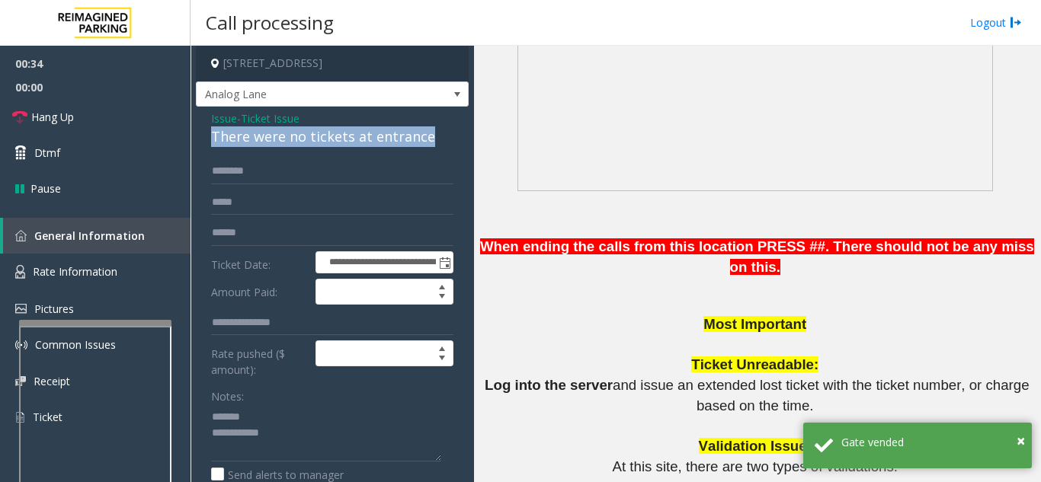
drag, startPoint x: 211, startPoint y: 140, endPoint x: 437, endPoint y: 145, distance: 226.3
click at [437, 145] on div "There were no tickets at entrance" at bounding box center [332, 136] width 242 height 21
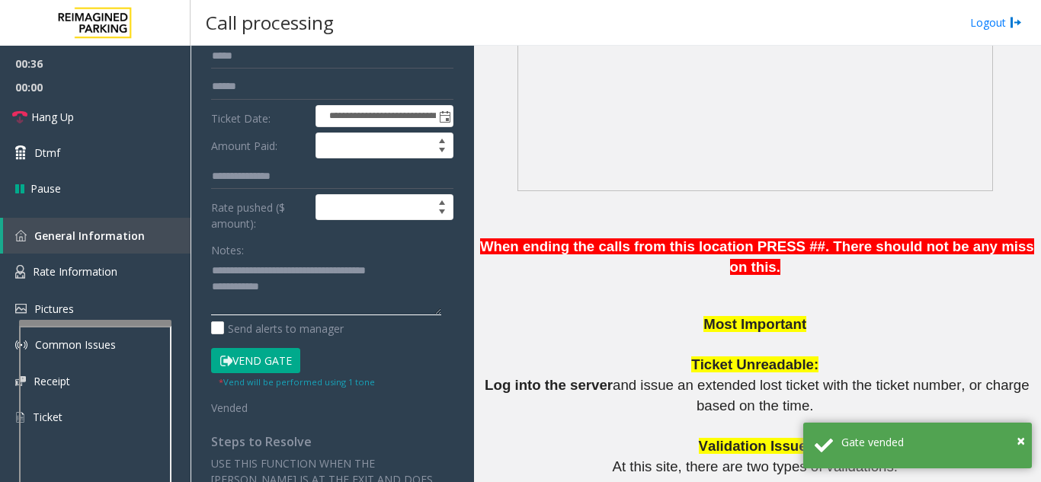
scroll to position [152, 0]
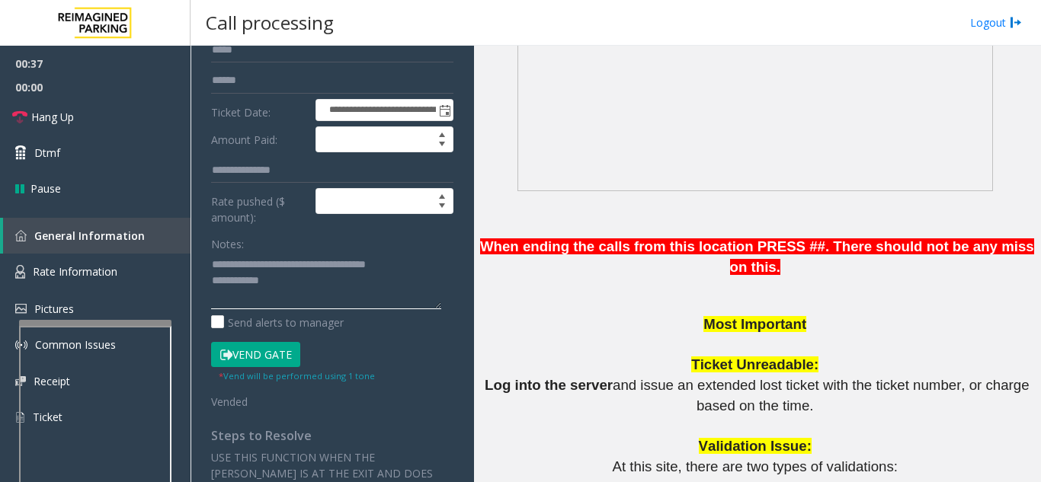
click at [322, 284] on textarea at bounding box center [326, 280] width 230 height 57
type textarea "**********"
click at [280, 241] on div "Notes:" at bounding box center [332, 270] width 242 height 78
click at [126, 119] on link "Hang Up" at bounding box center [95, 117] width 190 height 36
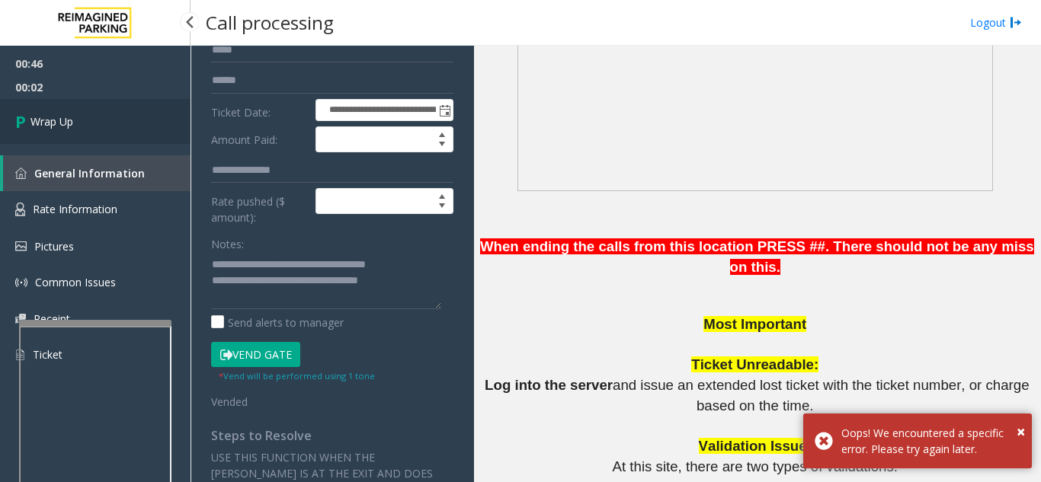
click at [105, 132] on link "Wrap Up" at bounding box center [95, 121] width 190 height 45
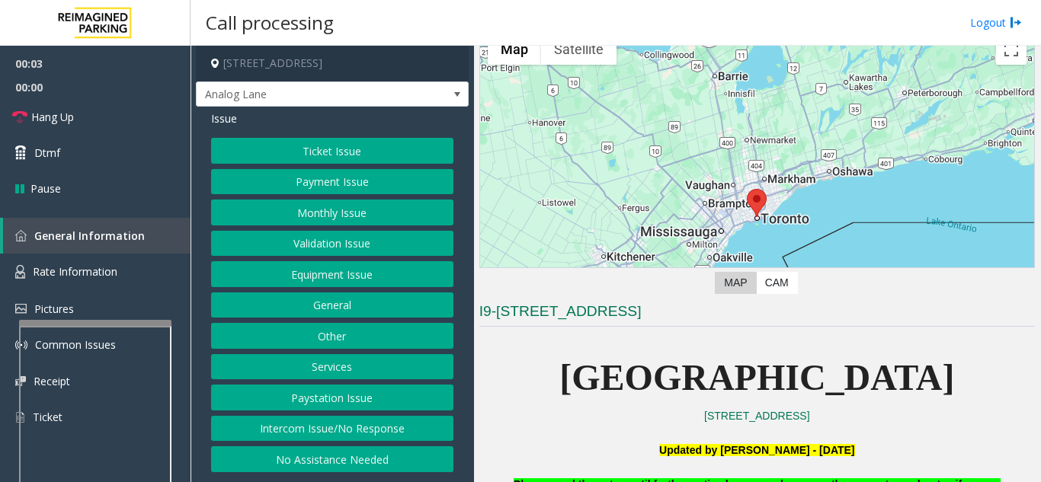
scroll to position [152, 0]
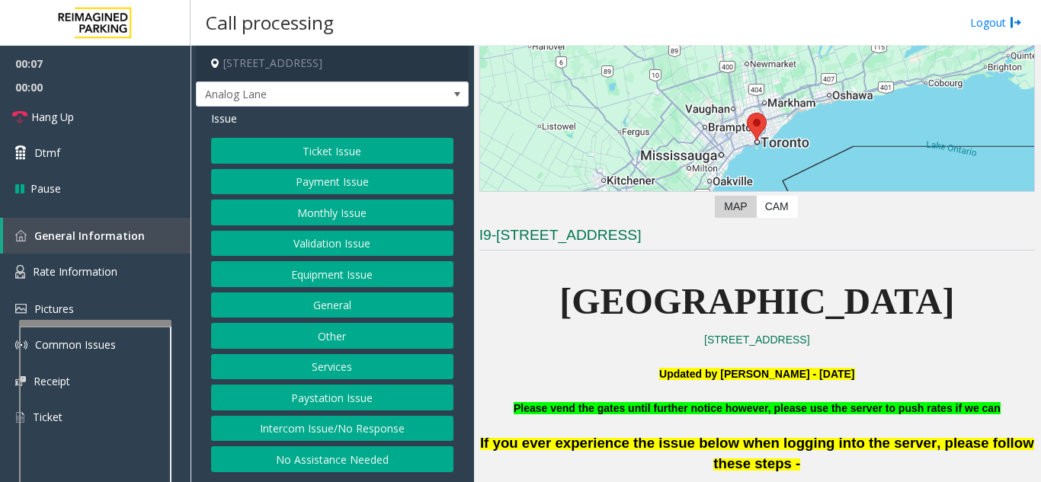
click at [328, 158] on button "Ticket Issue" at bounding box center [332, 151] width 242 height 26
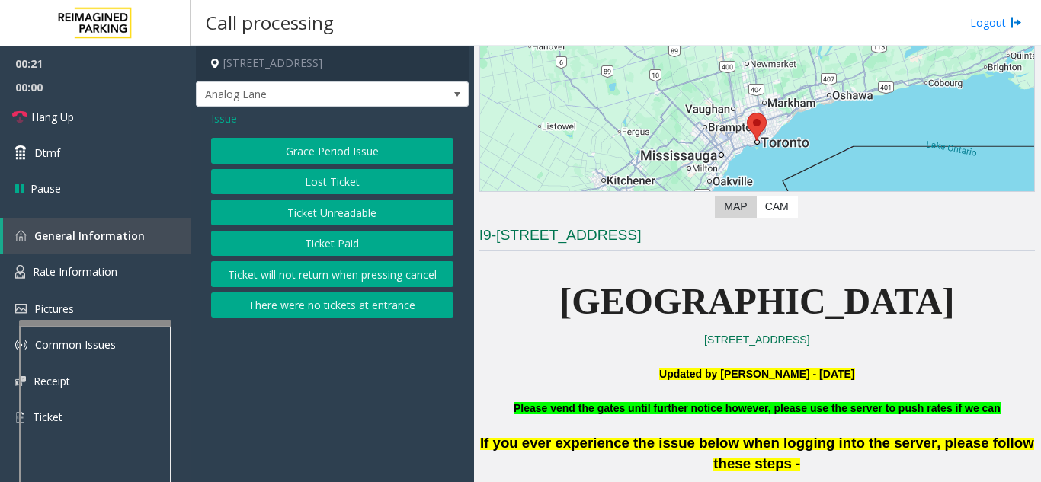
click at [388, 280] on button "Ticket will not return when pressing cancel" at bounding box center [332, 274] width 242 height 26
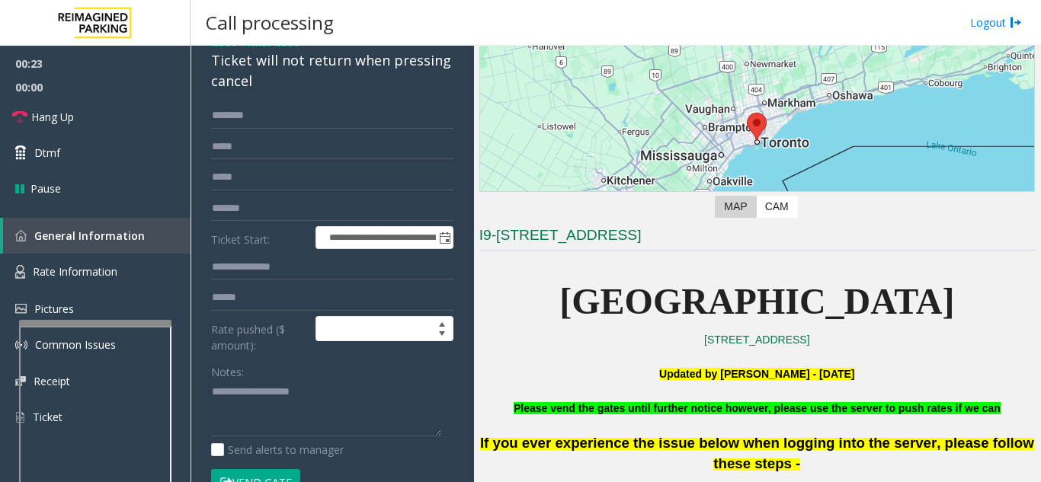
scroll to position [0, 0]
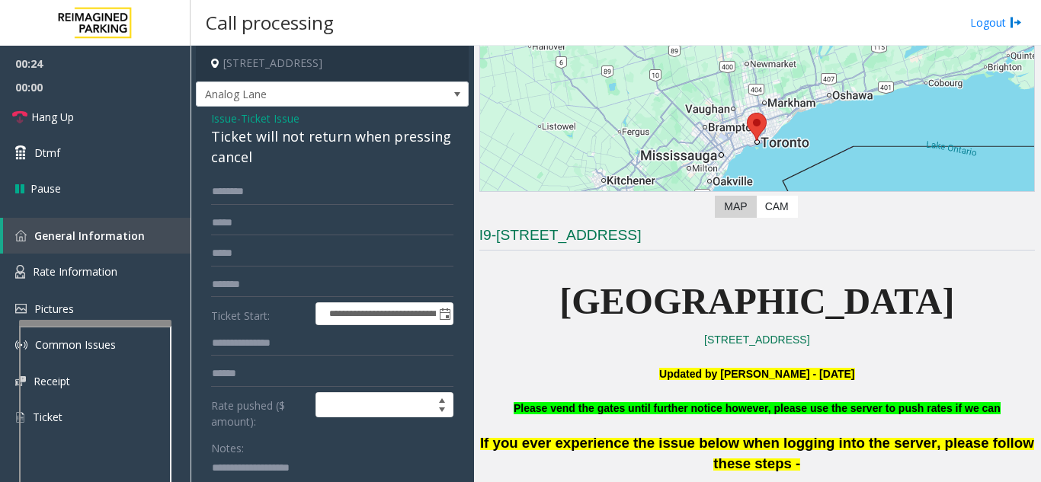
click at [221, 115] on span "Issue" at bounding box center [224, 118] width 26 height 16
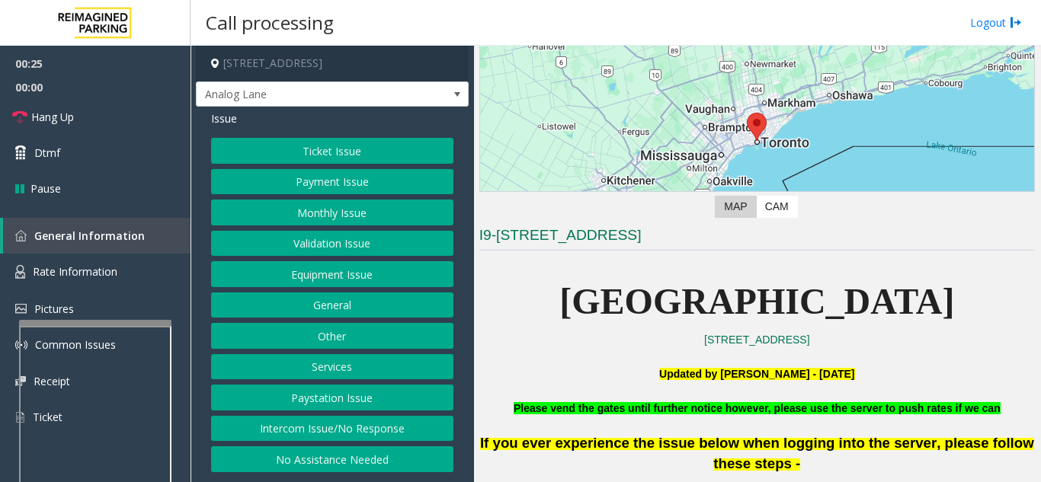
click at [333, 146] on button "Ticket Issue" at bounding box center [332, 151] width 242 height 26
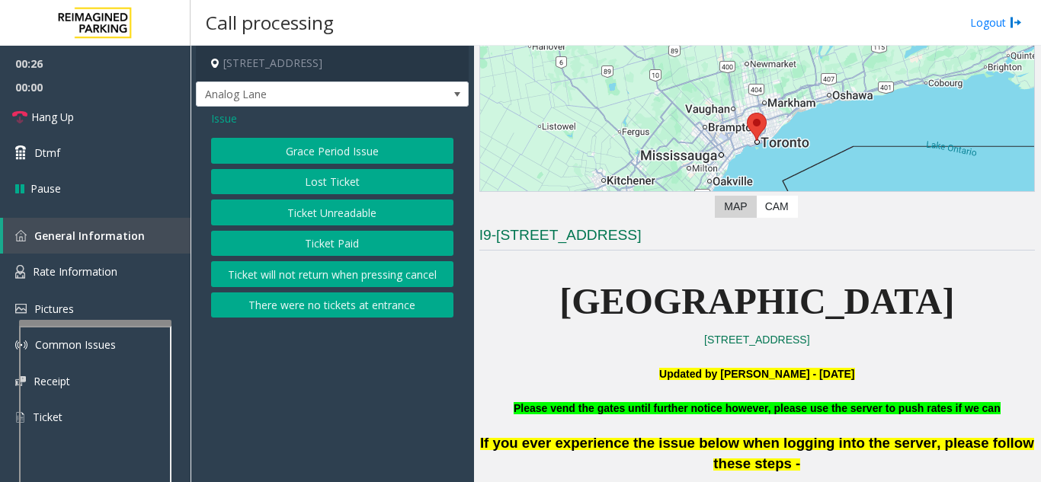
click at [380, 302] on button "There were no tickets at entrance" at bounding box center [332, 306] width 242 height 26
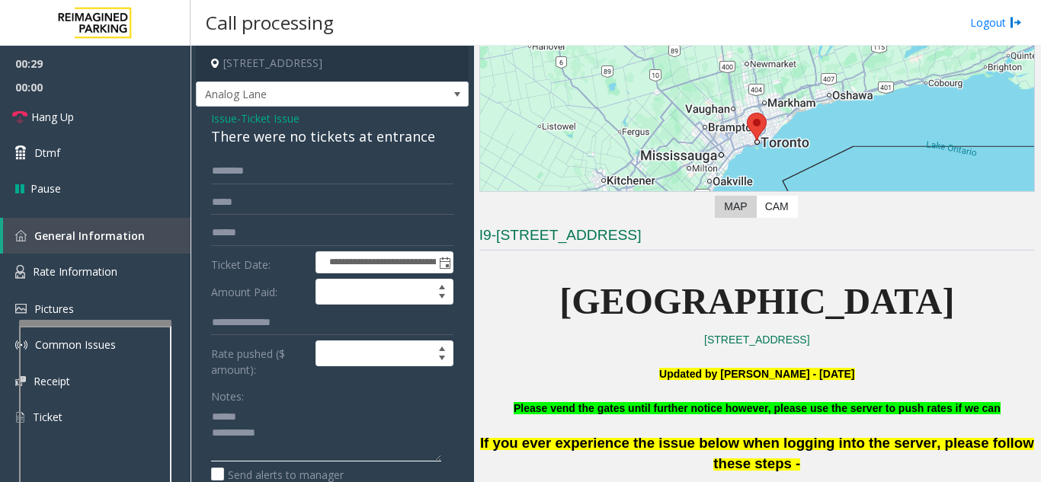
click at [281, 405] on textarea at bounding box center [326, 433] width 230 height 57
click at [102, 124] on link "Hang Up" at bounding box center [95, 117] width 190 height 36
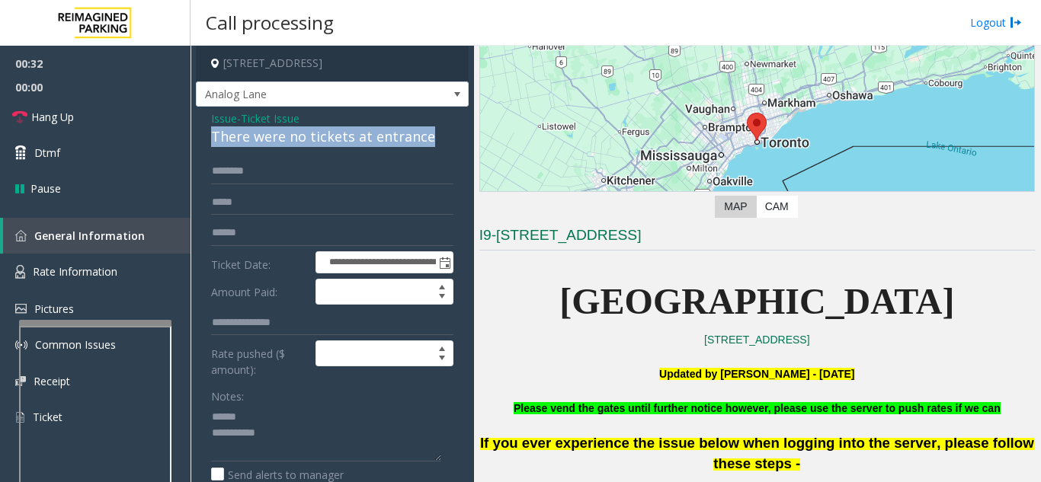
drag, startPoint x: 219, startPoint y: 136, endPoint x: 453, endPoint y: 134, distance: 233.2
click at [457, 134] on app-call-processing-form "**********" at bounding box center [331, 264] width 283 height 437
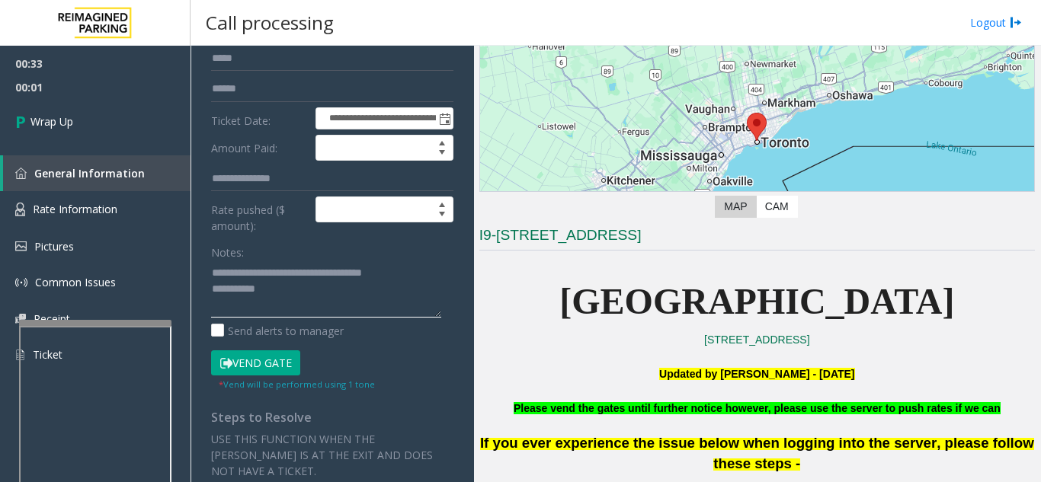
scroll to position [152, 0]
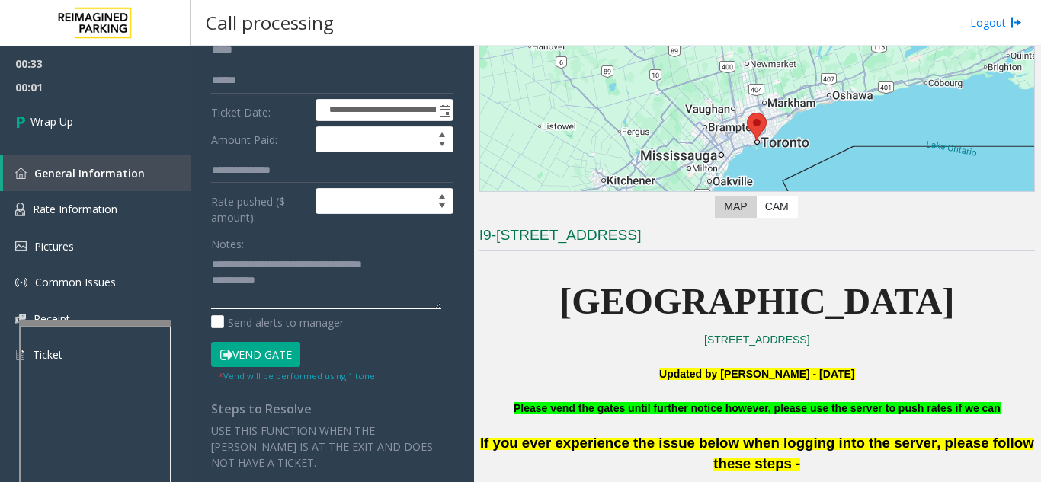
click at [338, 293] on textarea at bounding box center [326, 280] width 230 height 57
type textarea "**********"
click at [88, 121] on link "Wrap Up" at bounding box center [95, 121] width 190 height 45
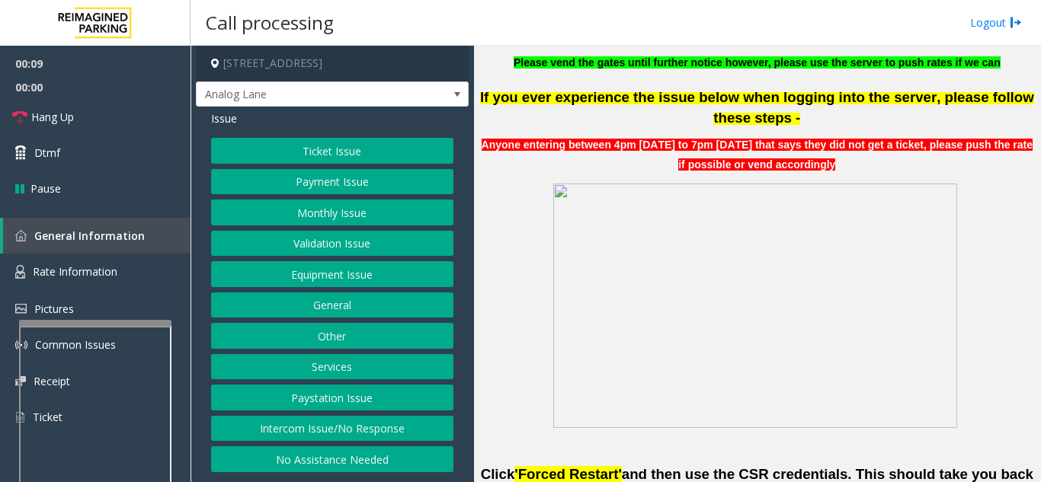
scroll to position [610, 0]
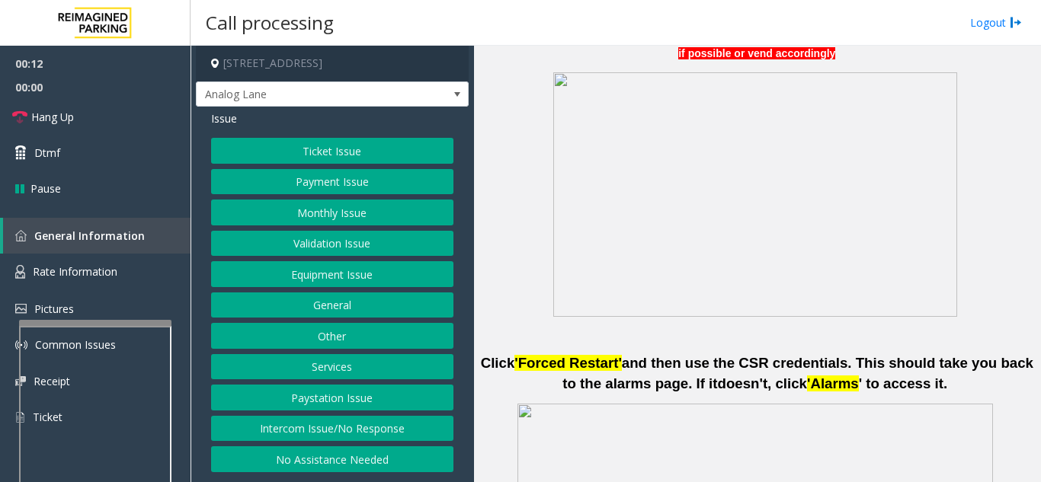
click at [311, 422] on button "Intercom Issue/No Response" at bounding box center [332, 429] width 242 height 26
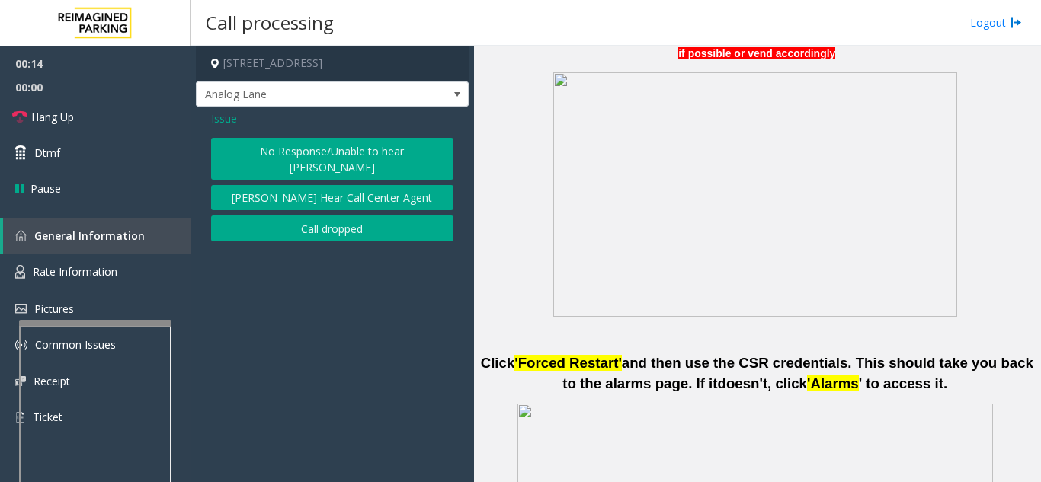
click at [302, 160] on button "No Response/Unable to hear [PERSON_NAME]" at bounding box center [332, 159] width 242 height 42
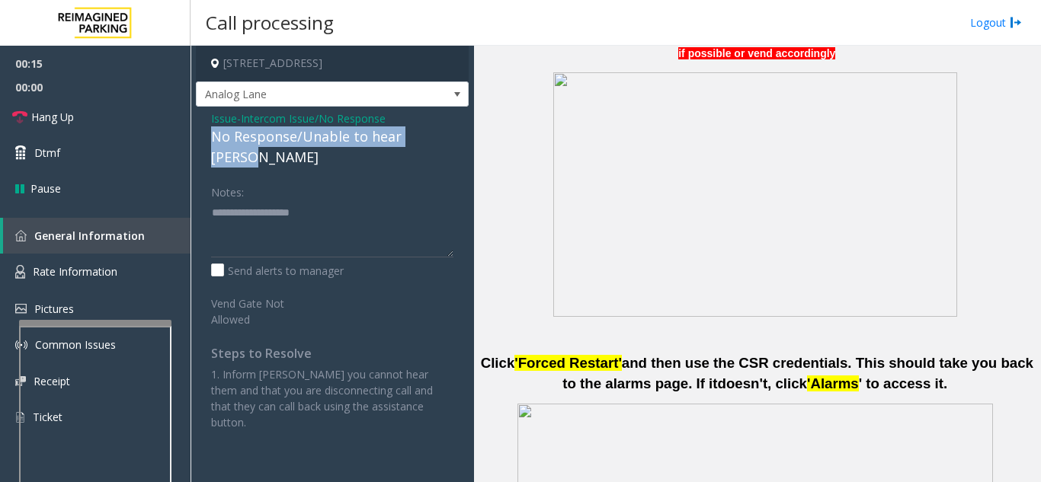
drag, startPoint x: 206, startPoint y: 136, endPoint x: 402, endPoint y: 142, distance: 195.1
click at [450, 142] on div "Issue - Intercom Issue/No Response No Response/Unable to hear [PERSON_NAME] Not…" at bounding box center [332, 276] width 273 height 339
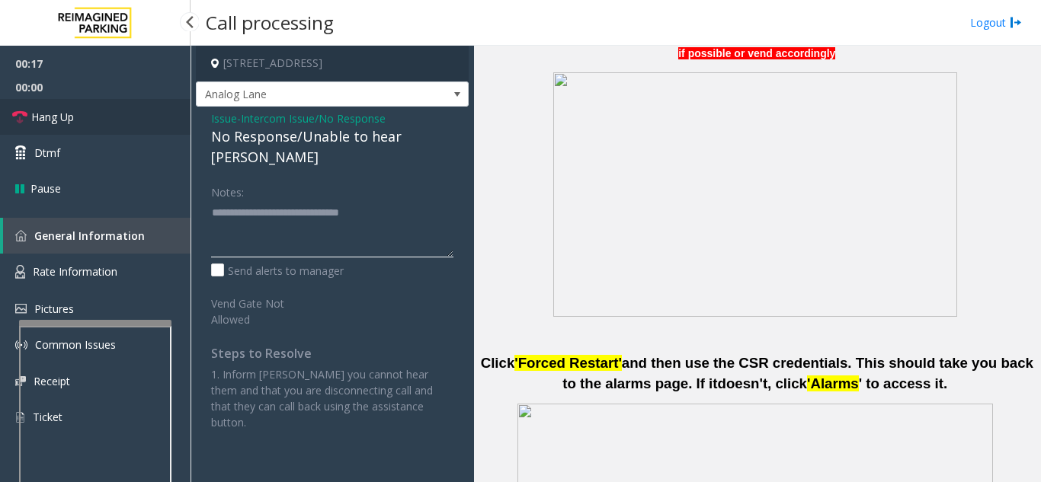
type textarea "**********"
click at [73, 117] on span "Hang Up" at bounding box center [52, 117] width 43 height 16
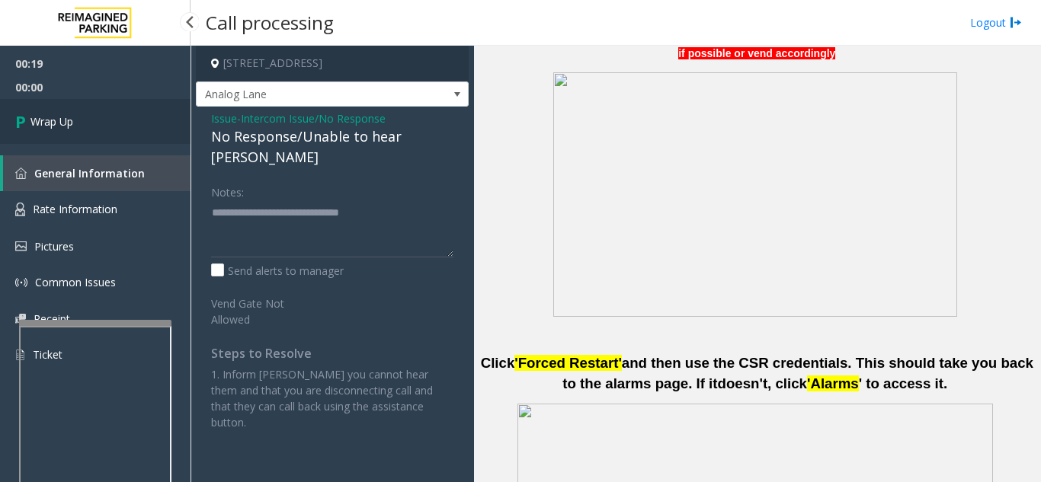
click at [115, 130] on link "Wrap Up" at bounding box center [95, 121] width 190 height 45
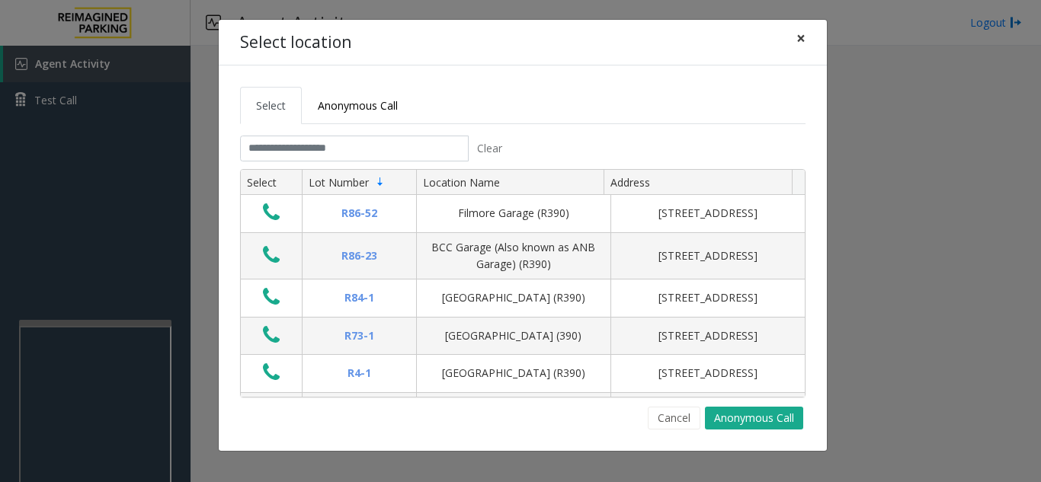
click at [806, 32] on button "×" at bounding box center [801, 38] width 30 height 37
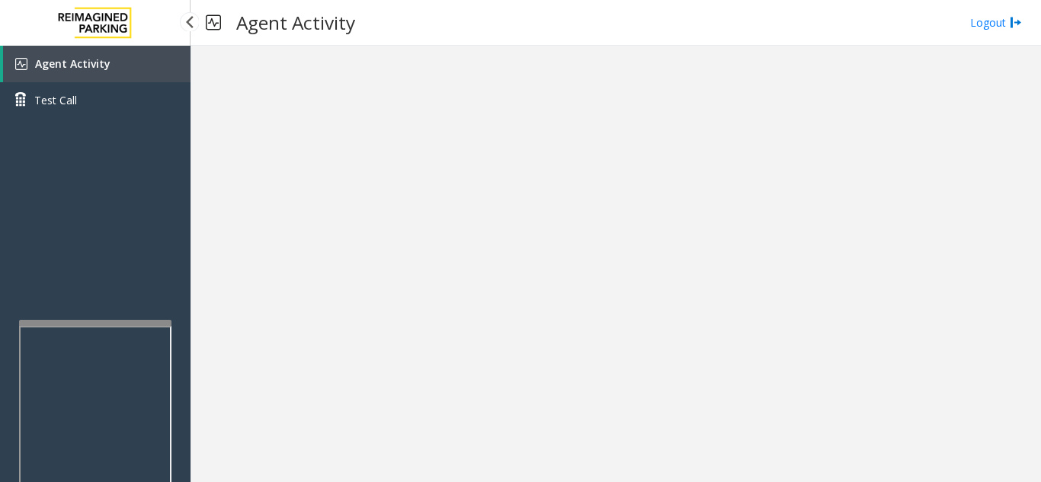
click at [160, 72] on link "Agent Activity" at bounding box center [96, 64] width 187 height 37
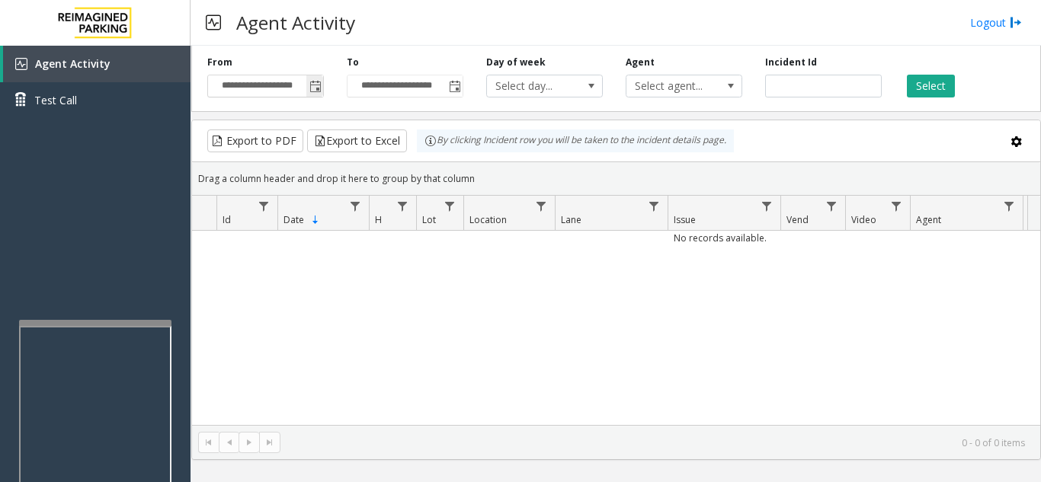
click at [317, 85] on span "Toggle popup" at bounding box center [315, 87] width 12 height 12
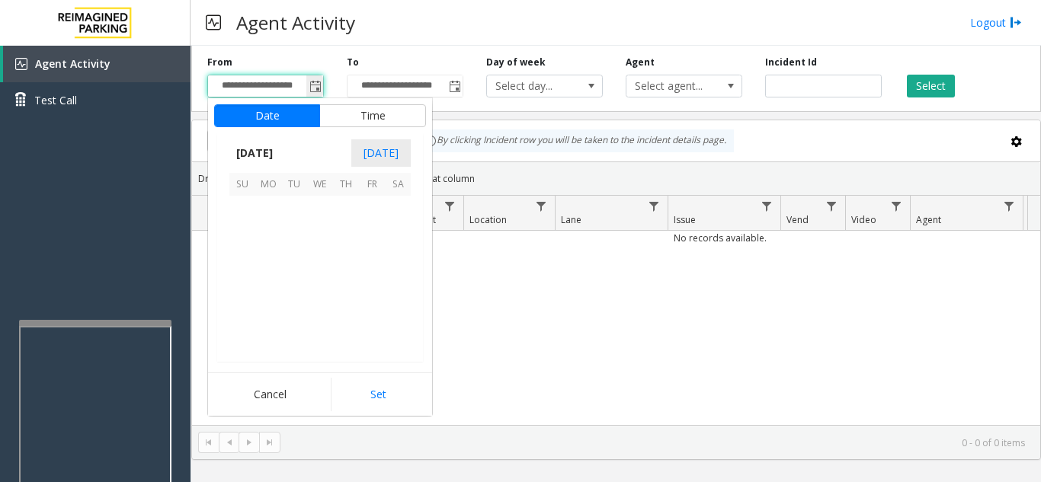
scroll to position [273652, 0]
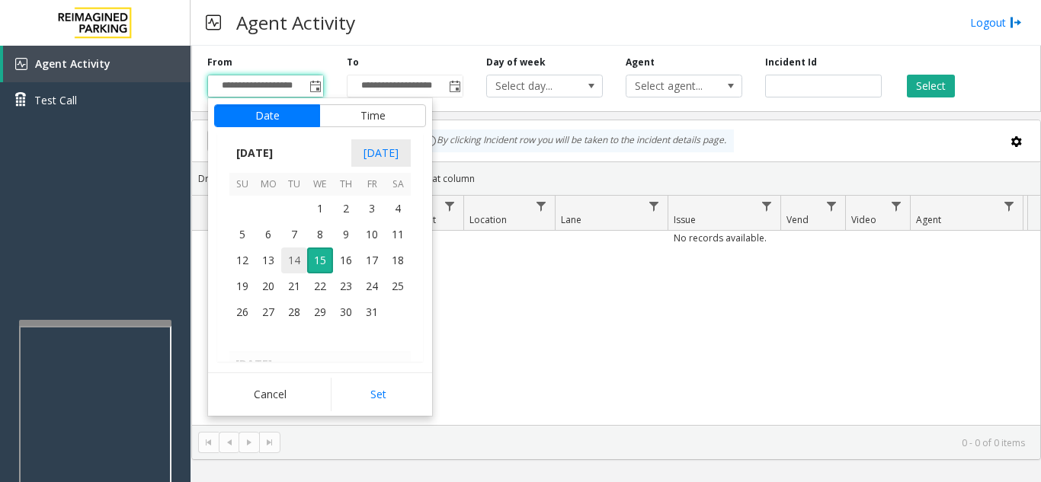
click at [294, 260] on span "14" at bounding box center [294, 261] width 26 height 26
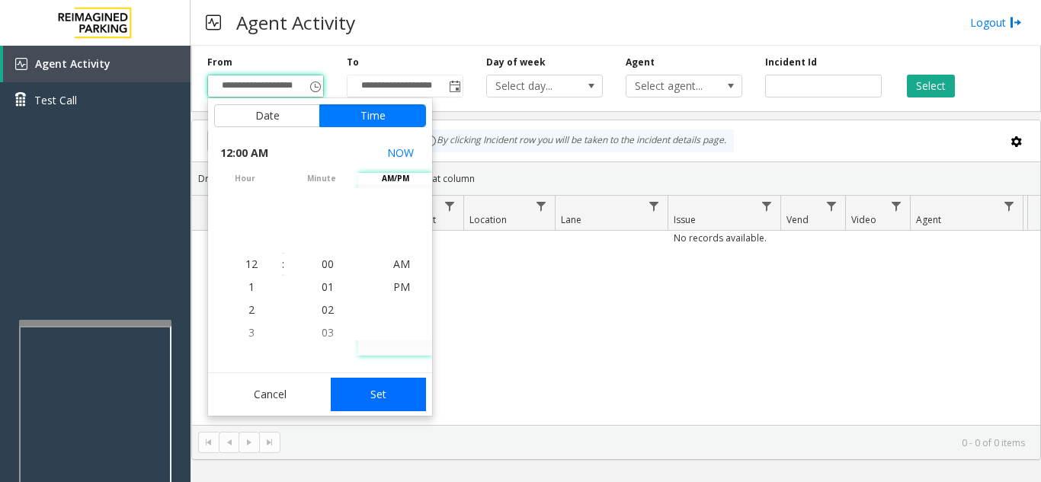
drag, startPoint x: 392, startPoint y: 384, endPoint x: 560, endPoint y: 287, distance: 194.2
click at [392, 384] on button "Set" at bounding box center [379, 395] width 96 height 34
type input "**********"
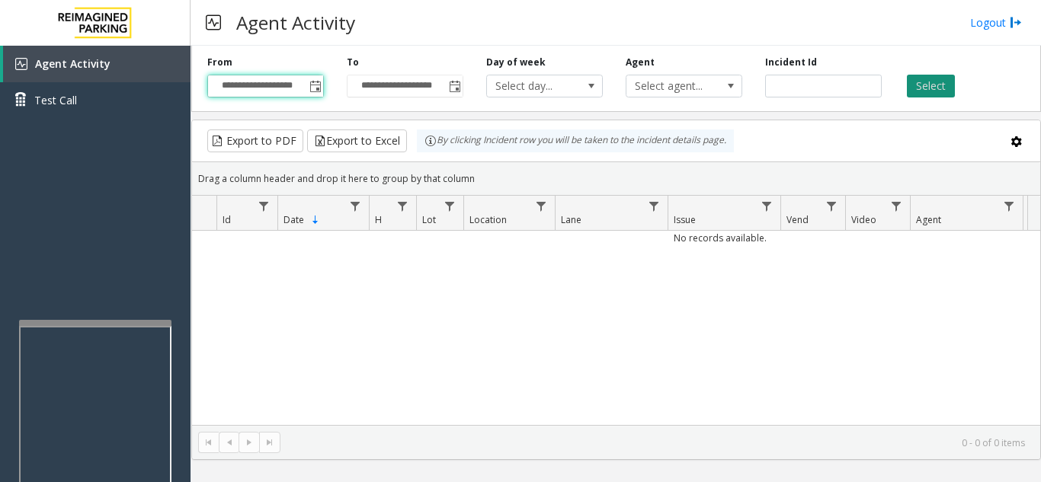
click at [935, 81] on button "Select" at bounding box center [931, 86] width 48 height 23
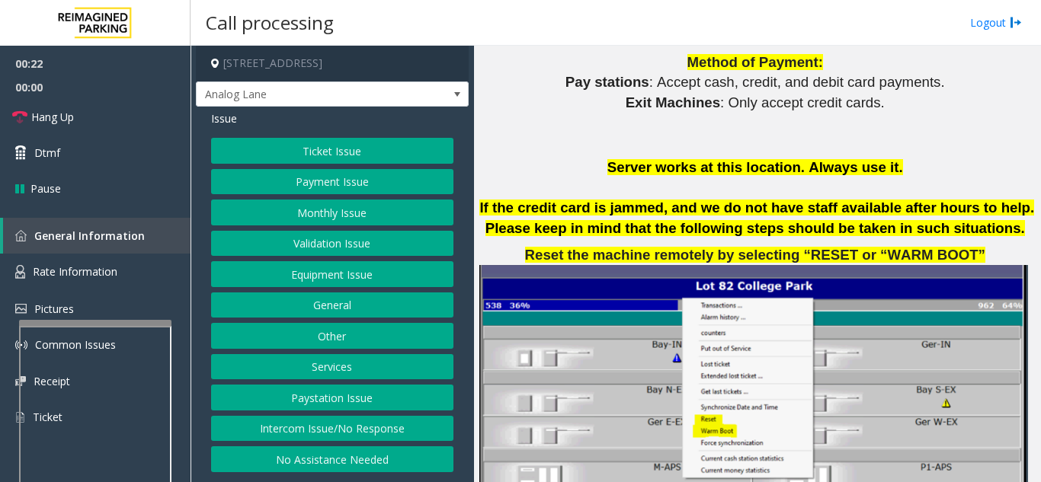
scroll to position [1676, 0]
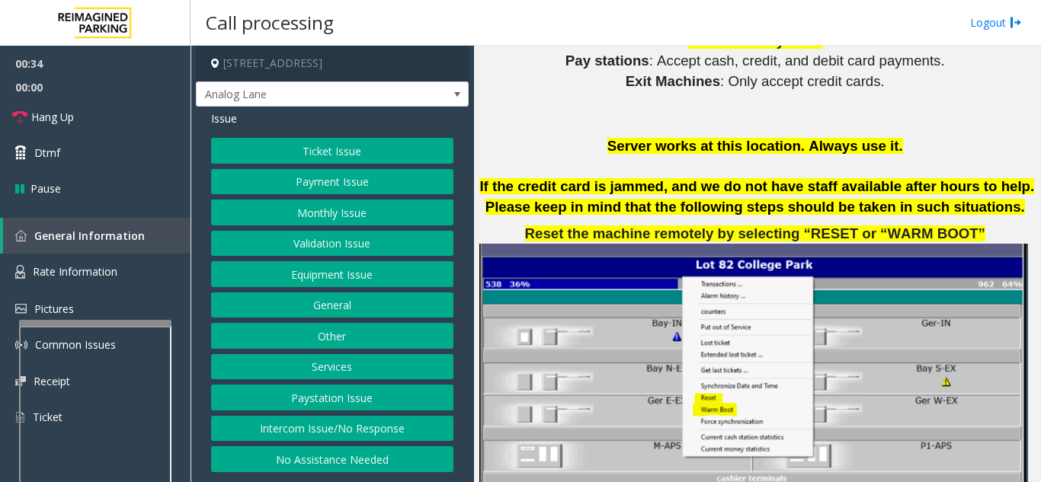
click at [335, 153] on button "Ticket Issue" at bounding box center [332, 151] width 242 height 26
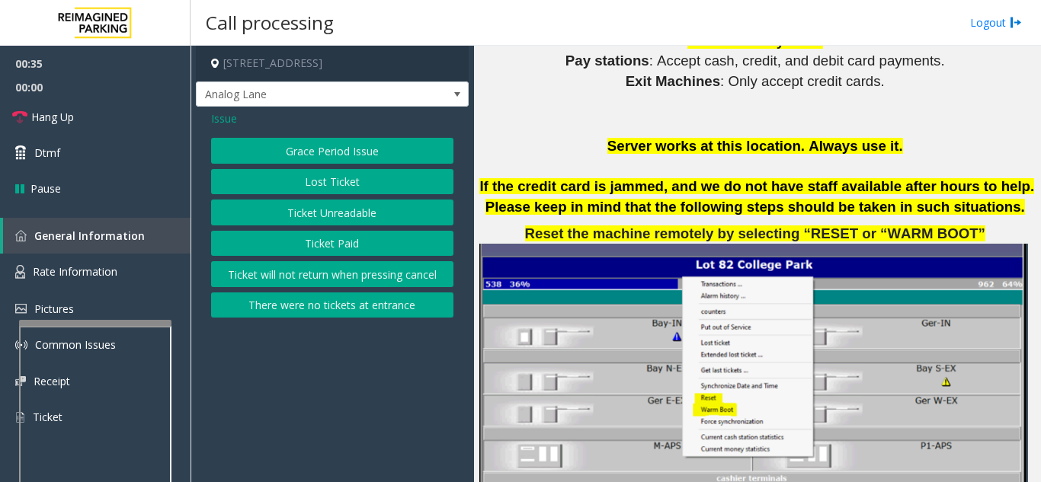
click at [373, 313] on button "There were no tickets at entrance" at bounding box center [332, 306] width 242 height 26
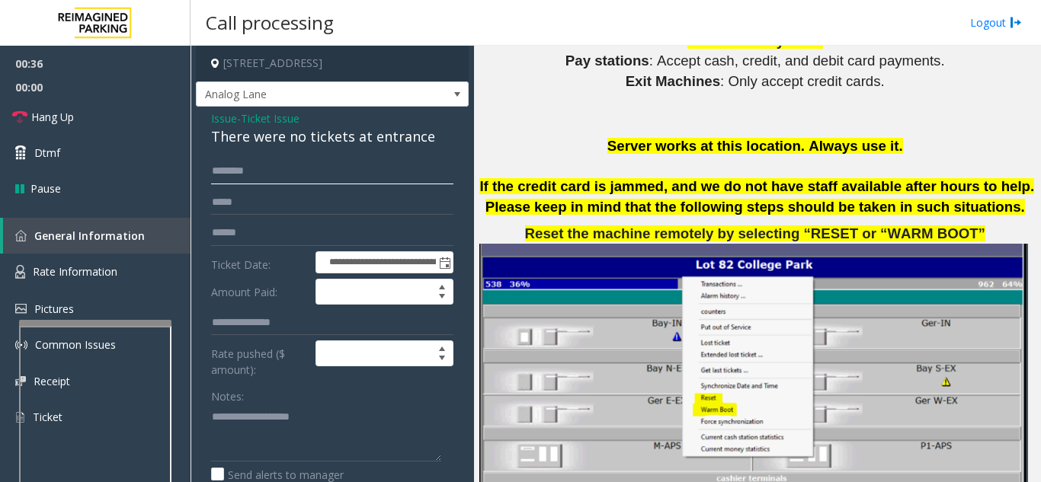
click at [331, 174] on input "text" at bounding box center [332, 171] width 242 height 26
type input "*******"
click at [276, 415] on textarea at bounding box center [326, 433] width 230 height 57
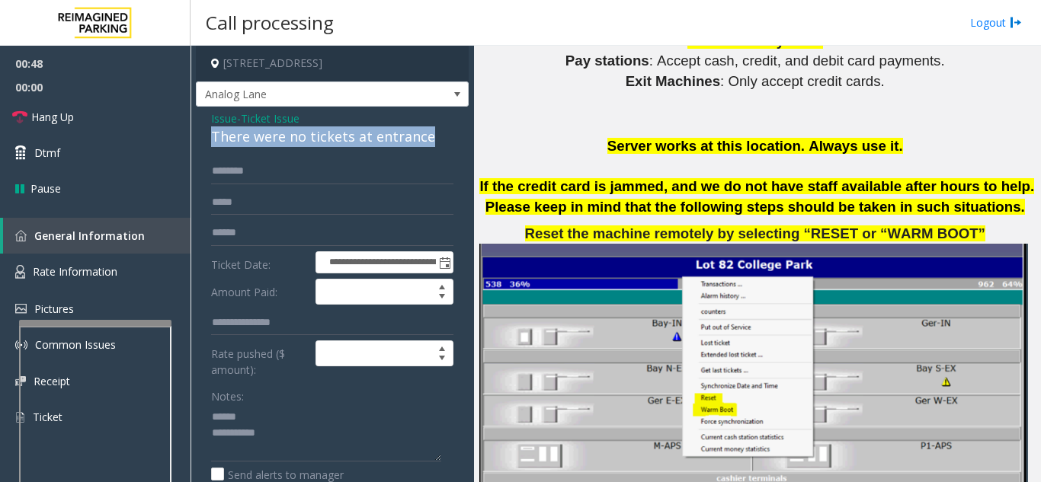
drag, startPoint x: 210, startPoint y: 139, endPoint x: 442, endPoint y: 139, distance: 232.4
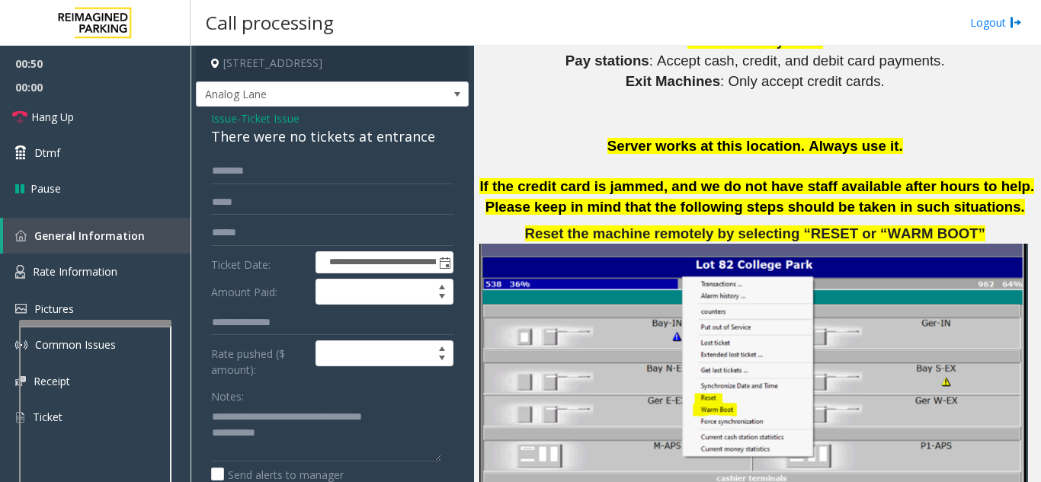
click at [343, 393] on div "Notes:" at bounding box center [332, 422] width 242 height 78
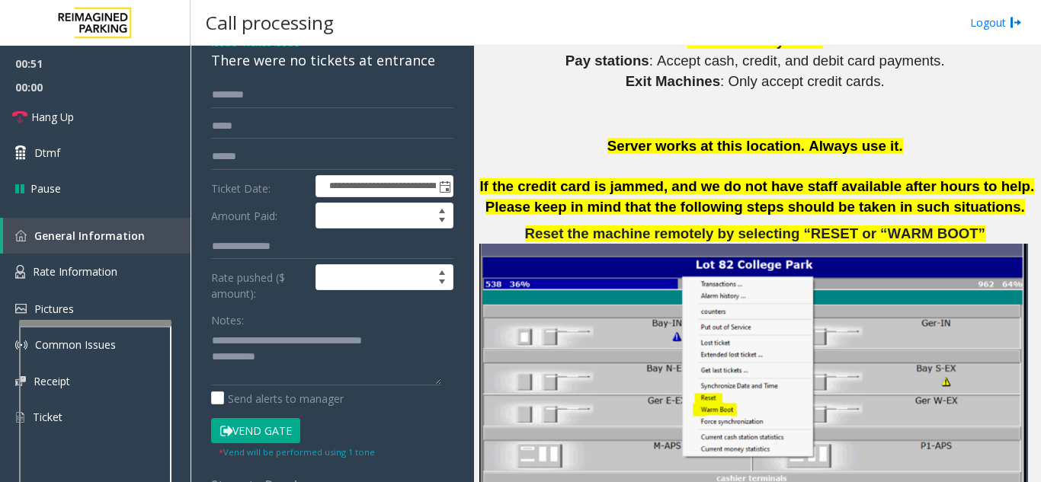
click at [258, 435] on button "Vend Gate" at bounding box center [255, 431] width 89 height 26
click at [322, 366] on textarea at bounding box center [326, 356] width 230 height 57
click at [77, 123] on link "Hang Up" at bounding box center [95, 117] width 190 height 36
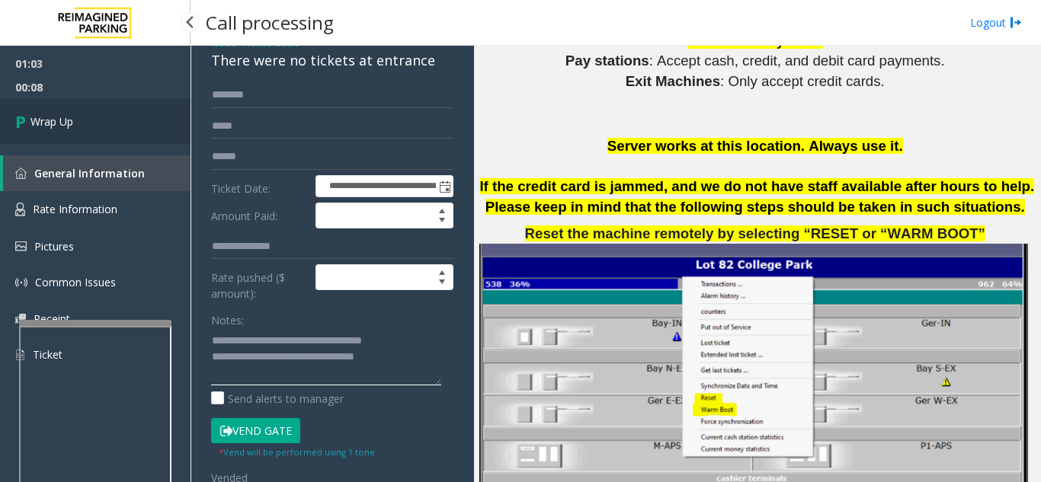
type textarea "**********"
click at [78, 128] on link "Wrap Up" at bounding box center [95, 121] width 190 height 45
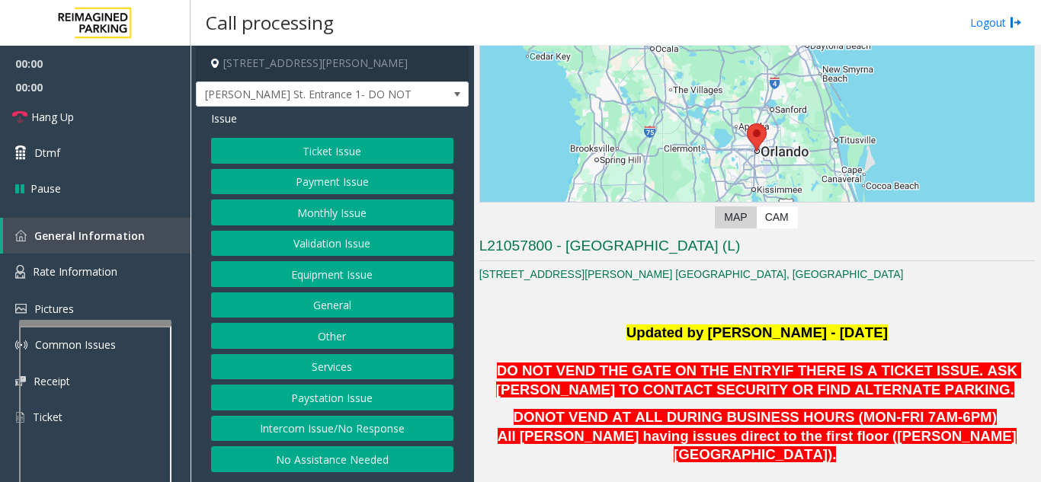
scroll to position [305, 0]
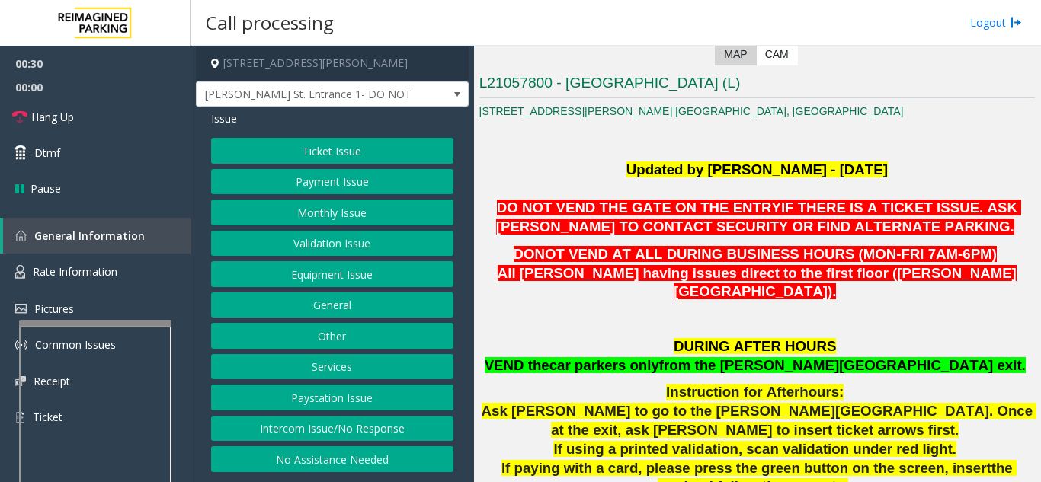
click at [331, 367] on button "Services" at bounding box center [332, 367] width 242 height 26
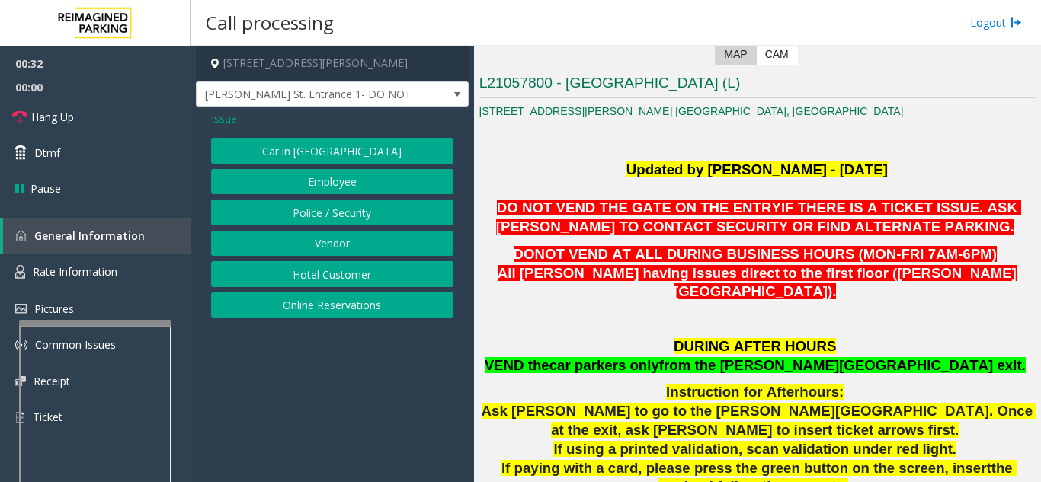
click at [219, 119] on span "Issue" at bounding box center [224, 118] width 26 height 16
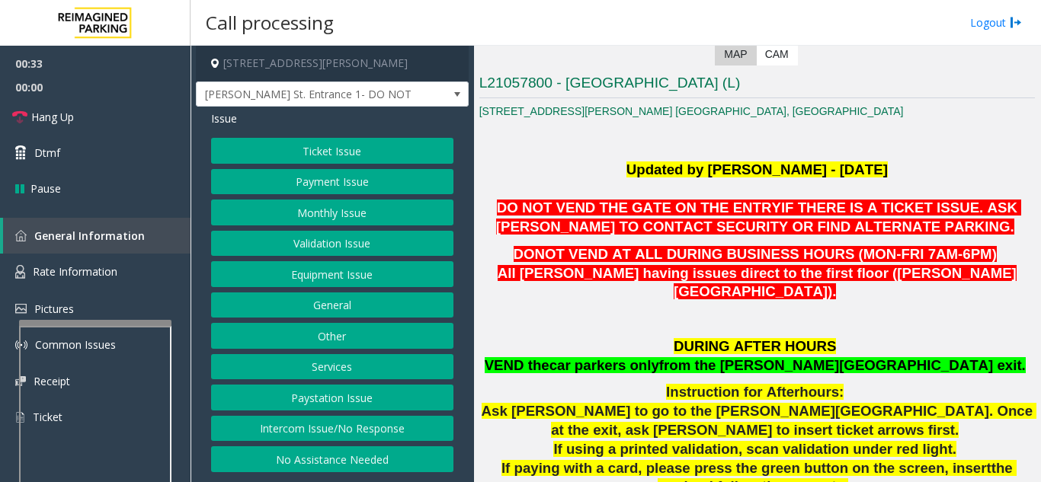
click at [316, 359] on button "Services" at bounding box center [332, 367] width 242 height 26
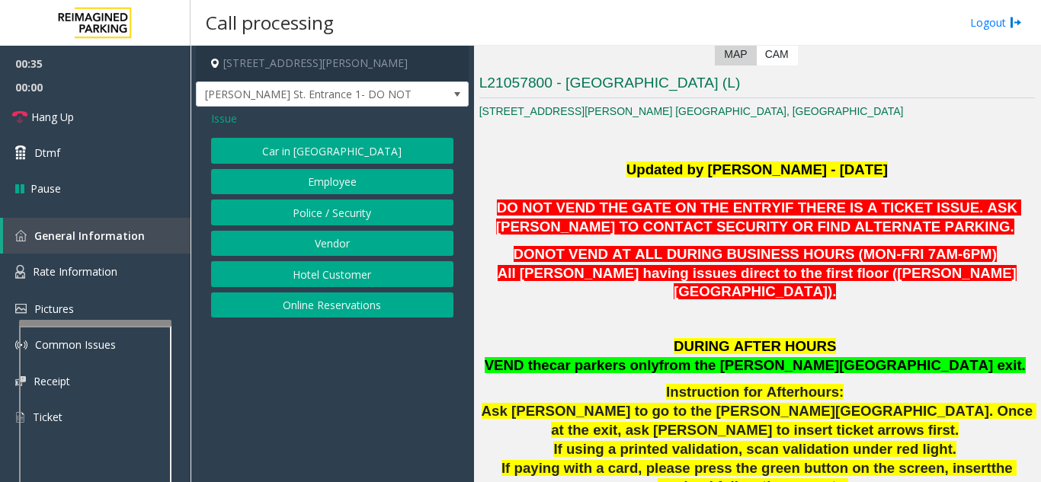
click at [233, 124] on span "Issue" at bounding box center [224, 118] width 26 height 16
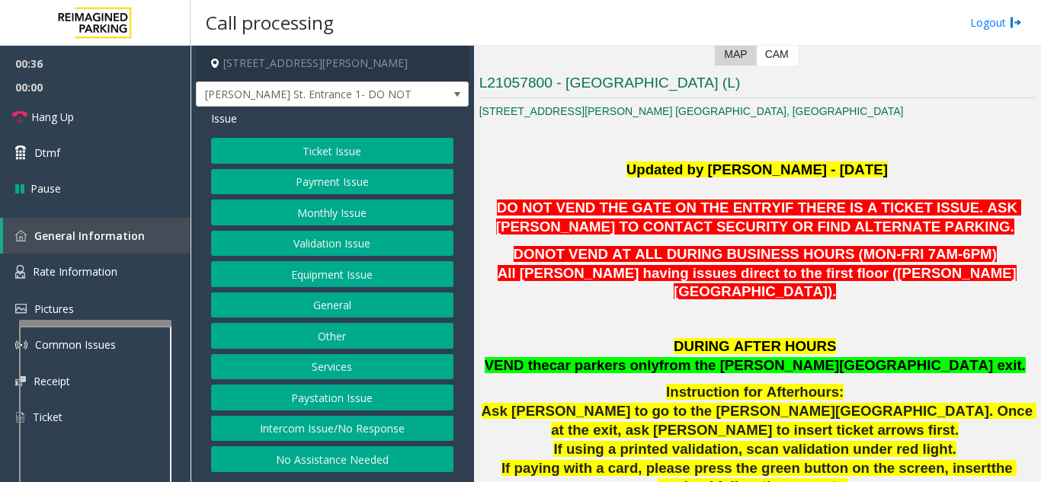
click at [331, 337] on button "Other" at bounding box center [332, 336] width 242 height 26
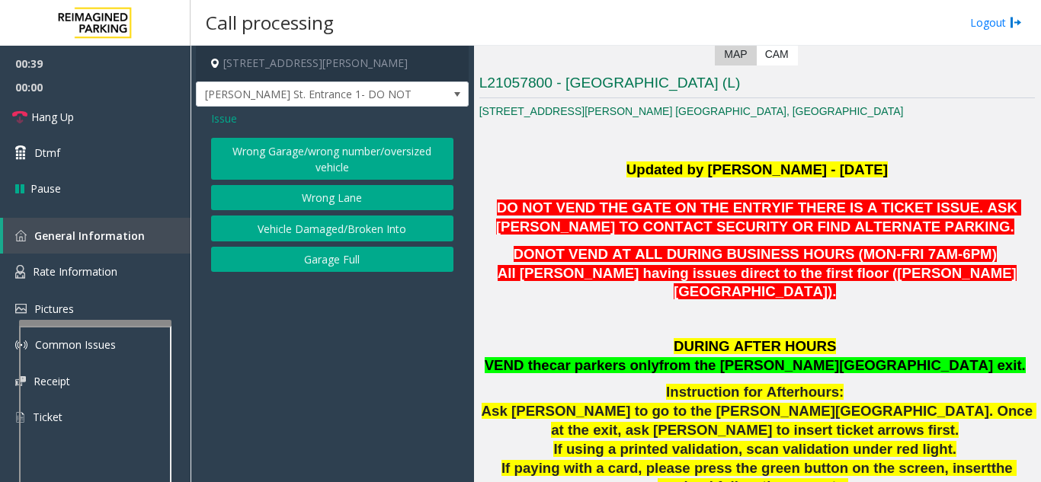
click at [320, 197] on button "Wrong Lane" at bounding box center [332, 198] width 242 height 26
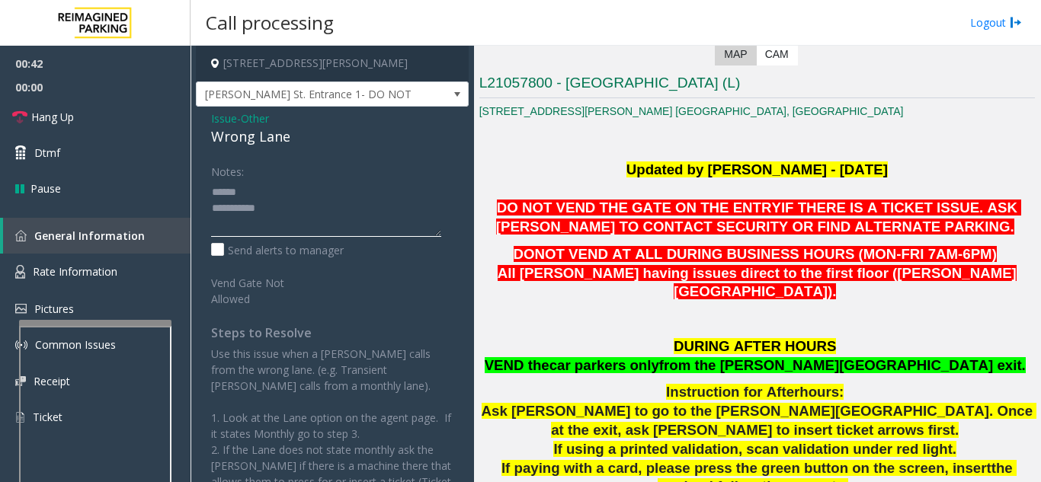
click at [285, 195] on textarea at bounding box center [326, 208] width 230 height 57
drag, startPoint x: 242, startPoint y: 139, endPoint x: 322, endPoint y: 138, distance: 80.0
click at [322, 138] on div "Issue - Other Wrong Lane Notes: Send alerts to manager Vend Gate Not Allowed St…" at bounding box center [332, 378] width 273 height 543
click at [104, 119] on link "Hang Up" at bounding box center [95, 117] width 190 height 36
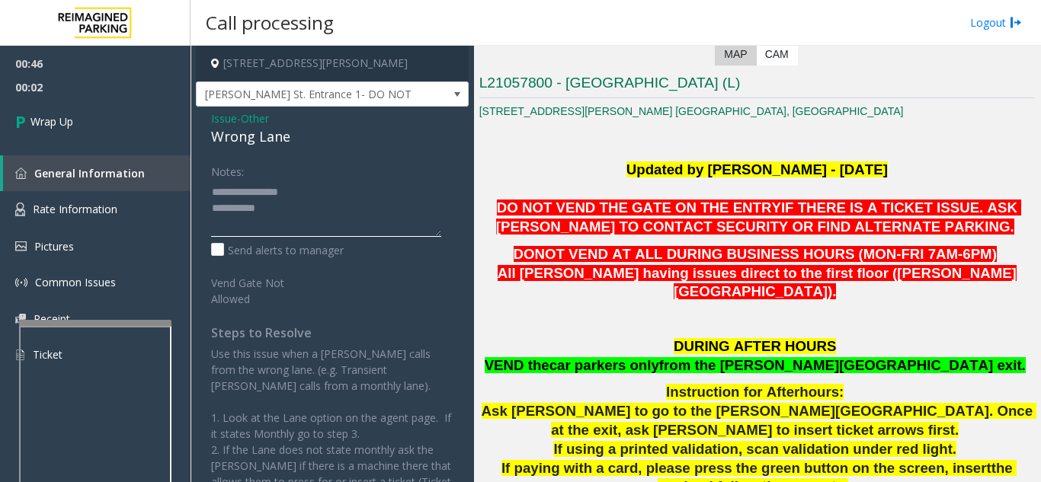
click at [347, 199] on textarea at bounding box center [326, 208] width 230 height 57
click at [337, 209] on textarea at bounding box center [326, 208] width 230 height 57
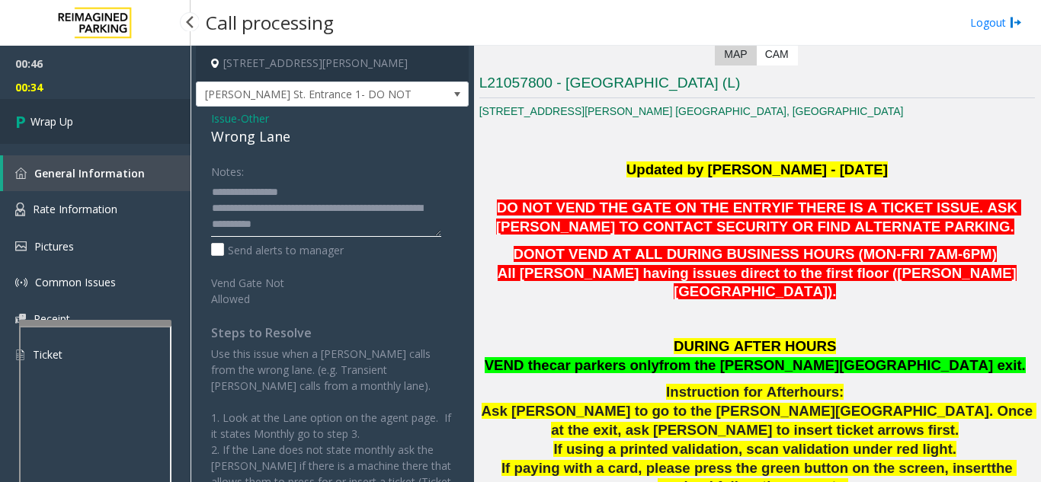
type textarea "**********"
click at [90, 123] on link "Wrap Up" at bounding box center [95, 121] width 190 height 45
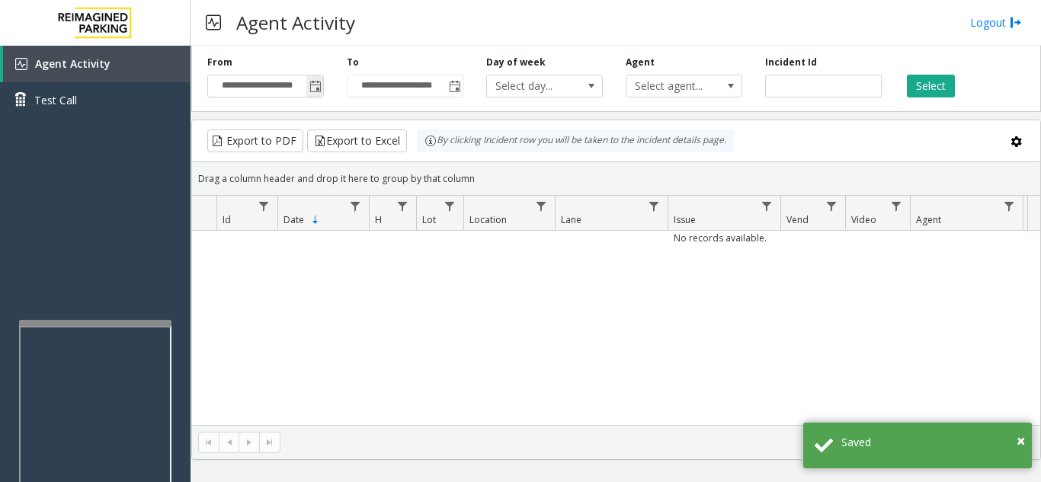
click at [316, 89] on span "Toggle popup" at bounding box center [315, 87] width 12 height 12
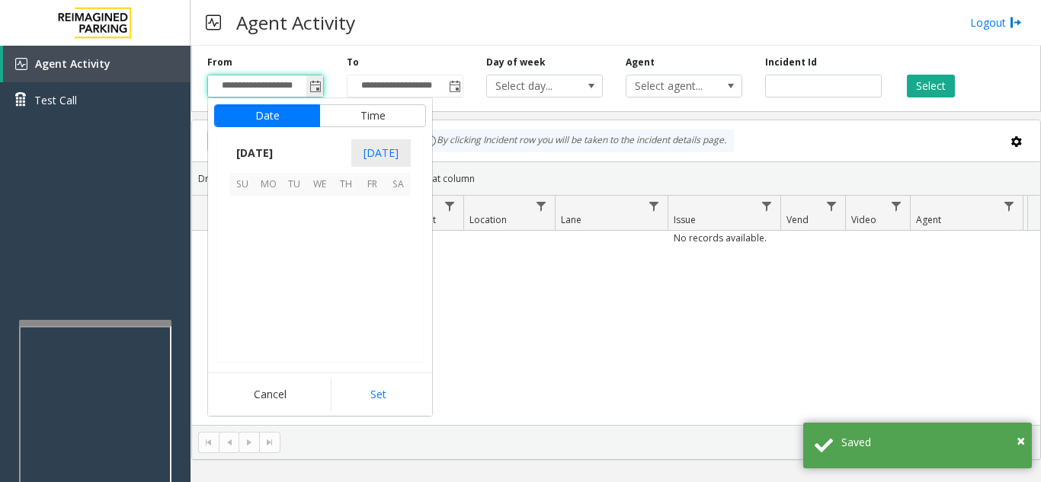
scroll to position [273652, 0]
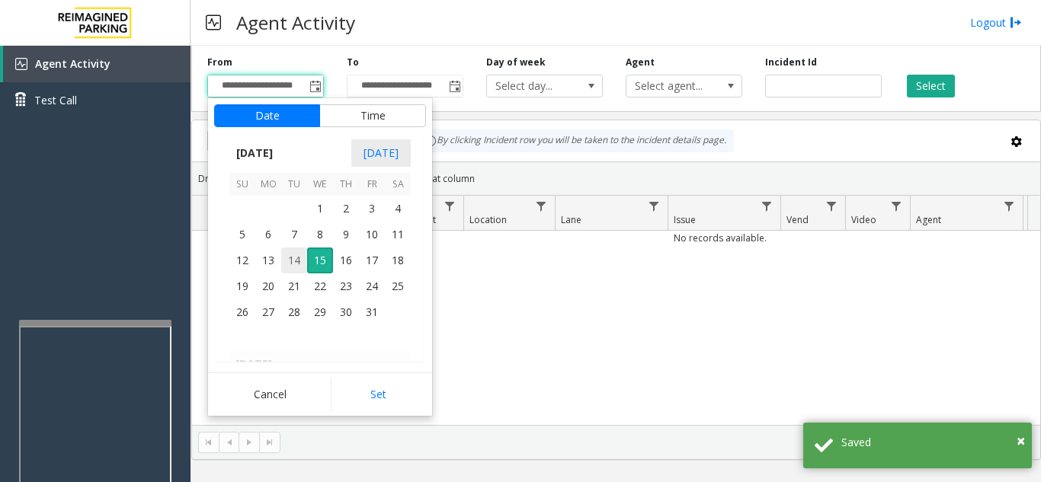
click at [299, 263] on span "14" at bounding box center [294, 261] width 26 height 26
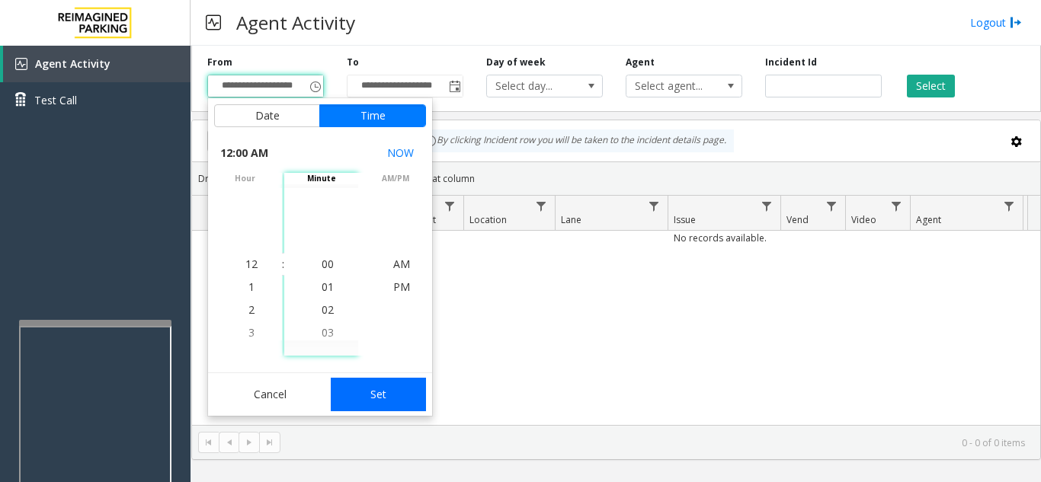
click at [390, 400] on button "Set" at bounding box center [379, 395] width 96 height 34
type input "**********"
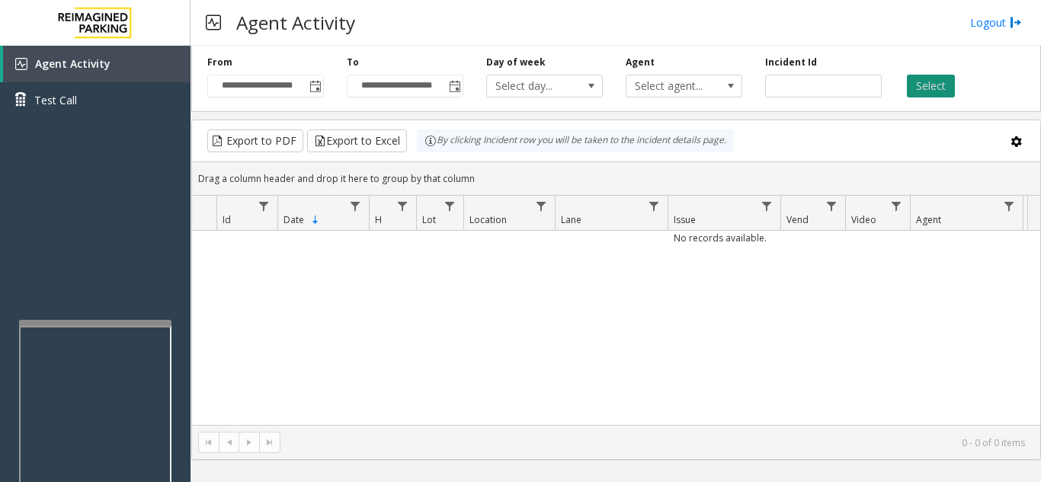
click at [926, 94] on button "Select" at bounding box center [931, 86] width 48 height 23
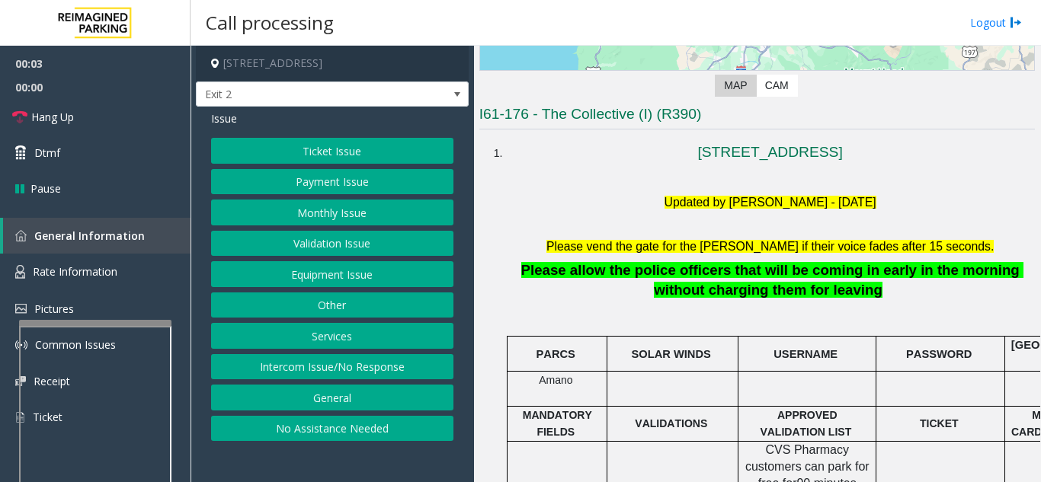
scroll to position [305, 0]
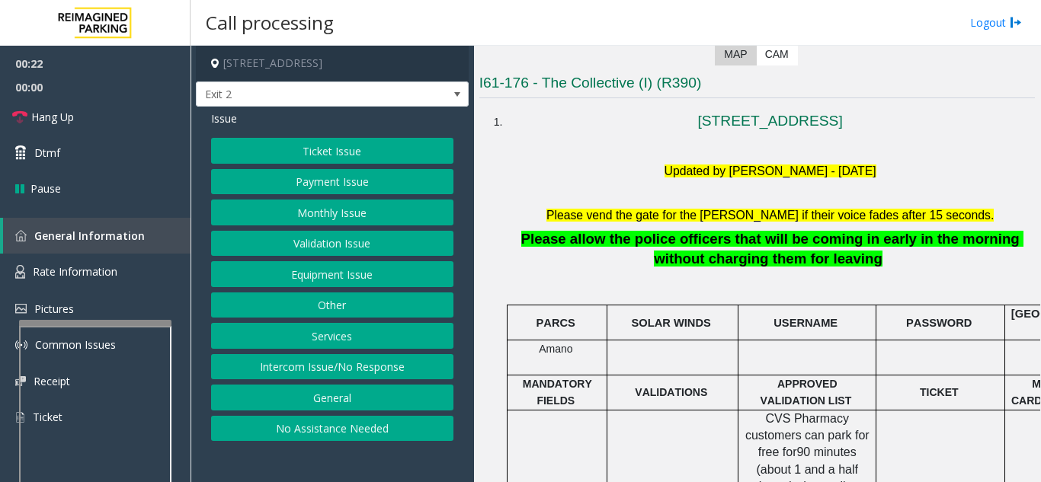
click at [326, 224] on button "Monthly Issue" at bounding box center [332, 213] width 242 height 26
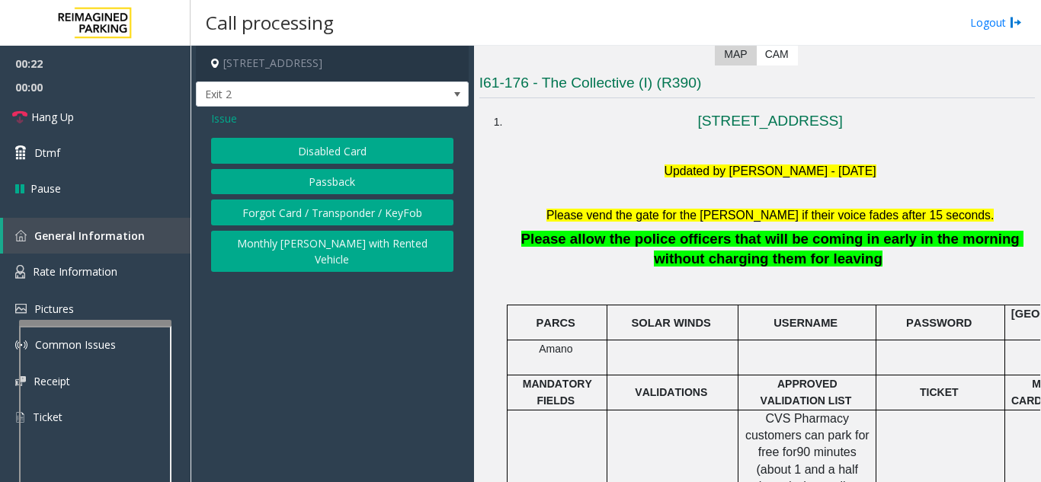
click at [350, 145] on button "Disabled Card" at bounding box center [332, 151] width 242 height 26
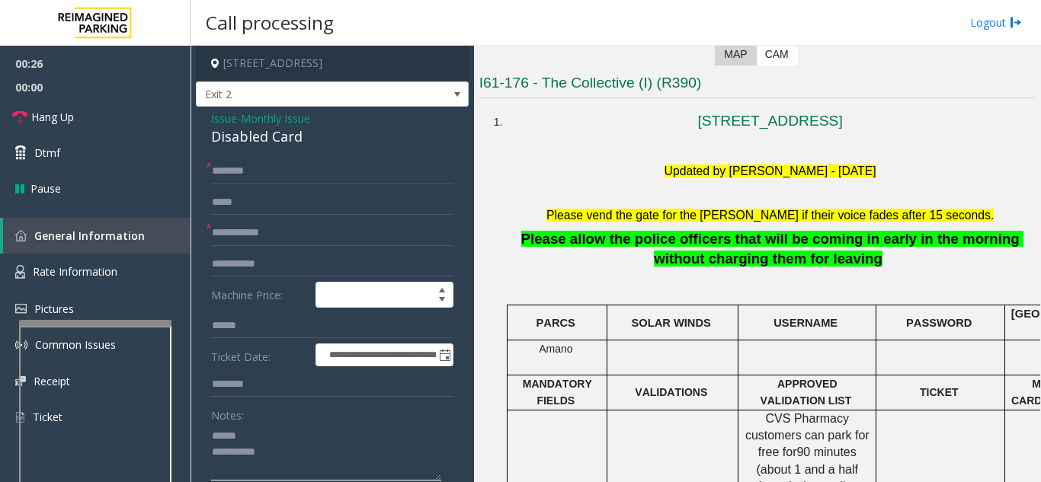
click at [280, 431] on textarea at bounding box center [326, 452] width 230 height 57
drag, startPoint x: 208, startPoint y: 134, endPoint x: 352, endPoint y: 143, distance: 144.3
type textarea "**********"
click at [311, 231] on input "text" at bounding box center [332, 233] width 242 height 26
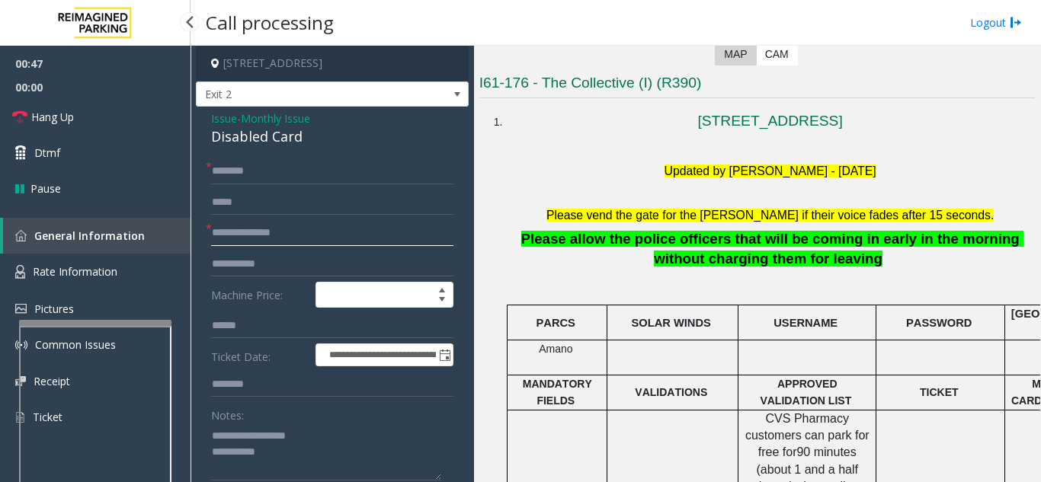
drag, startPoint x: 249, startPoint y: 238, endPoint x: 183, endPoint y: 232, distance: 66.6
click at [183, 232] on app-root "**********" at bounding box center [520, 241] width 1041 height 482
type input "********"
click at [343, 172] on input "text" at bounding box center [332, 171] width 242 height 26
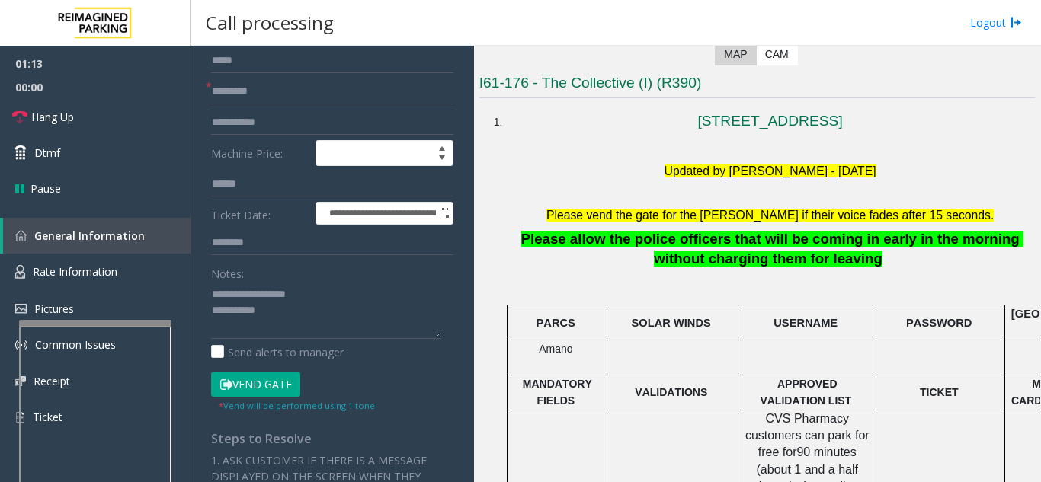
scroll to position [152, 0]
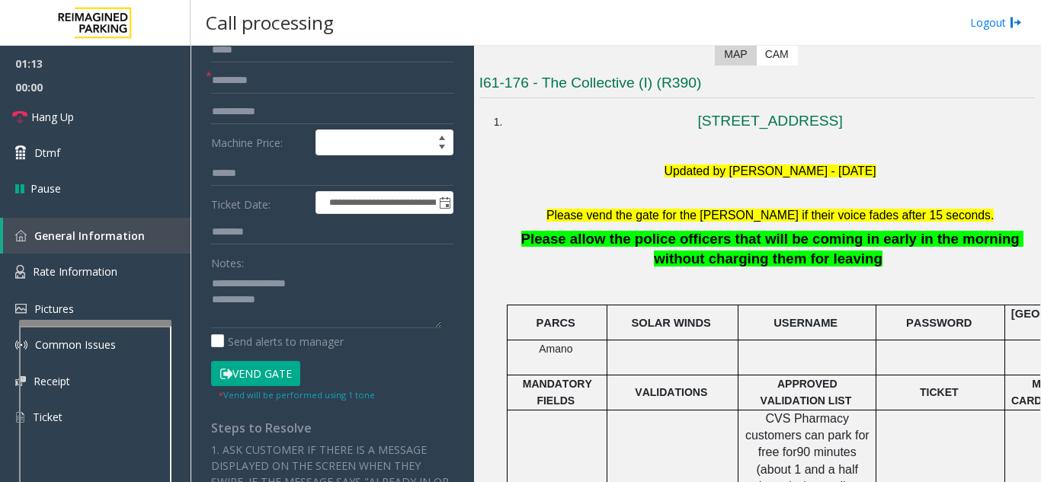
type input "*********"
click at [275, 376] on button "Vend Gate" at bounding box center [255, 374] width 89 height 26
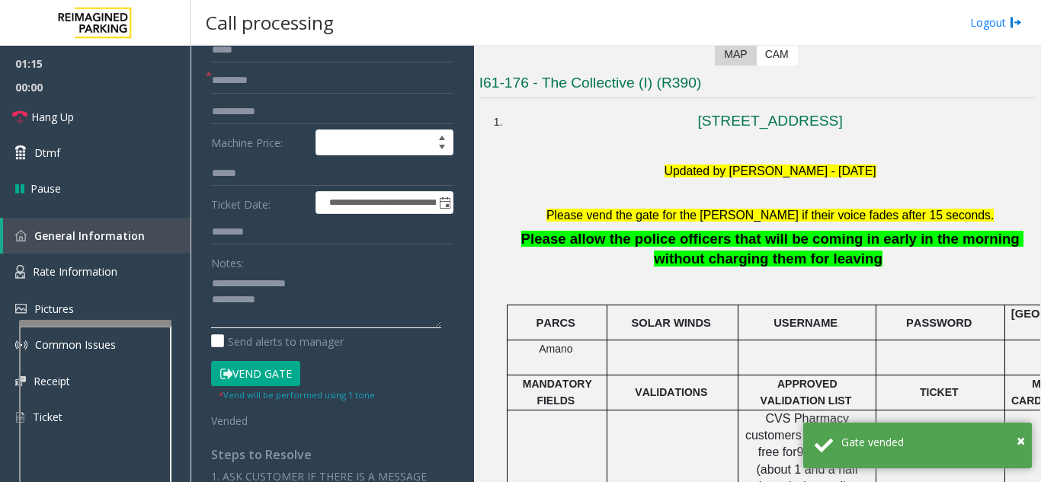
click at [325, 302] on textarea at bounding box center [326, 299] width 230 height 57
click at [372, 272] on textarea at bounding box center [326, 299] width 230 height 57
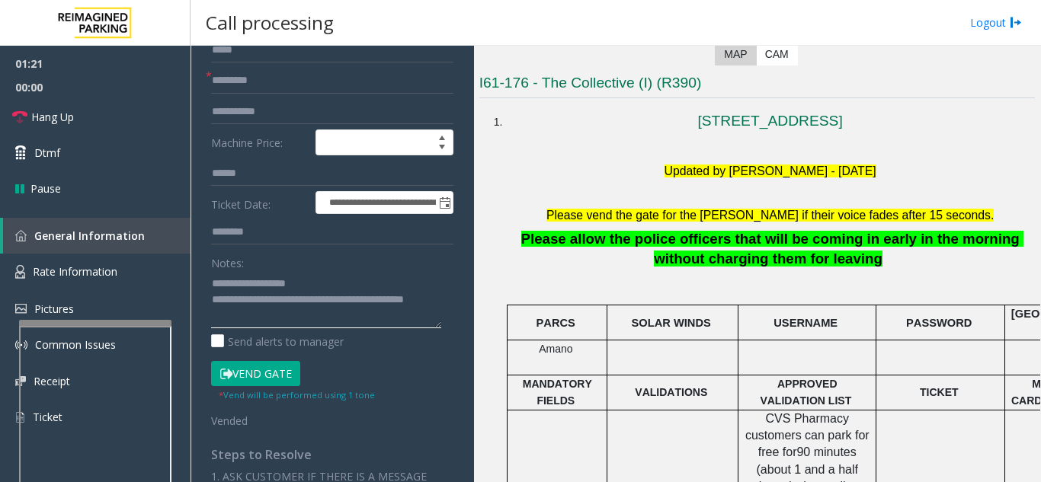
type textarea "**********"
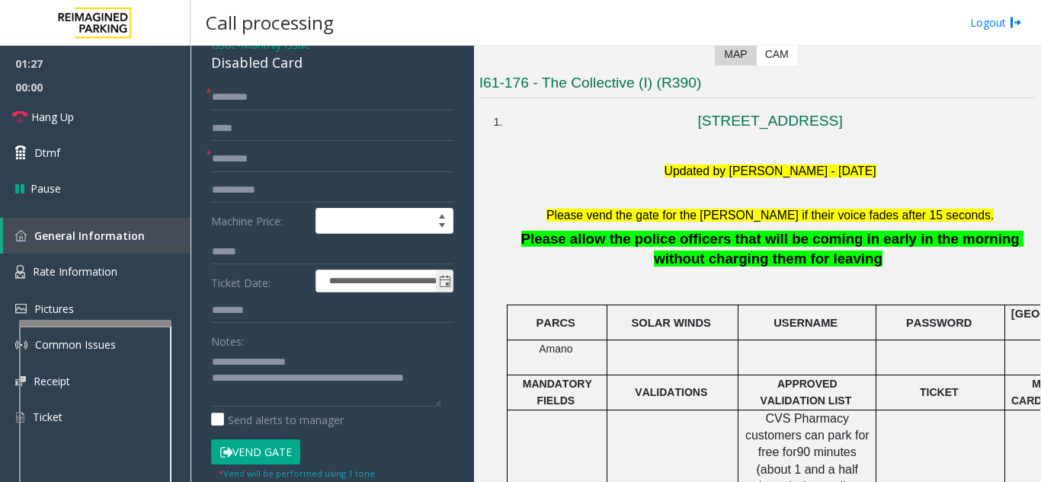
scroll to position [0, 0]
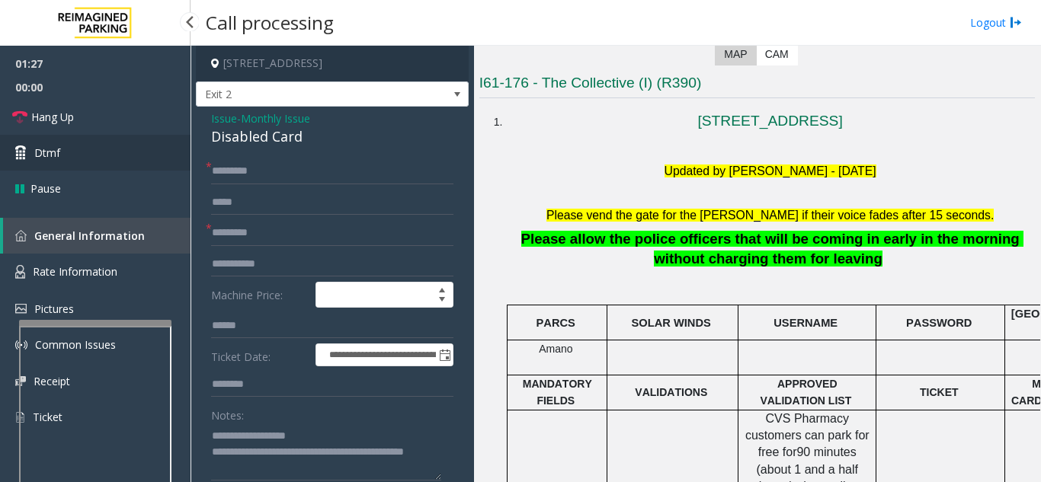
click at [126, 135] on link "Dtmf" at bounding box center [95, 153] width 190 height 36
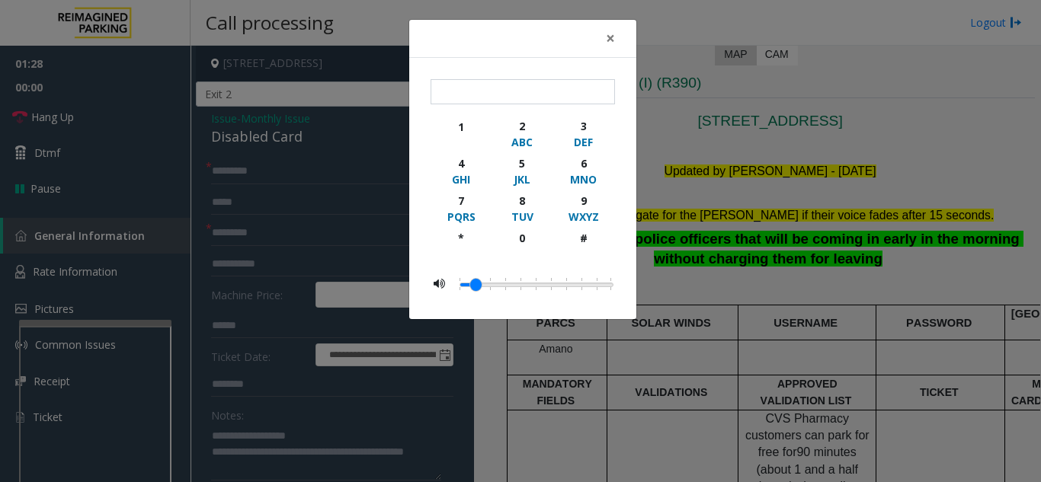
click at [120, 123] on div "× 1 2 ABC 3 DEF 4 GHI 5 JKL 6 MNO 7 PQRS 8 TUV 9 WXYZ * 0 #" at bounding box center [520, 241] width 1041 height 482
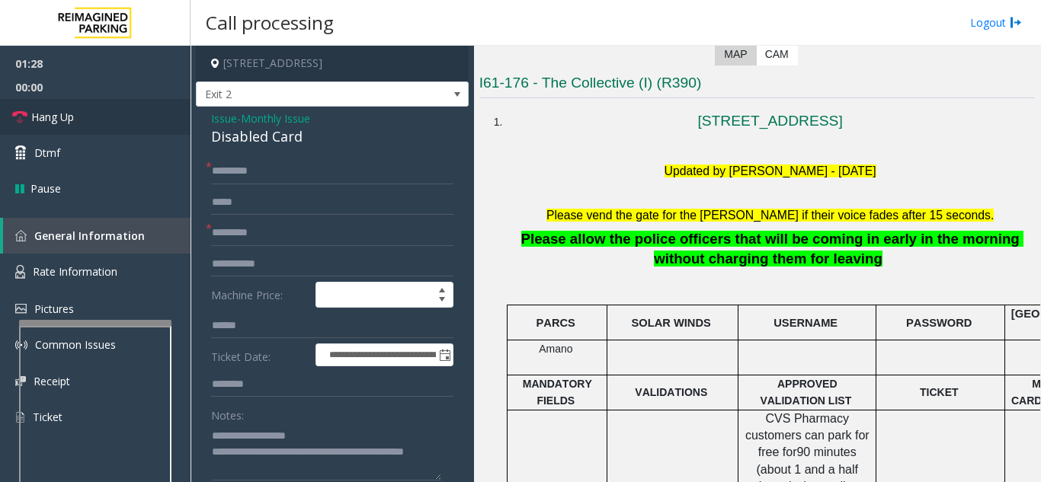
click at [59, 125] on link "Hang Up" at bounding box center [95, 117] width 190 height 36
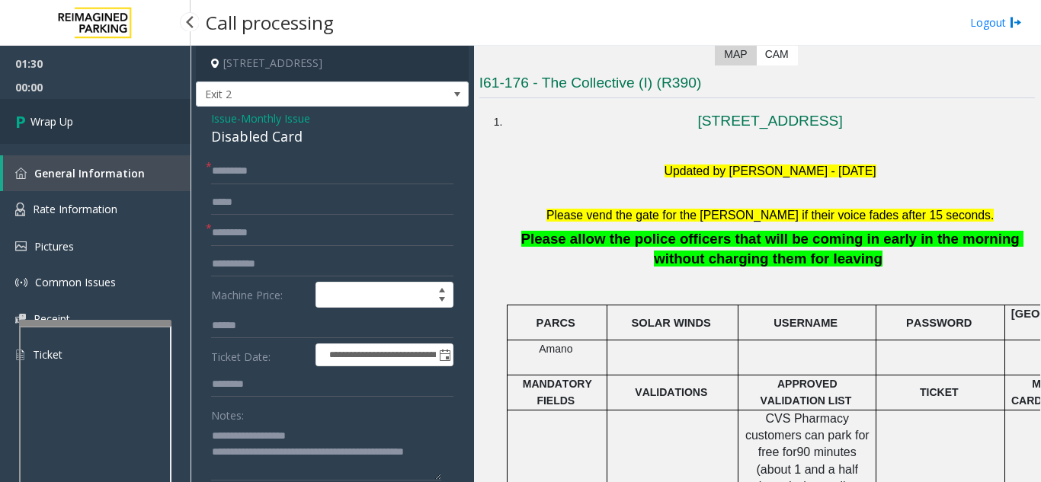
click at [146, 130] on link "Wrap Up" at bounding box center [95, 121] width 190 height 45
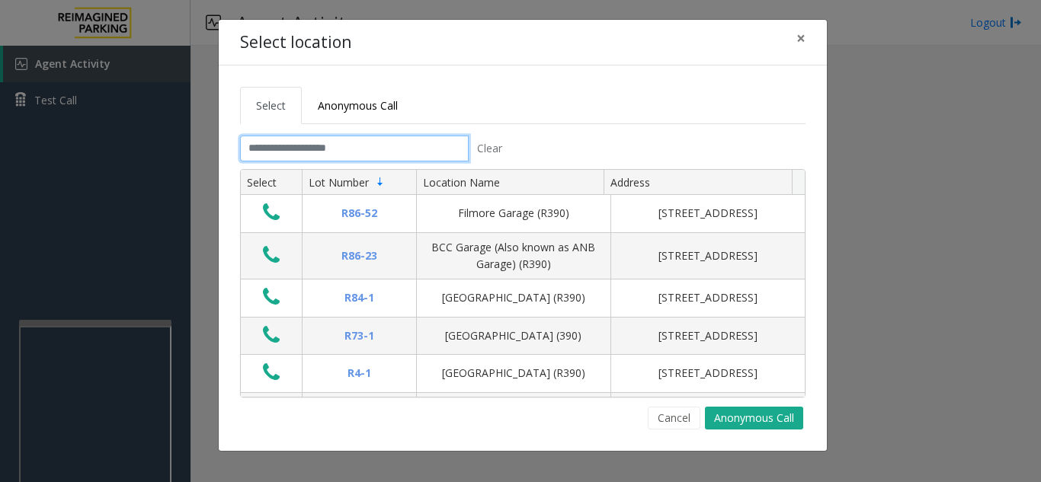
click at [307, 142] on input "text" at bounding box center [354, 149] width 229 height 26
click at [803, 36] on span "×" at bounding box center [800, 37] width 9 height 21
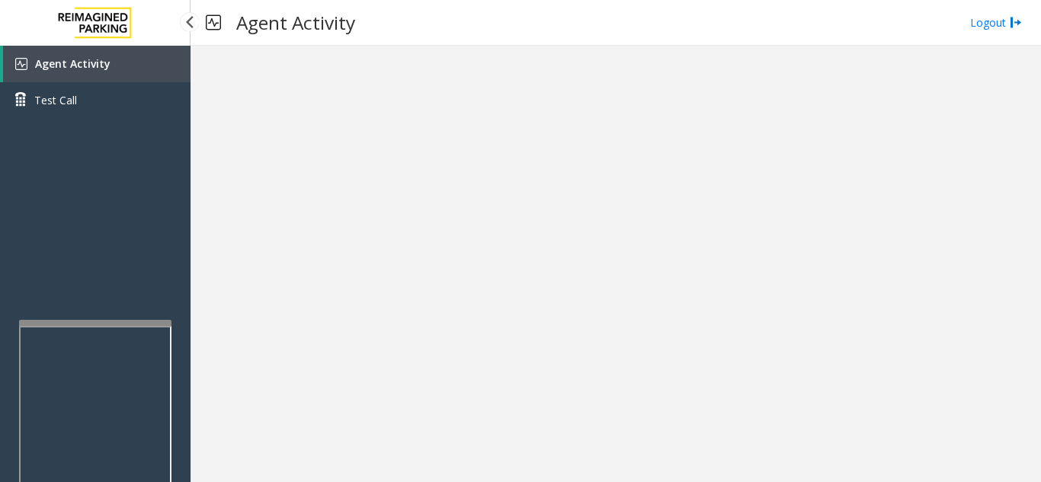
click at [148, 76] on link "Agent Activity" at bounding box center [96, 64] width 187 height 37
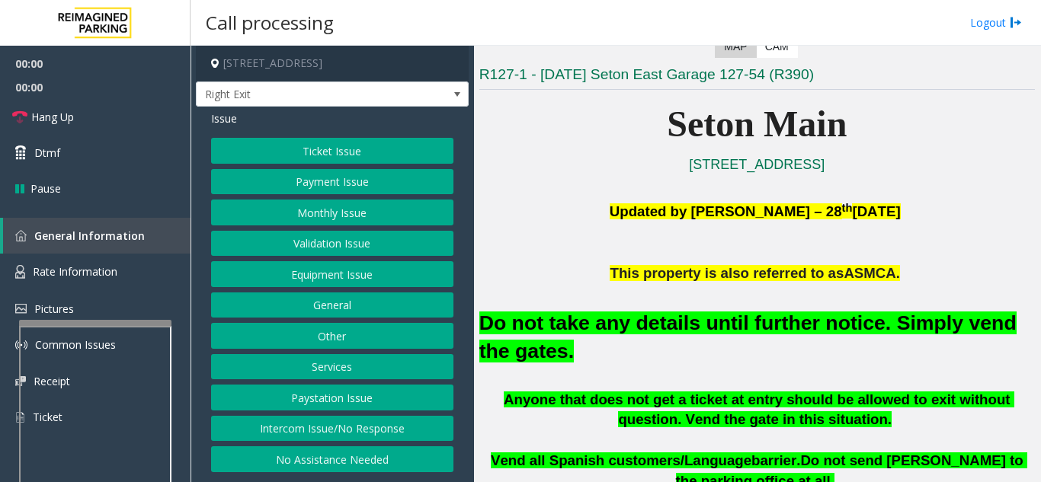
scroll to position [305, 0]
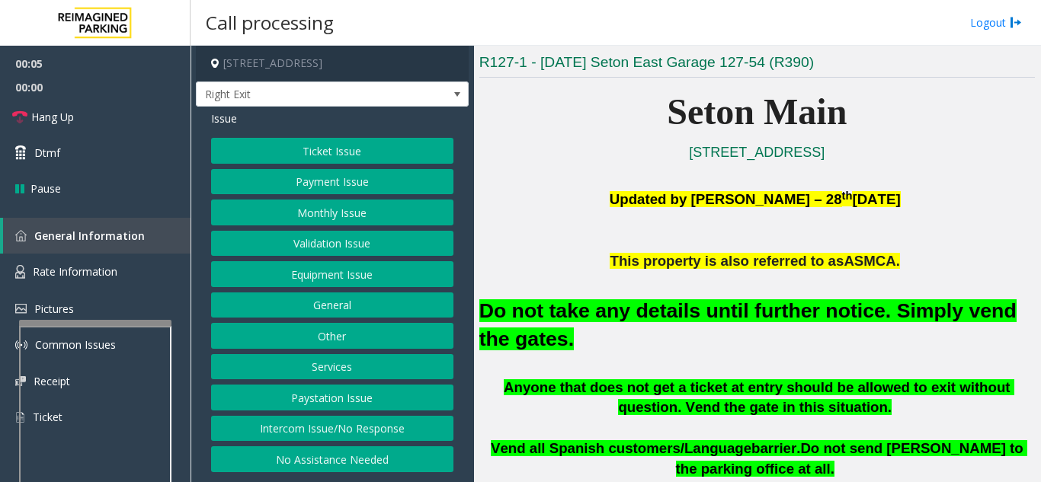
click at [351, 278] on button "Equipment Issue" at bounding box center [332, 274] width 242 height 26
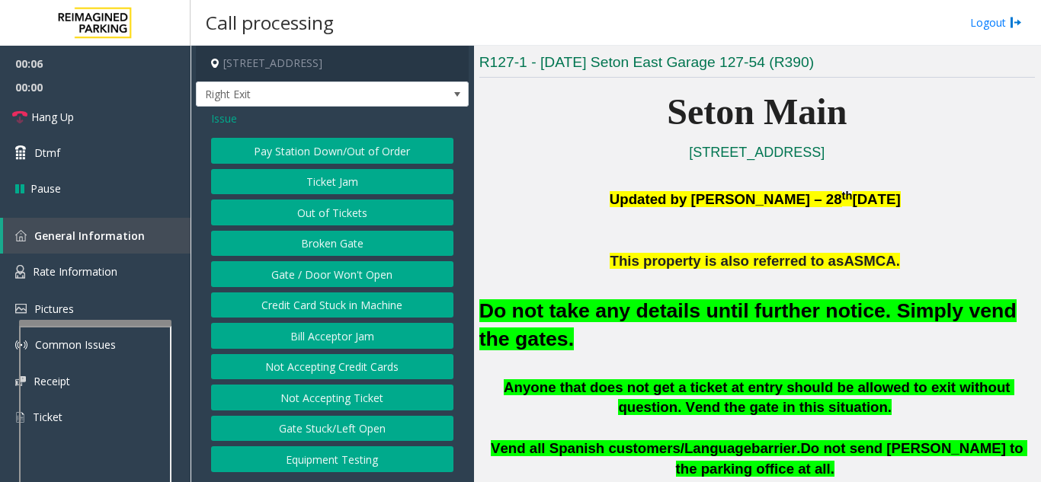
click at [351, 278] on button "Gate / Door Won't Open" at bounding box center [332, 274] width 242 height 26
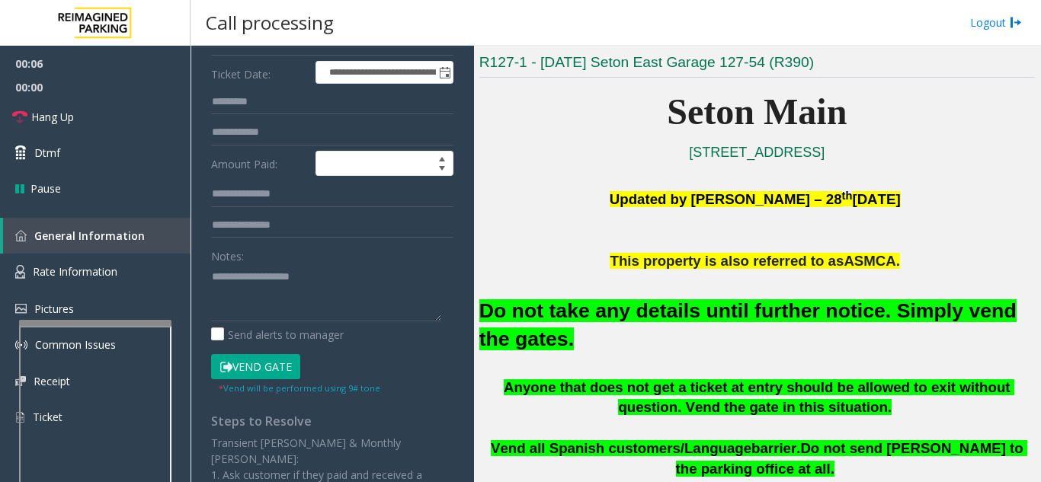
scroll to position [229, 0]
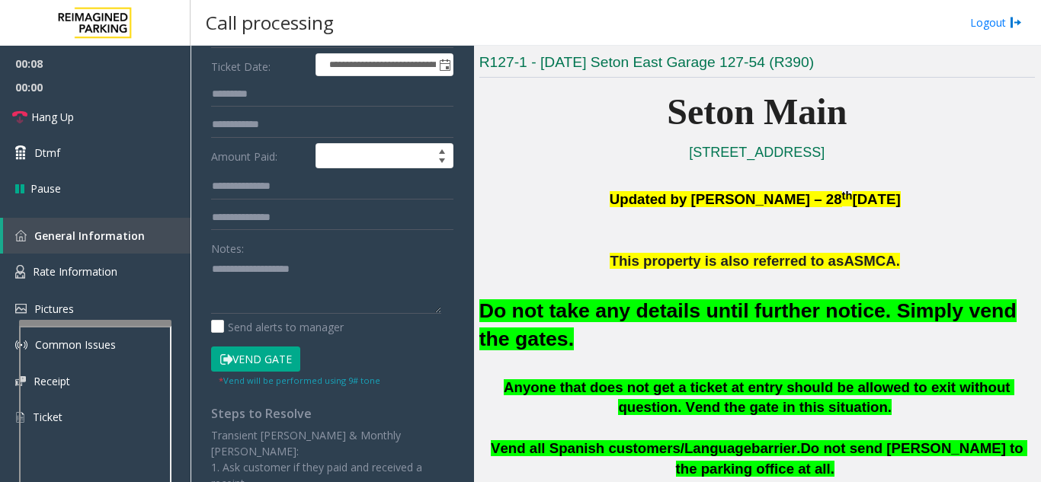
click at [261, 359] on button "Vend Gate" at bounding box center [255, 360] width 89 height 26
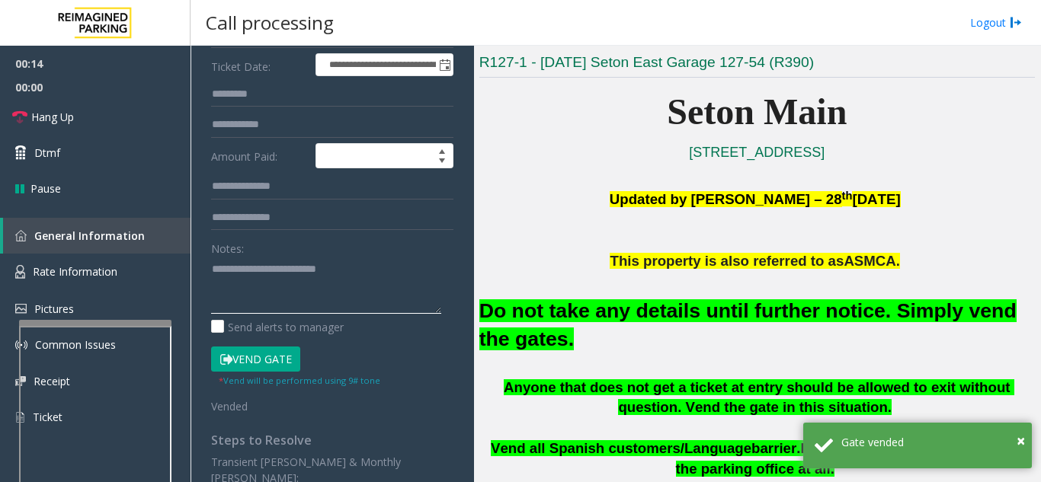
click at [392, 264] on textarea at bounding box center [326, 285] width 230 height 57
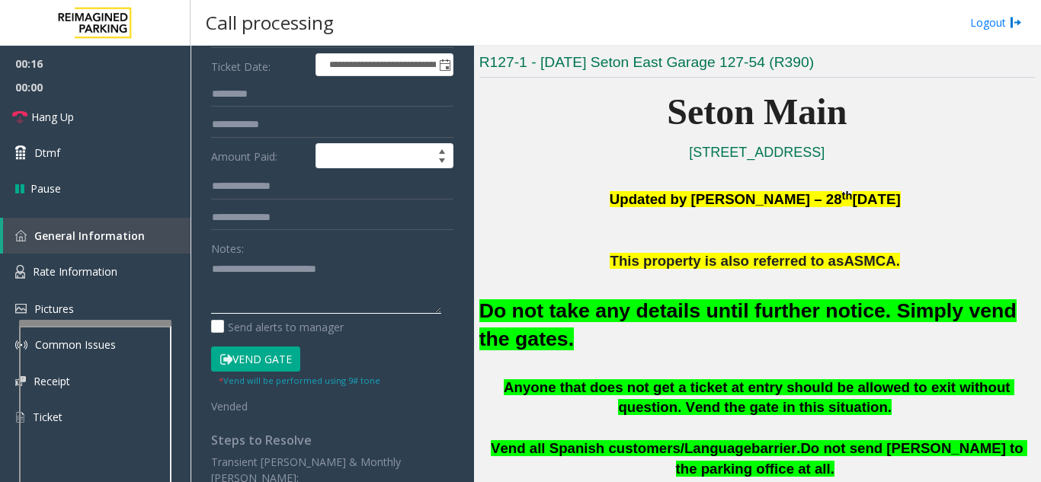
type textarea "**********"
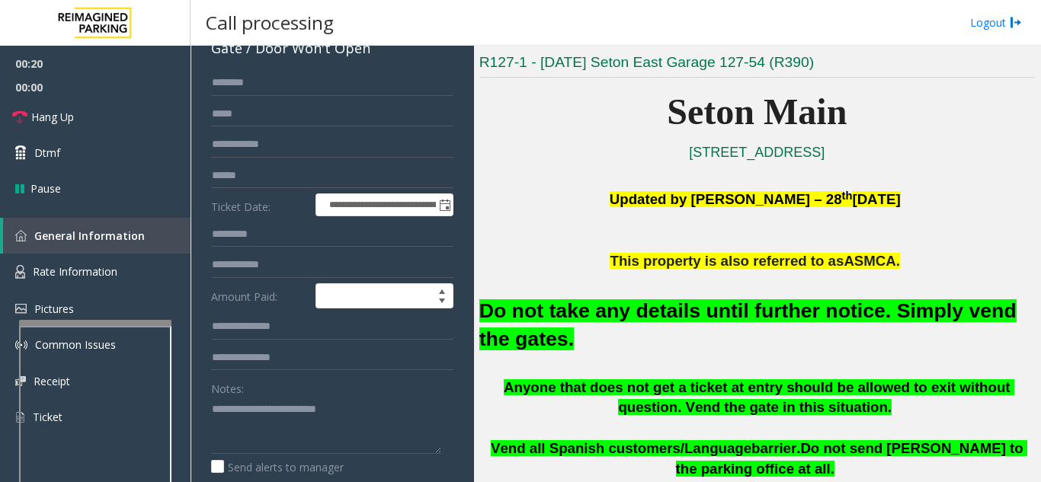
scroll to position [76, 0]
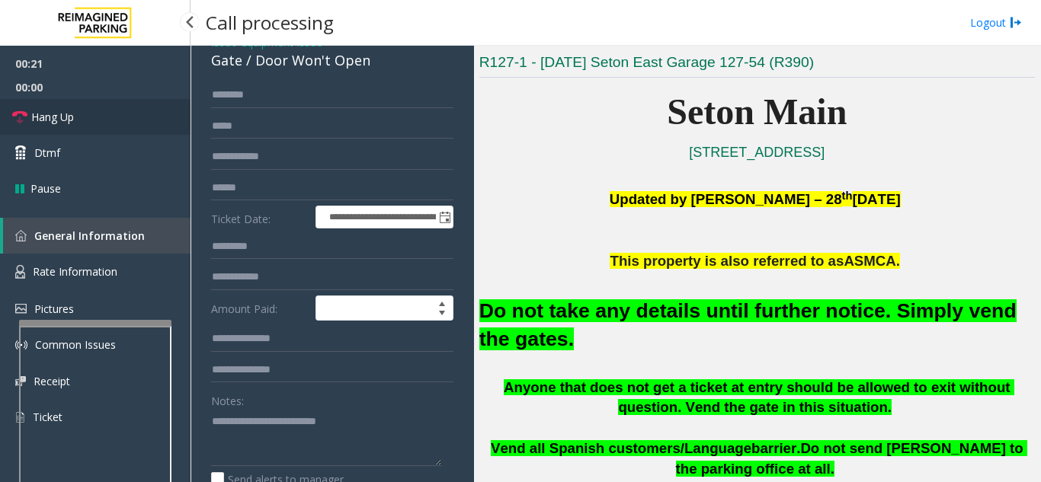
click at [110, 121] on link "Hang Up" at bounding box center [95, 117] width 190 height 36
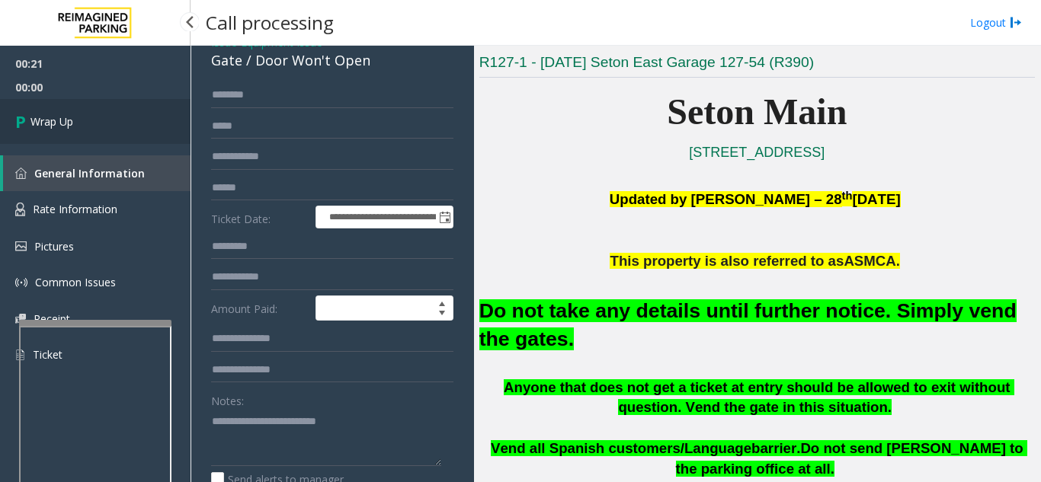
click at [94, 134] on link "Wrap Up" at bounding box center [95, 121] width 190 height 45
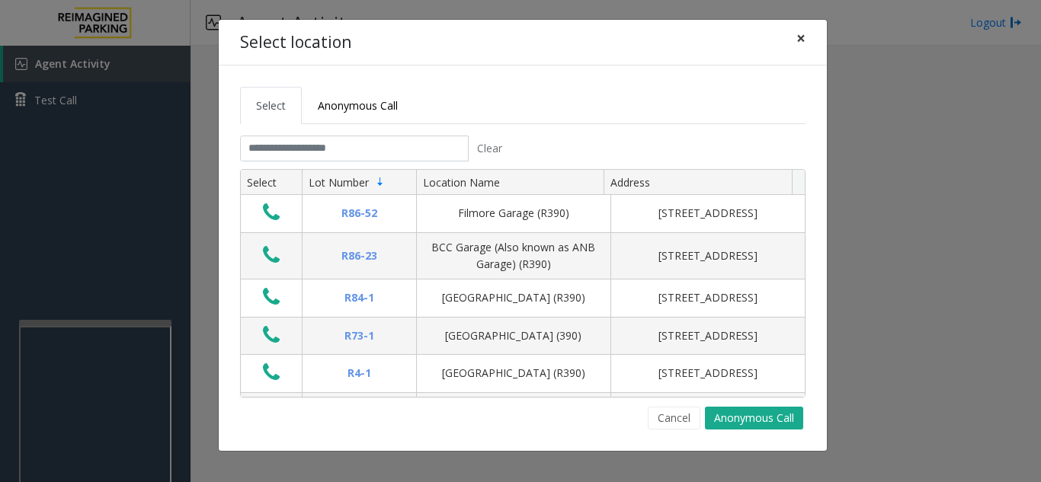
click at [801, 41] on span "×" at bounding box center [800, 37] width 9 height 21
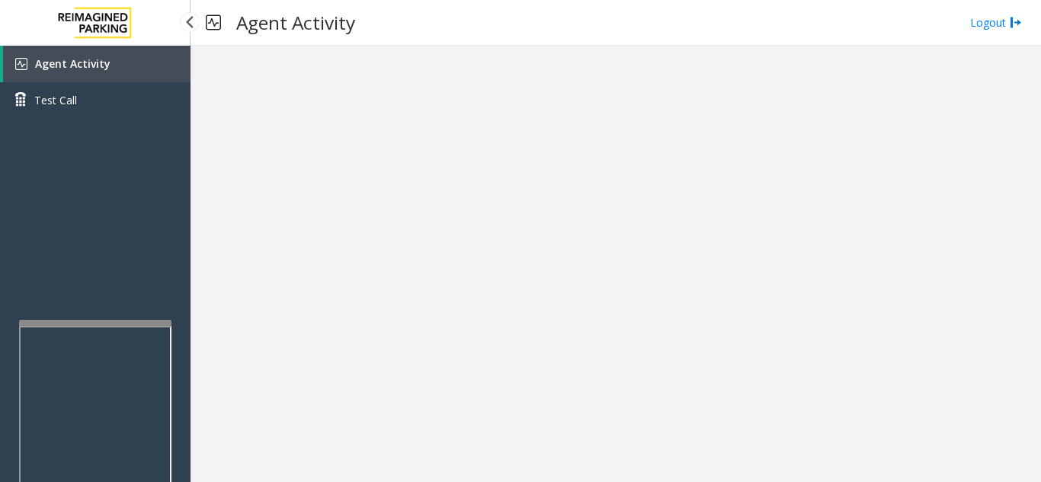
click at [85, 63] on span "Agent Activity" at bounding box center [72, 63] width 75 height 14
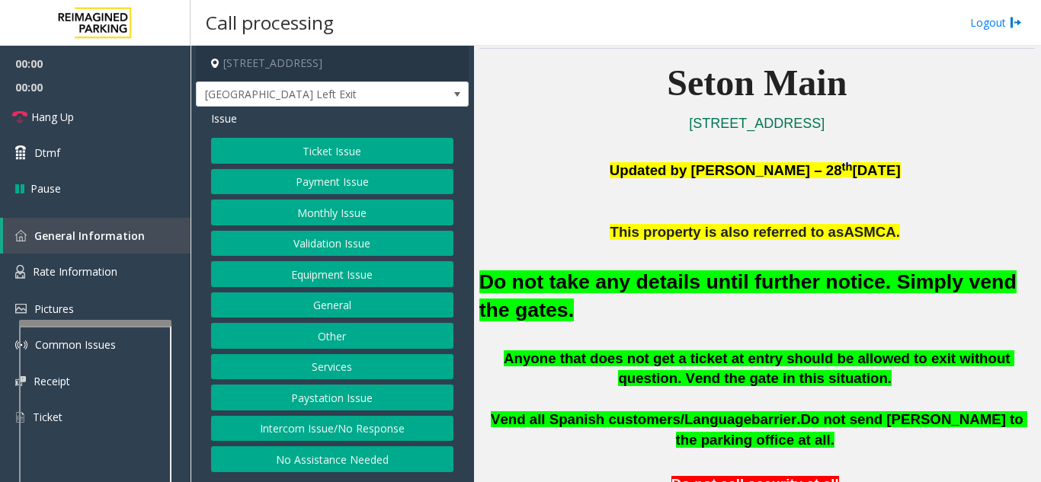
scroll to position [381, 0]
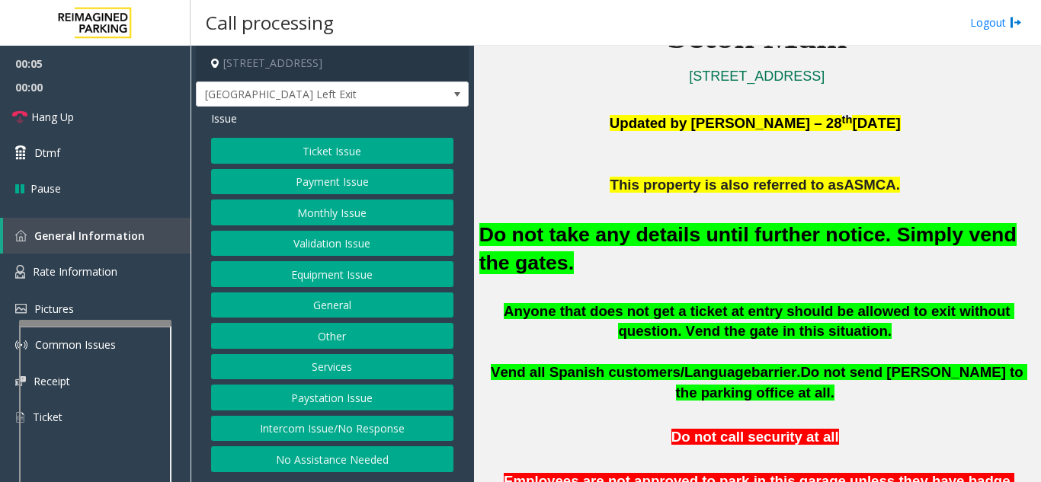
click at [315, 277] on button "Equipment Issue" at bounding box center [332, 274] width 242 height 26
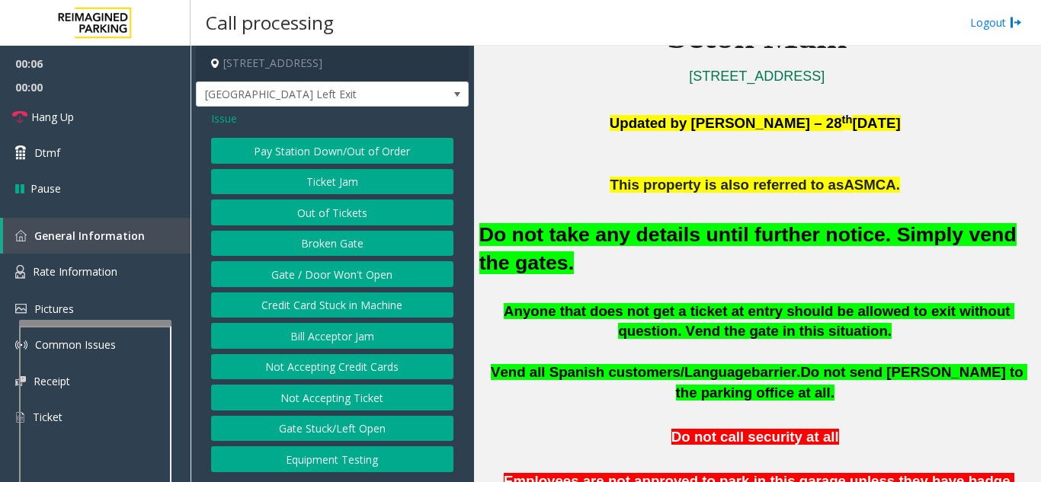
click at [315, 277] on button "Gate / Door Won't Open" at bounding box center [332, 274] width 242 height 26
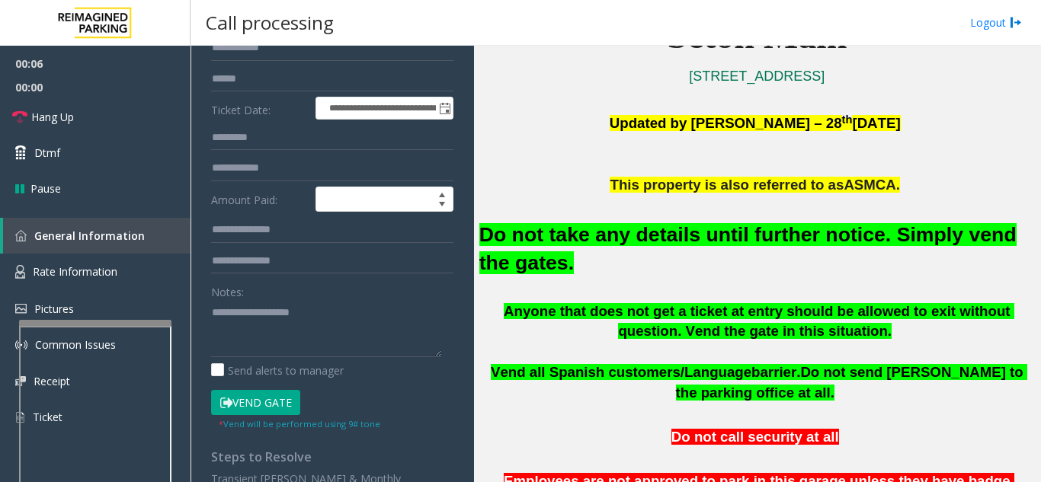
scroll to position [229, 0]
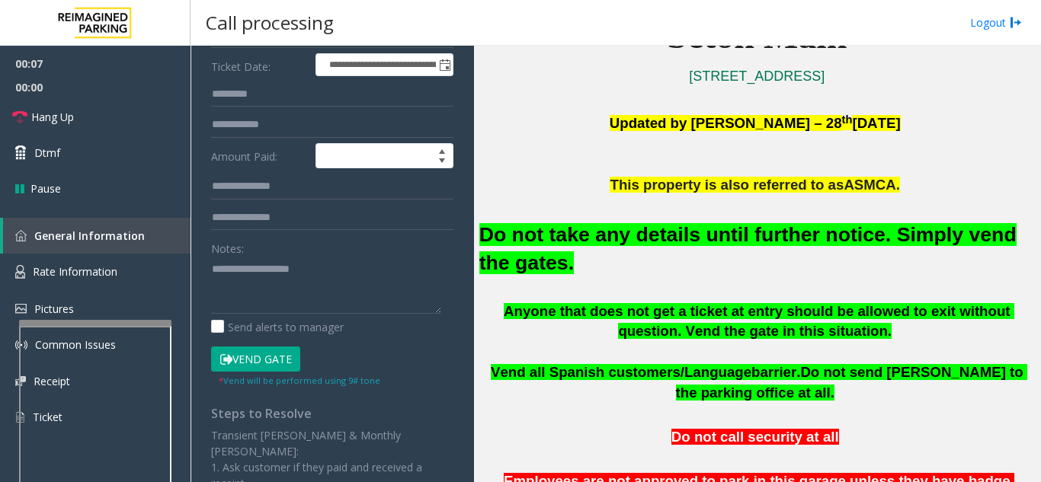
click at [256, 358] on button "Vend Gate" at bounding box center [255, 360] width 89 height 26
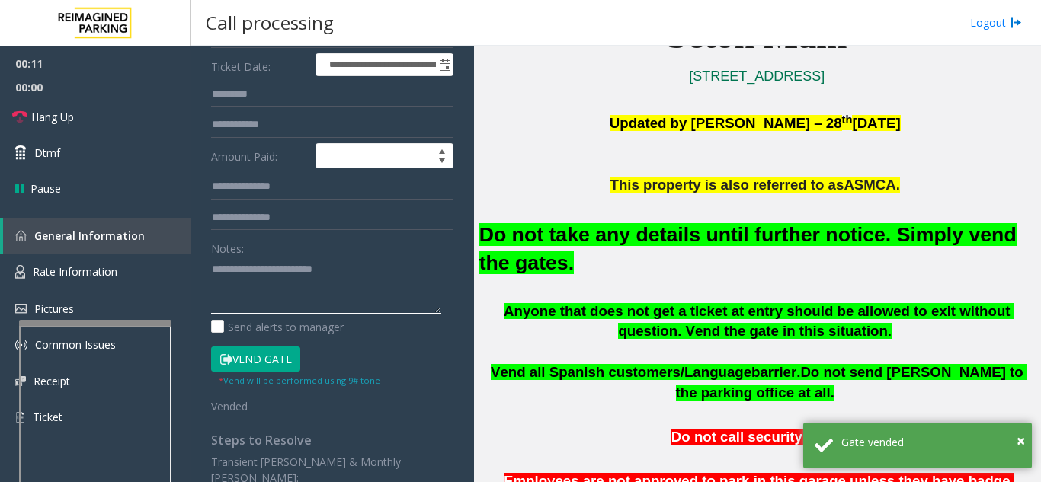
click at [402, 258] on textarea at bounding box center [326, 285] width 230 height 57
type textarea "**********"
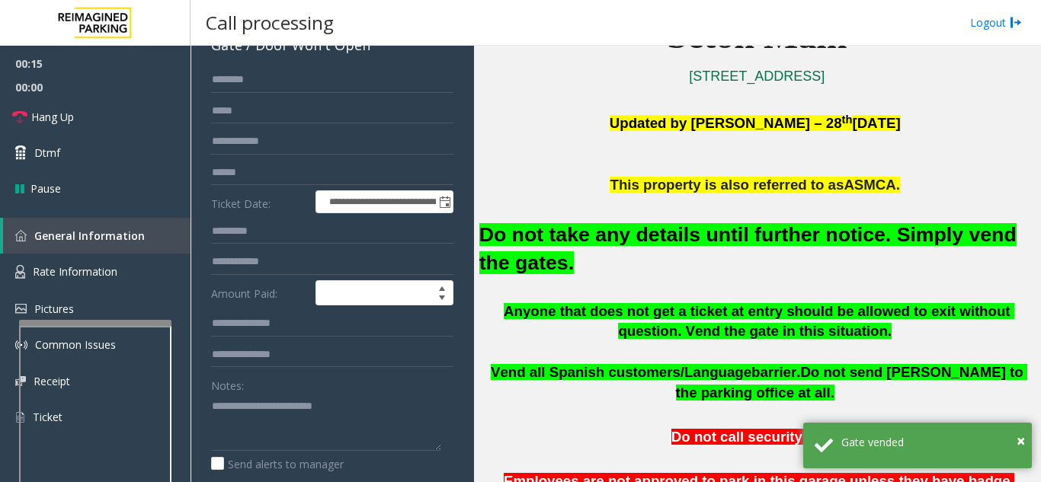
scroll to position [76, 0]
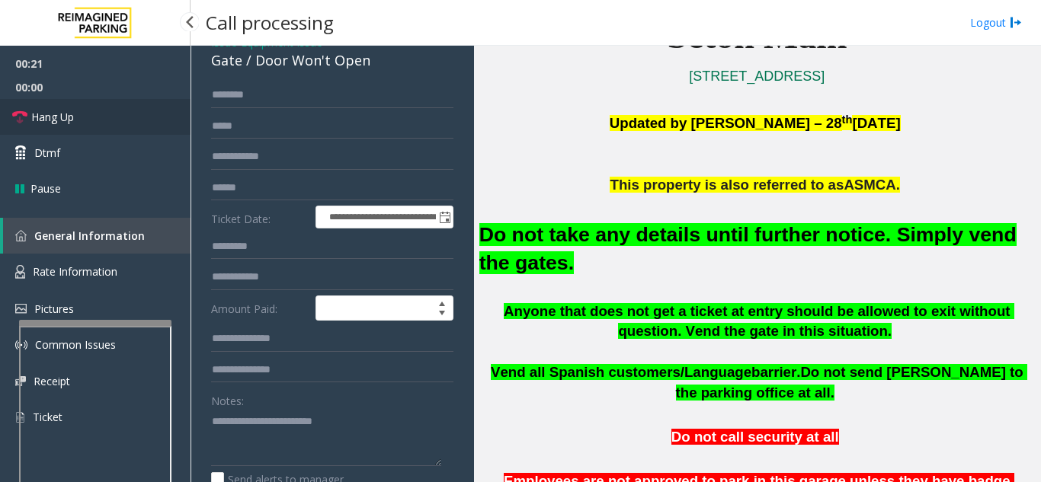
click at [101, 129] on link "Hang Up" at bounding box center [95, 117] width 190 height 36
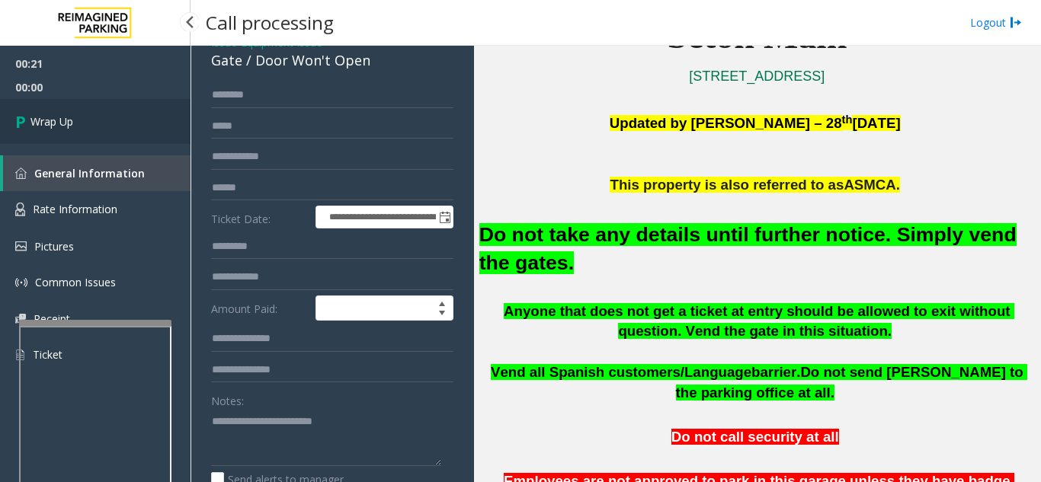
click at [133, 125] on link "Wrap Up" at bounding box center [95, 121] width 190 height 45
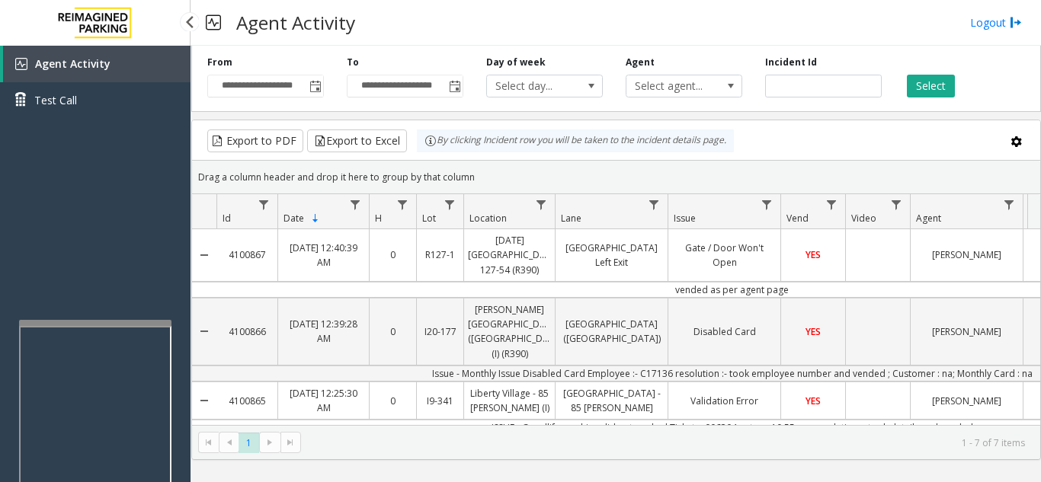
click at [105, 130] on div "Agent Activity Test Call" at bounding box center [95, 287] width 190 height 482
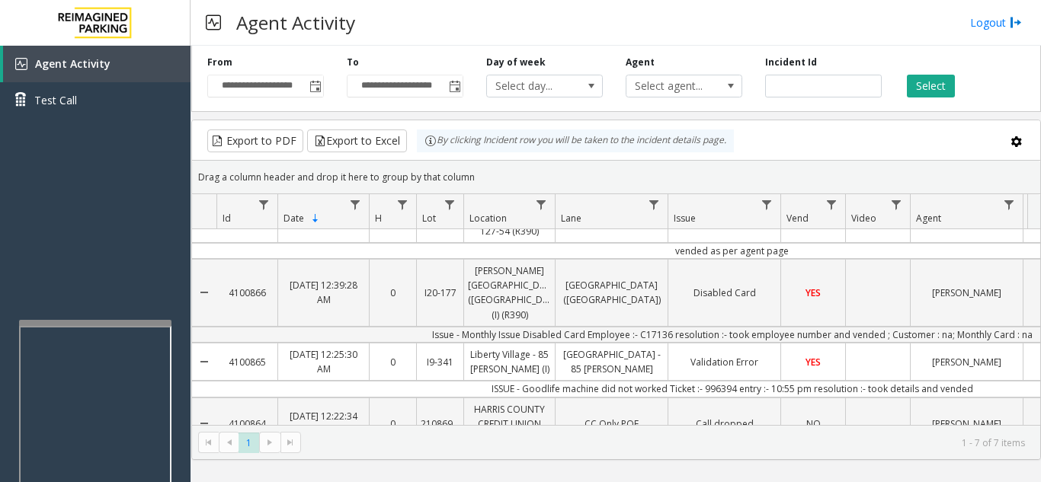
scroll to position [76, 0]
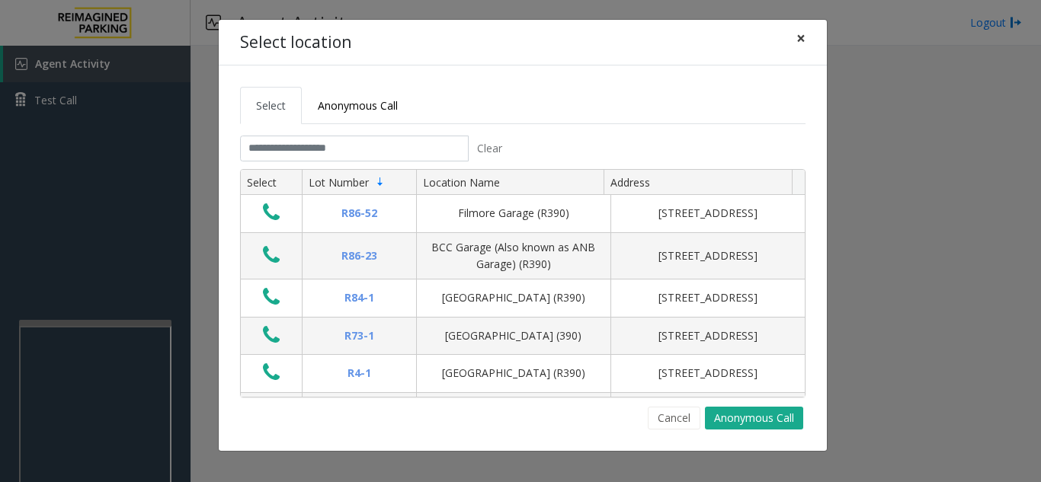
click at [804, 36] on span "×" at bounding box center [800, 37] width 9 height 21
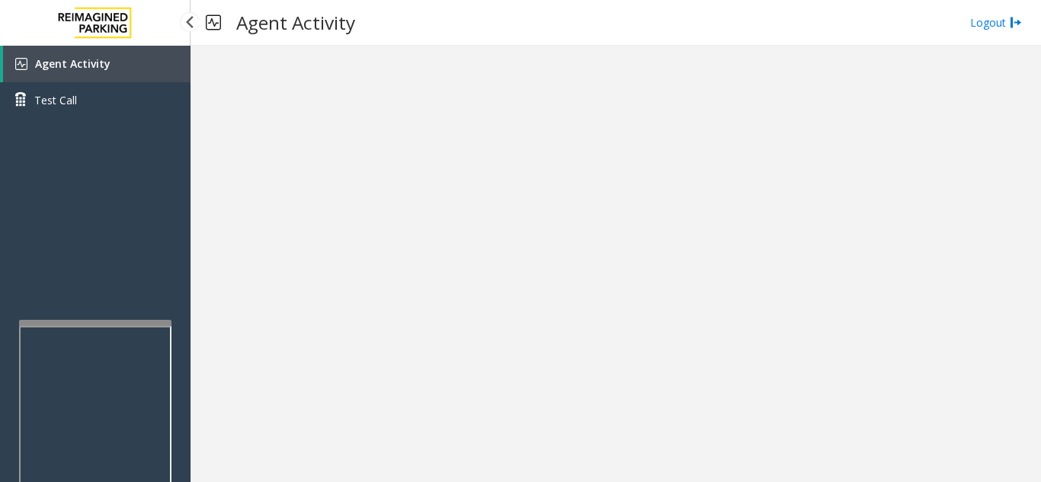
click at [99, 62] on span "Agent Activity" at bounding box center [72, 63] width 75 height 14
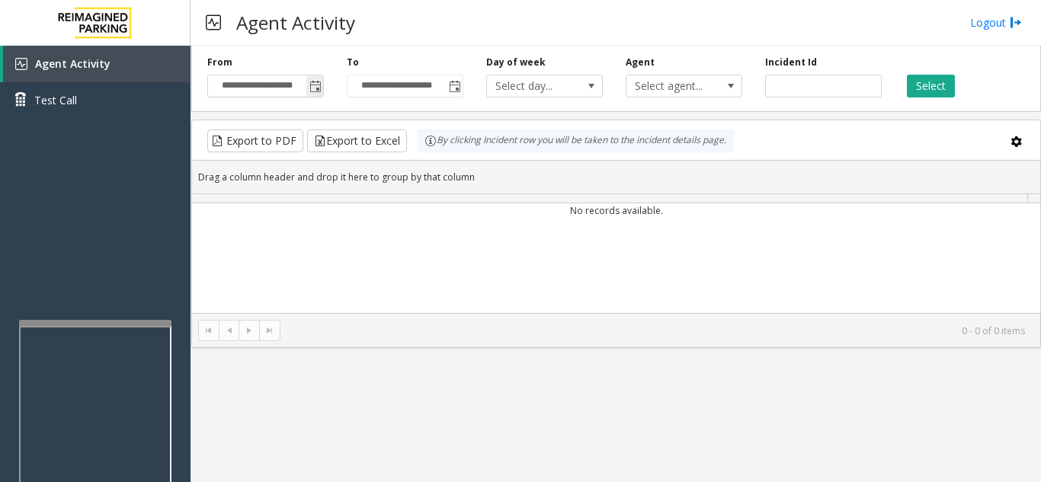
click at [323, 86] on span "**********" at bounding box center [265, 86] width 117 height 23
click at [318, 88] on span "Toggle popup" at bounding box center [315, 87] width 12 height 12
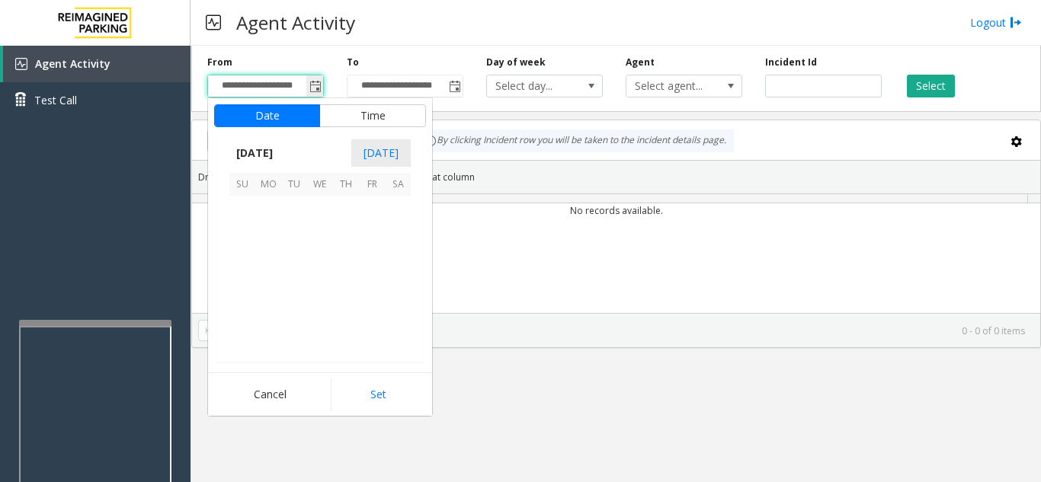
scroll to position [273652, 0]
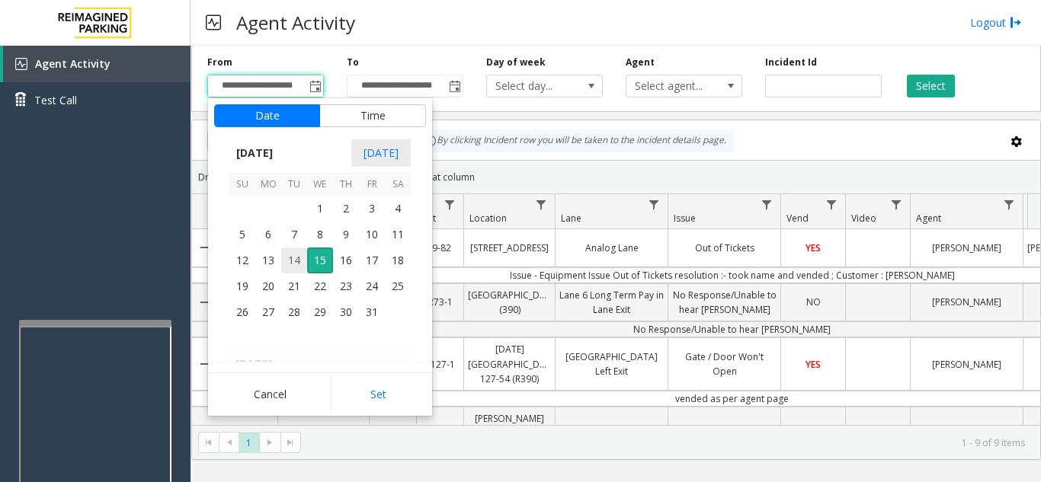
click at [293, 267] on span "14" at bounding box center [294, 261] width 26 height 26
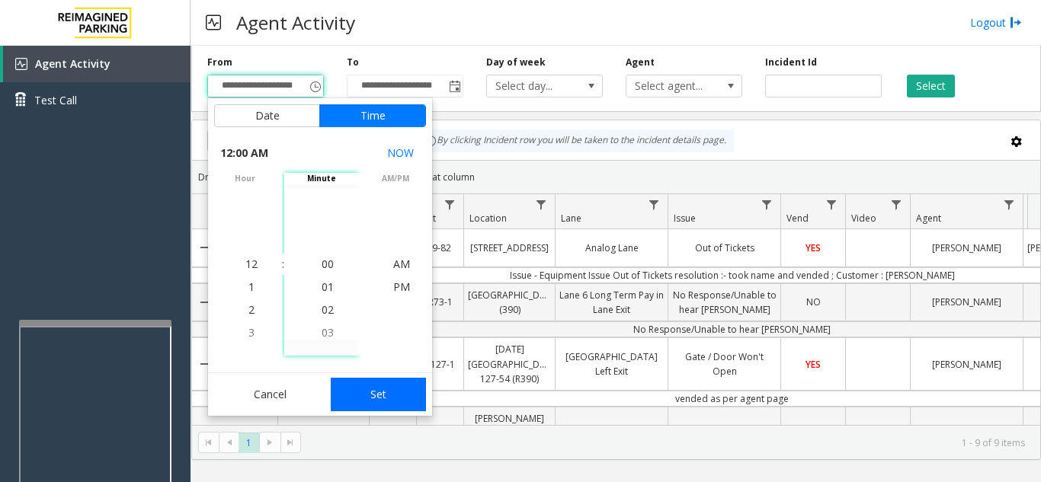
click at [358, 383] on button "Set" at bounding box center [379, 395] width 96 height 34
type input "**********"
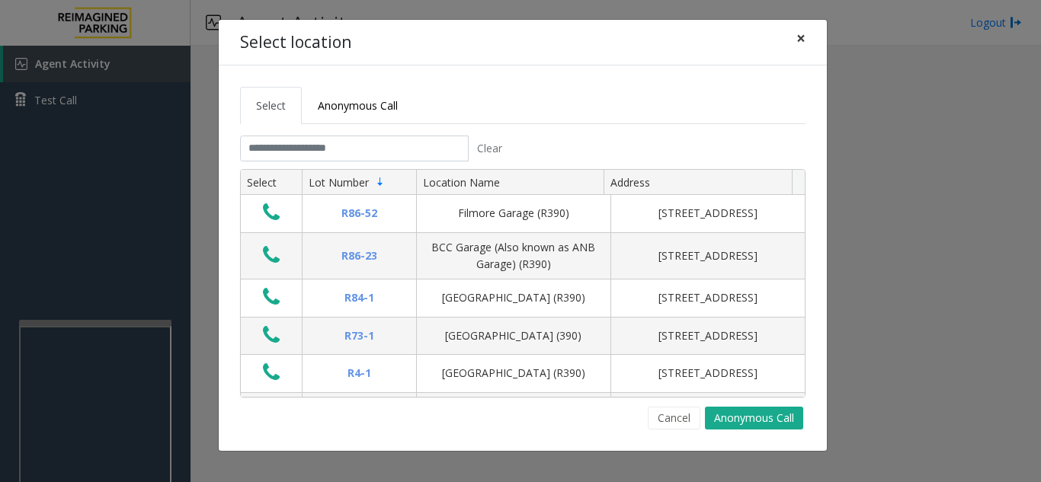
click at [805, 38] on span "×" at bounding box center [800, 37] width 9 height 21
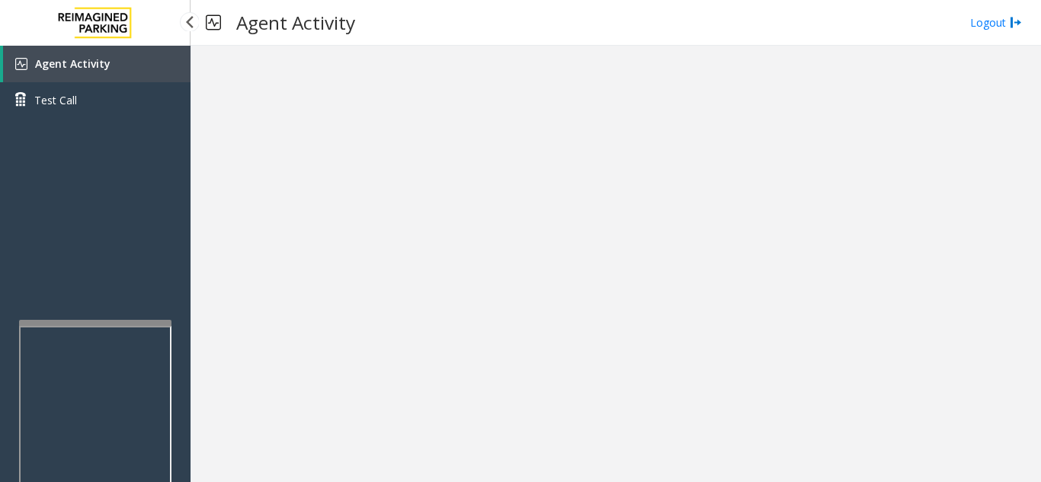
click at [107, 70] on link "Agent Activity" at bounding box center [96, 64] width 187 height 37
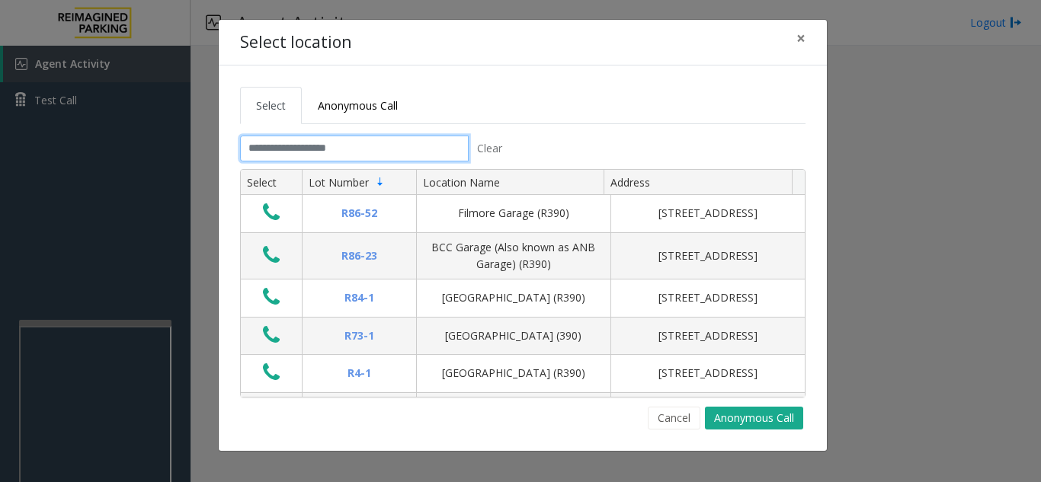
click at [357, 150] on input "text" at bounding box center [354, 149] width 229 height 26
click at [799, 38] on span "×" at bounding box center [800, 37] width 9 height 21
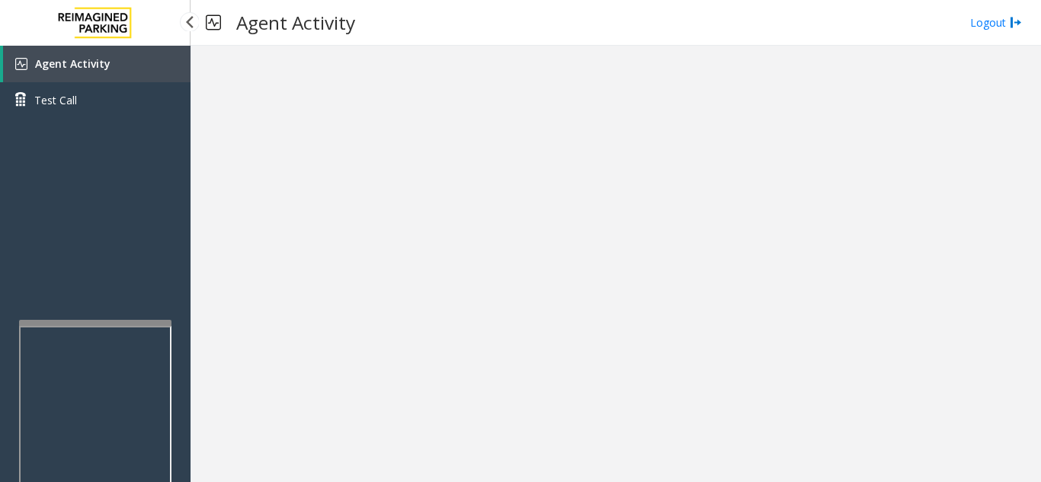
click at [105, 65] on span "Agent Activity" at bounding box center [72, 63] width 75 height 14
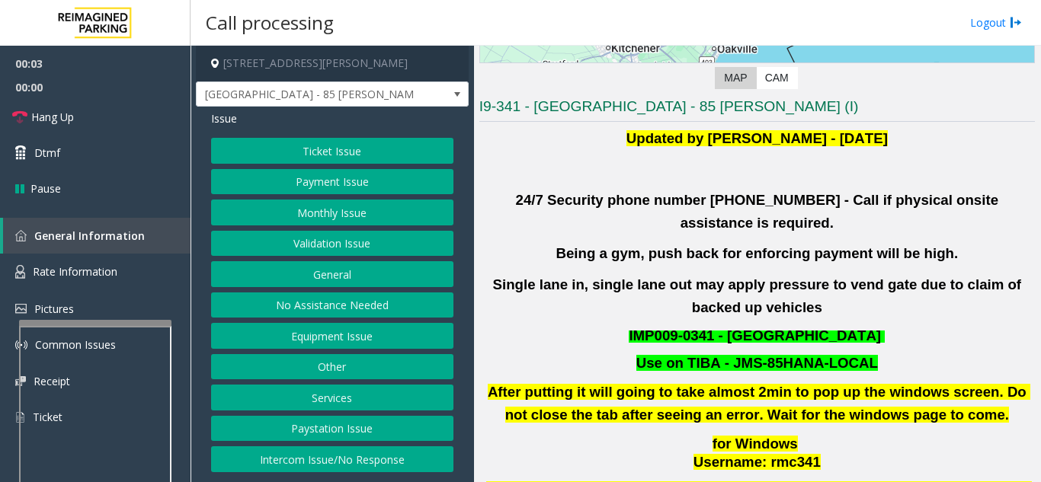
scroll to position [305, 0]
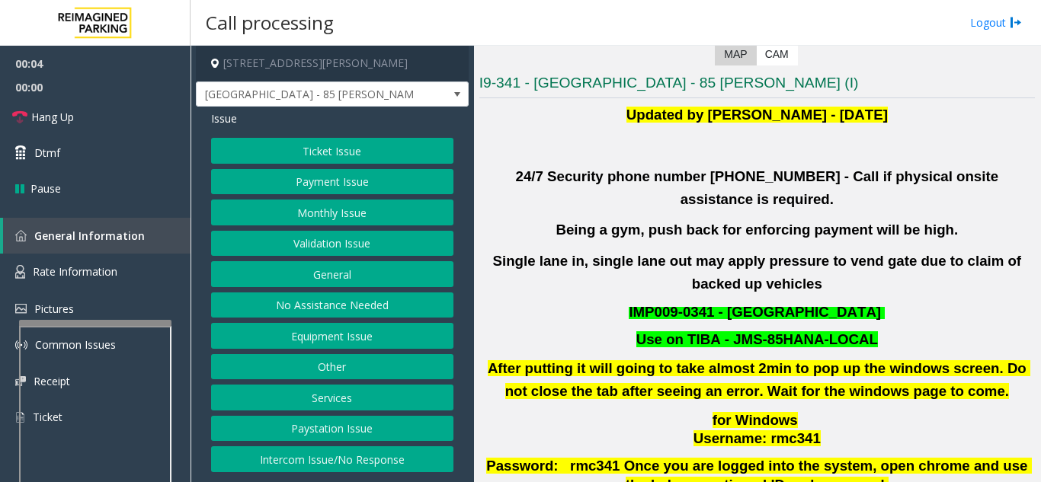
click at [322, 242] on button "Validation Issue" at bounding box center [332, 244] width 242 height 26
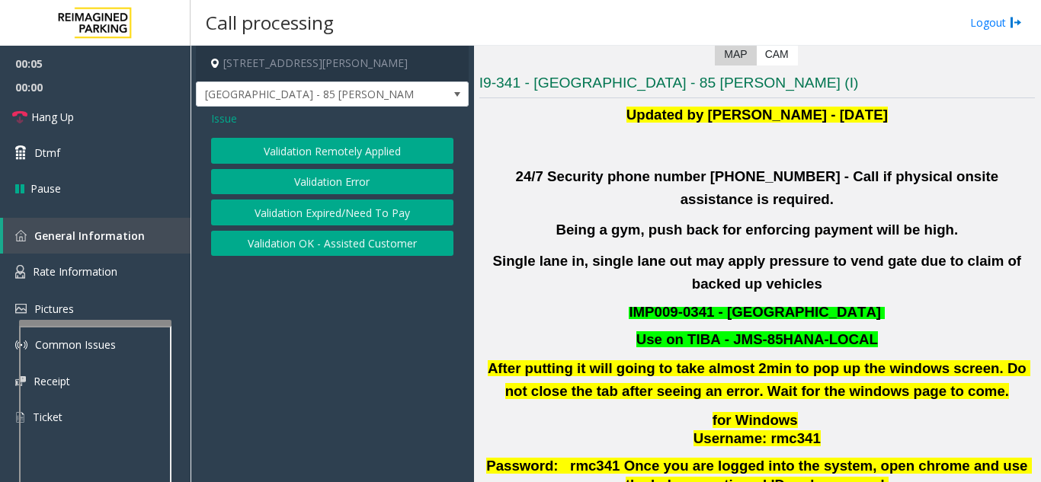
click at [342, 176] on button "Validation Error" at bounding box center [332, 182] width 242 height 26
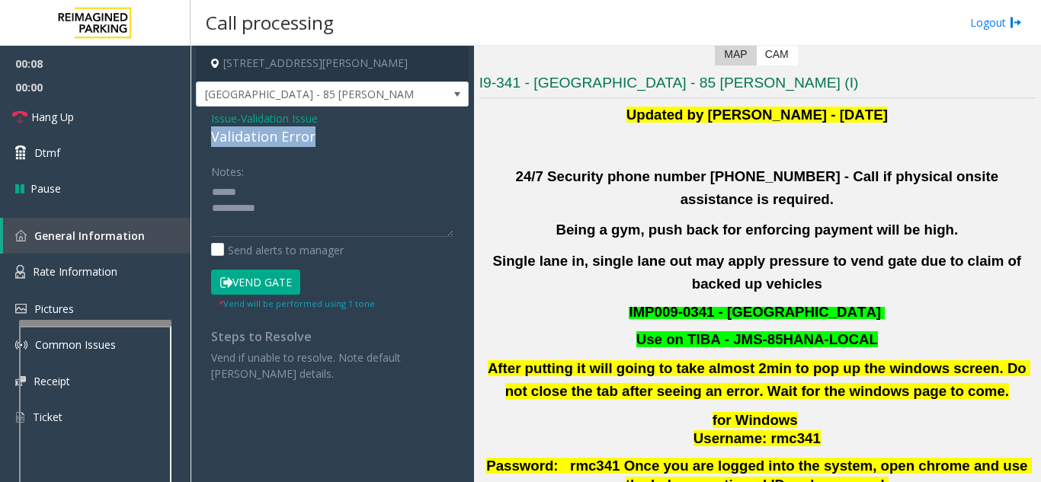
drag, startPoint x: 203, startPoint y: 135, endPoint x: 340, endPoint y: 131, distance: 136.4
click at [342, 131] on div "Issue - Validation Issue Validation Error Notes: Send alerts to manager Vend Ga…" at bounding box center [332, 252] width 273 height 290
click at [329, 205] on textarea at bounding box center [332, 208] width 242 height 57
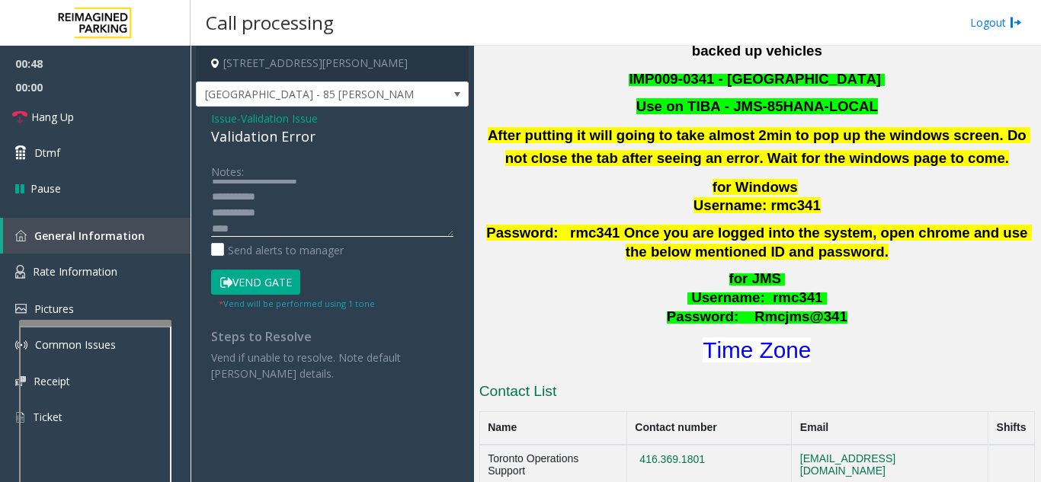
scroll to position [610, 0]
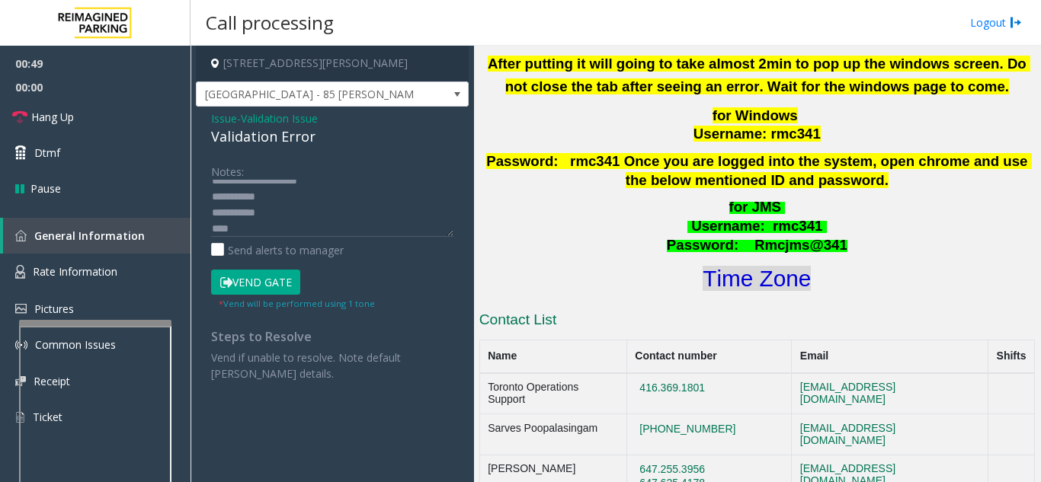
click at [780, 266] on font "Time Zone" at bounding box center [757, 278] width 108 height 25
drag, startPoint x: 292, startPoint y: 288, endPoint x: 264, endPoint y: 248, distance: 48.2
click at [293, 284] on button "Vend Gate" at bounding box center [255, 283] width 89 height 26
drag, startPoint x: 246, startPoint y: 224, endPoint x: 213, endPoint y: 232, distance: 33.8
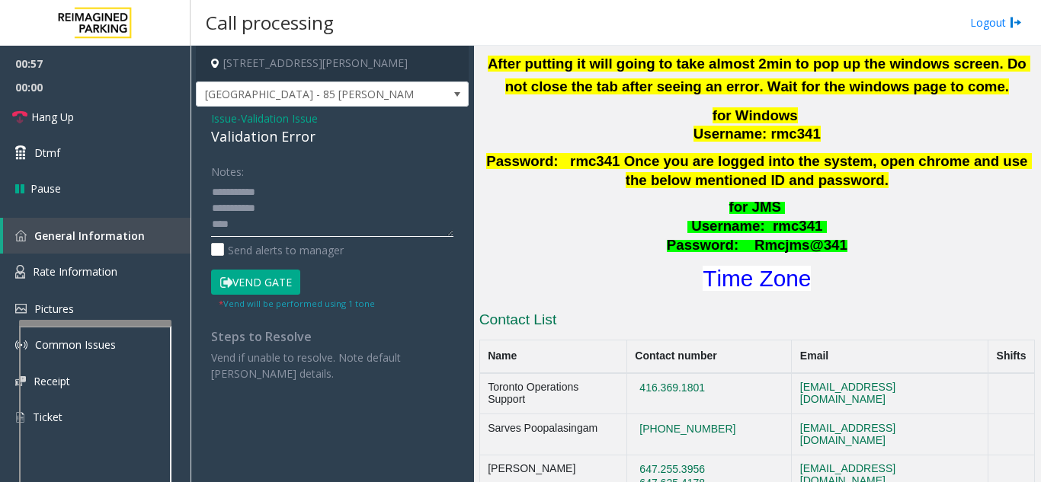
click at [213, 232] on textarea at bounding box center [332, 208] width 242 height 57
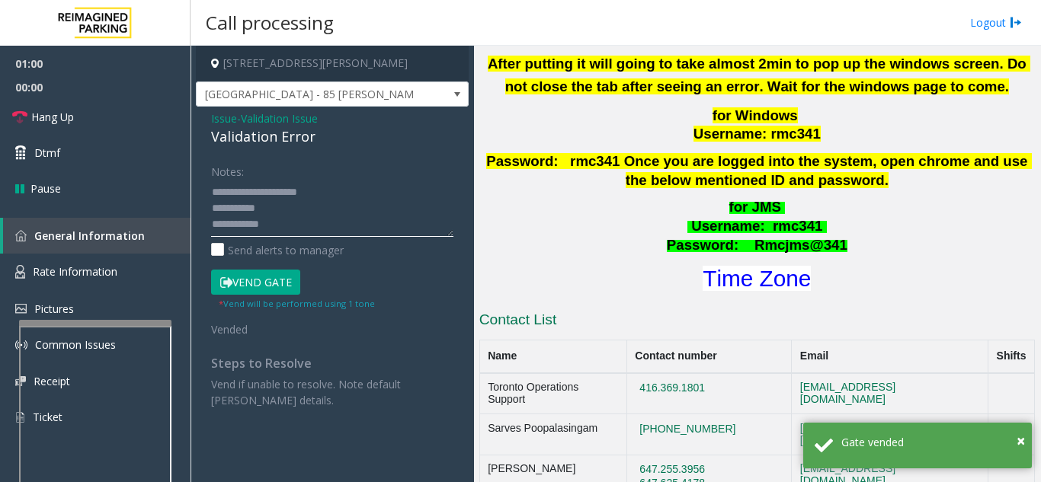
scroll to position [0, 0]
click at [393, 191] on textarea at bounding box center [332, 208] width 242 height 57
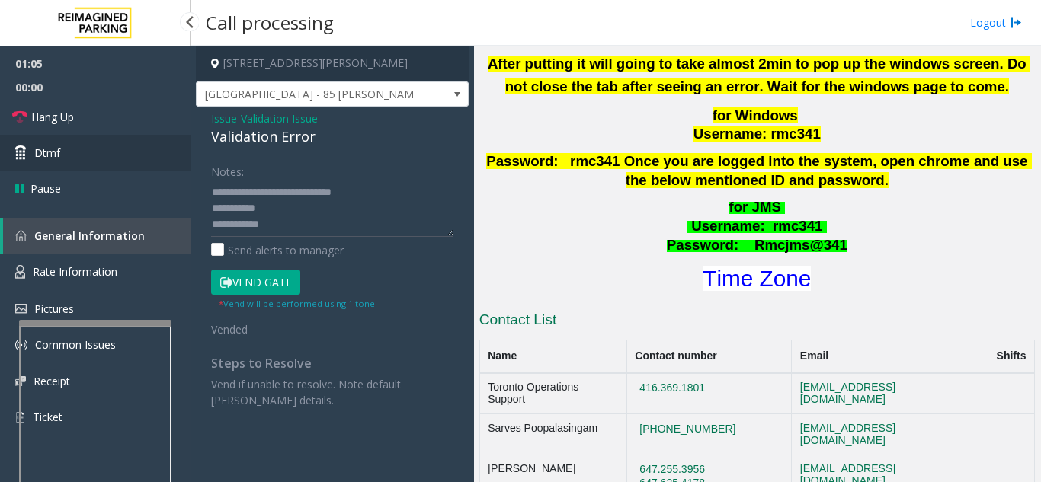
click at [94, 140] on link "Dtmf" at bounding box center [95, 153] width 190 height 36
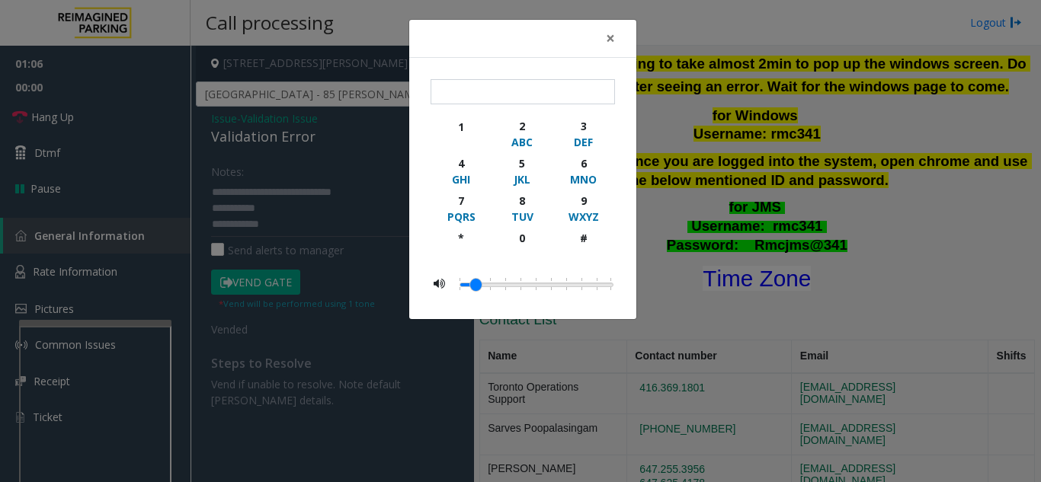
click at [99, 126] on div "× 1 2 ABC 3 DEF 4 GHI 5 JKL 6 MNO 7 PQRS 8 TUV 9 WXYZ * 0 #" at bounding box center [520, 241] width 1041 height 482
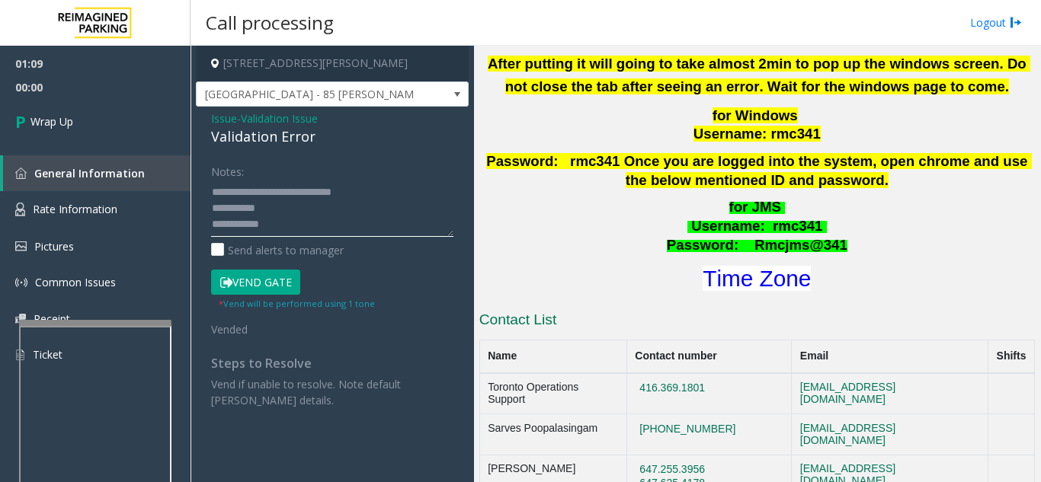
click at [306, 213] on textarea at bounding box center [332, 208] width 242 height 57
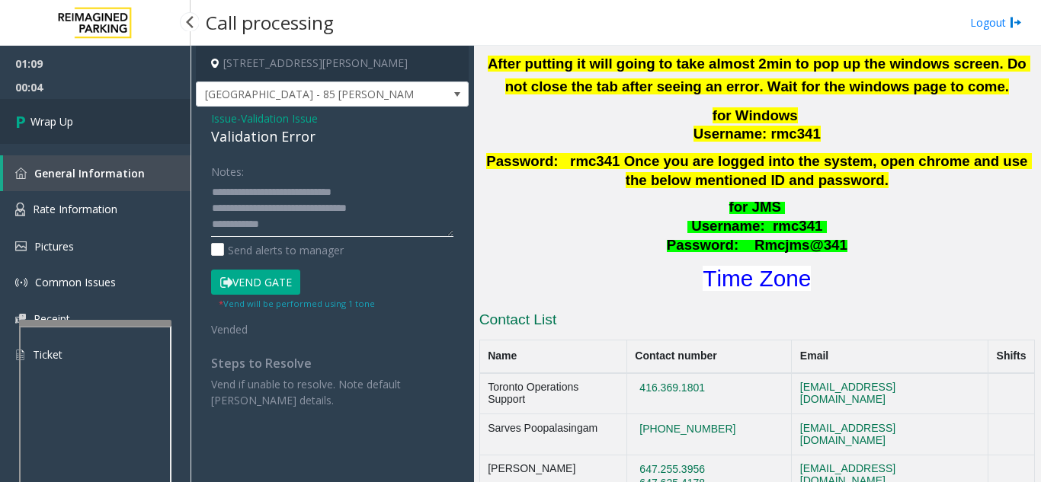
type textarea "**********"
click at [144, 129] on link "Wrap Up" at bounding box center [95, 121] width 190 height 45
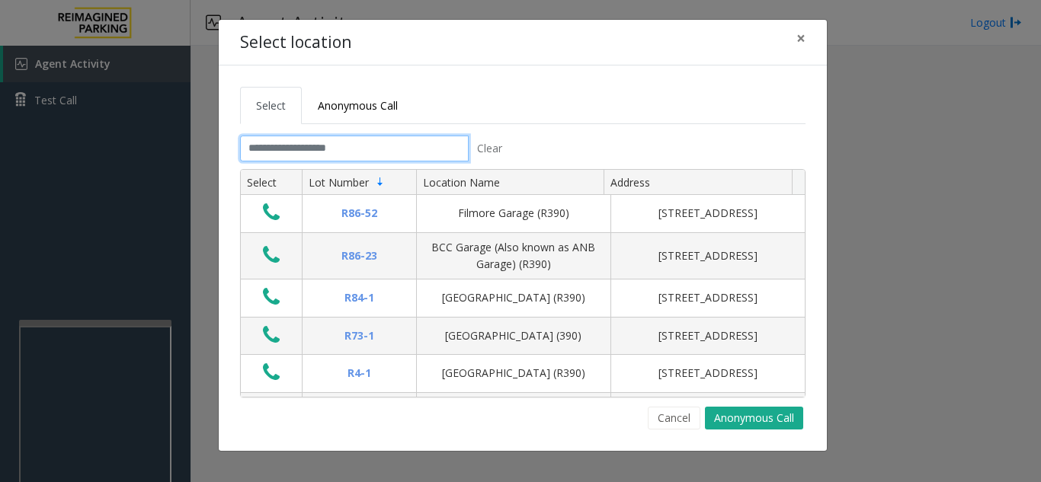
click at [366, 146] on input "text" at bounding box center [354, 149] width 229 height 26
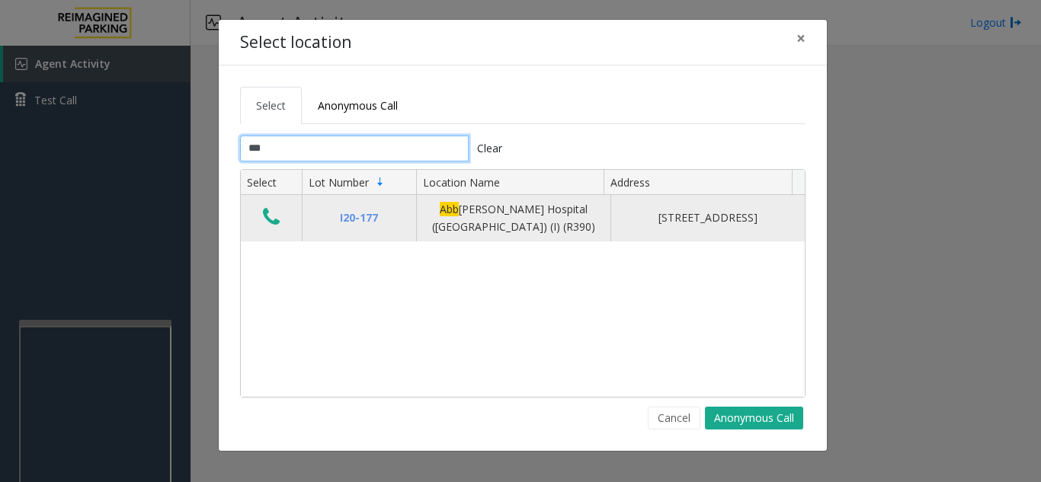
type input "***"
click at [269, 226] on icon "Data table" at bounding box center [271, 216] width 17 height 21
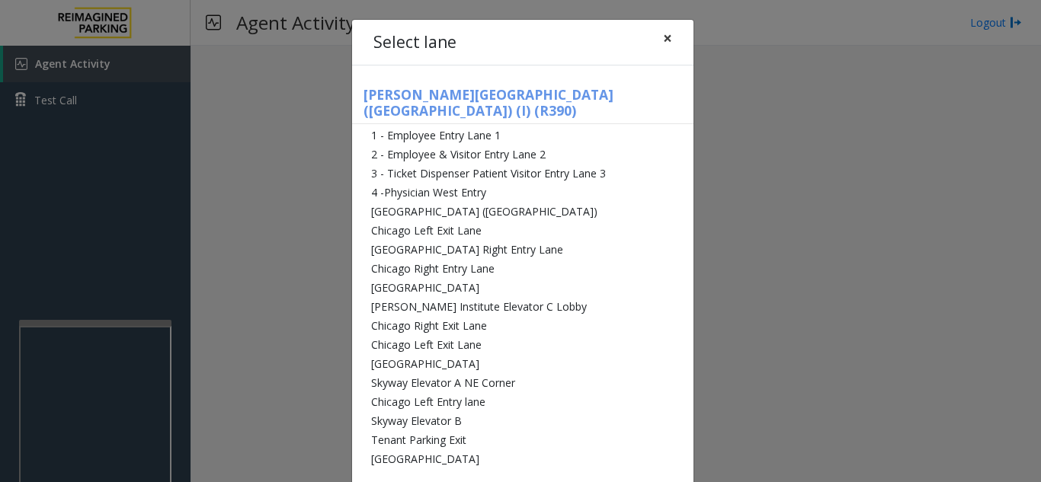
click at [663, 43] on span "×" at bounding box center [667, 37] width 9 height 21
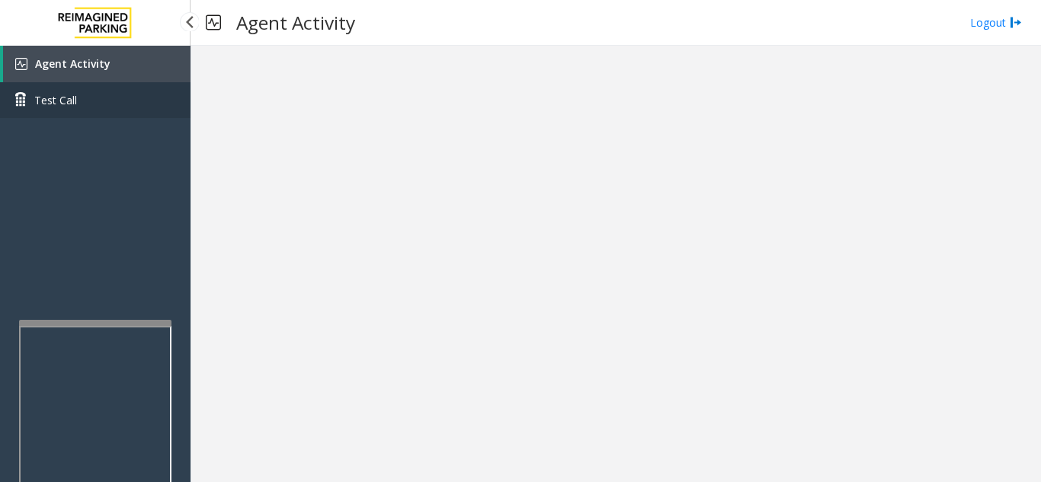
click at [142, 84] on link "Test Call" at bounding box center [95, 100] width 190 height 36
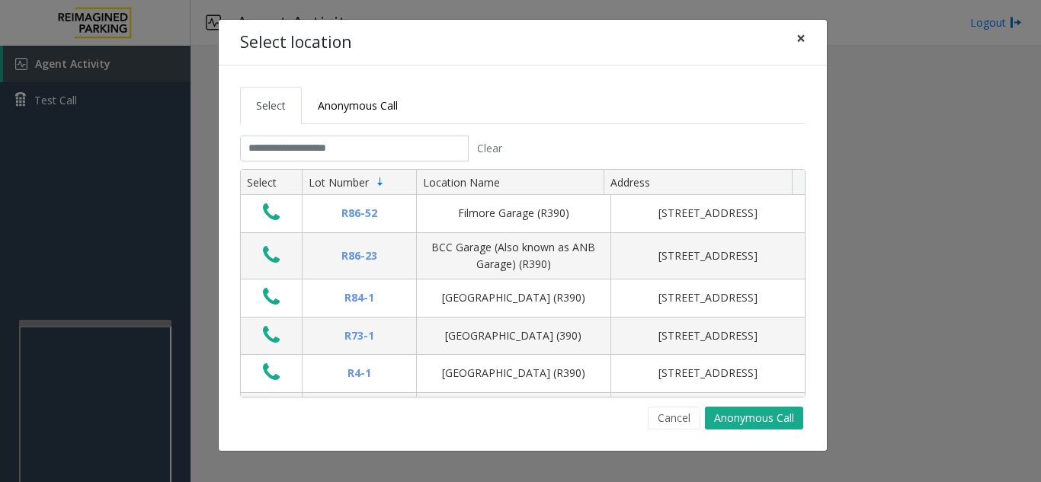
click at [802, 37] on span "×" at bounding box center [800, 37] width 9 height 21
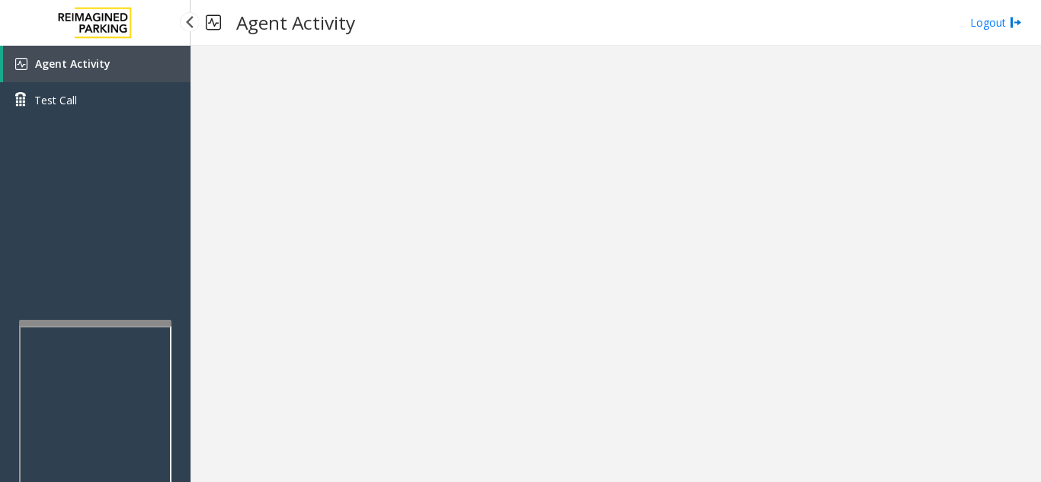
click at [92, 63] on span "Agent Activity" at bounding box center [72, 63] width 75 height 14
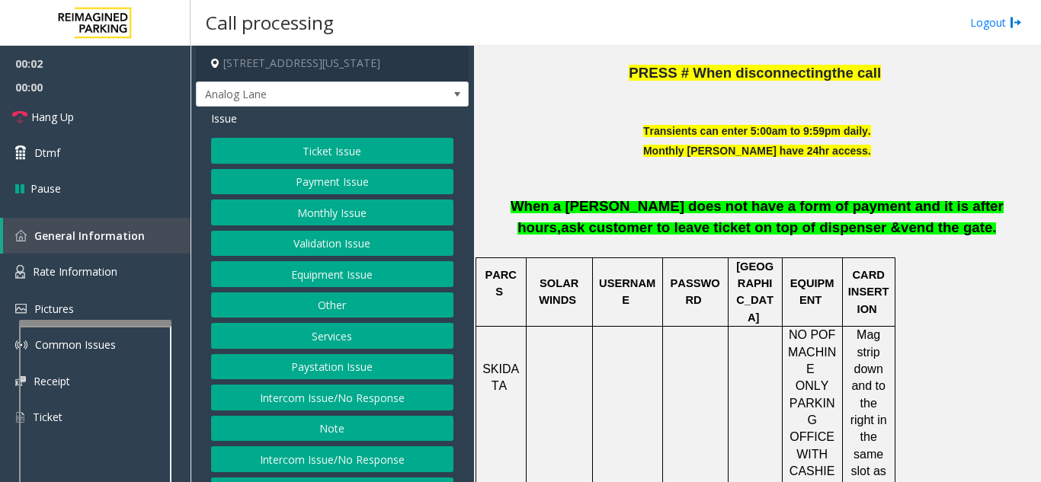
scroll to position [533, 0]
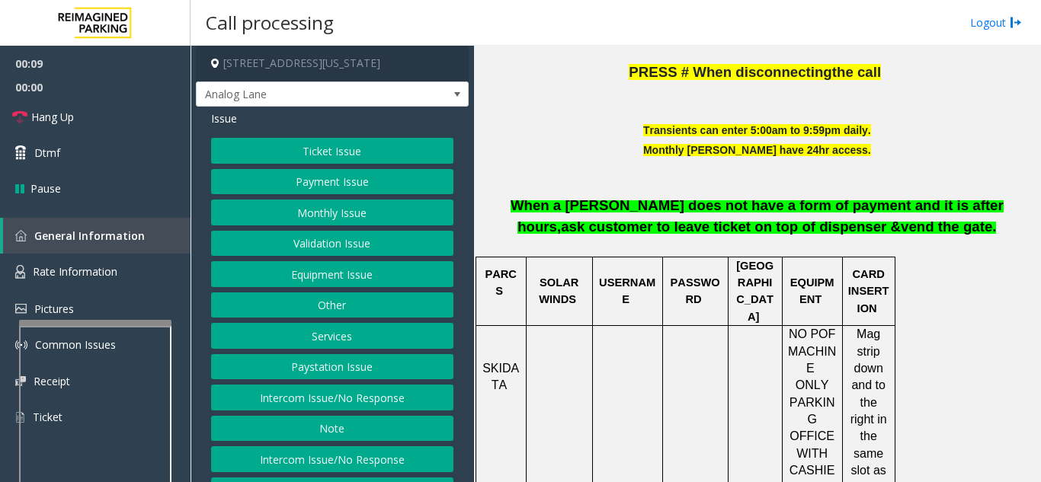
click at [372, 411] on button "Intercom Issue/No Response" at bounding box center [332, 398] width 242 height 26
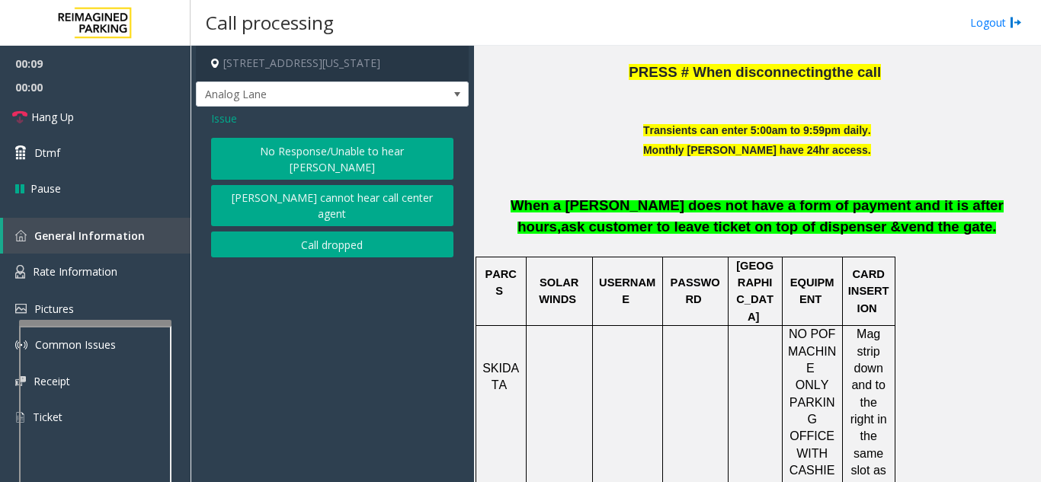
click at [357, 155] on button "No Response/Unable to hear [PERSON_NAME]" at bounding box center [332, 159] width 242 height 42
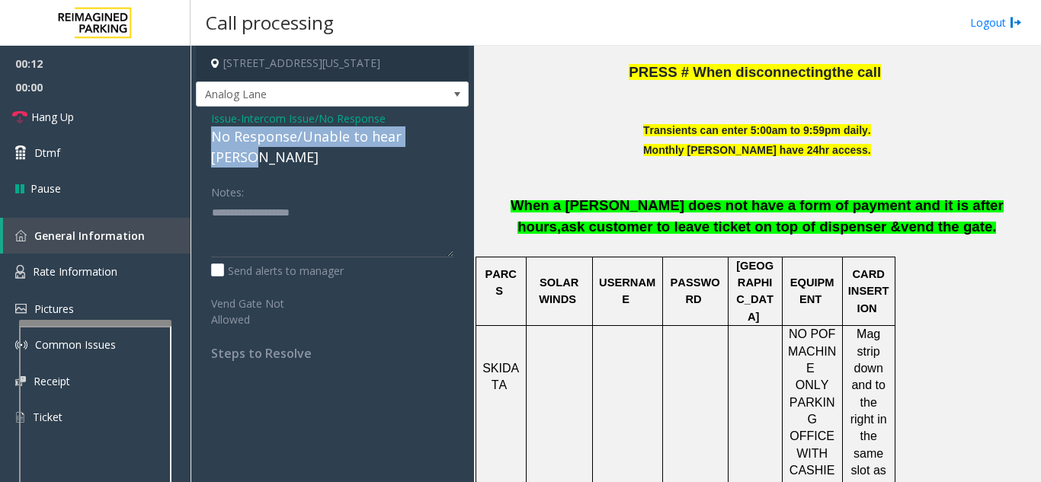
drag, startPoint x: 204, startPoint y: 137, endPoint x: 444, endPoint y: 136, distance: 240.0
click at [444, 136] on div "Issue - Intercom Issue/No Response No Response/Unable to hear parker Notes: Sen…" at bounding box center [332, 242] width 273 height 270
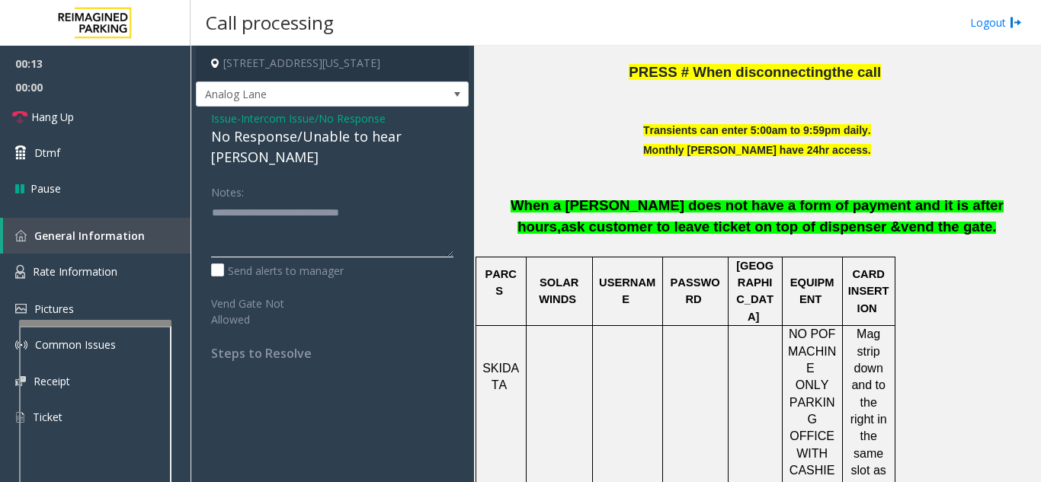
type textarea "**********"
click at [389, 179] on div "Notes:" at bounding box center [332, 218] width 242 height 78
click at [109, 112] on link "Hang Up" at bounding box center [95, 117] width 190 height 36
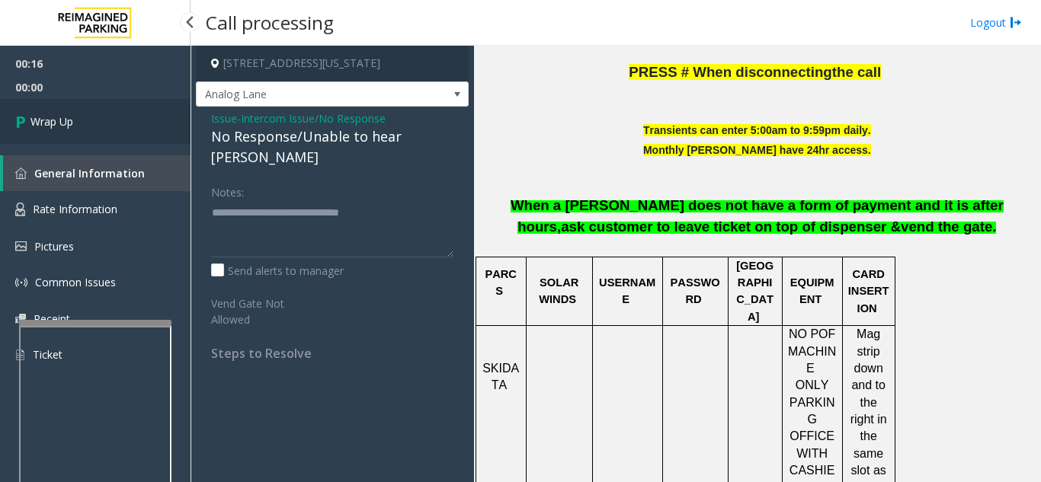
click at [142, 124] on link "Wrap Up" at bounding box center [95, 121] width 190 height 45
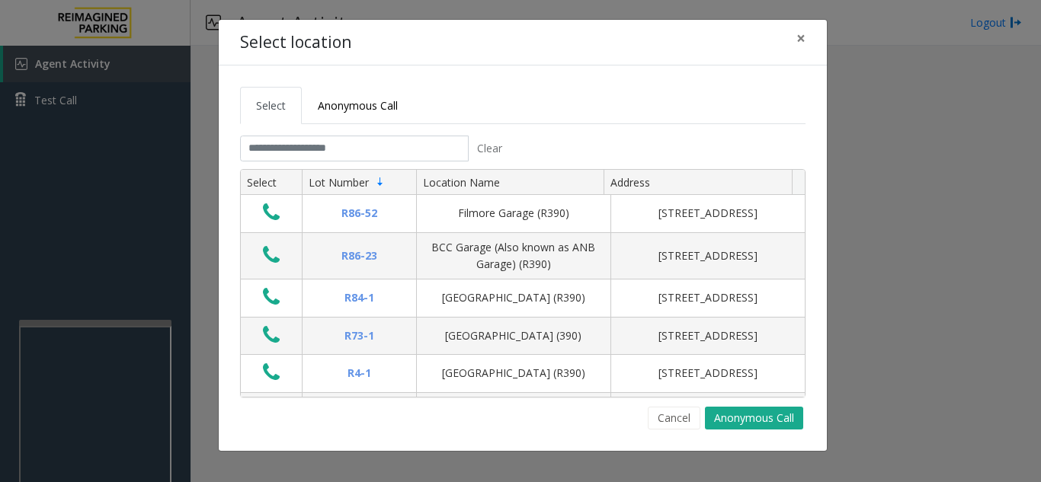
click at [354, 134] on tabset "Select Anonymous Call Clear Select Lot Number Location Name Address R86-52 Film…" at bounding box center [522, 258] width 565 height 343
click at [361, 153] on input "text" at bounding box center [354, 149] width 229 height 26
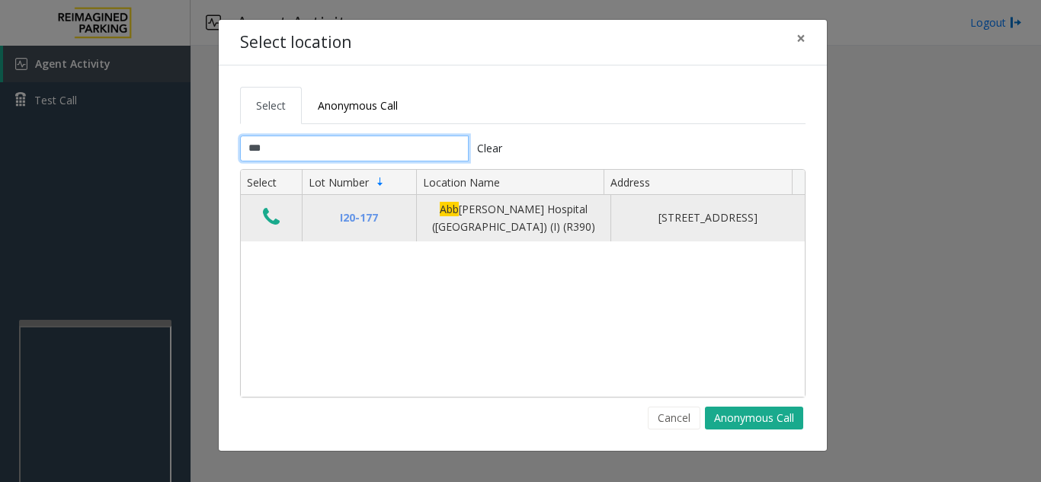
type input "***"
click at [263, 216] on icon "Data table" at bounding box center [271, 216] width 17 height 21
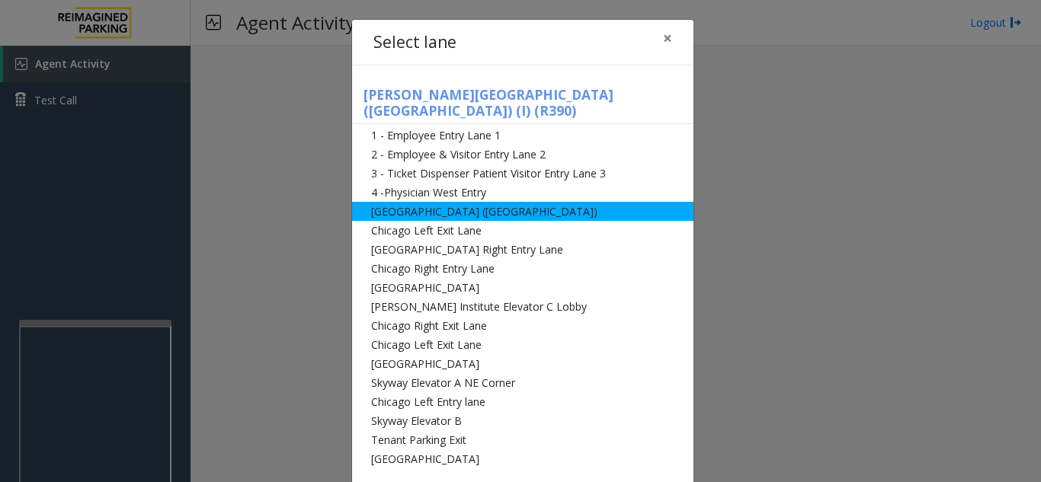
click at [448, 202] on li "[GEOGRAPHIC_DATA] ([GEOGRAPHIC_DATA])" at bounding box center [522, 211] width 341 height 19
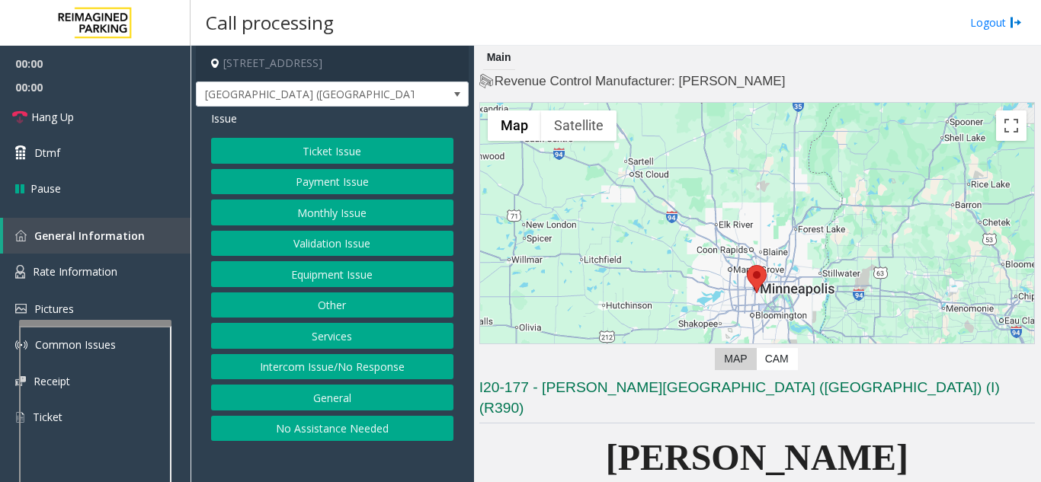
click at [350, 154] on button "Ticket Issue" at bounding box center [332, 151] width 242 height 26
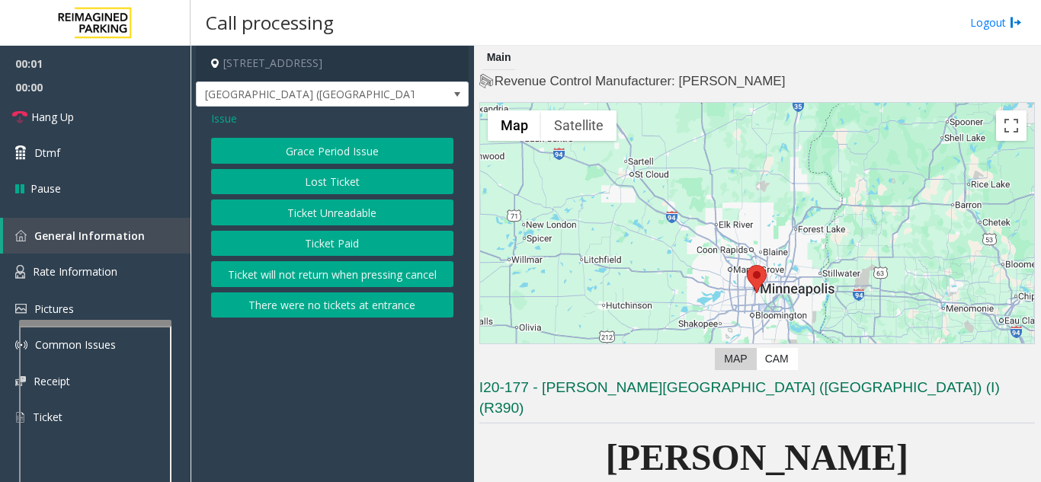
click at [344, 217] on button "Ticket Unreadable" at bounding box center [332, 213] width 242 height 26
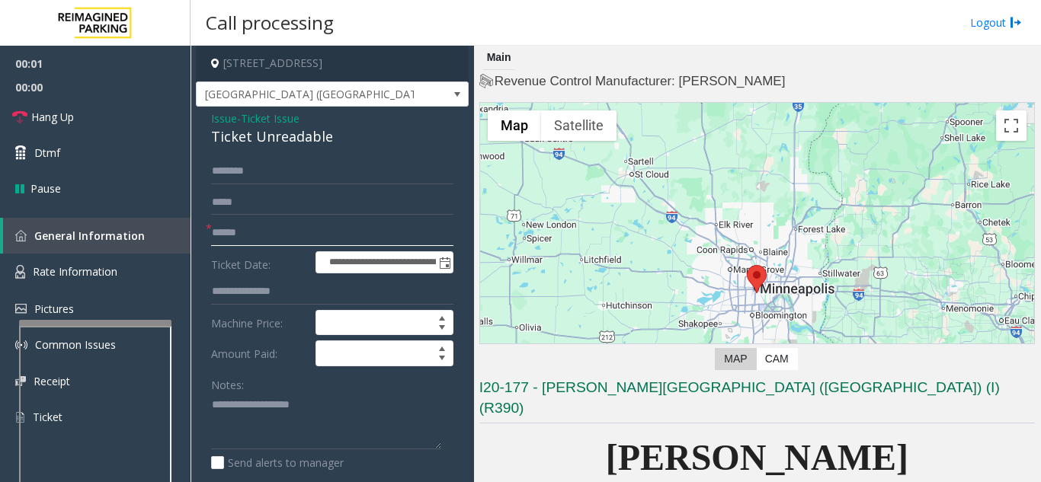
click at [336, 235] on input "text" at bounding box center [332, 233] width 242 height 26
click at [318, 231] on input "text" at bounding box center [332, 233] width 242 height 26
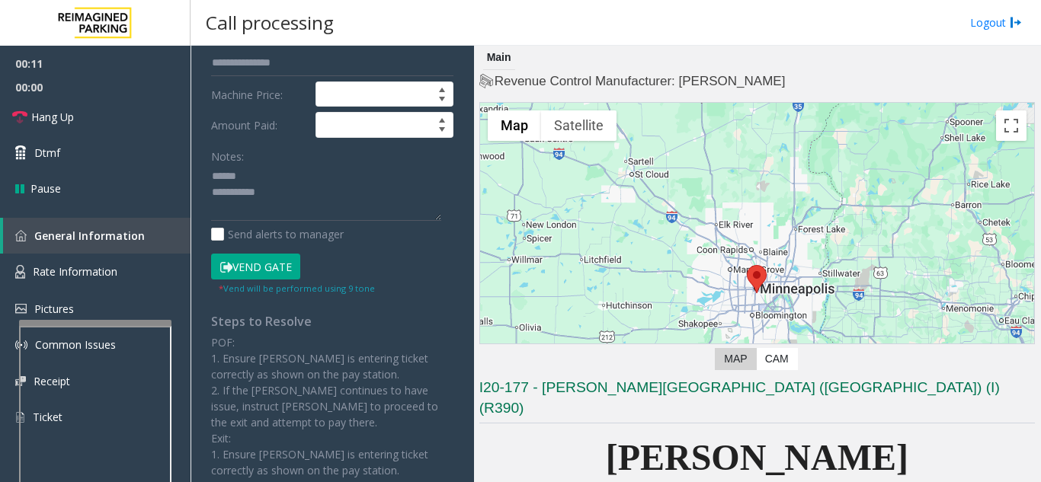
click at [239, 270] on button "Vend Gate" at bounding box center [255, 267] width 89 height 26
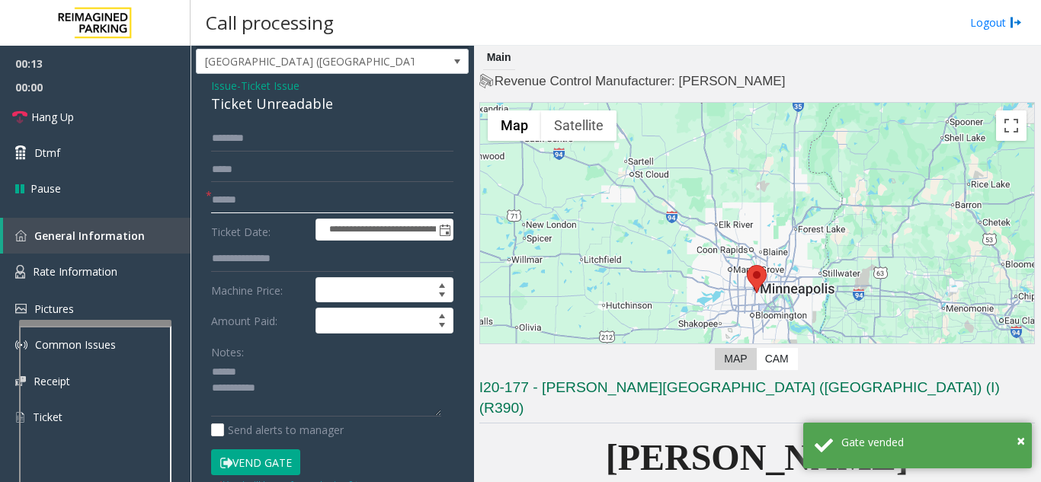
scroll to position [22, 0]
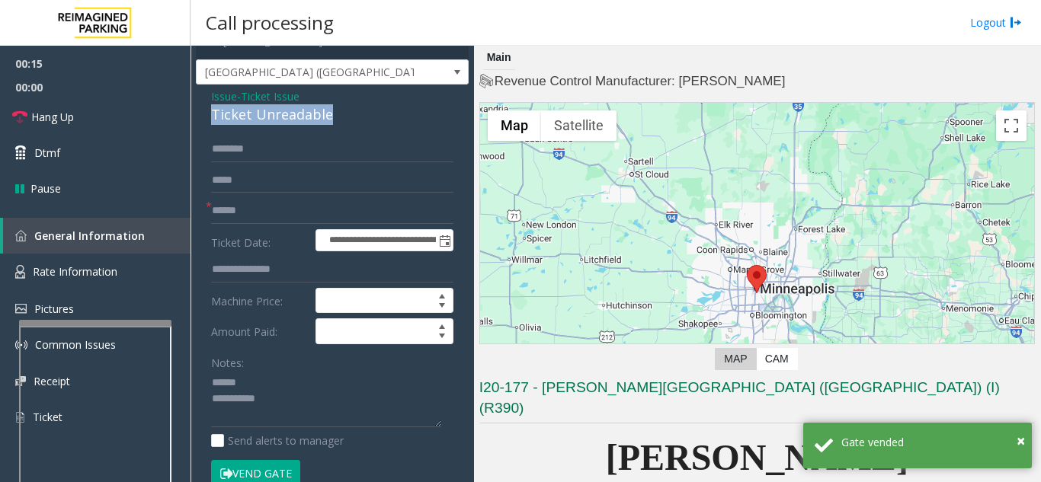
drag, startPoint x: 345, startPoint y: 116, endPoint x: 205, endPoint y: 118, distance: 140.2
click at [205, 118] on div "**********" at bounding box center [332, 470] width 273 height 770
type textarea "**********"
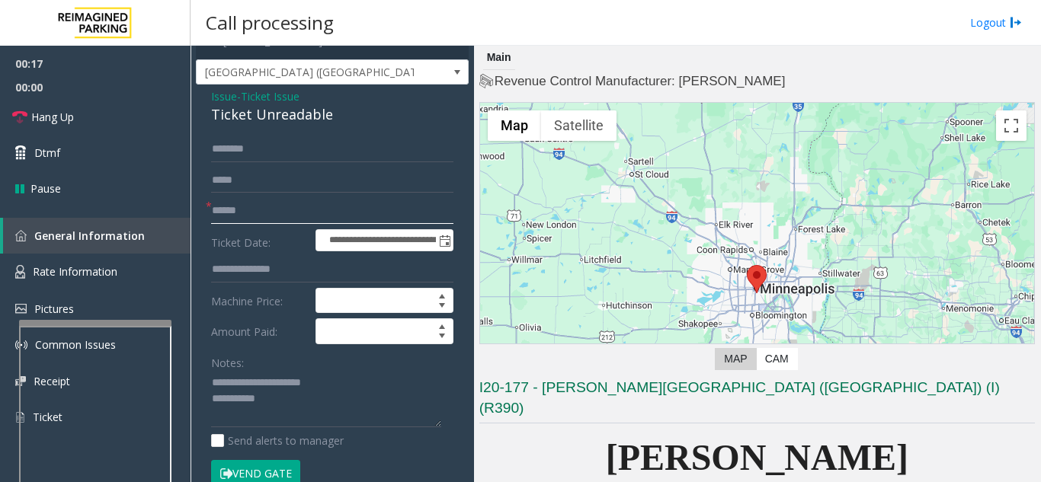
click at [301, 218] on input "text" at bounding box center [332, 211] width 242 height 26
type input "**"
click at [102, 122] on link "Hang Up" at bounding box center [95, 117] width 190 height 36
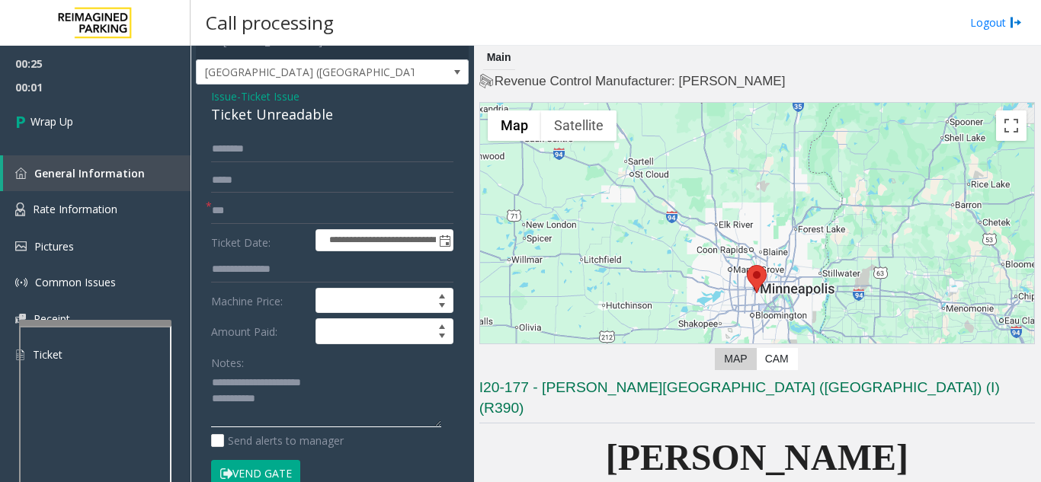
click at [323, 401] on textarea at bounding box center [326, 399] width 230 height 57
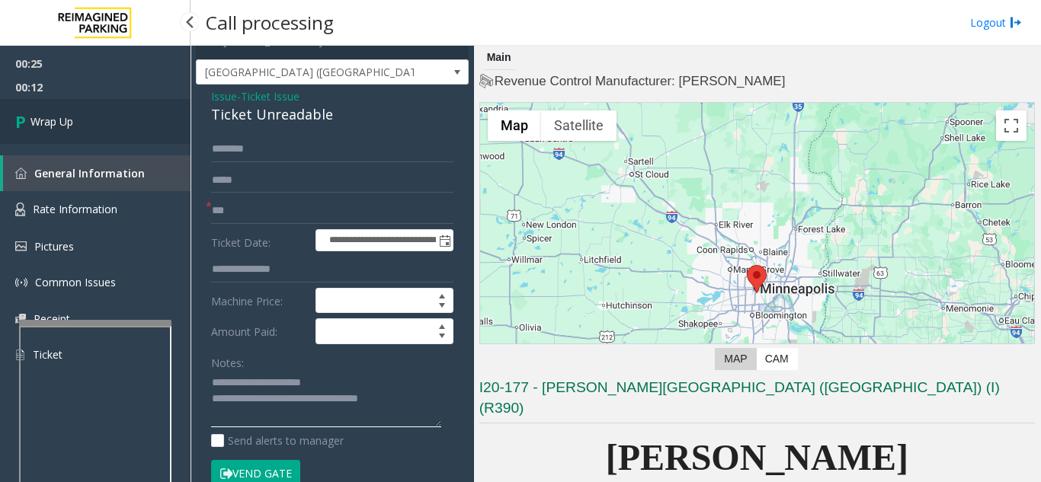
type textarea "**********"
click at [82, 128] on link "Wrap Up" at bounding box center [95, 121] width 190 height 45
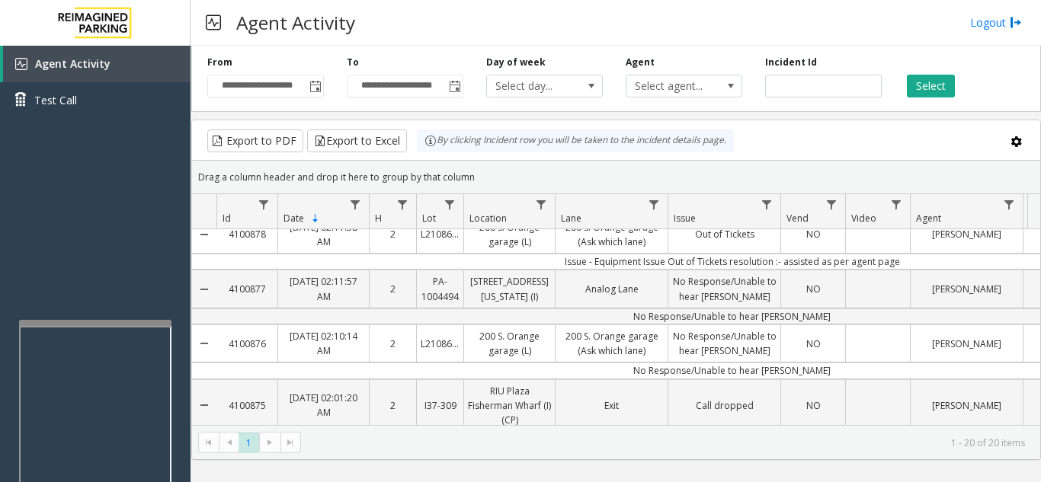
scroll to position [152, 0]
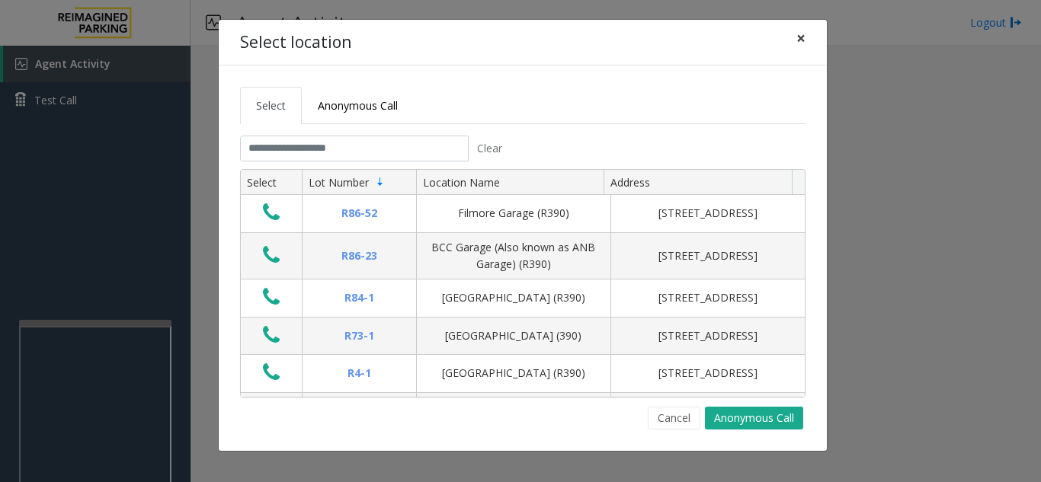
click at [802, 38] on span "×" at bounding box center [800, 37] width 9 height 21
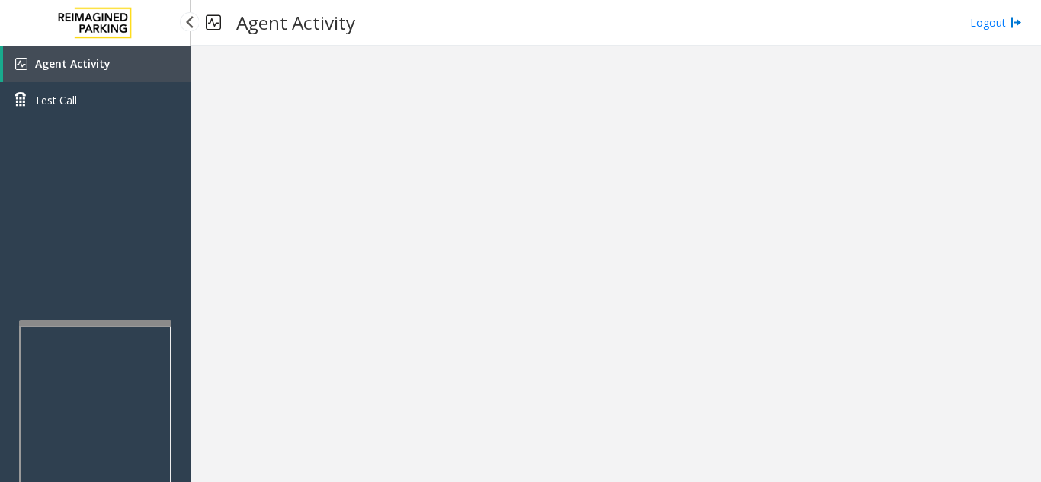
click at [108, 64] on link "Agent Activity" at bounding box center [96, 64] width 187 height 37
